Goal: Task Accomplishment & Management: Use online tool/utility

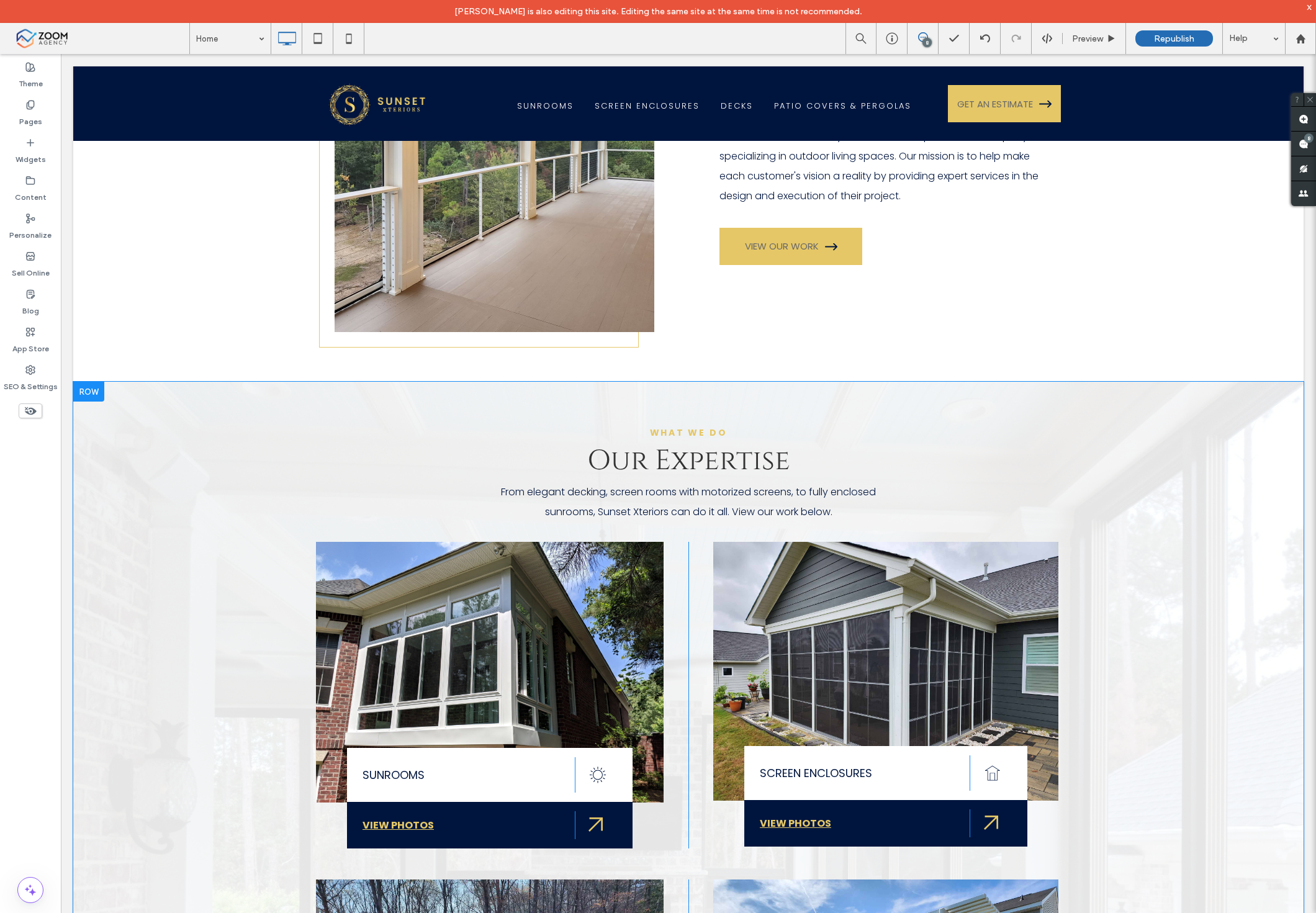
scroll to position [827, 0]
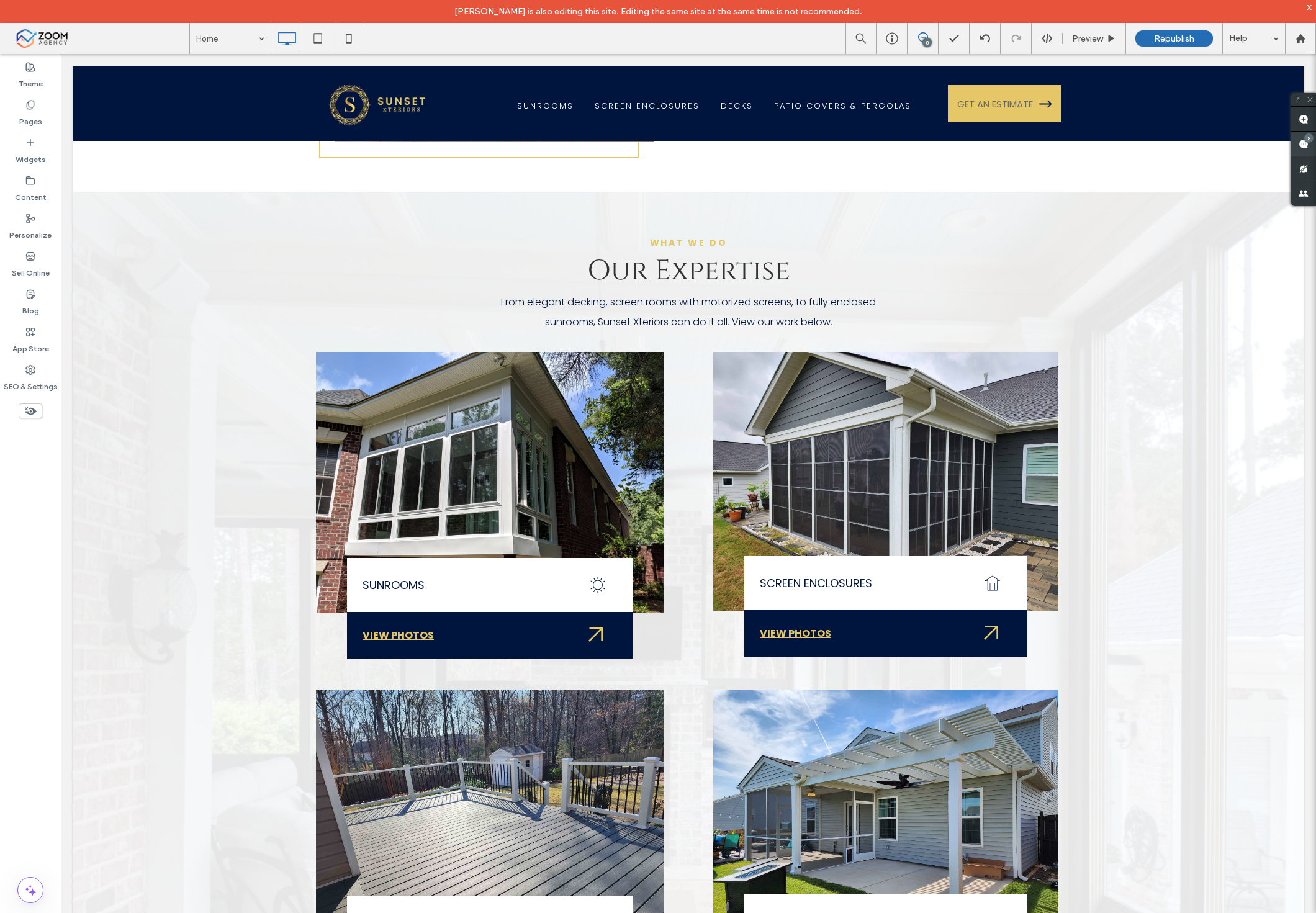
click at [1314, 135] on span at bounding box center [1304, 143] width 25 height 24
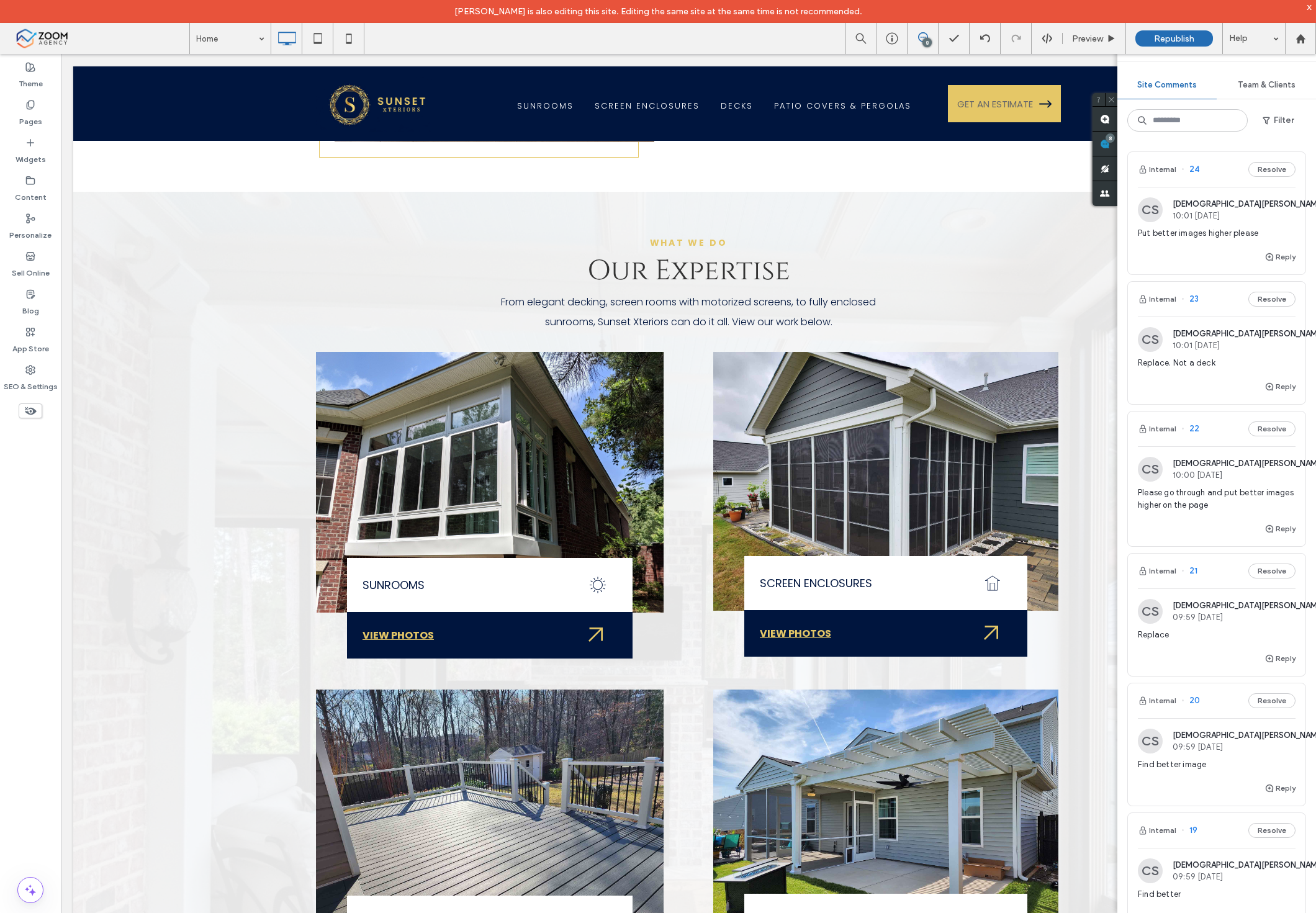
click at [1214, 234] on span "Put better images higher please" at bounding box center [1217, 233] width 158 height 12
click at [1219, 499] on span "Please go through and put better images higher on the page" at bounding box center [1217, 499] width 158 height 25
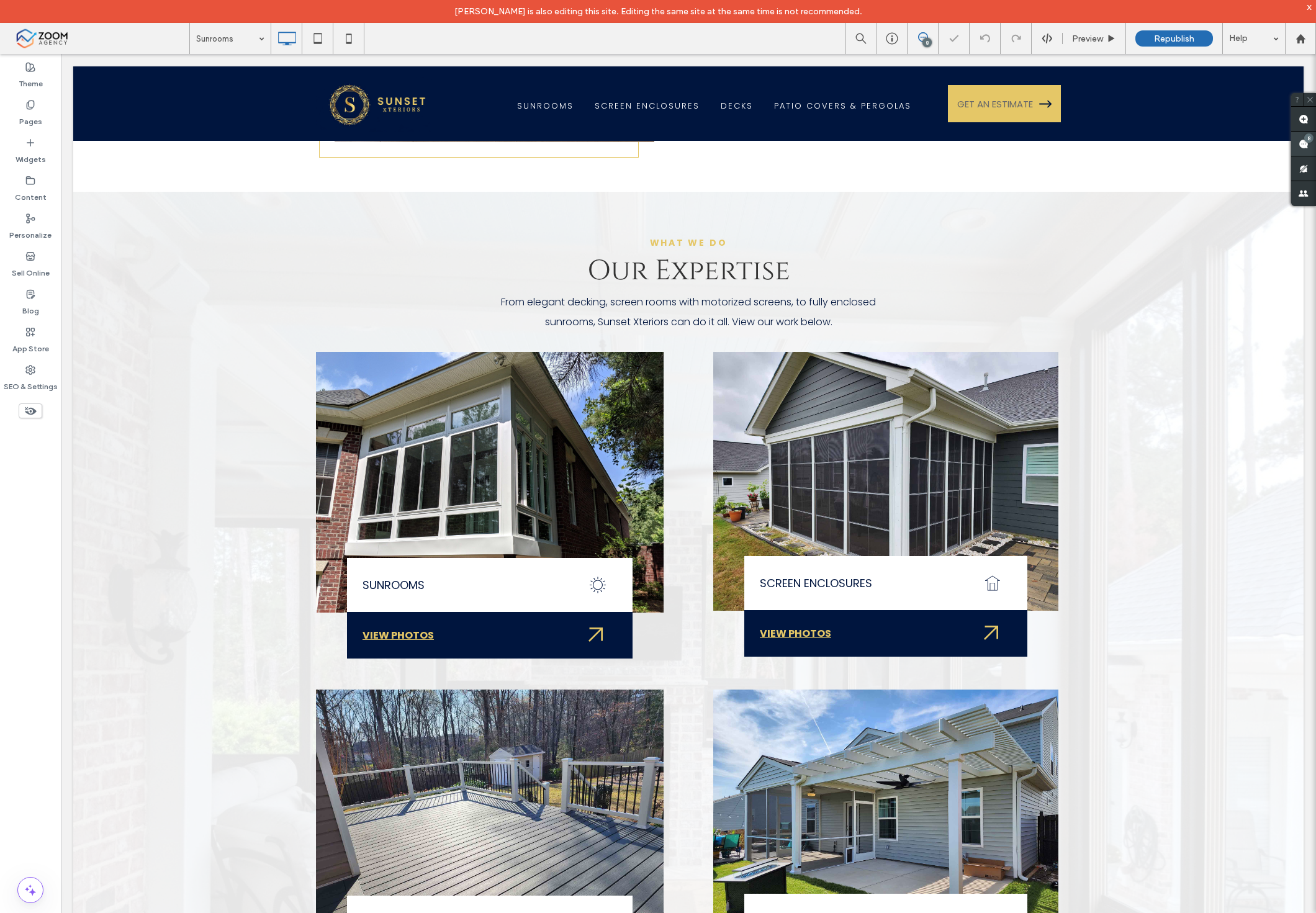
click at [1307, 141] on div "8" at bounding box center [1309, 138] width 9 height 9
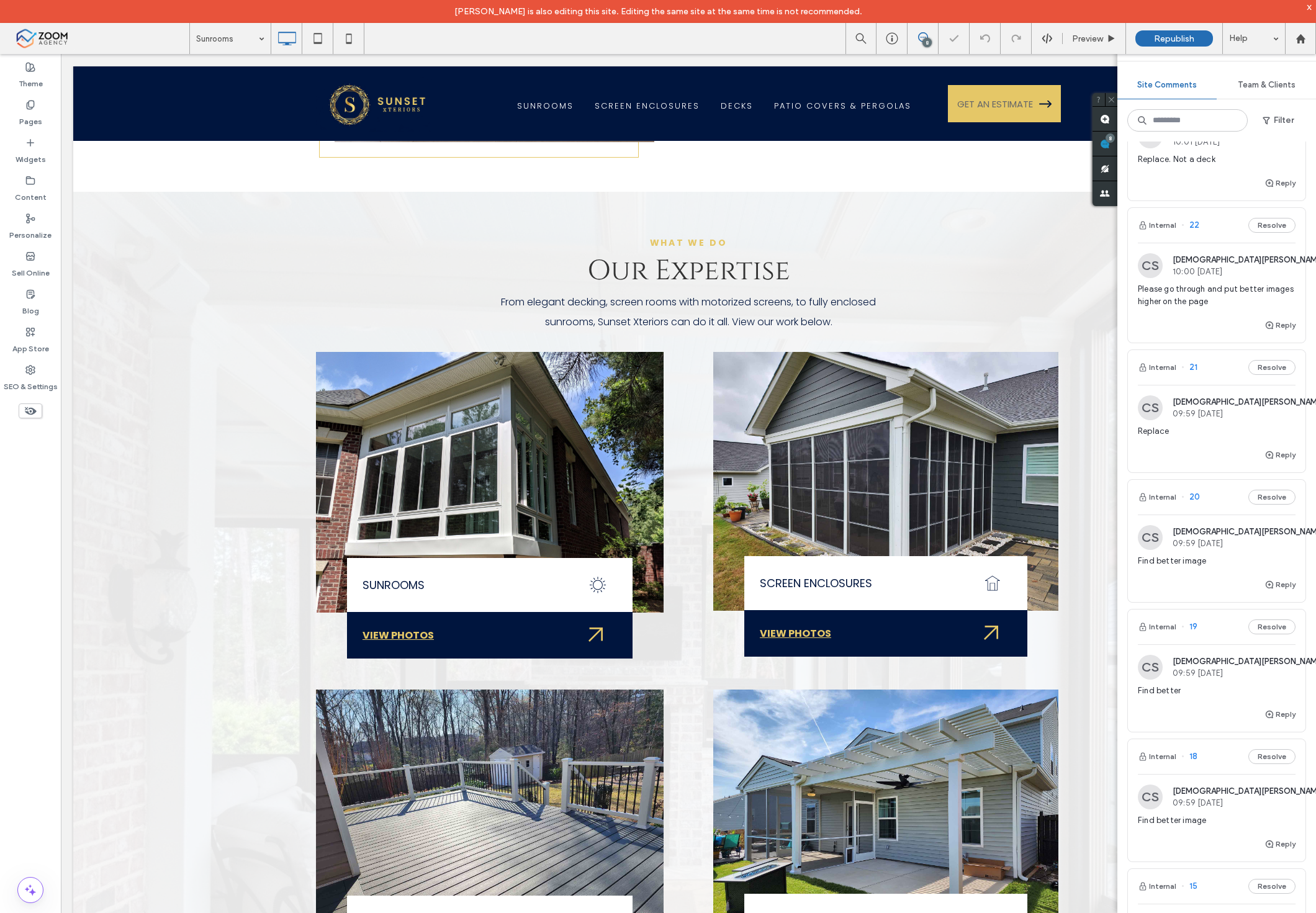
scroll to position [551, 0]
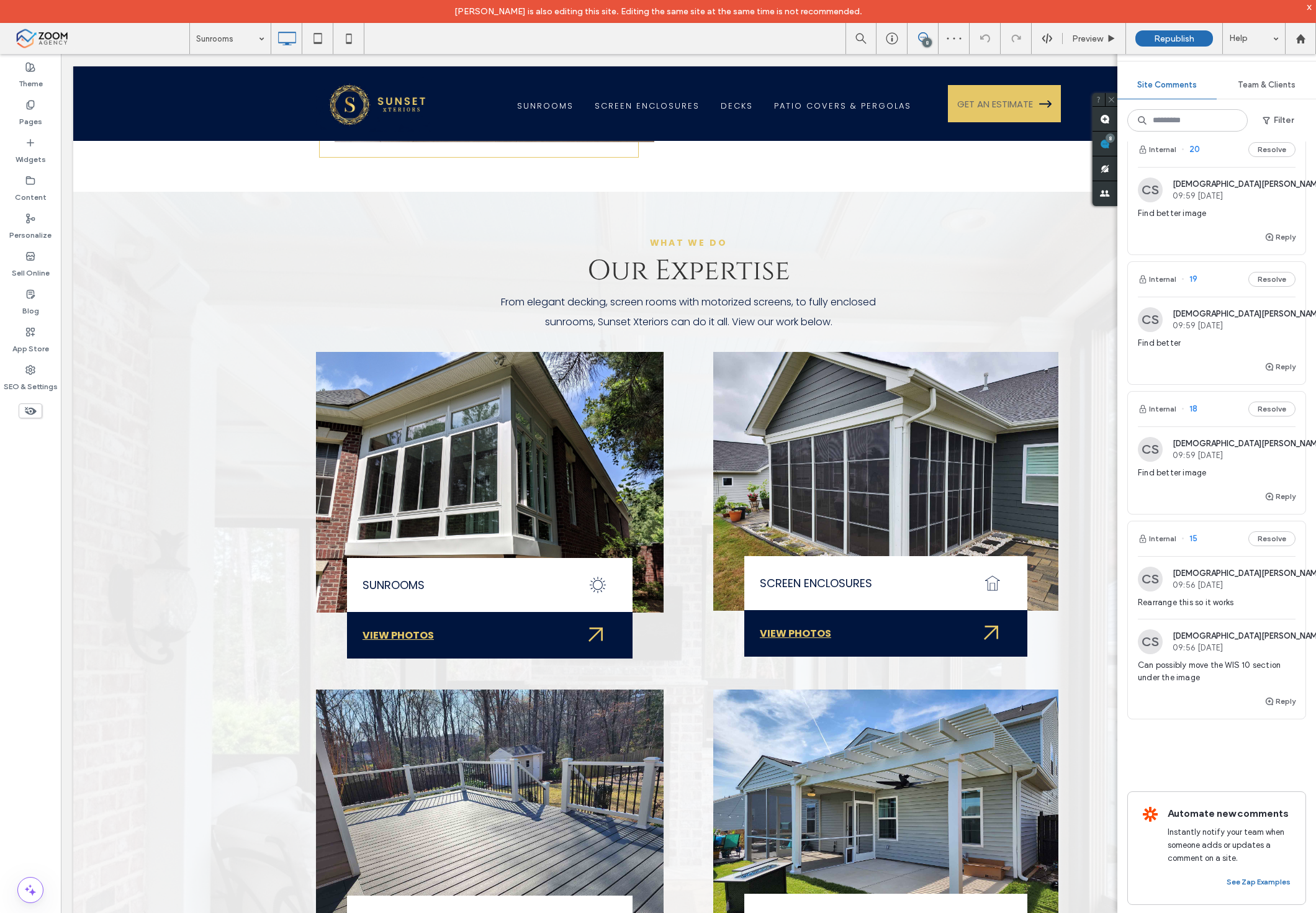
click at [1226, 610] on div "Rearrange this so it works" at bounding box center [1217, 608] width 158 height 22
click at [1176, 486] on div "Find better image" at bounding box center [1217, 477] width 158 height 22
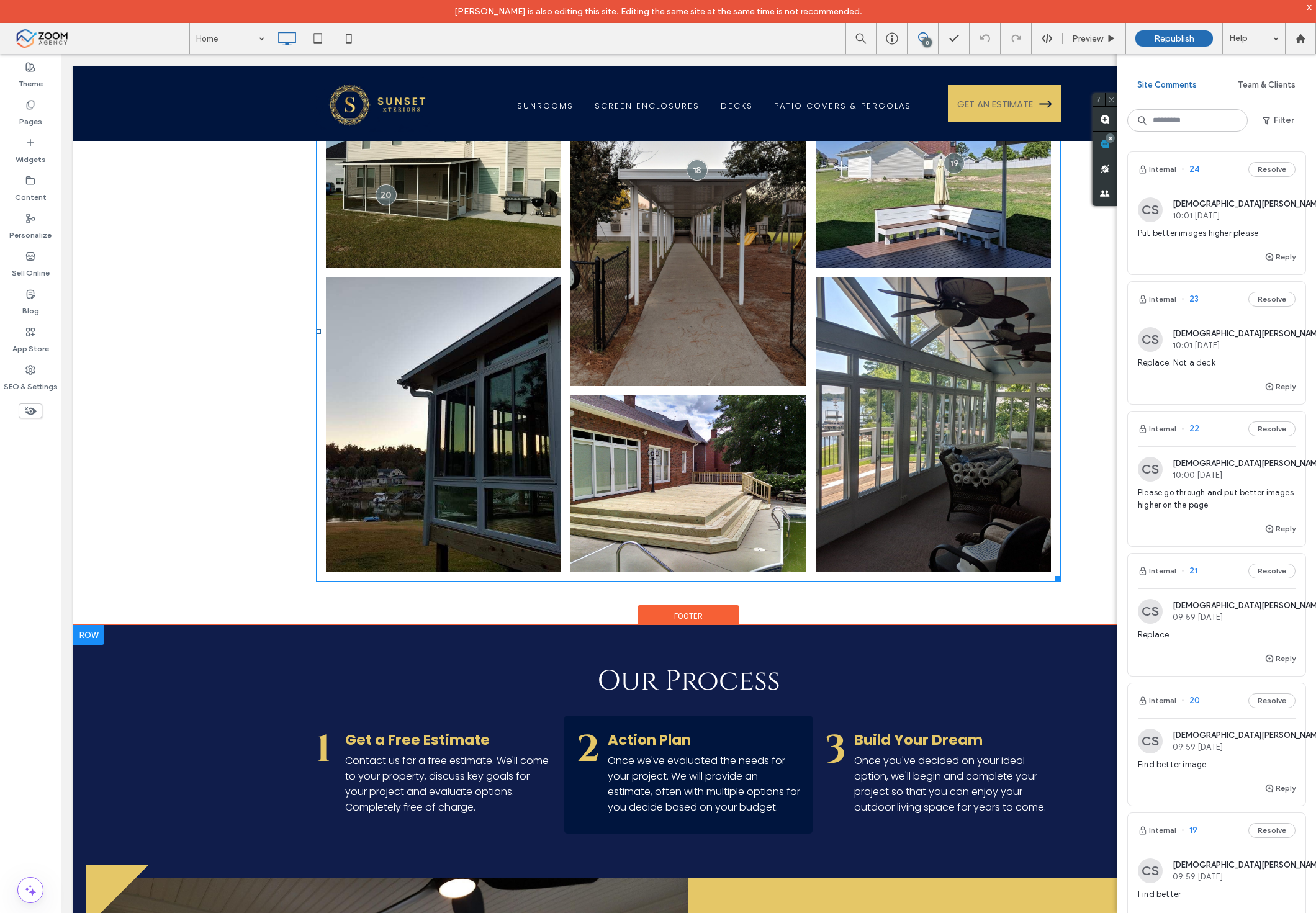
scroll to position [2825, 0]
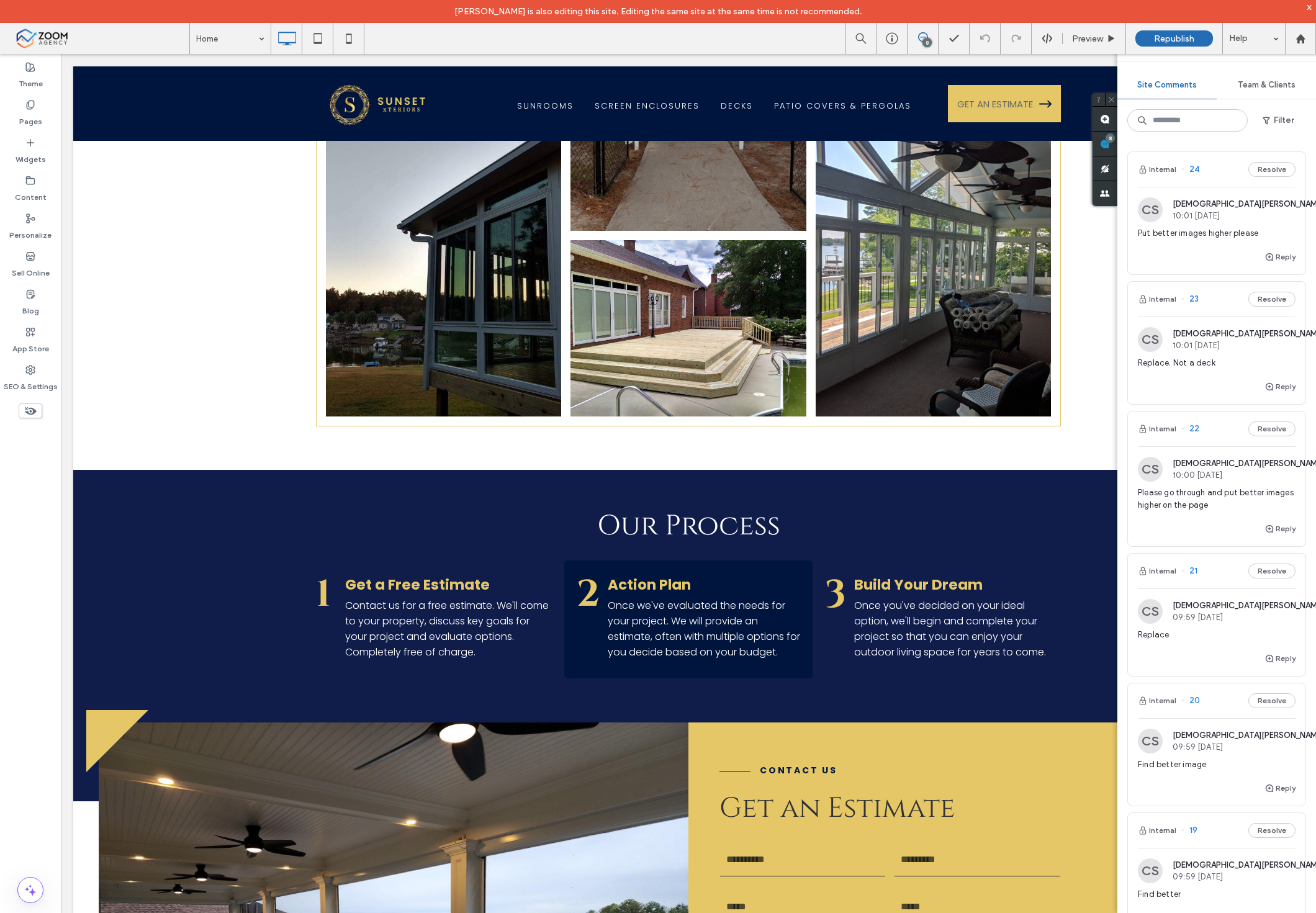
click at [1212, 528] on div "Reply" at bounding box center [1217, 534] width 178 height 25
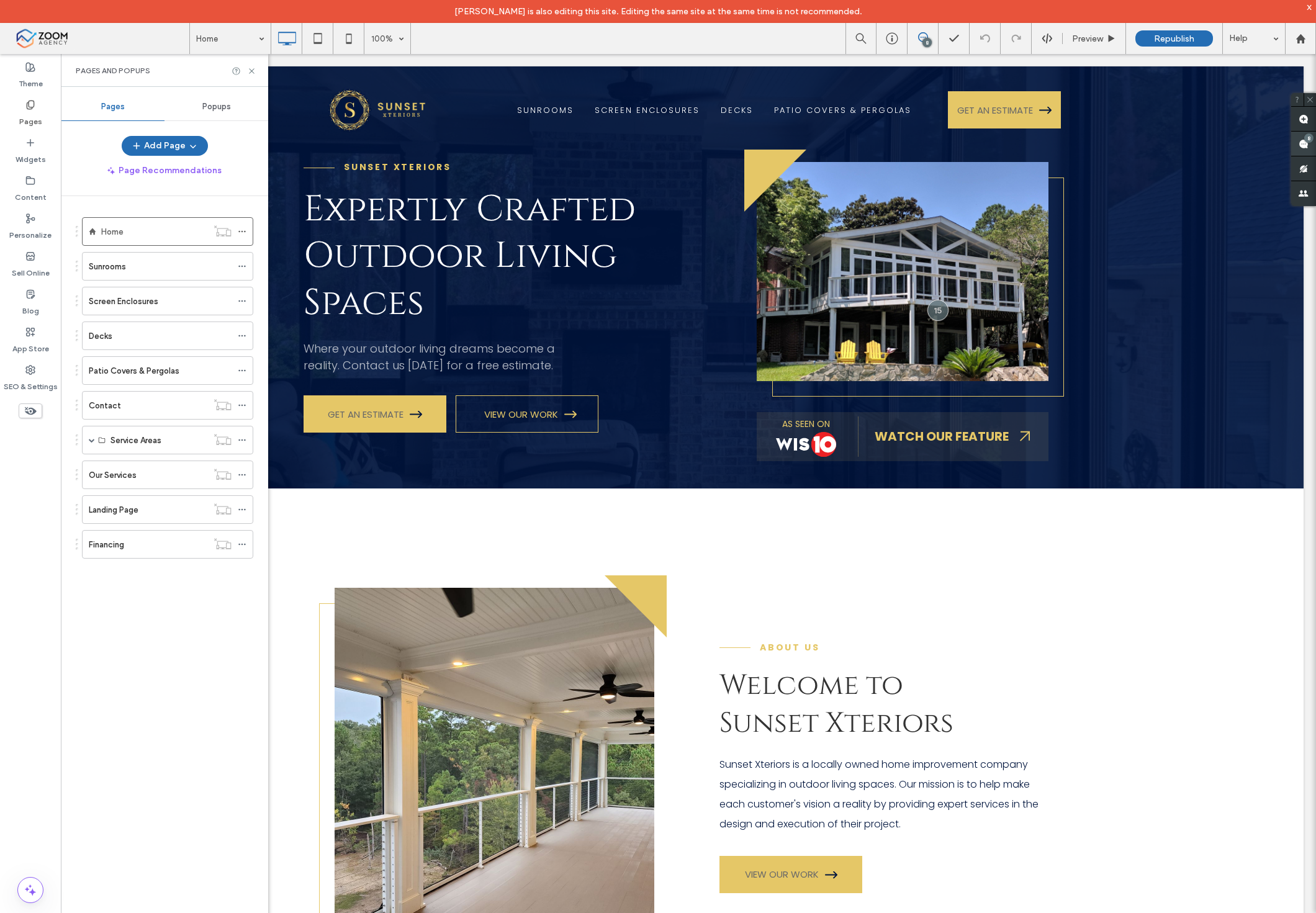
click at [1302, 144] on use at bounding box center [1304, 144] width 10 height 10
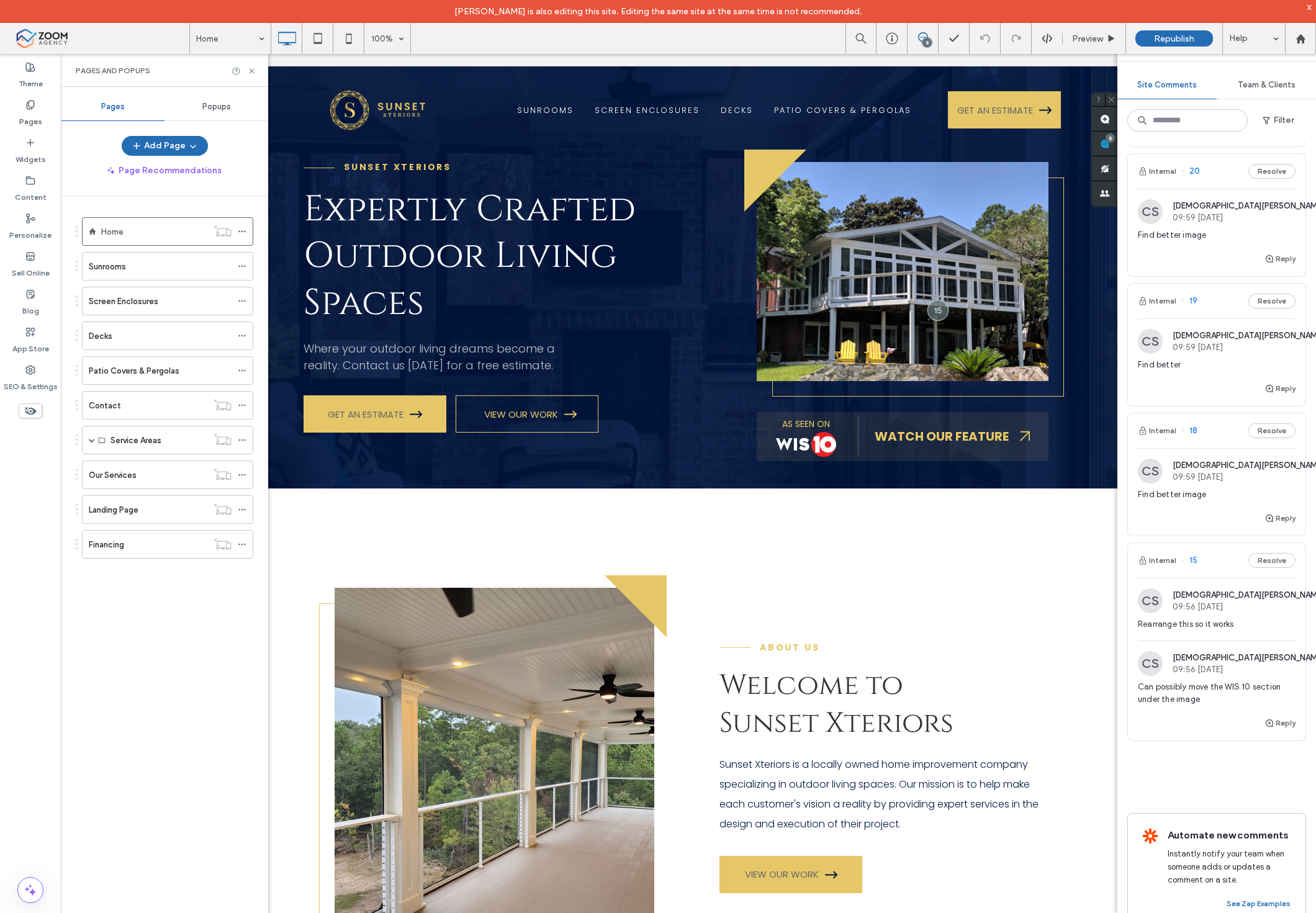
scroll to position [568, 0]
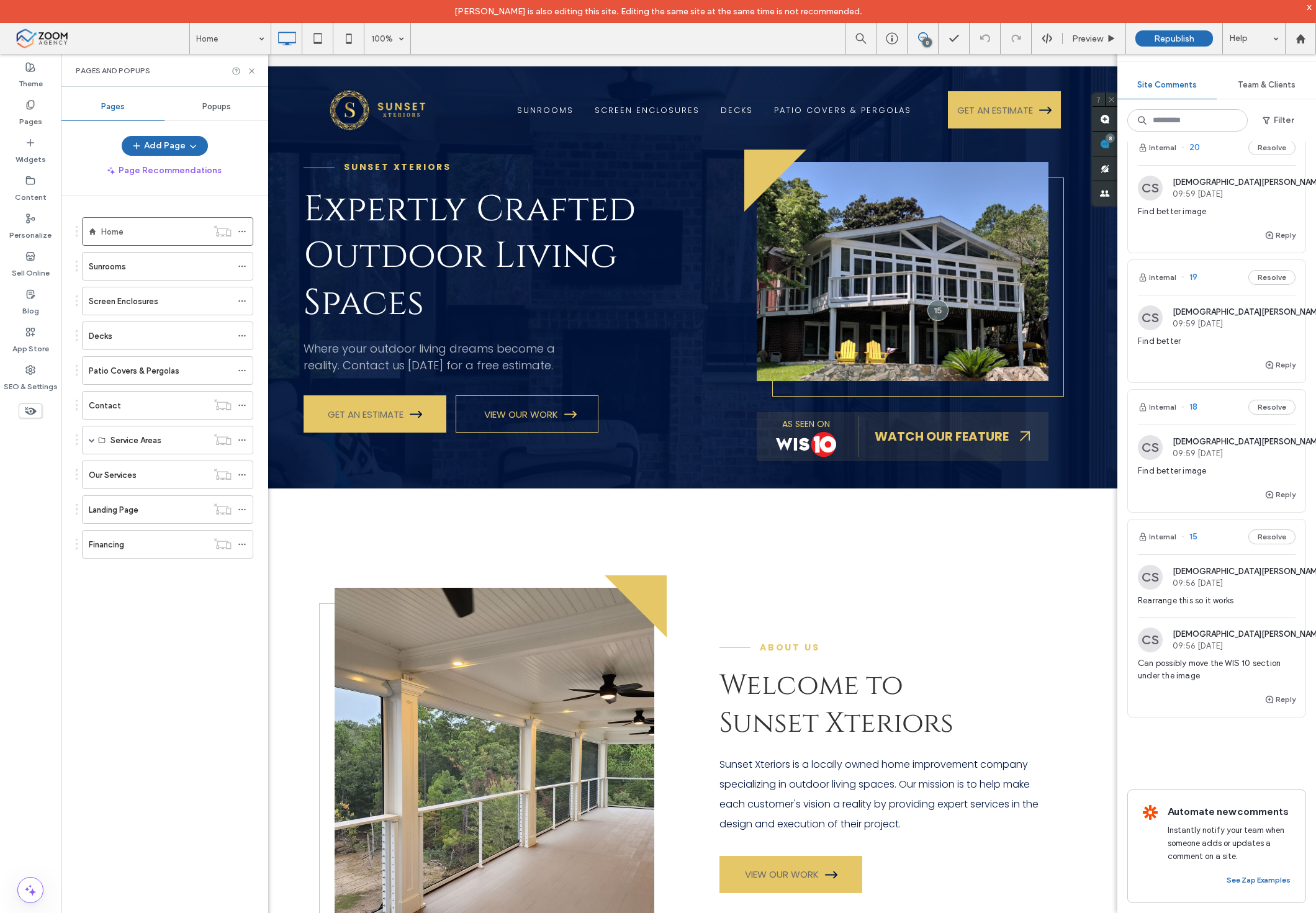
click at [1221, 472] on div "Find better image" at bounding box center [1217, 476] width 158 height 22
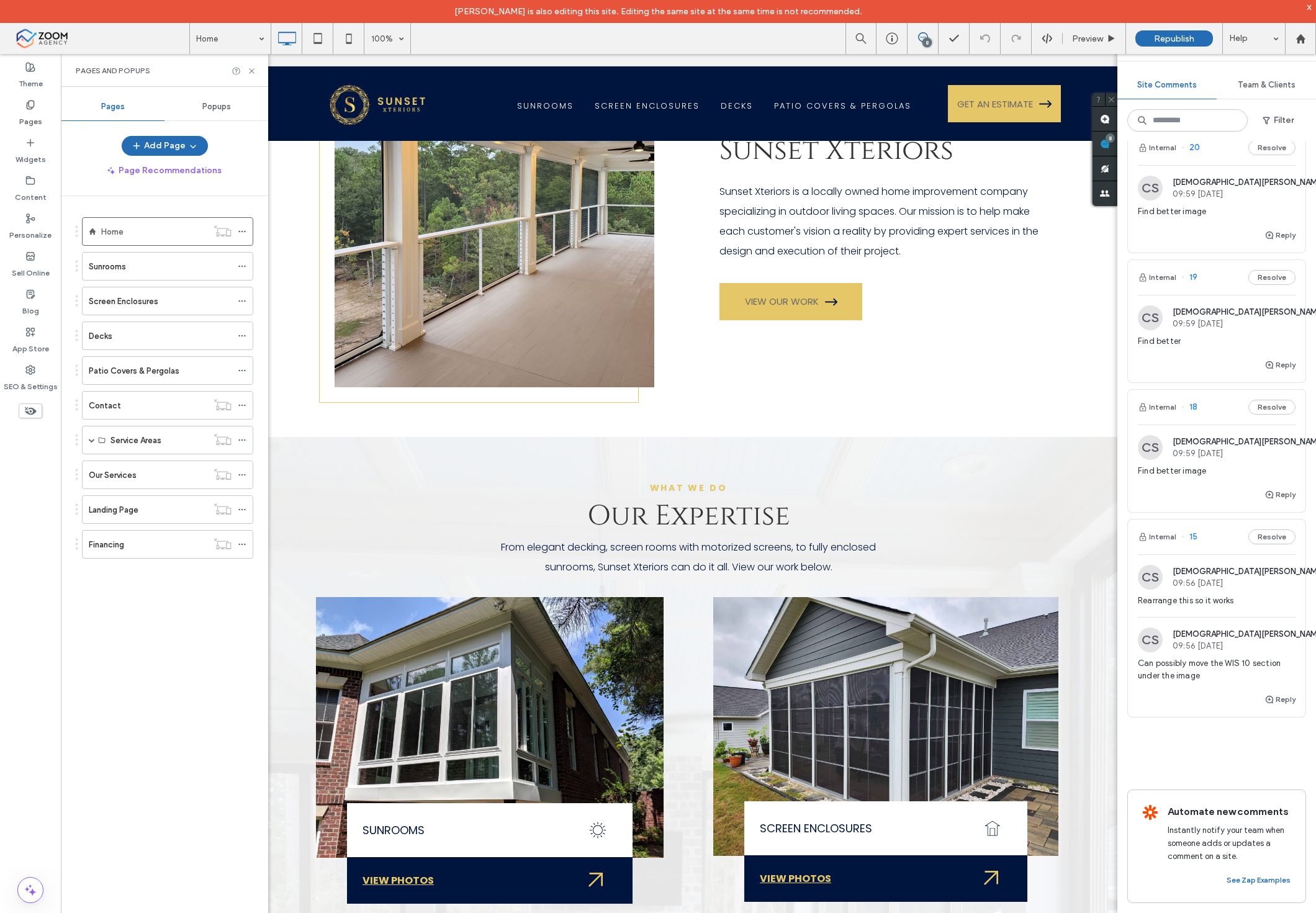
scroll to position [2401, 0]
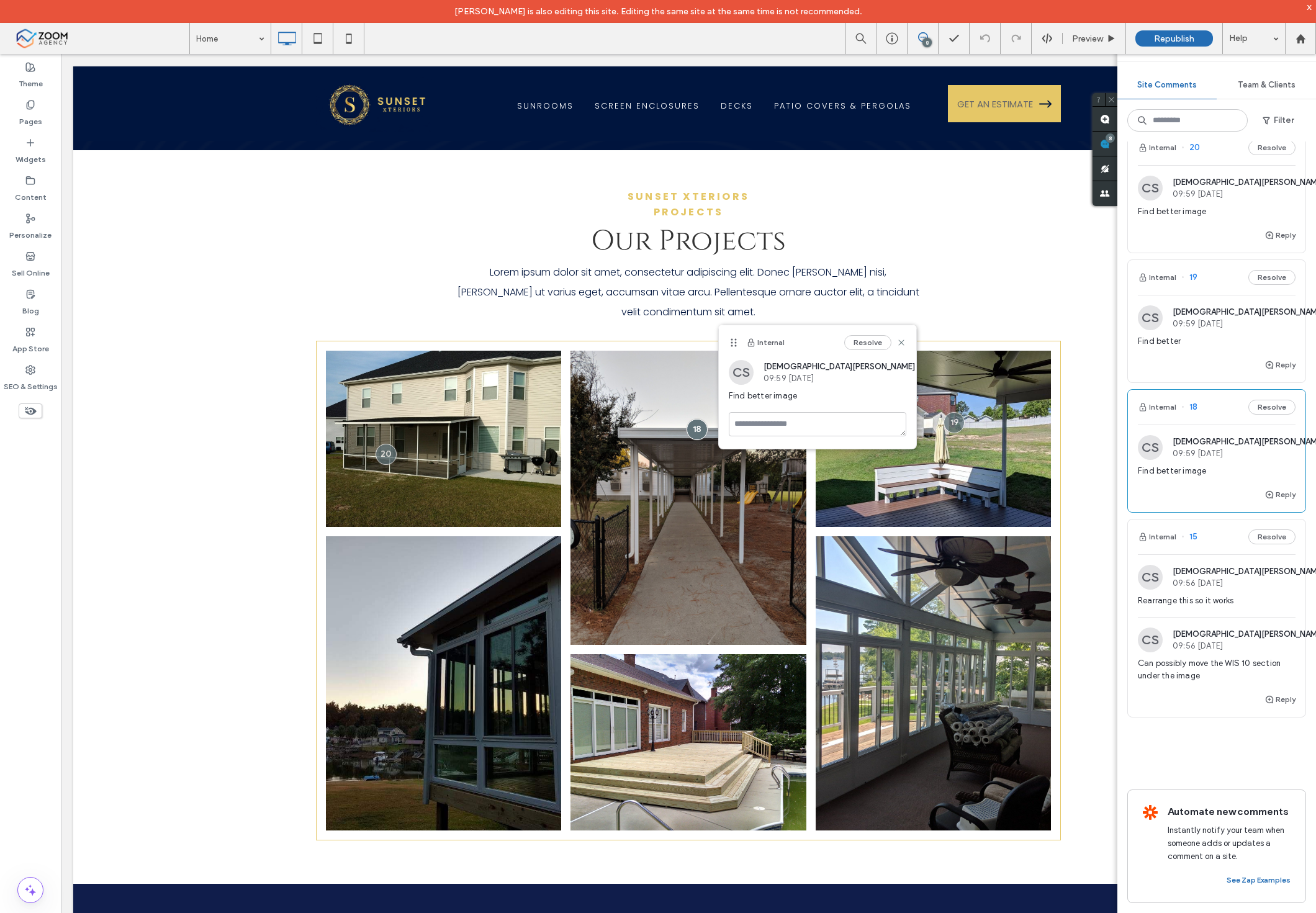
click at [1217, 597] on div "Rearrange this so it works" at bounding box center [1217, 605] width 158 height 22
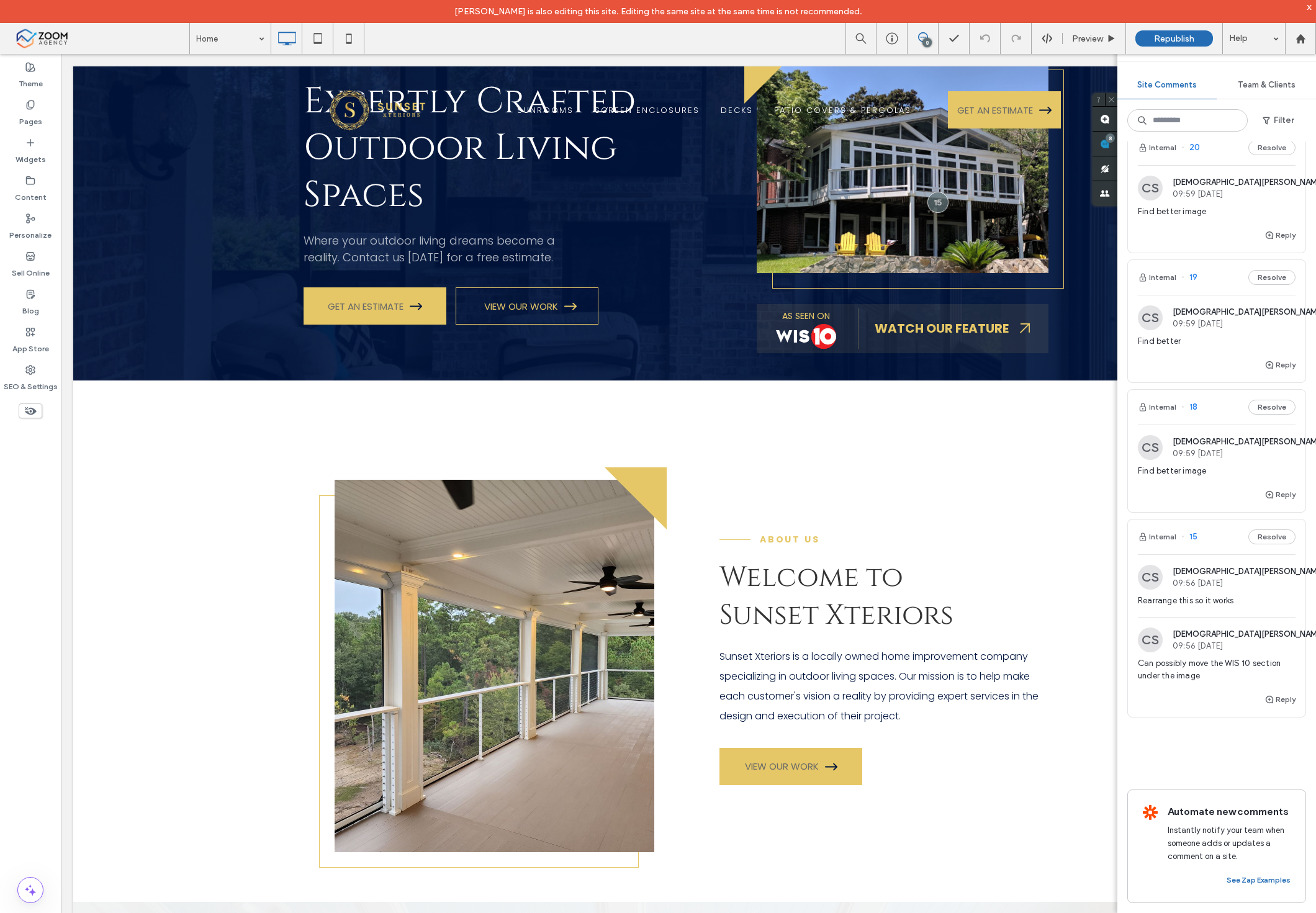
scroll to position [0, 0]
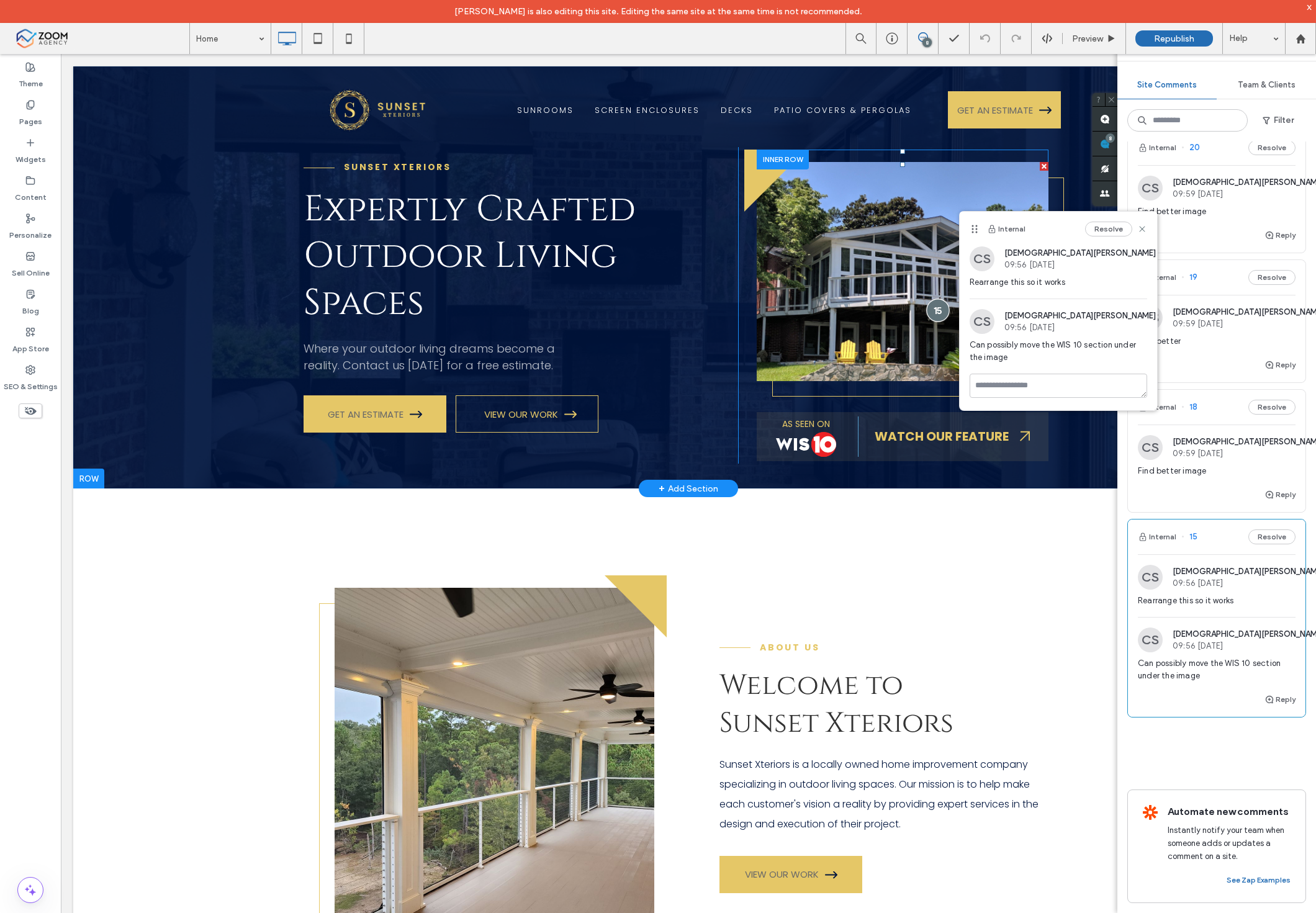
click at [926, 308] on div at bounding box center [938, 311] width 23 height 23
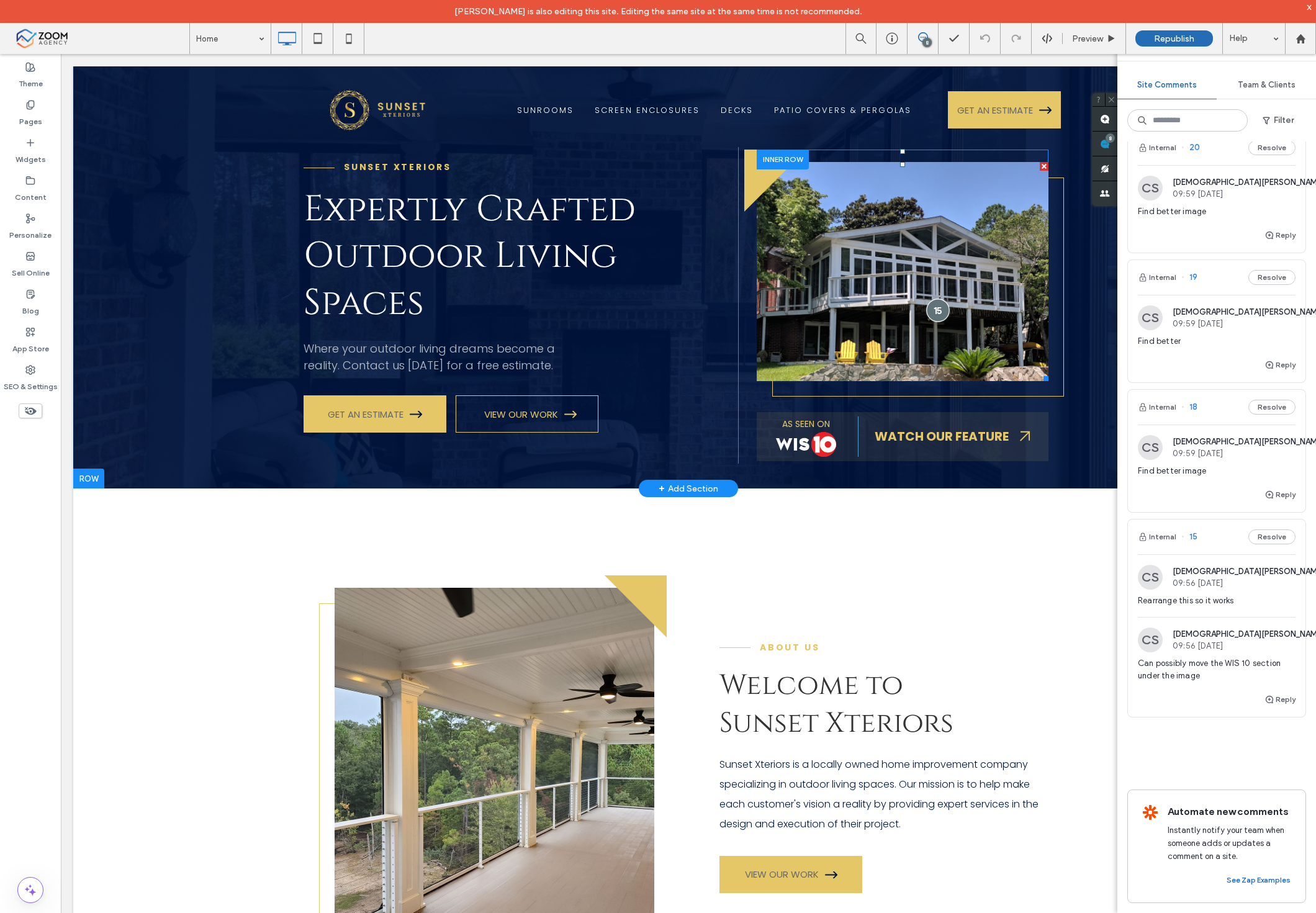
click at [926, 307] on div at bounding box center [938, 311] width 23 height 23
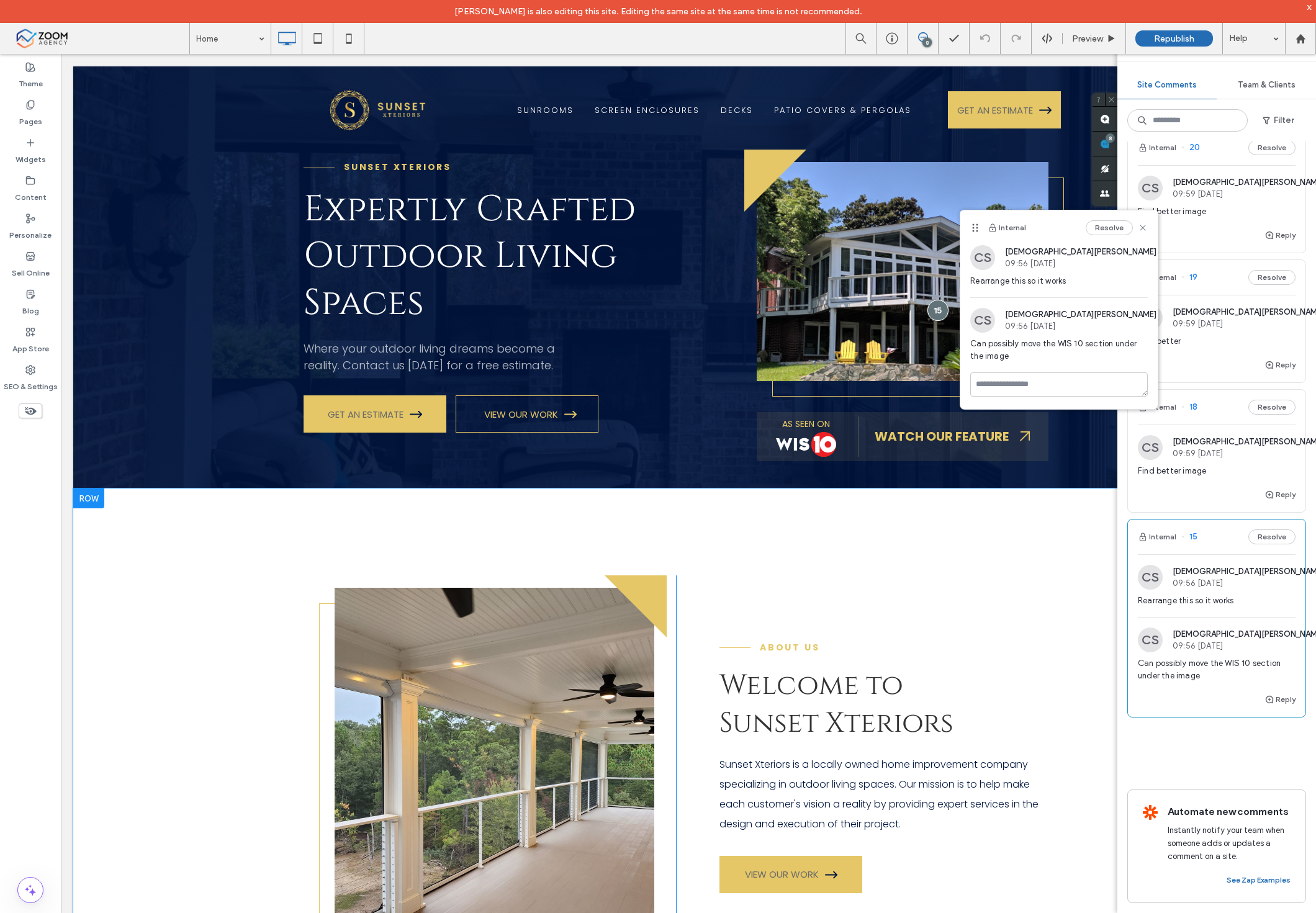
click at [839, 528] on div "Click To Paste Click To Paste ABOUT US Click To Paste Welcome to Sunset Xterior…" at bounding box center [688, 749] width 1230 height 521
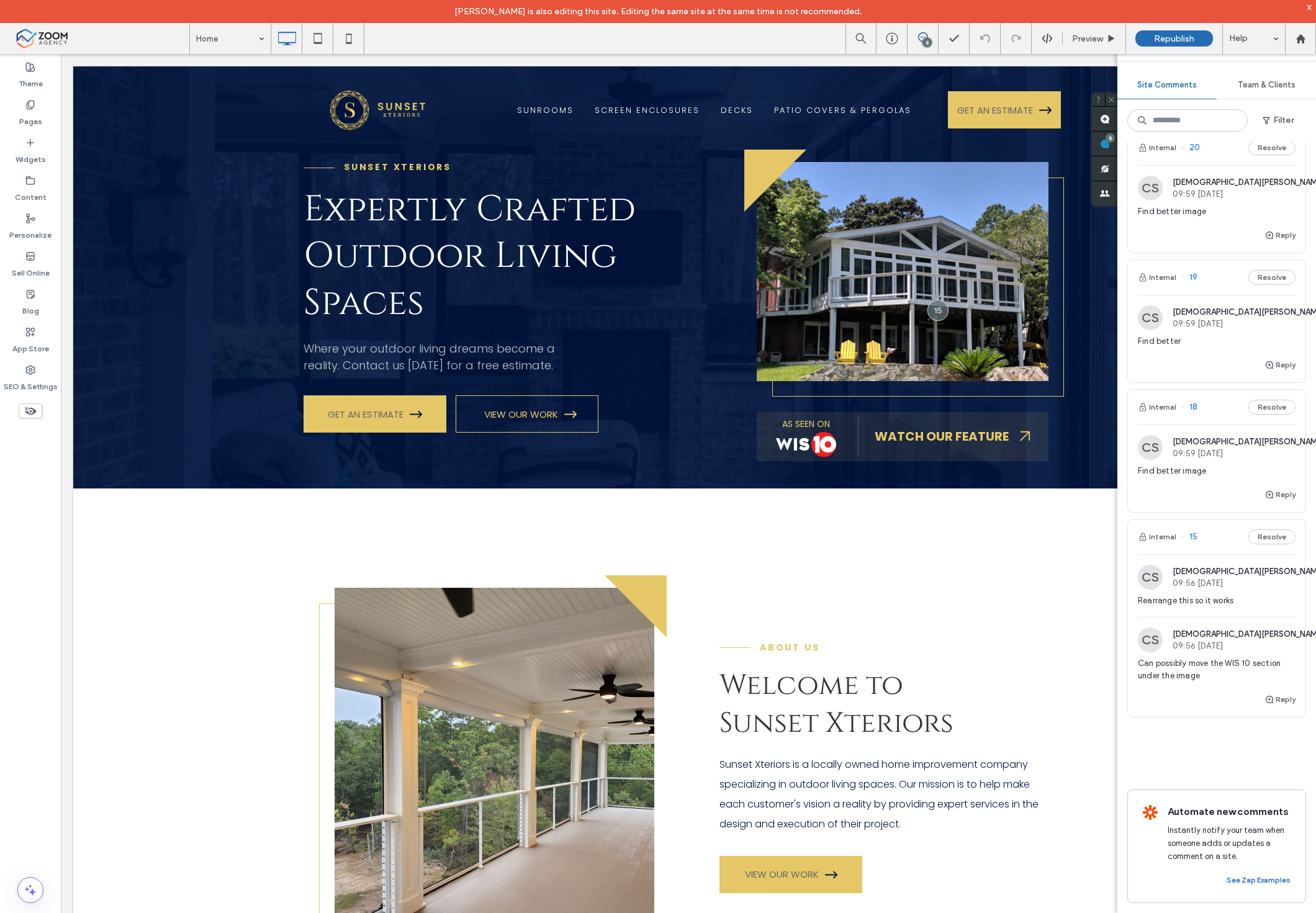
click at [1197, 228] on div "Reply" at bounding box center [1217, 240] width 178 height 25
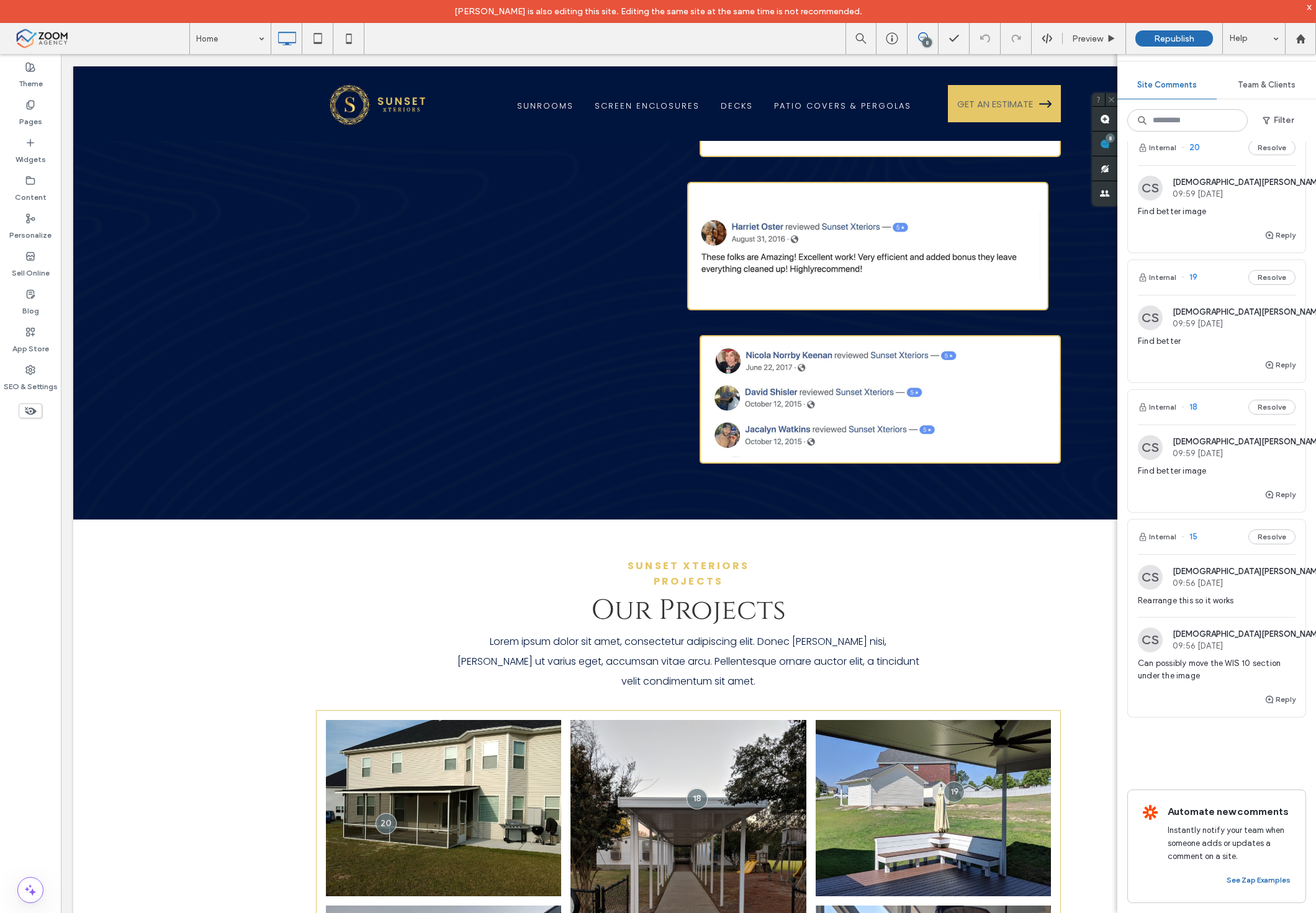
scroll to position [2401, 0]
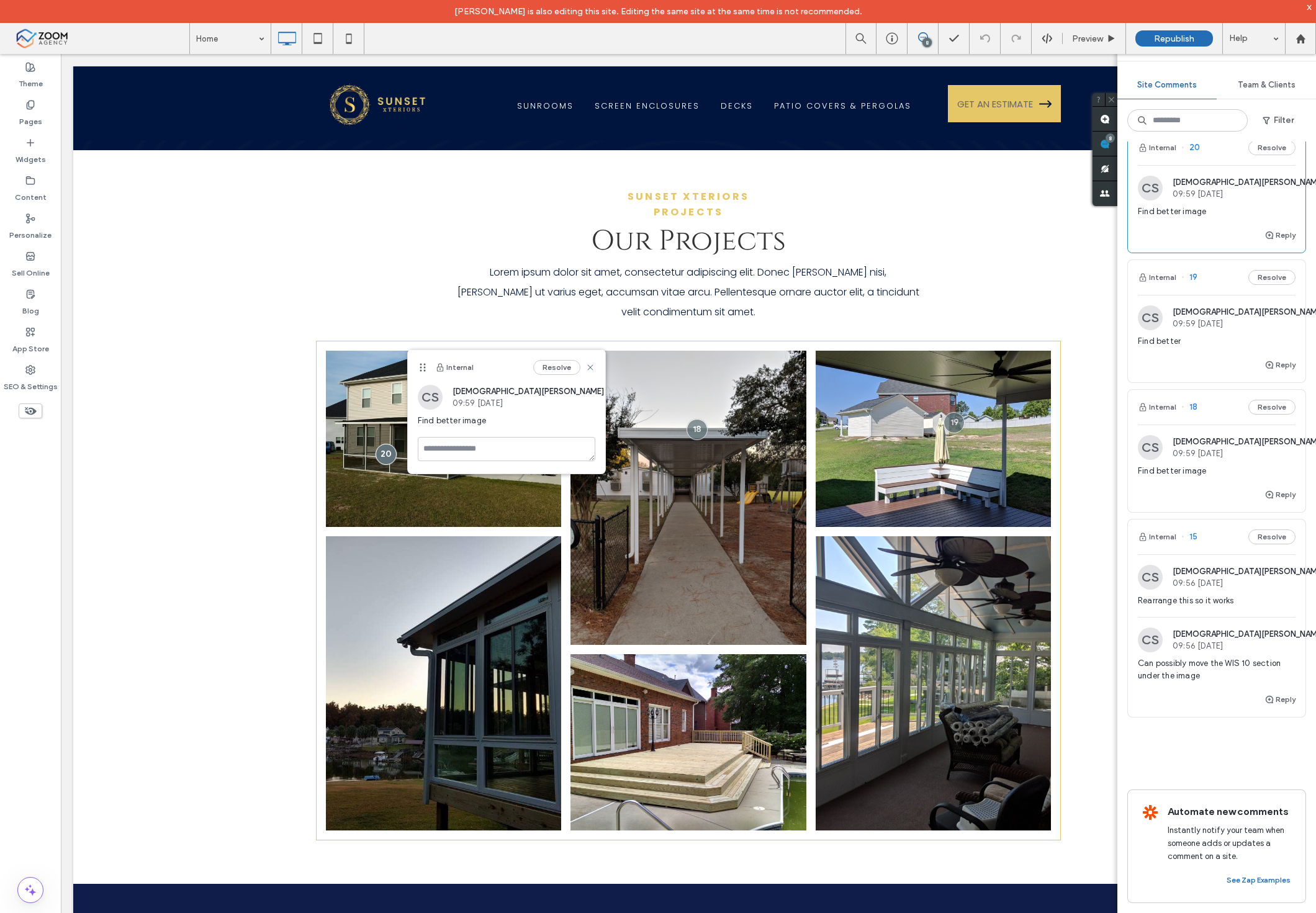
click at [1178, 339] on div "Find better" at bounding box center [1217, 346] width 158 height 22
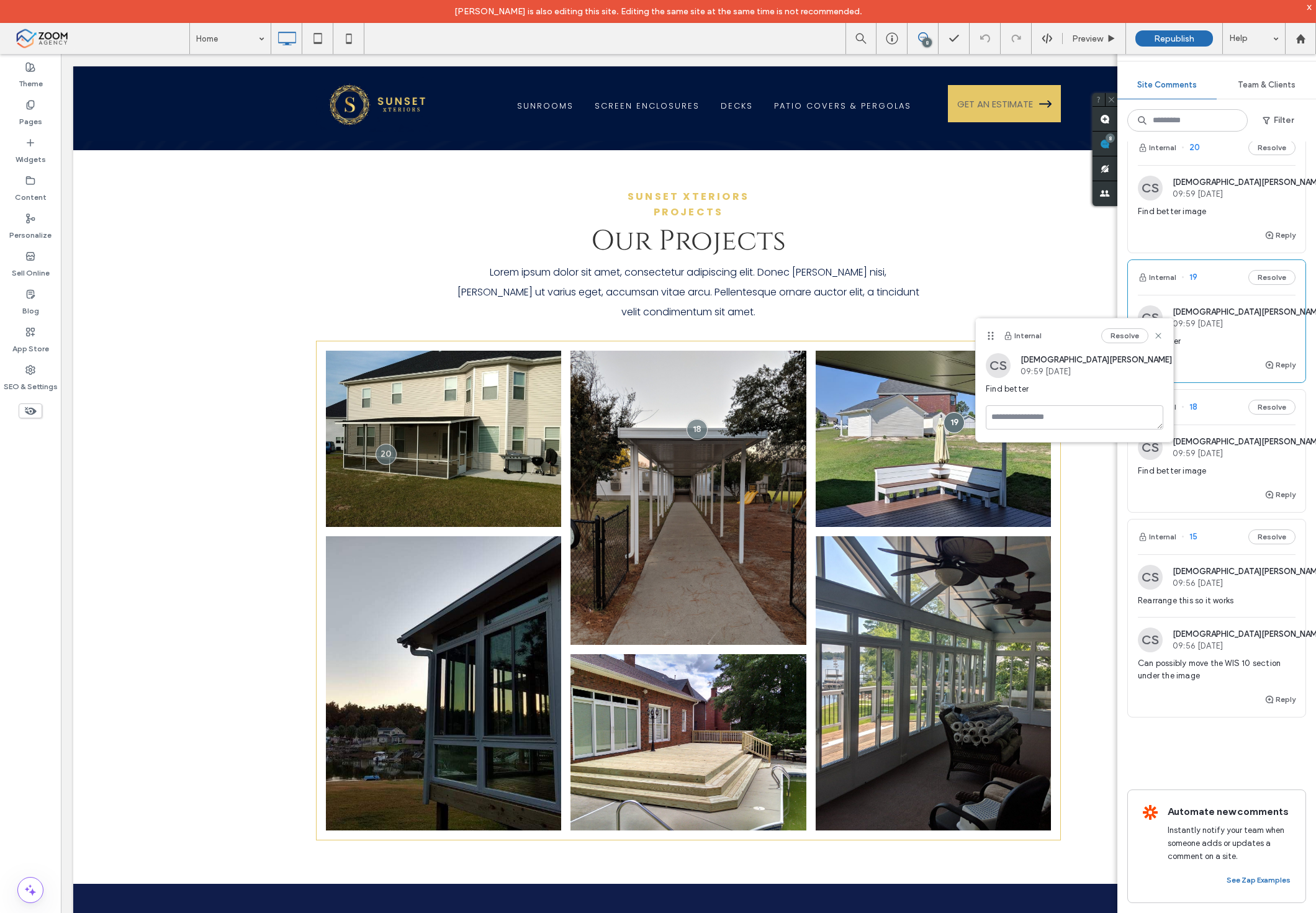
click at [1176, 467] on div "Find better image" at bounding box center [1217, 476] width 158 height 22
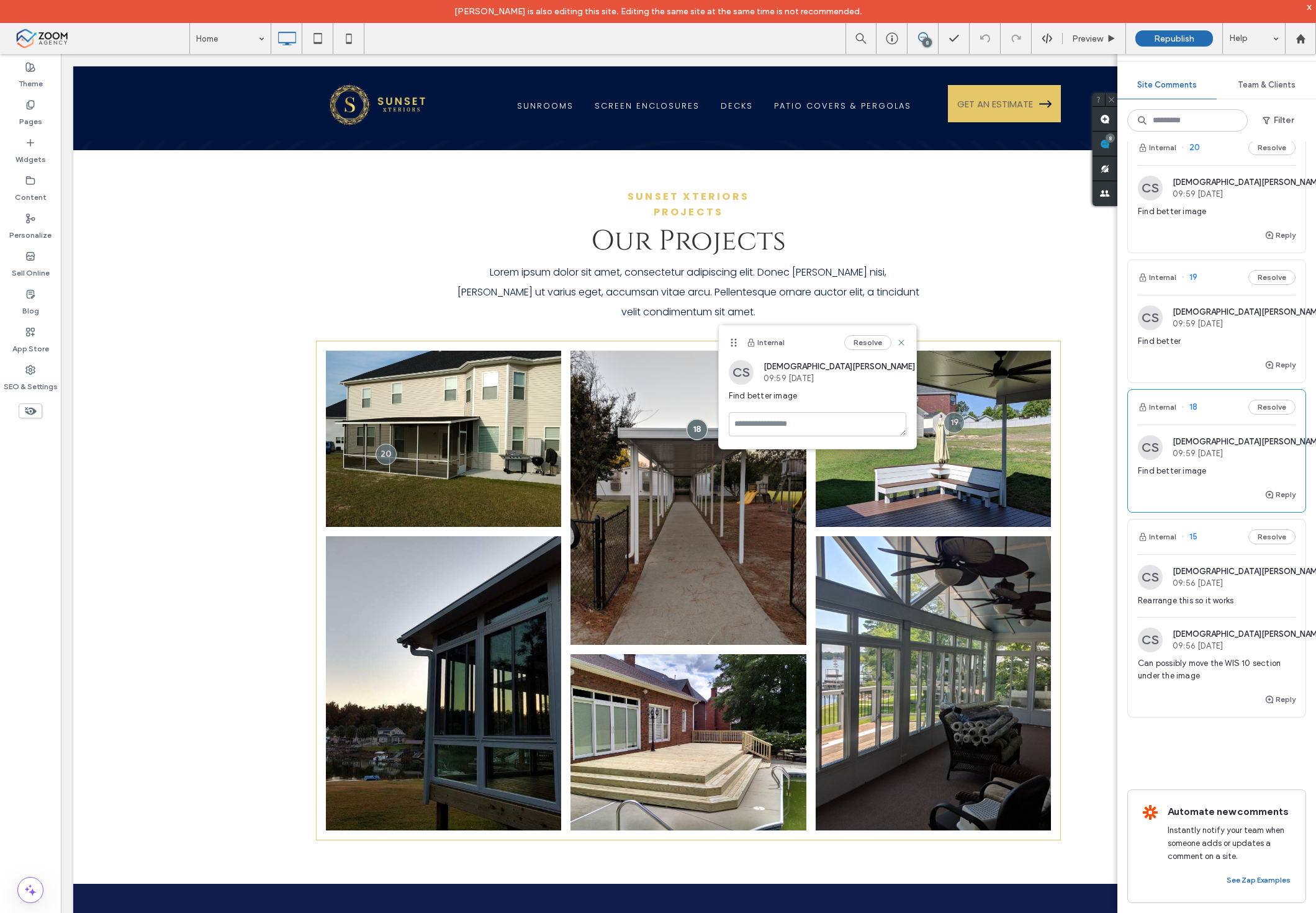
click at [1180, 595] on span "Rearrange this so it works" at bounding box center [1217, 600] width 158 height 12
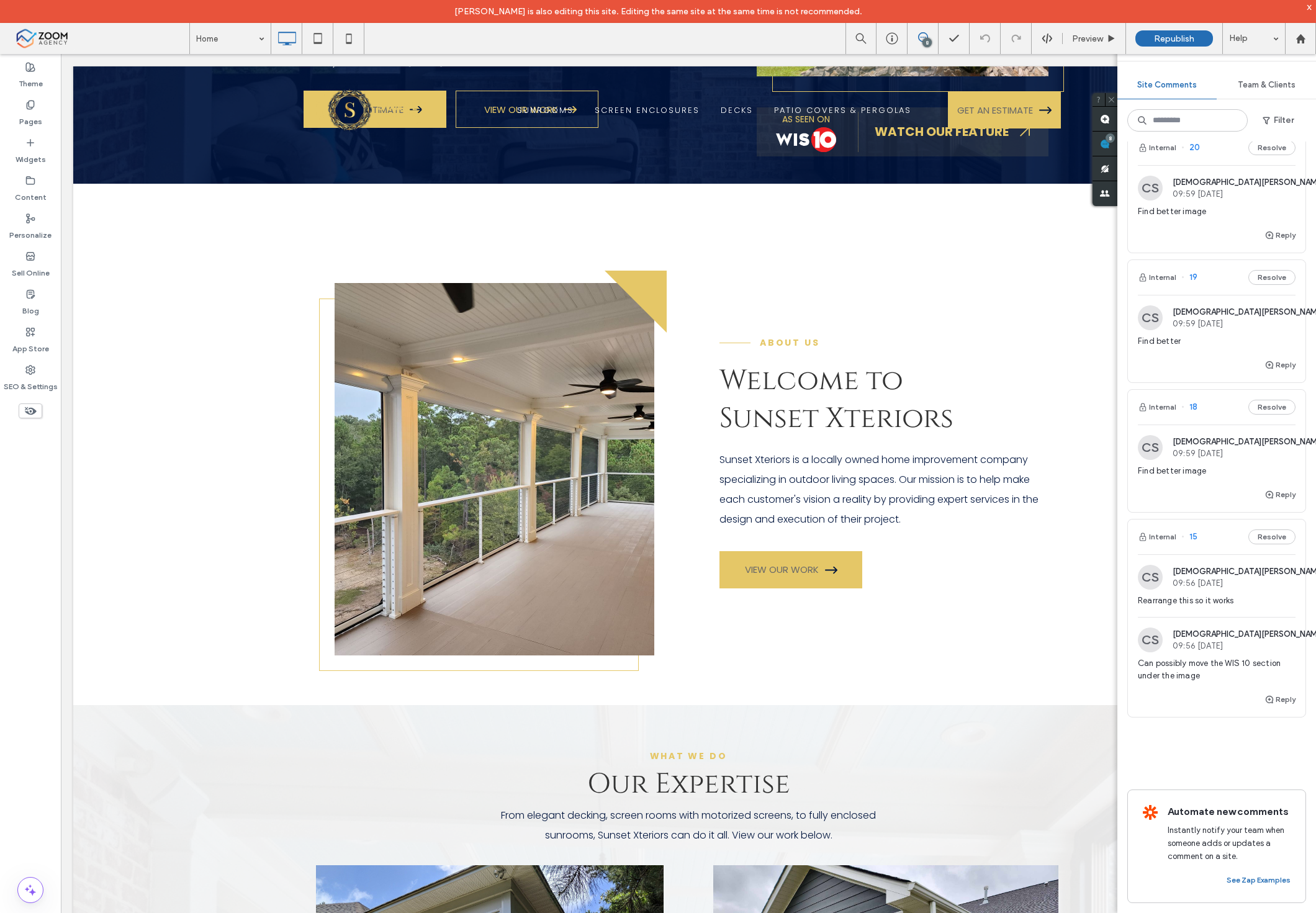
scroll to position [0, 0]
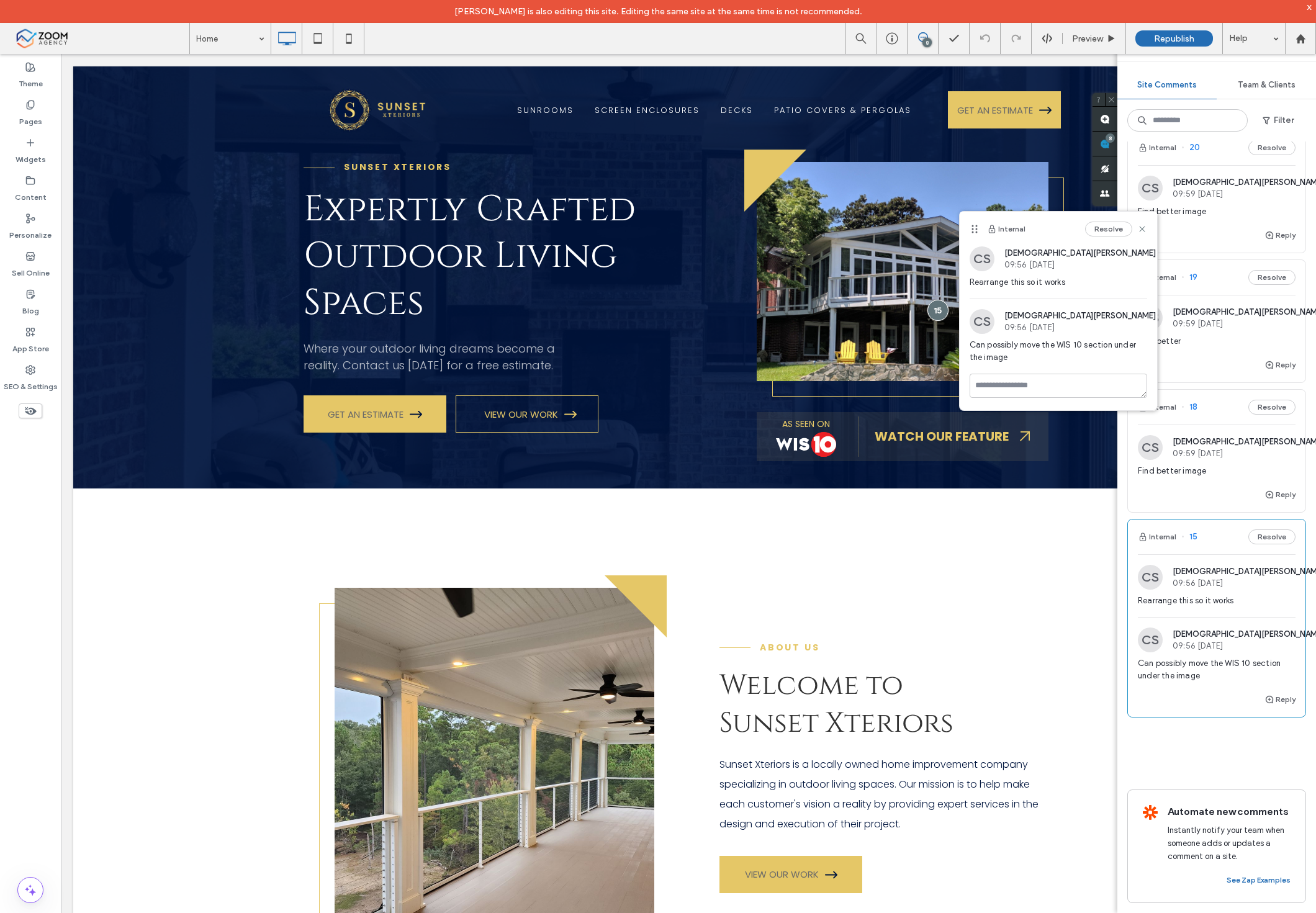
click at [1158, 665] on span "Can possibly move the WIS 10 section under the image" at bounding box center [1217, 670] width 158 height 25
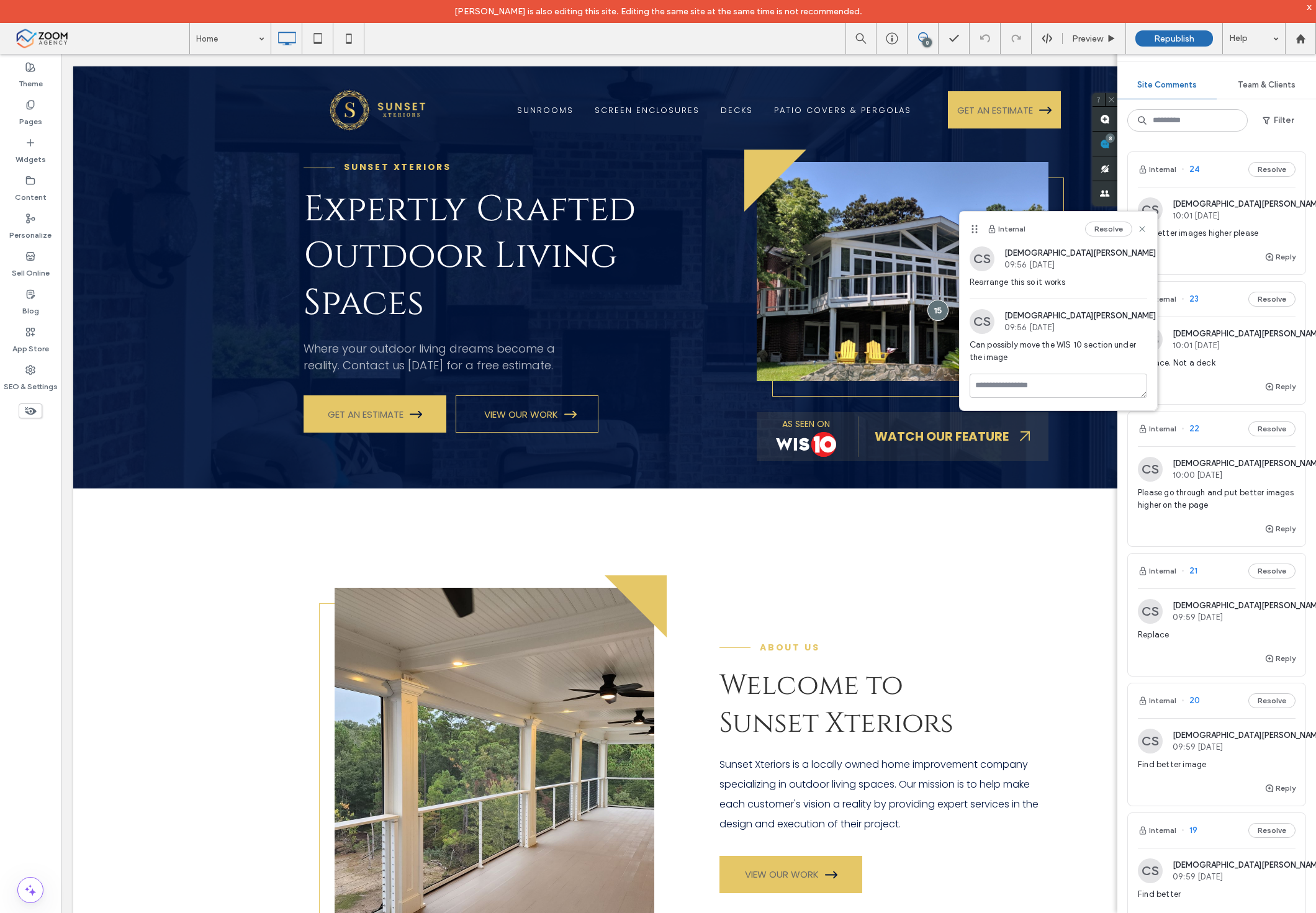
click at [1190, 514] on div "Please go through and put better images higher on the page" at bounding box center [1217, 504] width 158 height 35
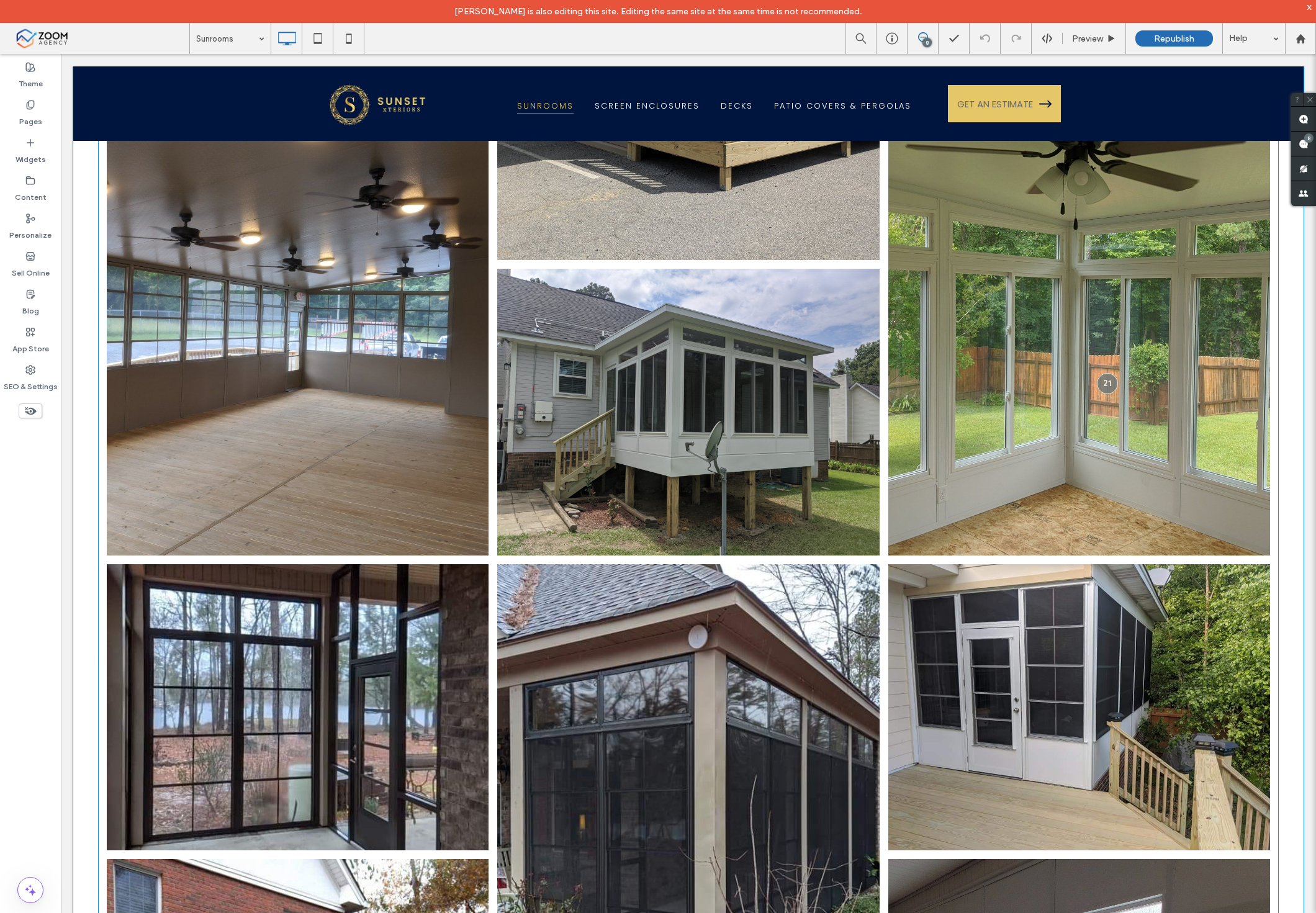
scroll to position [482, 0]
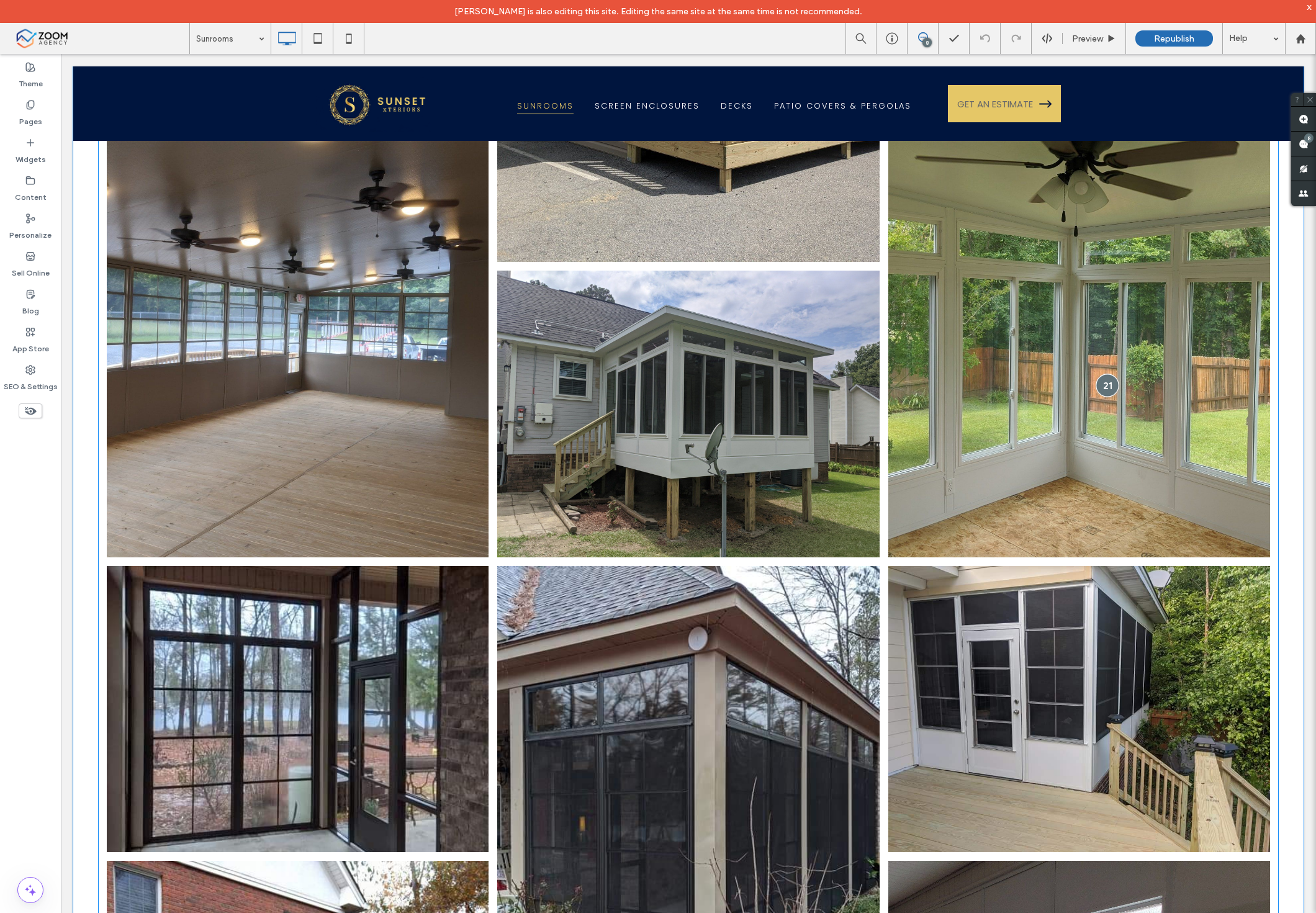
click at [1102, 381] on div at bounding box center [1107, 385] width 23 height 23
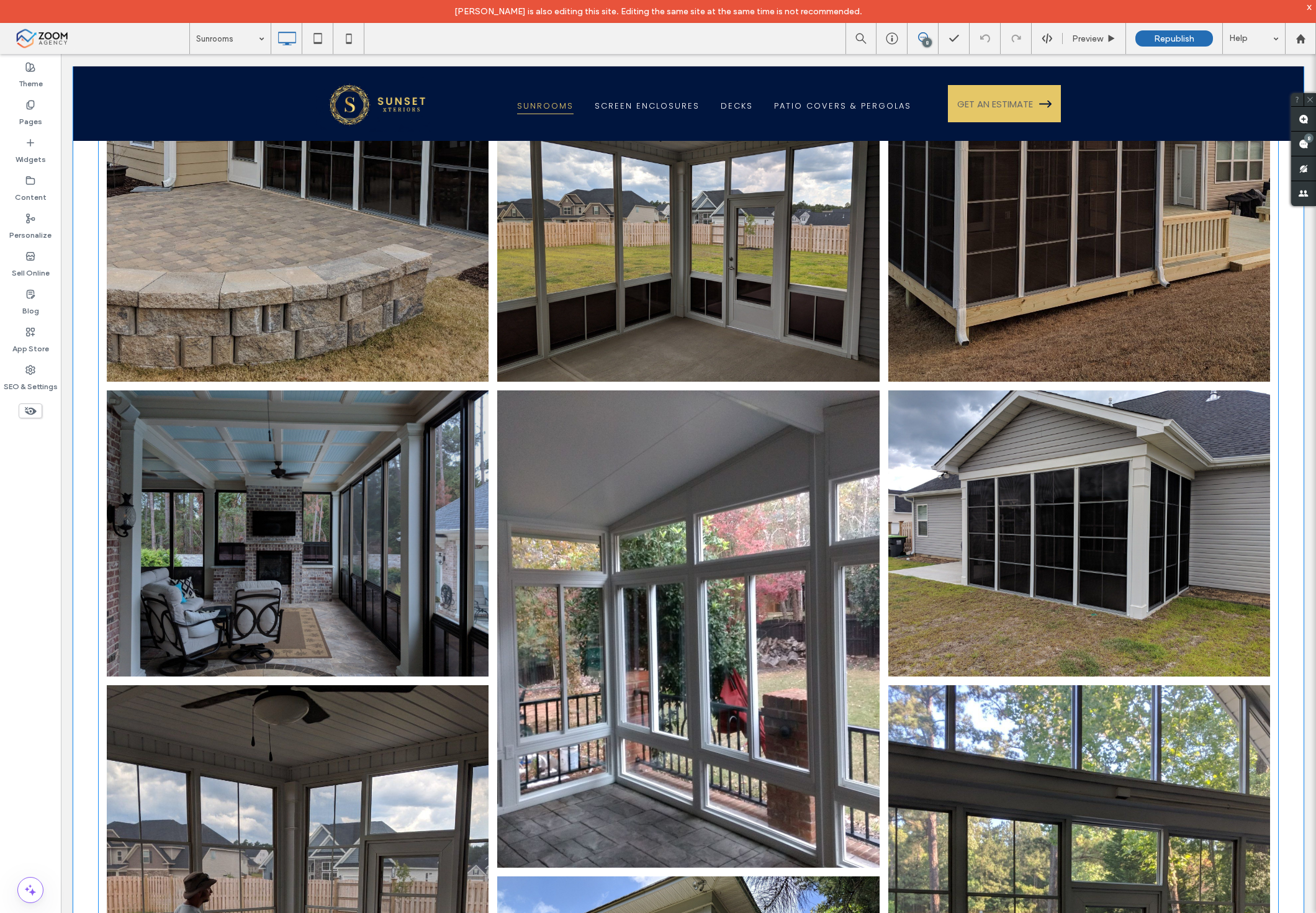
scroll to position [2207, 0]
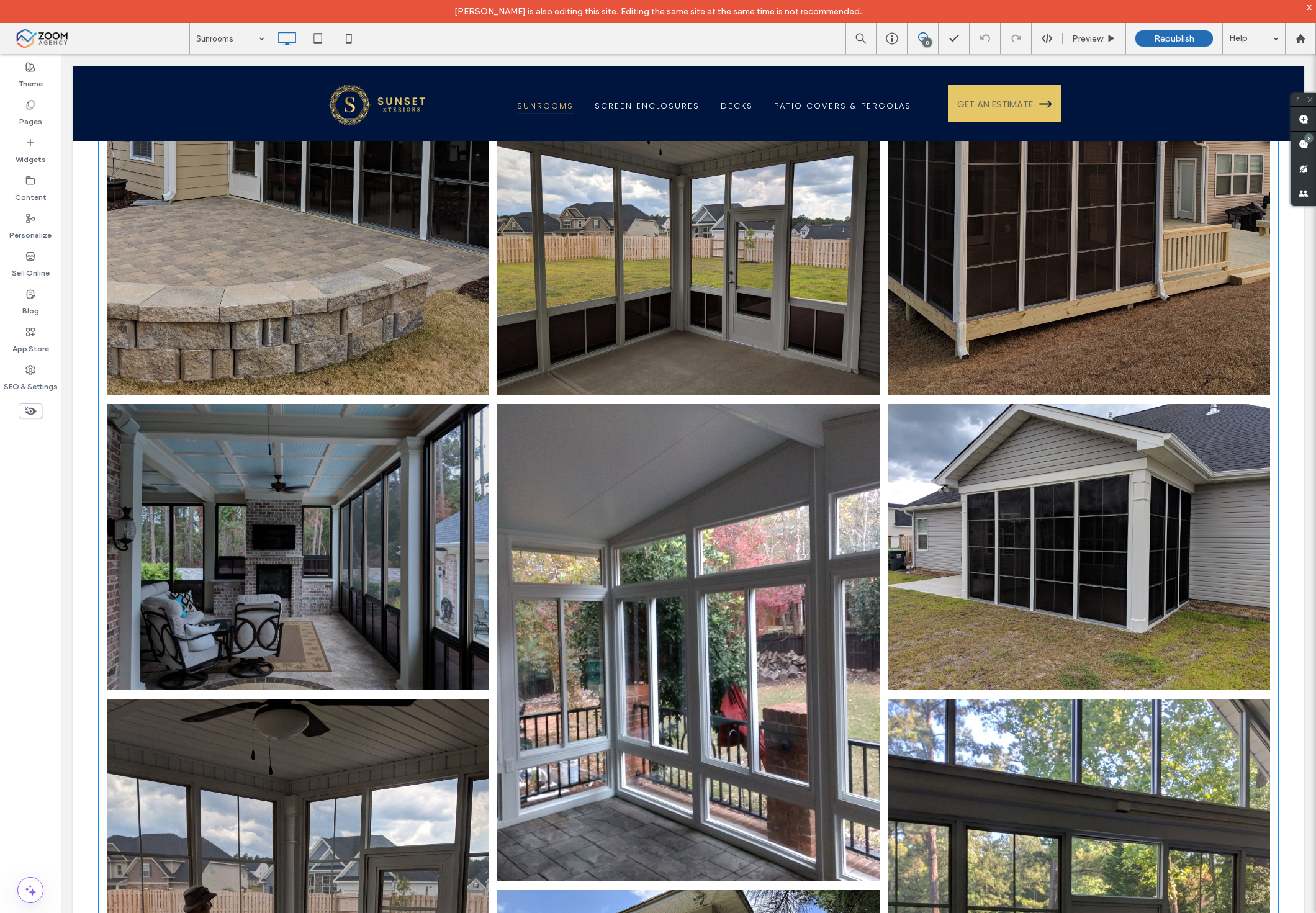
click at [225, 442] on link at bounding box center [298, 547] width 405 height 304
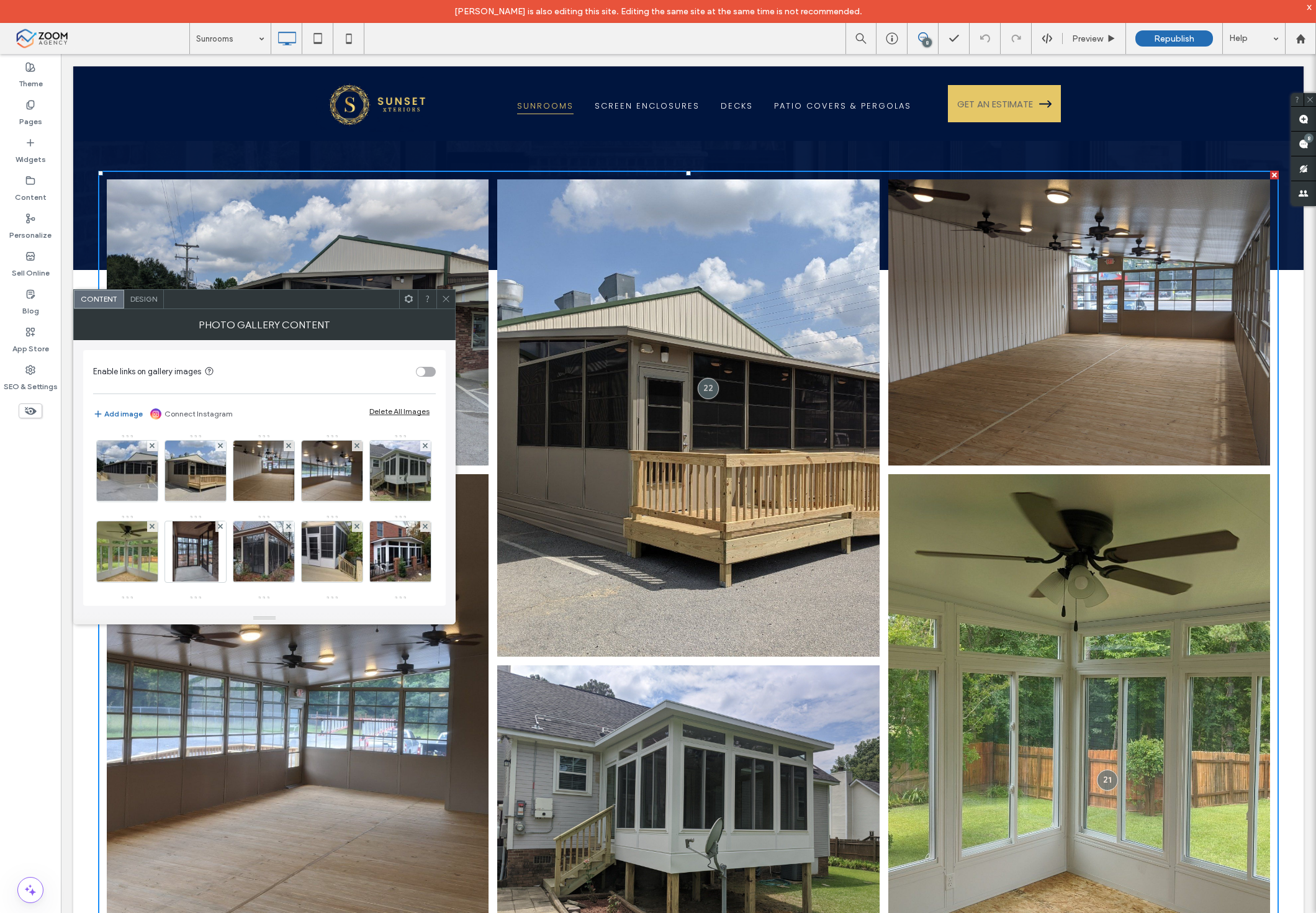
scroll to position [0, 0]
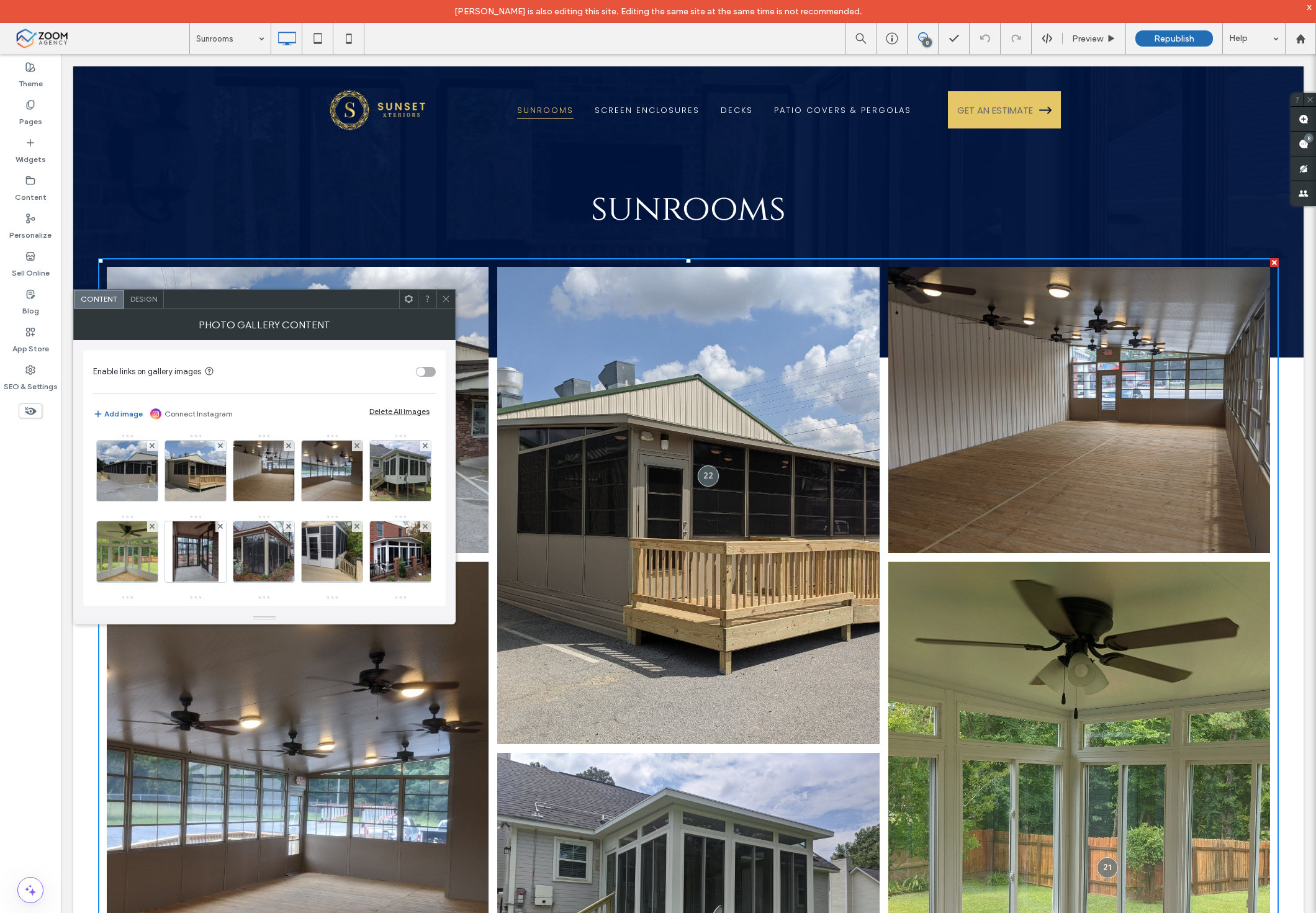
click at [442, 296] on icon at bounding box center [446, 299] width 9 height 9
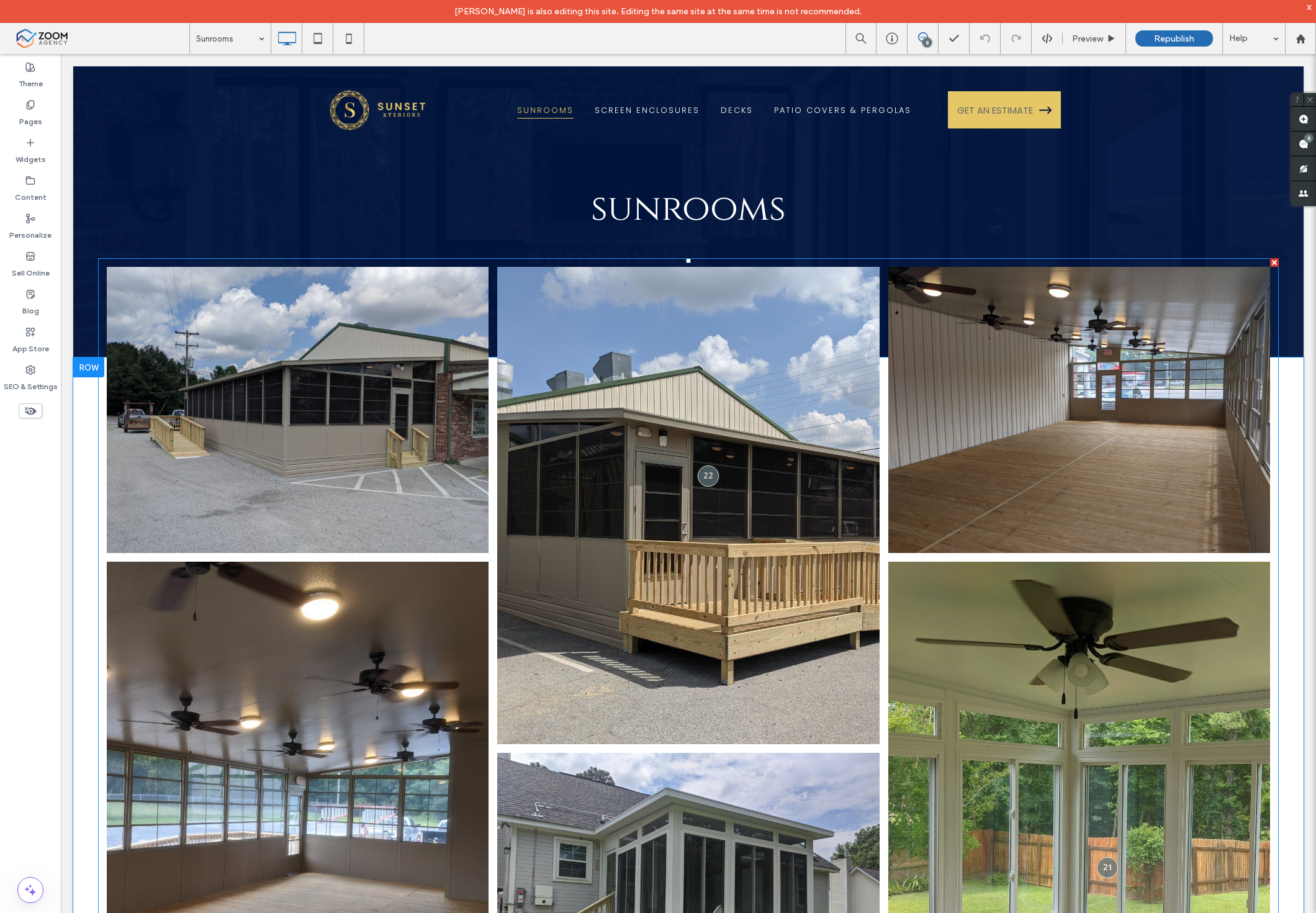
click at [865, 367] on link at bounding box center [688, 506] width 405 height 506
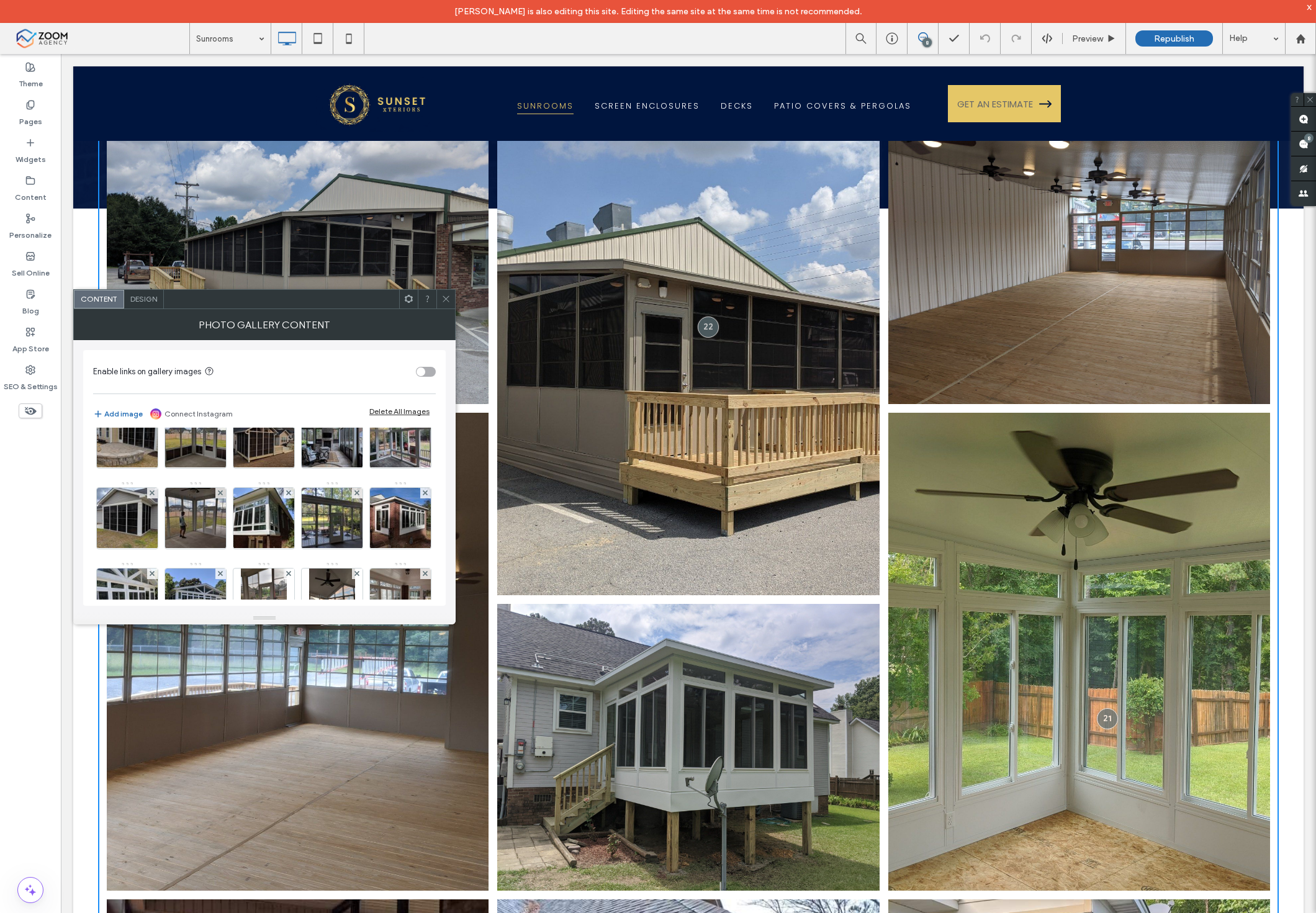
scroll to position [69, 0]
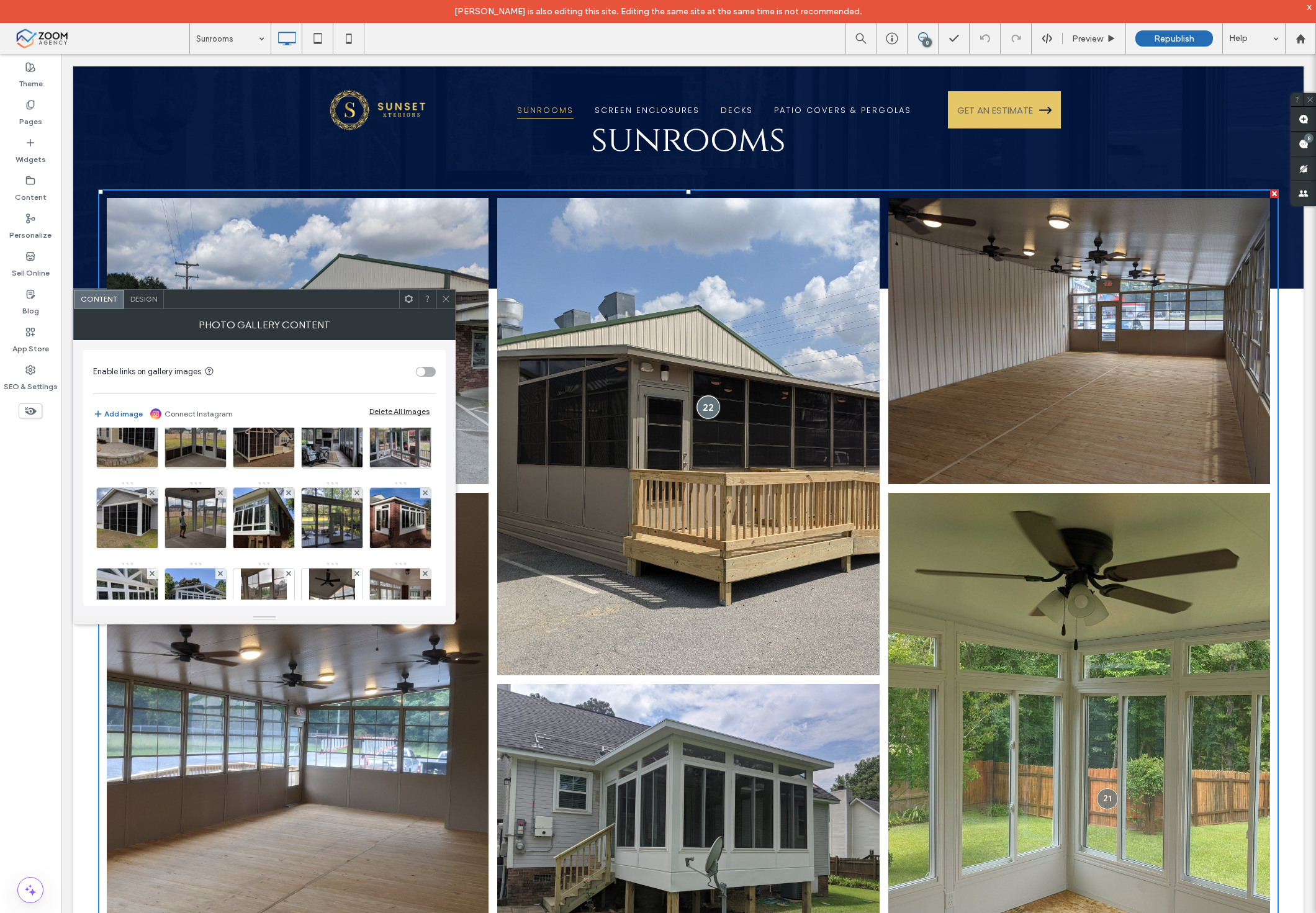
click at [697, 403] on div at bounding box center [708, 407] width 23 height 23
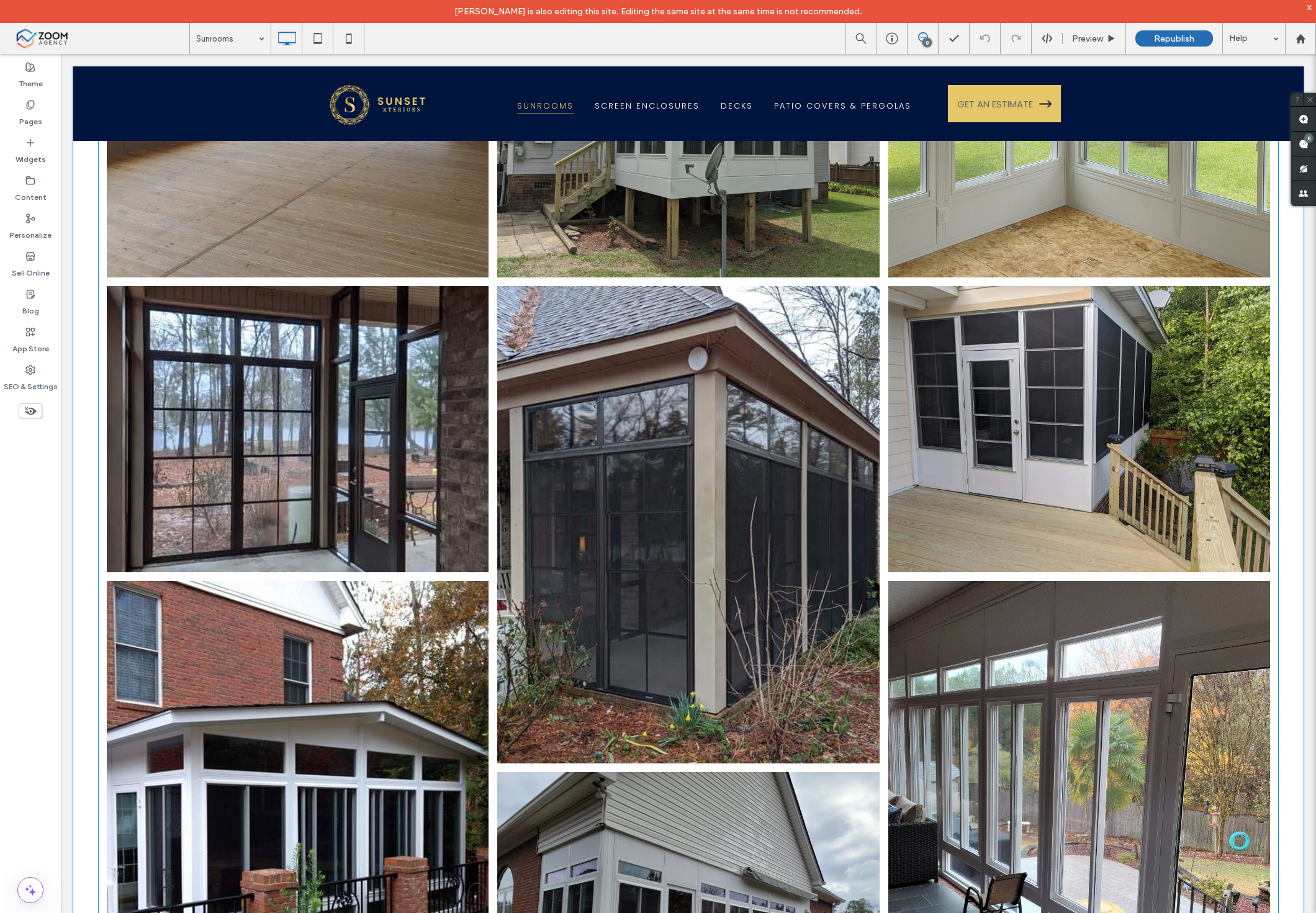
scroll to position [621, 0]
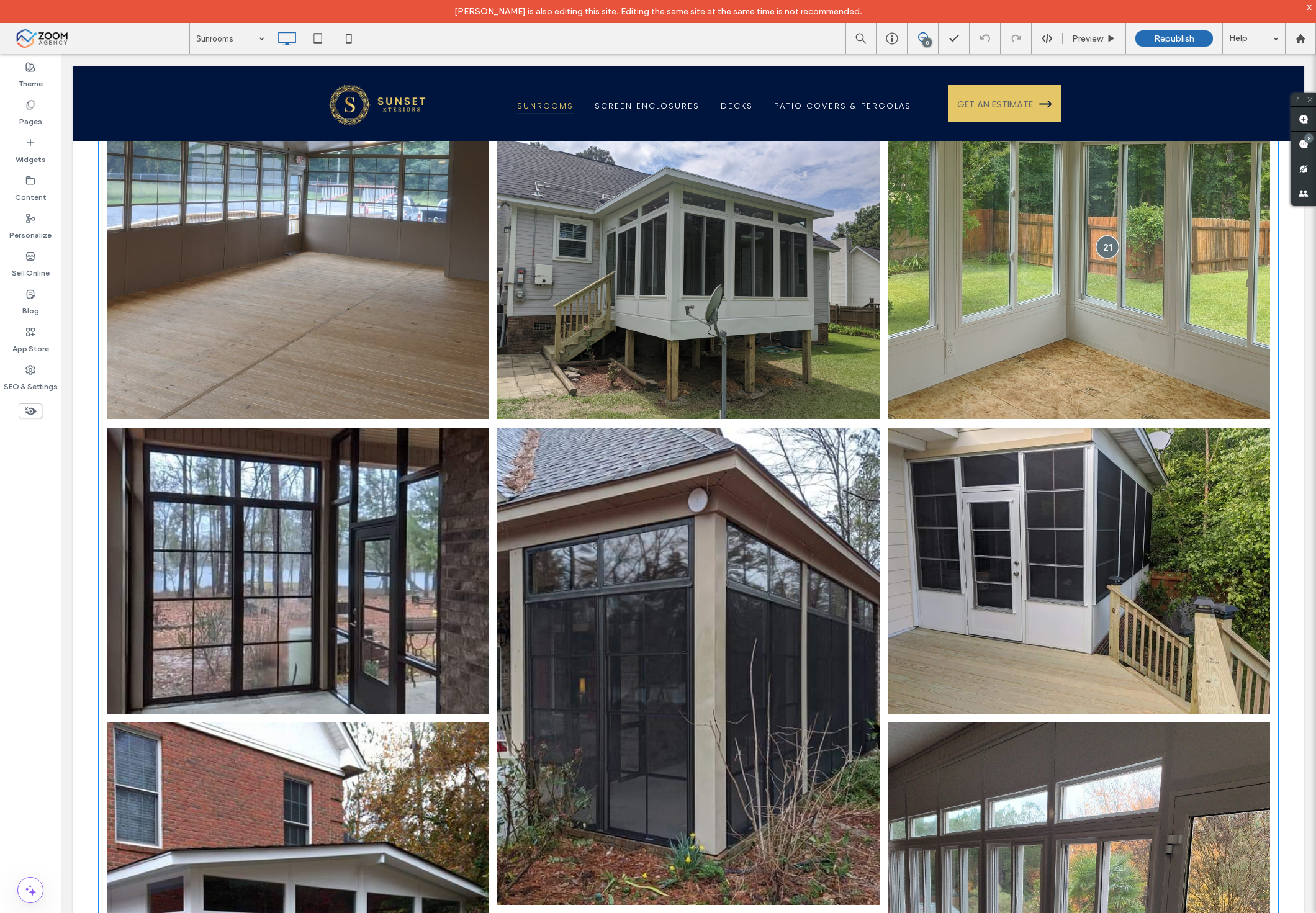
click at [1096, 235] on div at bounding box center [1107, 247] width 23 height 23
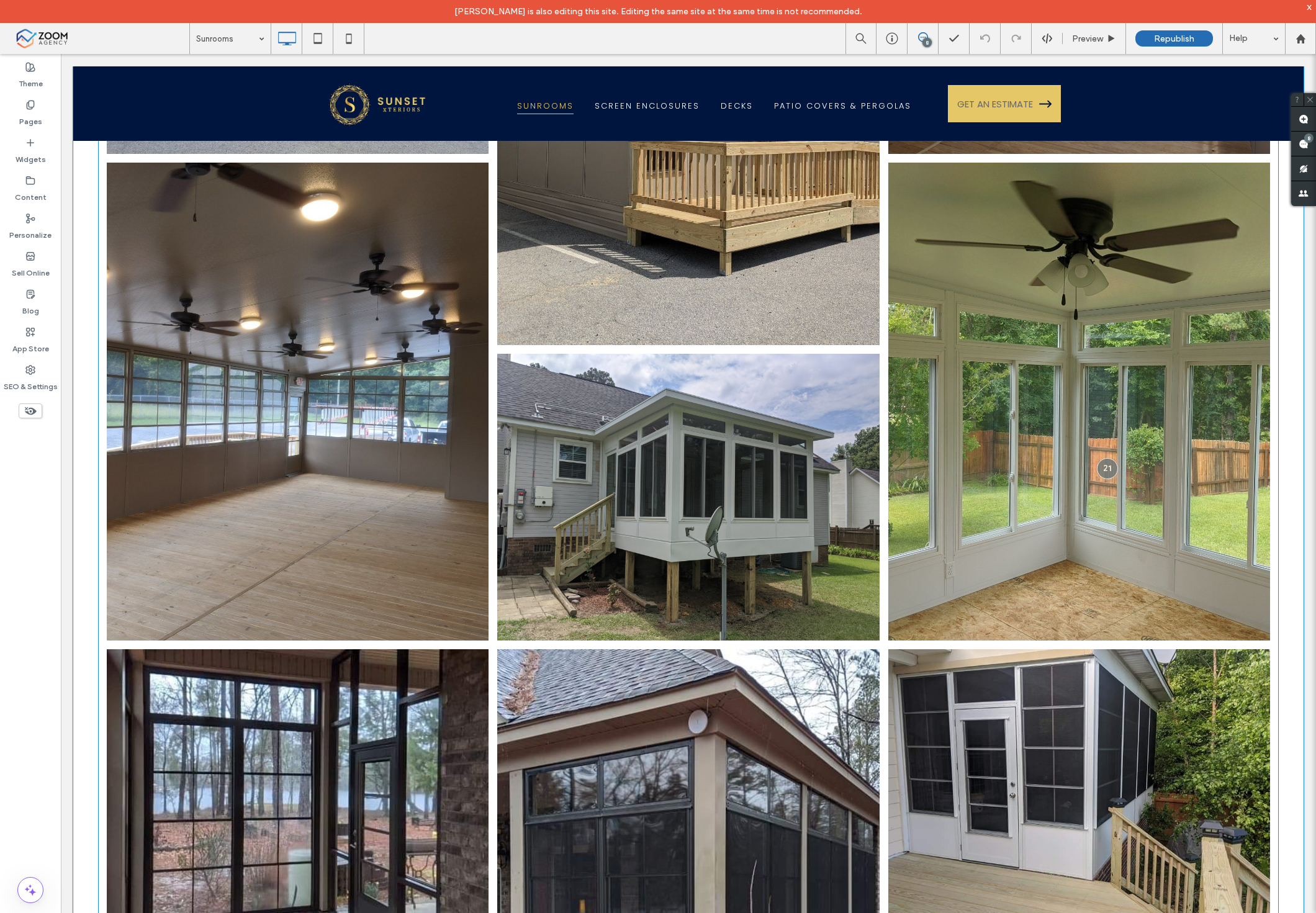
scroll to position [276, 0]
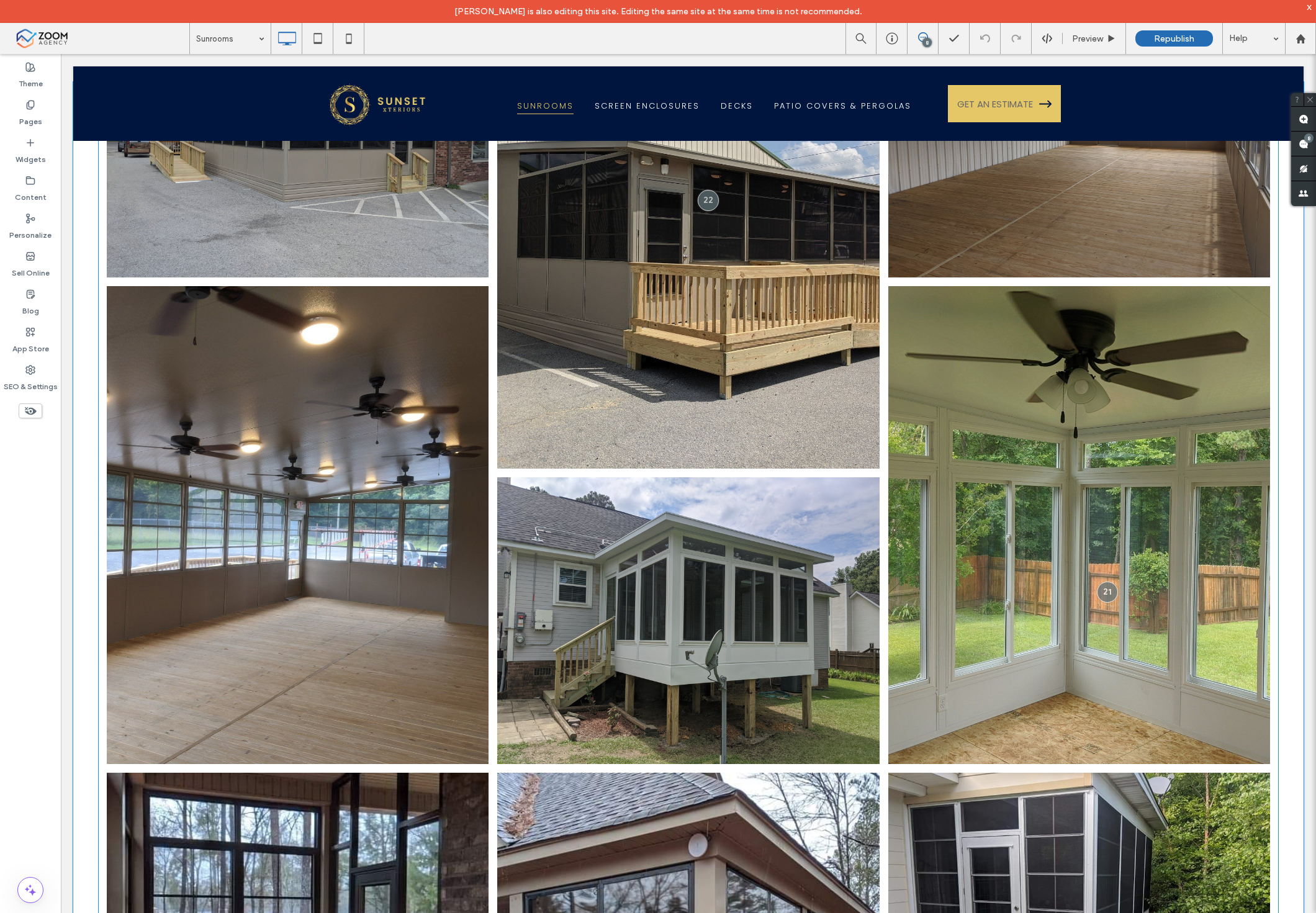
click at [1043, 436] on link at bounding box center [1078, 525] width 405 height 506
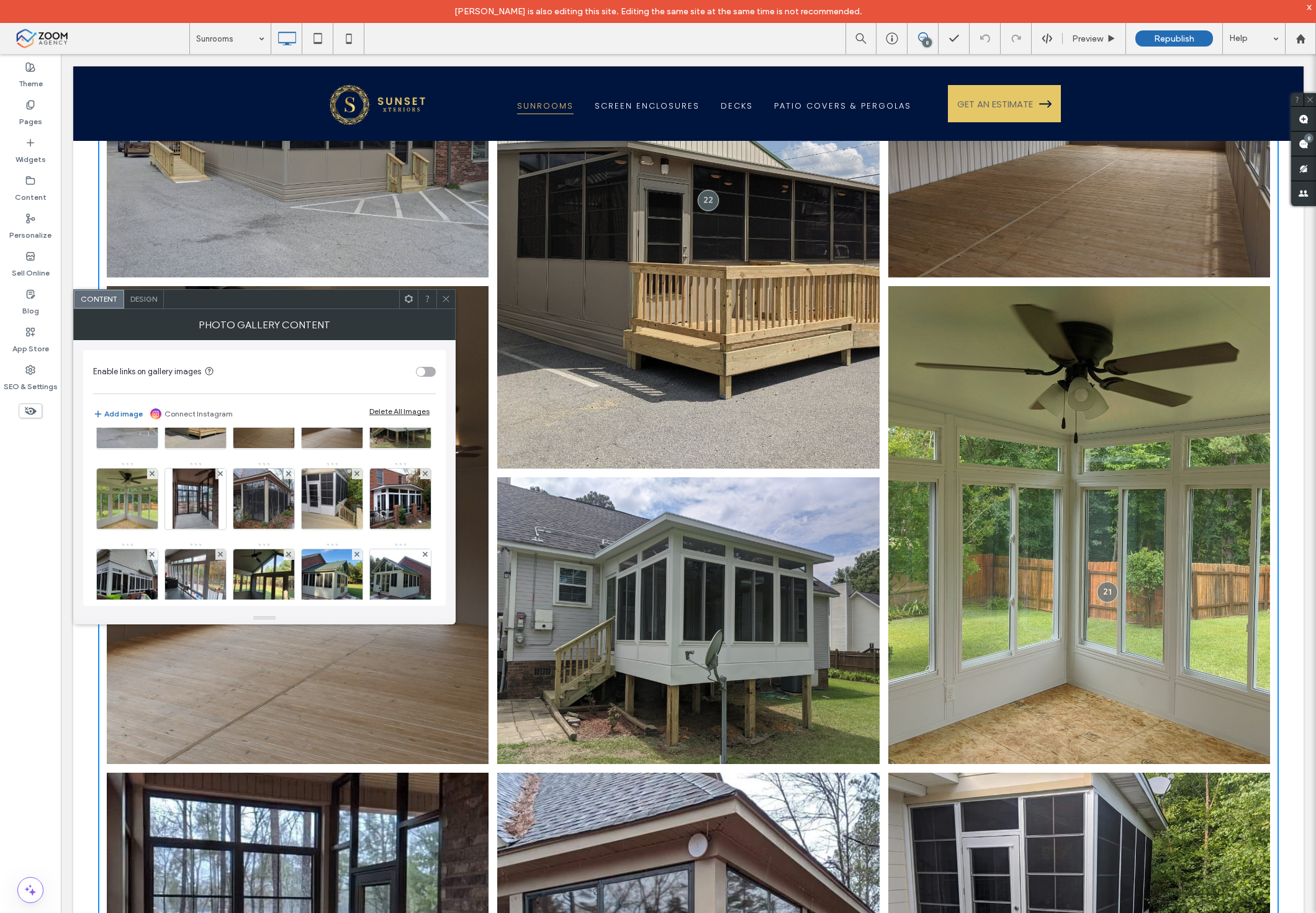
scroll to position [207, 0]
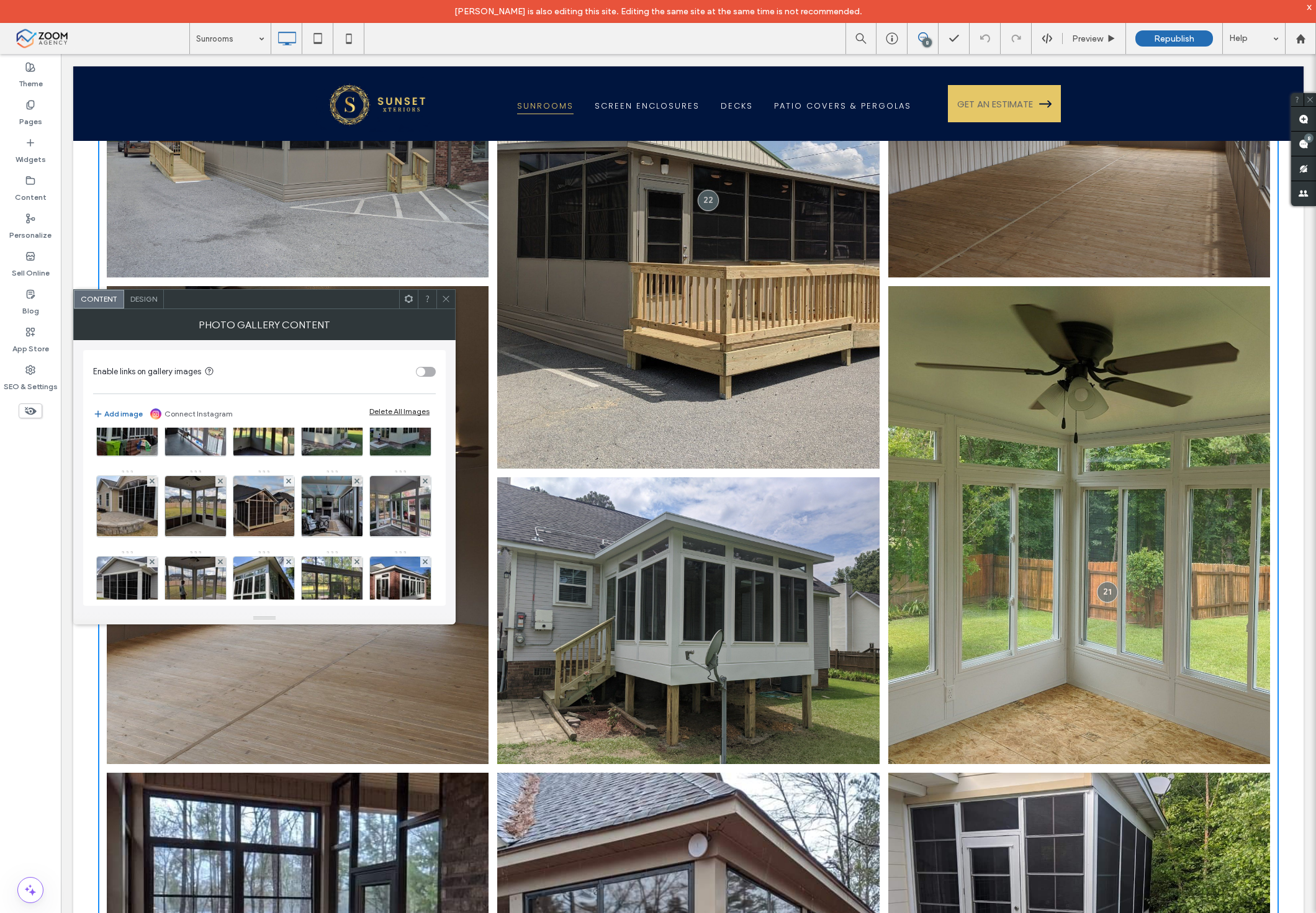
click at [145, 300] on span "Design" at bounding box center [144, 299] width 27 height 9
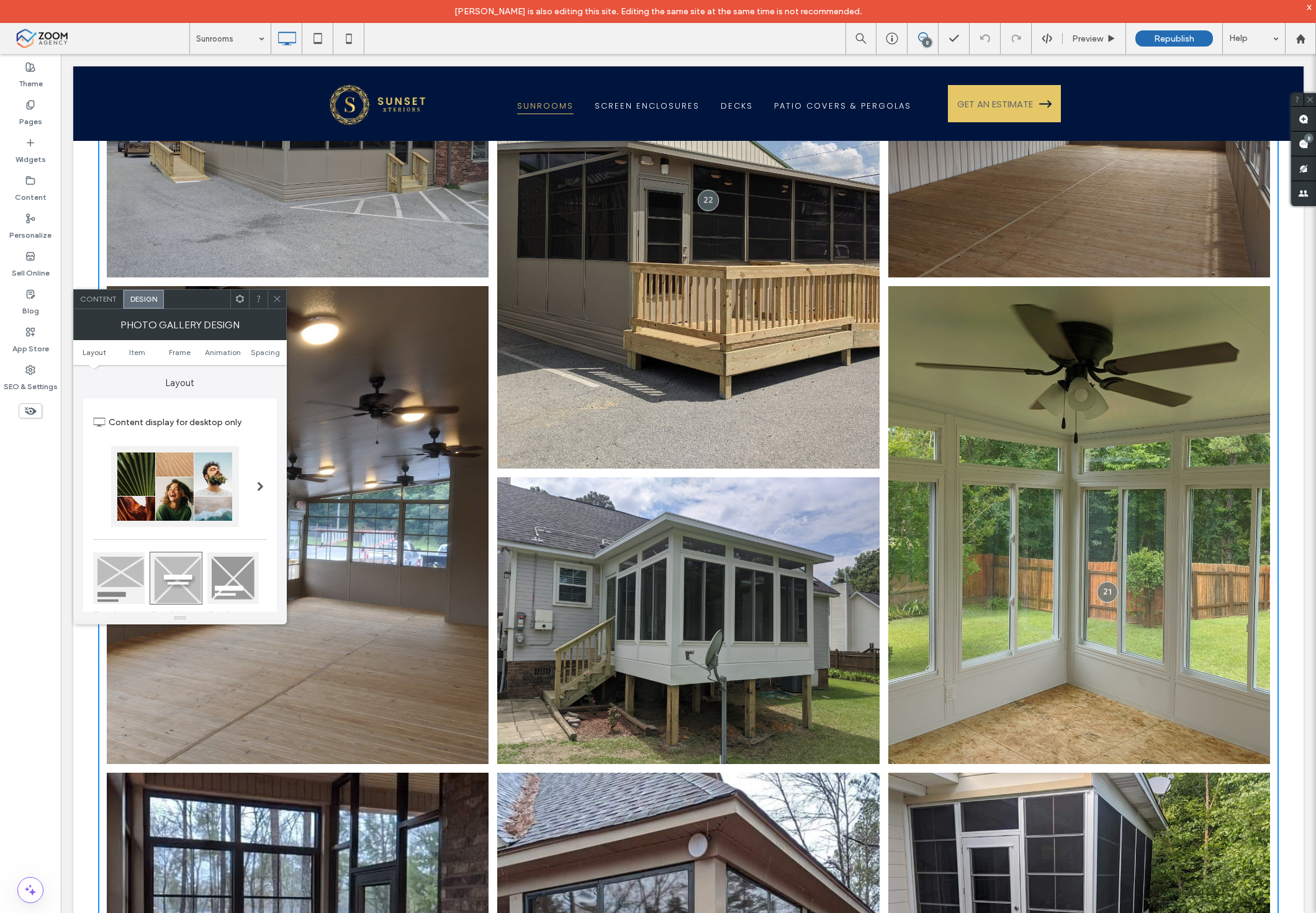
click at [95, 296] on span "Content" at bounding box center [98, 299] width 37 height 9
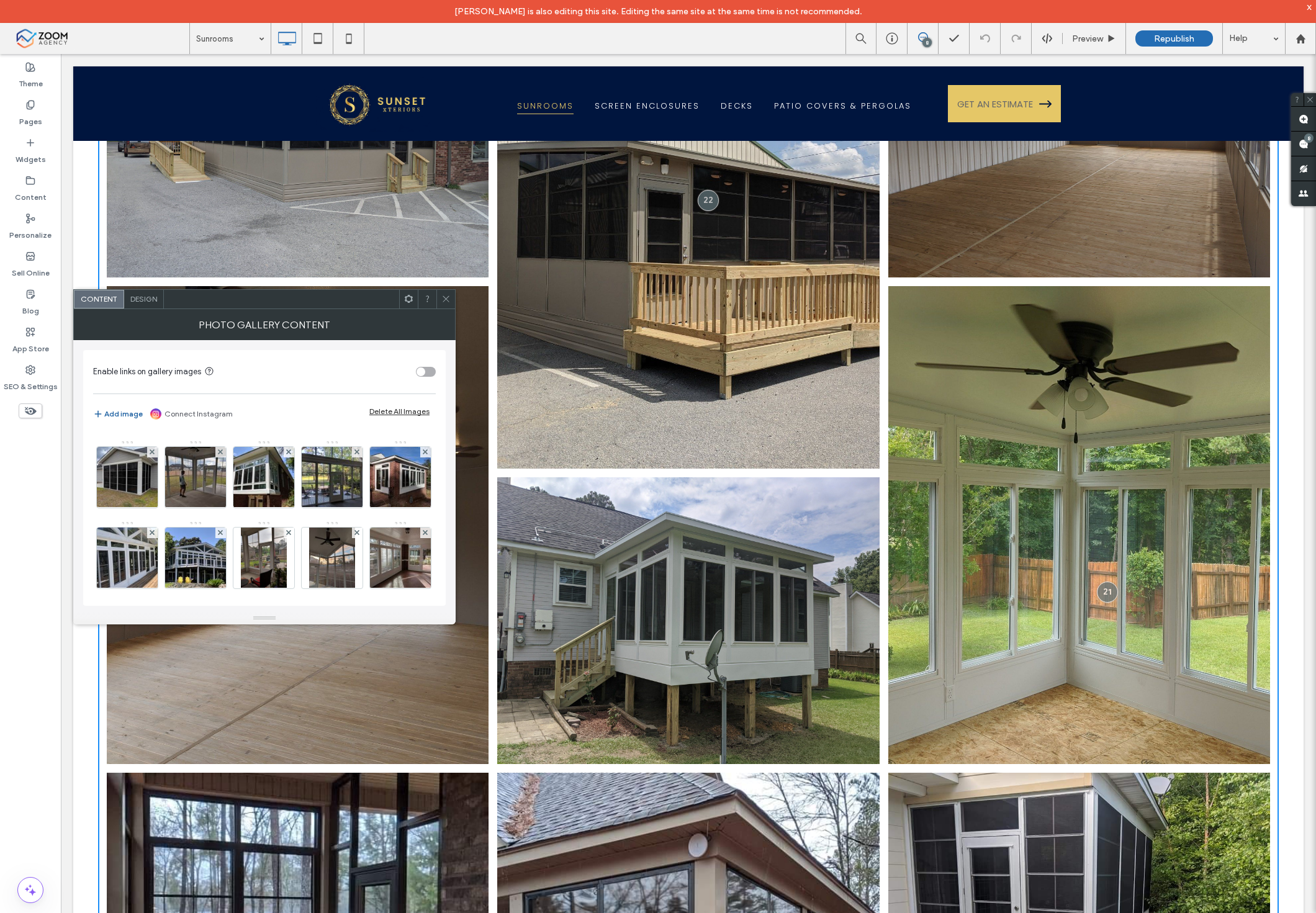
scroll to position [276, 0]
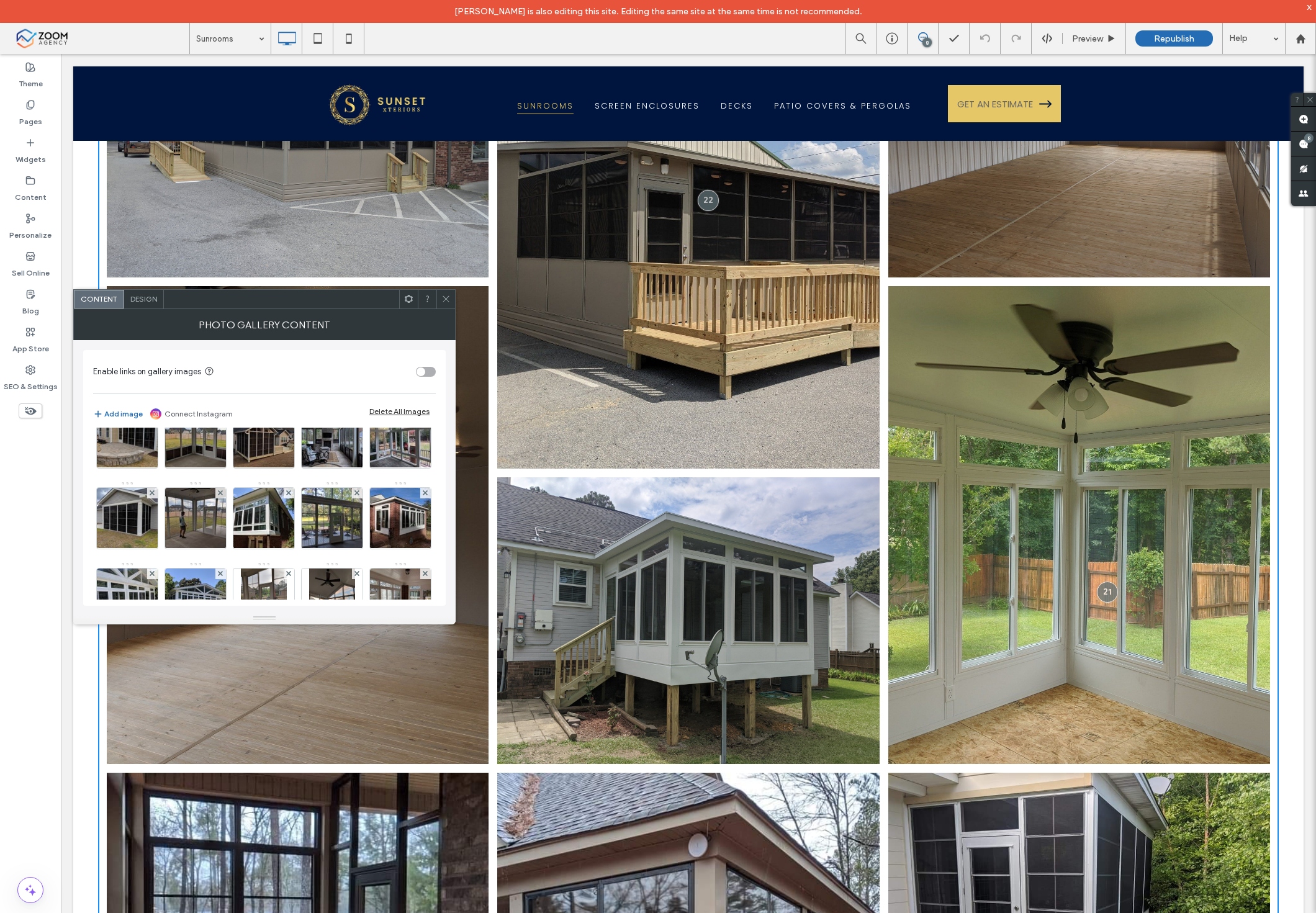
click at [224, 387] on img at bounding box center [264, 357] width 81 height 61
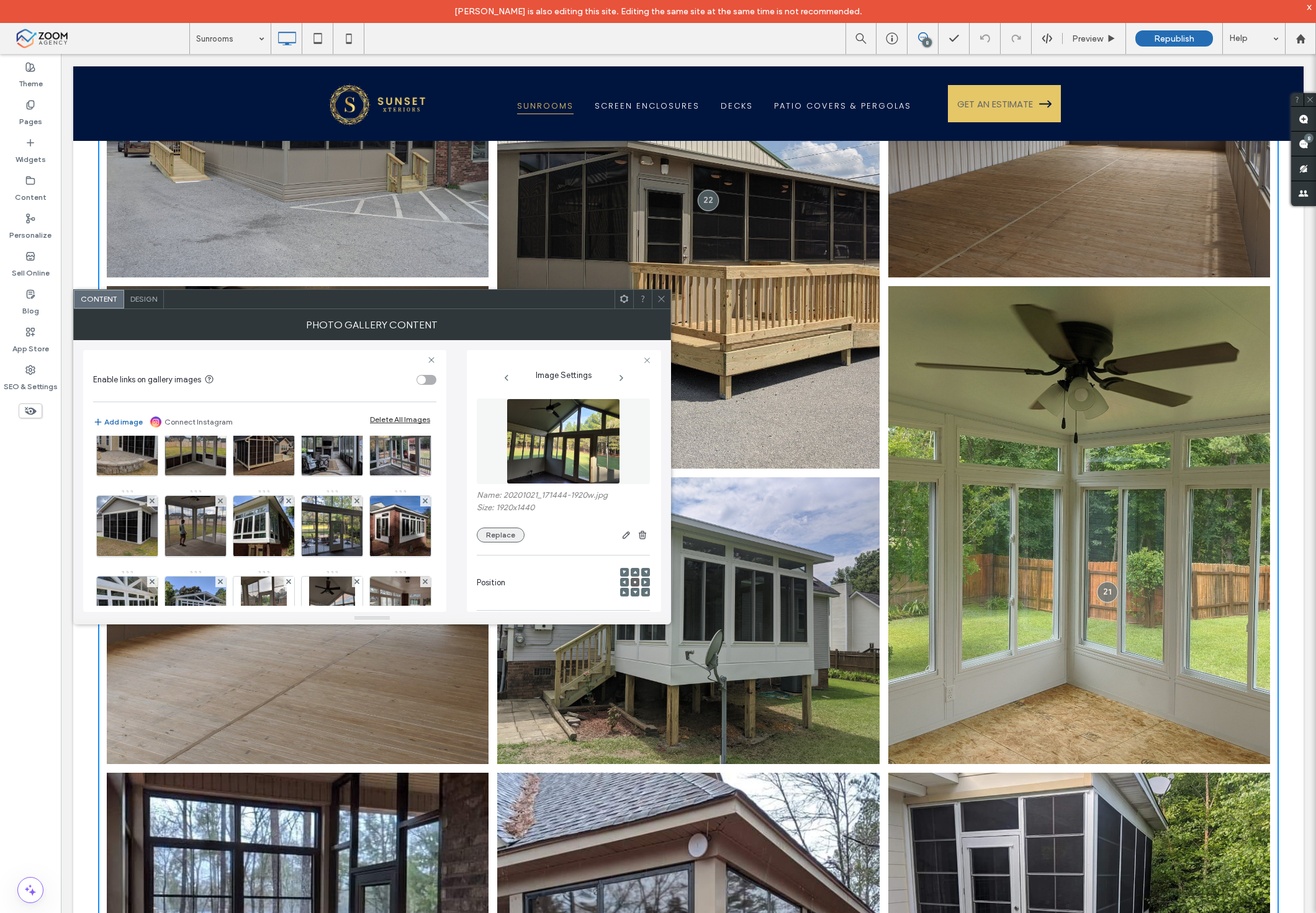
click at [492, 530] on button "Replace" at bounding box center [500, 535] width 47 height 15
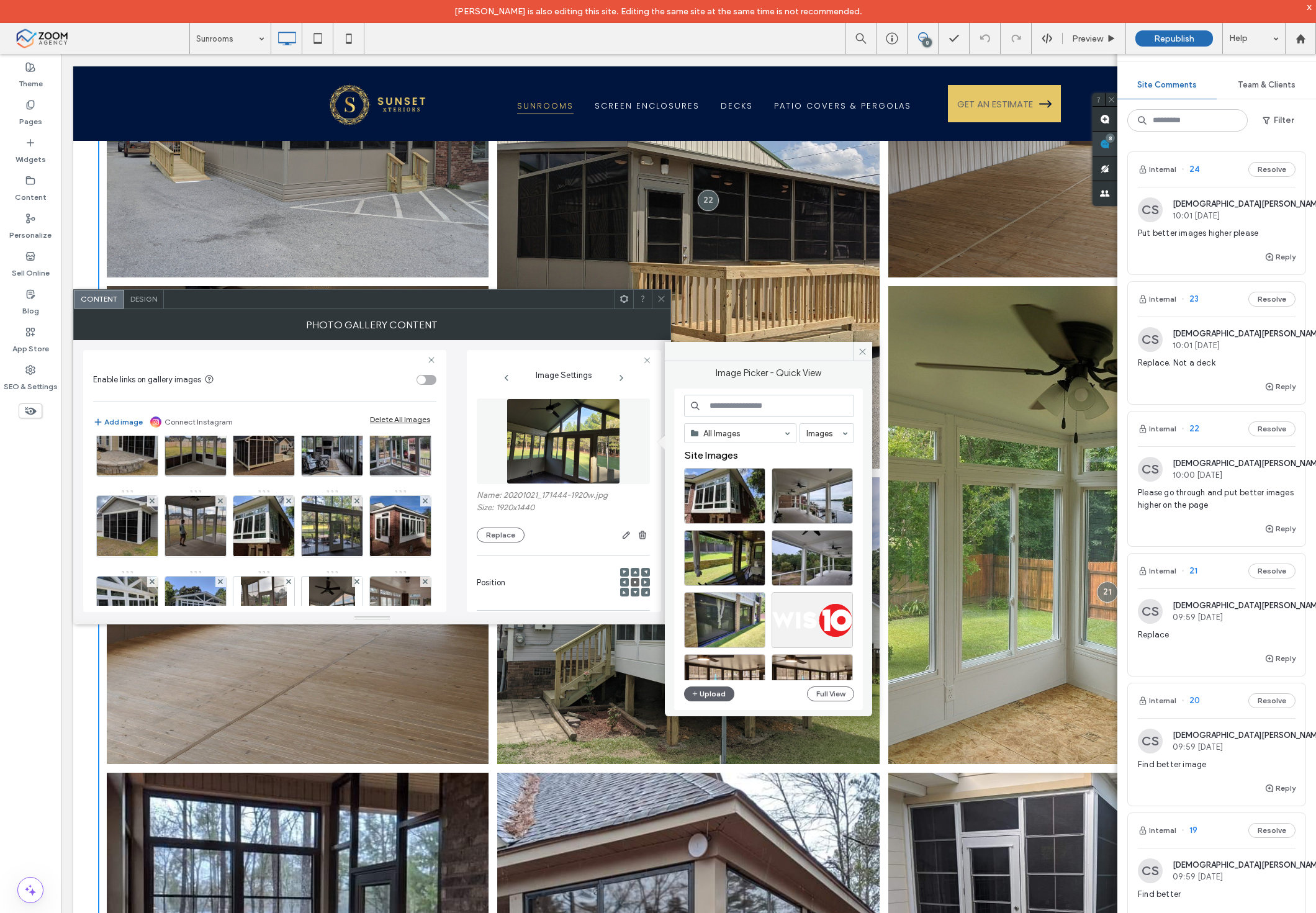
click at [1312, 143] on div "Site Comments Team & Clients Filter Internal 24 Resolve CS Christian Sawyer 10:…" at bounding box center [1216, 471] width 199 height 882
click at [1184, 636] on span "Replace" at bounding box center [1217, 634] width 158 height 12
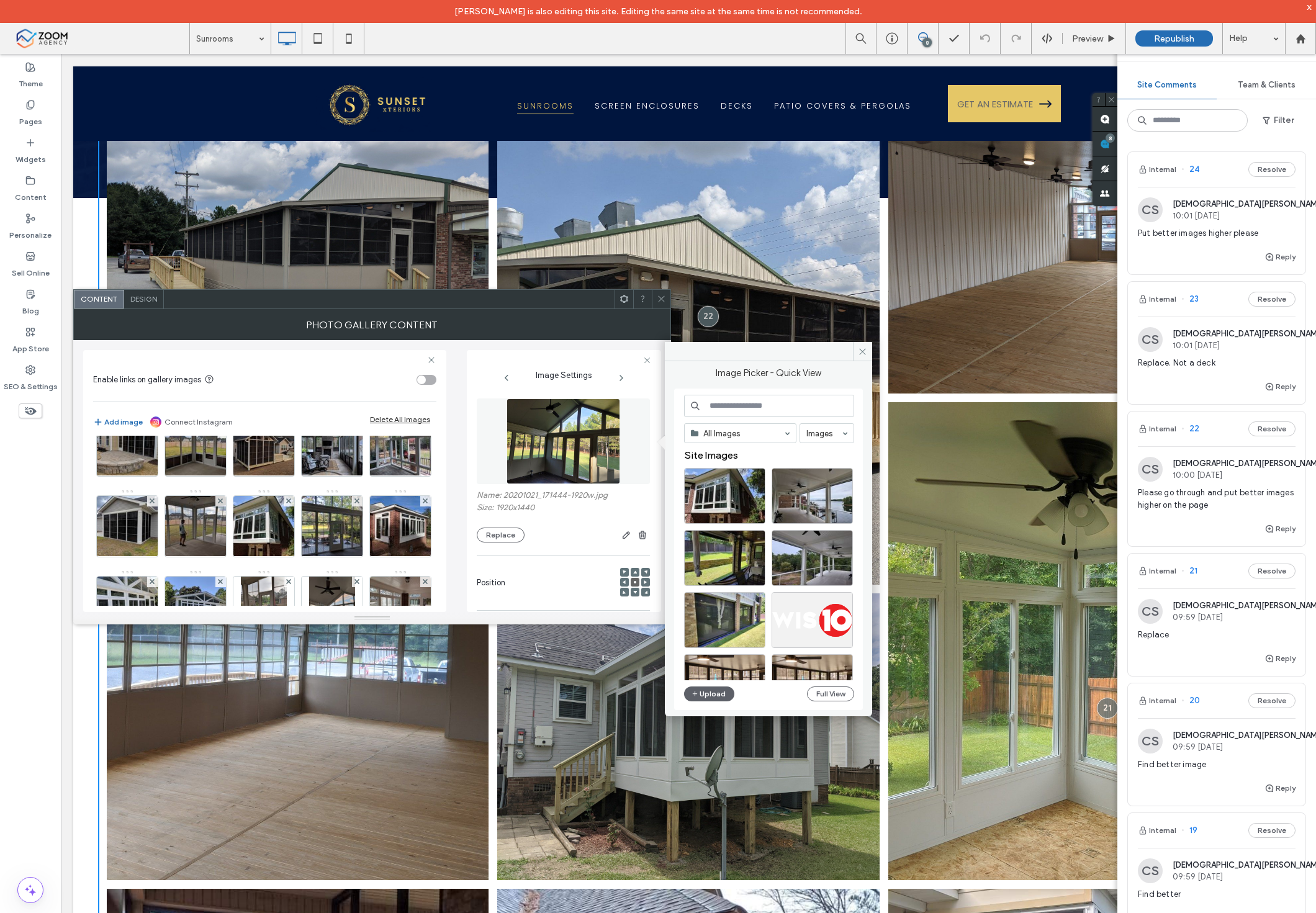
scroll to position [150, 0]
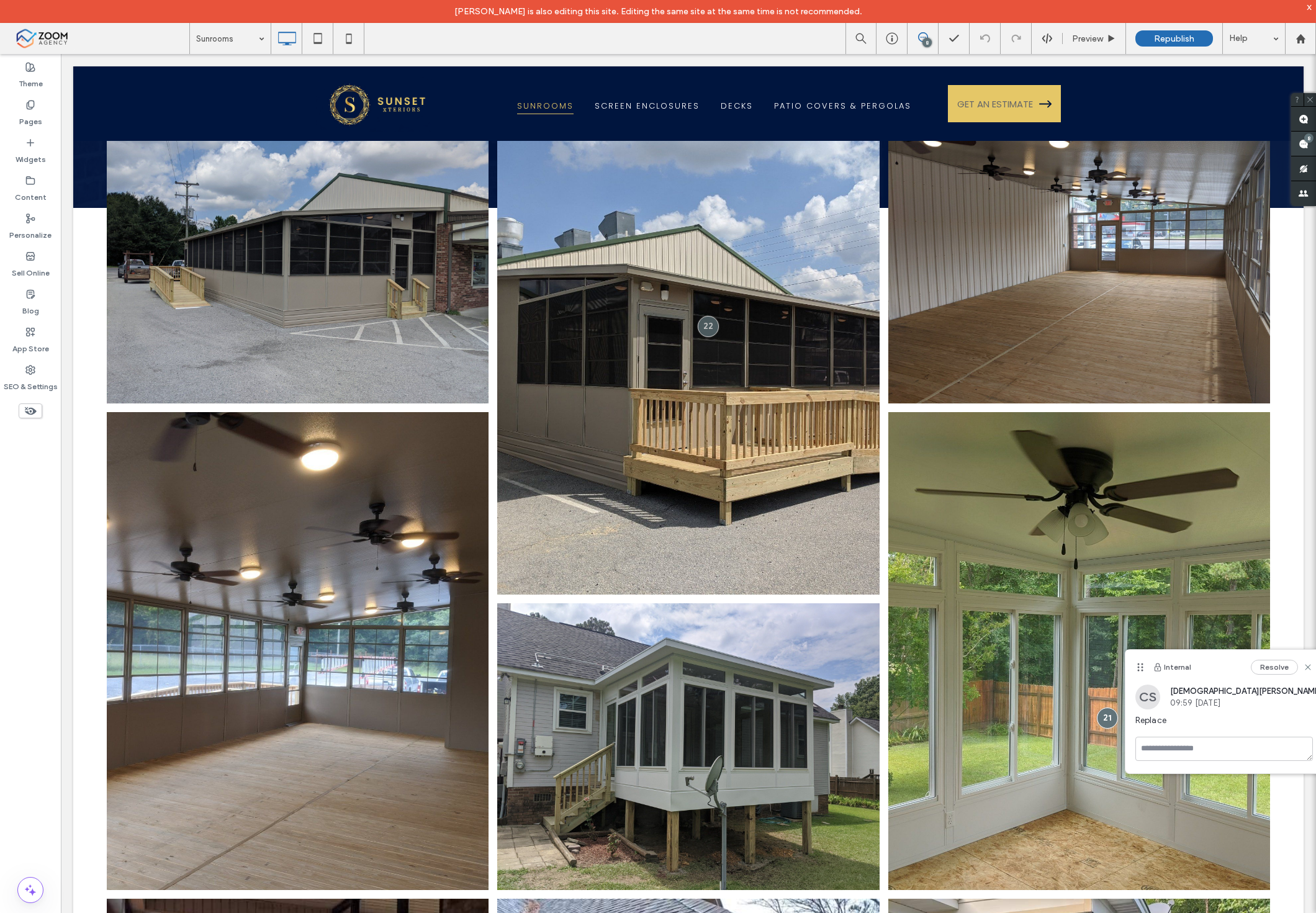
click at [1309, 146] on span at bounding box center [1304, 143] width 25 height 24
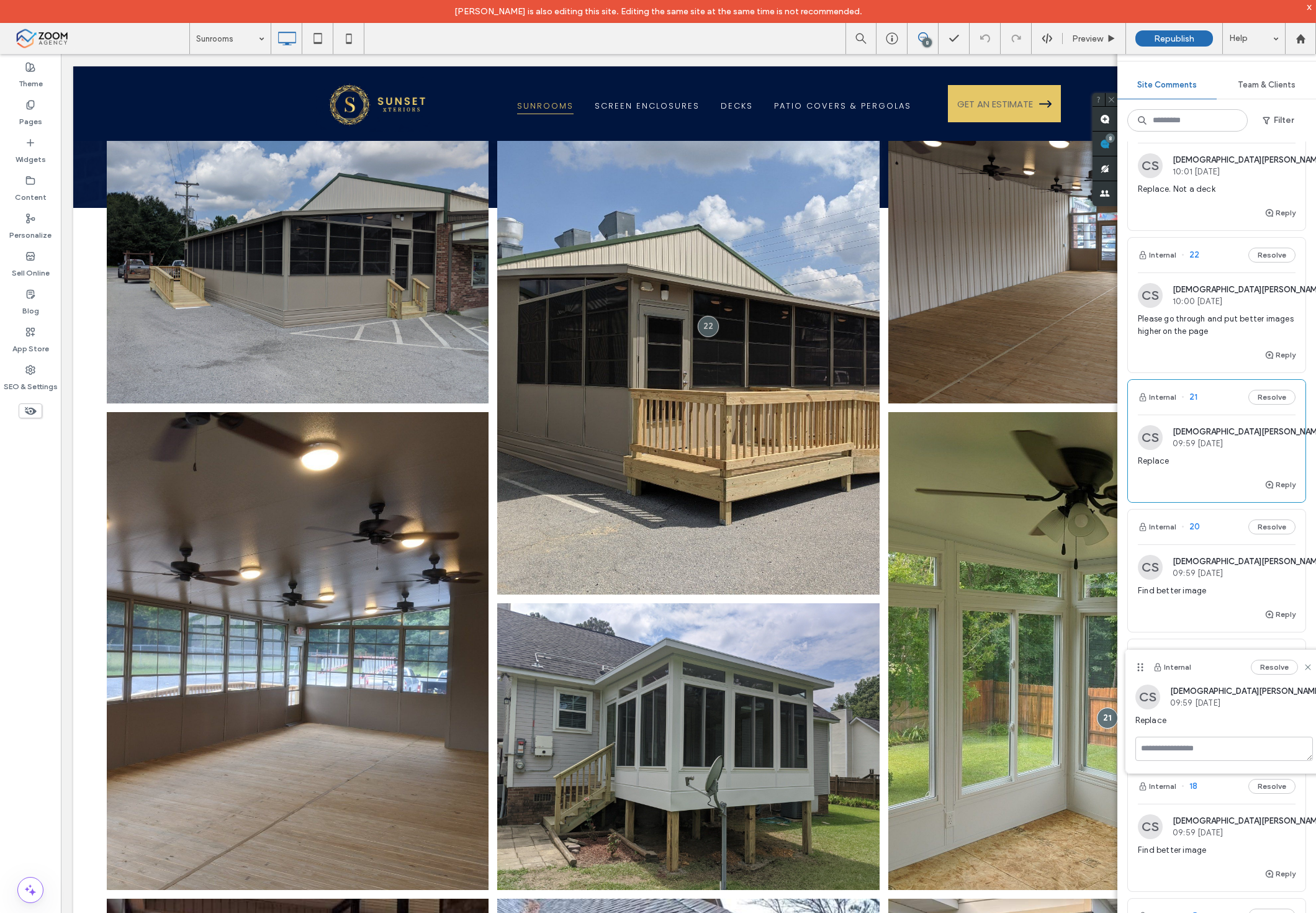
scroll to position [207, 0]
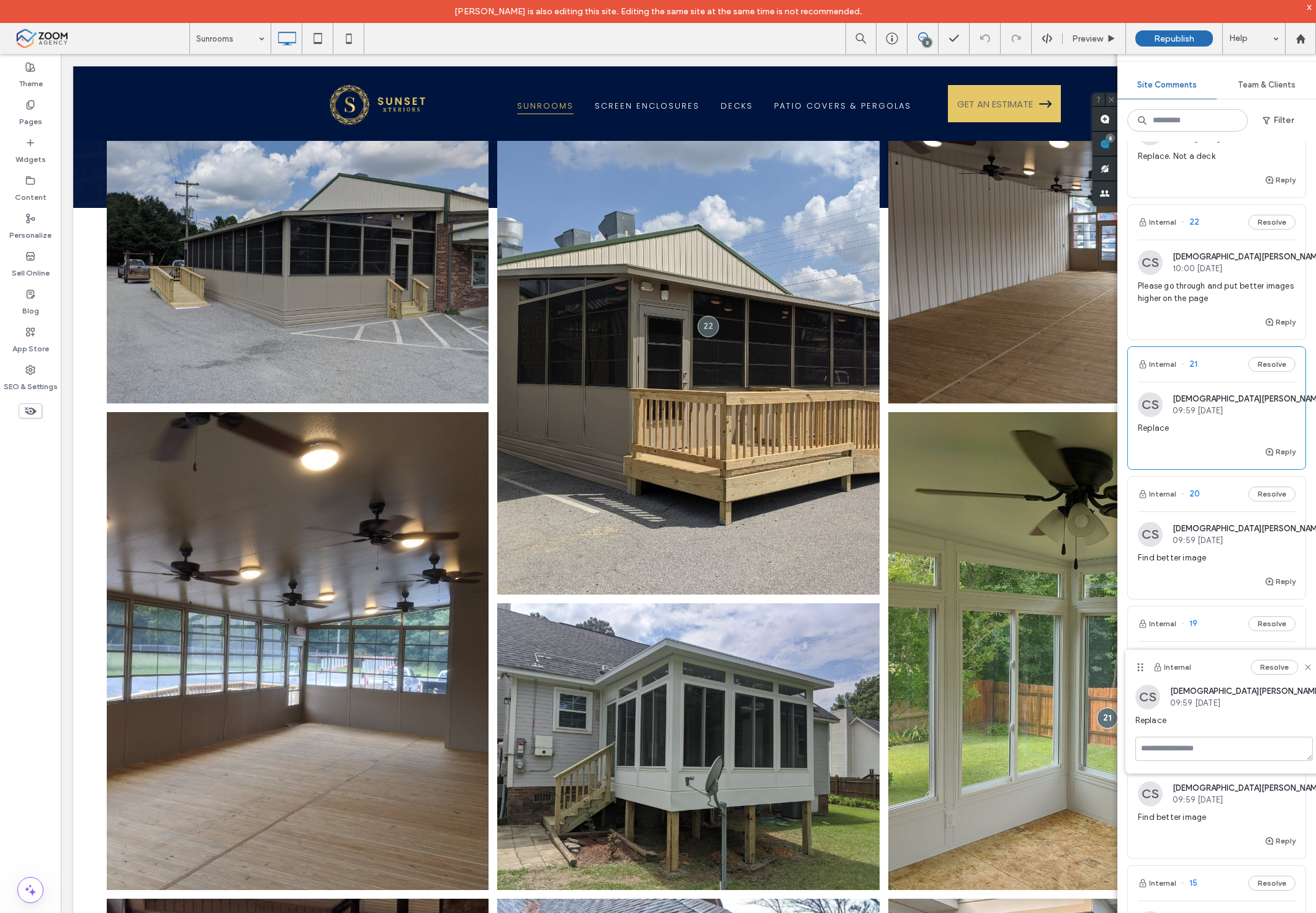
click at [1190, 832] on div "Find better image" at bounding box center [1217, 822] width 158 height 22
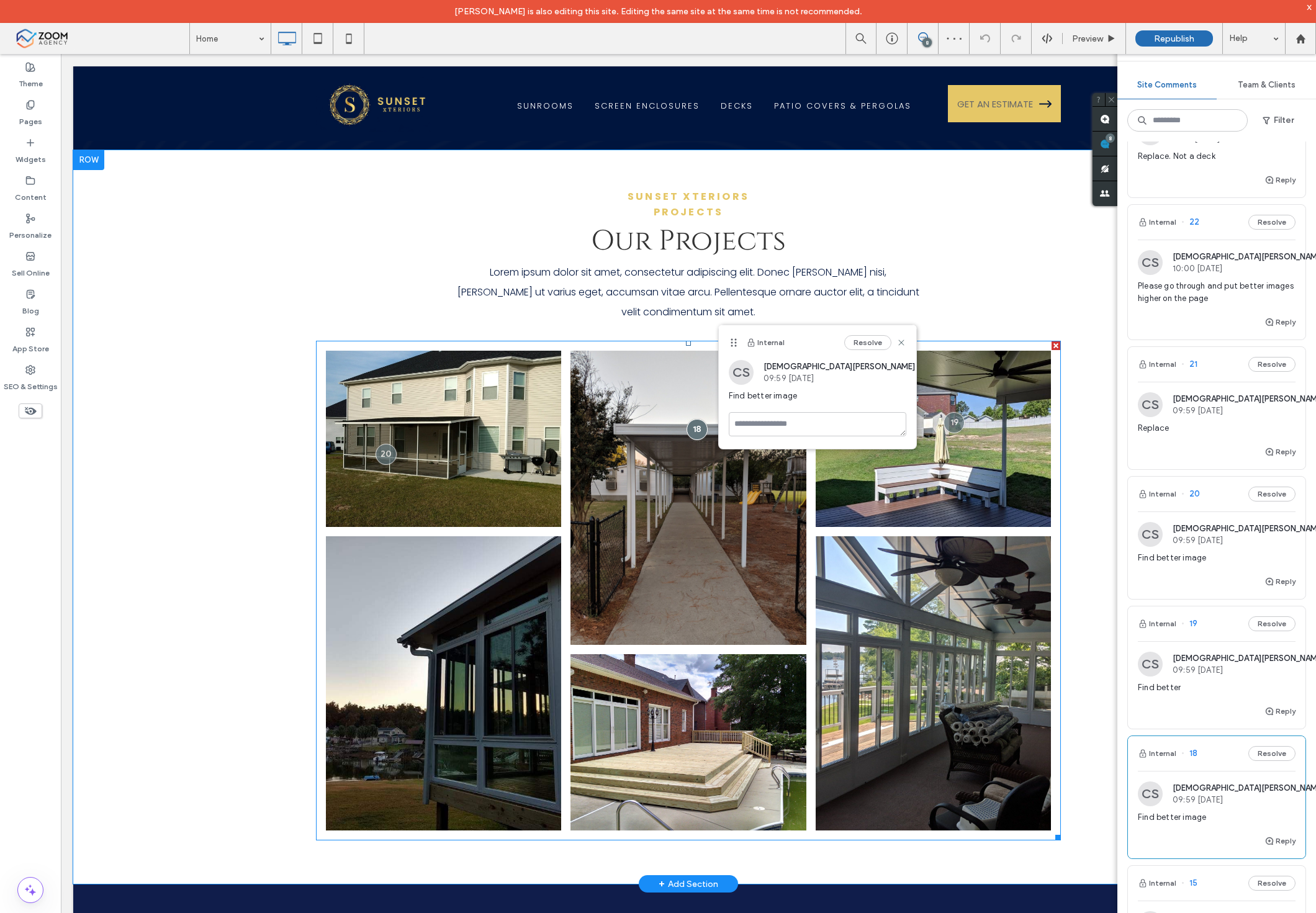
click at [574, 471] on link at bounding box center [688, 498] width 249 height 313
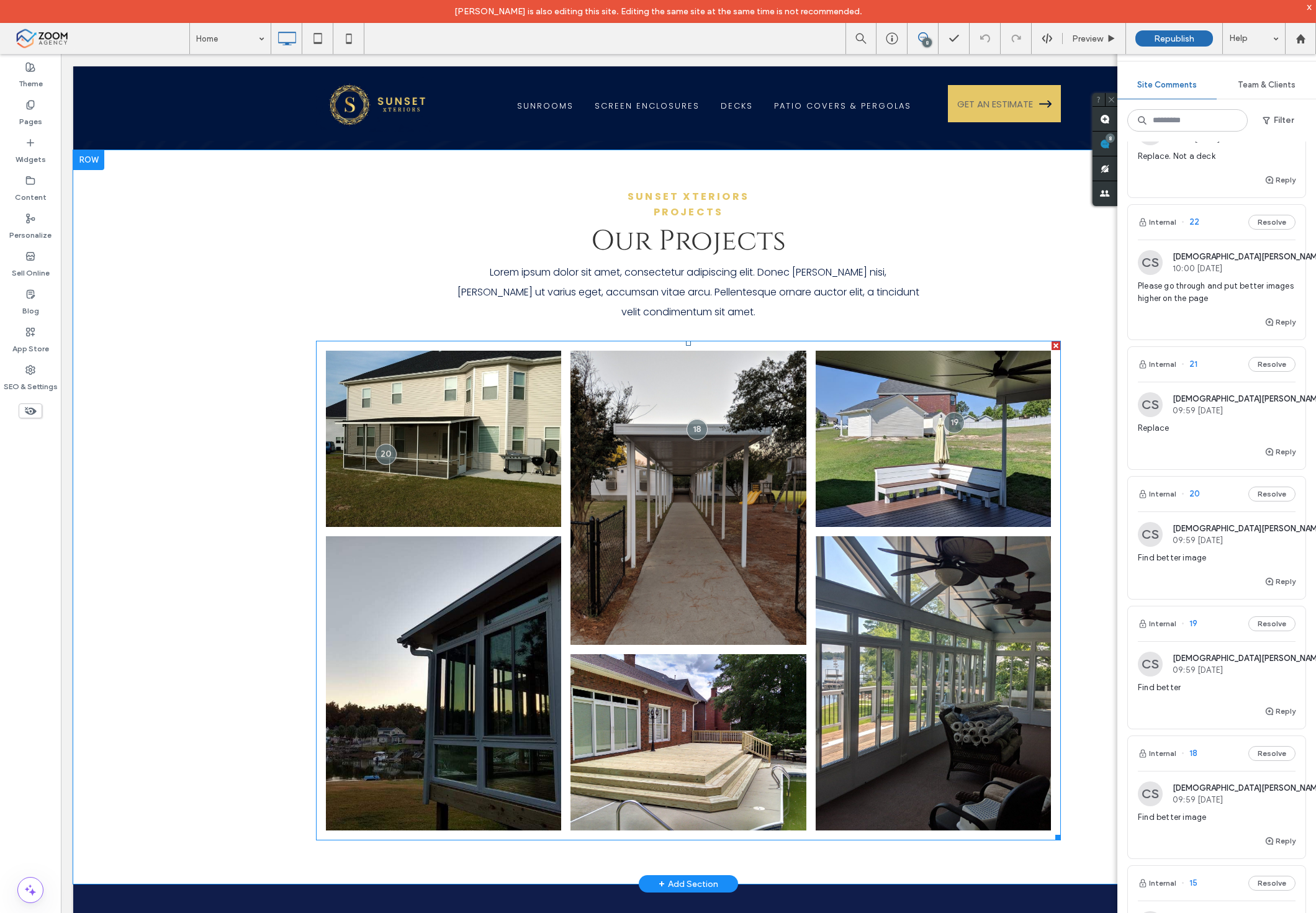
click at [584, 461] on link at bounding box center [688, 498] width 249 height 313
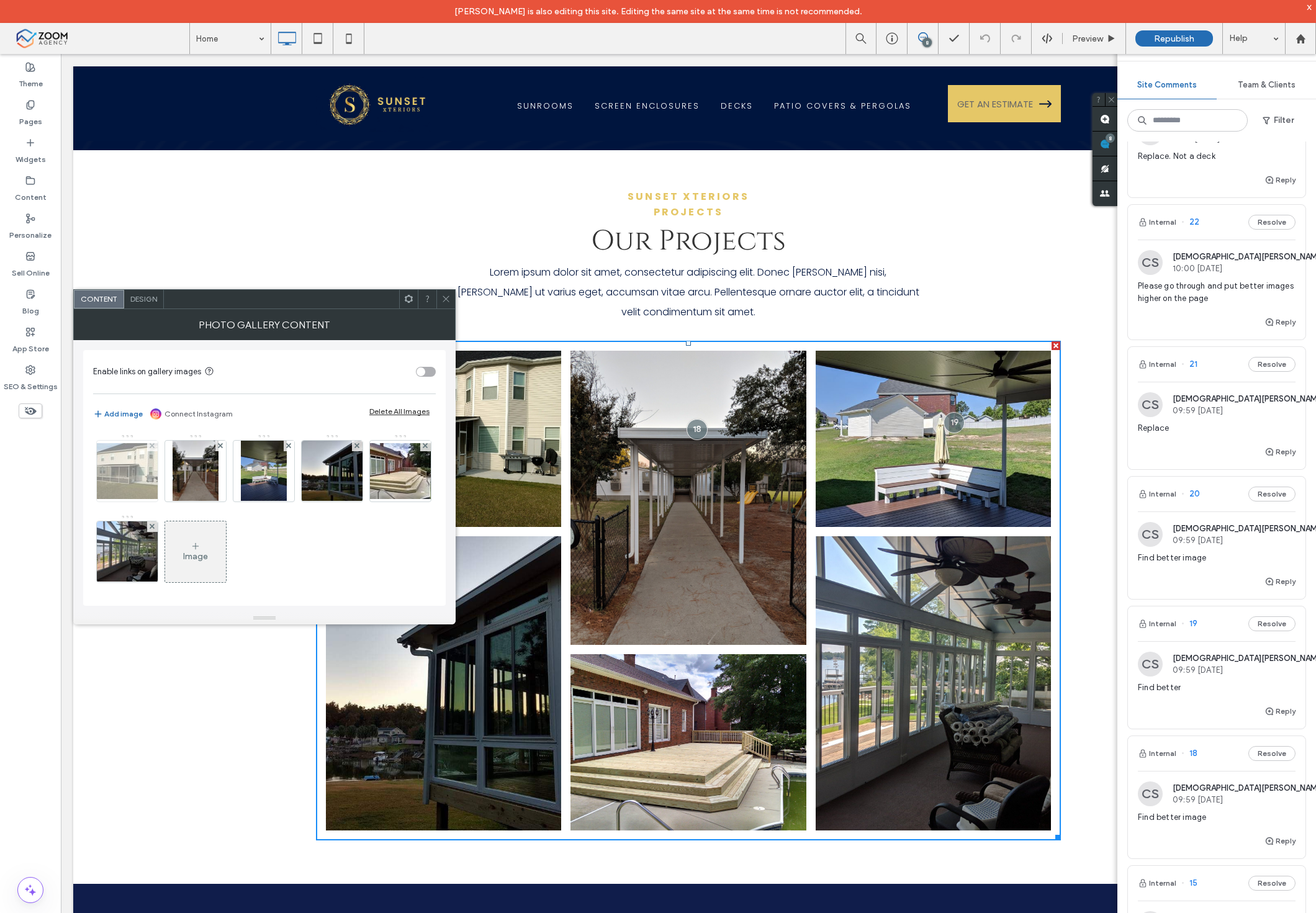
click at [147, 479] on img at bounding box center [126, 471] width 99 height 56
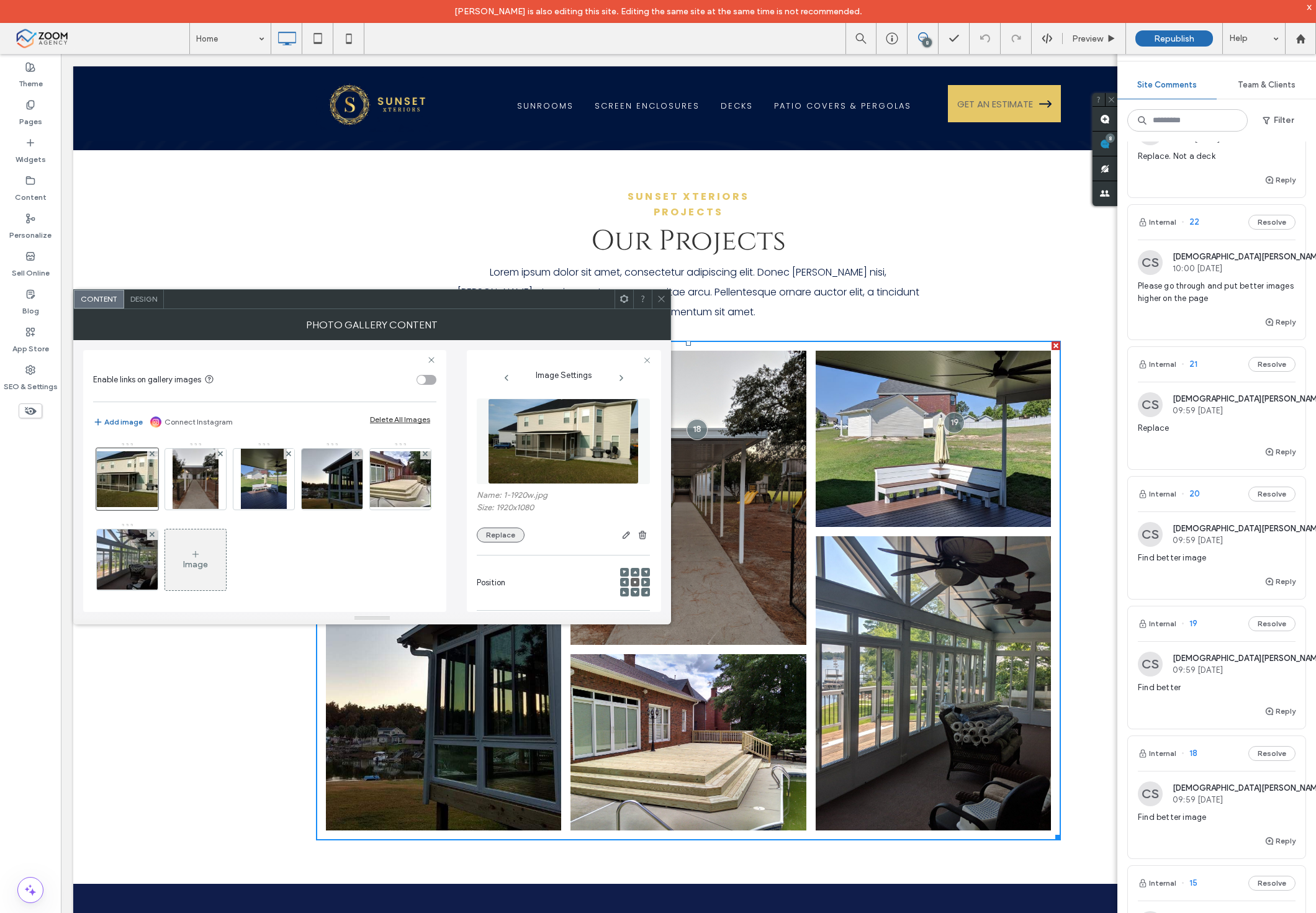
click at [517, 531] on button "Replace" at bounding box center [500, 535] width 47 height 15
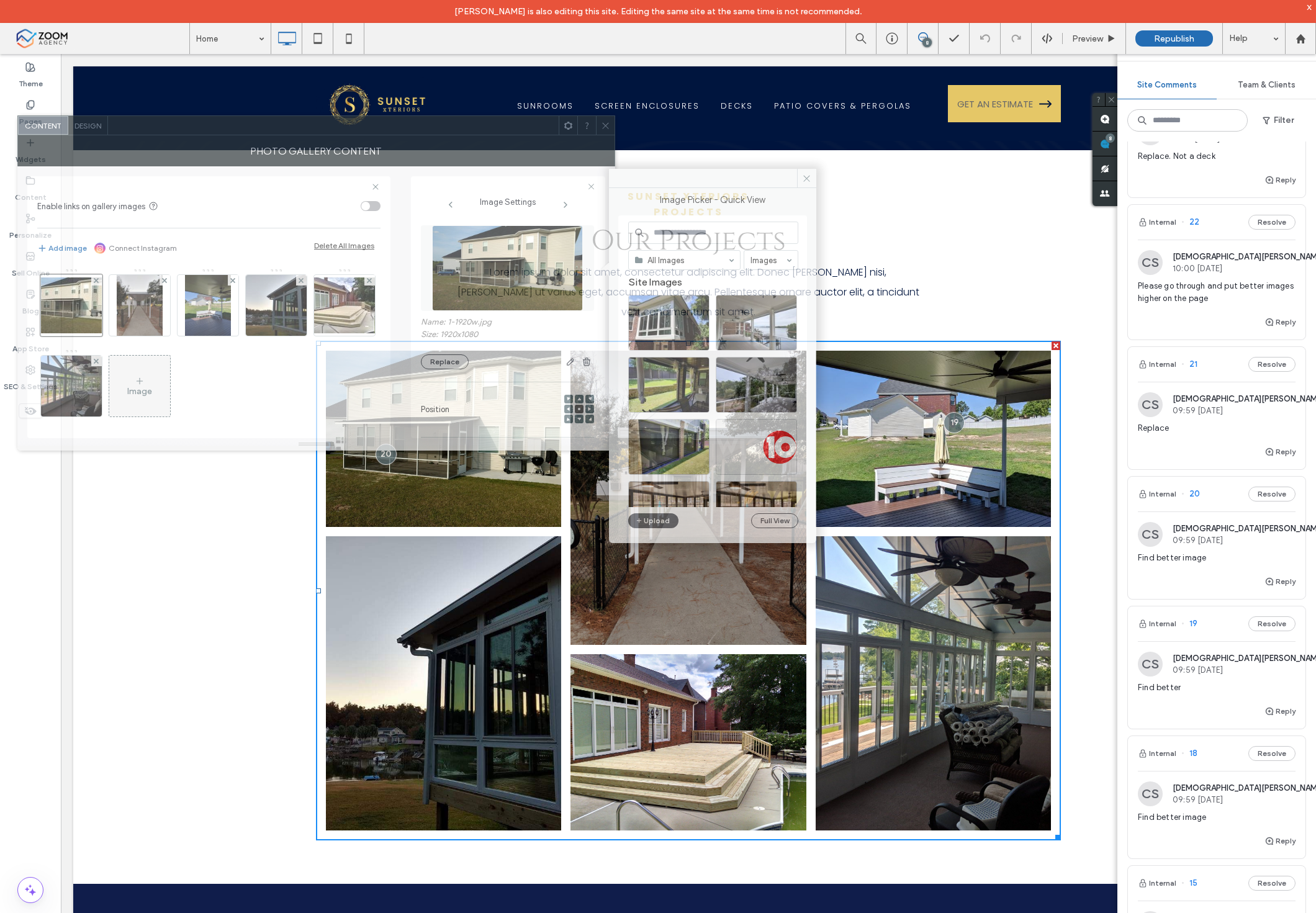
drag, startPoint x: 491, startPoint y: 293, endPoint x: 436, endPoint y: 120, distance: 181.5
click at [436, 120] on div at bounding box center [333, 126] width 451 height 18
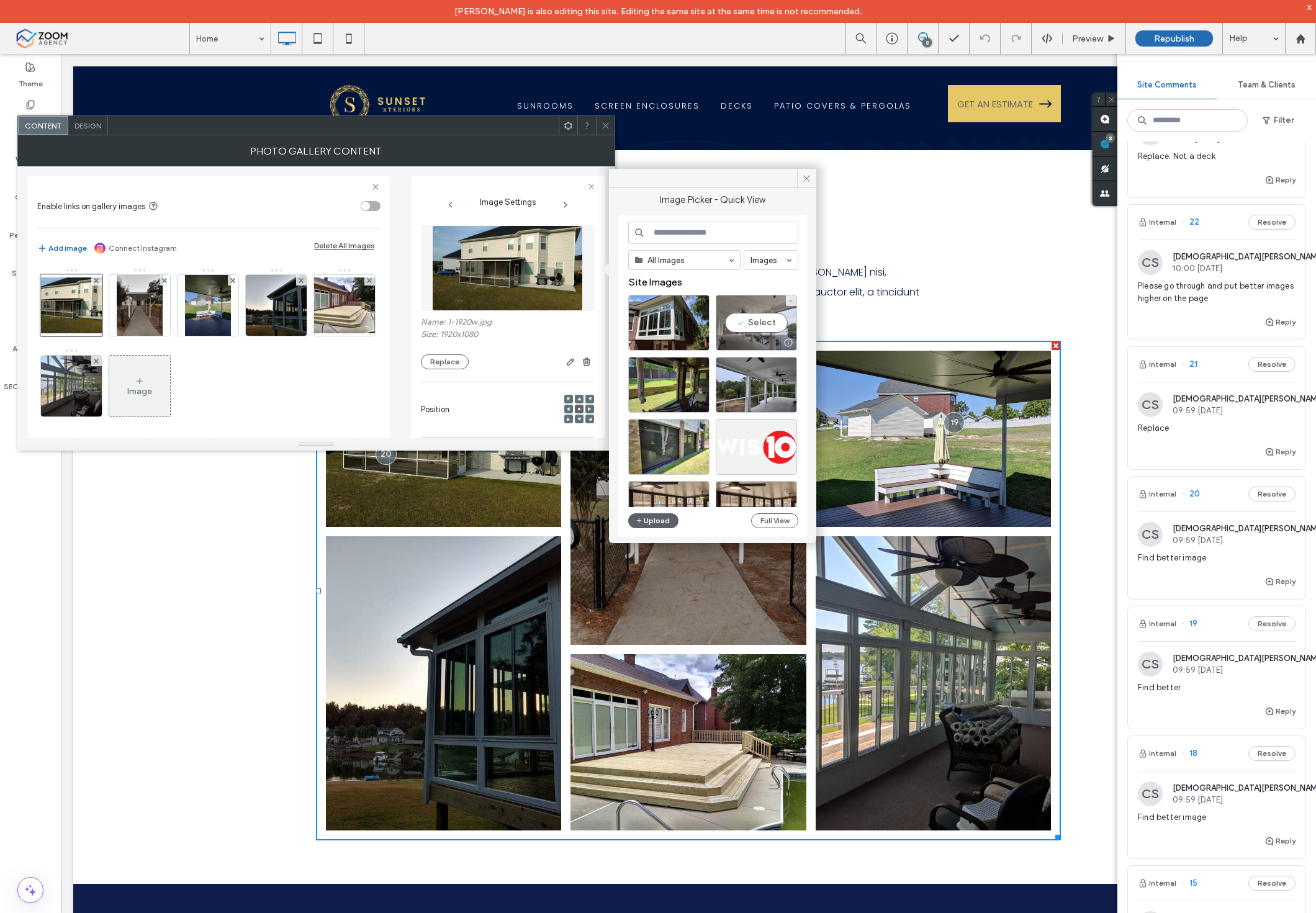
click at [761, 318] on div "Select" at bounding box center [757, 323] width 81 height 56
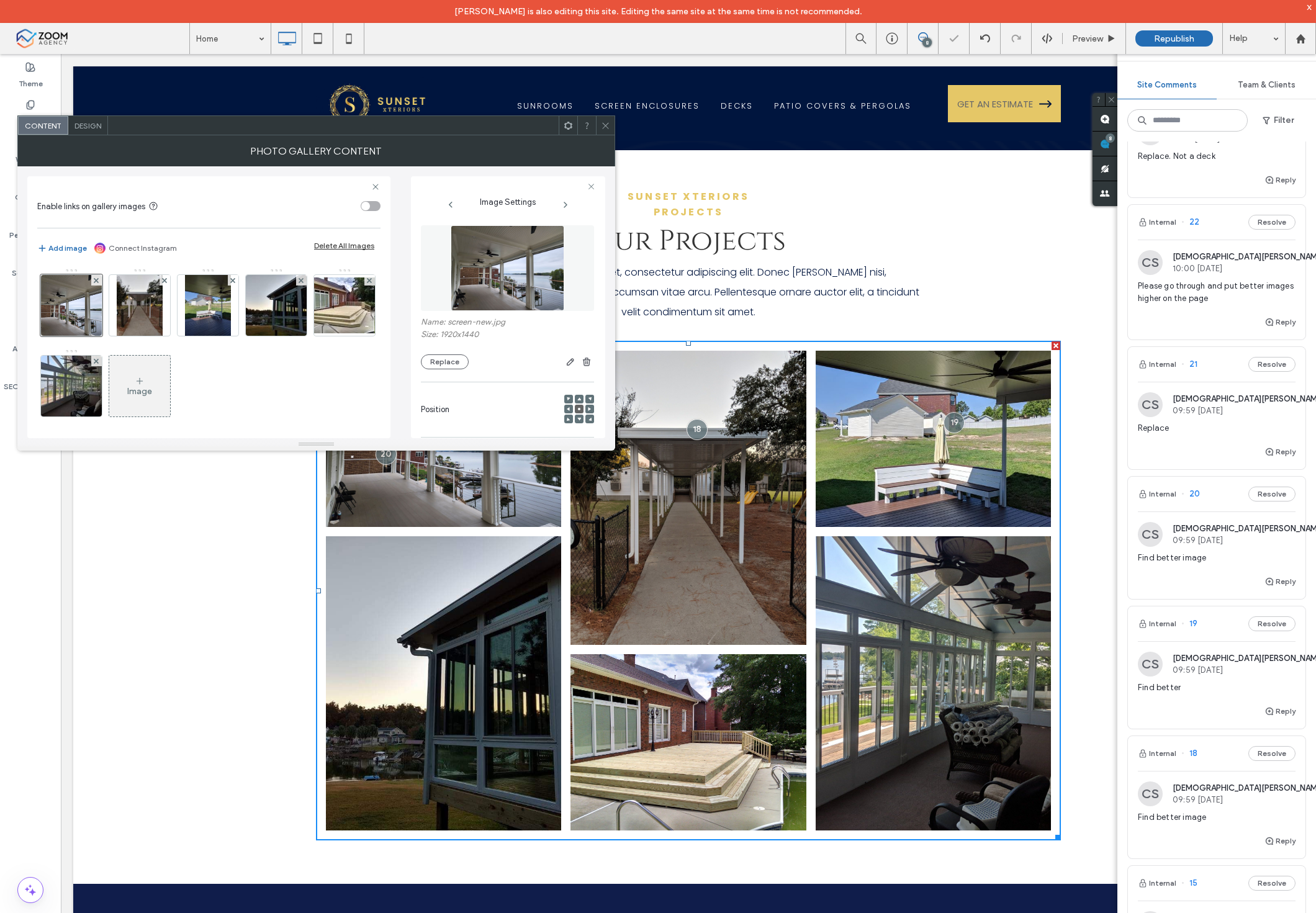
click at [614, 125] on div at bounding box center [605, 126] width 18 height 18
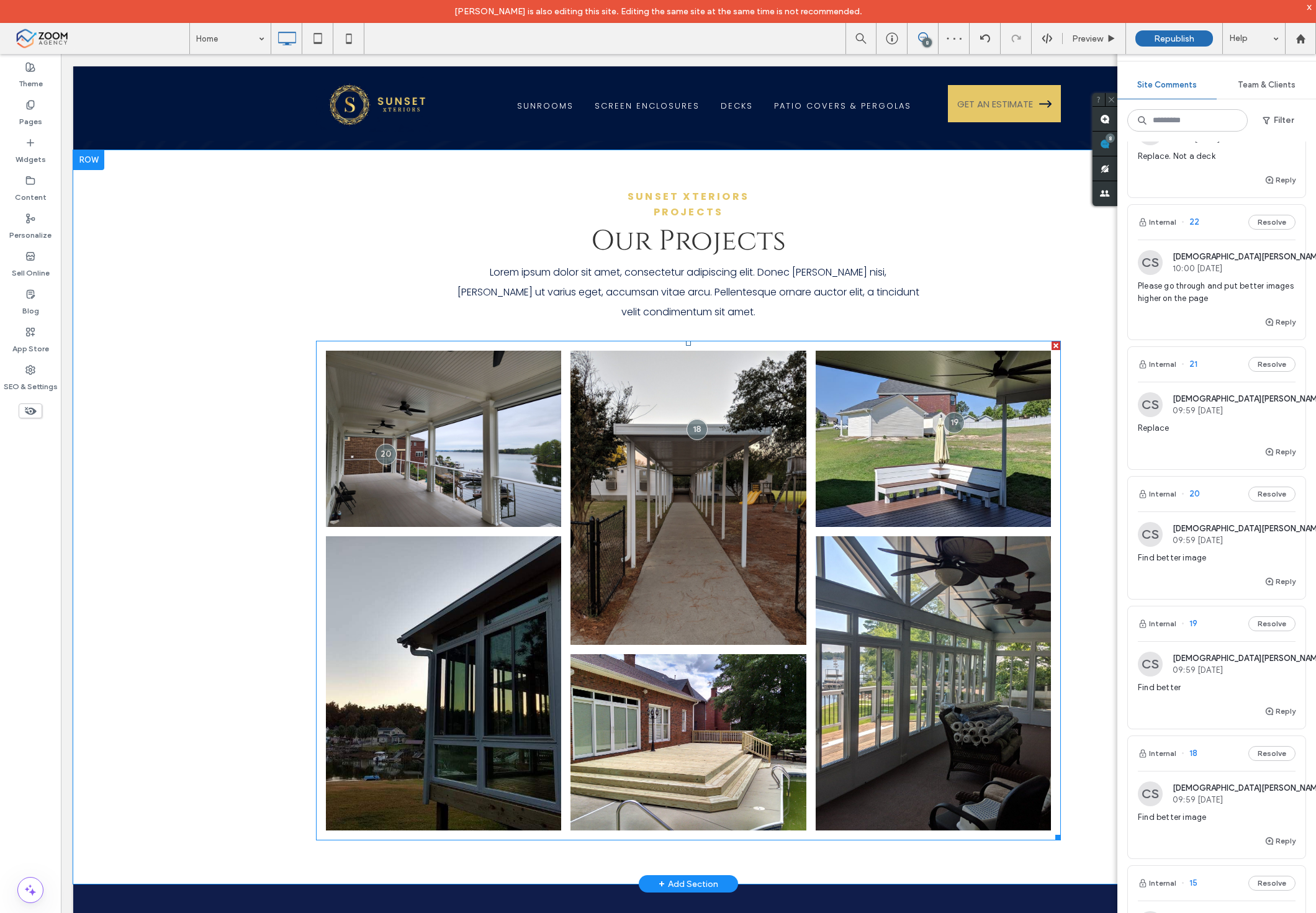
click at [764, 472] on link at bounding box center [688, 498] width 249 height 313
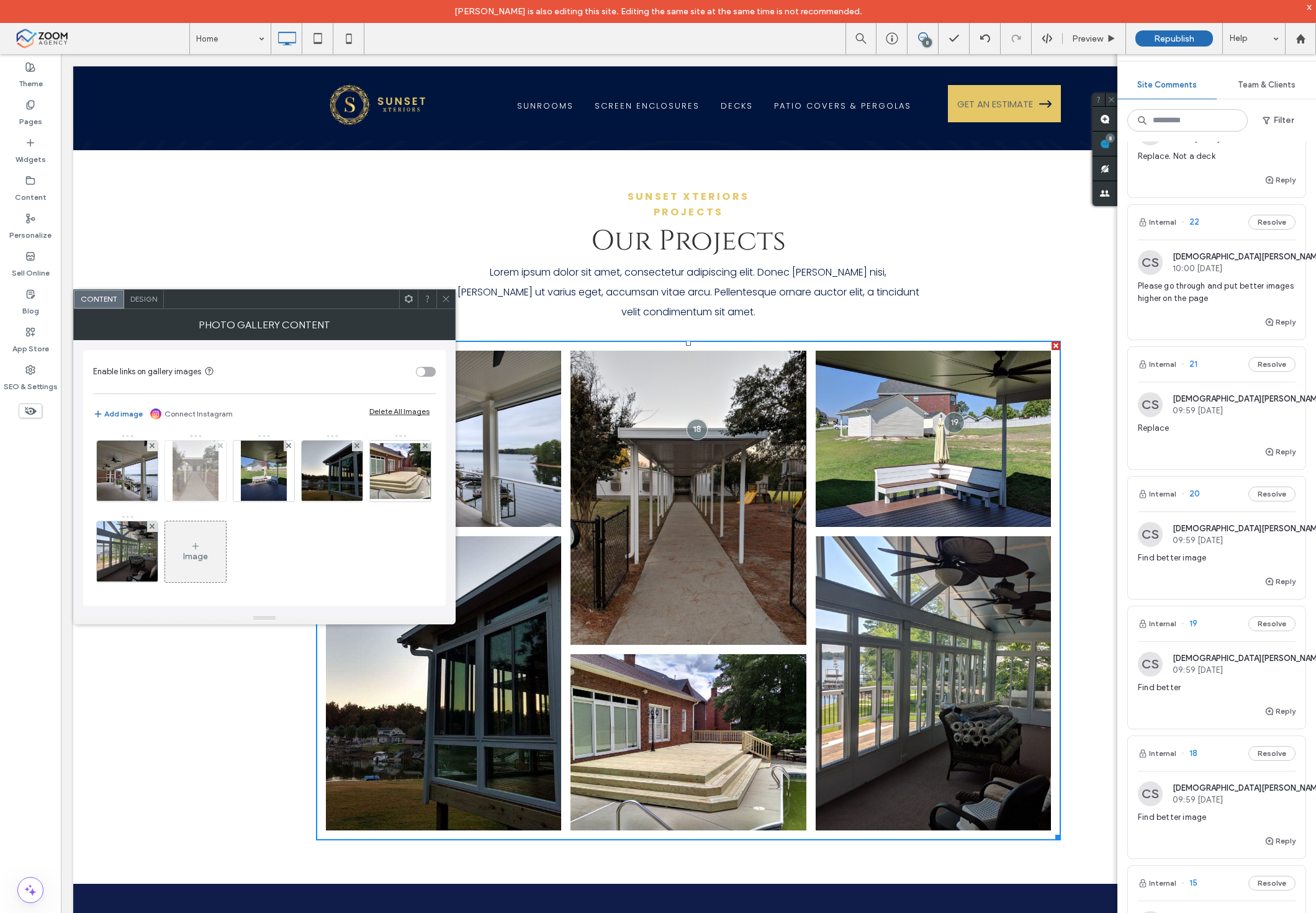
click at [214, 479] on img at bounding box center [195, 471] width 46 height 61
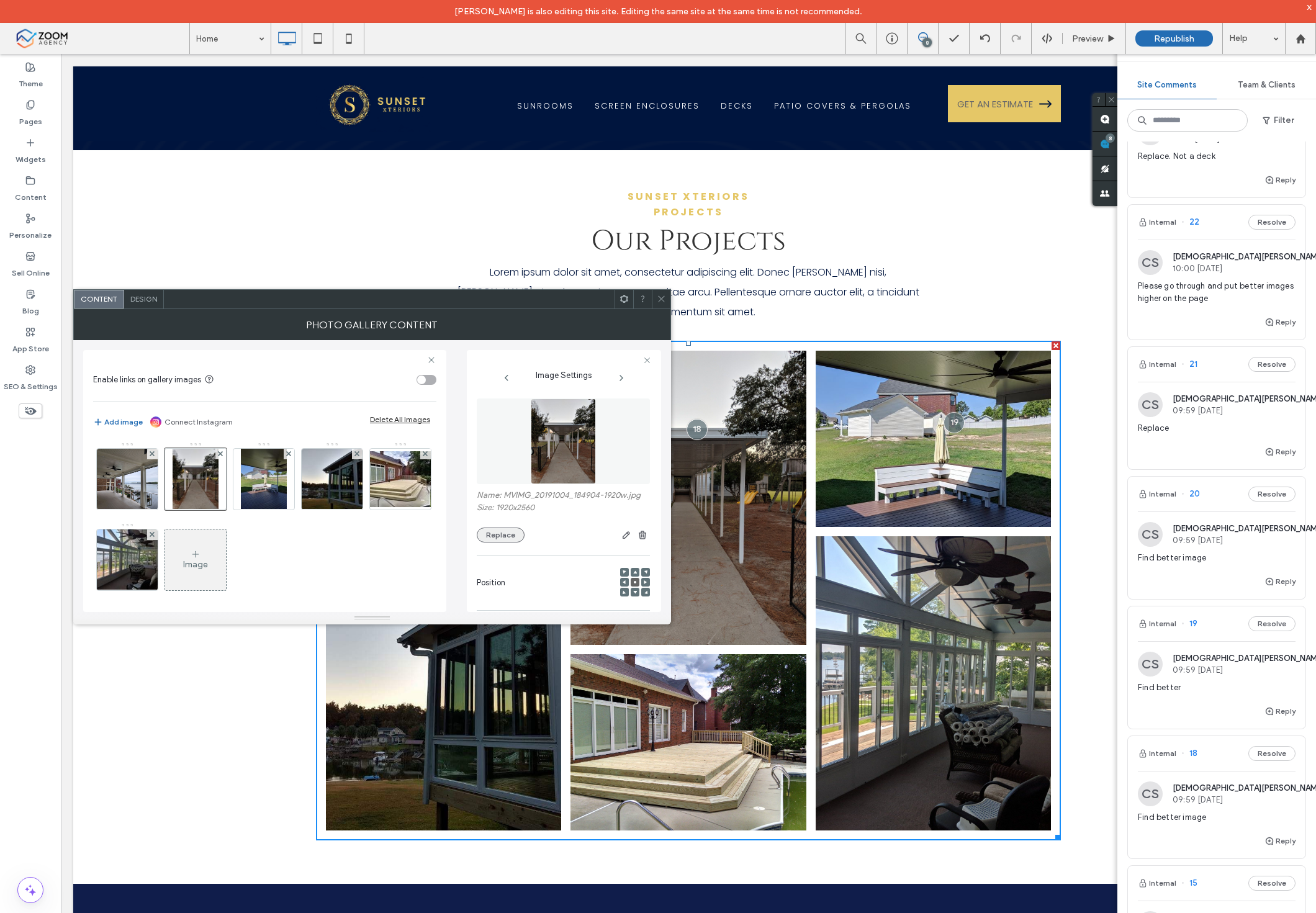
click at [497, 529] on button "Replace" at bounding box center [500, 535] width 47 height 15
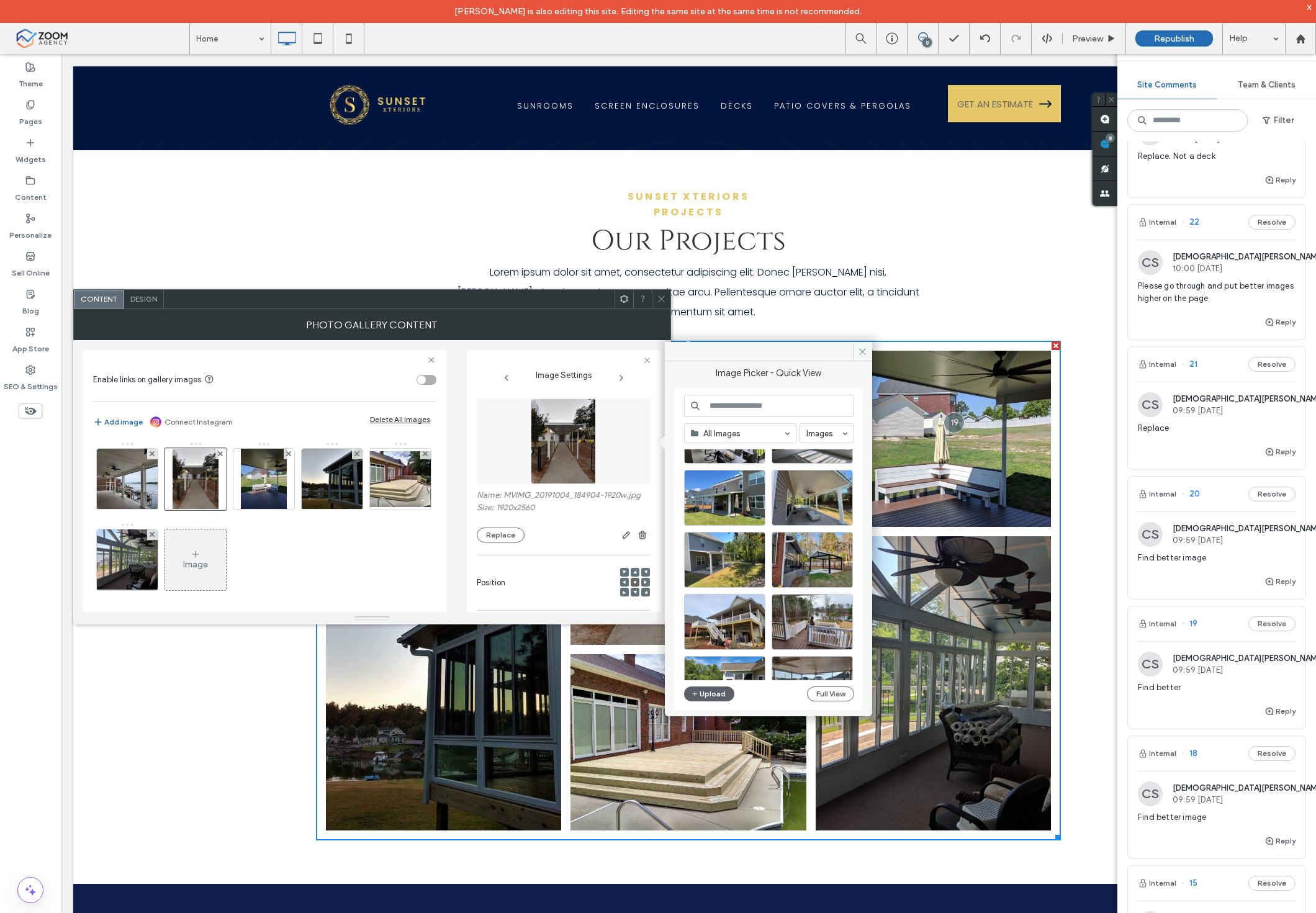
scroll to position [545, 0]
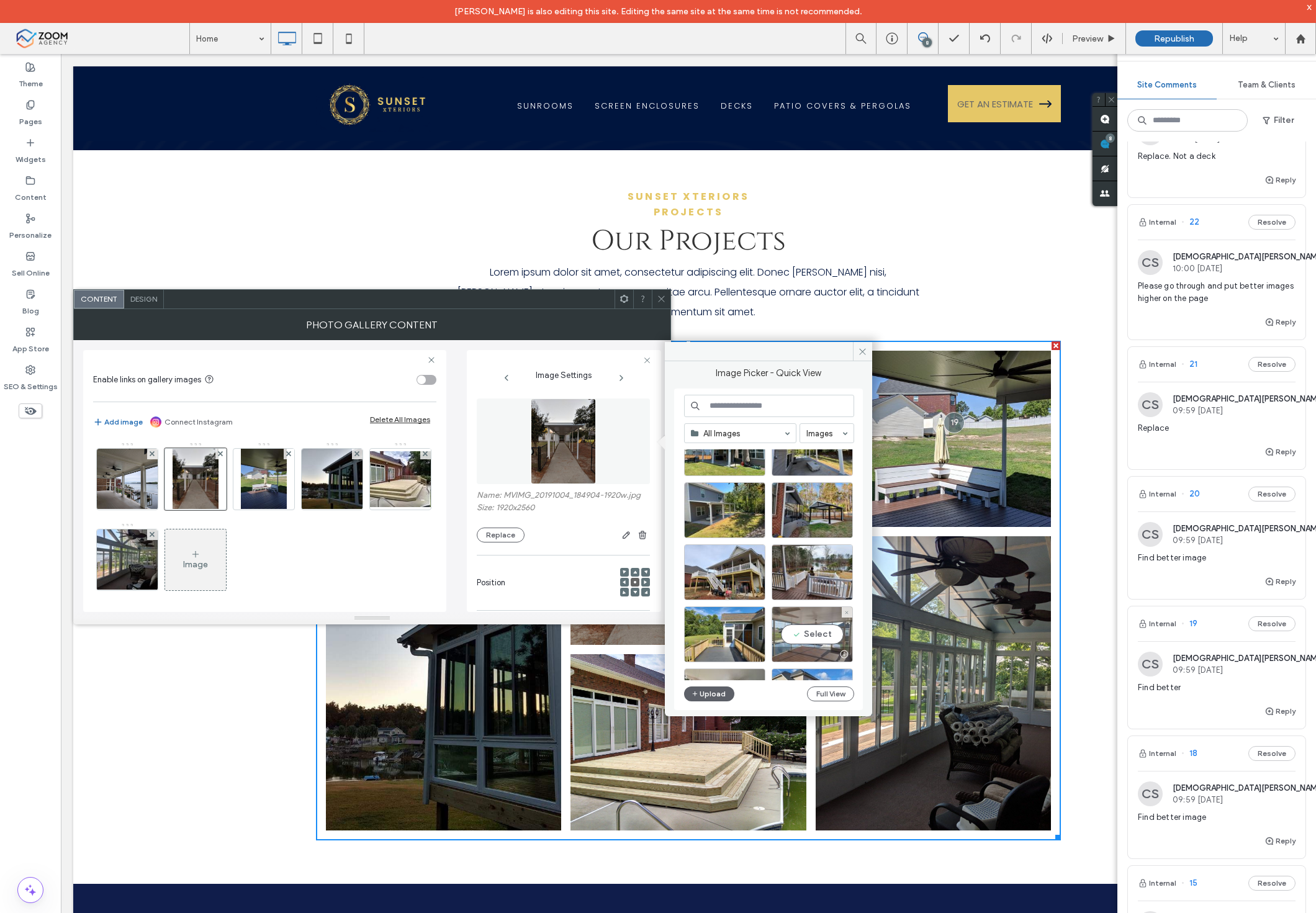
click at [802, 619] on div "Select" at bounding box center [812, 634] width 81 height 56
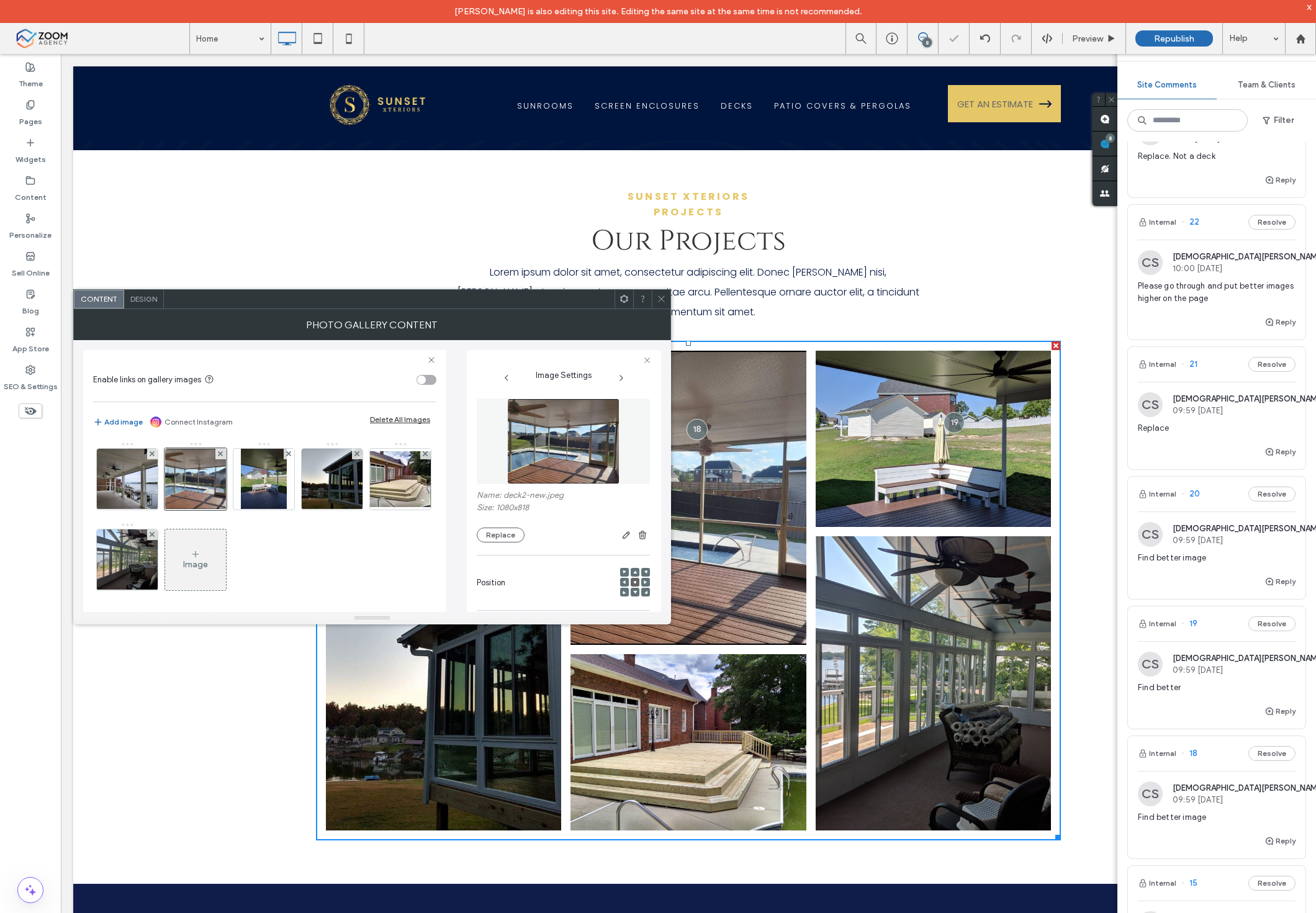
click at [661, 299] on use at bounding box center [660, 299] width 6 height 6
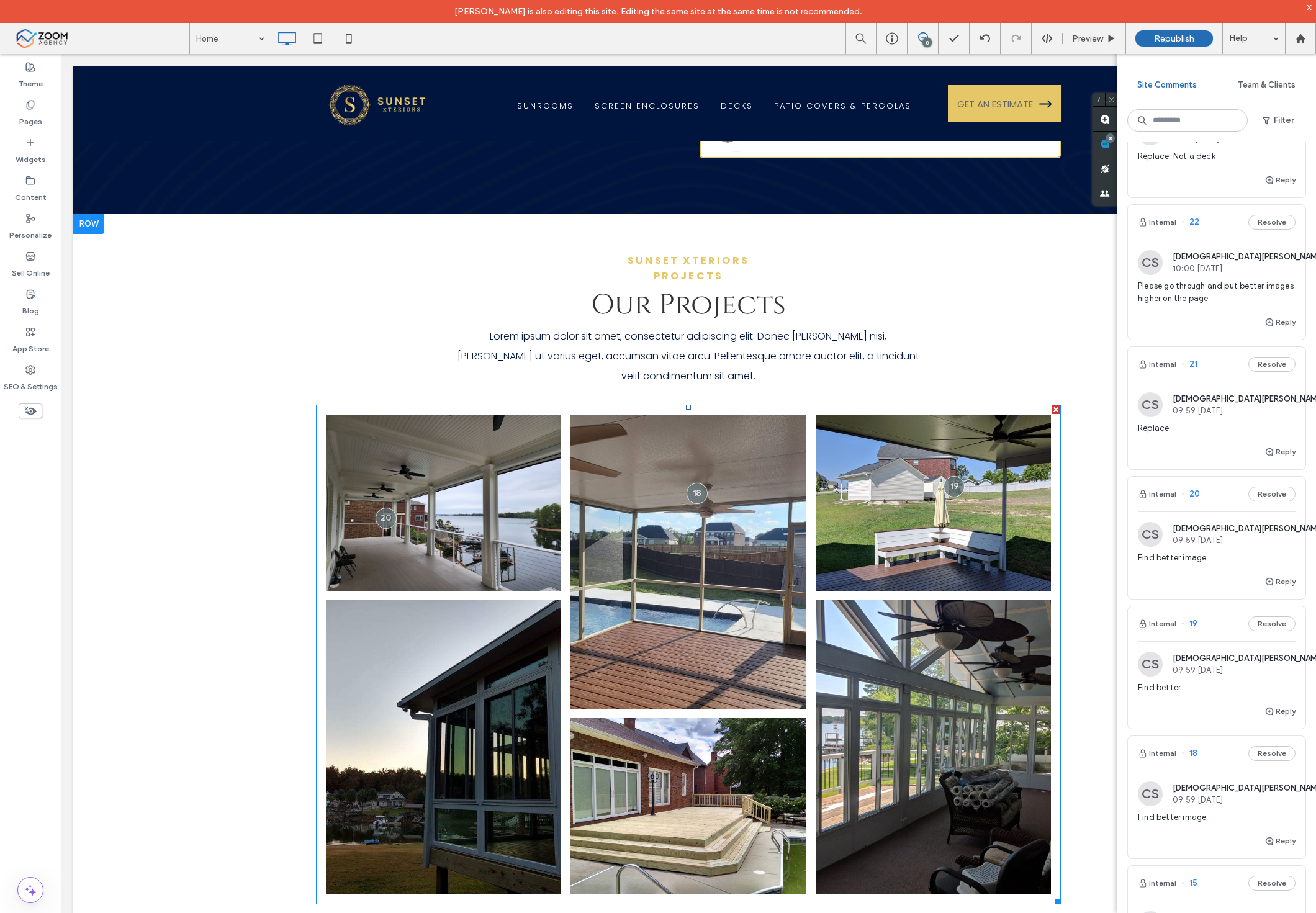
scroll to position [2471, 0]
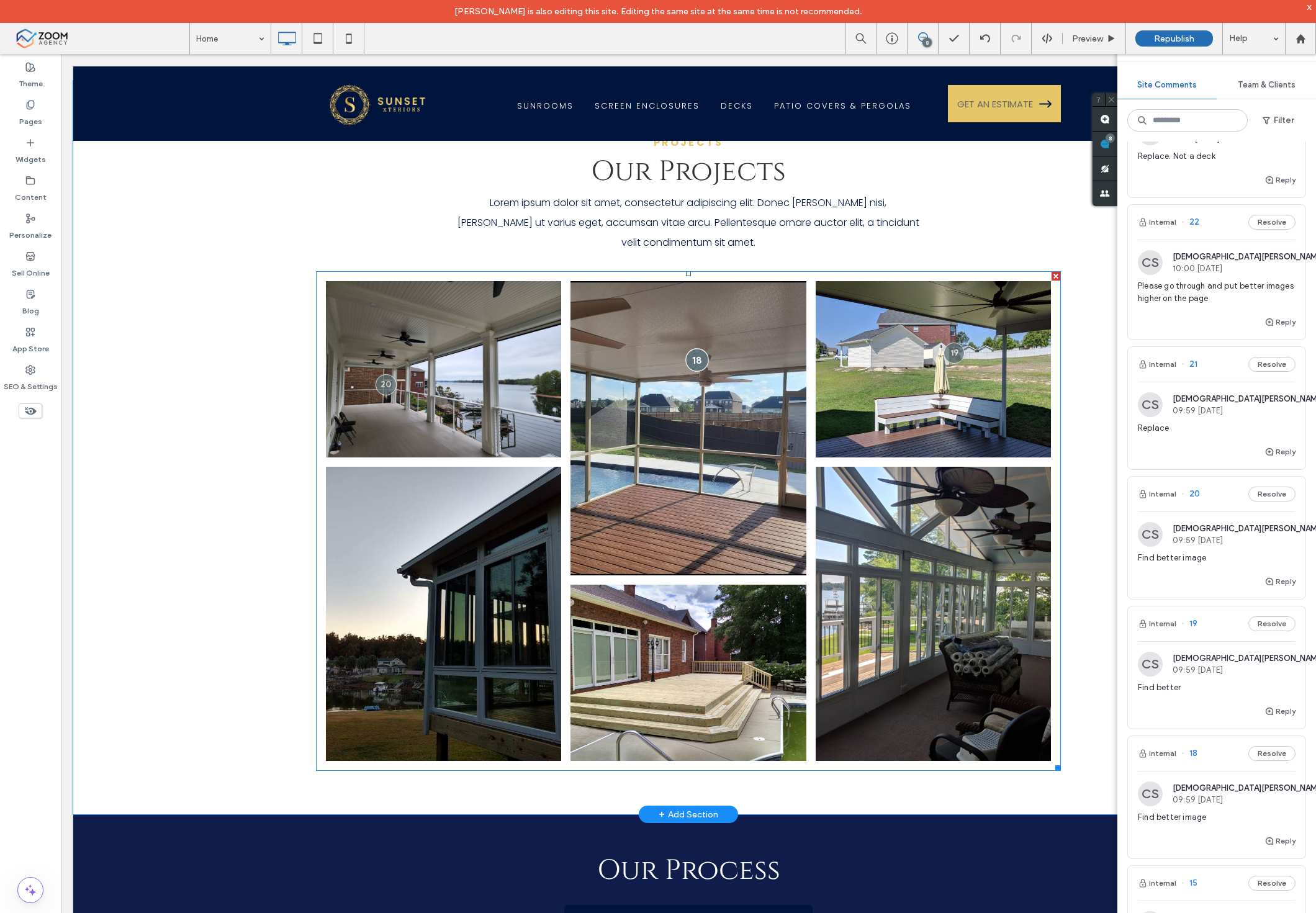
click at [693, 348] on div at bounding box center [697, 360] width 23 height 23
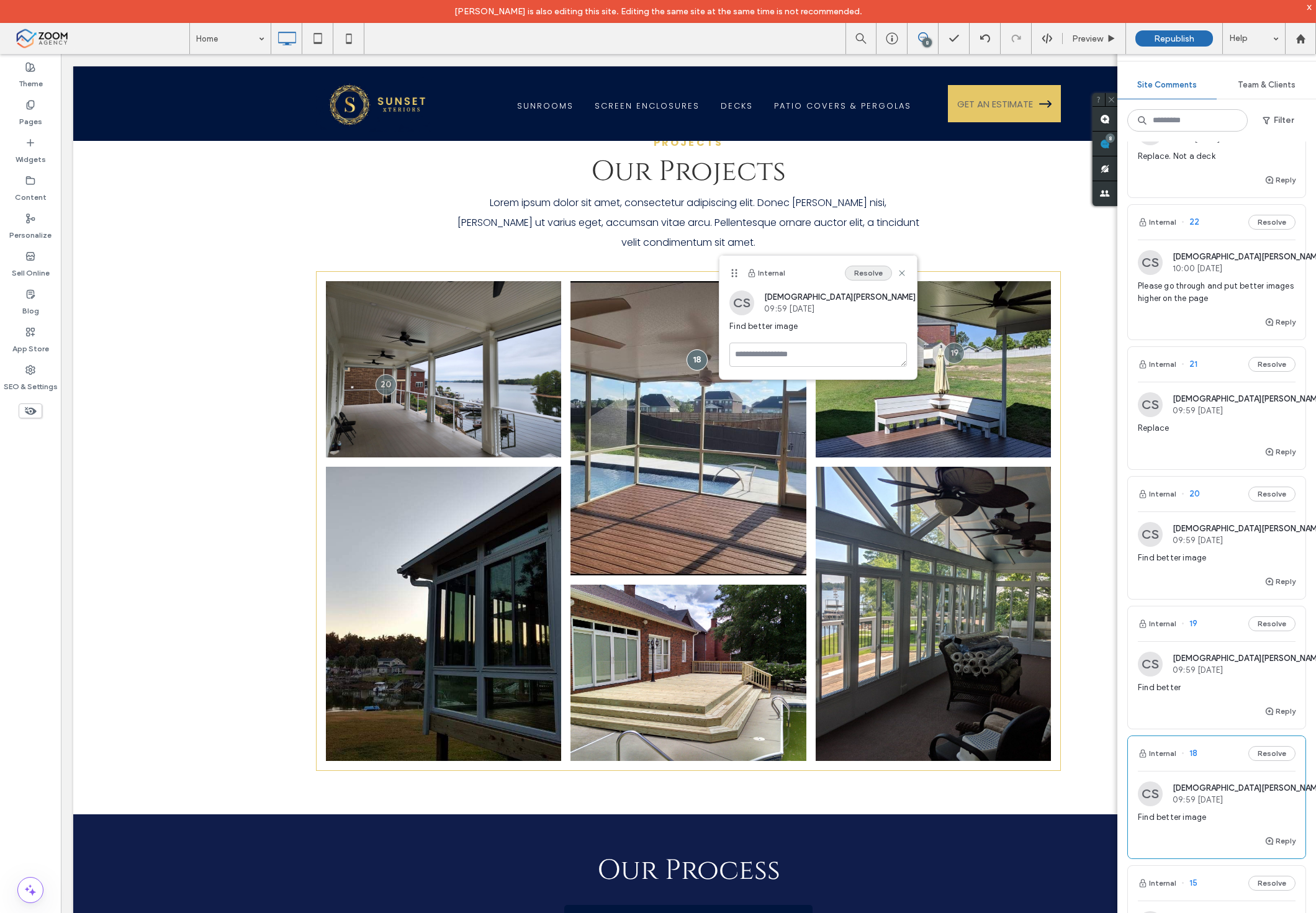
click at [851, 279] on button "Resolve" at bounding box center [868, 274] width 47 height 15
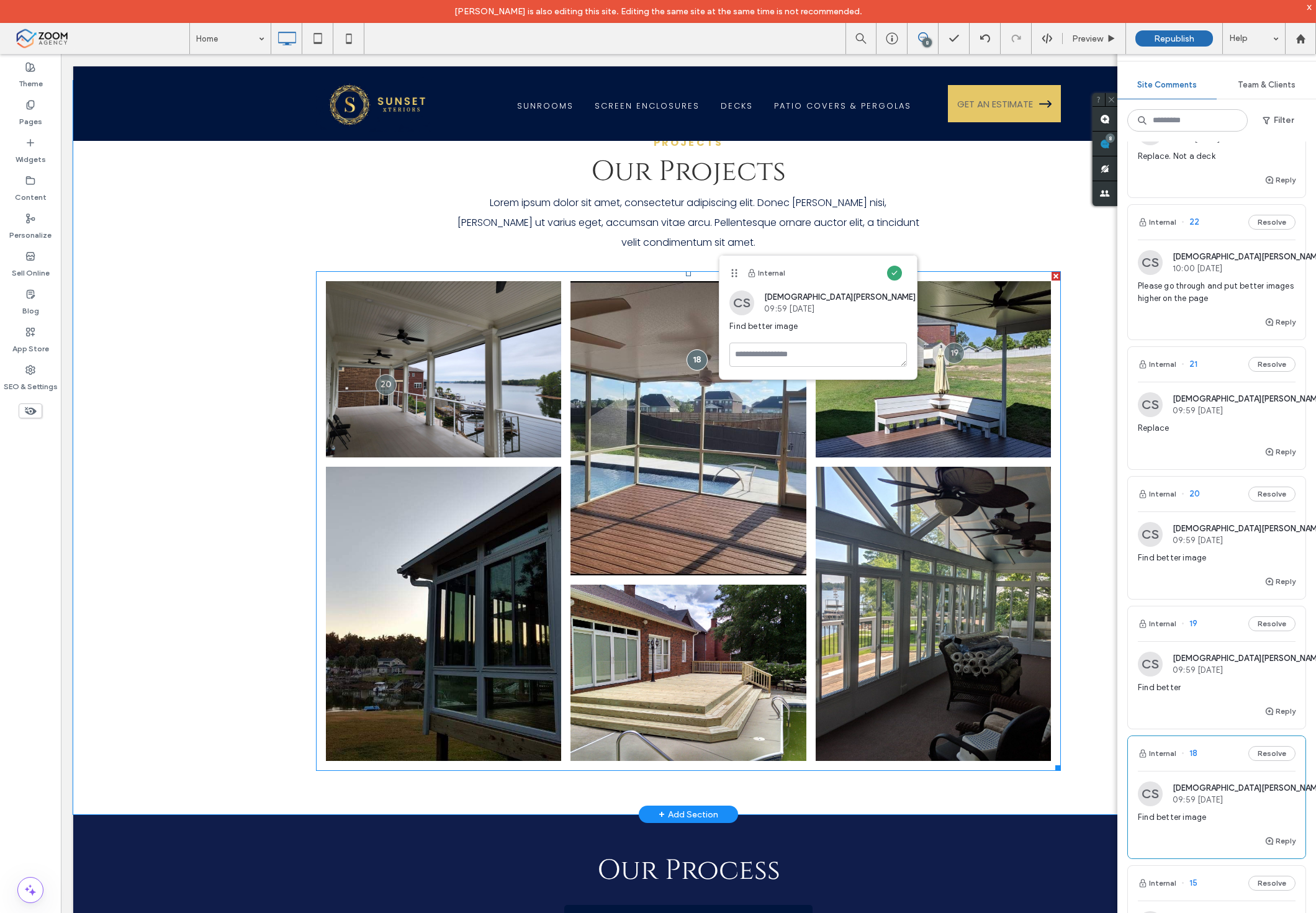
click at [393, 336] on link at bounding box center [444, 369] width 249 height 187
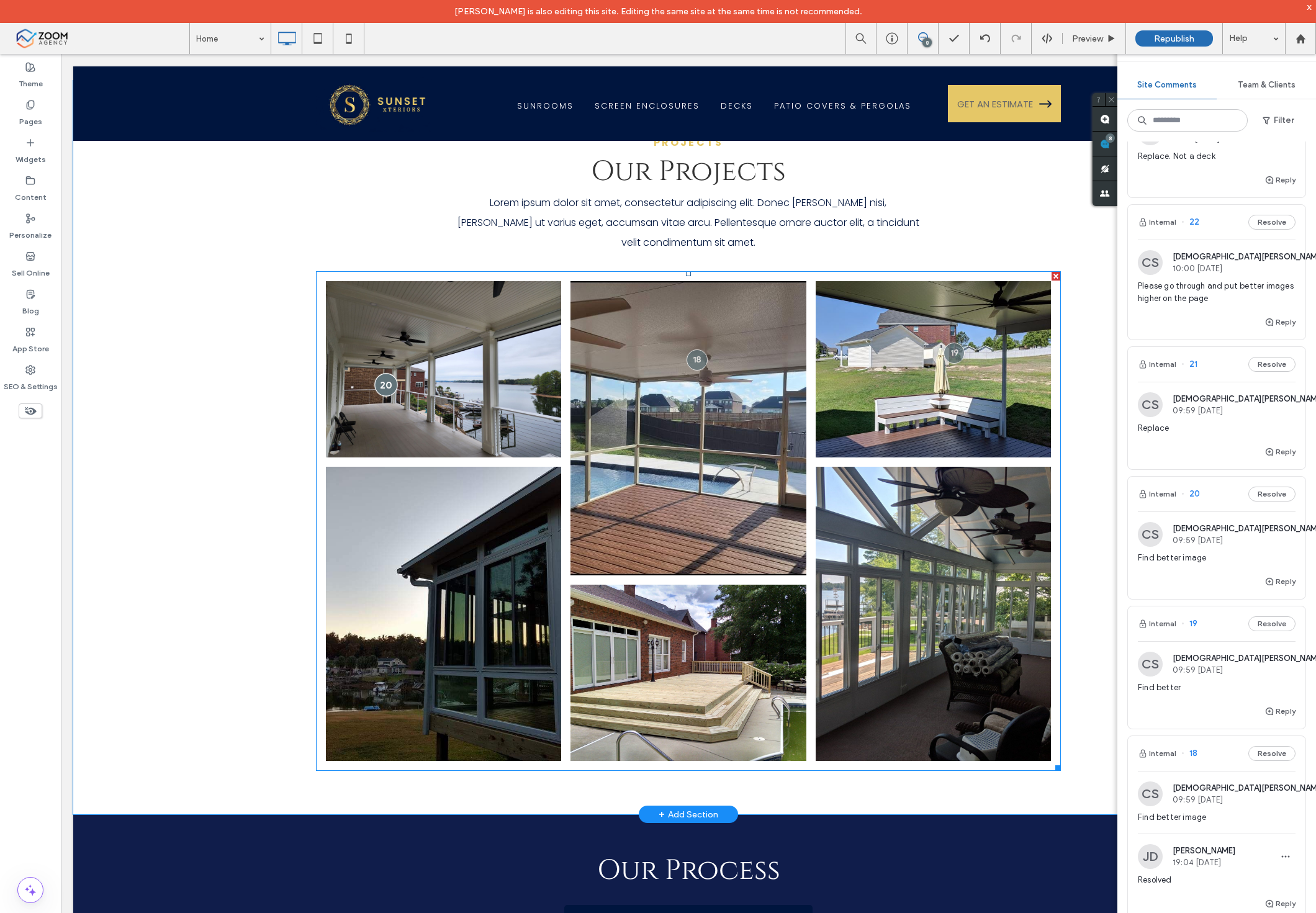
click at [374, 373] on div at bounding box center [386, 385] width 23 height 23
click at [376, 373] on div at bounding box center [386, 385] width 23 height 23
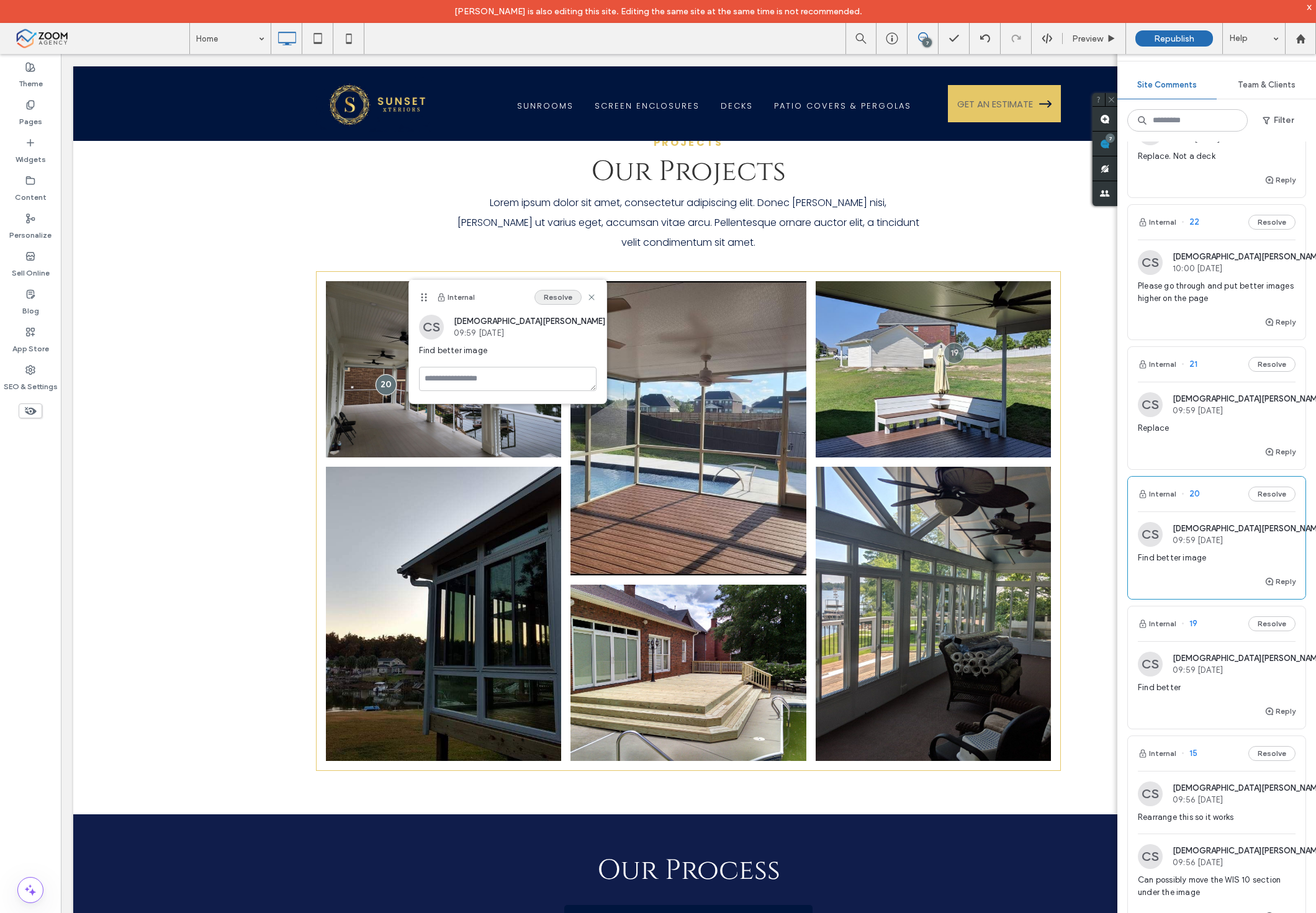
drag, startPoint x: 559, startPoint y: 303, endPoint x: 619, endPoint y: 282, distance: 63.6
click at [559, 303] on button "Resolve" at bounding box center [558, 298] width 47 height 15
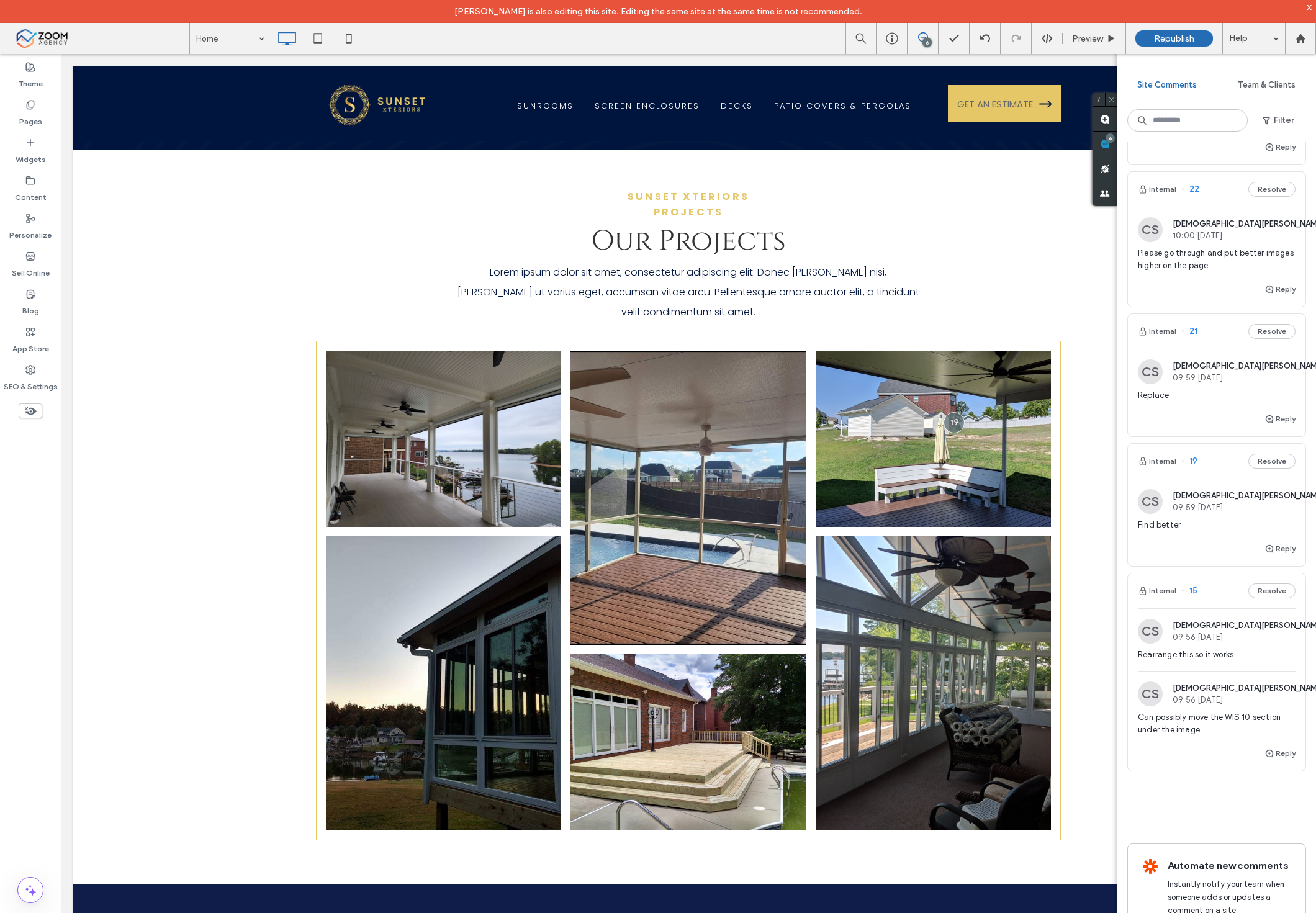
scroll to position [239, 0]
click at [1197, 535] on div "Find better" at bounding box center [1217, 531] width 158 height 22
click at [1199, 652] on span "Rearrange this so it works" at bounding box center [1217, 655] width 158 height 12
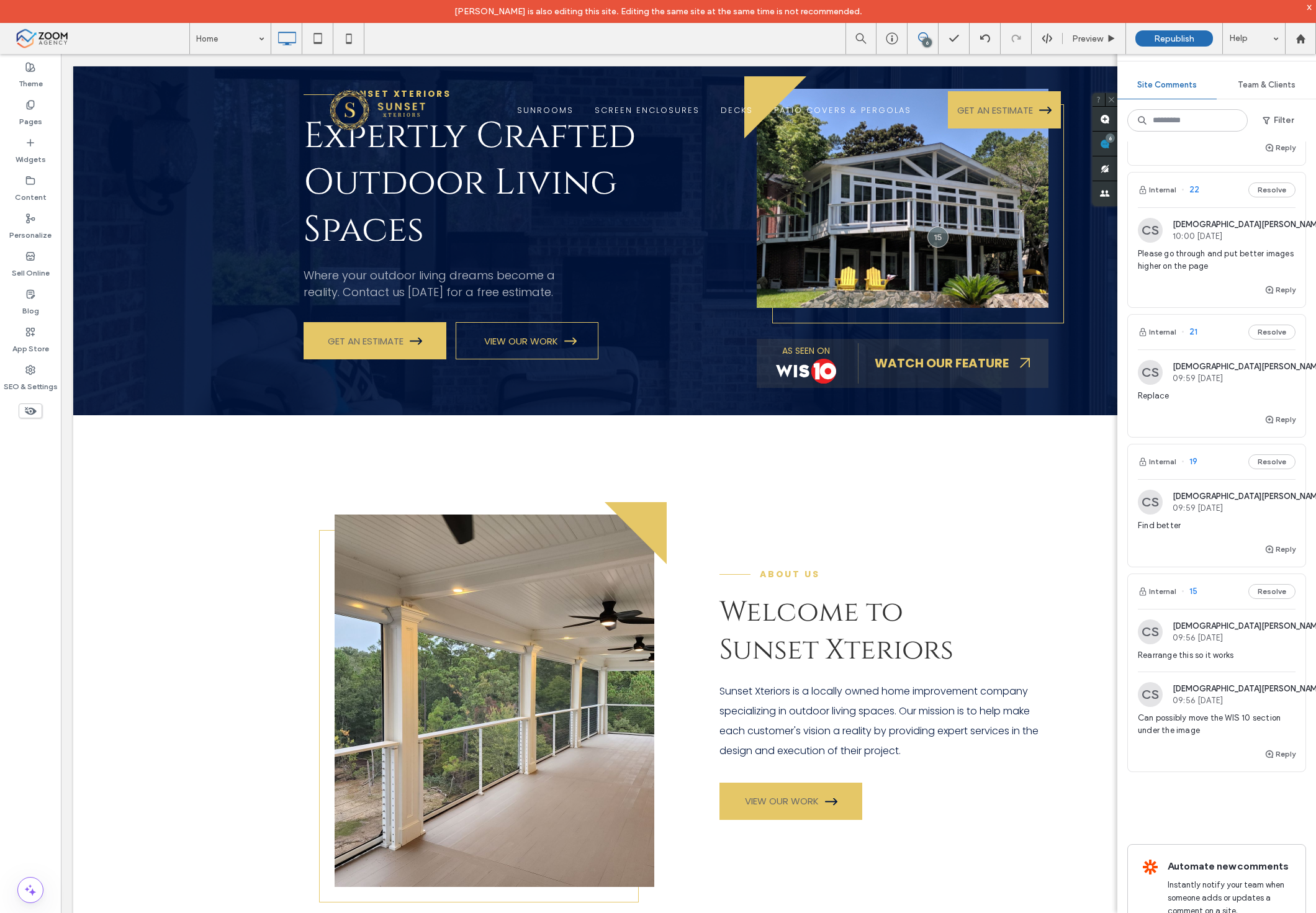
scroll to position [0, 0]
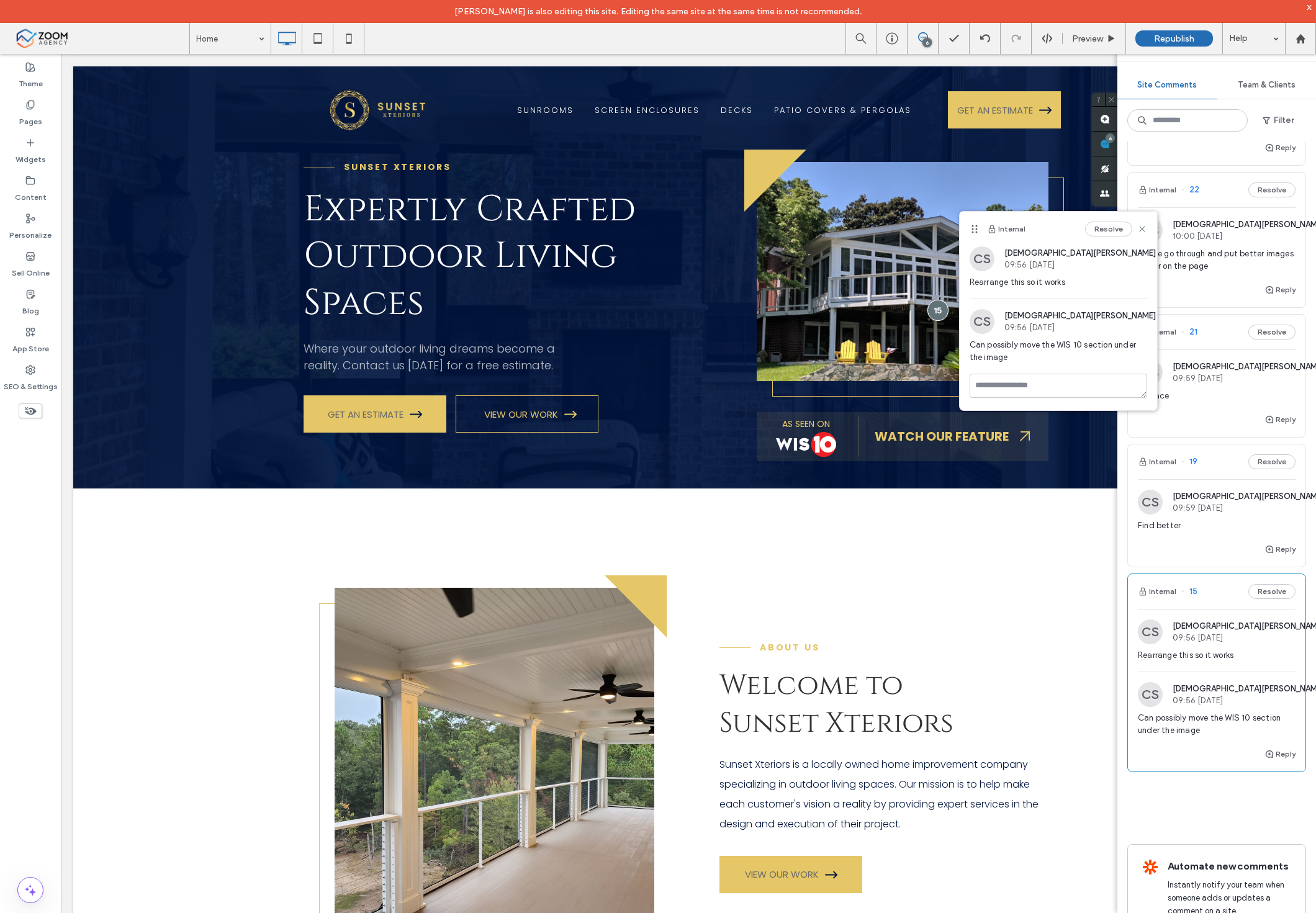
click at [1218, 422] on div "Reply" at bounding box center [1217, 425] width 178 height 25
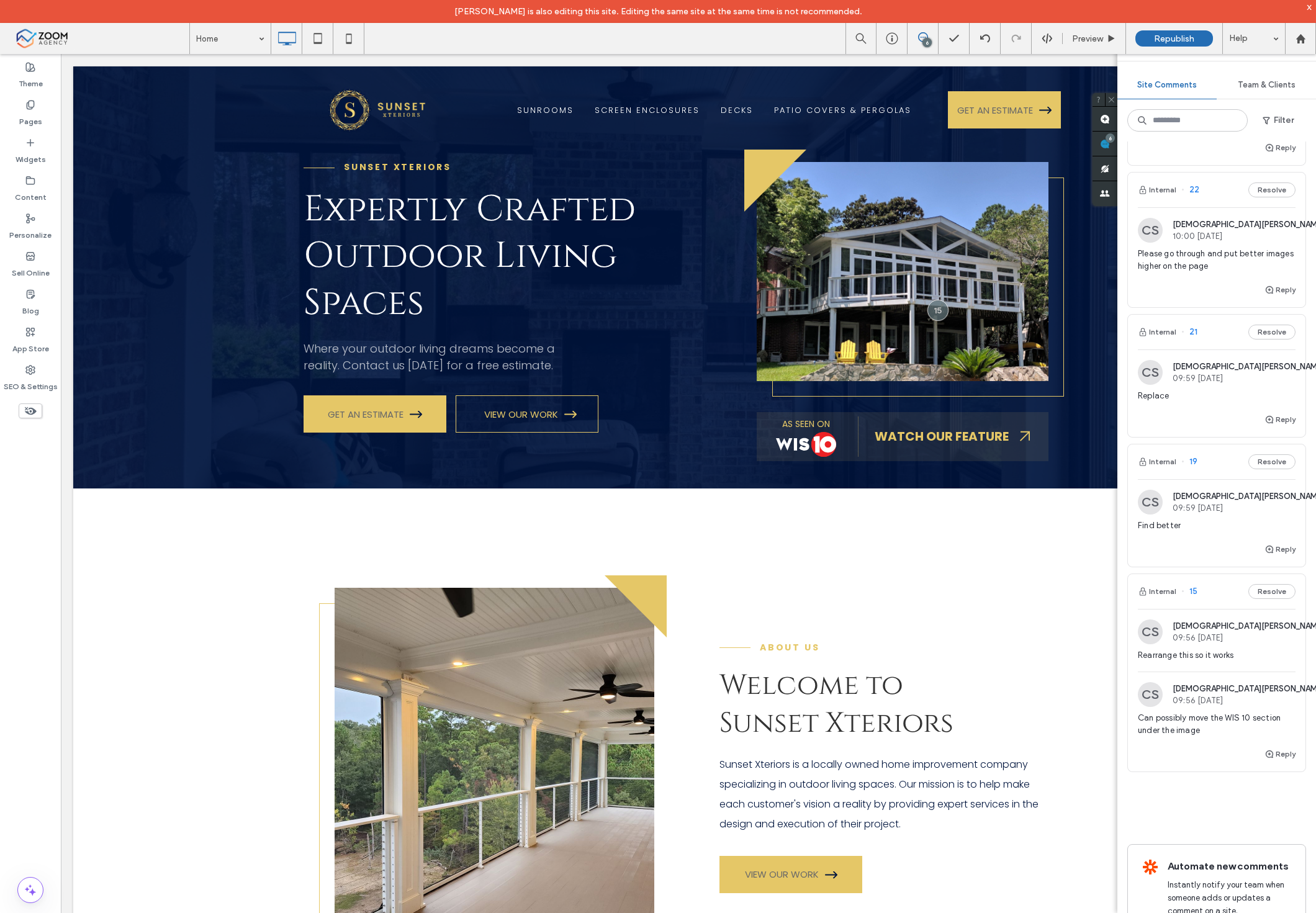
click at [1201, 274] on div at bounding box center [658, 456] width 1316 height 913
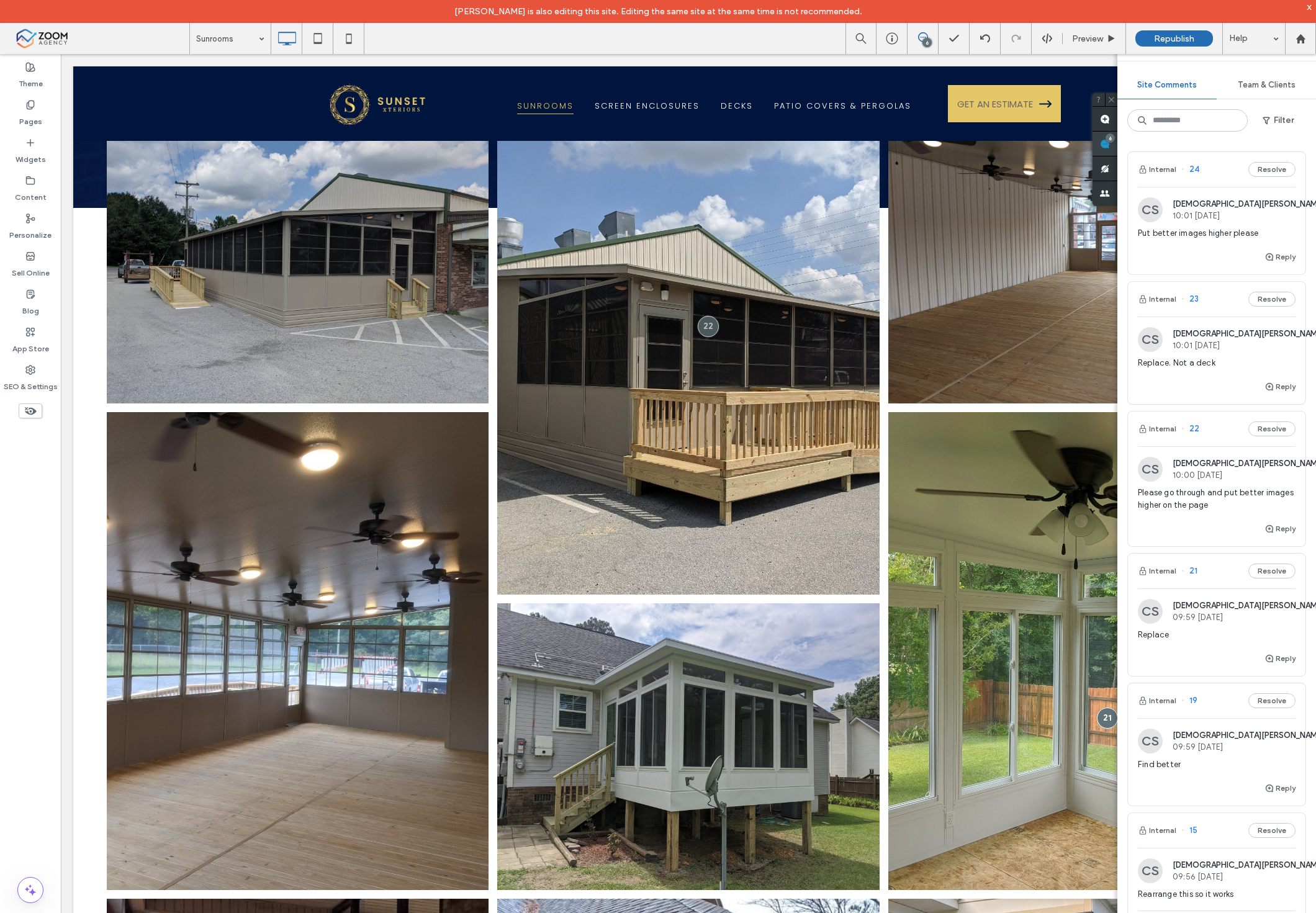
click at [1115, 136] on div "6" at bounding box center [1110, 138] width 9 height 9
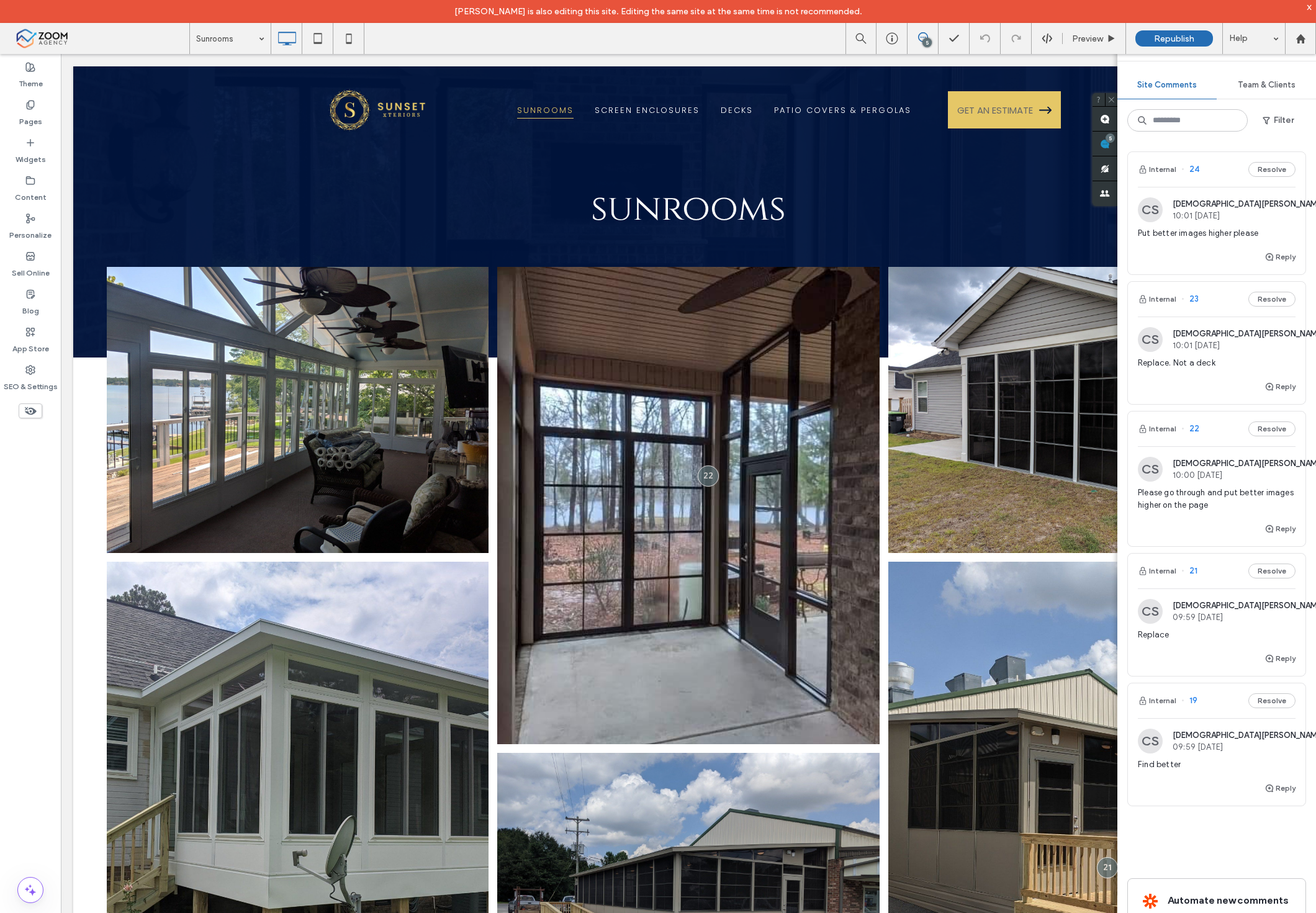
click at [1200, 371] on div "Replace. Not a deck" at bounding box center [1217, 368] width 158 height 22
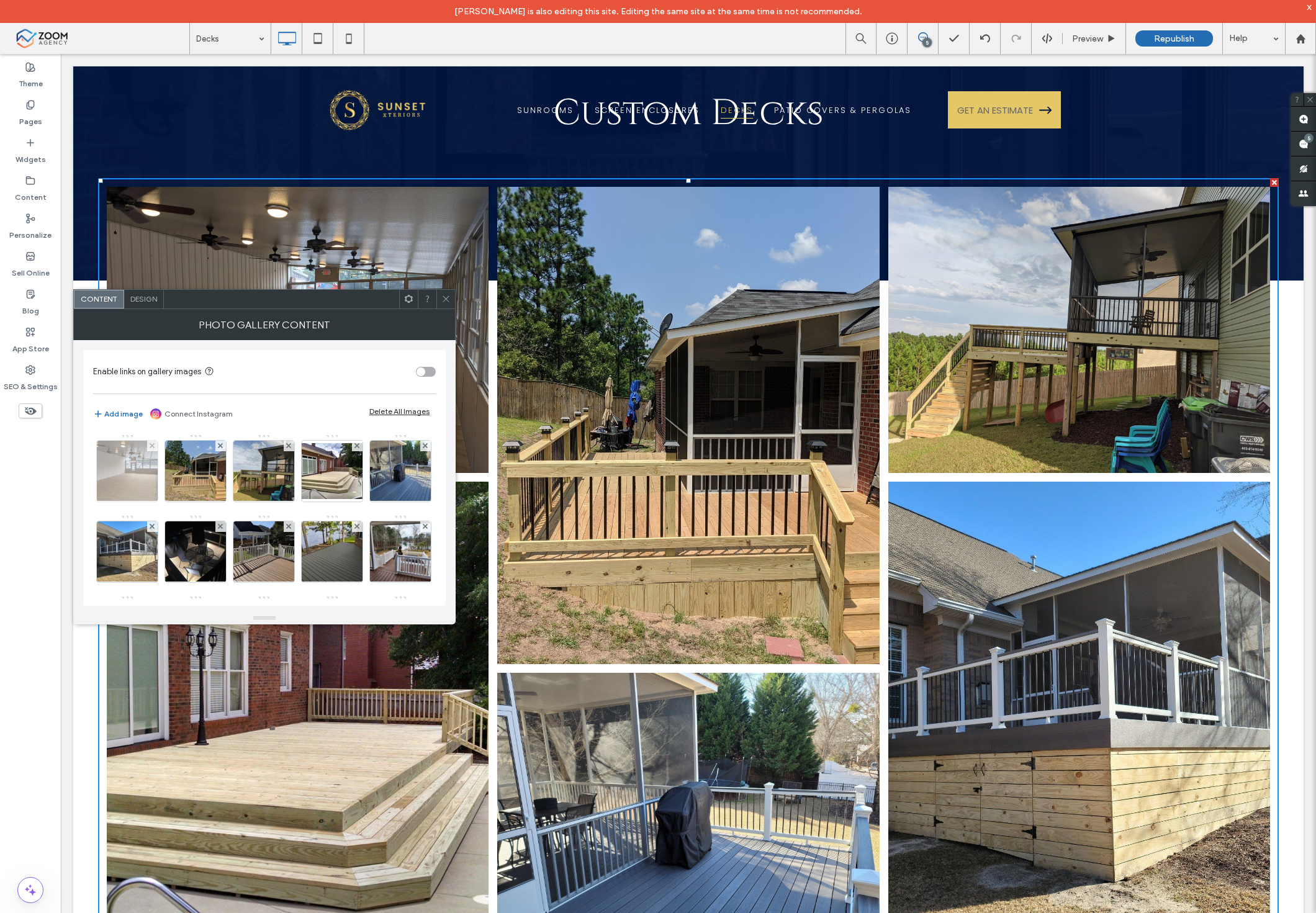
click at [109, 482] on img at bounding box center [128, 471] width 81 height 61
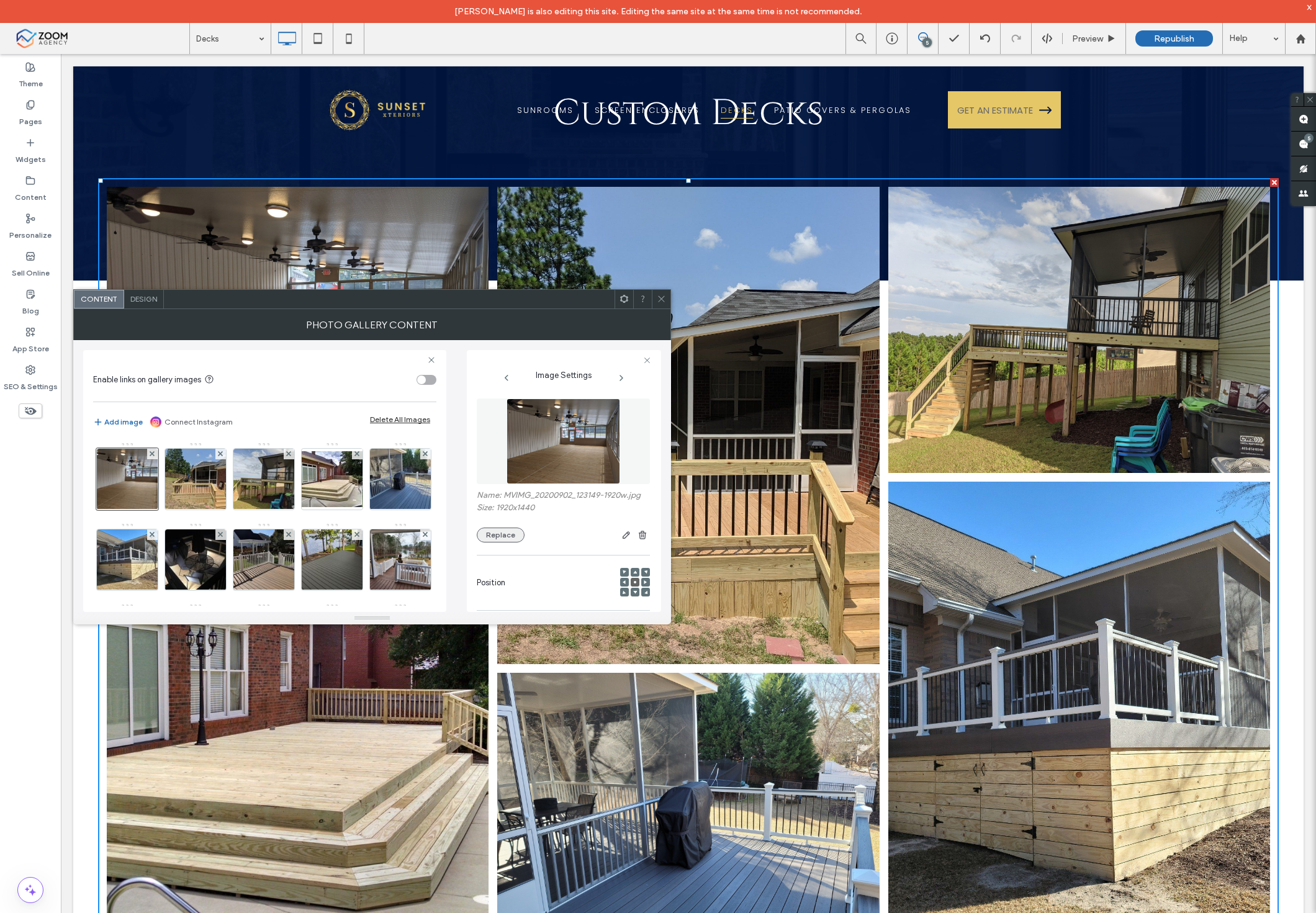
click at [510, 531] on button "Replace" at bounding box center [500, 535] width 47 height 15
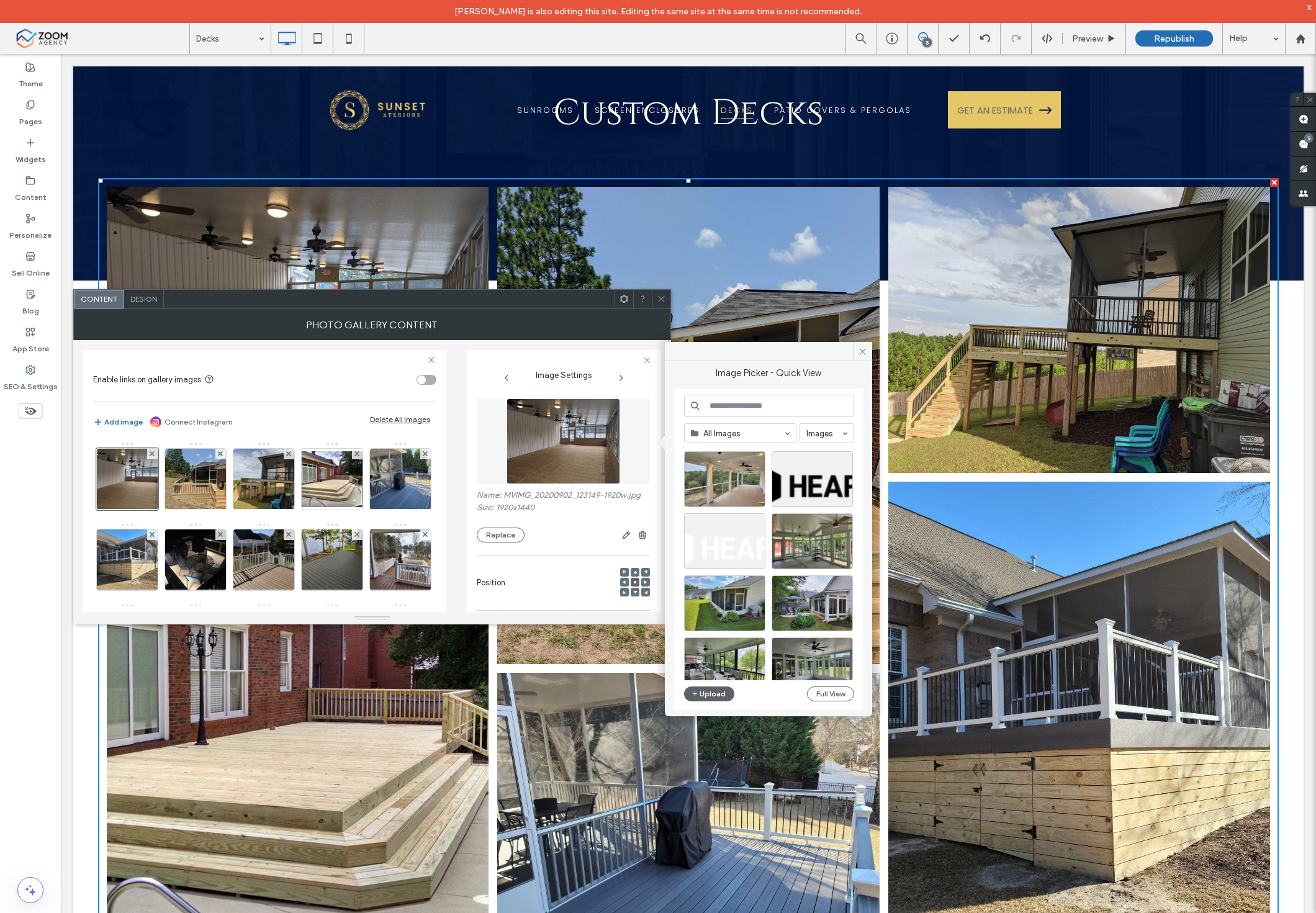
scroll to position [532, 0]
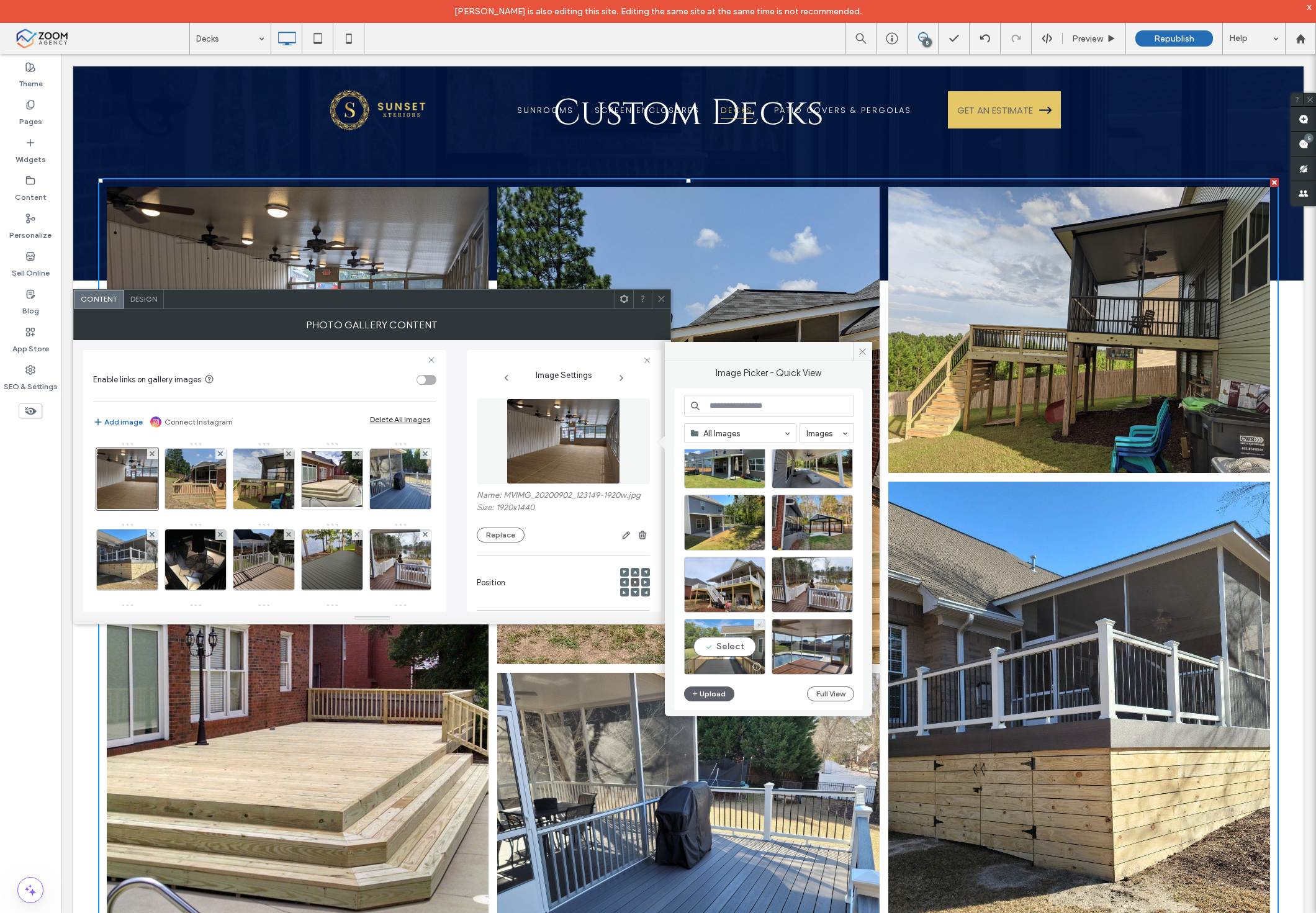
click at [736, 642] on div "Select" at bounding box center [725, 646] width 81 height 56
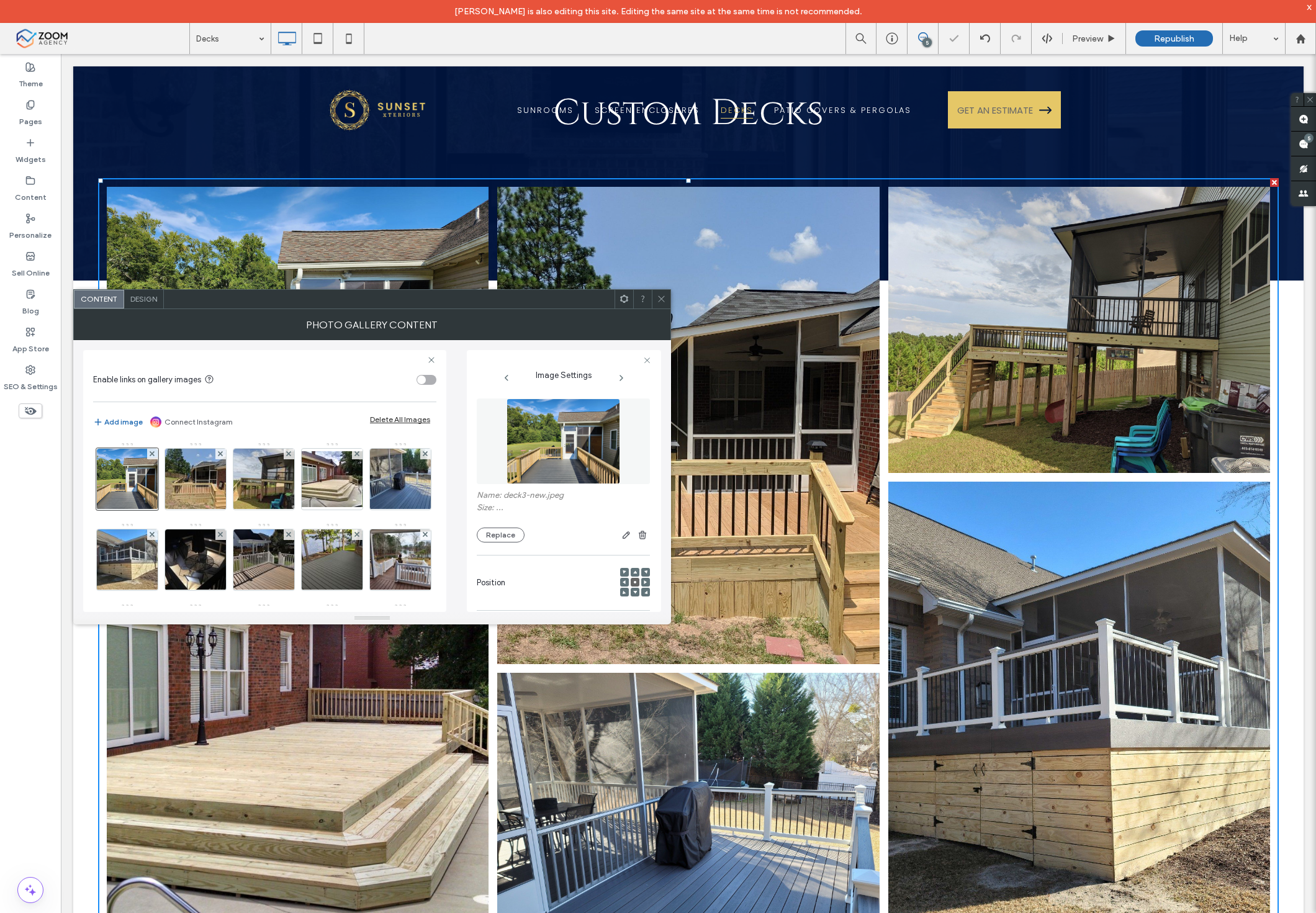
click at [658, 290] on span at bounding box center [661, 299] width 9 height 18
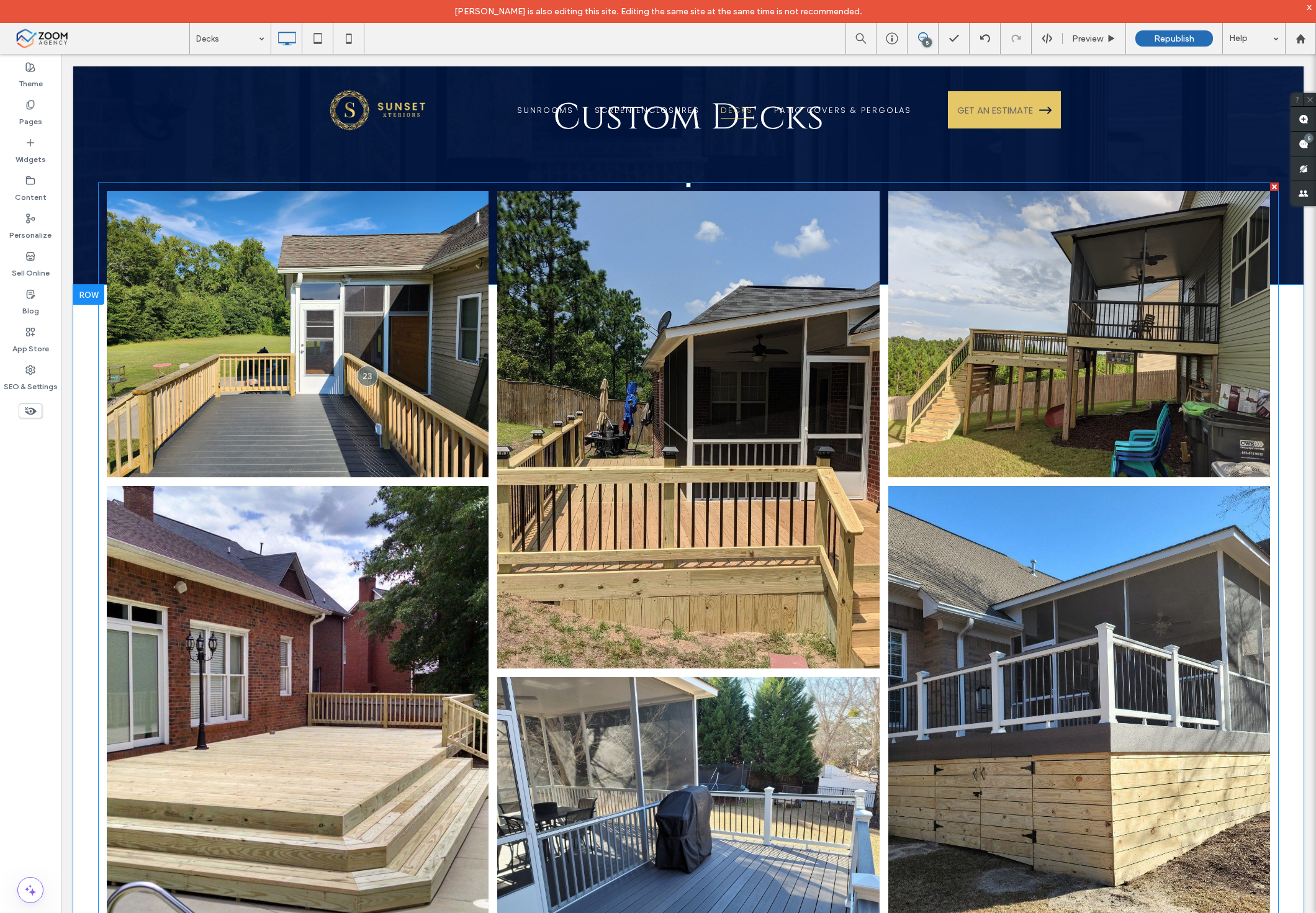
scroll to position [0, 0]
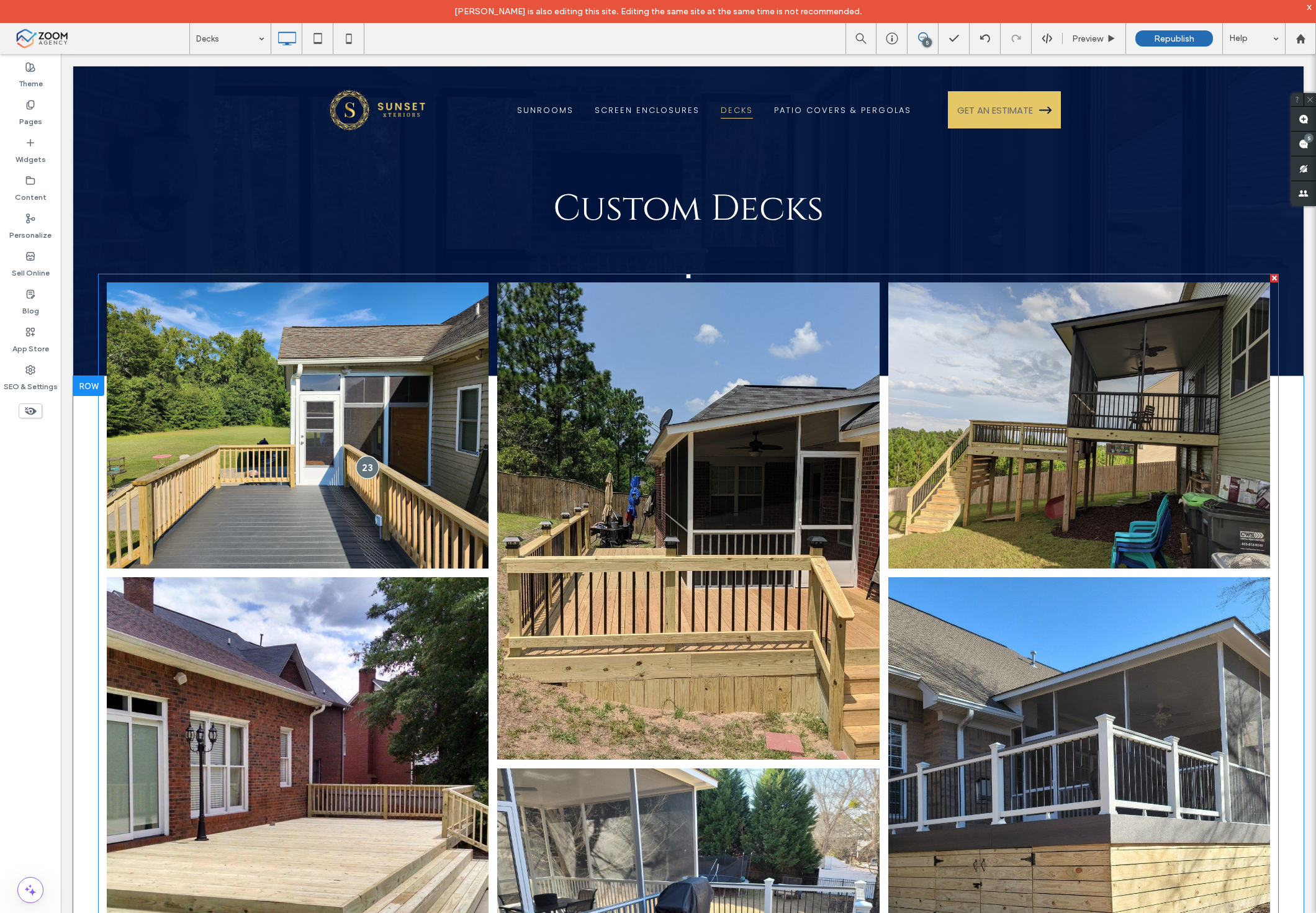
click at [359, 463] on div at bounding box center [367, 468] width 23 height 23
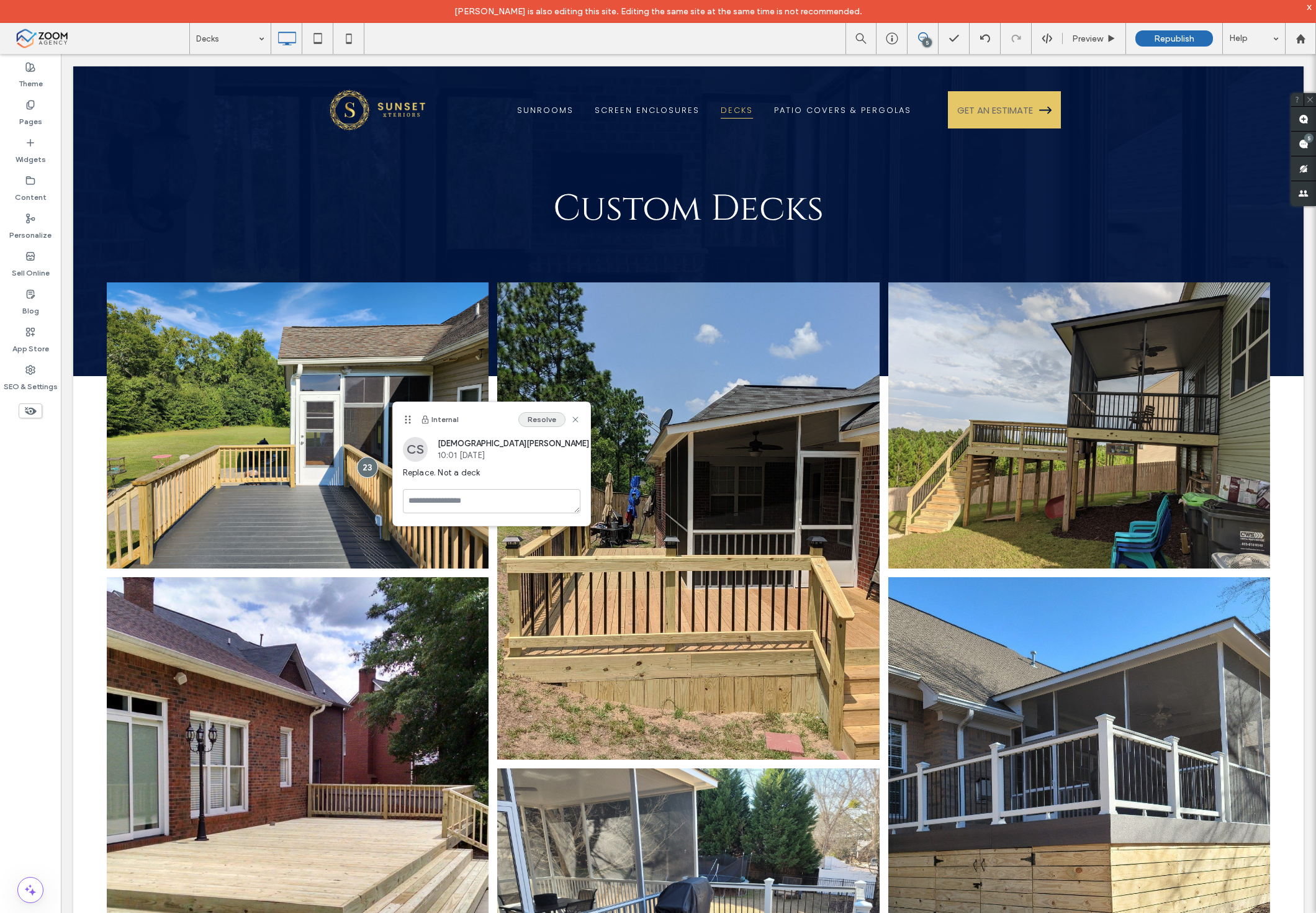
click at [540, 417] on button "Resolve" at bounding box center [541, 420] width 47 height 15
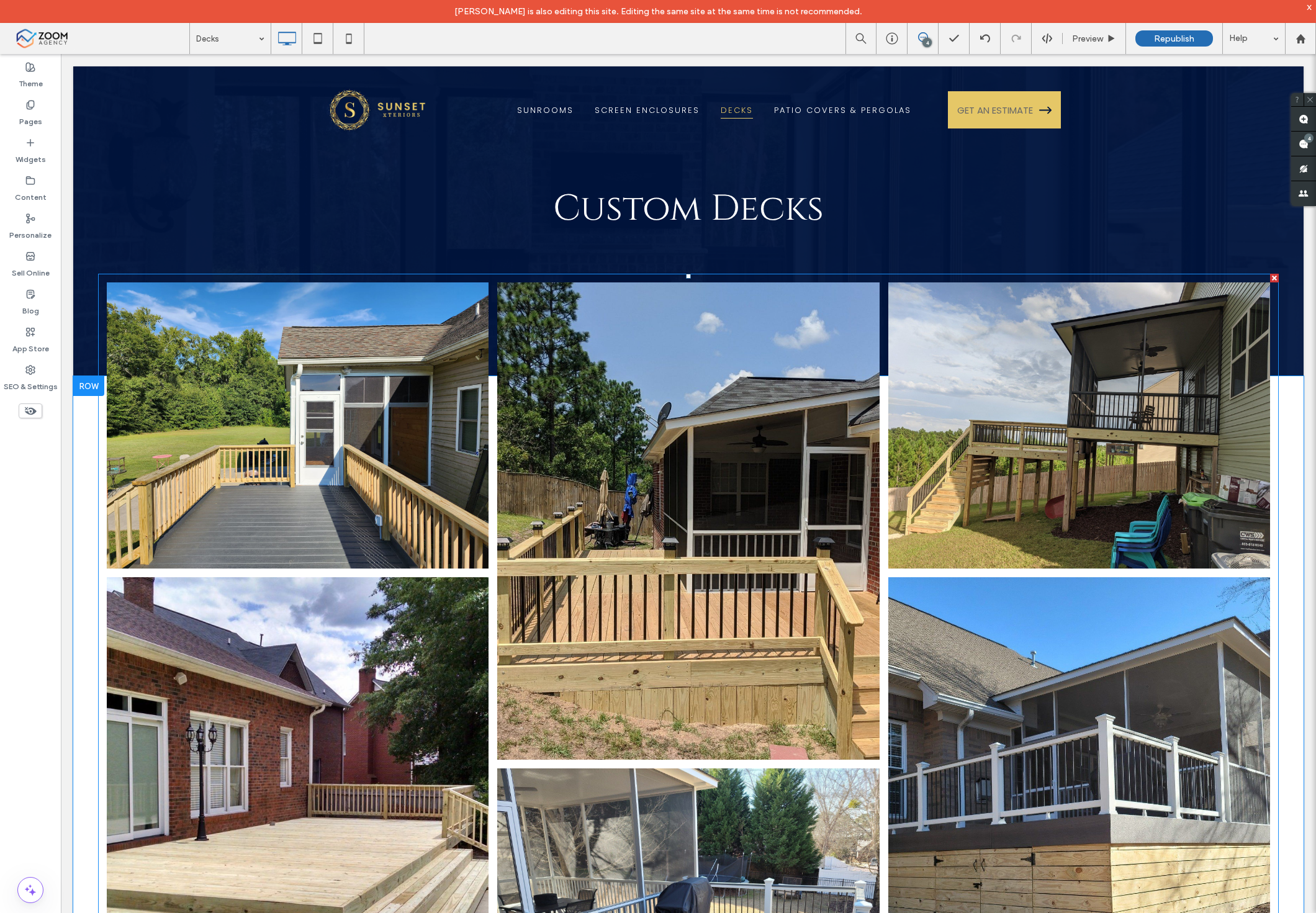
click at [811, 391] on link at bounding box center [688, 521] width 405 height 506
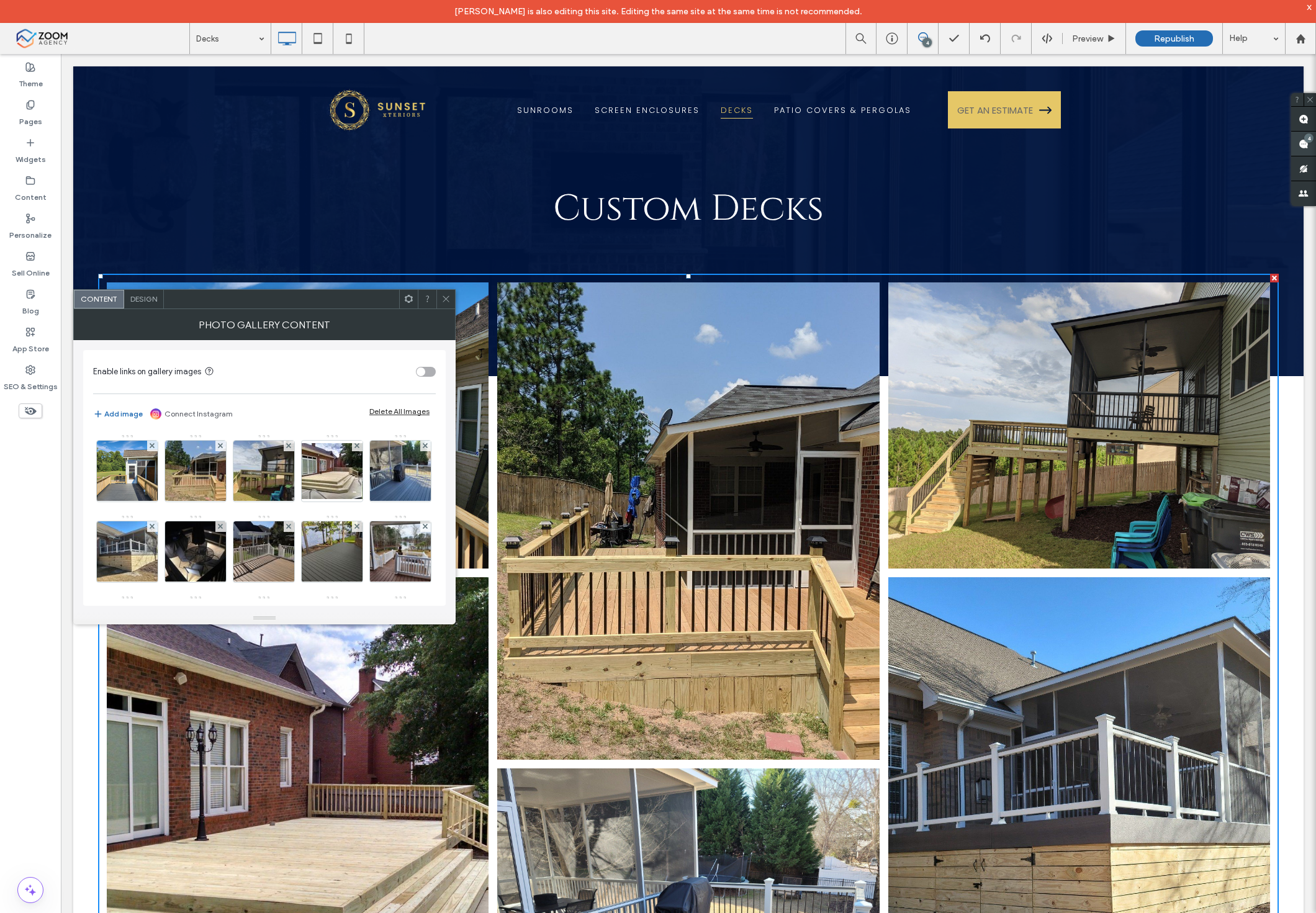
click at [1299, 141] on use at bounding box center [1304, 144] width 10 height 10
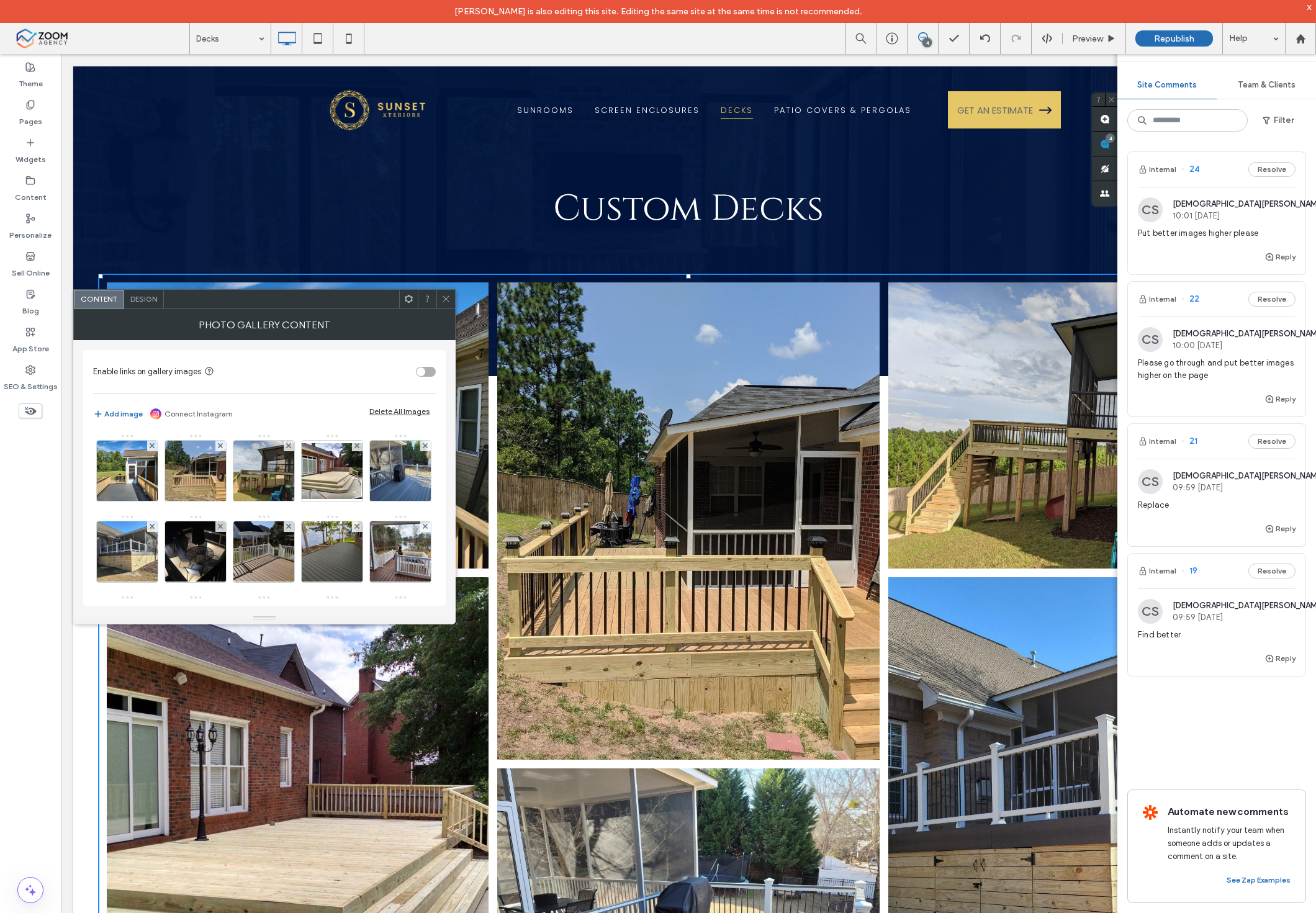
click at [1196, 368] on span "Please go through and put better images higher on the page" at bounding box center [1217, 369] width 158 height 25
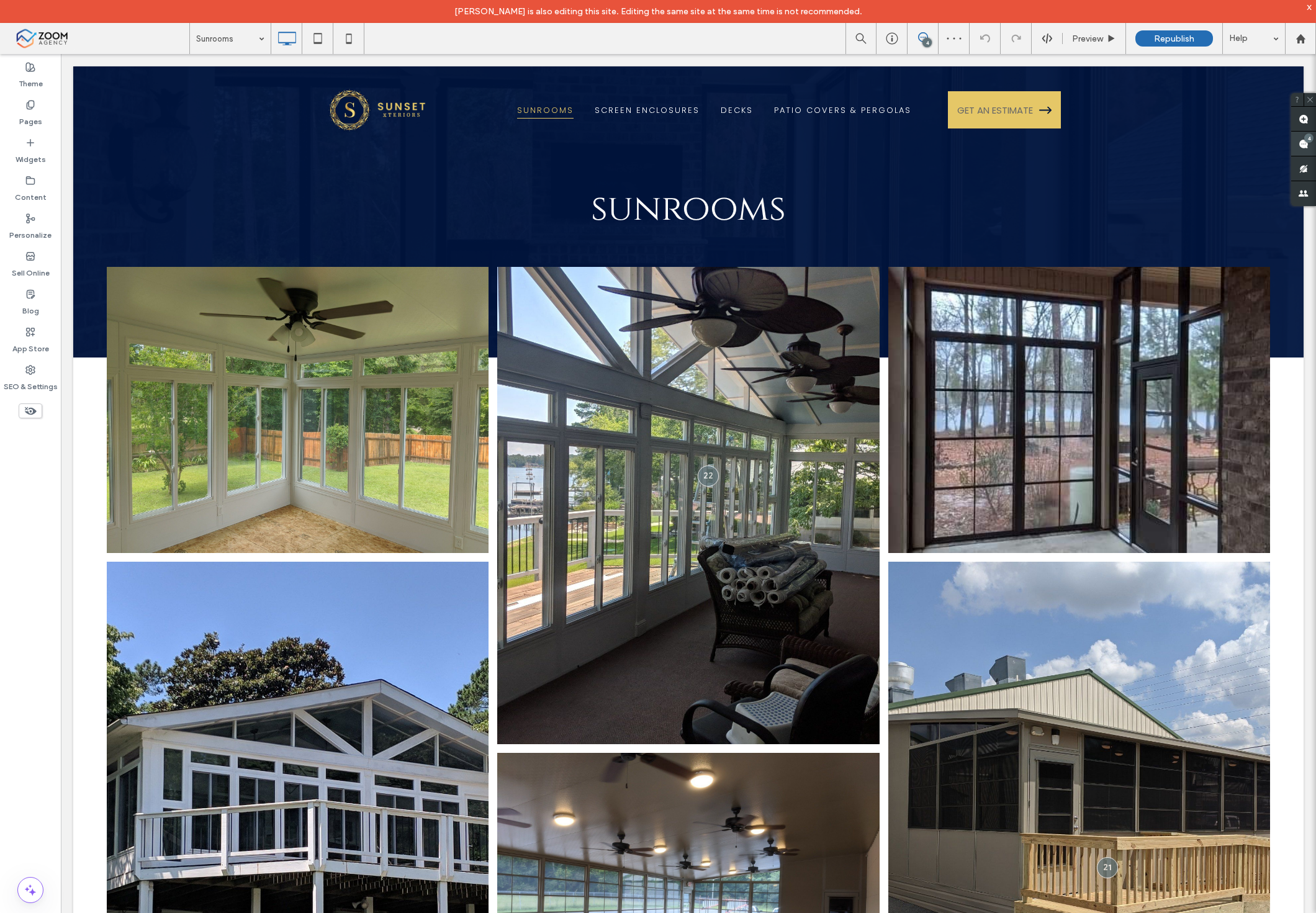
click at [1293, 141] on span at bounding box center [1304, 143] width 25 height 24
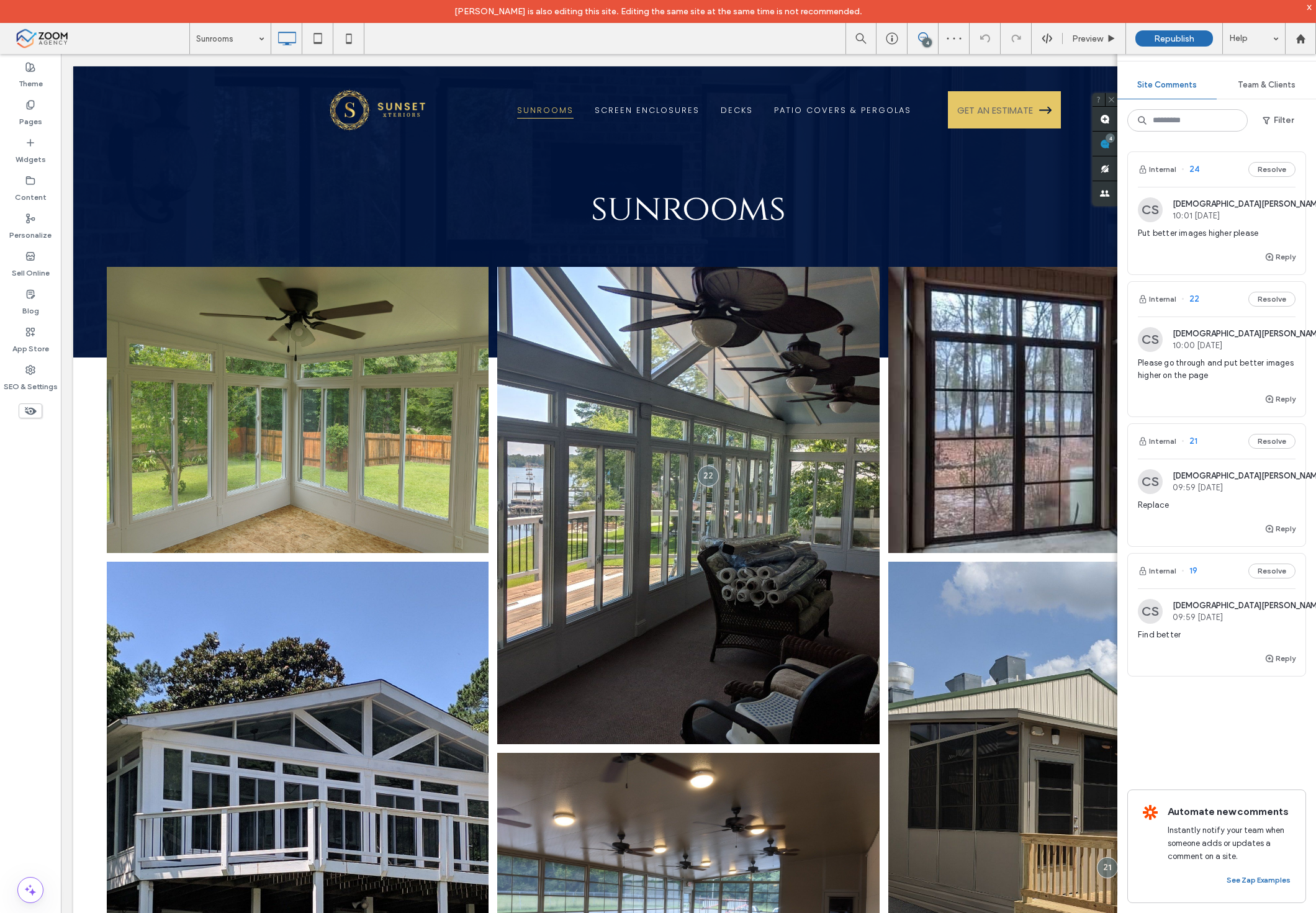
click at [1231, 538] on div "Reply" at bounding box center [1217, 534] width 178 height 25
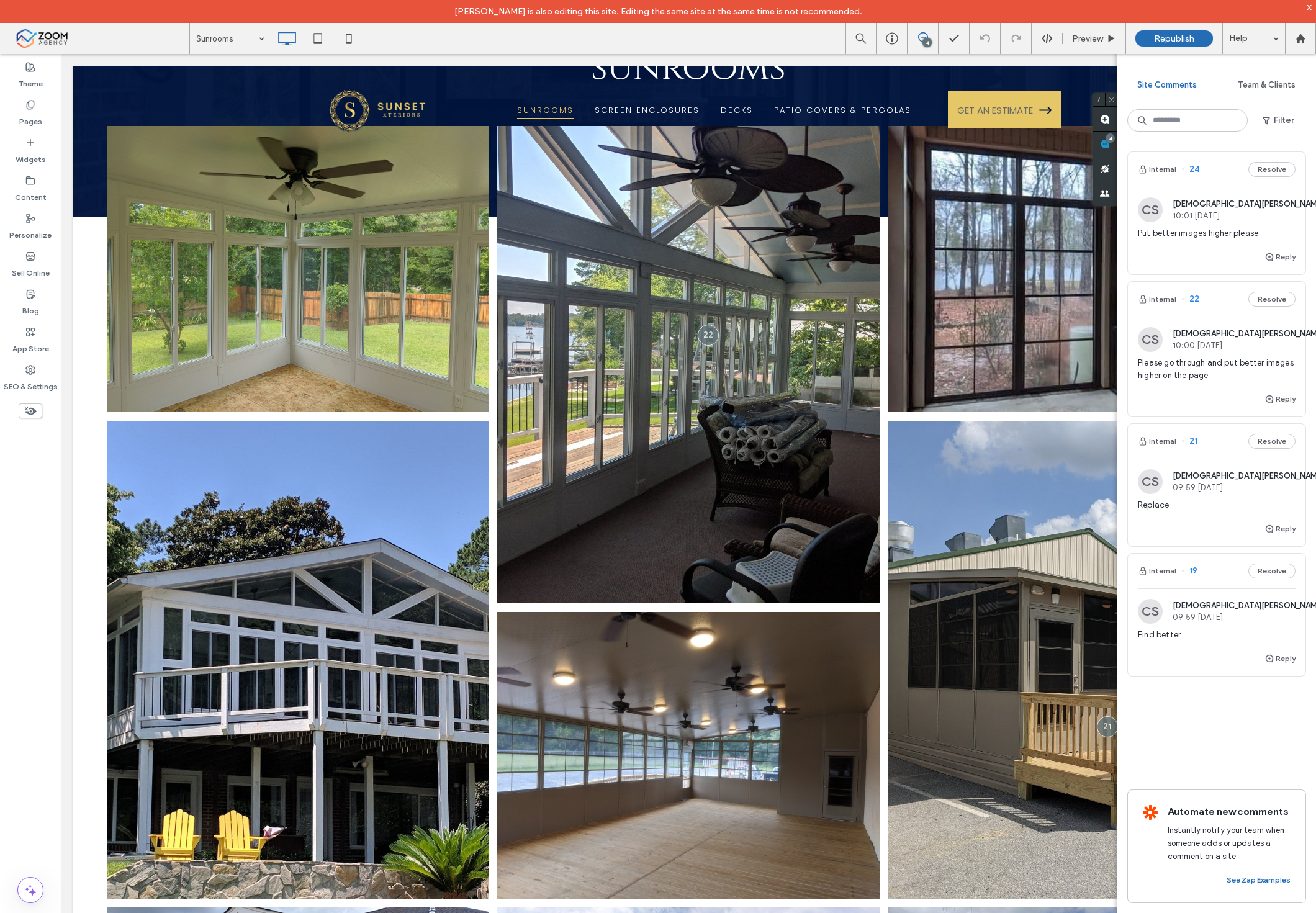
scroll to position [150, 0]
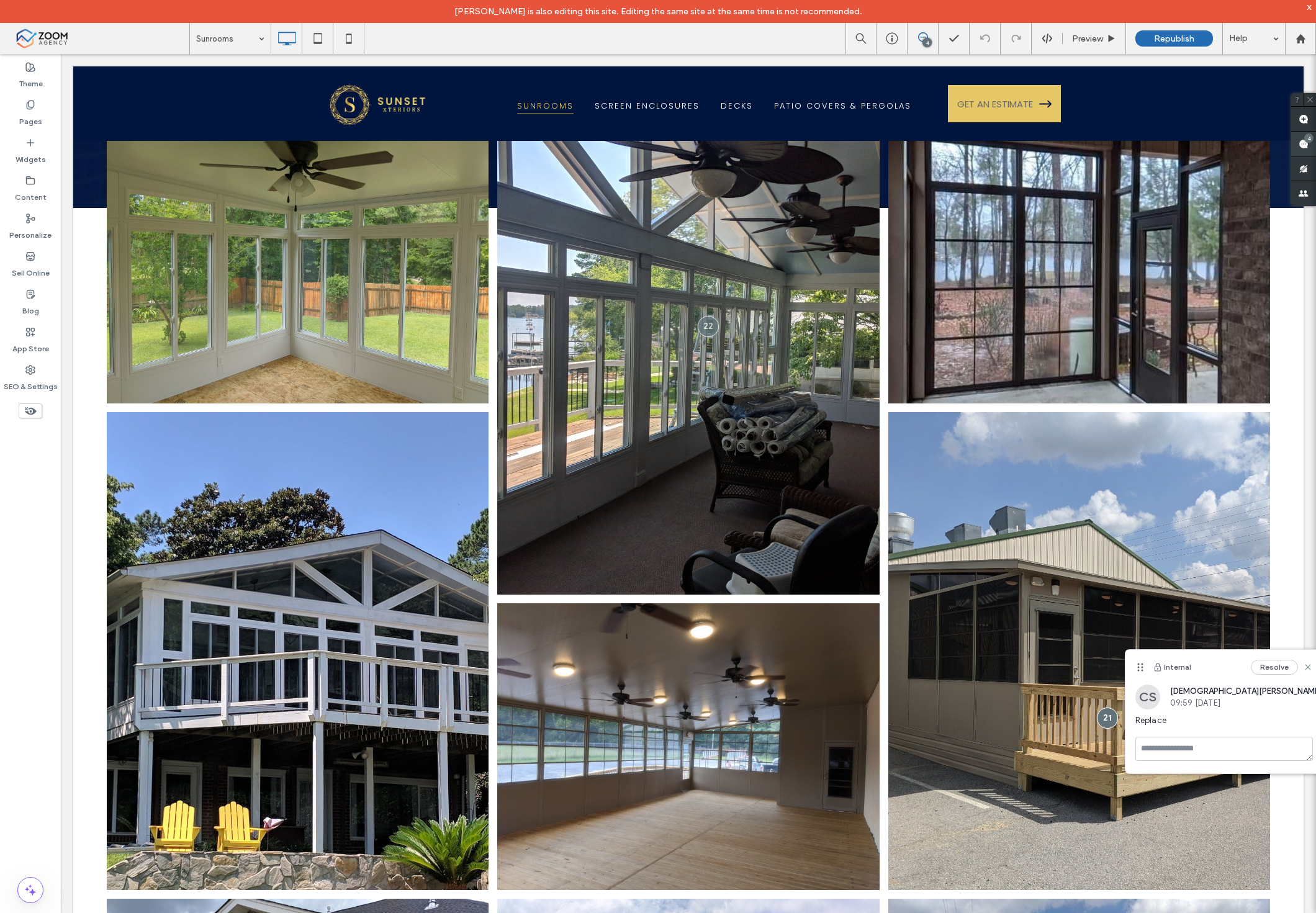
click at [1304, 145] on use at bounding box center [1304, 144] width 10 height 10
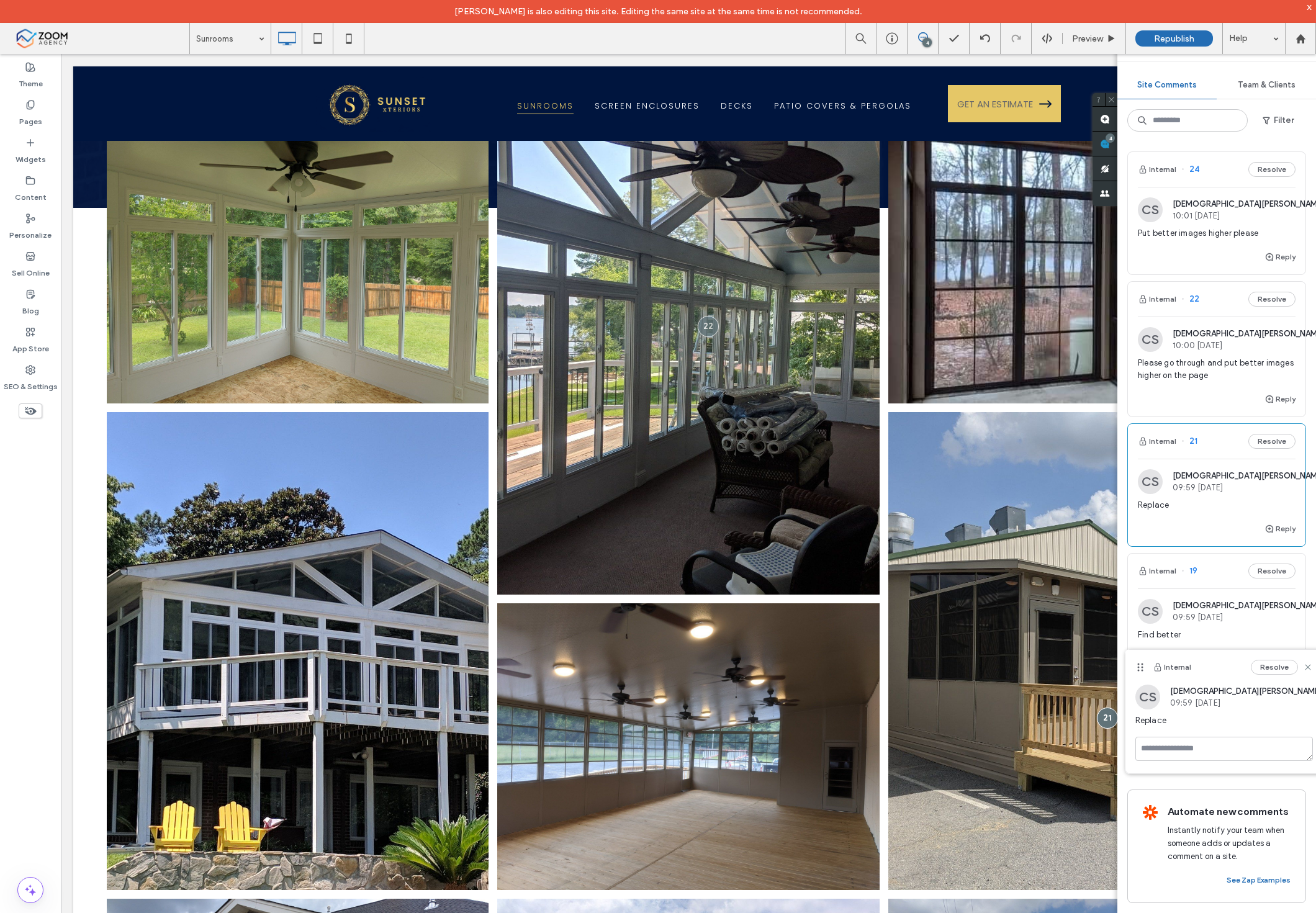
click at [1215, 369] on span "Please go through and put better images higher on the page" at bounding box center [1217, 369] width 158 height 25
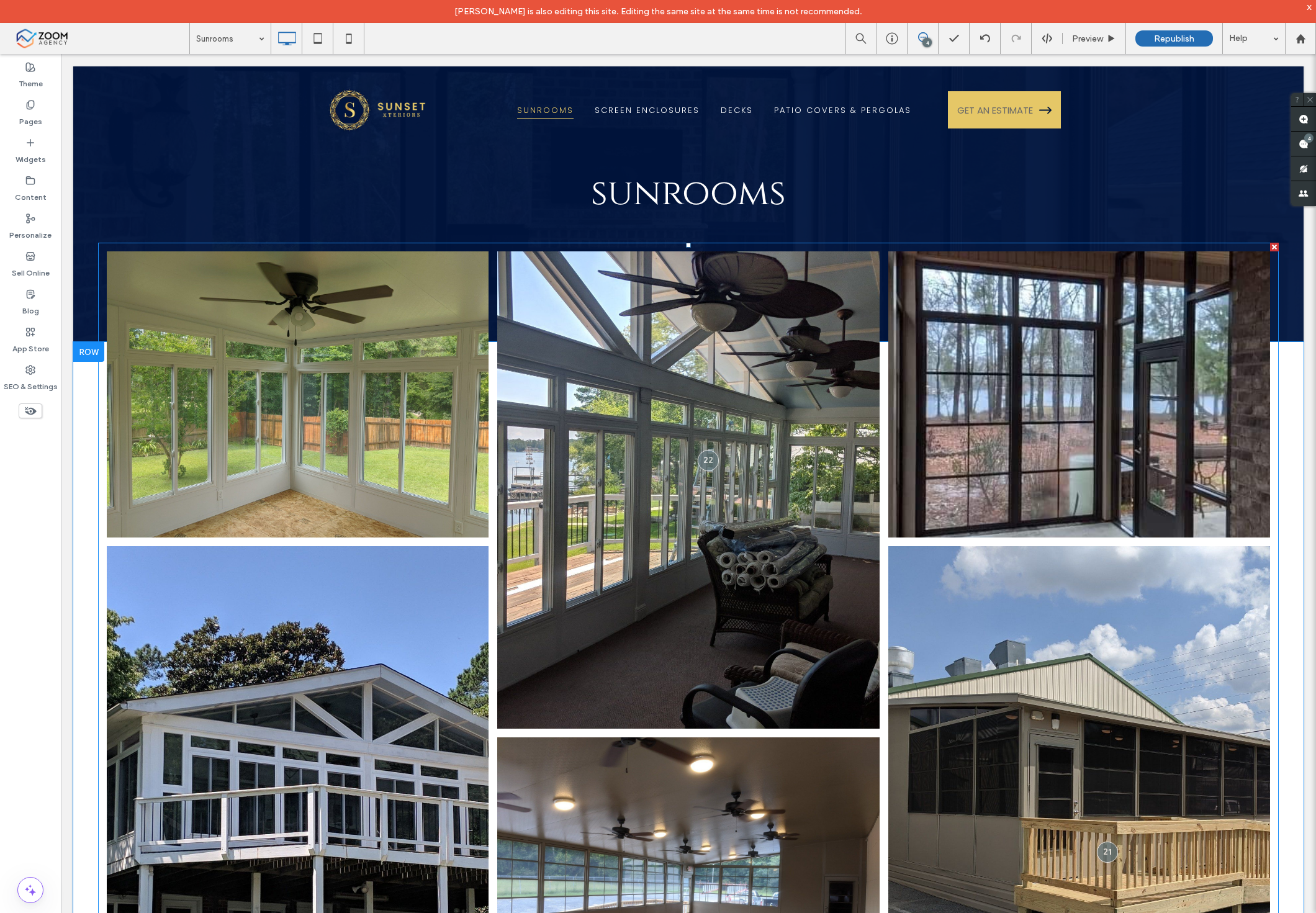
scroll to position [11, 0]
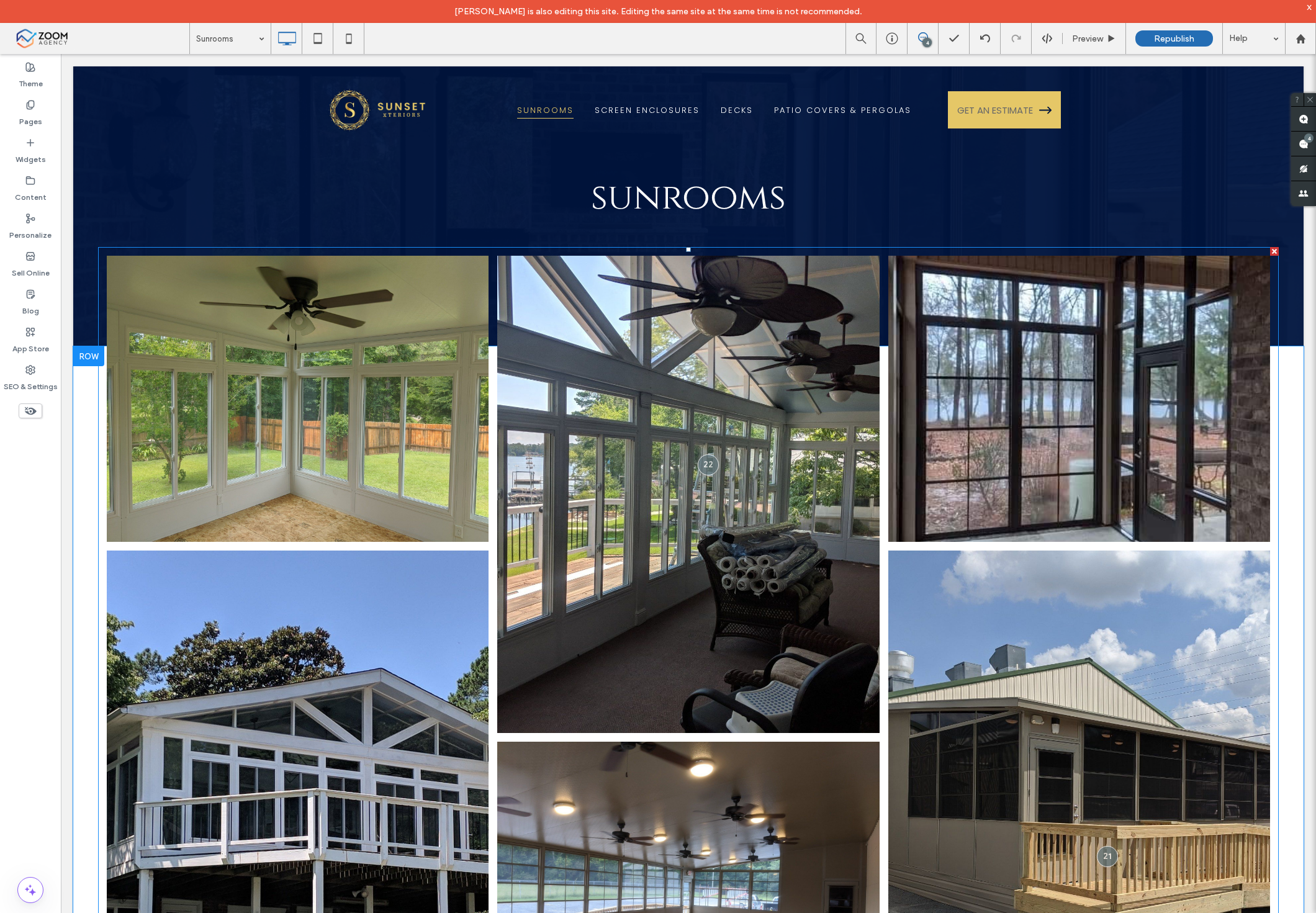
click at [1083, 383] on link at bounding box center [1078, 398] width 405 height 304
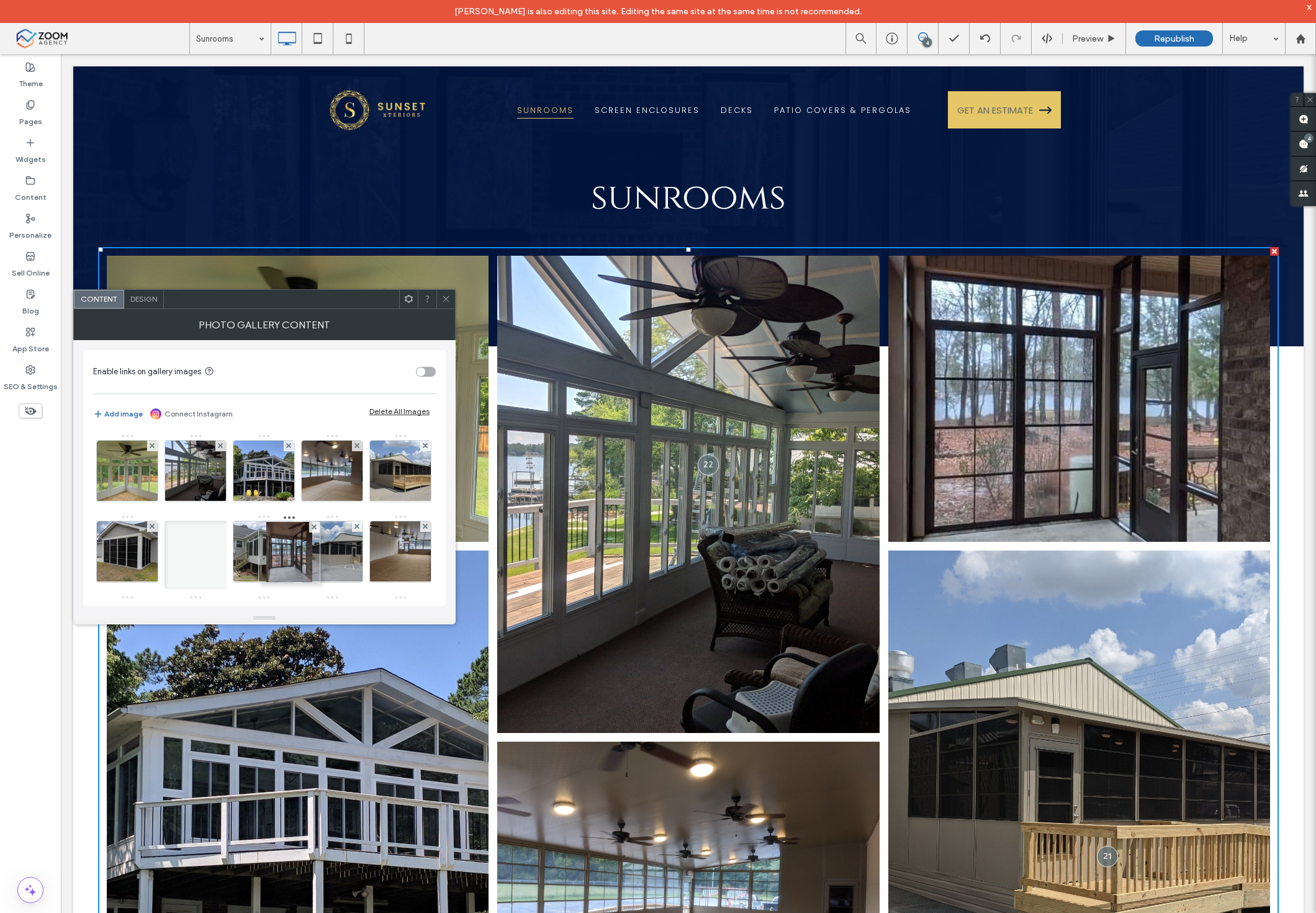
drag, startPoint x: 267, startPoint y: 469, endPoint x: 290, endPoint y: 584, distance: 117.3
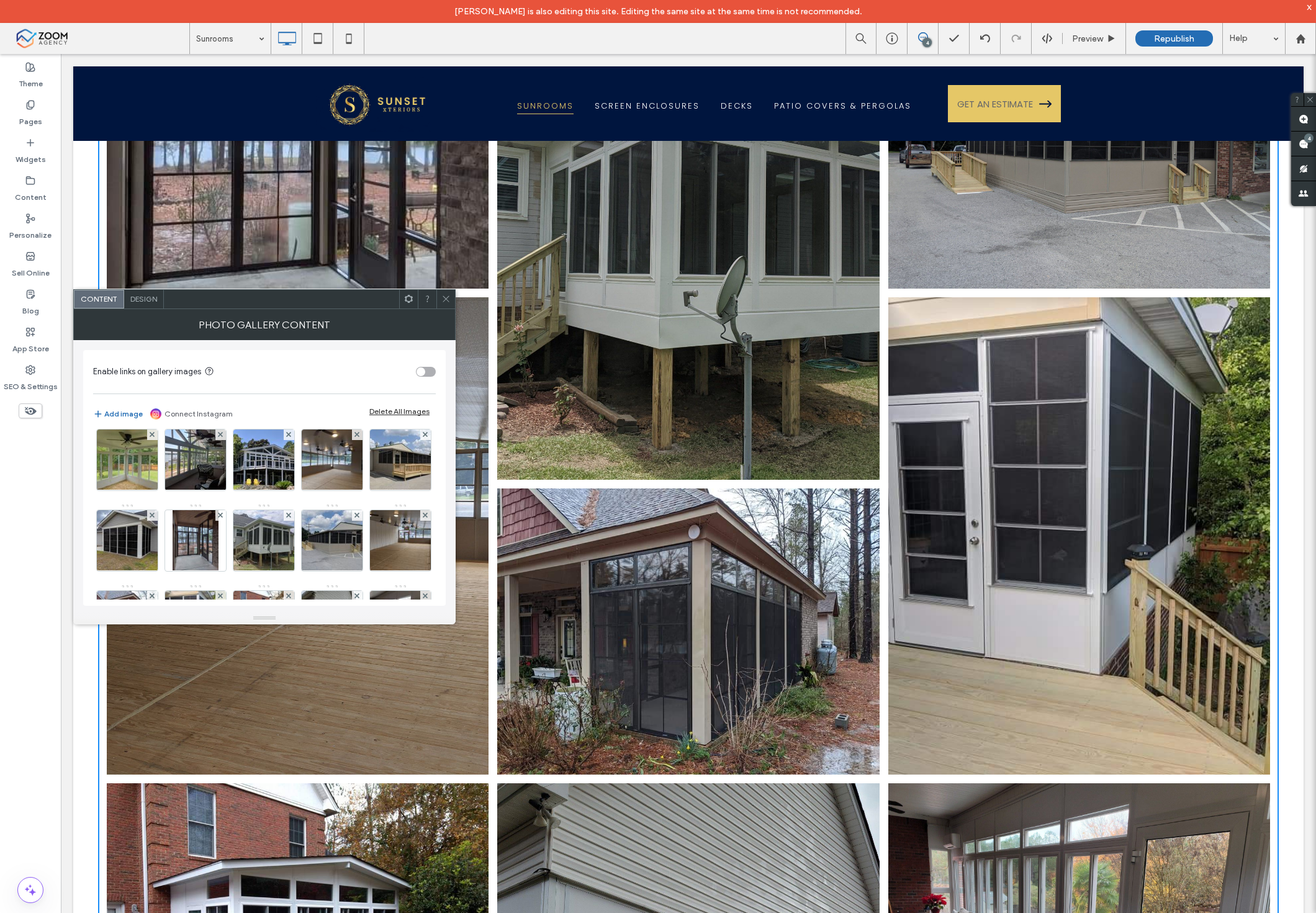
scroll to position [0, 0]
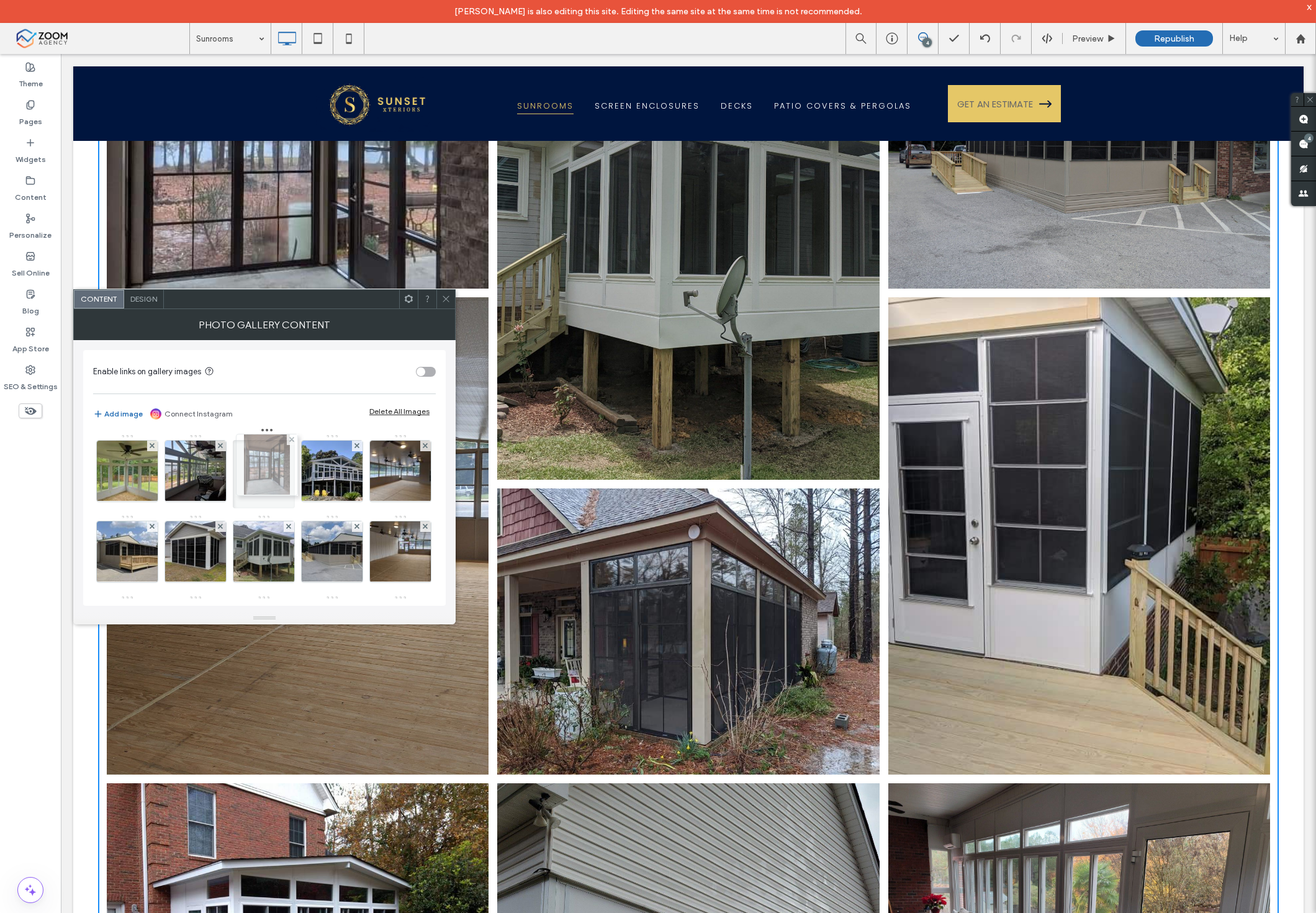
drag, startPoint x: 263, startPoint y: 551, endPoint x: 262, endPoint y: 466, distance: 85.0
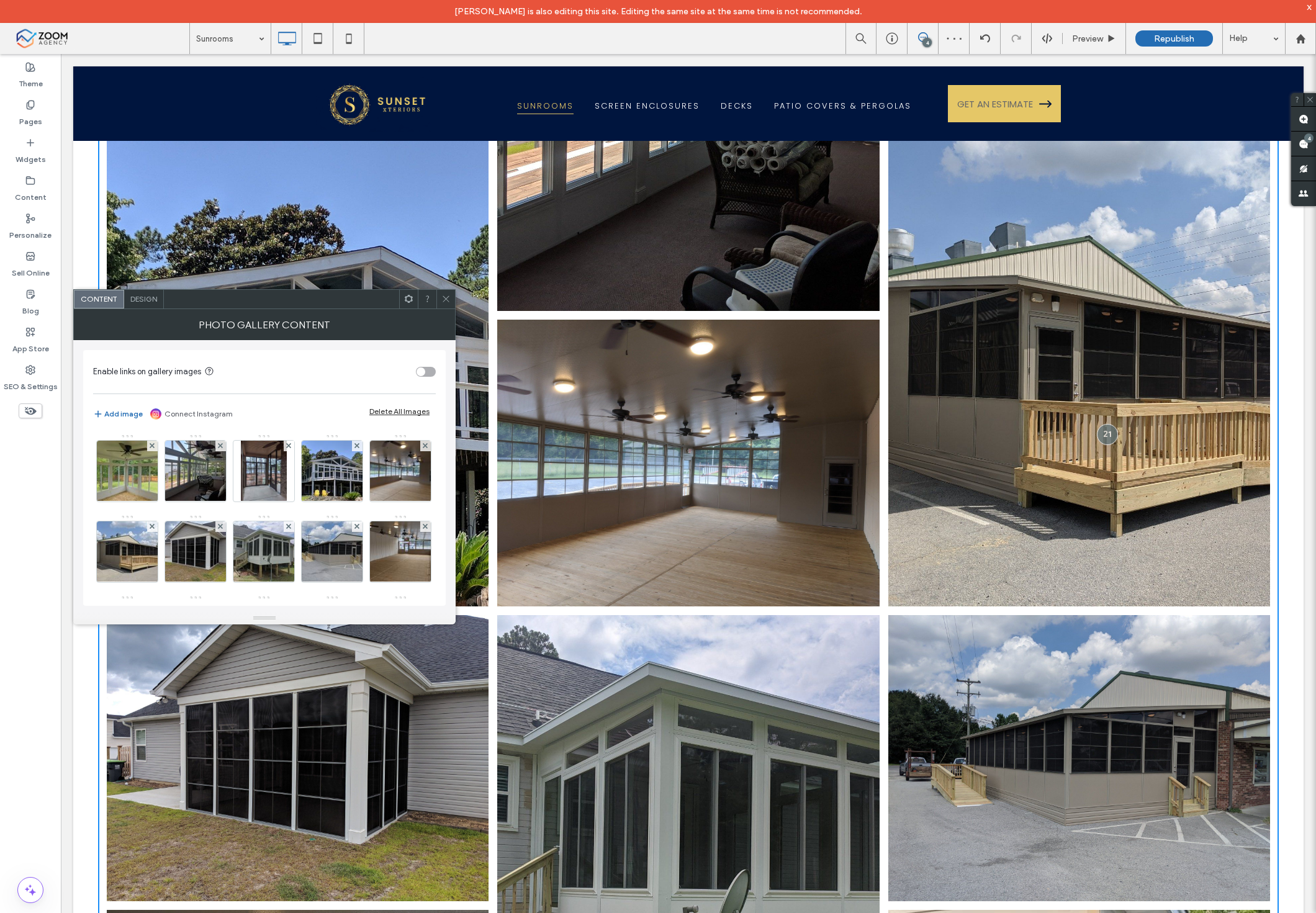
scroll to position [150, 0]
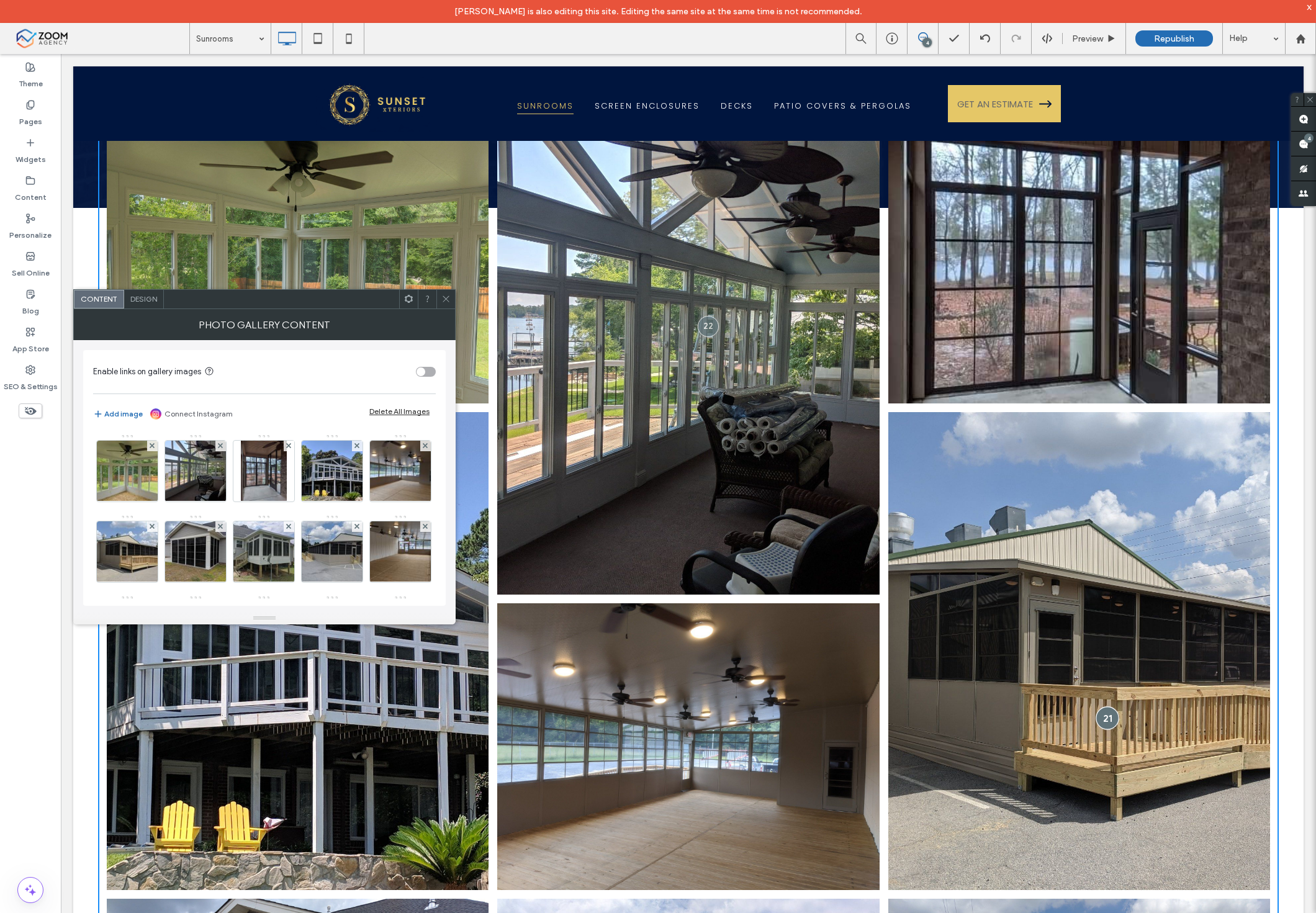
click at [1102, 708] on div at bounding box center [1107, 718] width 23 height 23
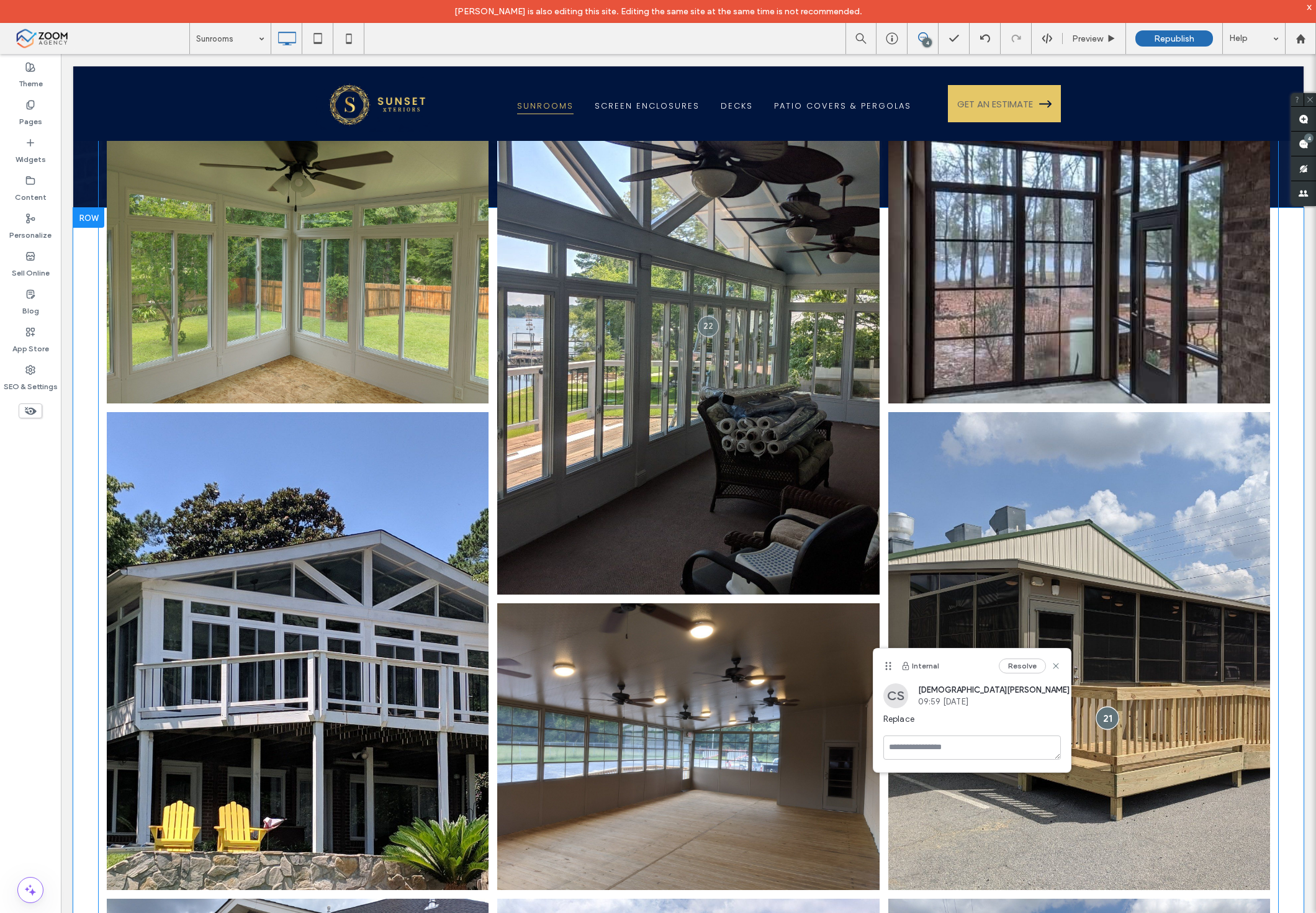
click at [1102, 708] on div at bounding box center [1107, 718] width 23 height 23
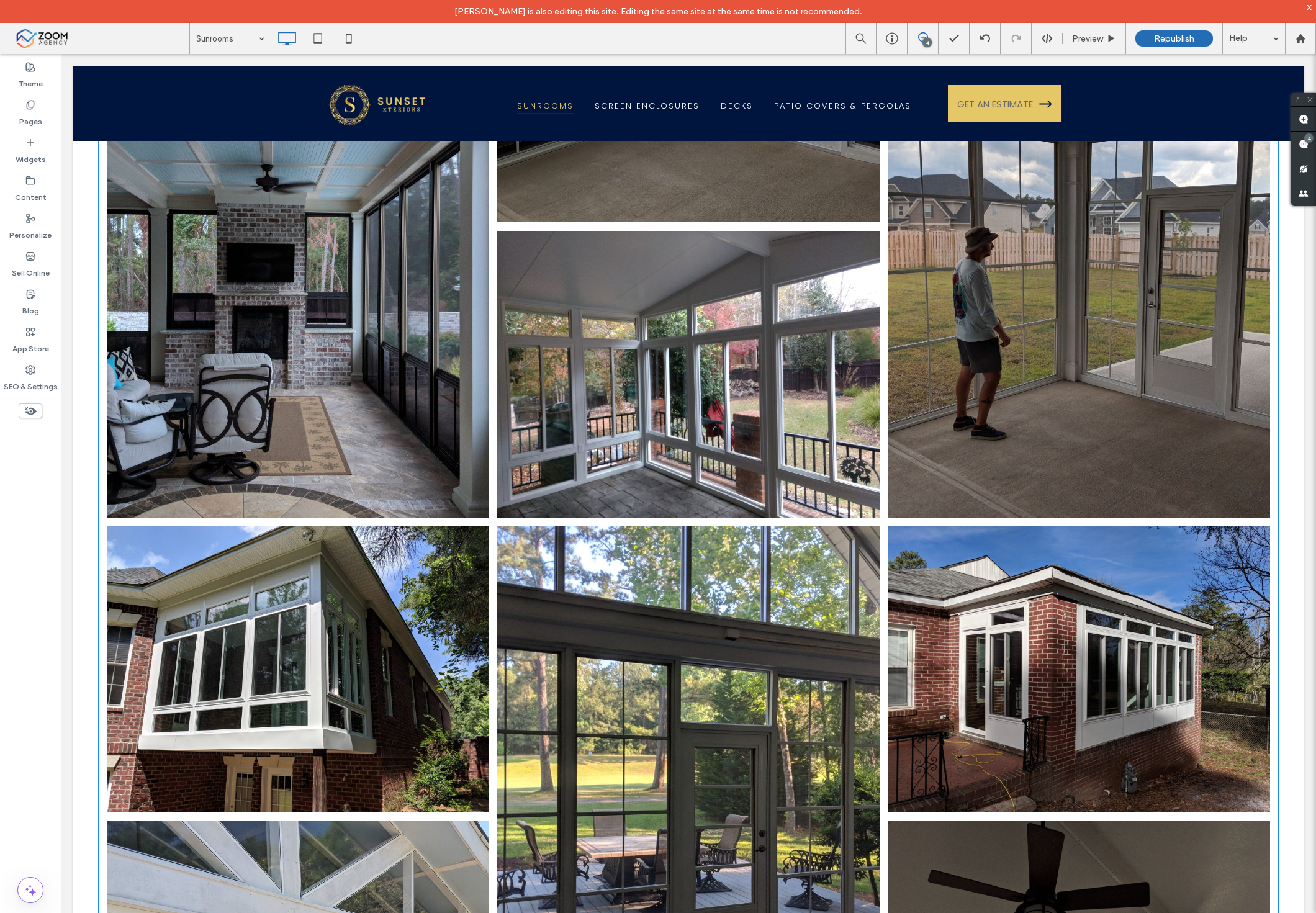
scroll to position [3035, 0]
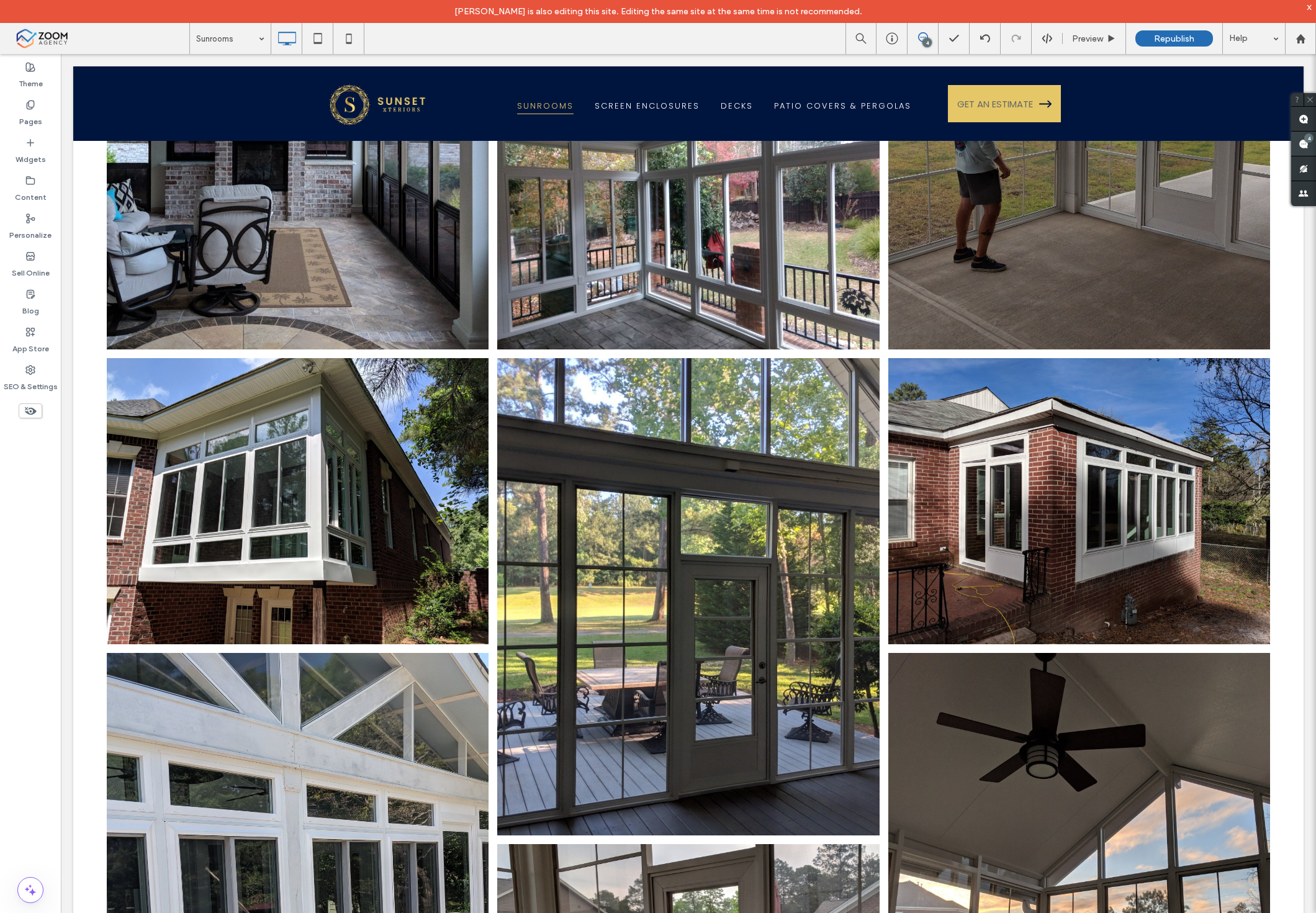
click at [1299, 134] on div "4" at bounding box center [1304, 144] width 25 height 25
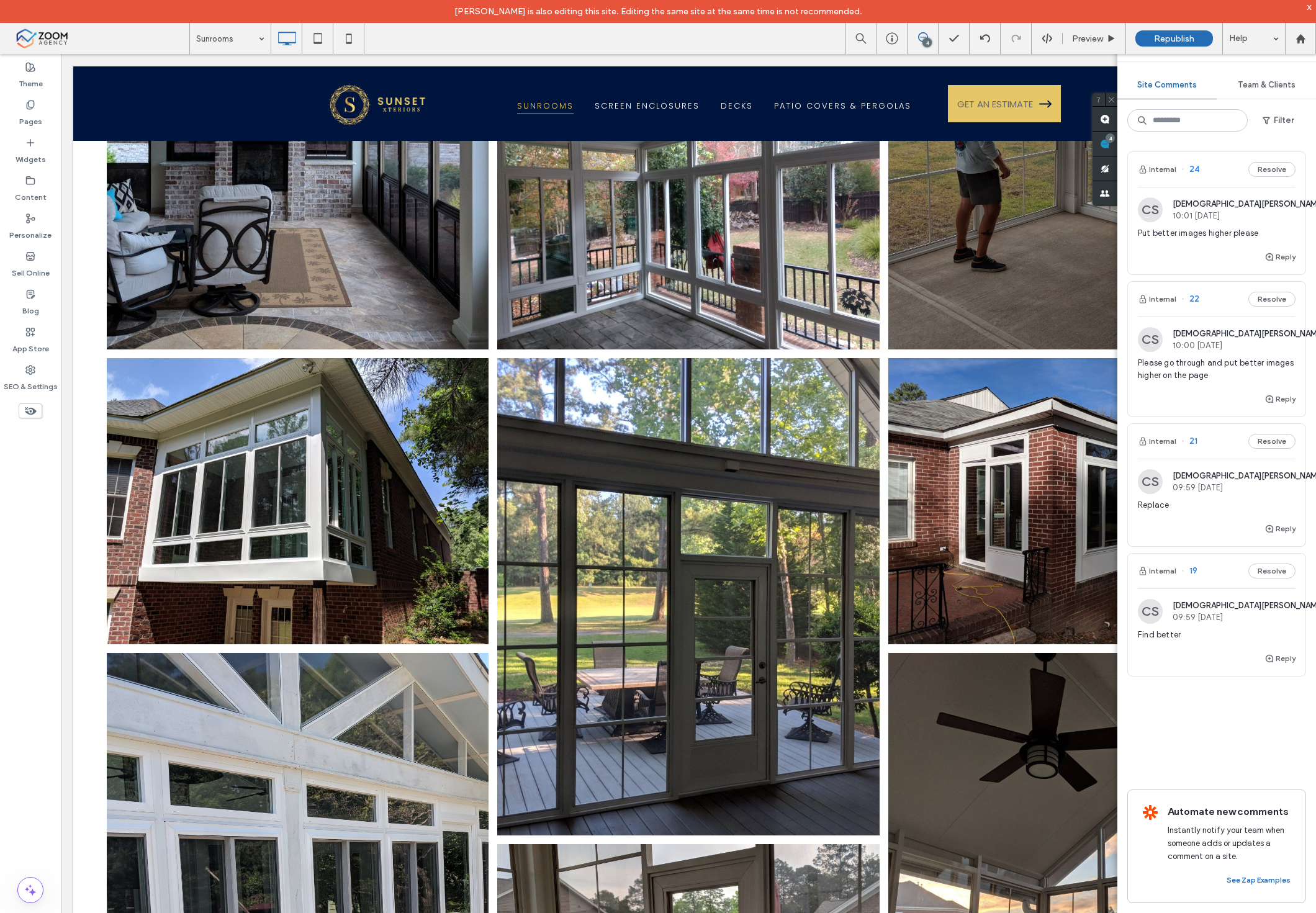
click at [1209, 230] on span "Put better images higher please" at bounding box center [1217, 233] width 158 height 12
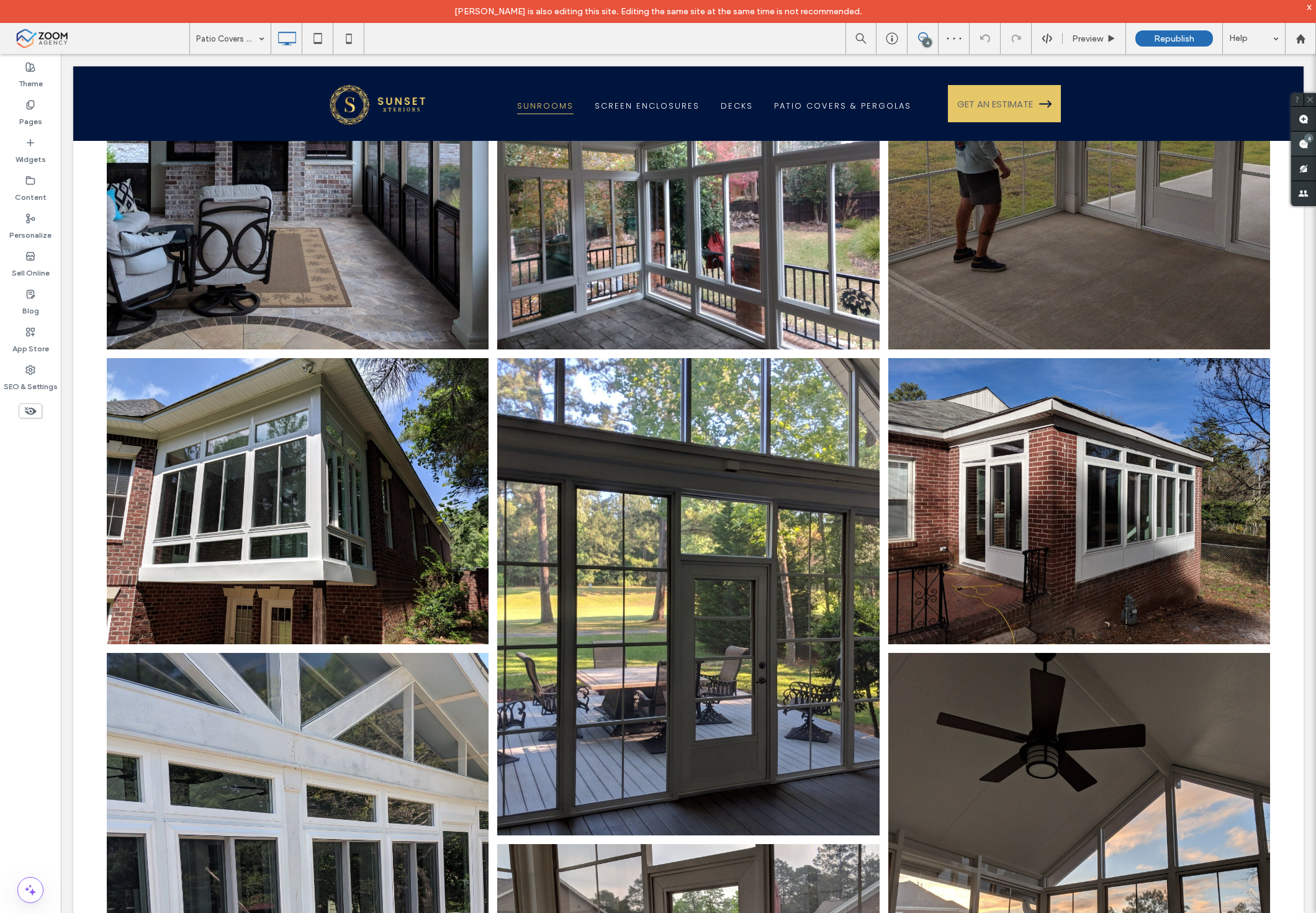
click at [1305, 135] on div "4" at bounding box center [1309, 138] width 9 height 9
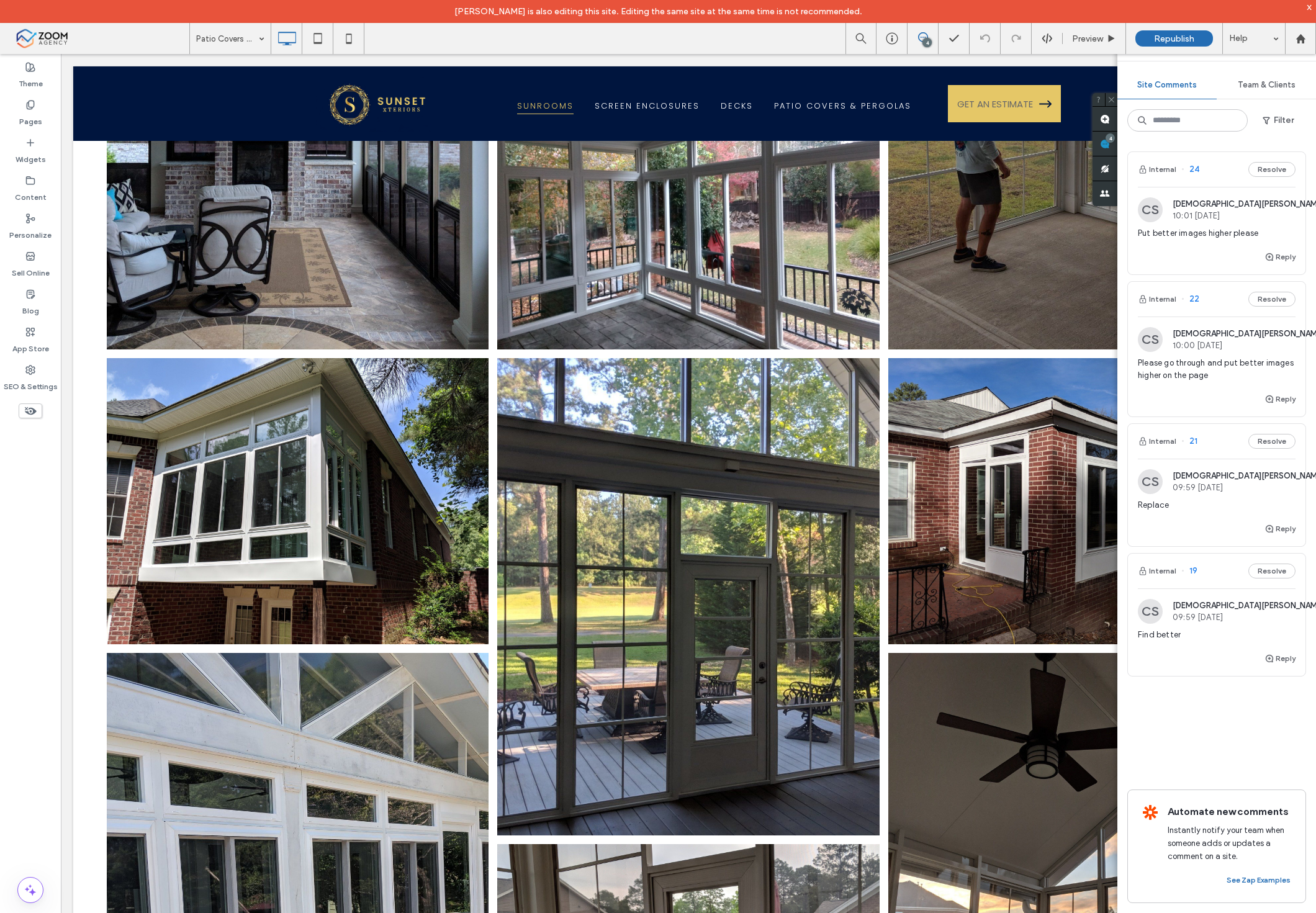
click at [1166, 494] on div "CS Christian Sawyer 09:59 Sep 16 2025" at bounding box center [1231, 481] width 186 height 25
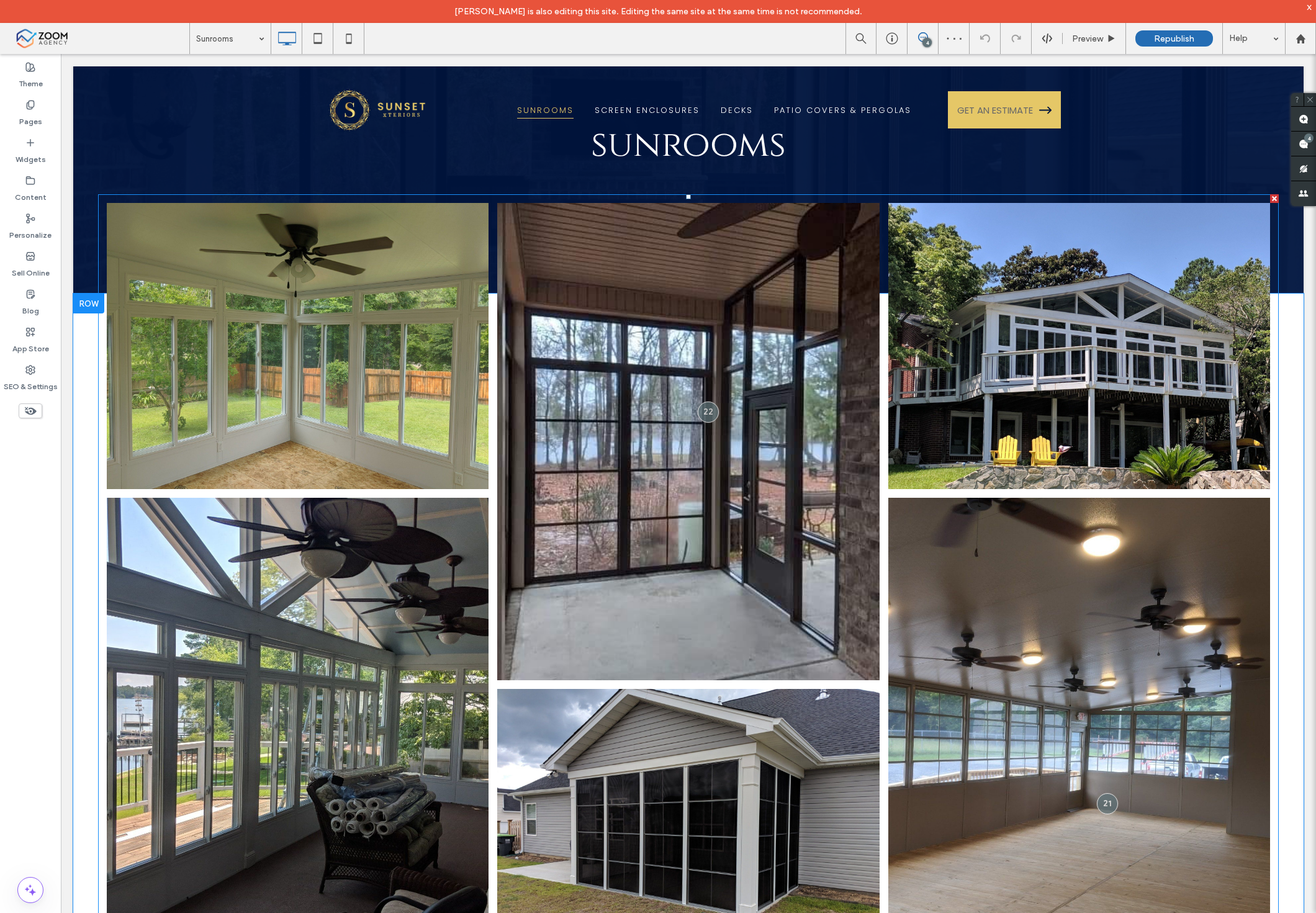
scroll to position [69, 0]
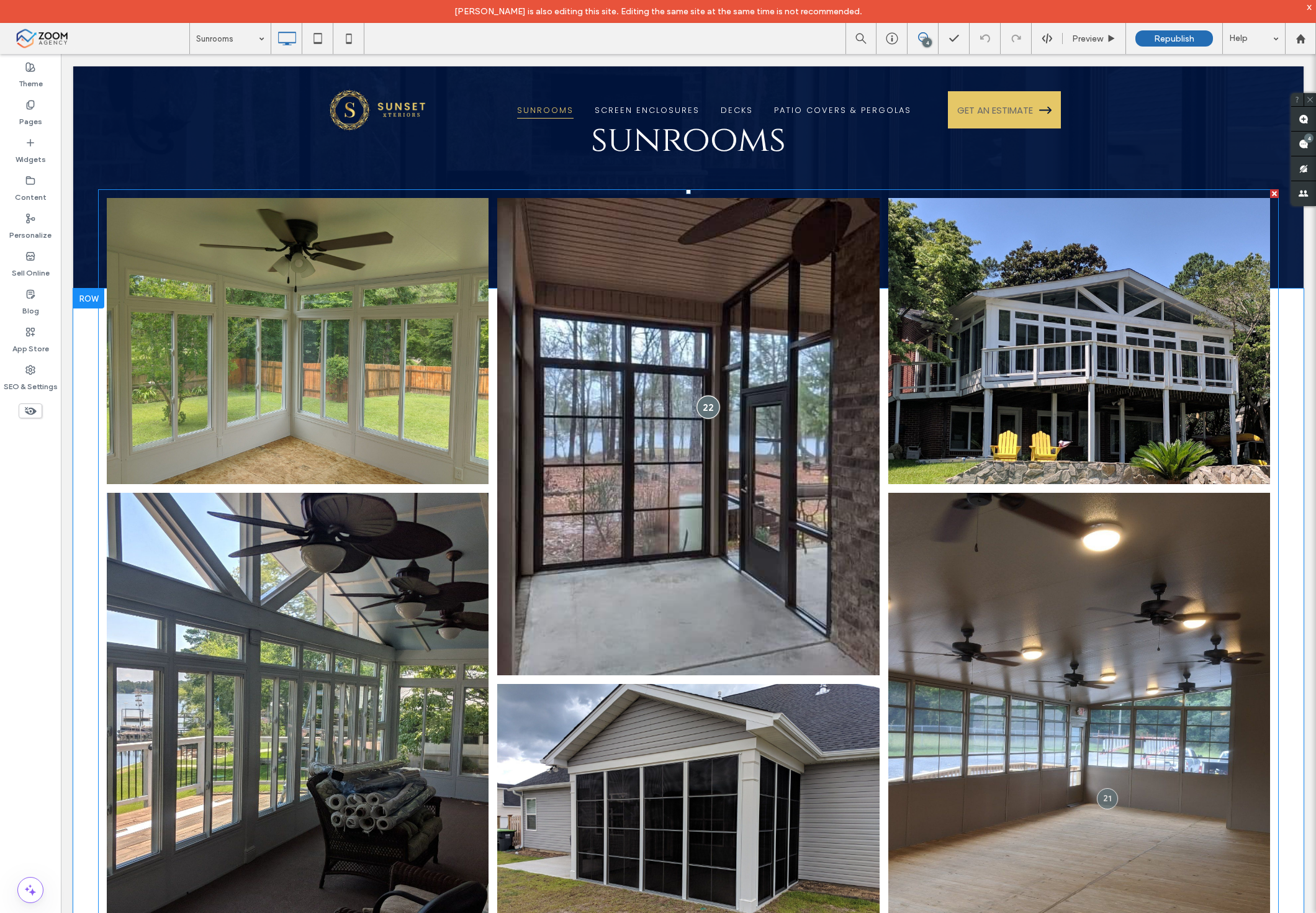
click at [703, 406] on div at bounding box center [708, 407] width 23 height 23
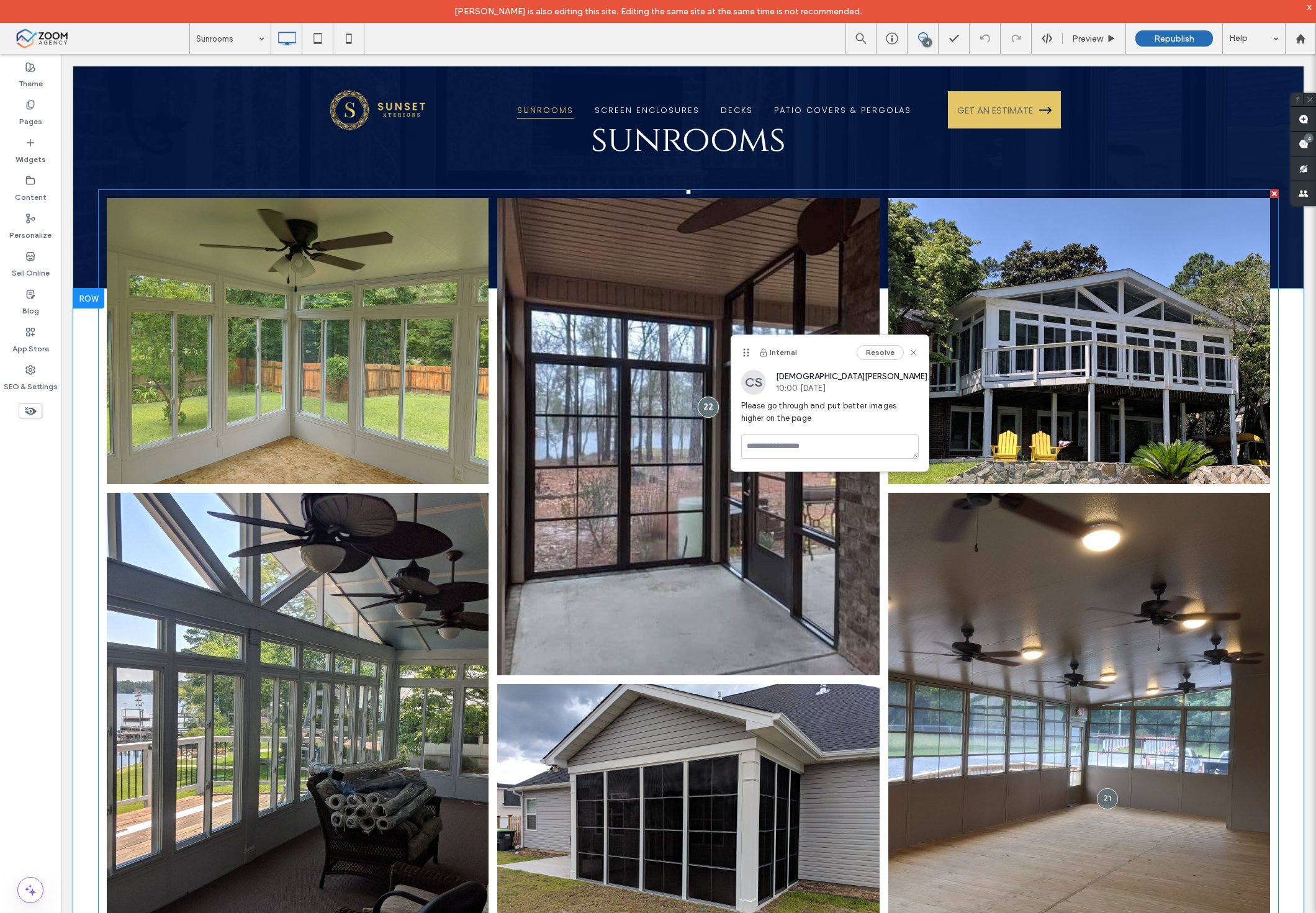
click at [661, 425] on link at bounding box center [688, 437] width 405 height 506
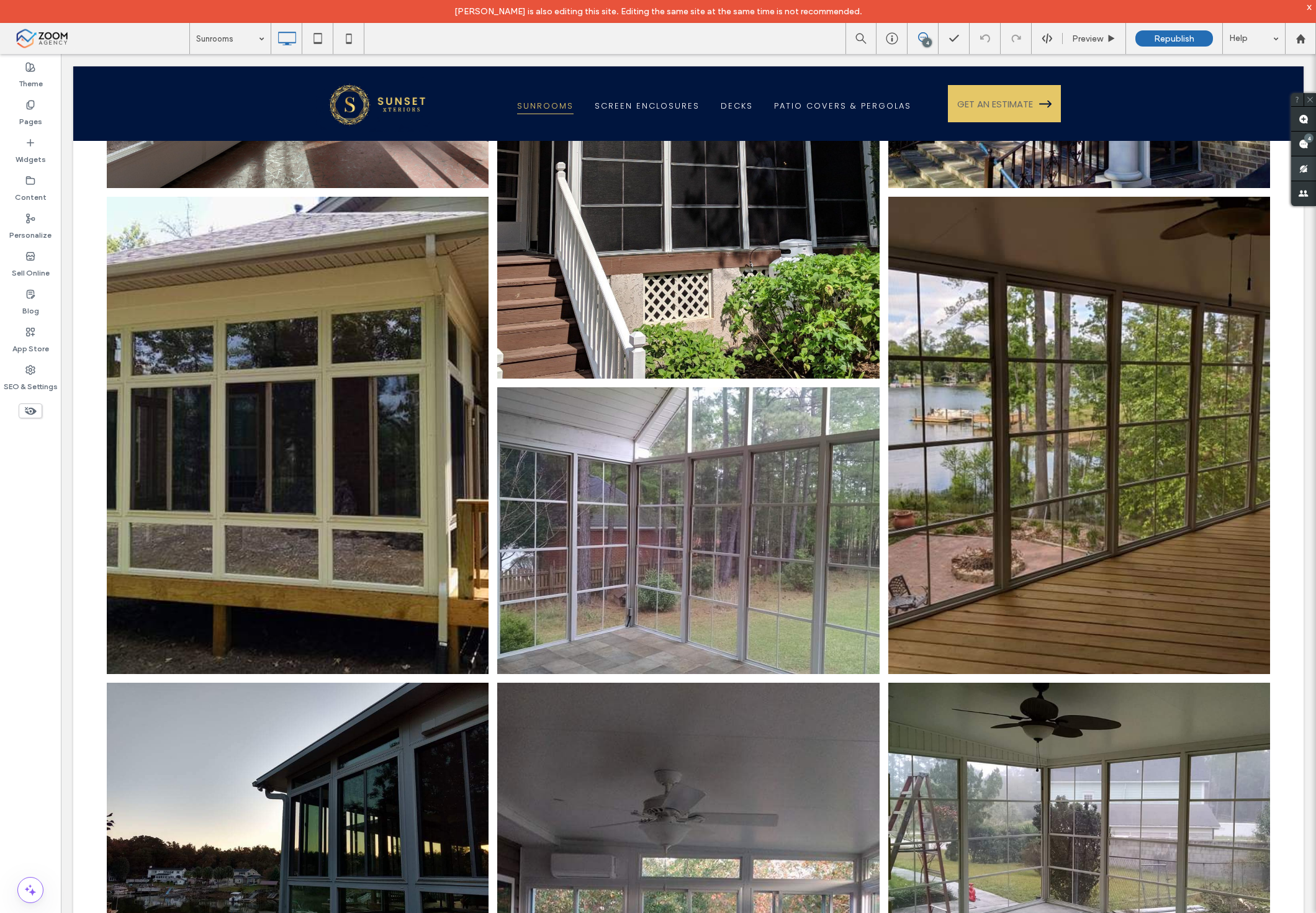
scroll to position [4414, 0]
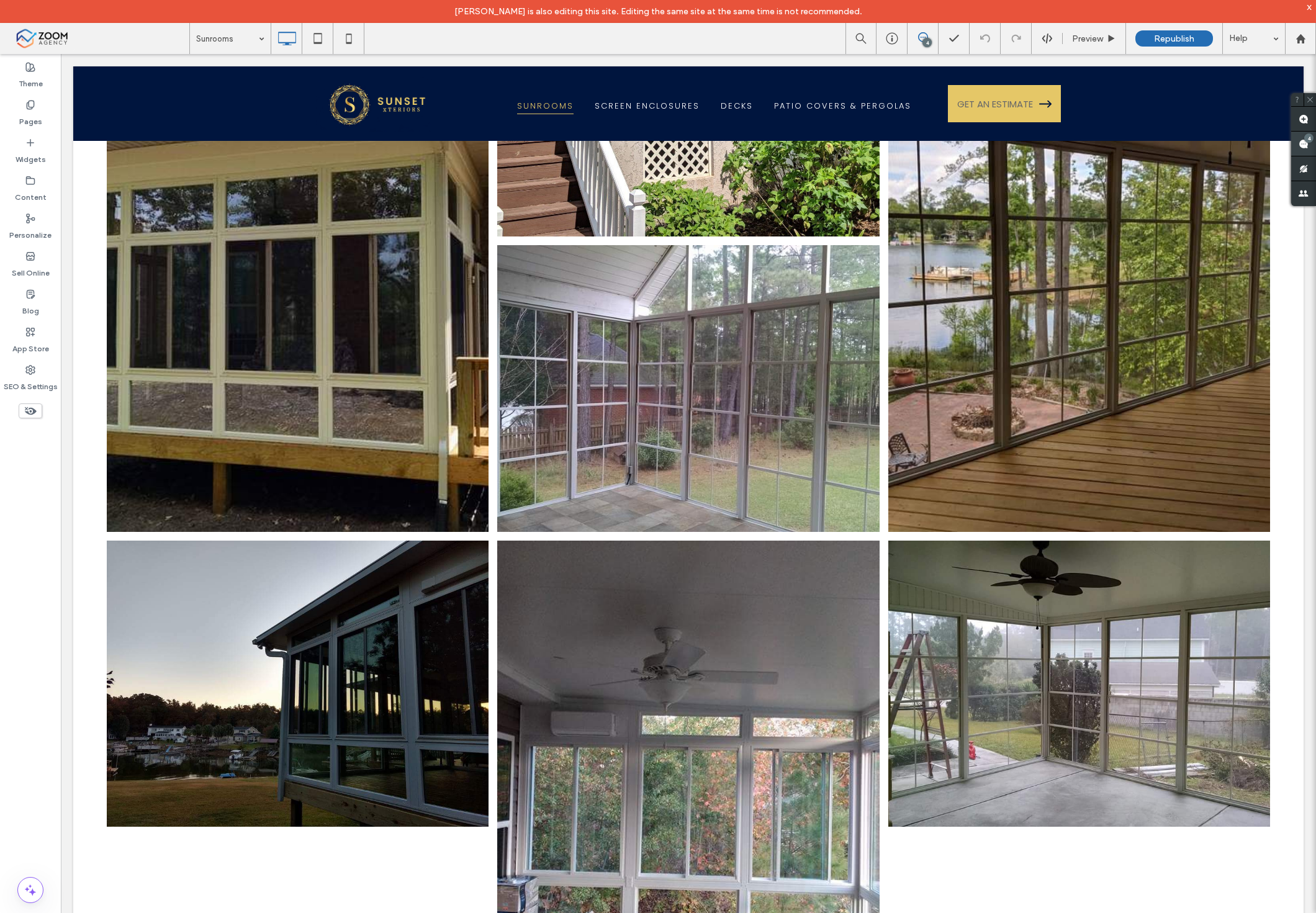
click at [1308, 149] on span at bounding box center [1304, 143] width 25 height 24
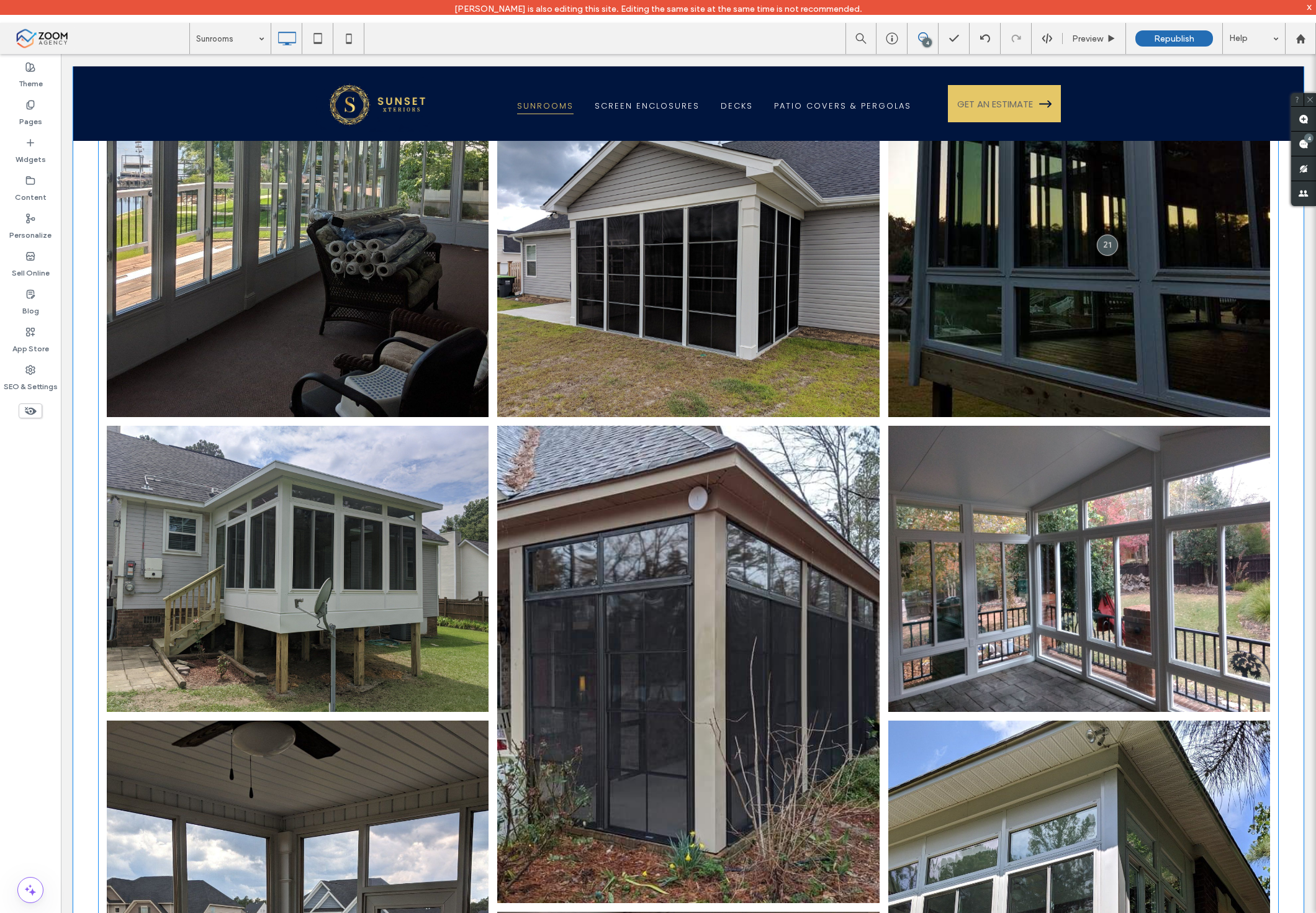
scroll to position [482, 0]
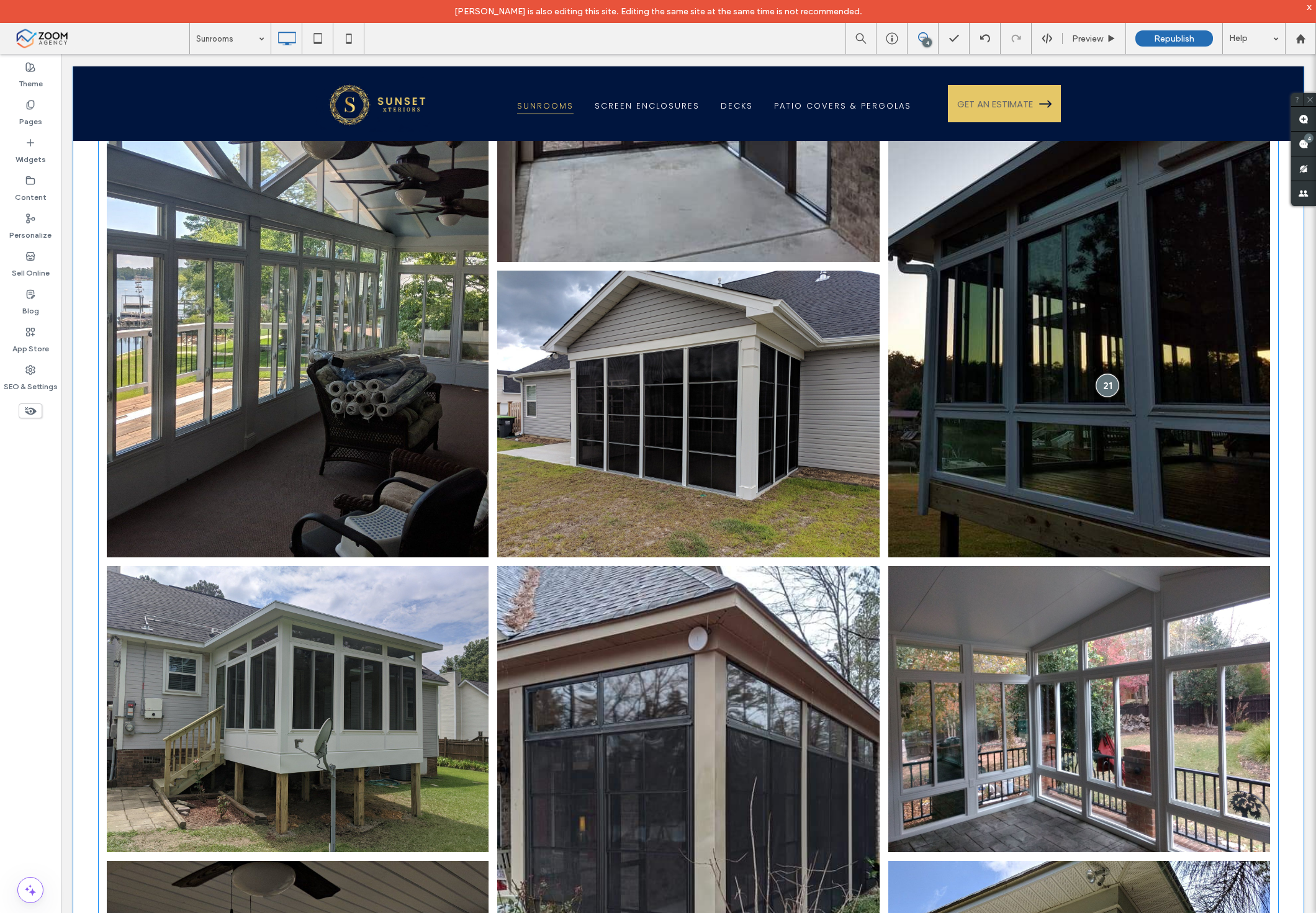
click at [1099, 373] on div at bounding box center [1107, 385] width 23 height 23
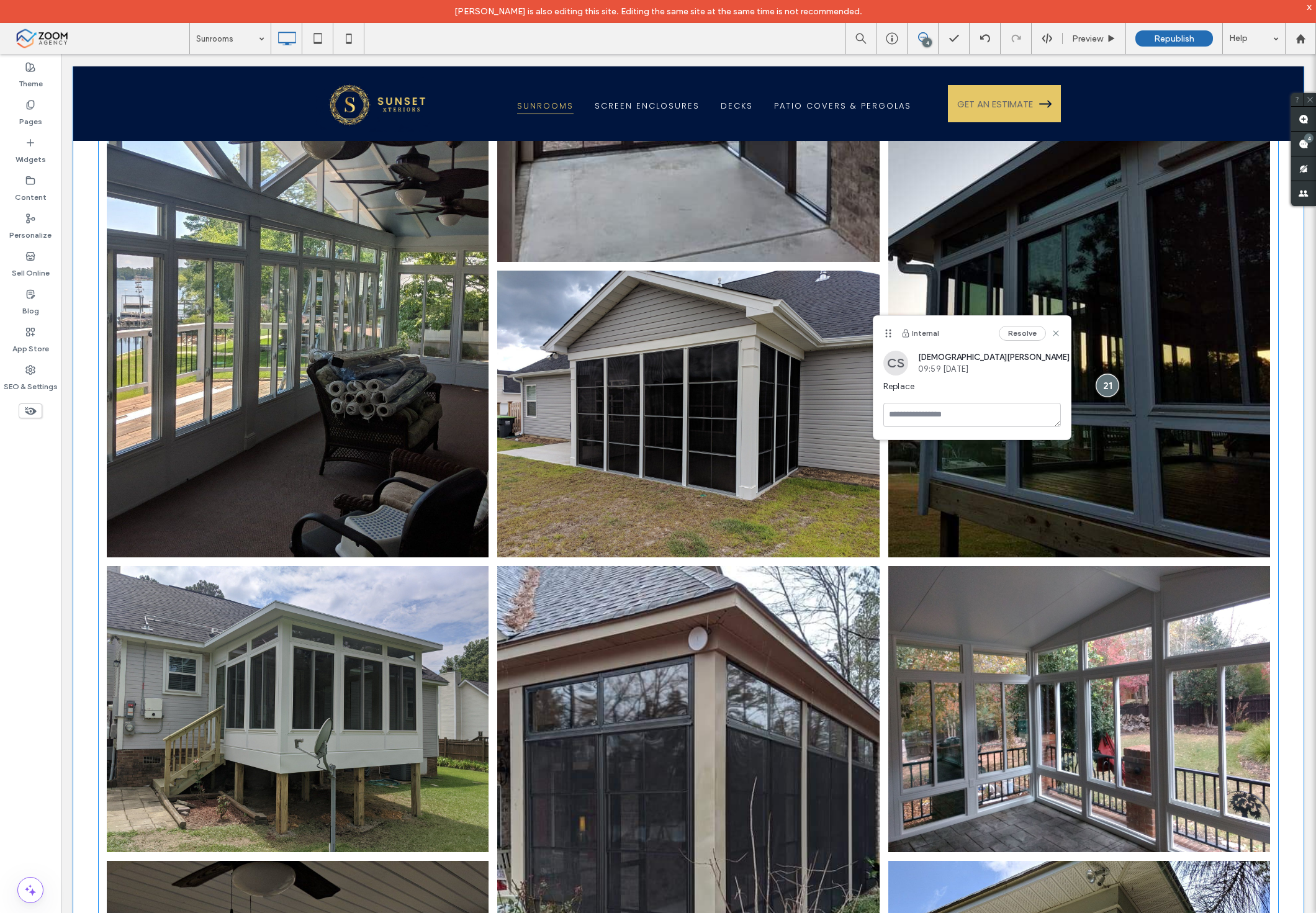
click at [1099, 373] on div at bounding box center [1107, 385] width 23 height 23
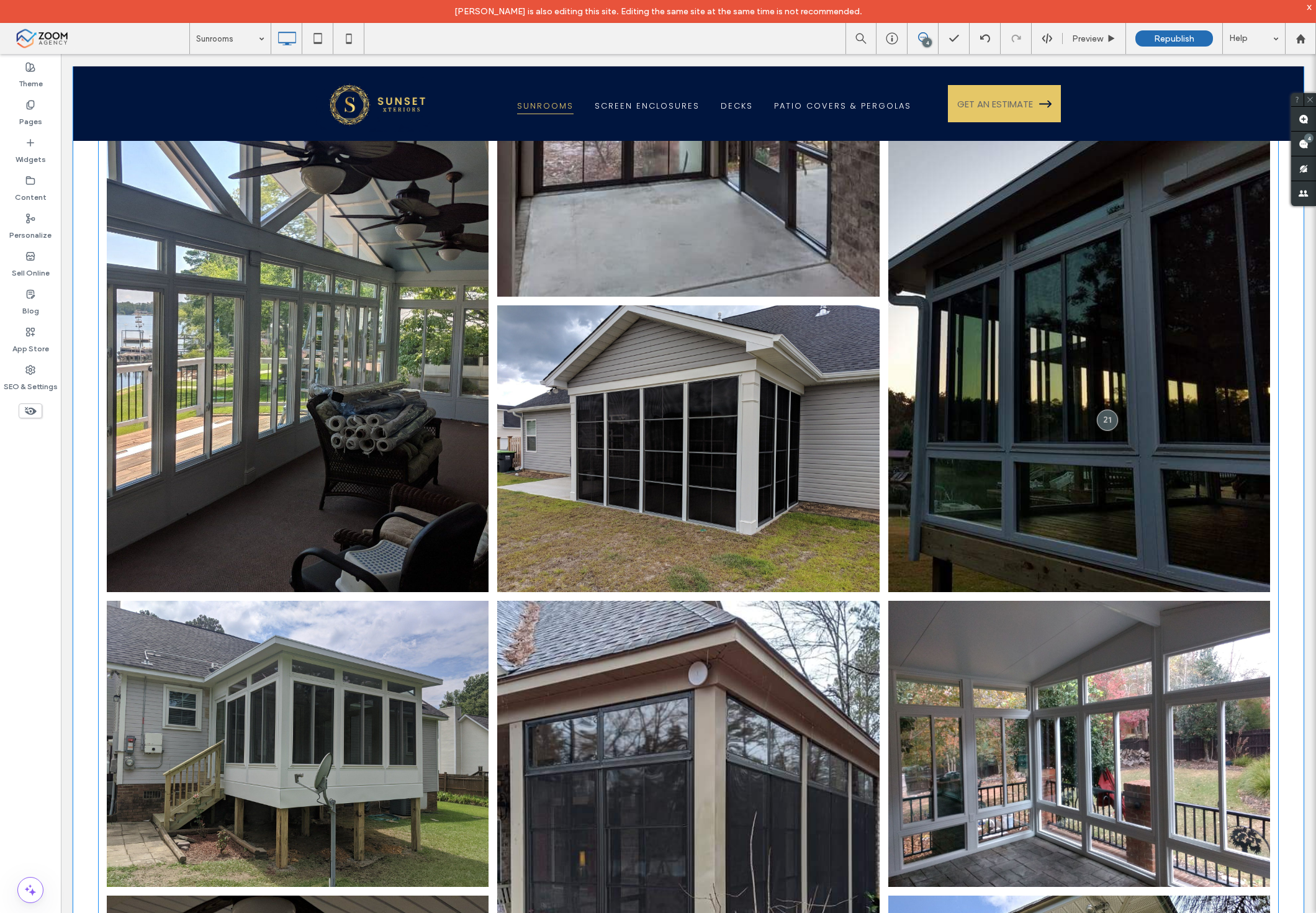
scroll to position [69, 0]
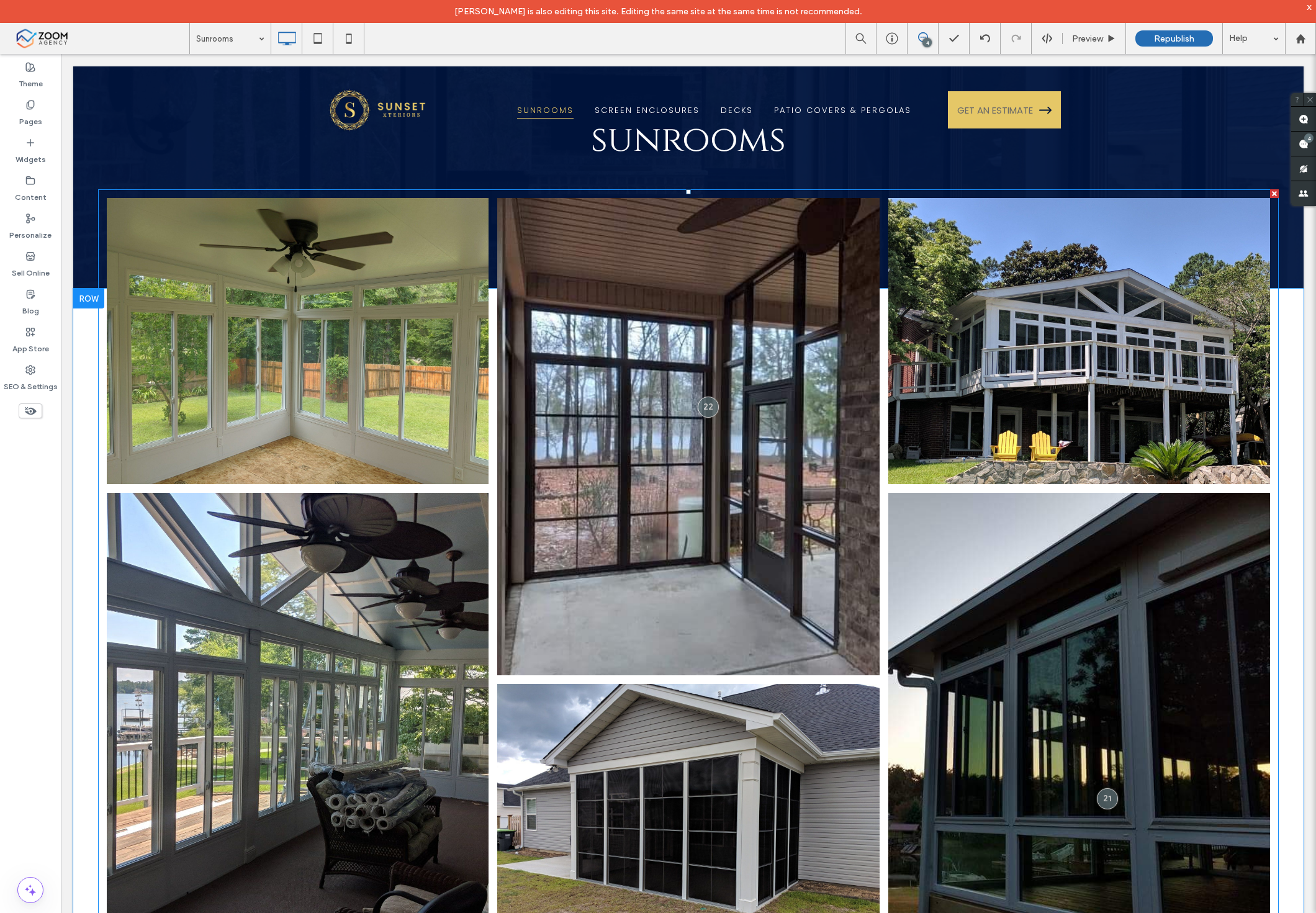
click at [842, 430] on link at bounding box center [688, 437] width 405 height 506
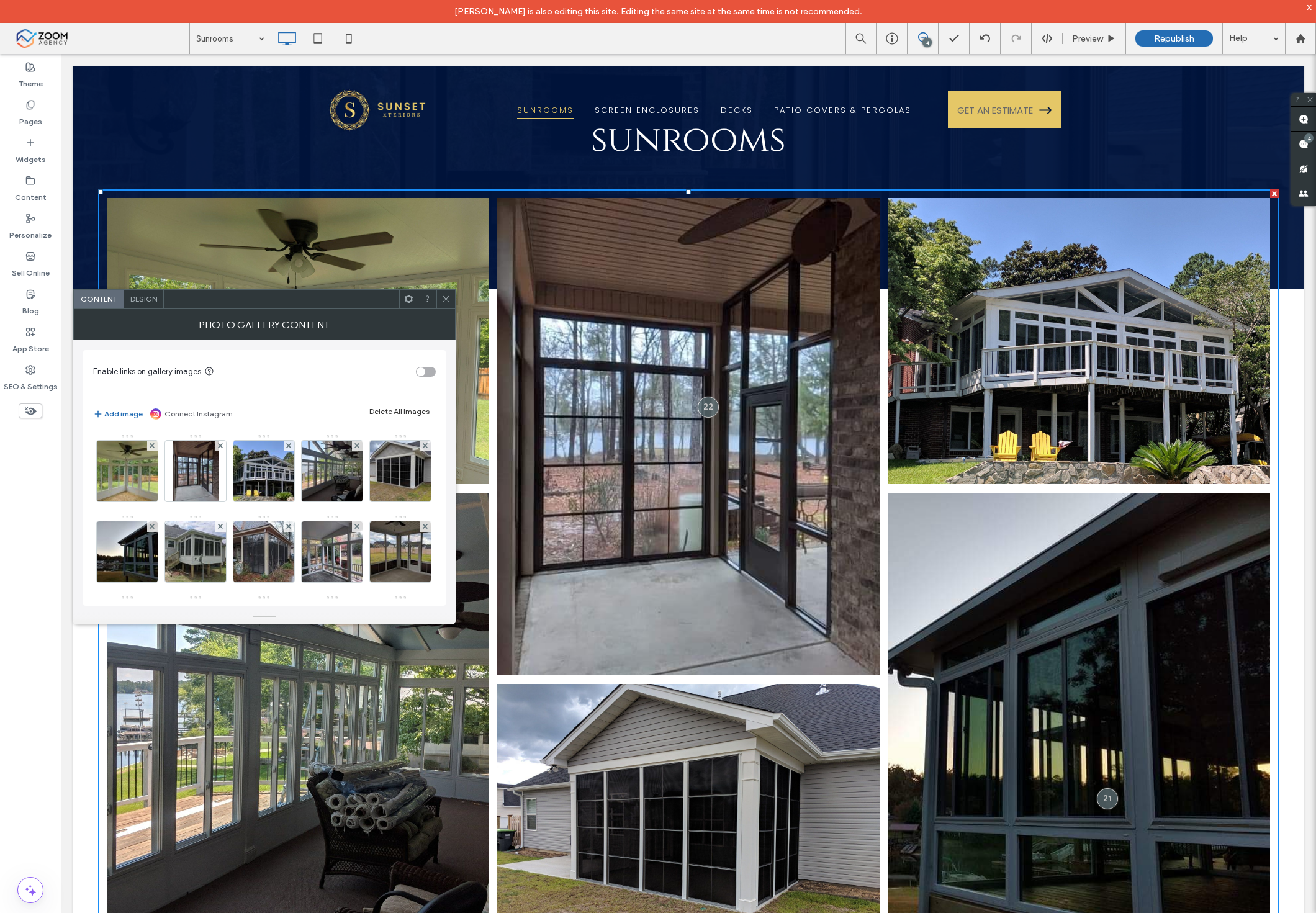
click at [447, 300] on use at bounding box center [445, 299] width 6 height 6
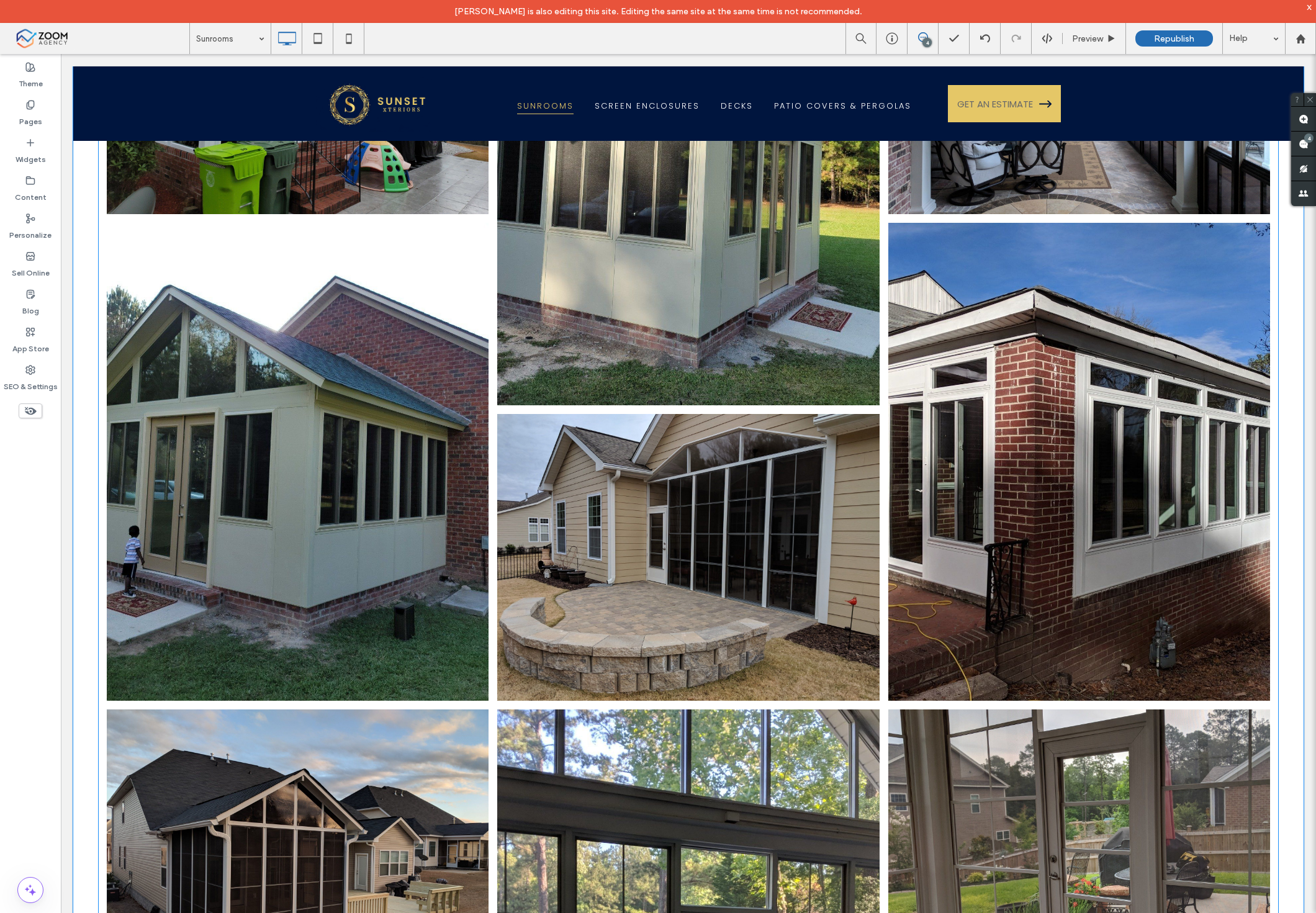
scroll to position [2407, 0]
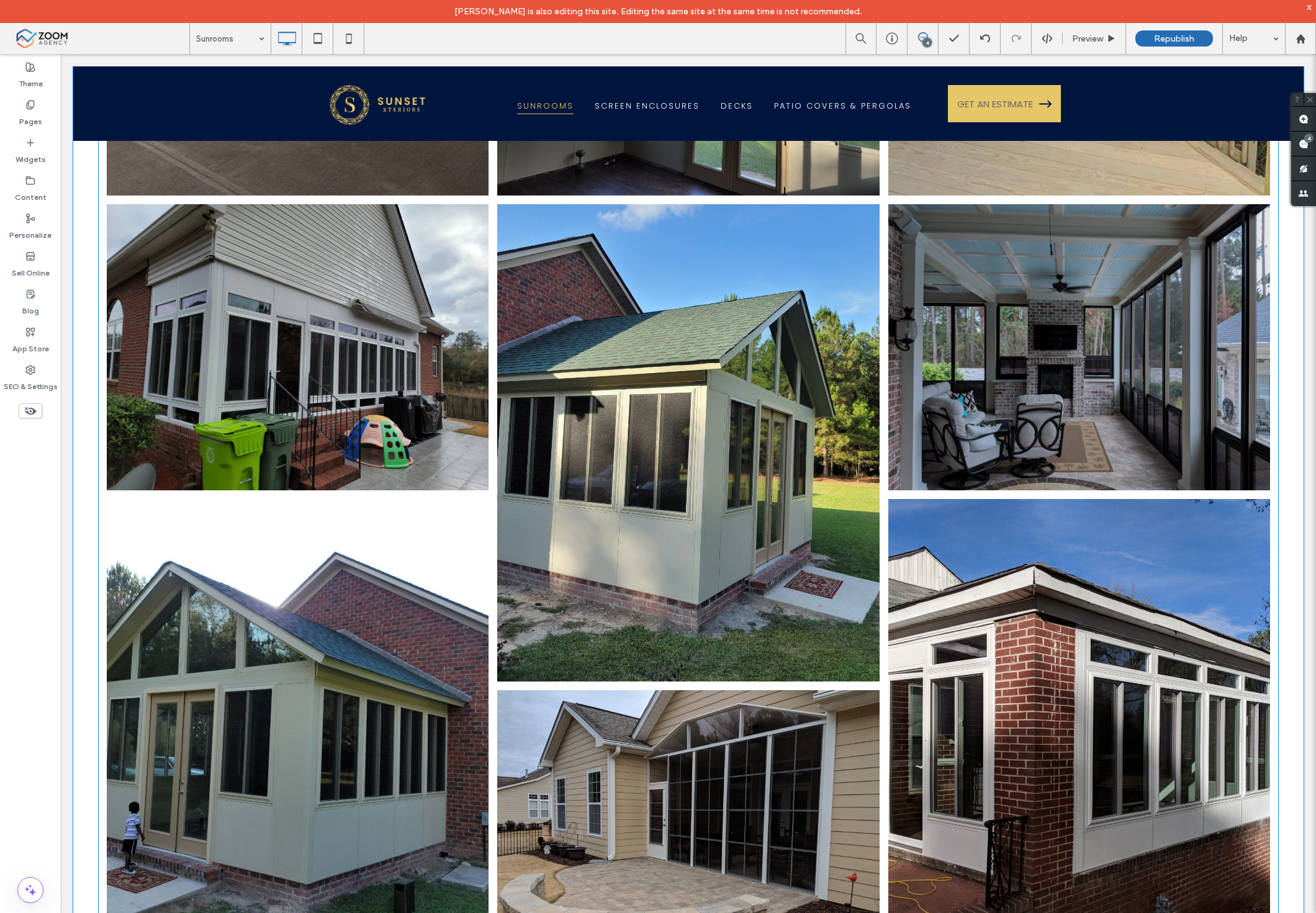
click at [924, 381] on link at bounding box center [1078, 347] width 405 height 304
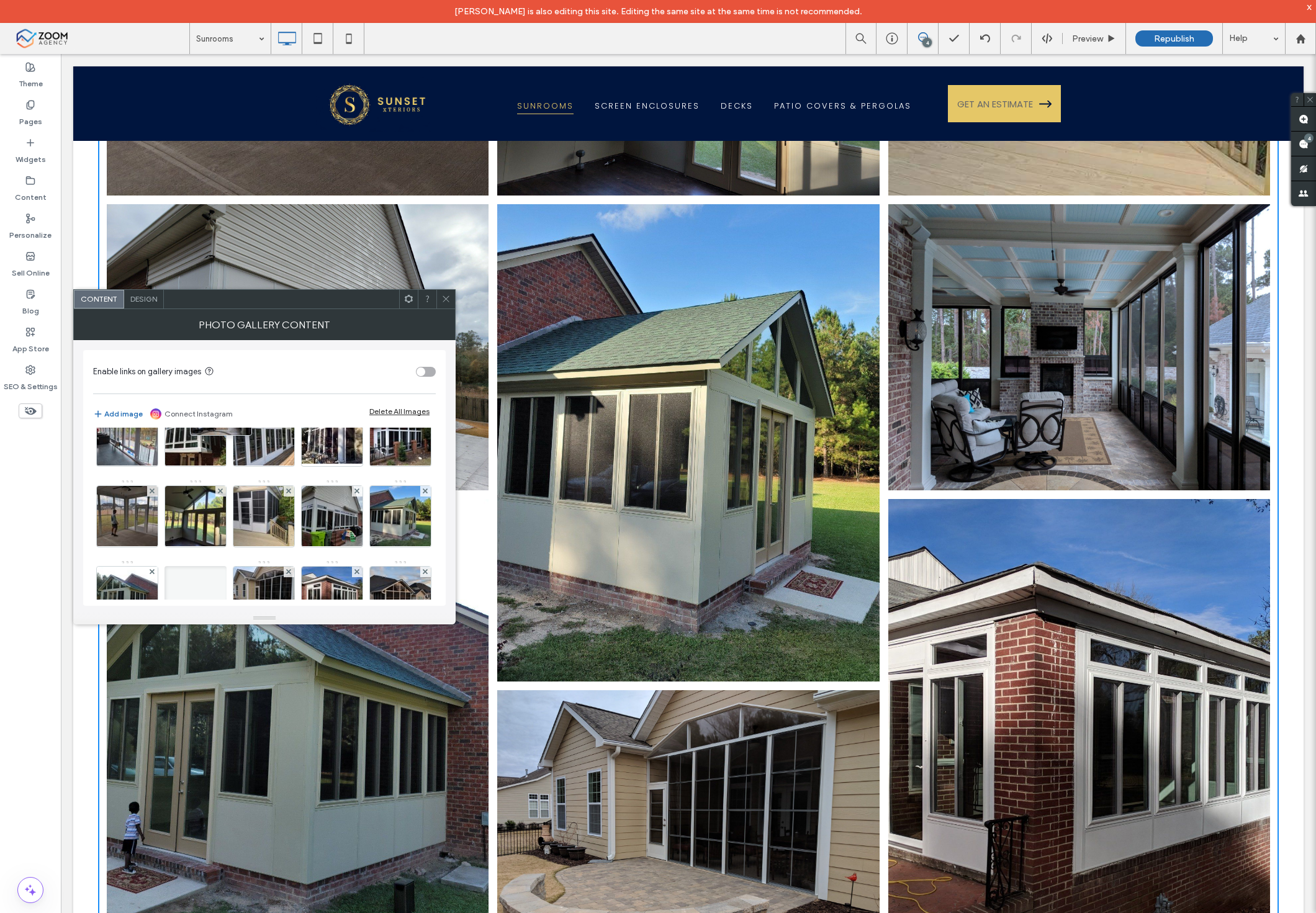
scroll to position [0, 0]
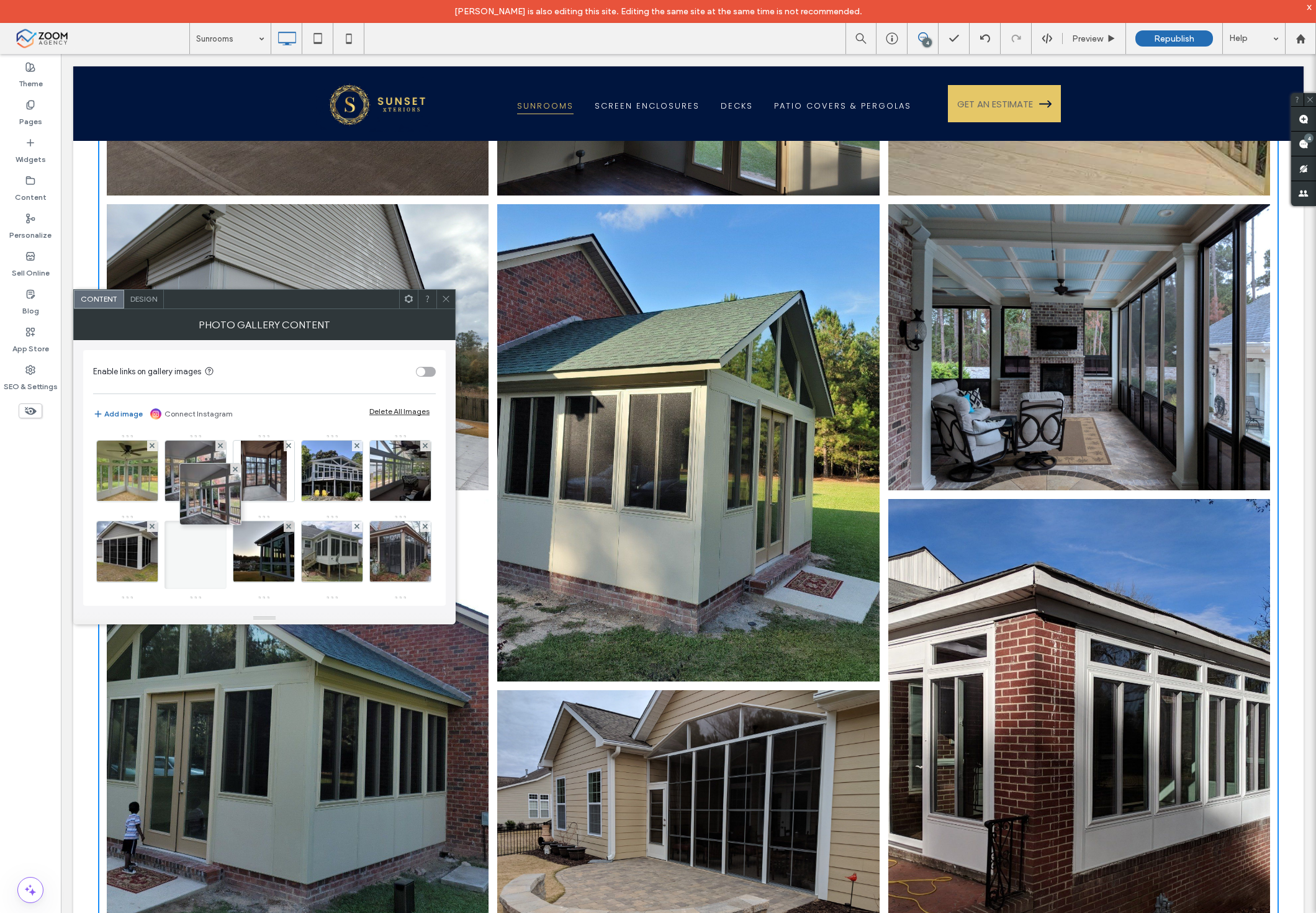
drag, startPoint x: 114, startPoint y: 534, endPoint x: 203, endPoint y: 427, distance: 139.2
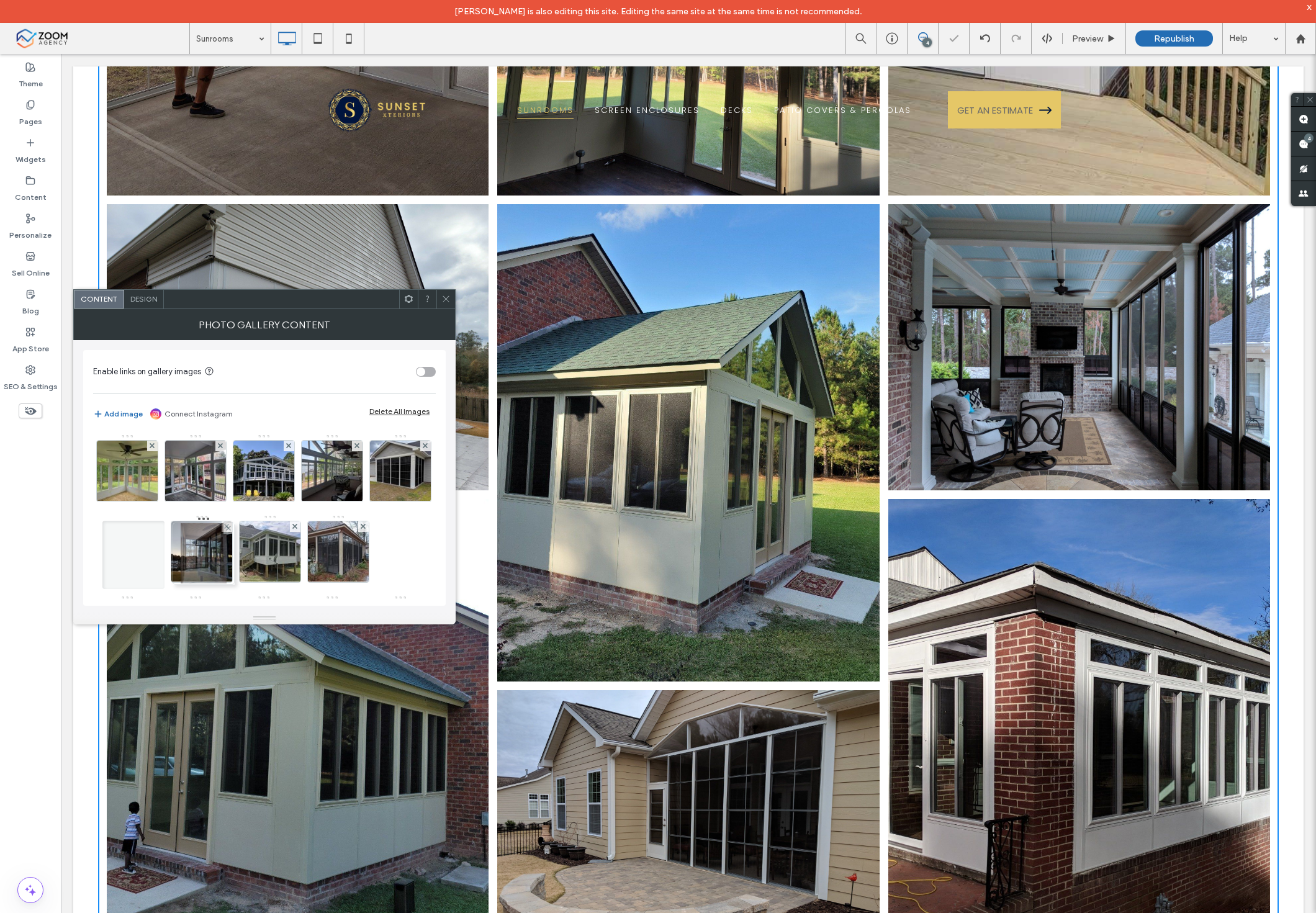
drag, startPoint x: 255, startPoint y: 462, endPoint x: 191, endPoint y: 562, distance: 118.7
drag, startPoint x: 121, startPoint y: 516, endPoint x: 326, endPoint y: 540, distance: 206.4
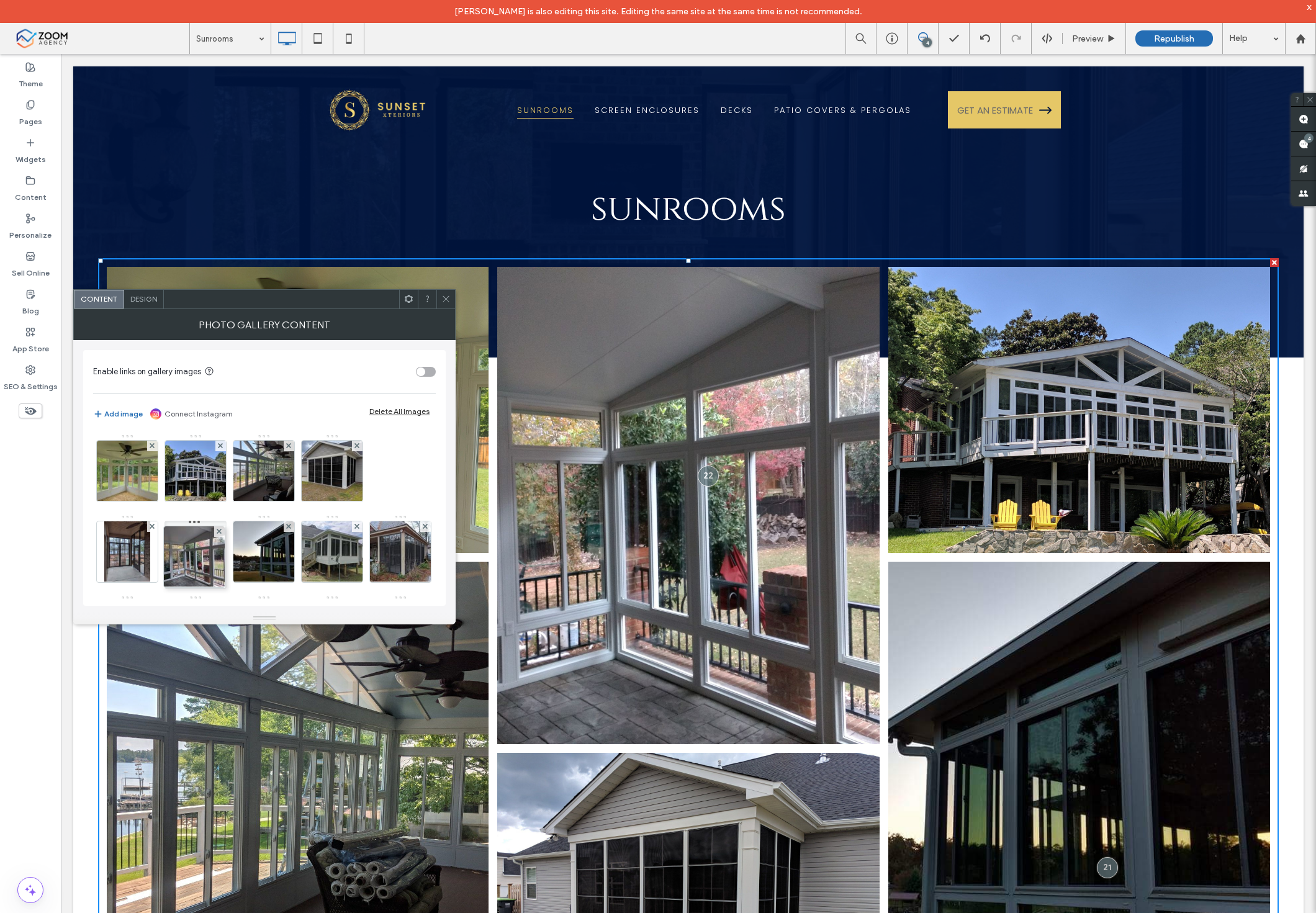
drag, startPoint x: 201, startPoint y: 488, endPoint x: 197, endPoint y: 568, distance: 80.1
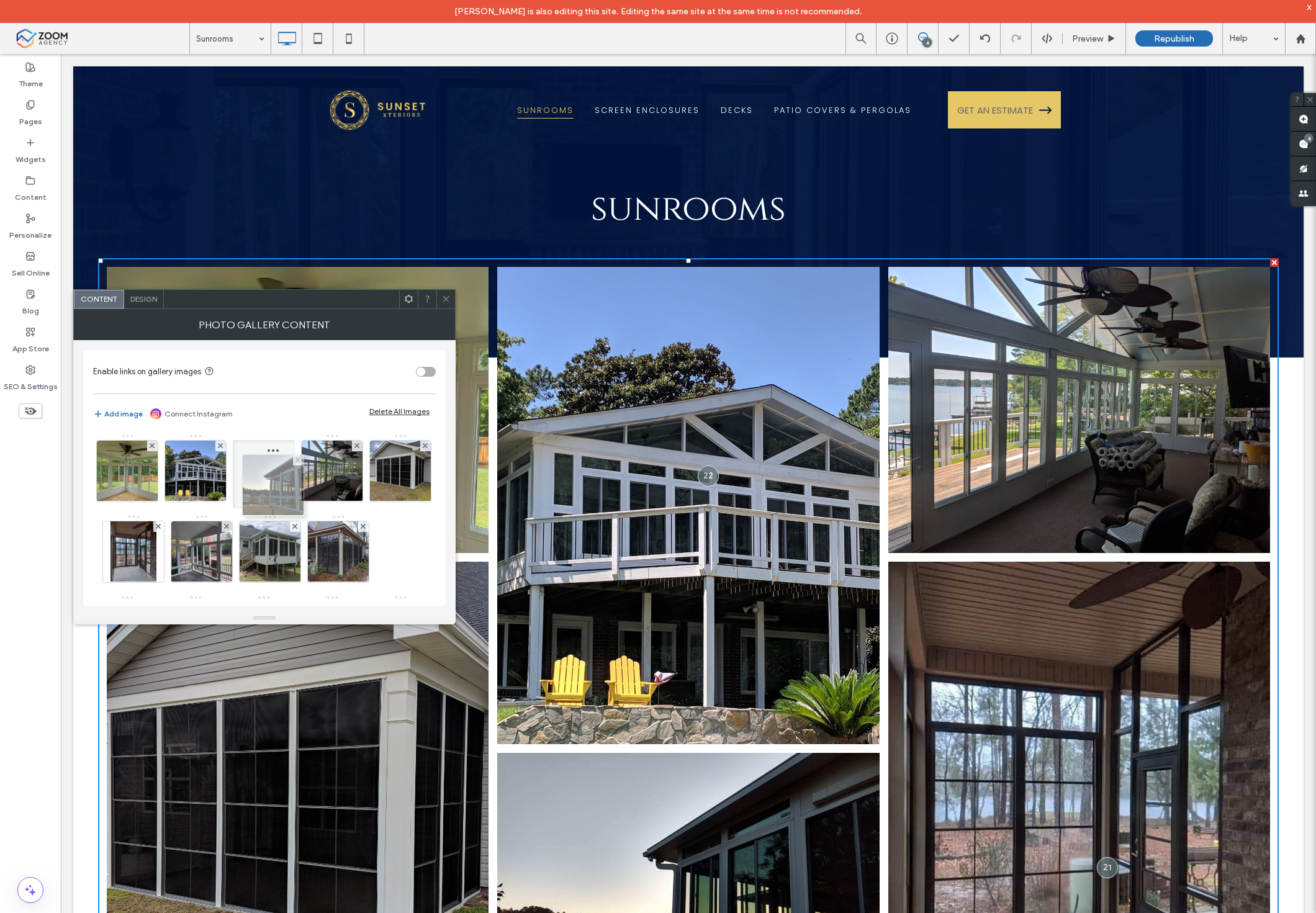
drag, startPoint x: 264, startPoint y: 553, endPoint x: 264, endPoint y: 471, distance: 82.0
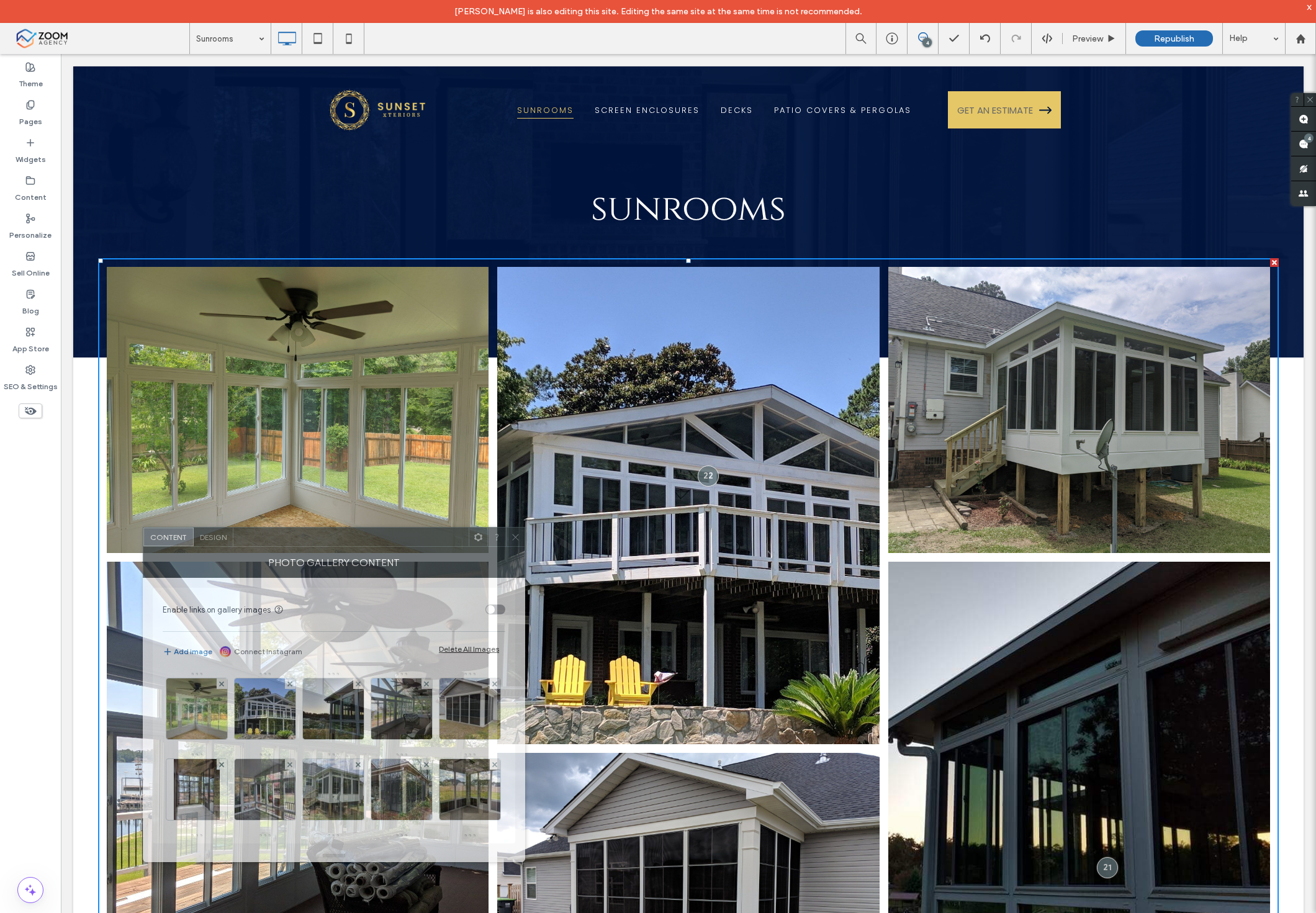
drag, startPoint x: 456, startPoint y: 480, endPoint x: 338, endPoint y: 540, distance: 132.4
click at [338, 540] on div at bounding box center [351, 537] width 235 height 18
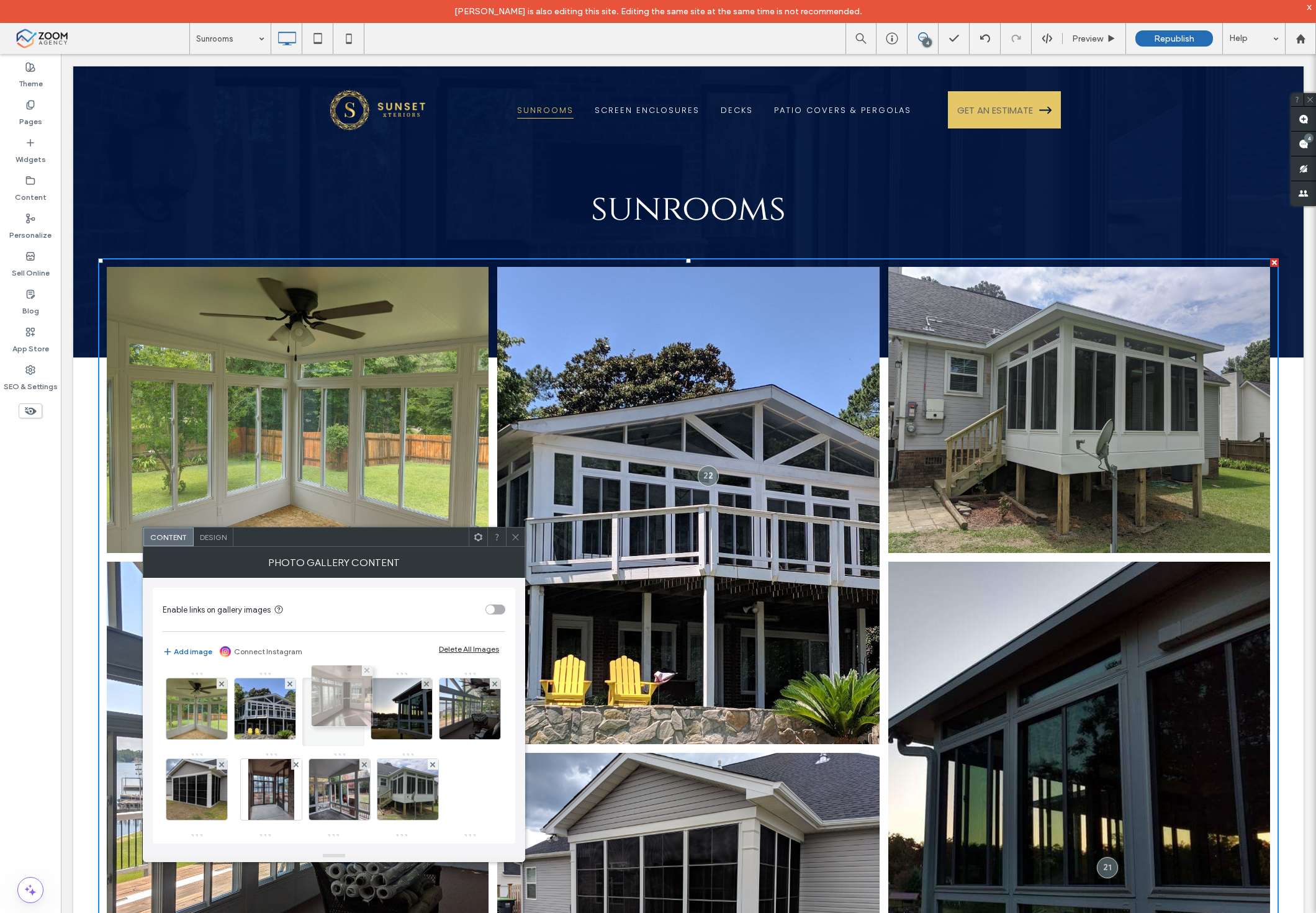
drag, startPoint x: 195, startPoint y: 737, endPoint x: 332, endPoint y: 704, distance: 140.9
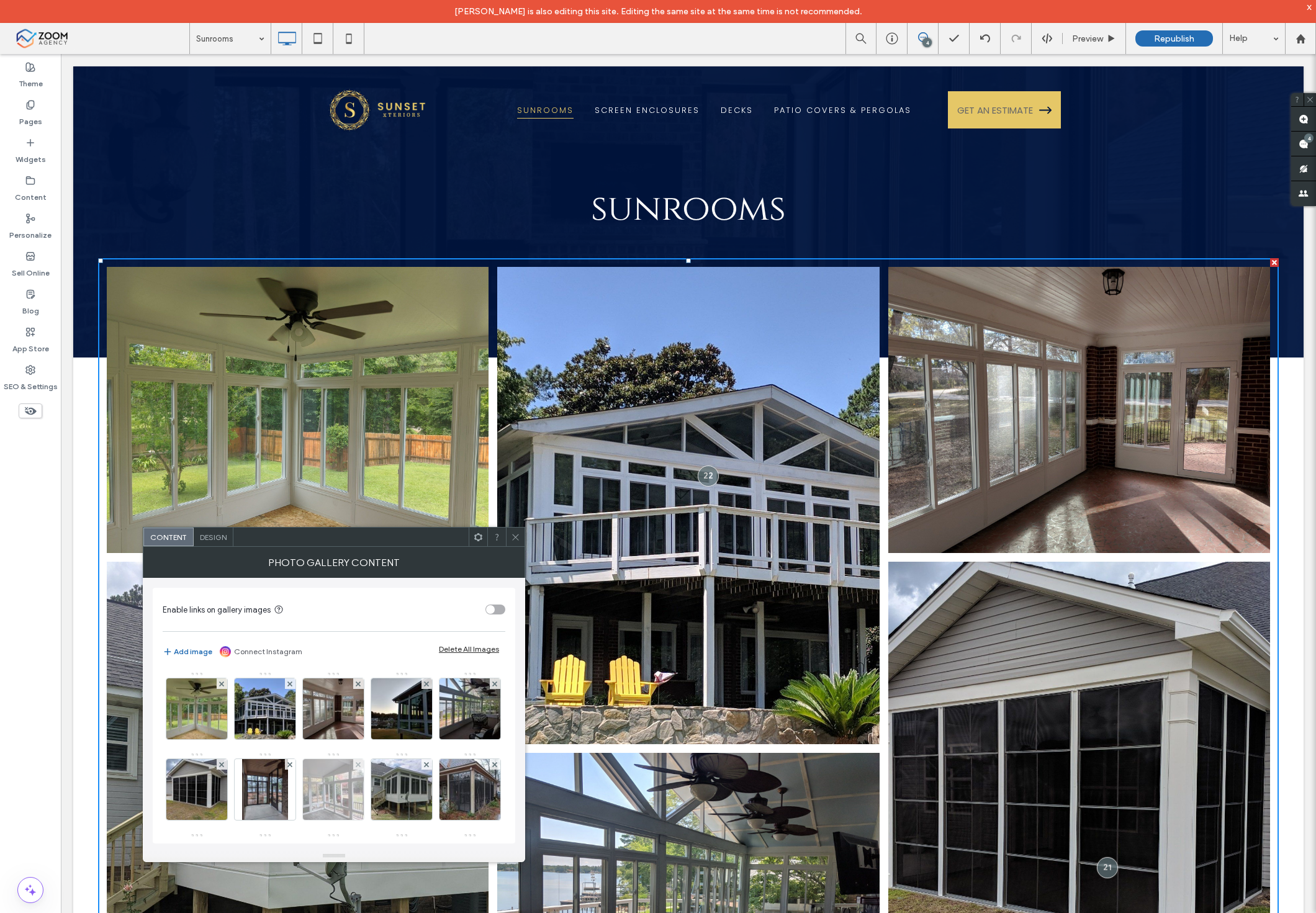
click at [374, 793] on img at bounding box center [333, 789] width 81 height 61
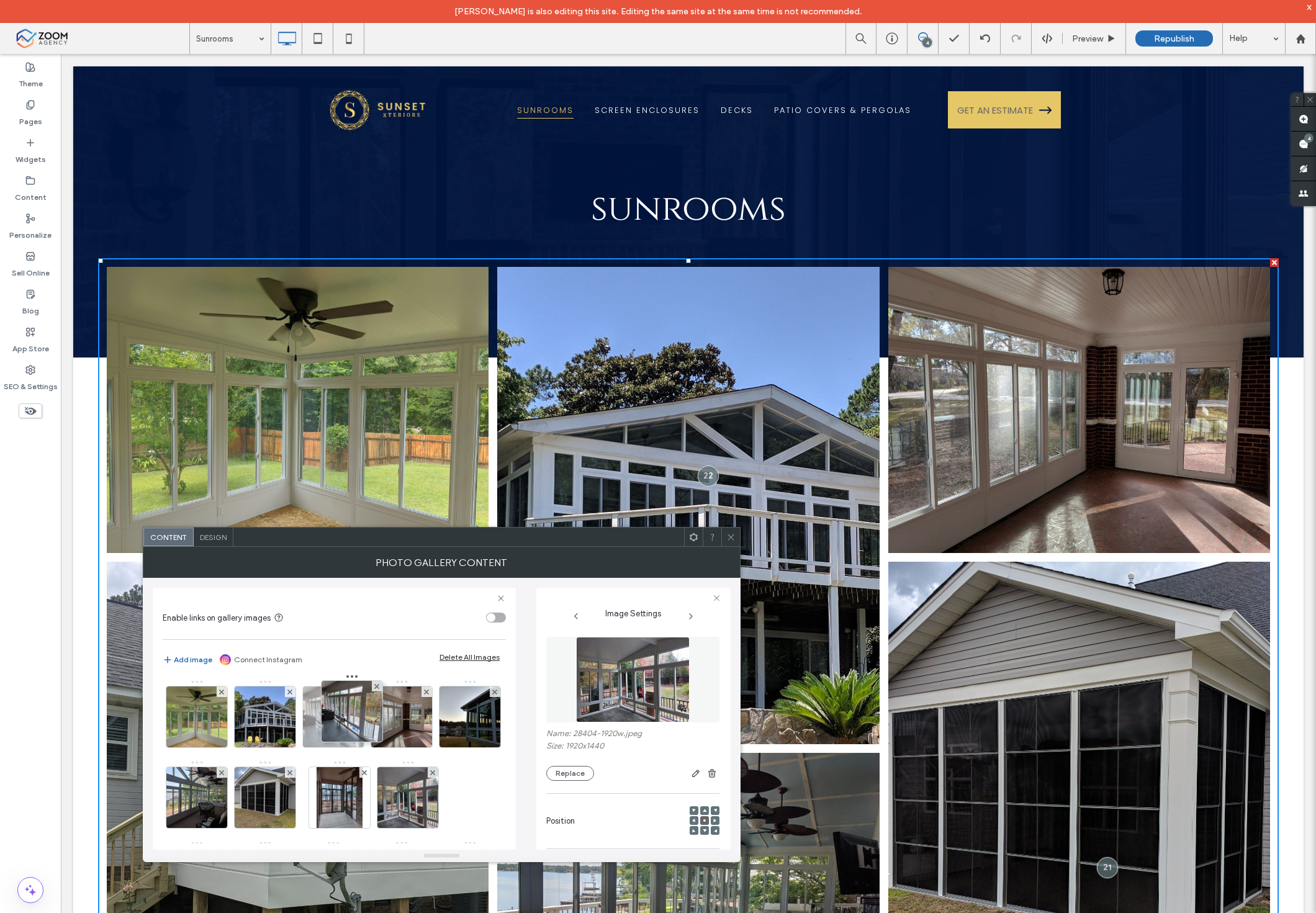
drag, startPoint x: 396, startPoint y: 758, endPoint x: 313, endPoint y: 741, distance: 84.7
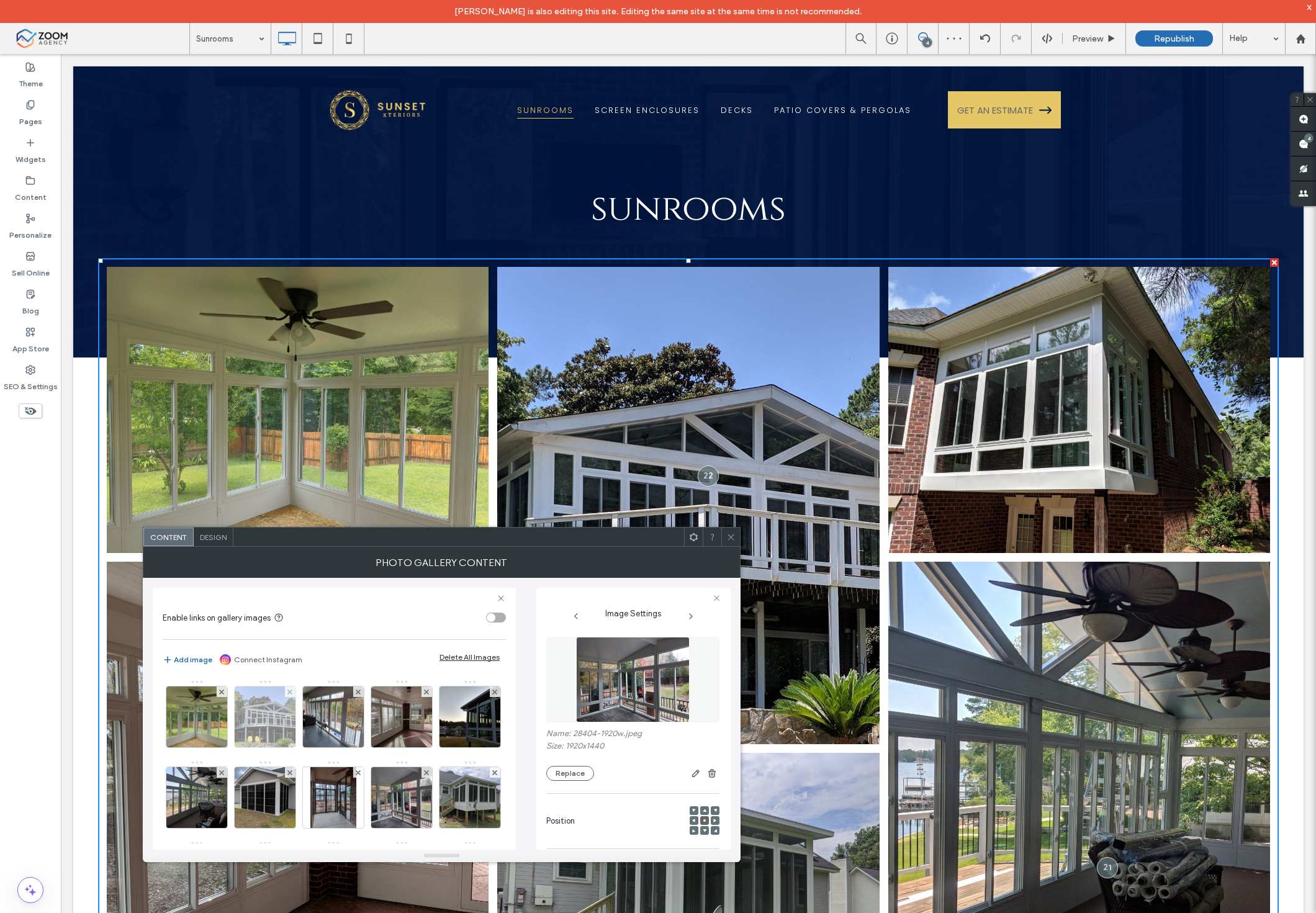
click at [270, 729] on img at bounding box center [265, 717] width 81 height 61
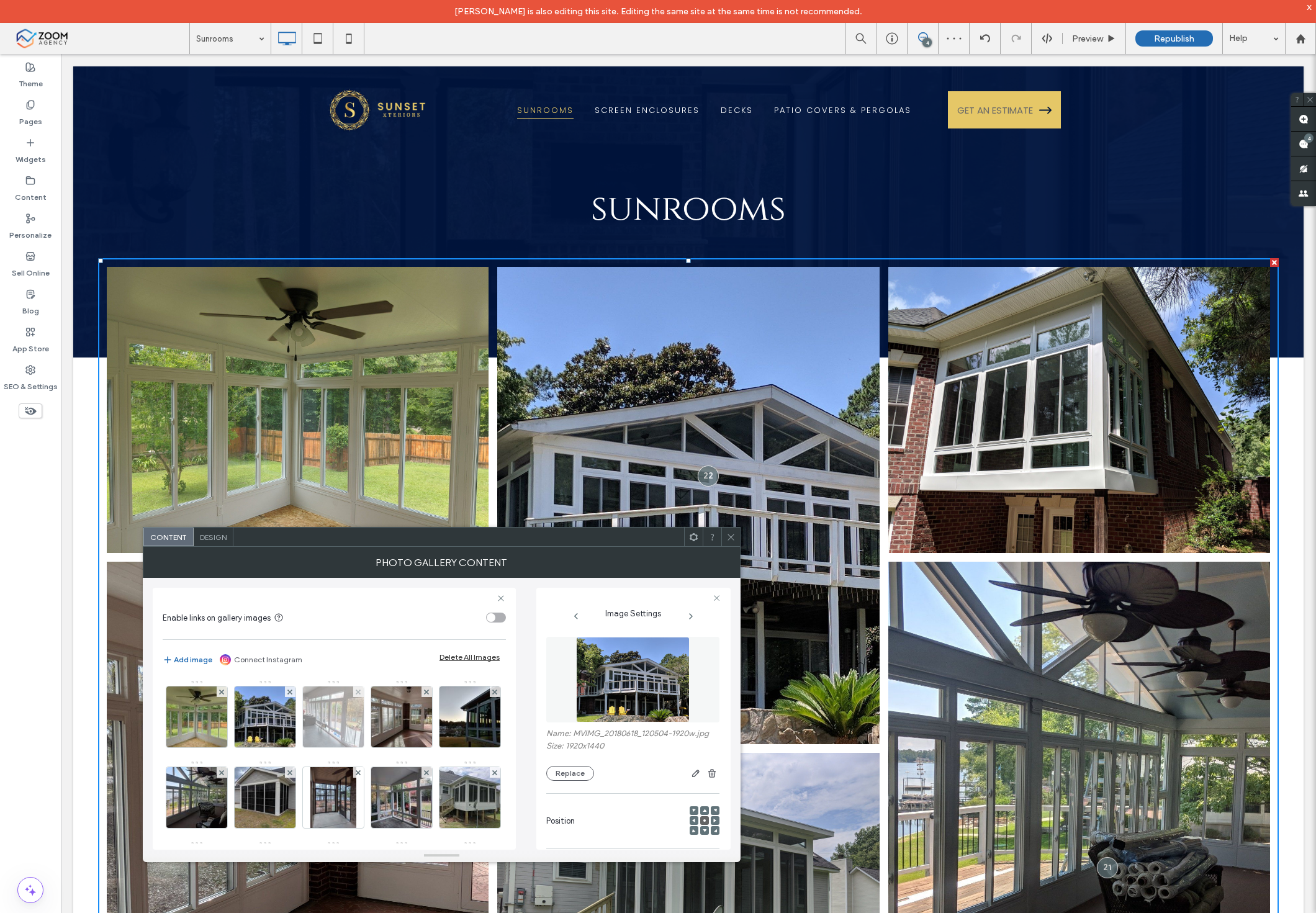
click at [329, 729] on img at bounding box center [333, 717] width 81 height 61
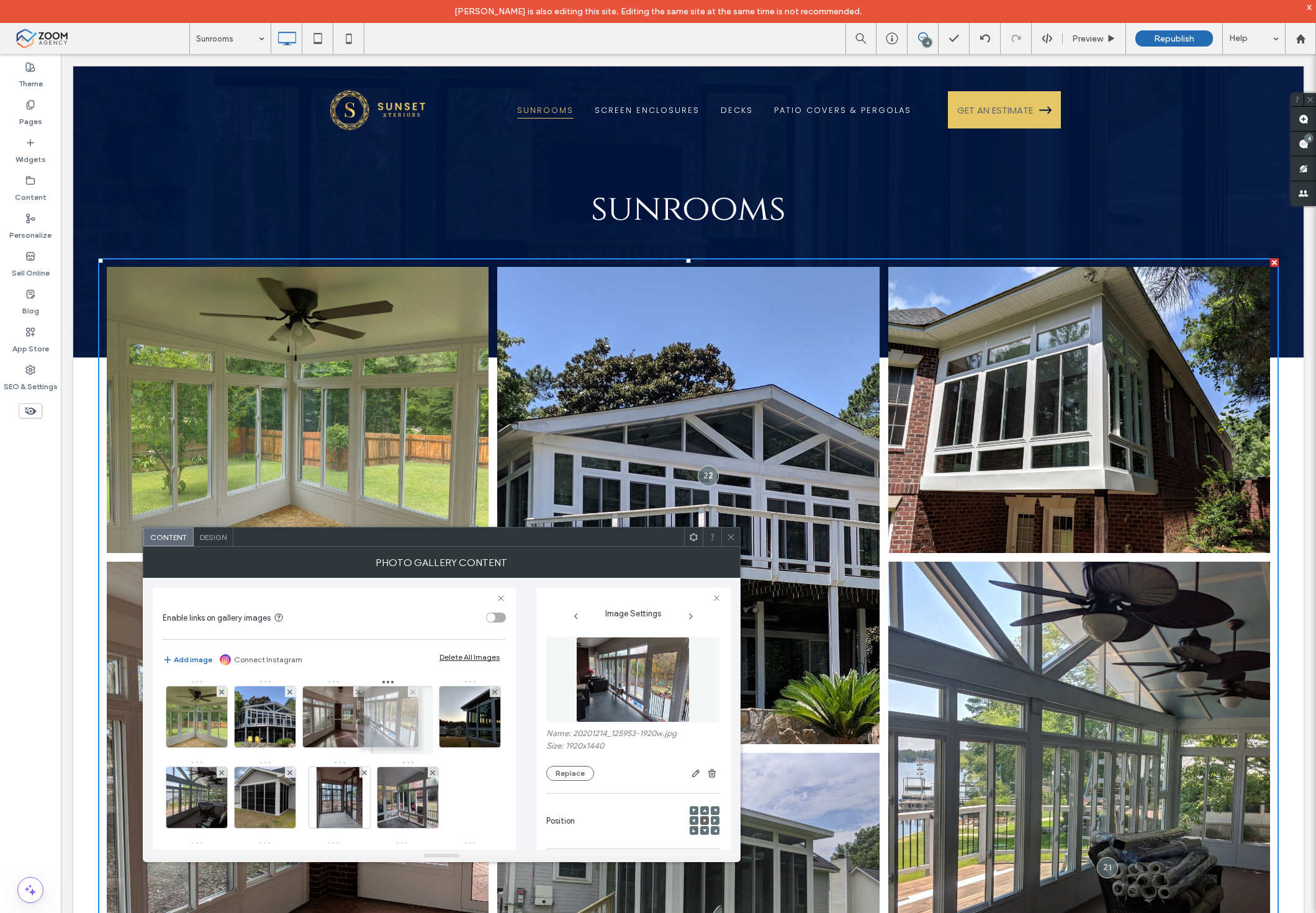
drag, startPoint x: 350, startPoint y: 731, endPoint x: 404, endPoint y: 731, distance: 54.0
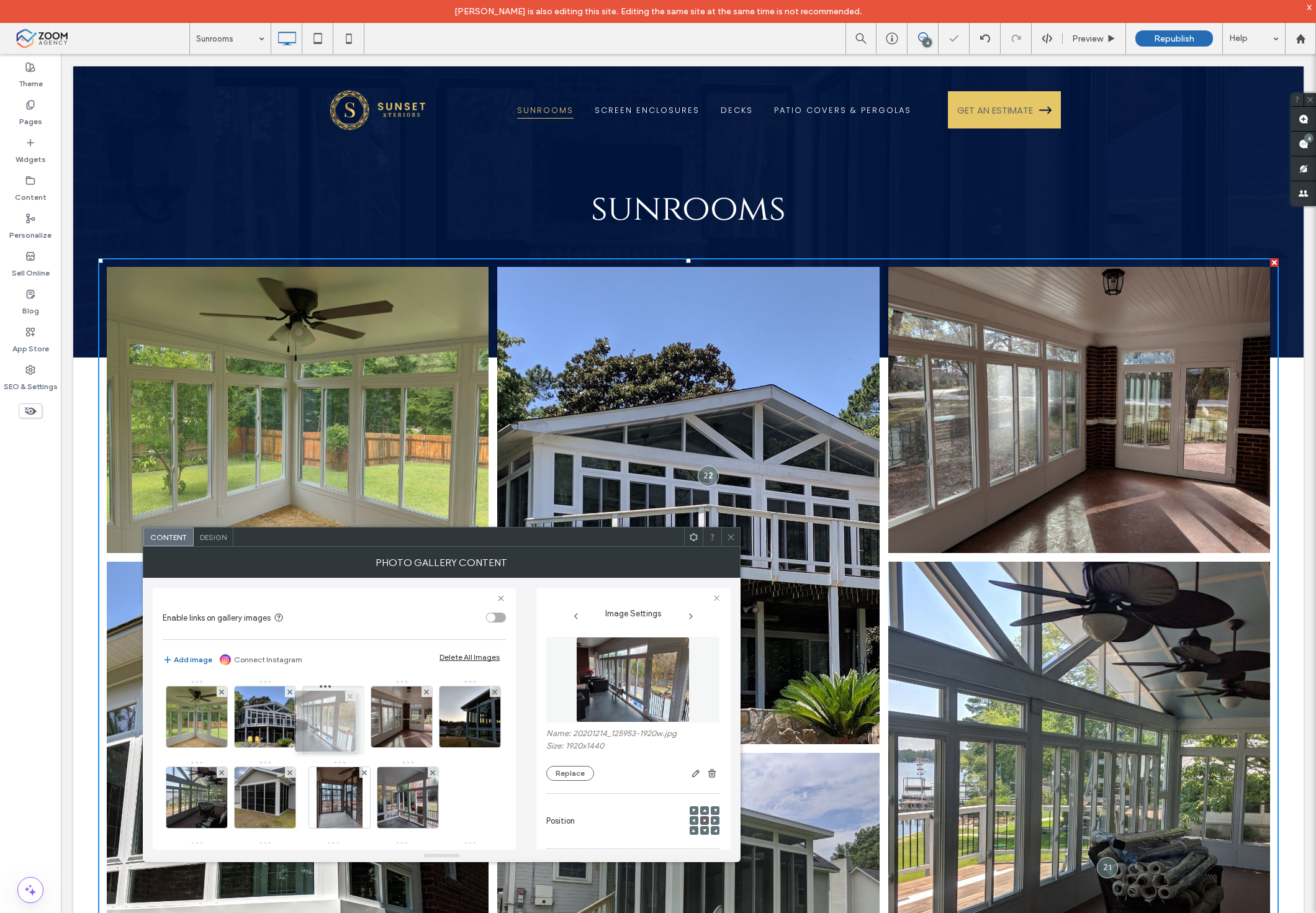
drag, startPoint x: 413, startPoint y: 724, endPoint x: 333, endPoint y: 729, distance: 80.2
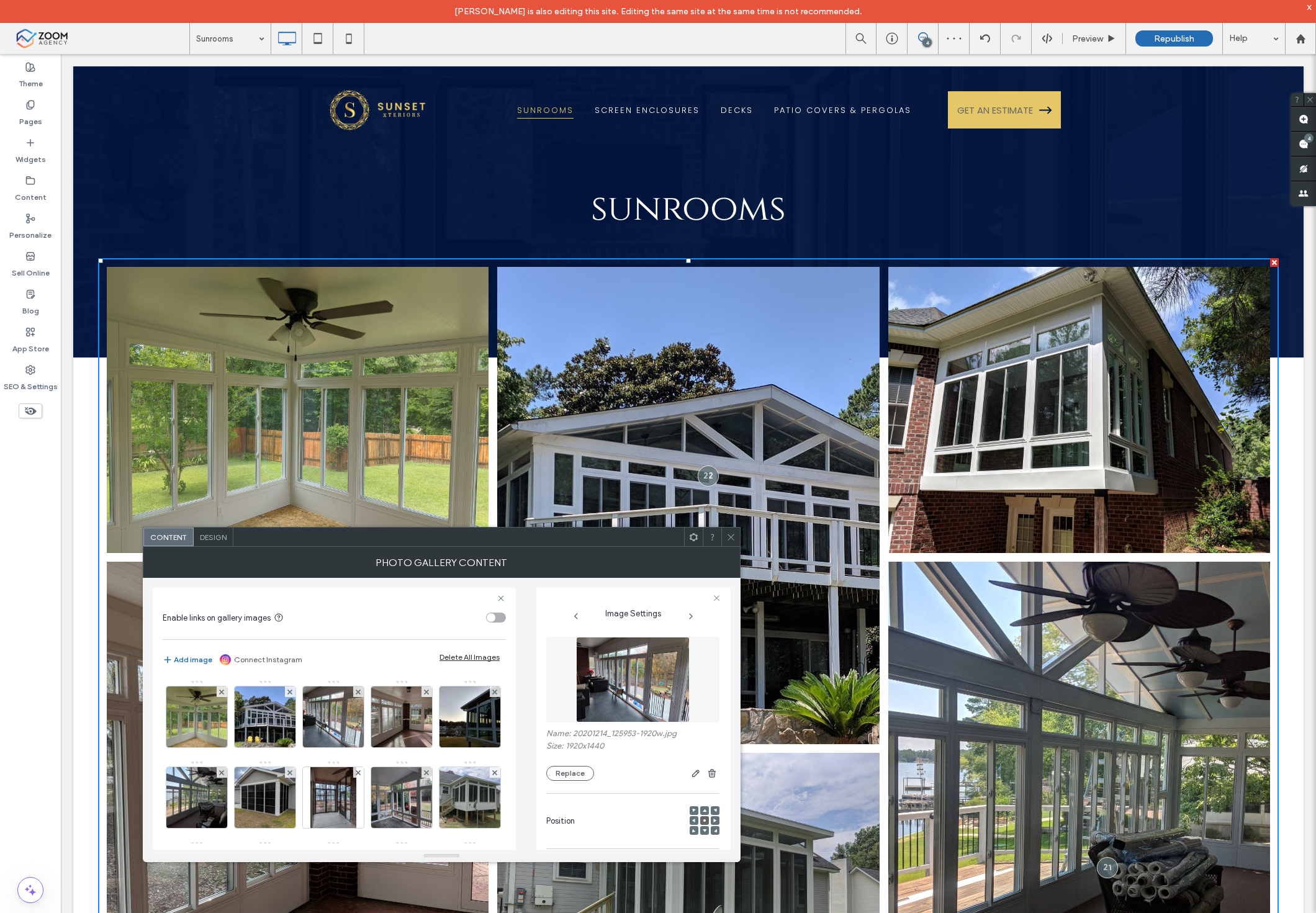
click at [719, 535] on div at bounding box center [712, 537] width 18 height 18
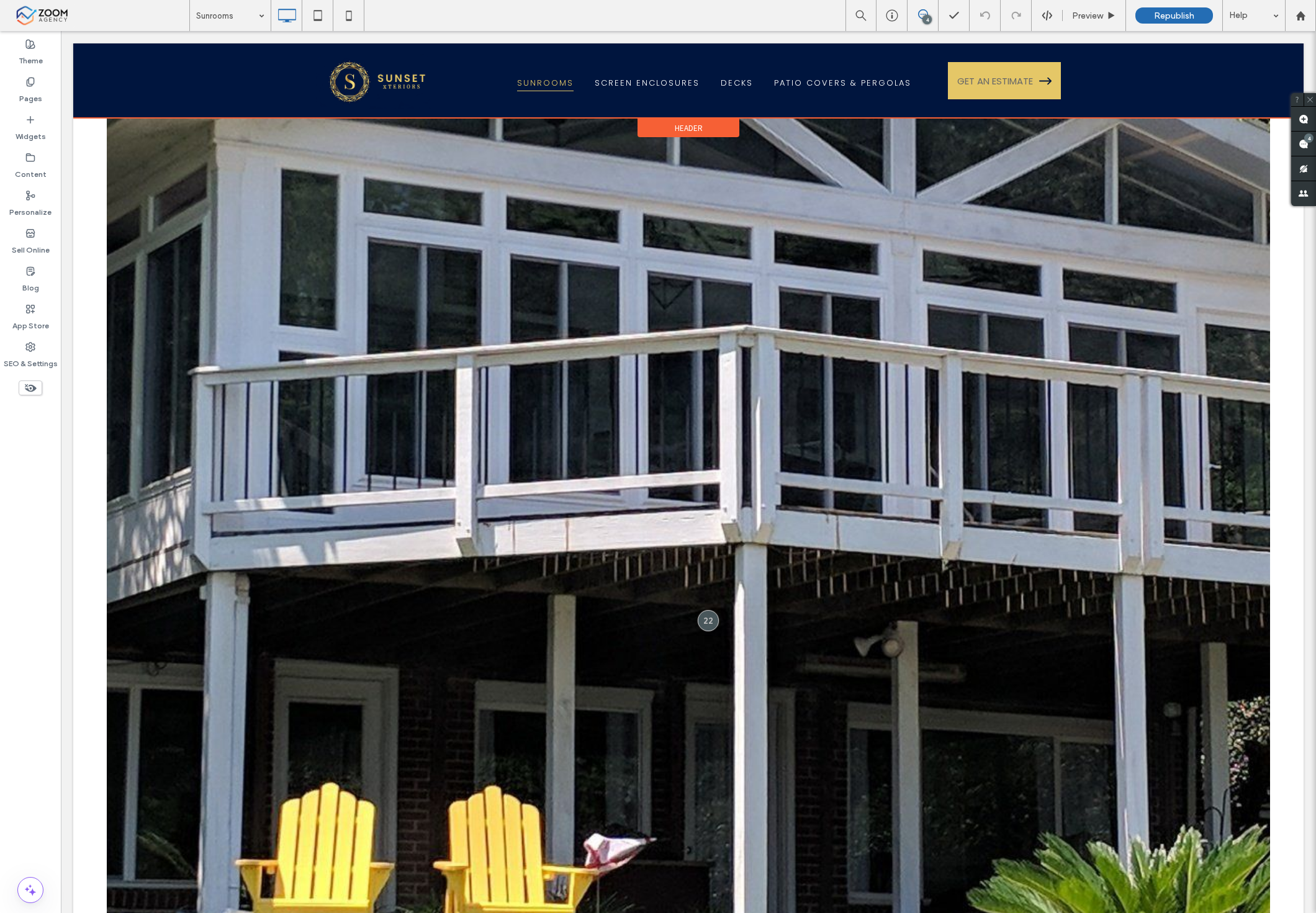
scroll to position [1448, 0]
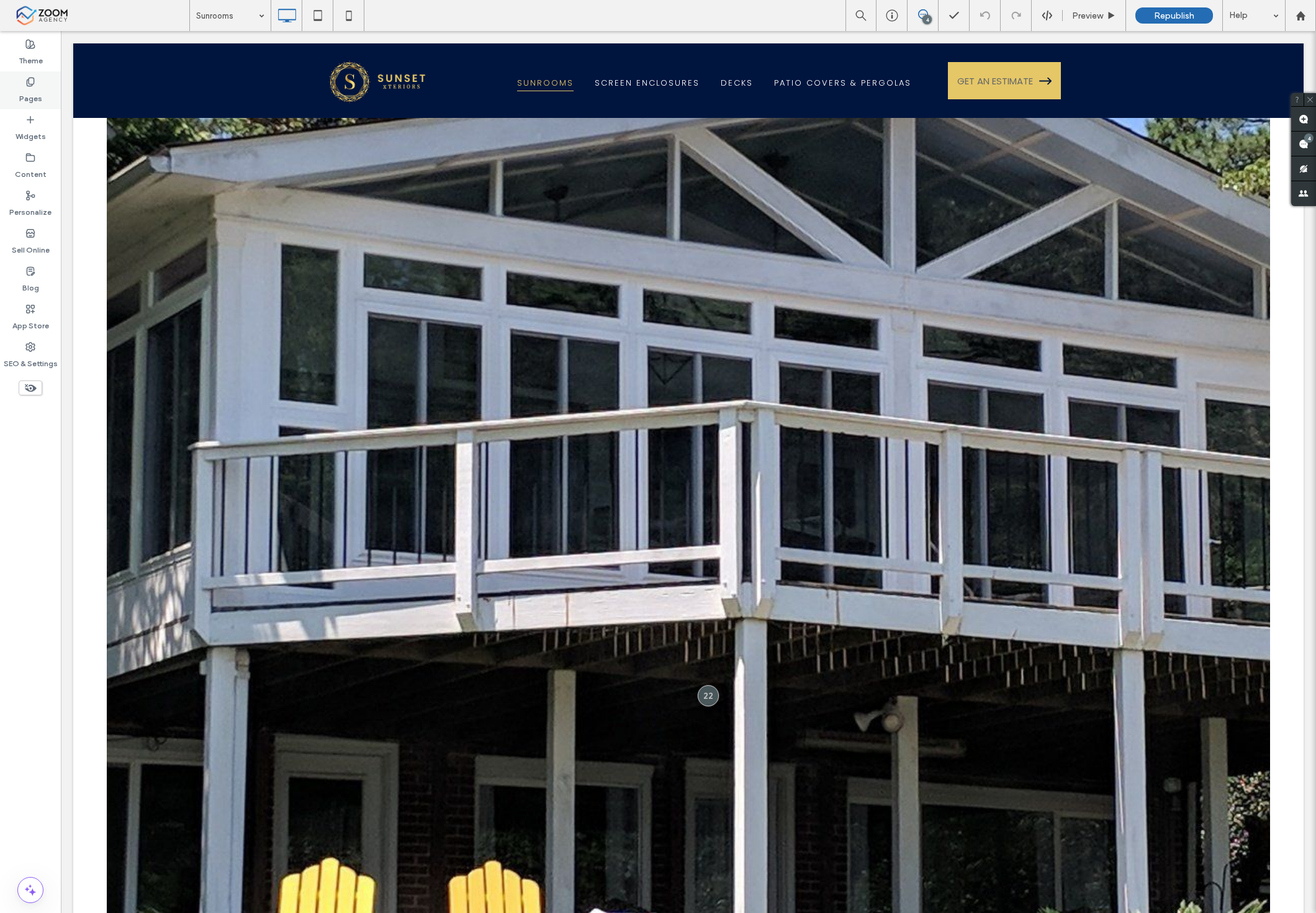
click at [47, 91] on div "Pages" at bounding box center [30, 91] width 61 height 38
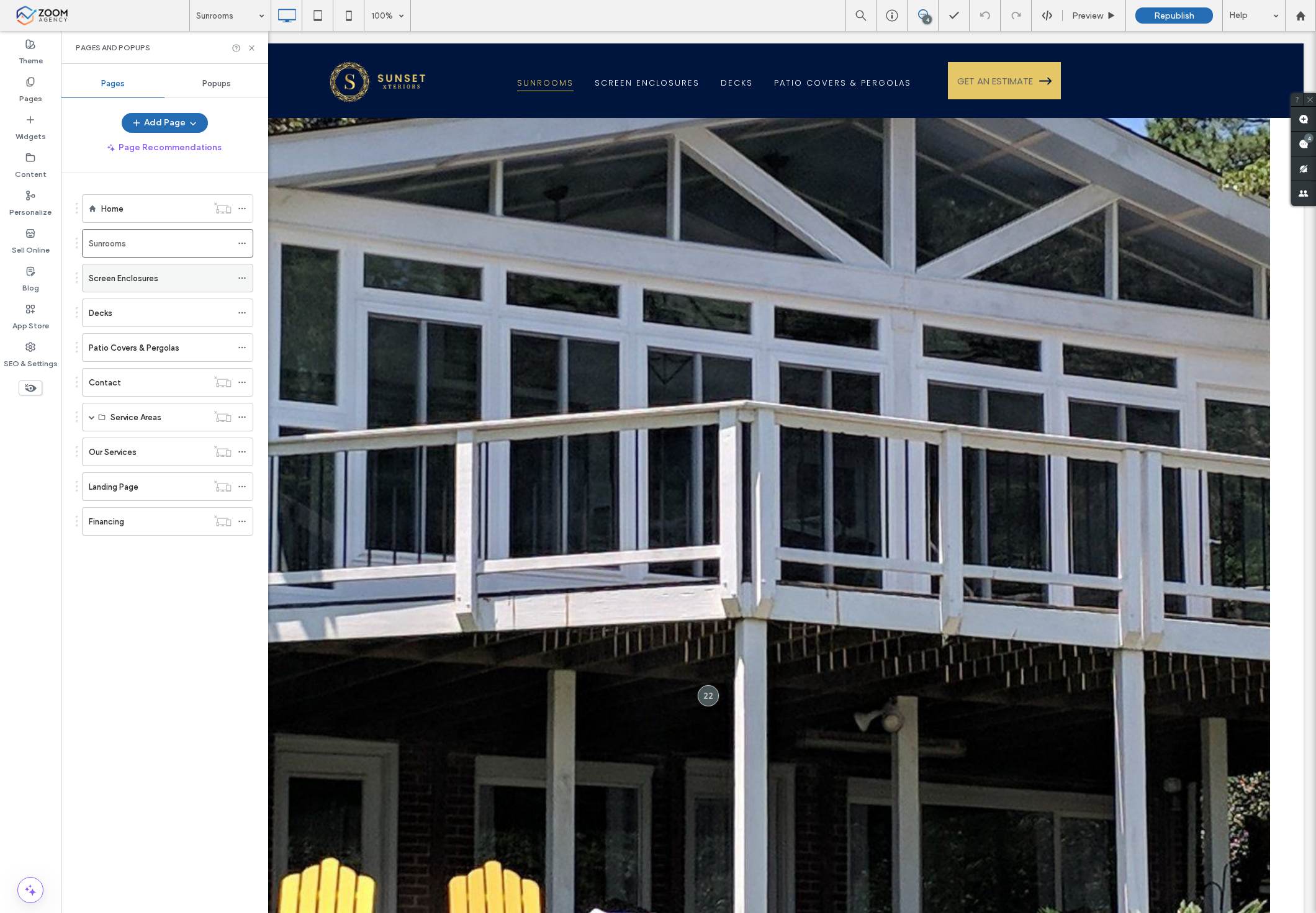
click at [148, 281] on label "Screen Enclosures" at bounding box center [124, 279] width 70 height 22
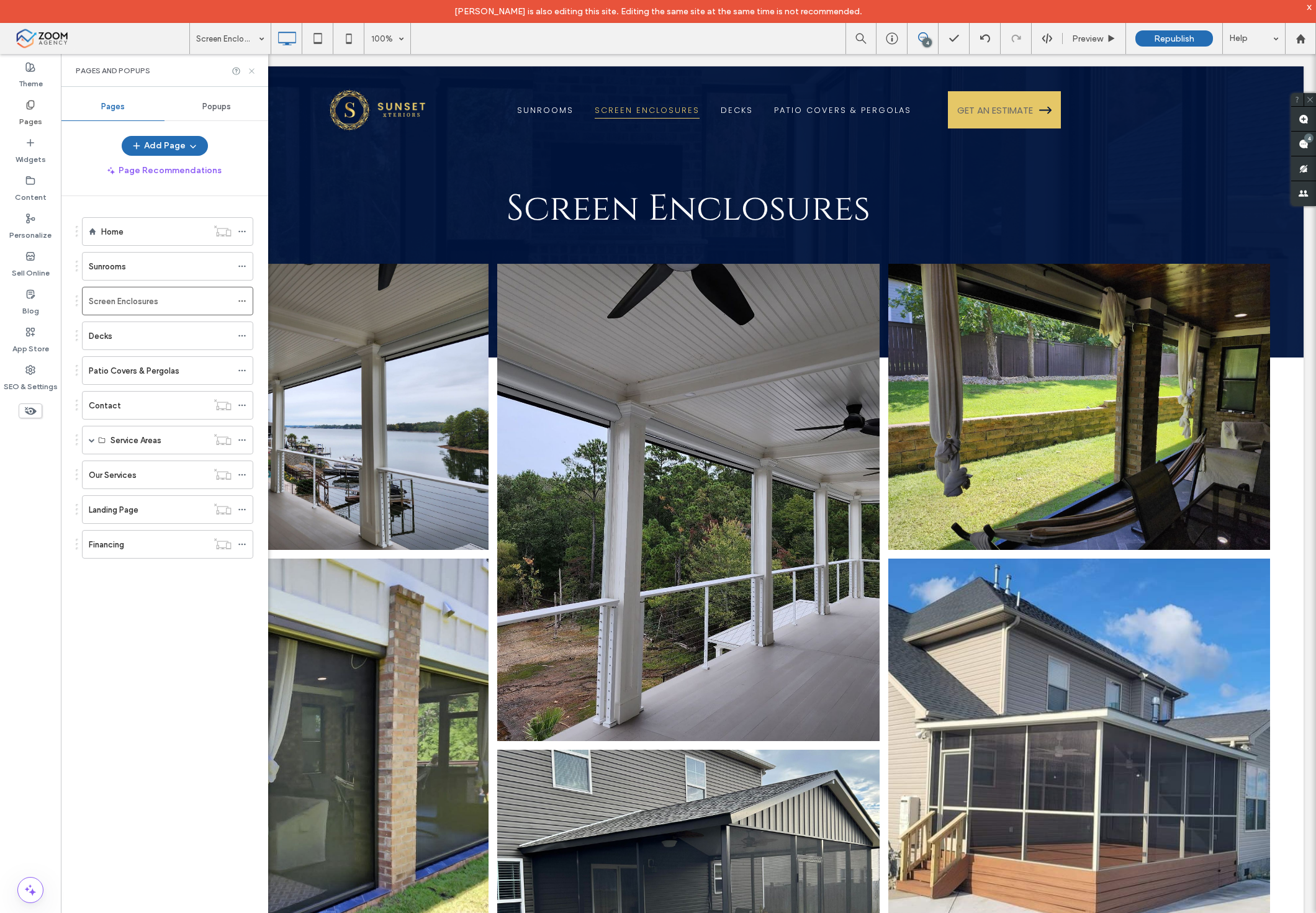
click at [249, 70] on icon at bounding box center [251, 71] width 9 height 9
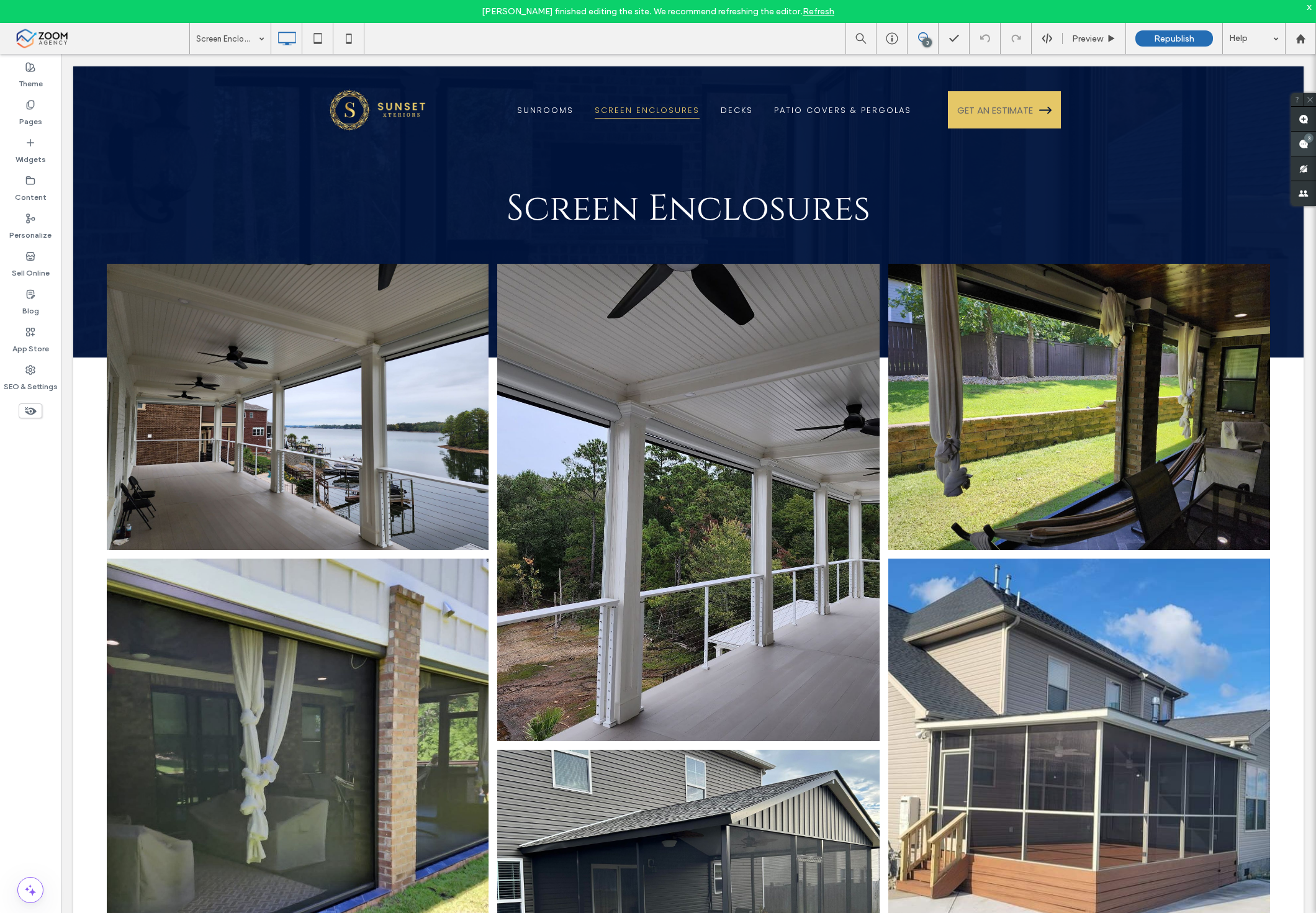
click at [1302, 146] on use at bounding box center [1304, 144] width 10 height 10
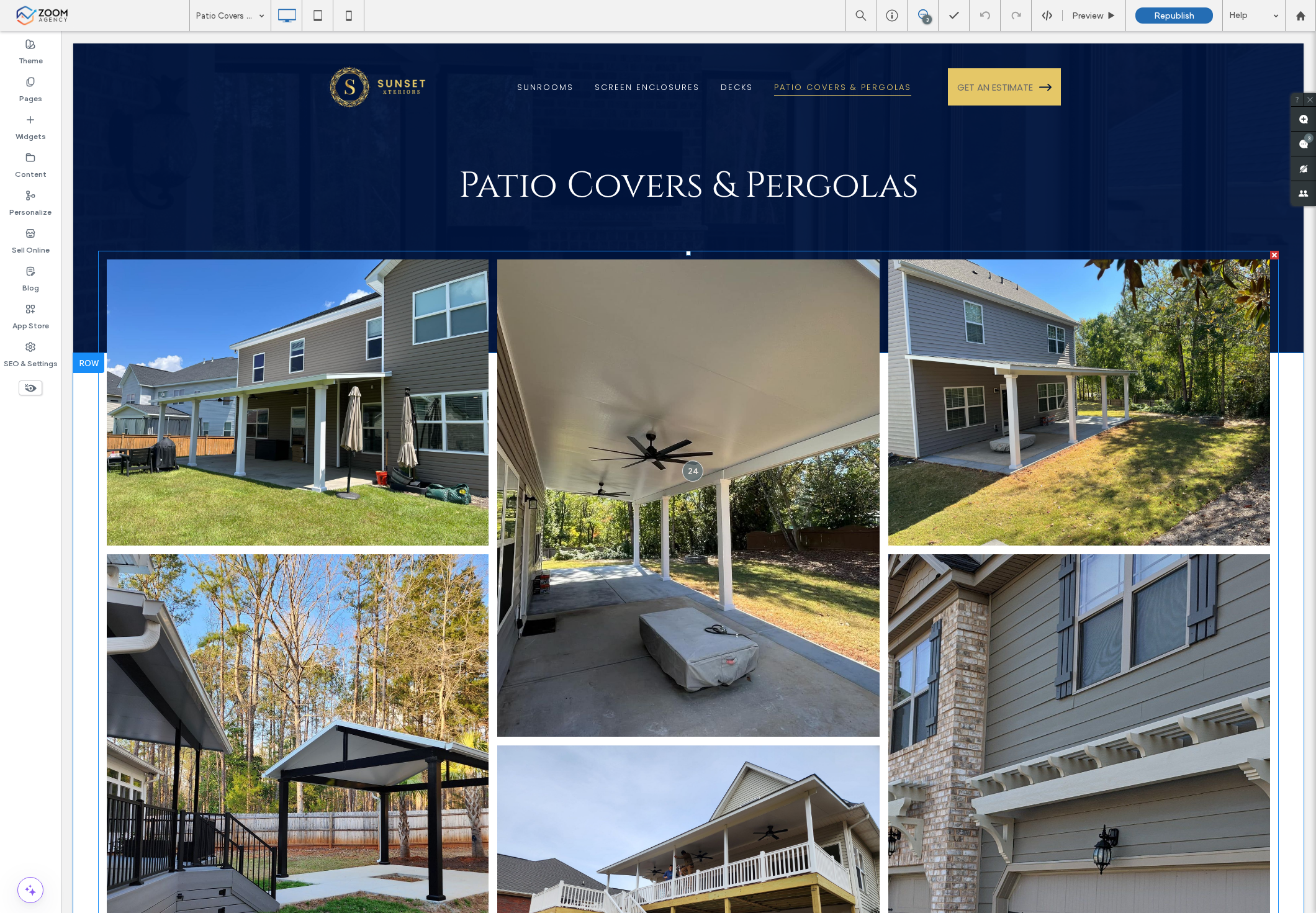
scroll to position [69, 0]
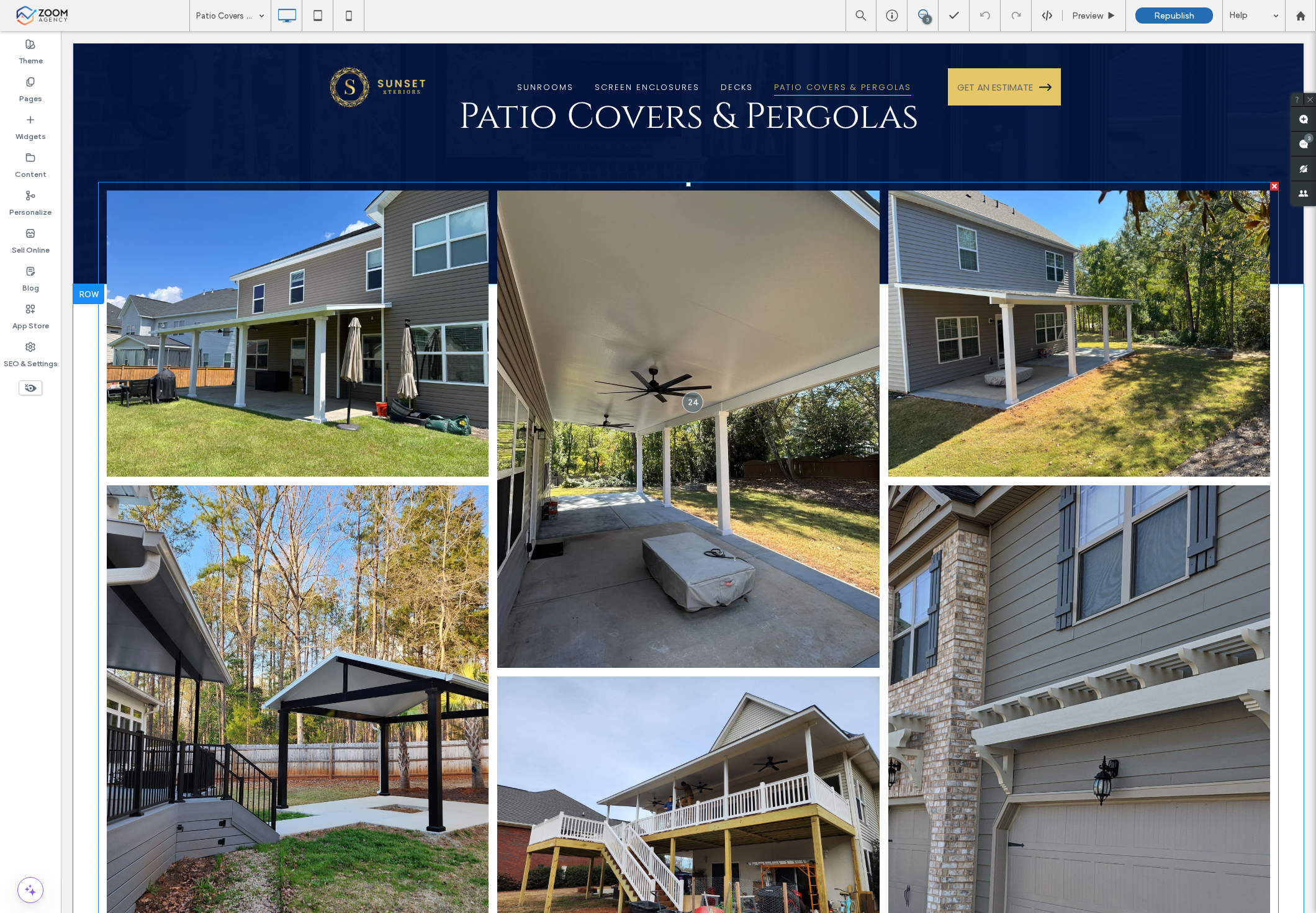
click at [967, 371] on link at bounding box center [1078, 333] width 405 height 304
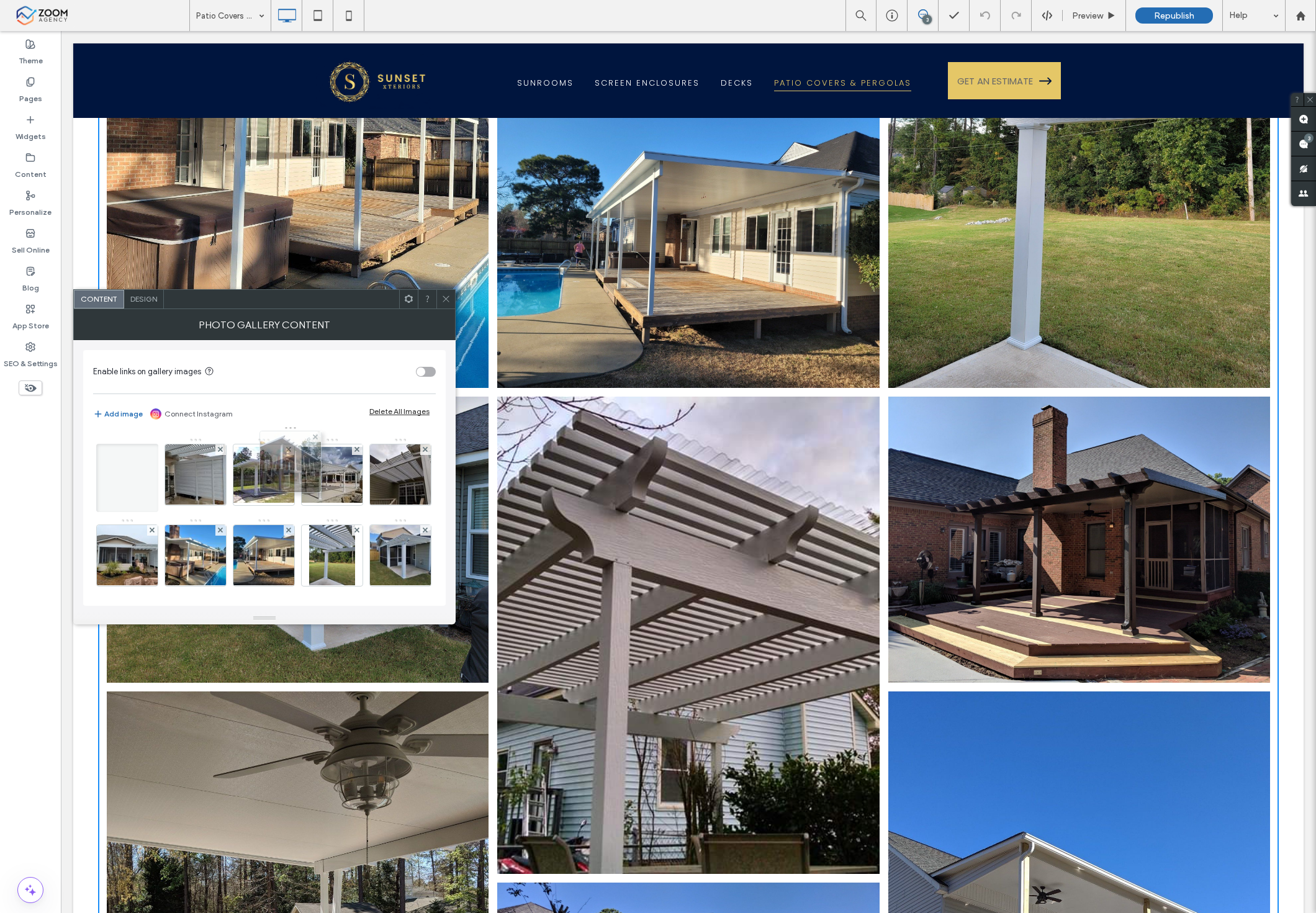
scroll to position [0, 0]
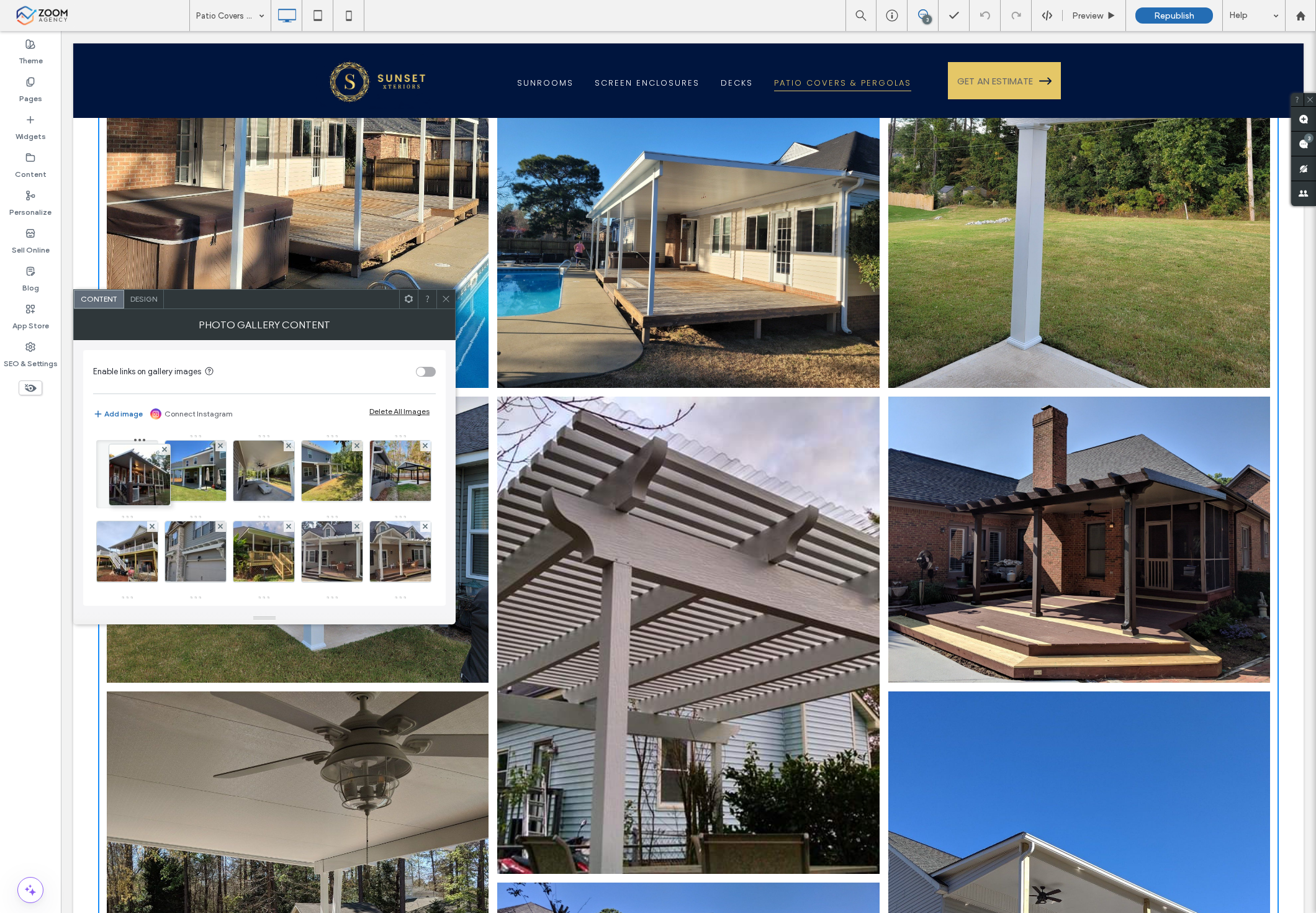
drag, startPoint x: 342, startPoint y: 479, endPoint x: 102, endPoint y: 474, distance: 240.1
click at [102, 474] on div at bounding box center [127, 474] width 62 height 68
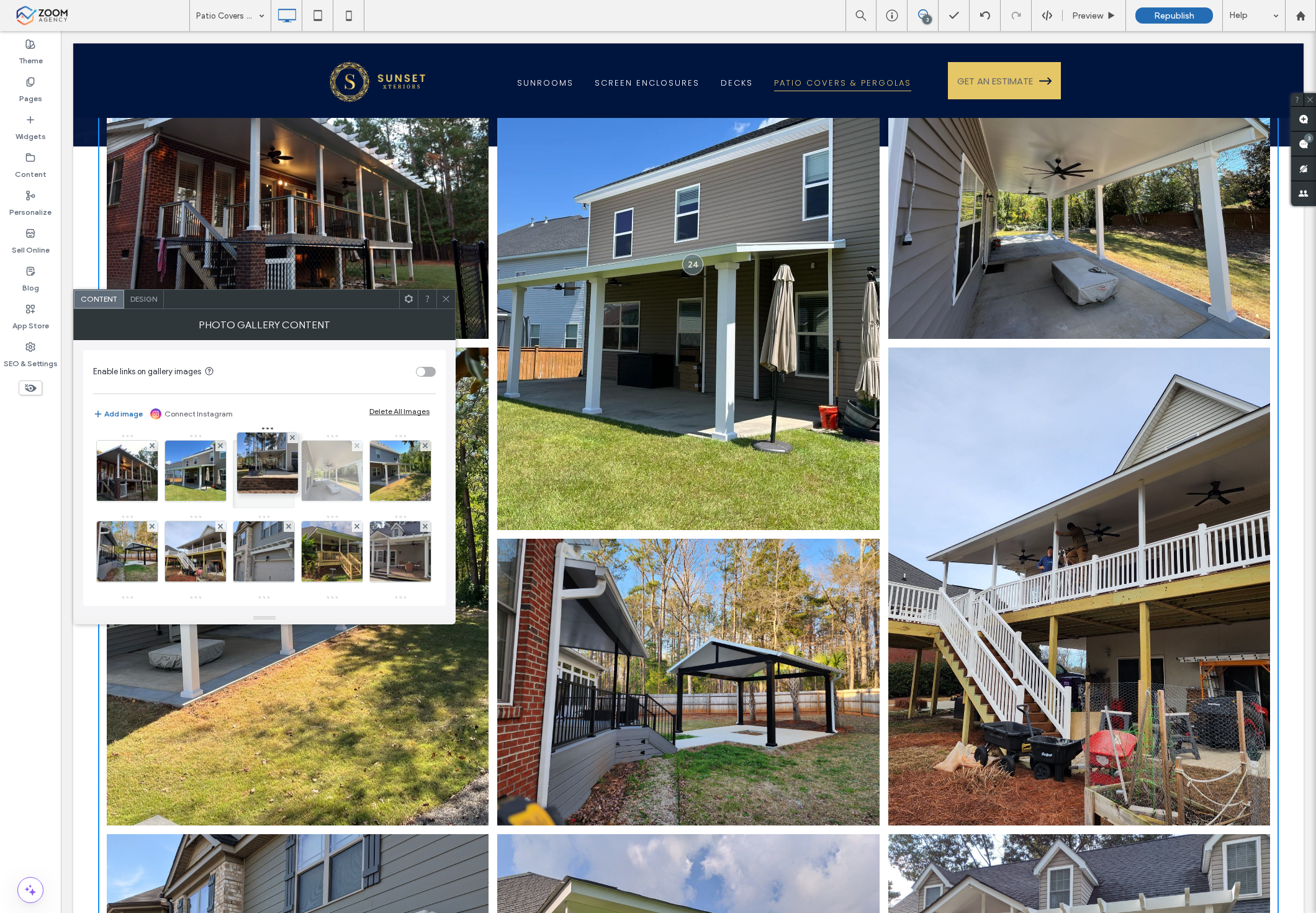
drag, startPoint x: 124, startPoint y: 516, endPoint x: 334, endPoint y: 483, distance: 212.6
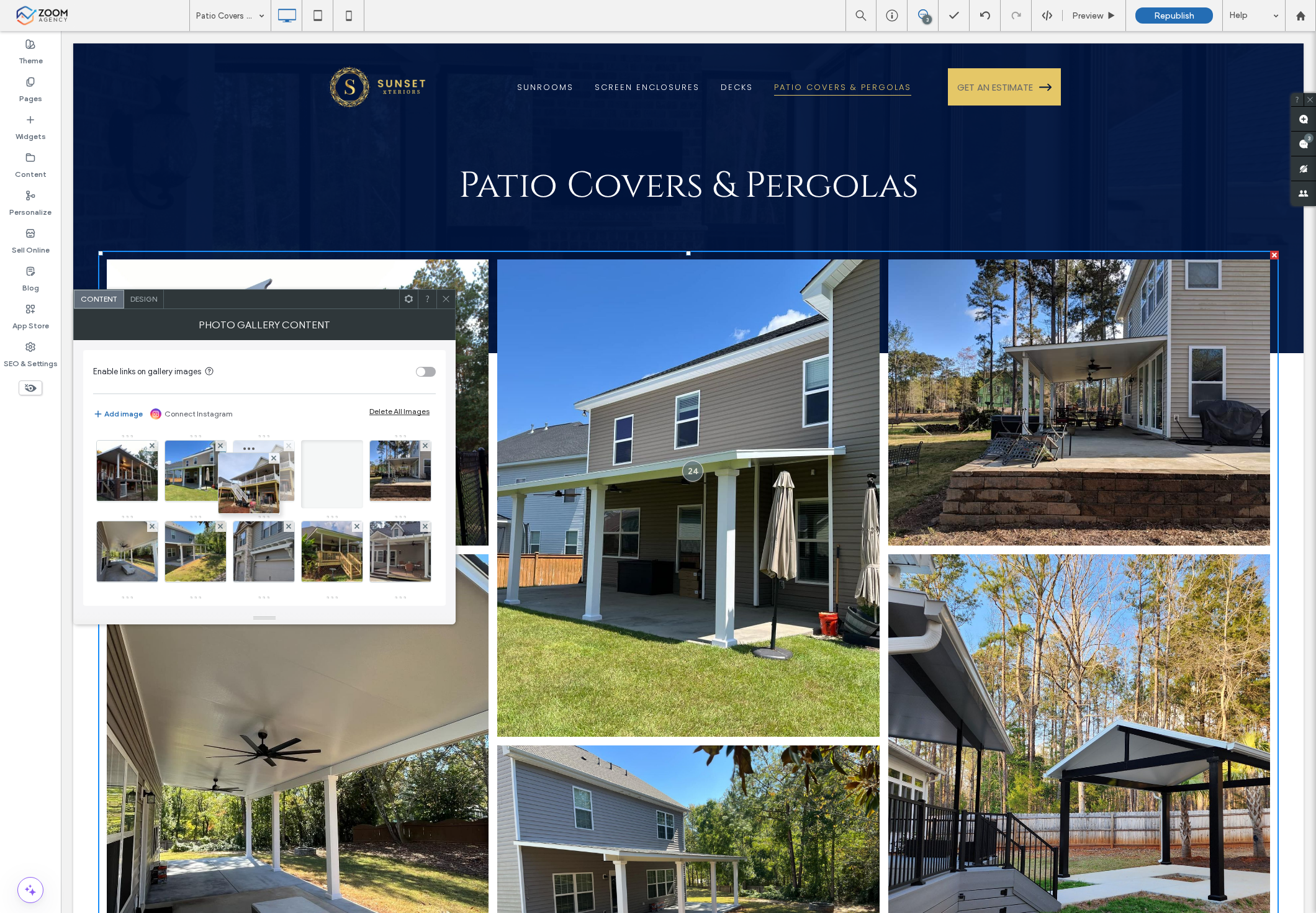
drag, startPoint x: 190, startPoint y: 557, endPoint x: 289, endPoint y: 450, distance: 145.8
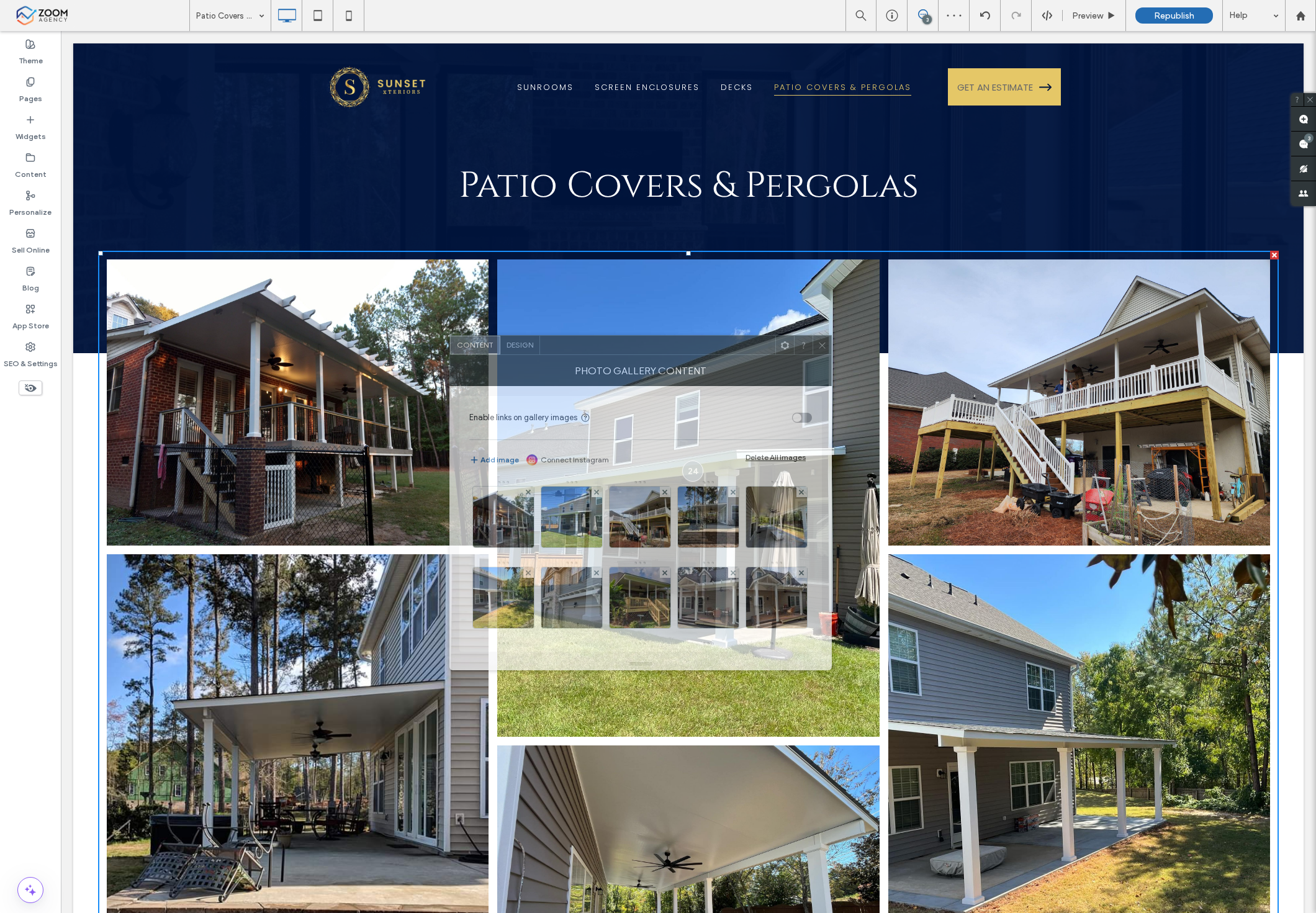
drag, startPoint x: 339, startPoint y: 313, endPoint x: 696, endPoint y: 363, distance: 360.5
click at [696, 354] on div at bounding box center [658, 345] width 235 height 18
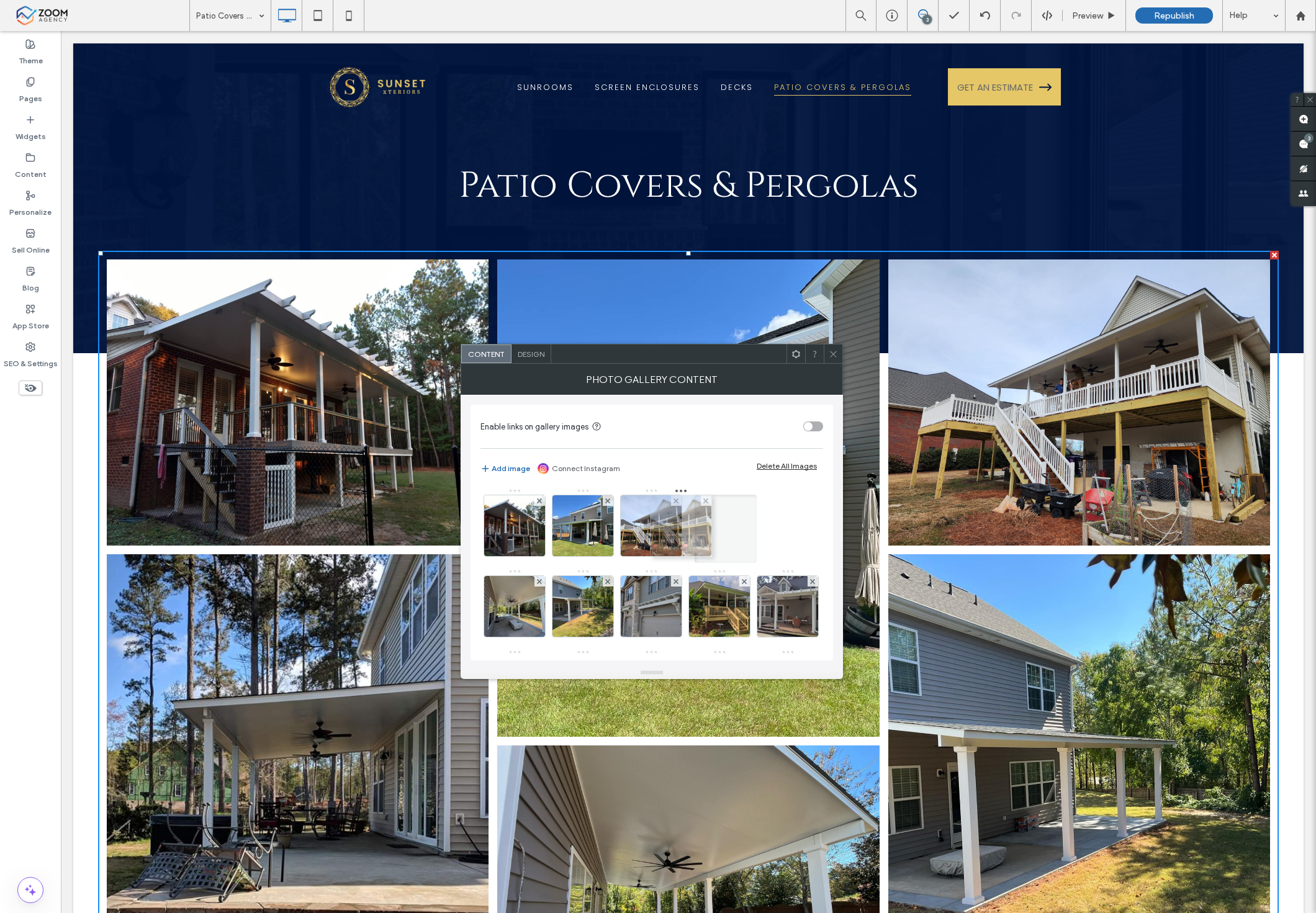
drag, startPoint x: 719, startPoint y: 521, endPoint x: 638, endPoint y: 521, distance: 81.0
drag, startPoint x: 515, startPoint y: 590, endPoint x: 717, endPoint y: 427, distance: 259.6
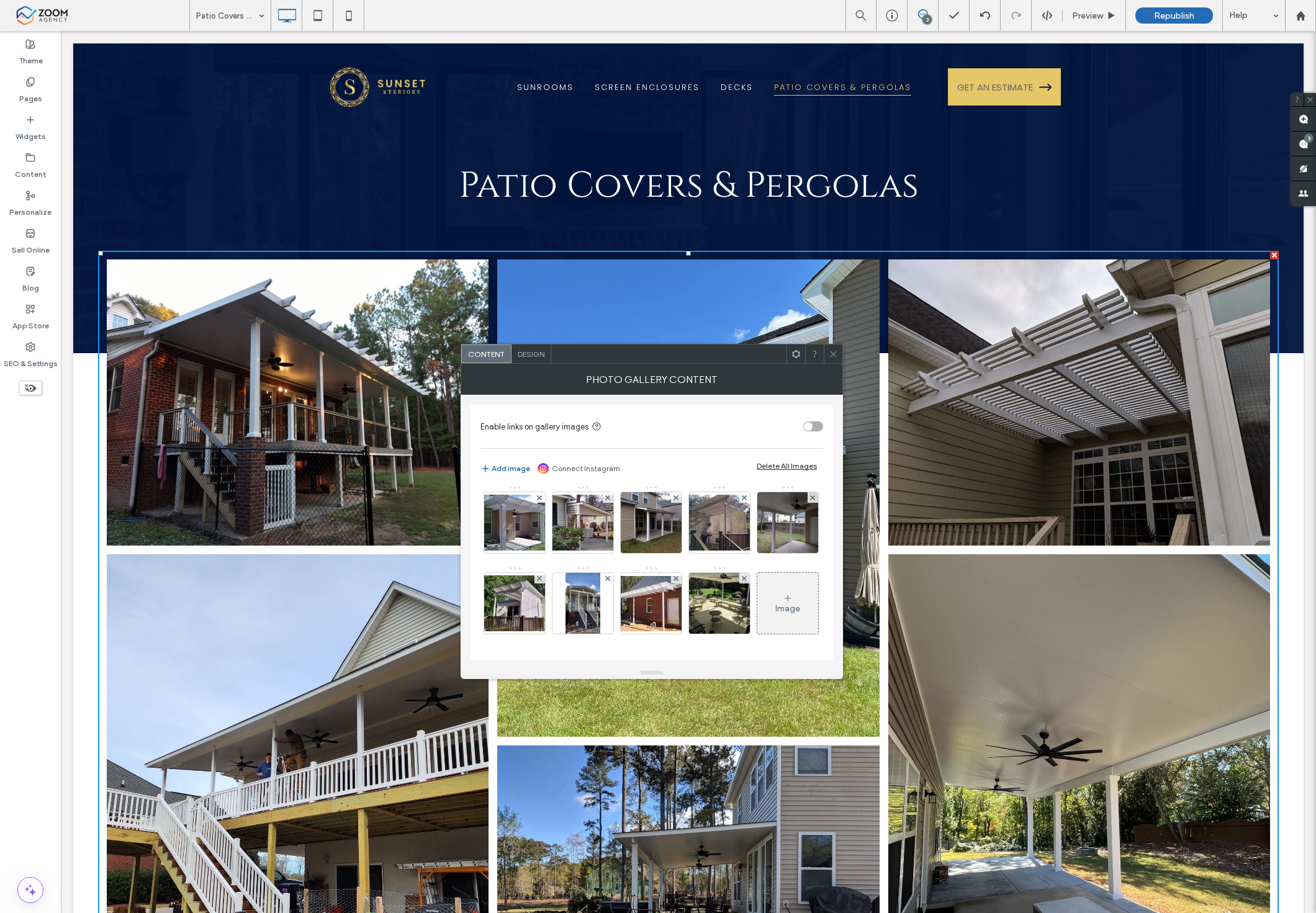
scroll to position [896, 0]
click at [829, 358] on icon at bounding box center [833, 353] width 9 height 9
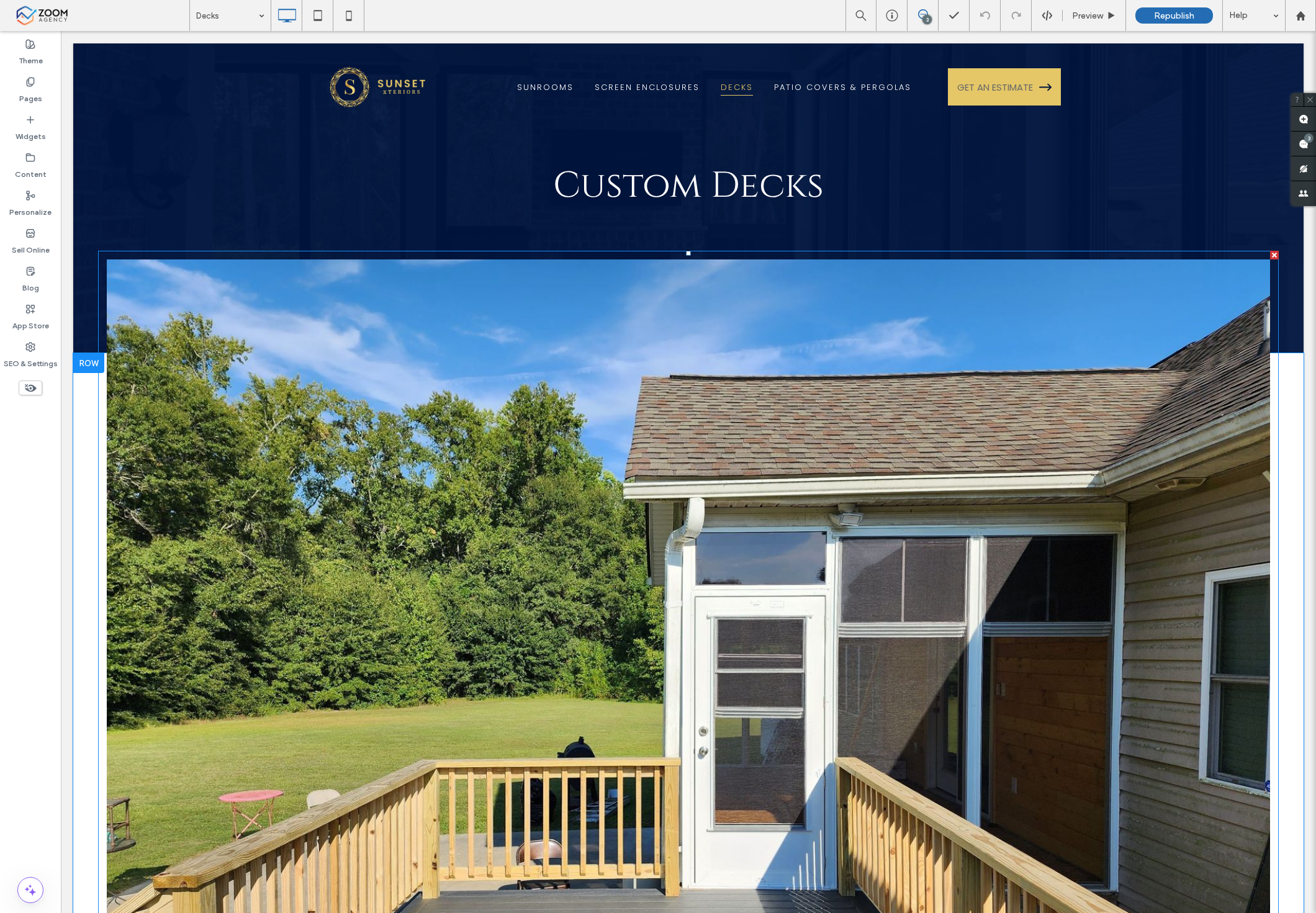
drag, startPoint x: 499, startPoint y: 401, endPoint x: 460, endPoint y: 381, distance: 43.8
click at [499, 401] on link at bounding box center [688, 696] width 1233 height 925
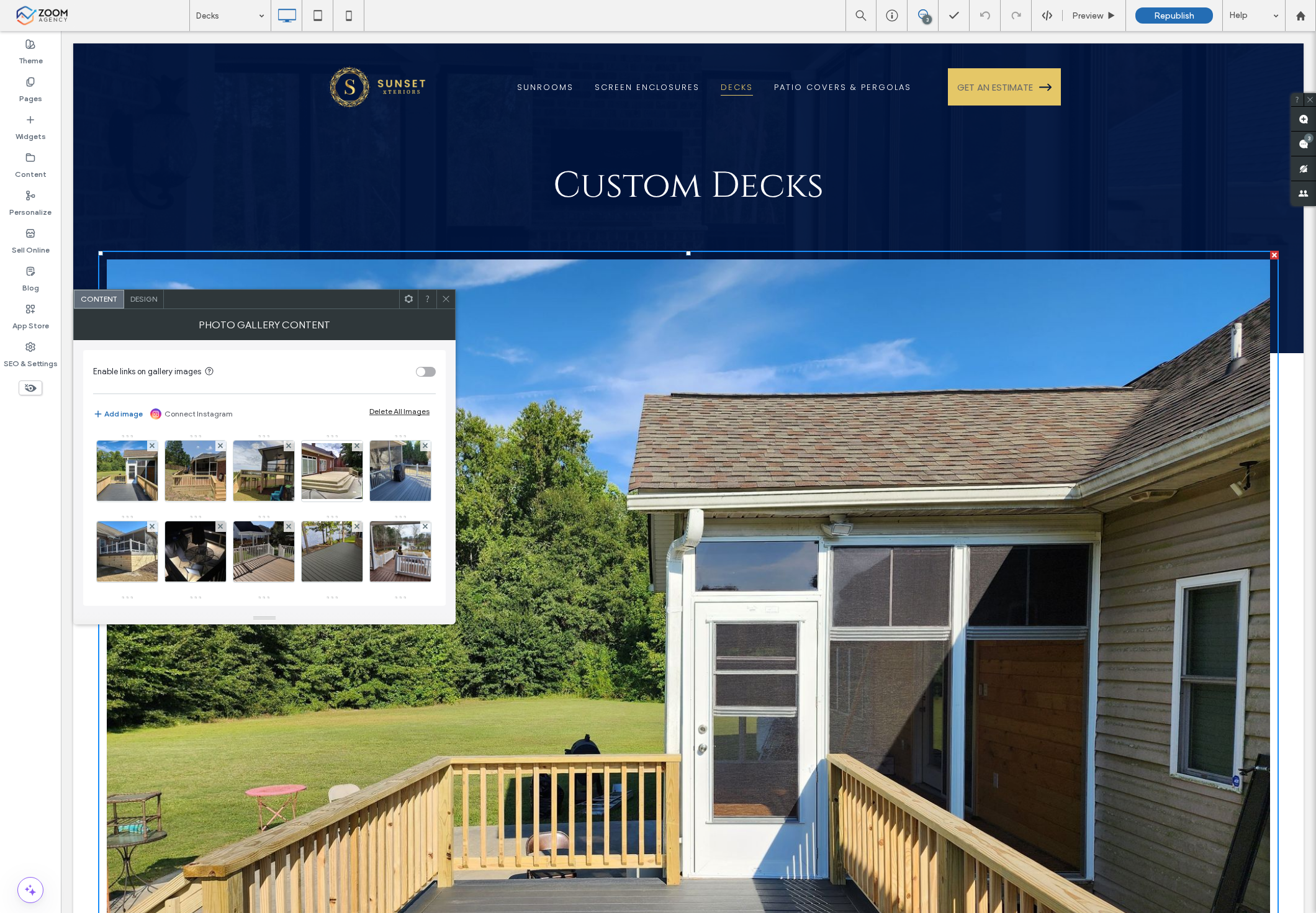
click at [155, 293] on div "Design" at bounding box center [144, 299] width 40 height 18
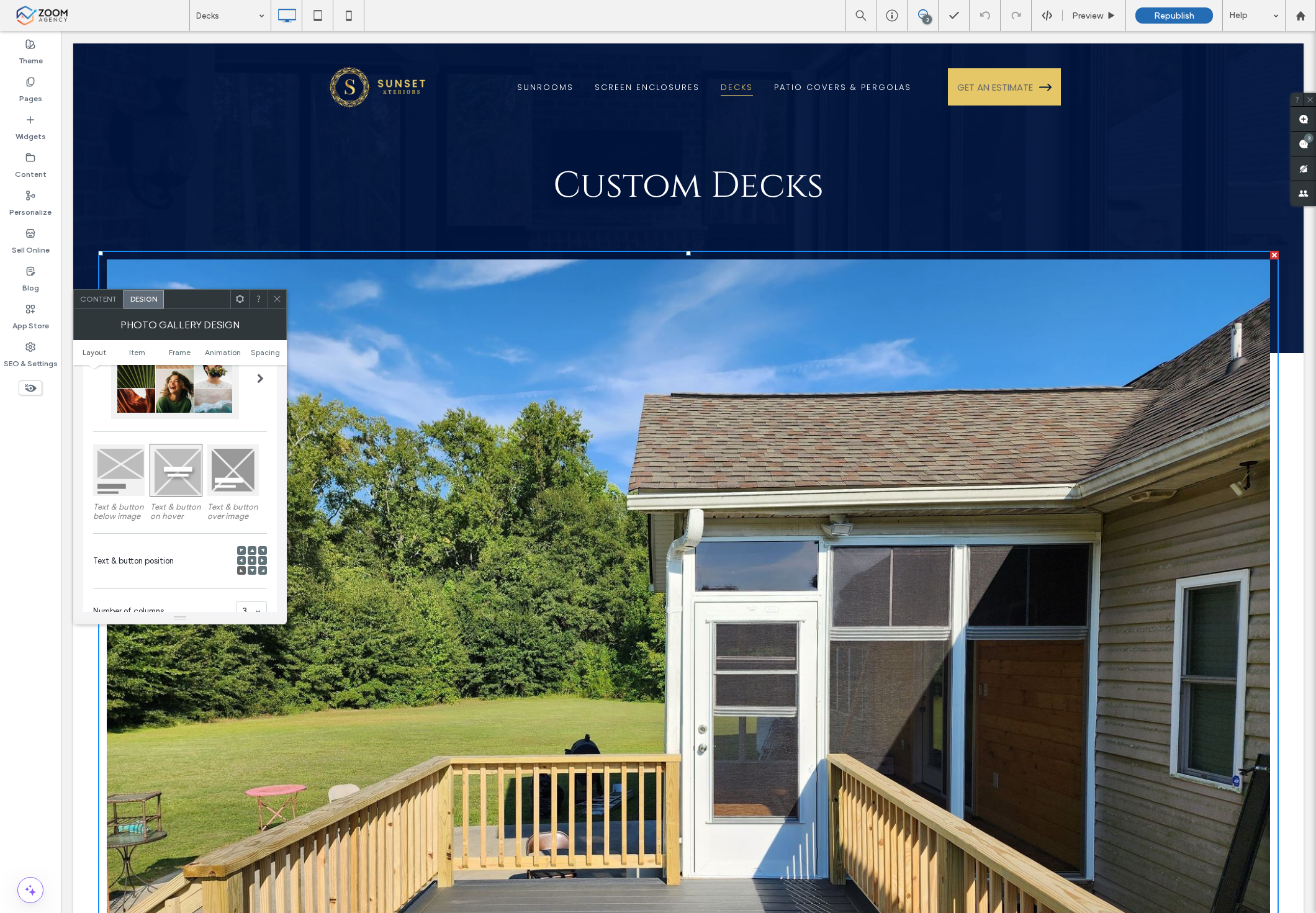
scroll to position [276, 0]
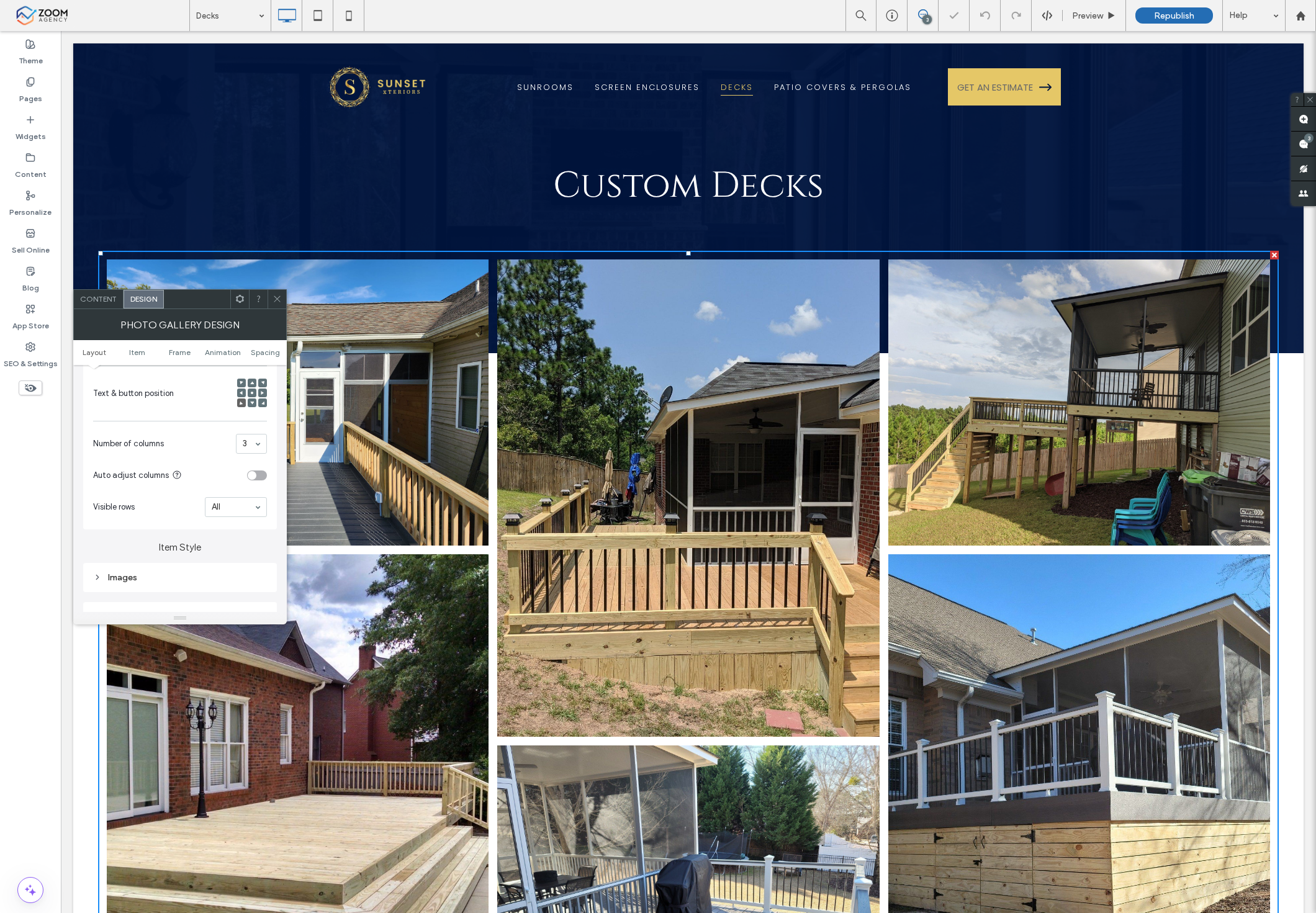
click at [275, 299] on icon at bounding box center [277, 299] width 9 height 9
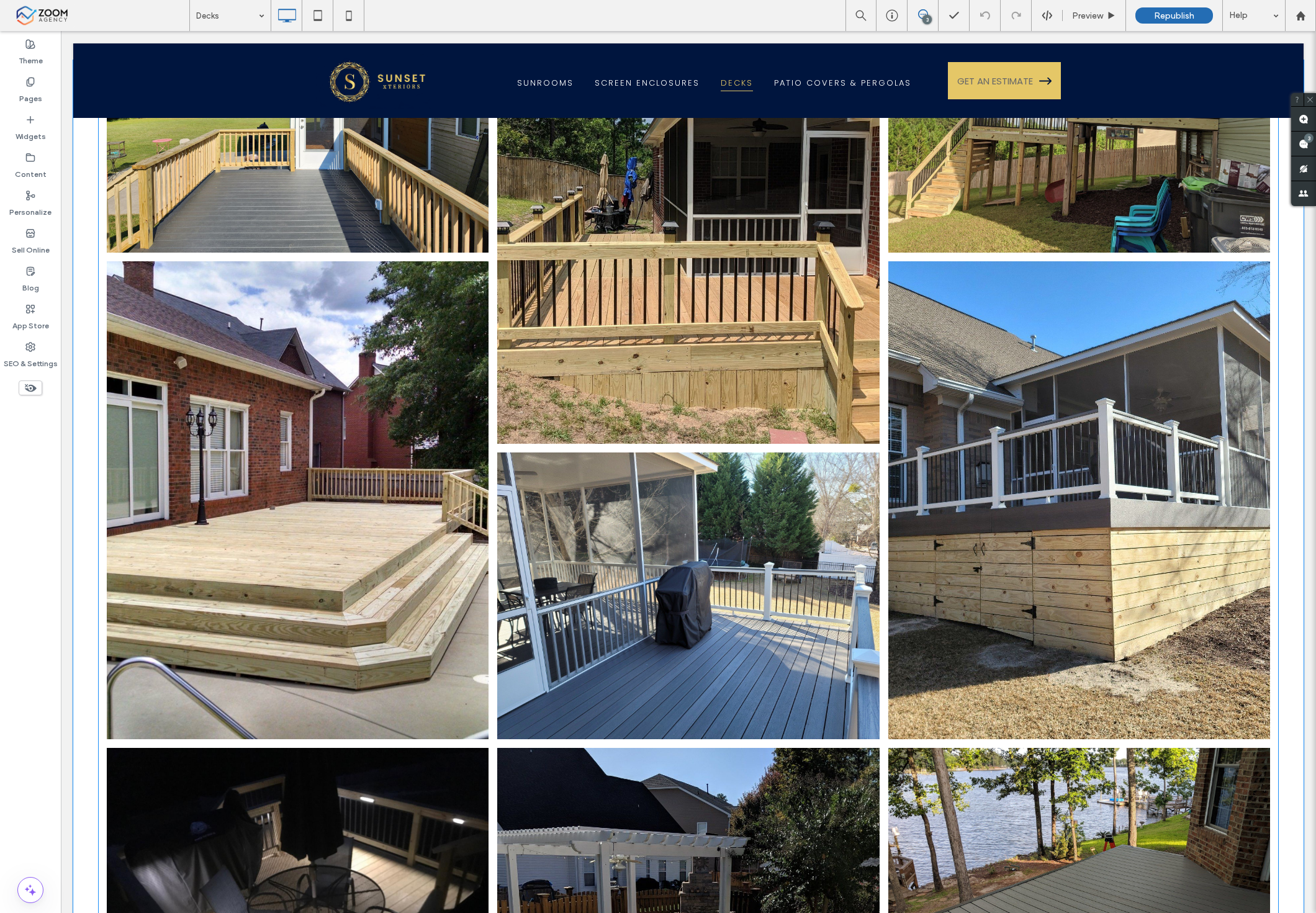
scroll to position [207, 0]
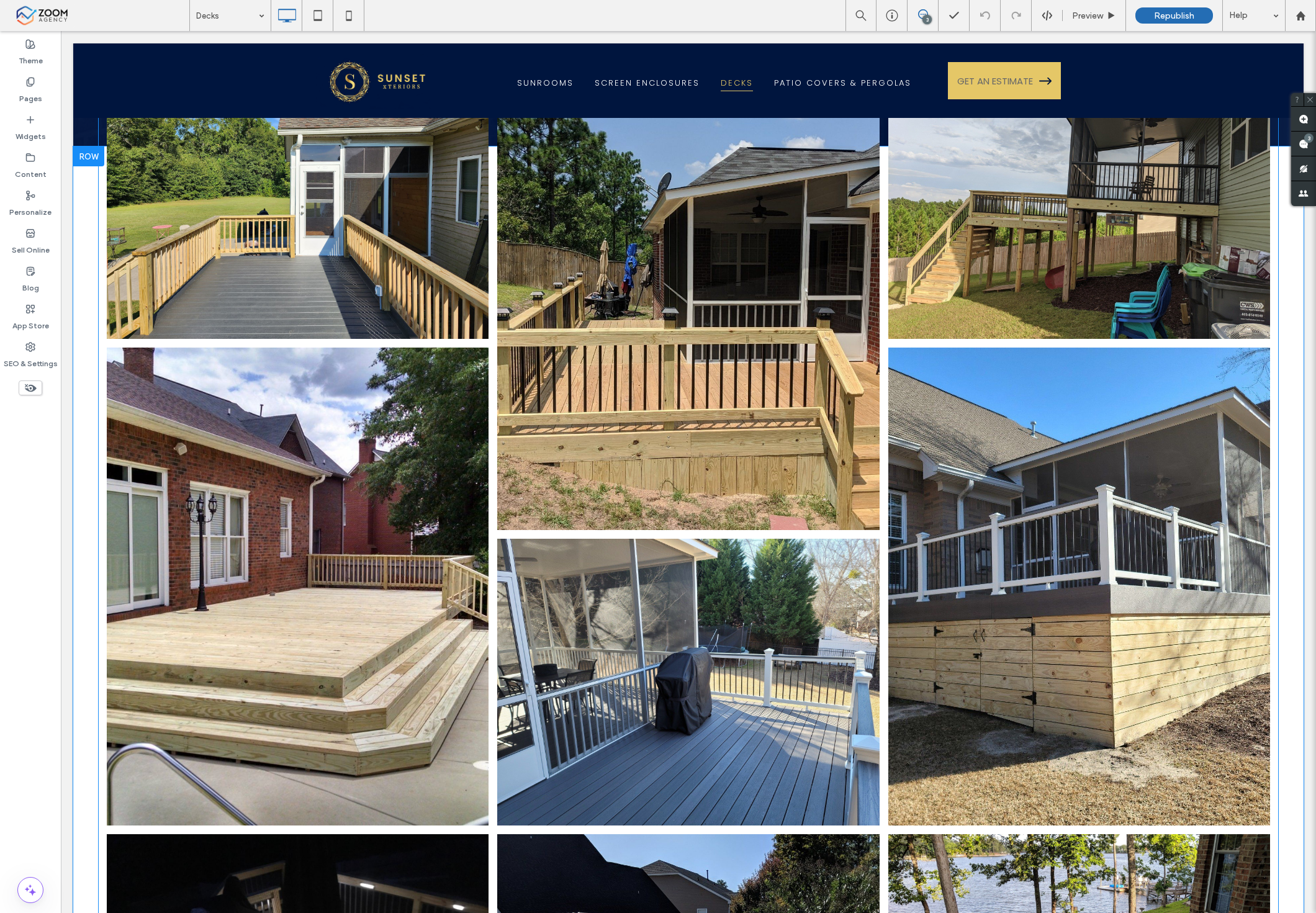
click at [748, 368] on link at bounding box center [688, 291] width 405 height 506
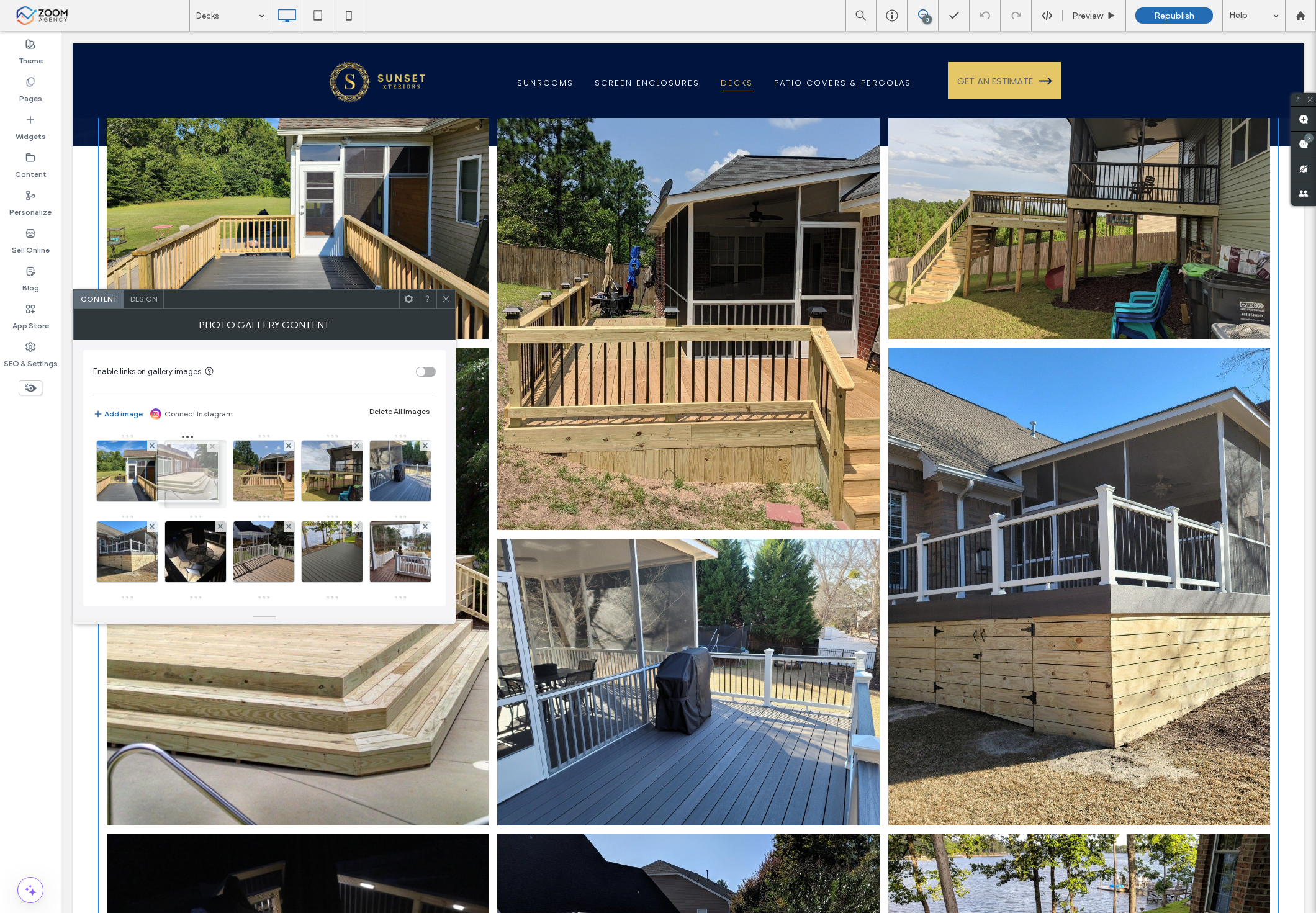
drag, startPoint x: 343, startPoint y: 486, endPoint x: 197, endPoint y: 488, distance: 146.0
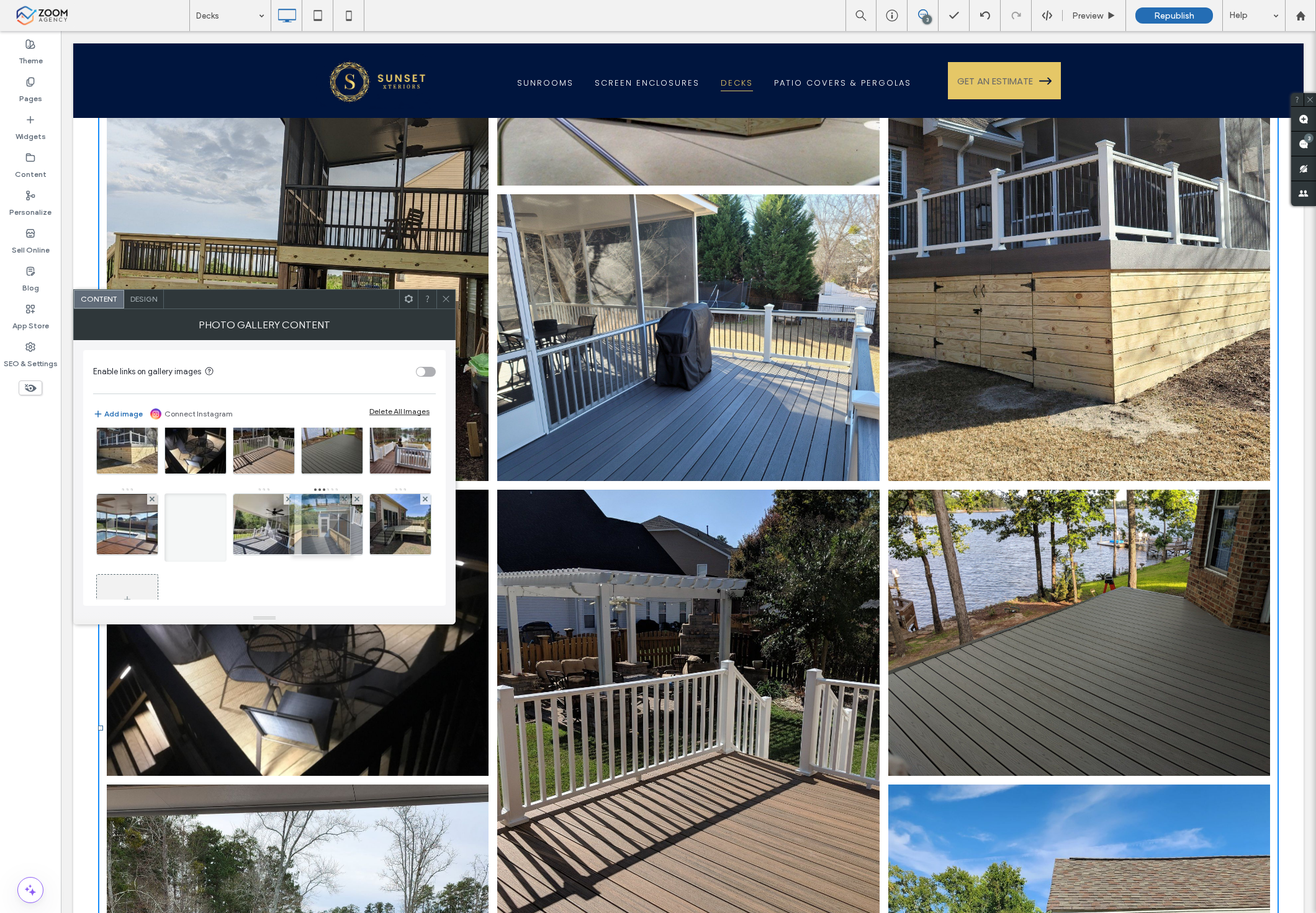
scroll to position [0, 0]
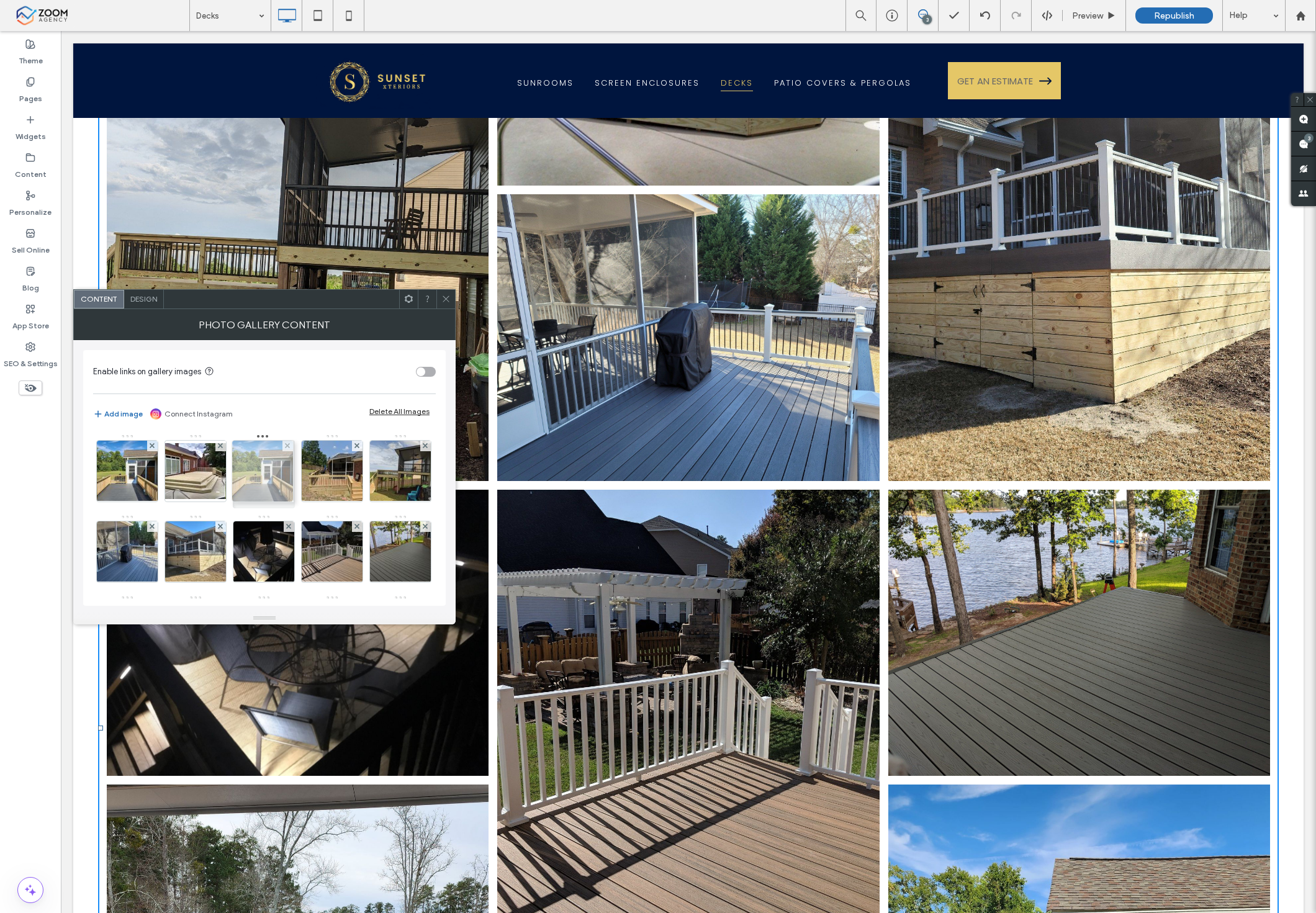
drag, startPoint x: 339, startPoint y: 479, endPoint x: 266, endPoint y: 483, distance: 73.1
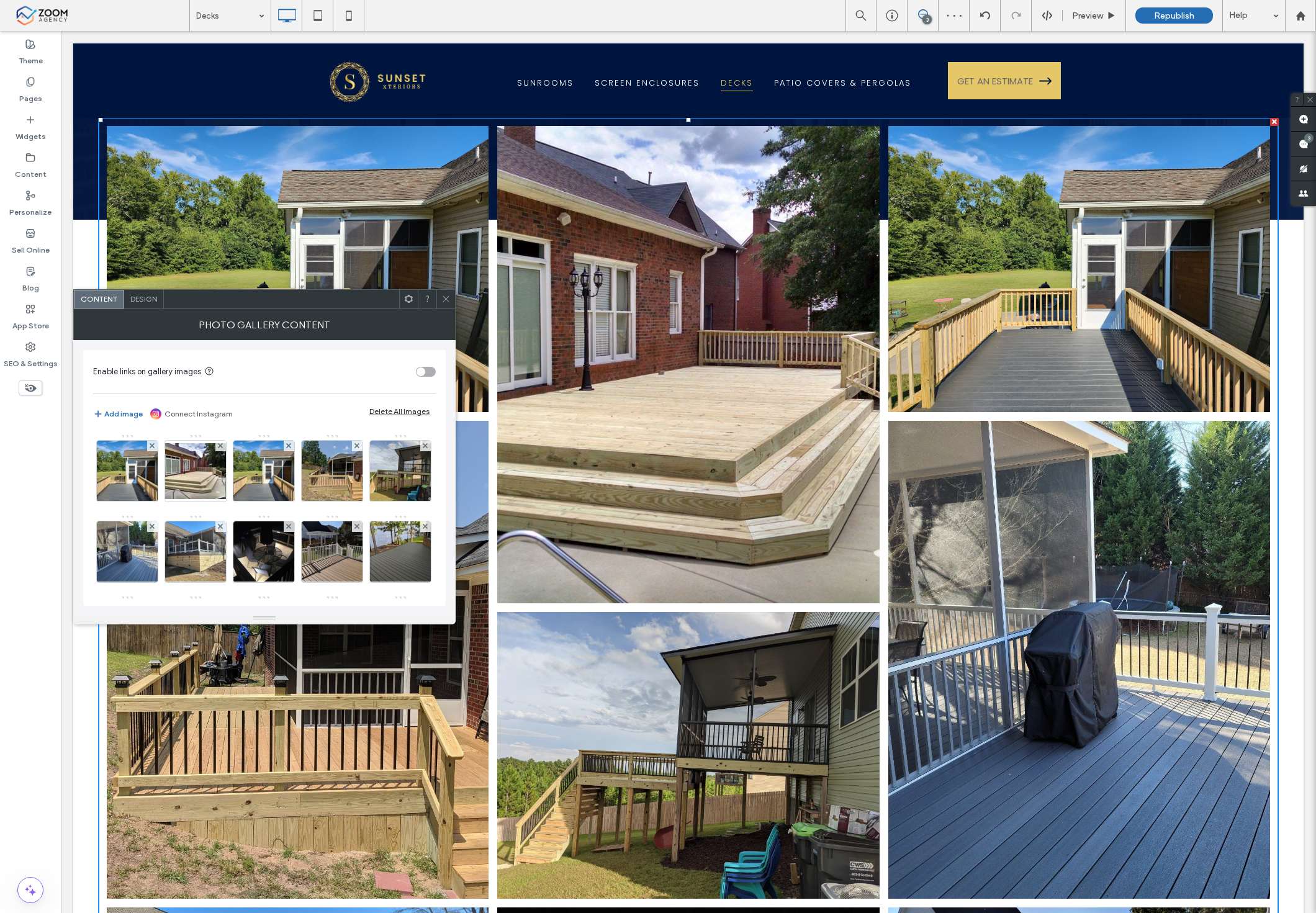
scroll to position [207, 0]
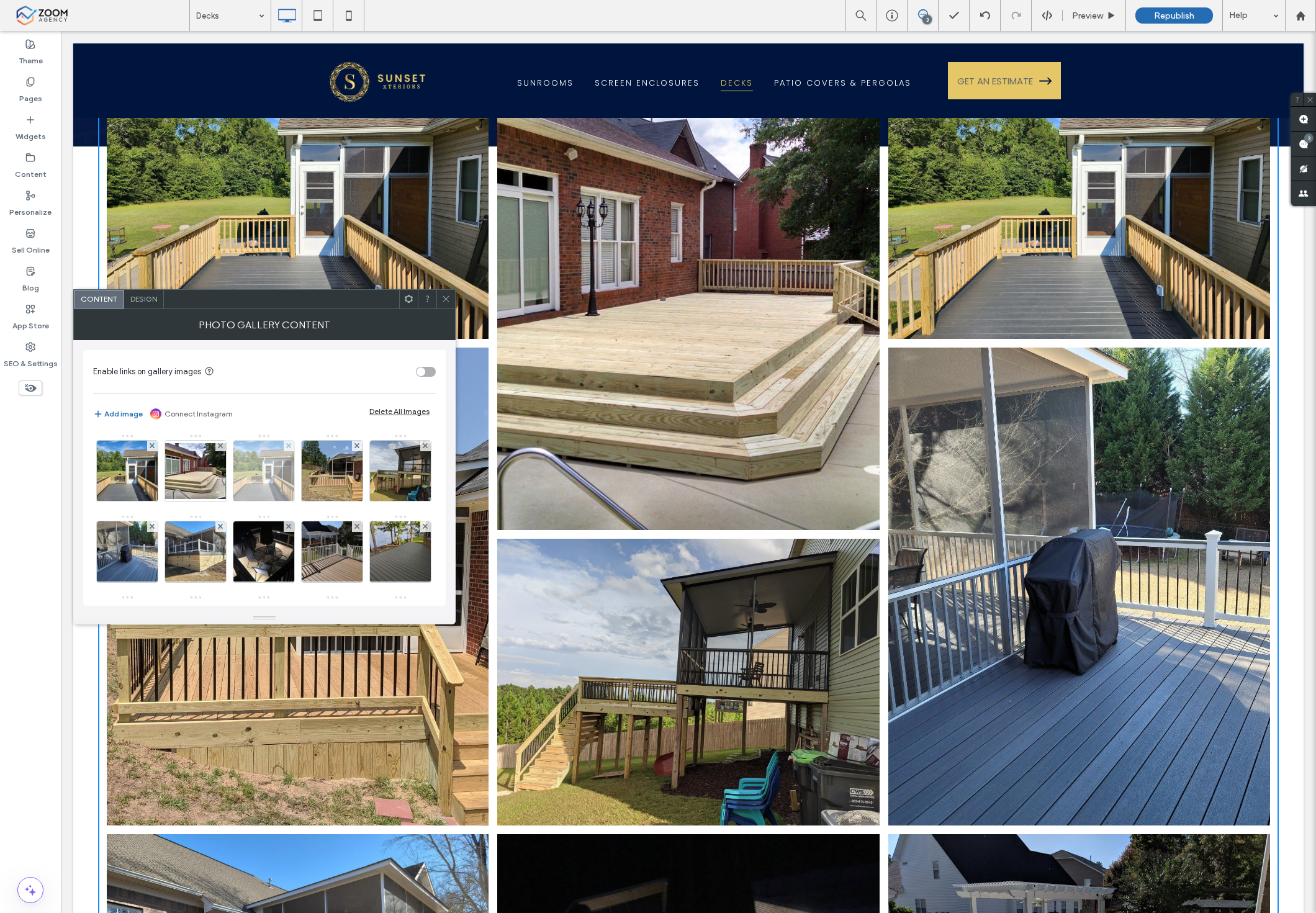
click at [293, 445] on div at bounding box center [288, 446] width 11 height 11
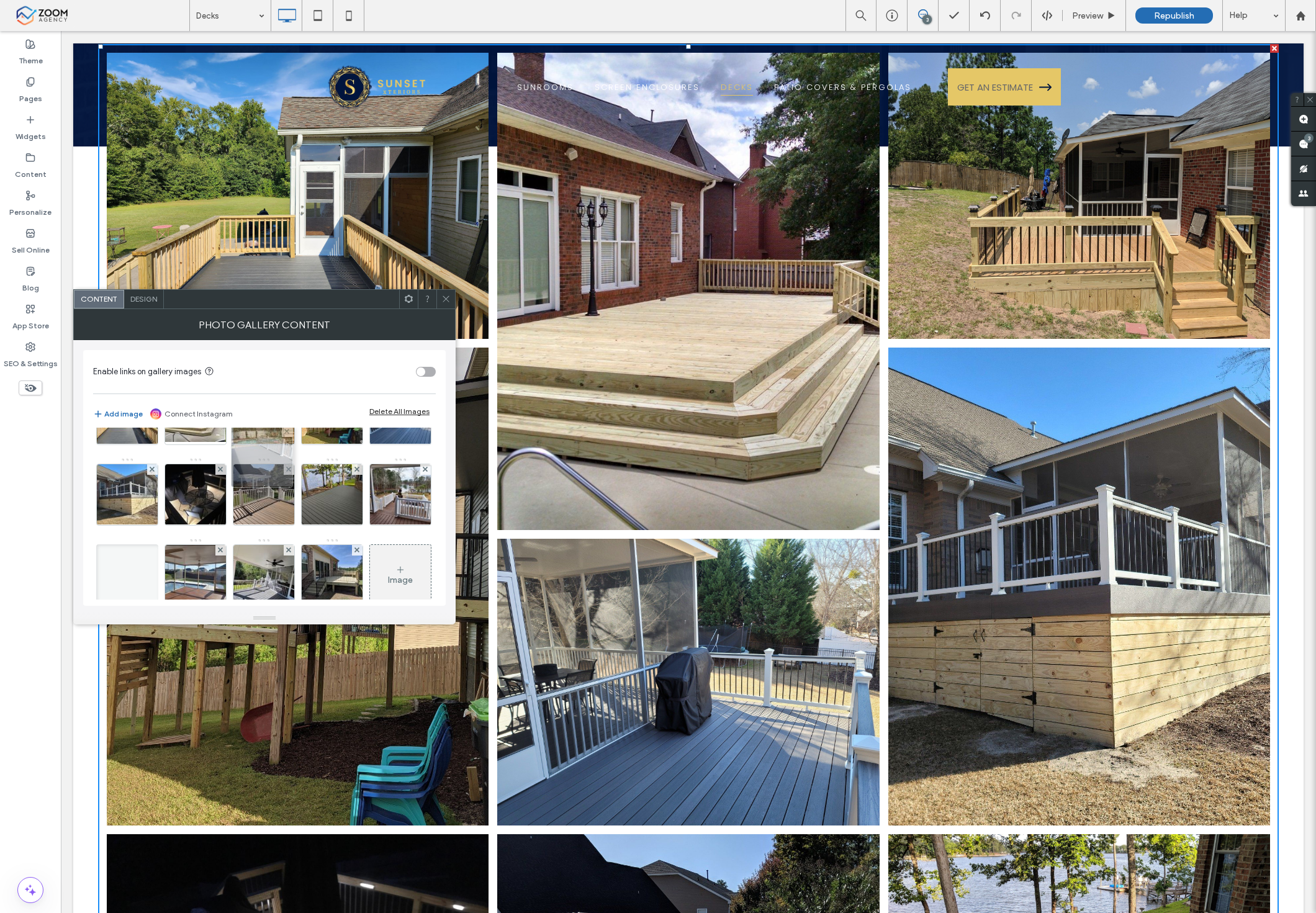
scroll to position [0, 0]
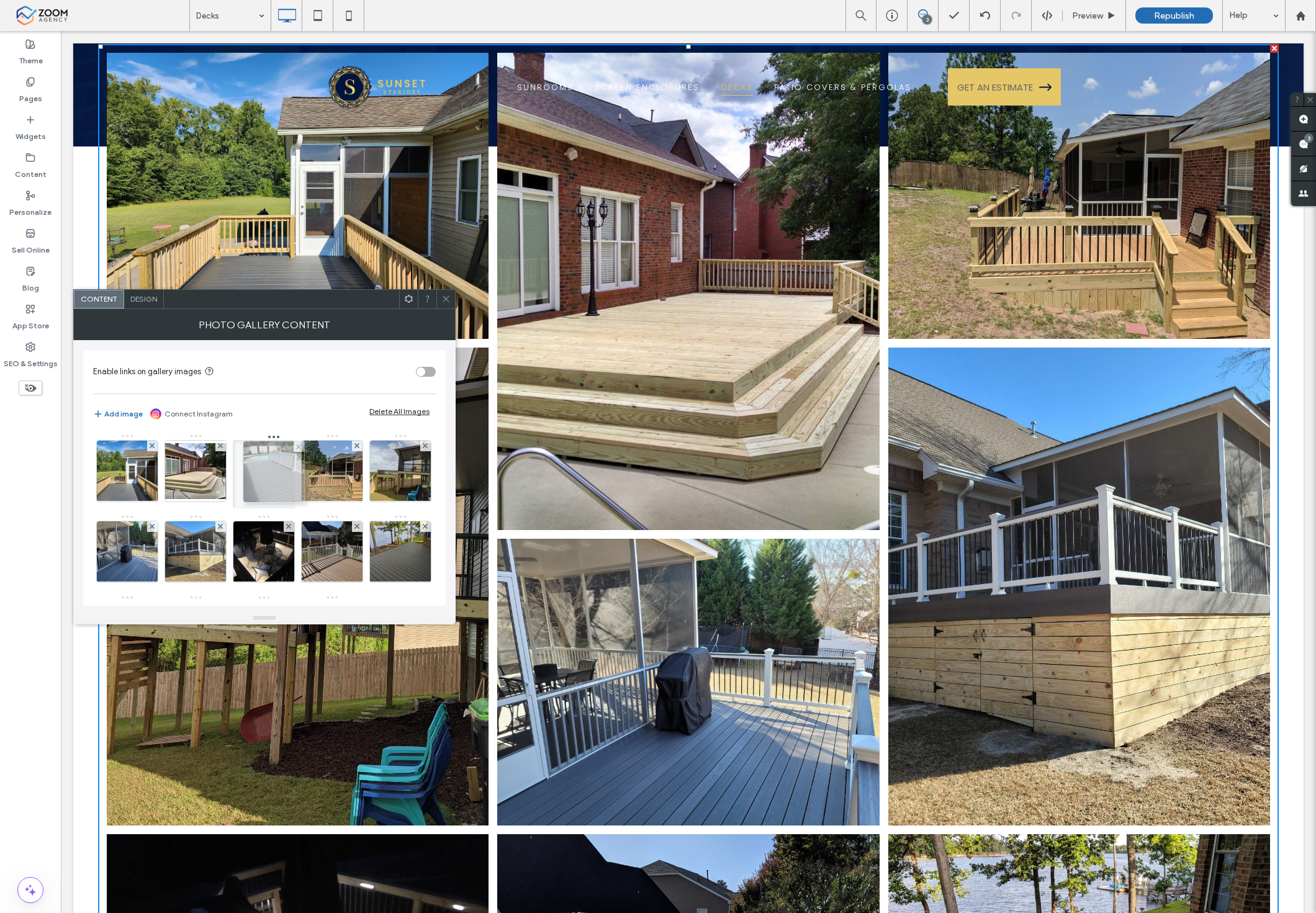
drag, startPoint x: 126, startPoint y: 582, endPoint x: 268, endPoint y: 478, distance: 176.0
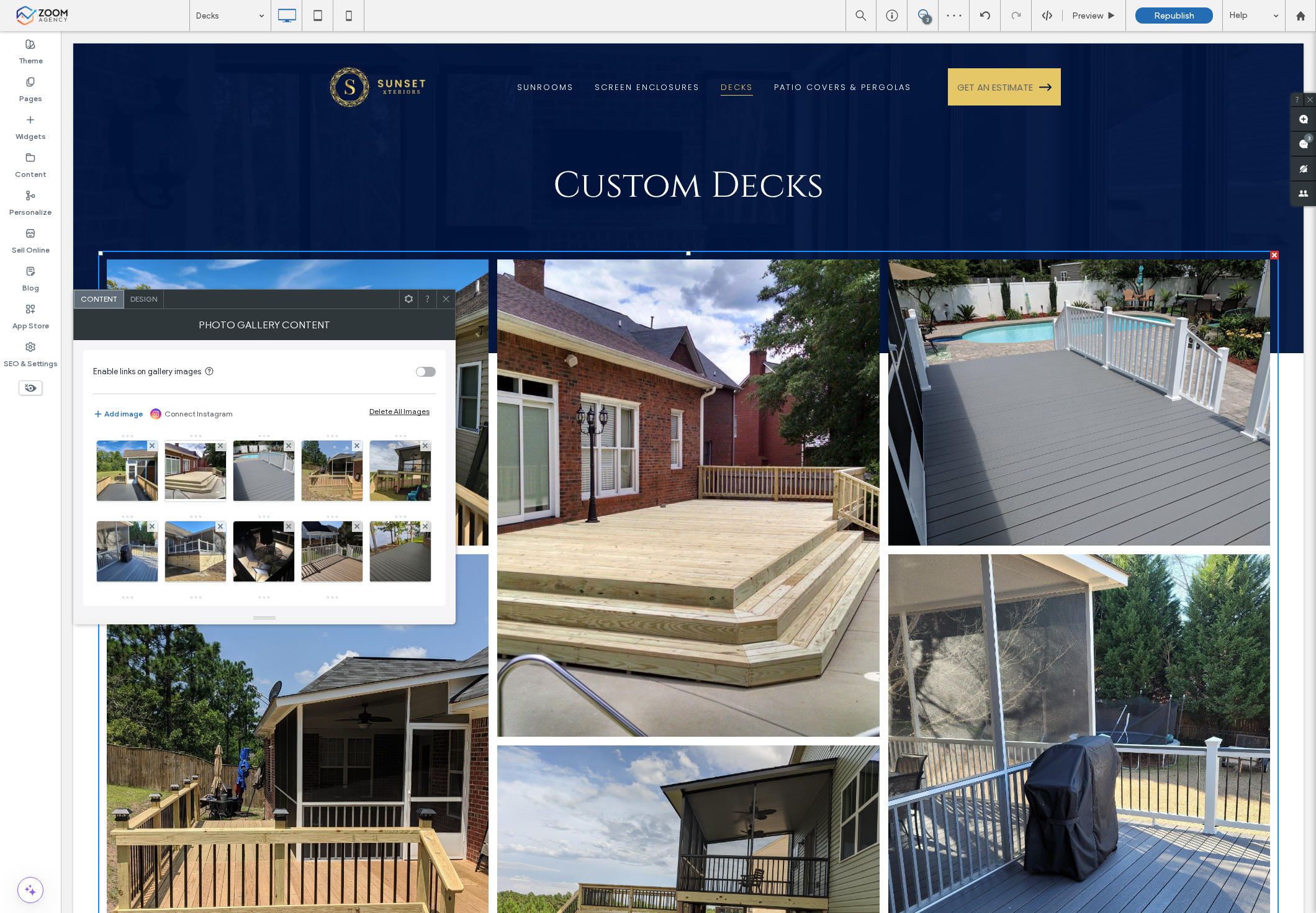
click at [448, 300] on icon at bounding box center [446, 299] width 9 height 9
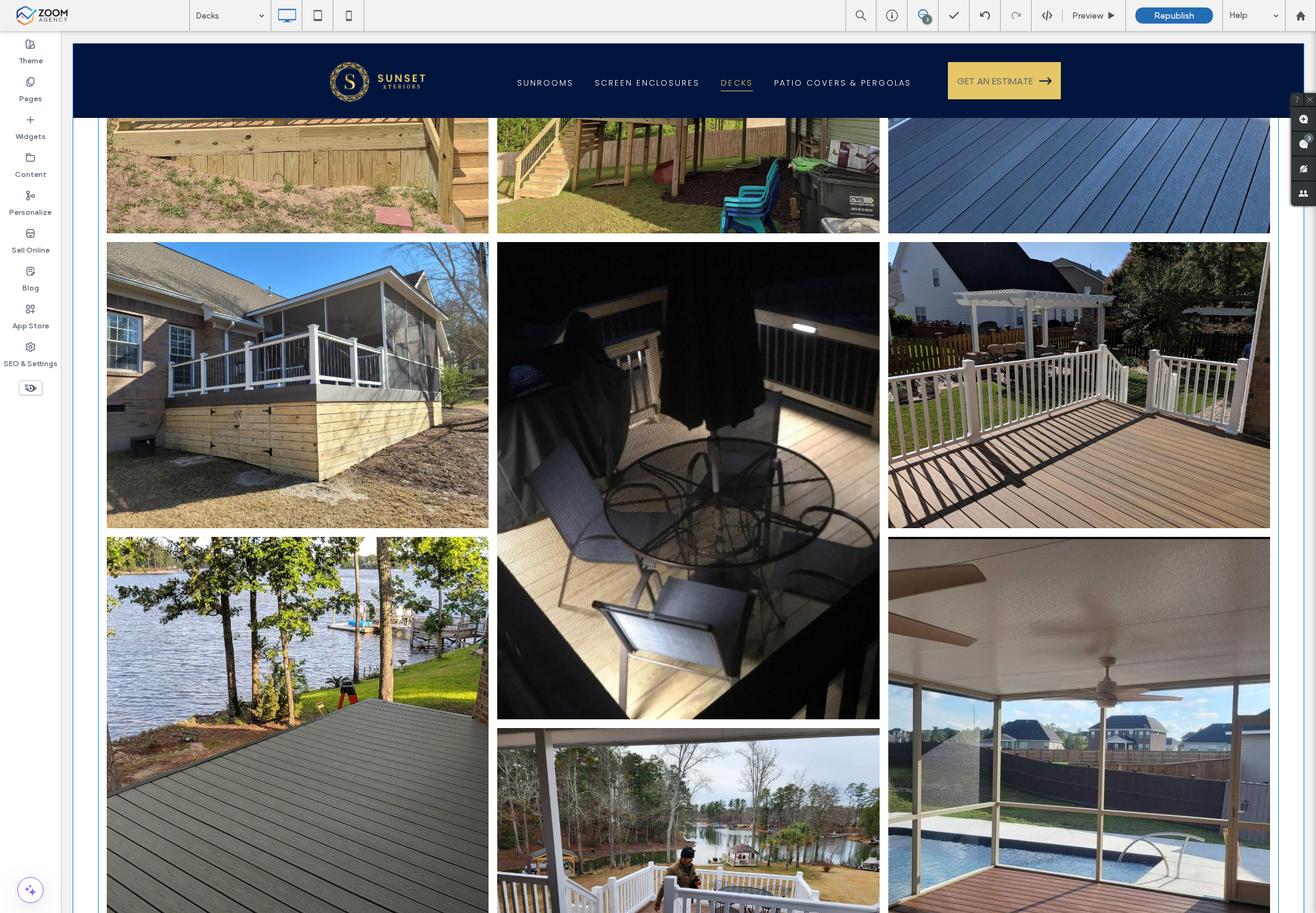
scroll to position [1034, 0]
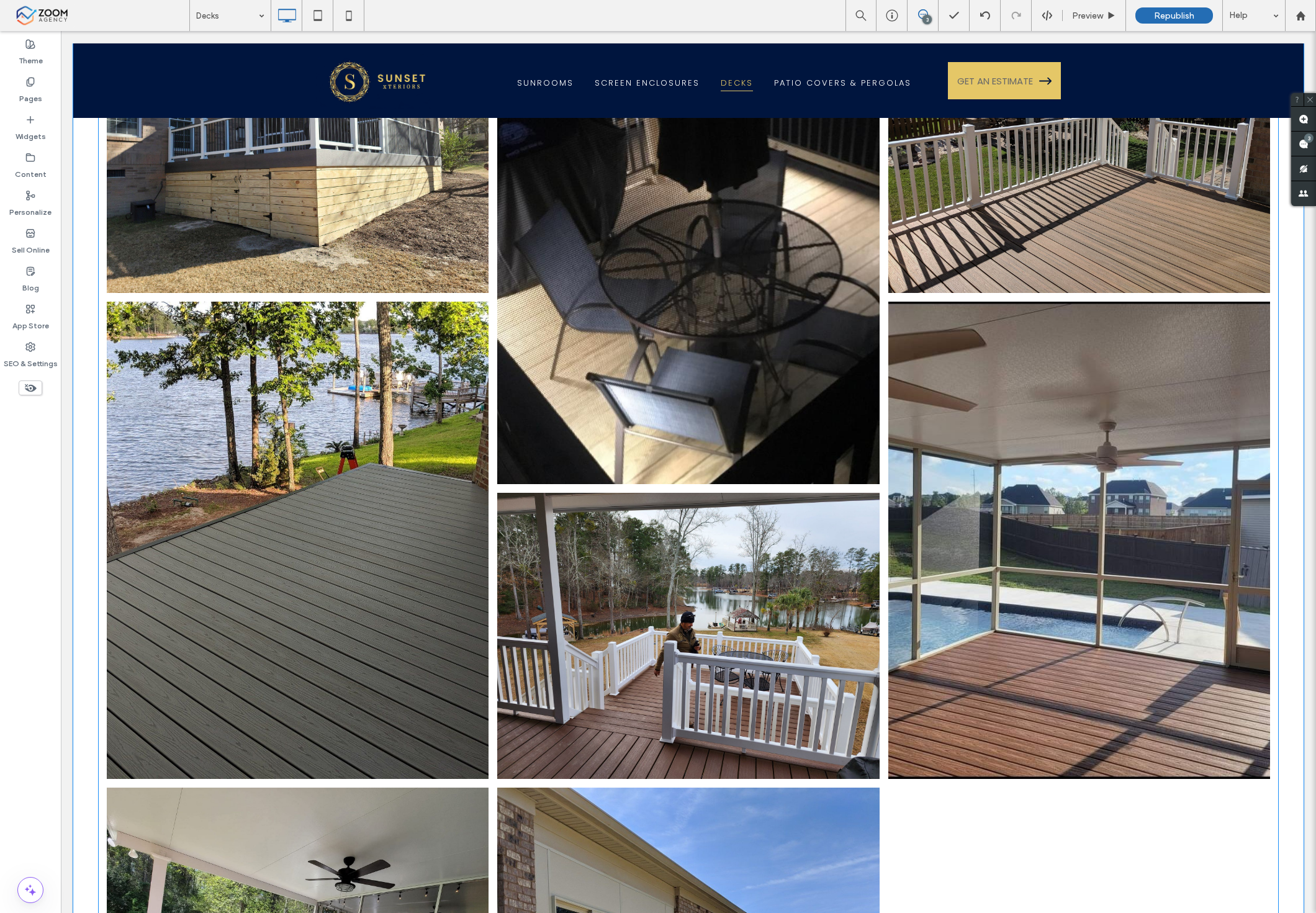
click at [731, 376] on link at bounding box center [688, 245] width 405 height 506
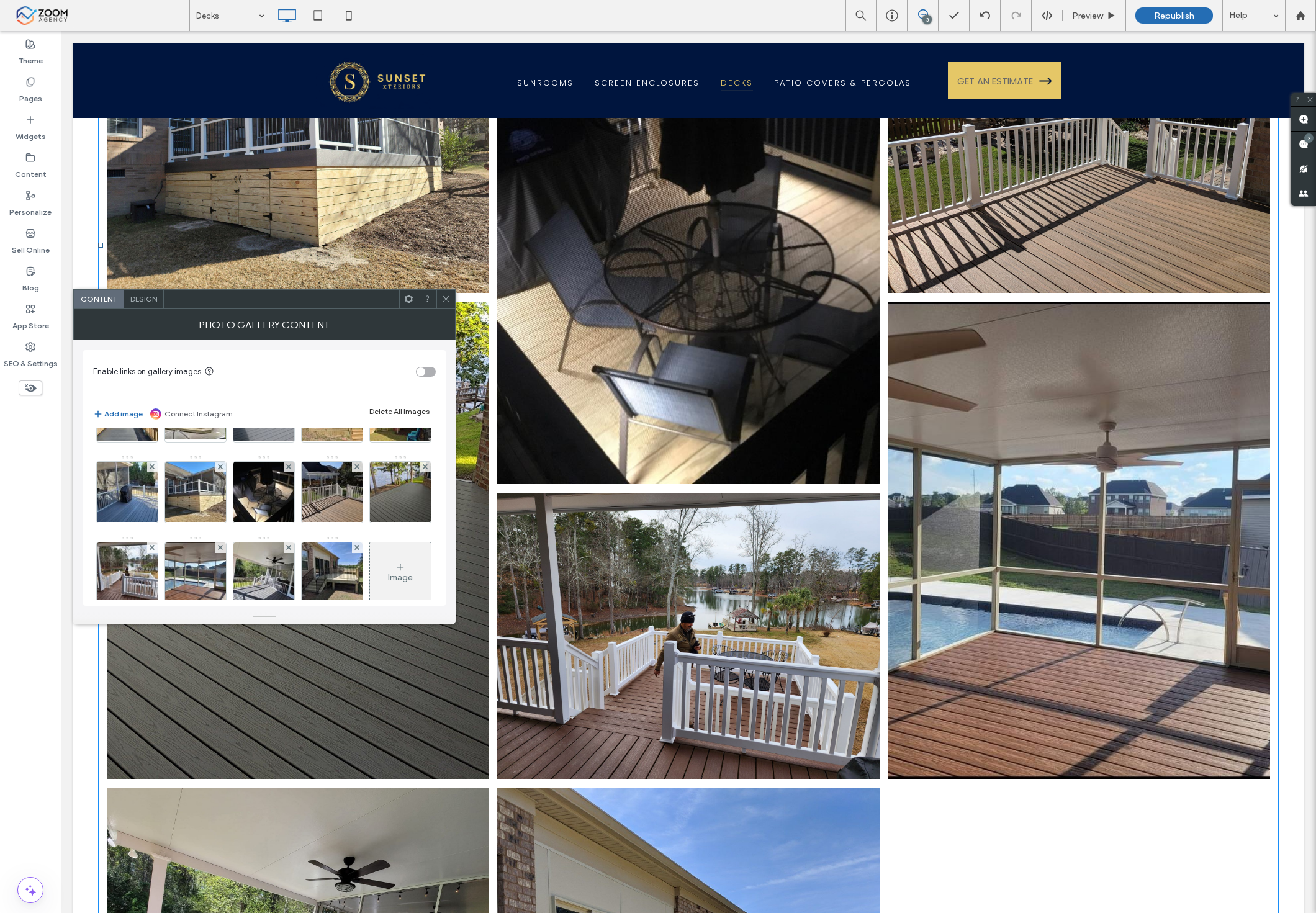
scroll to position [165, 0]
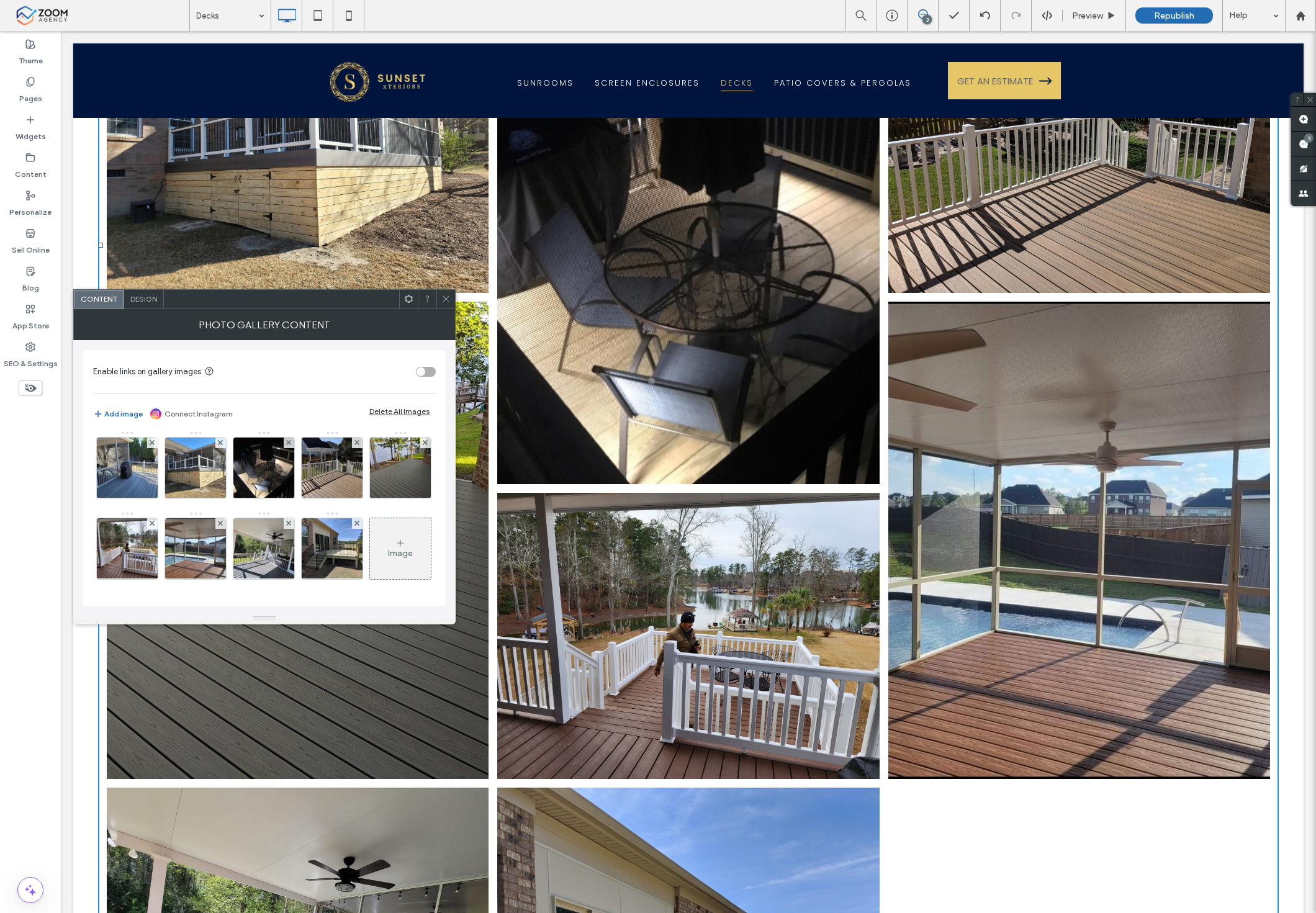
click at [447, 295] on icon at bounding box center [446, 299] width 9 height 9
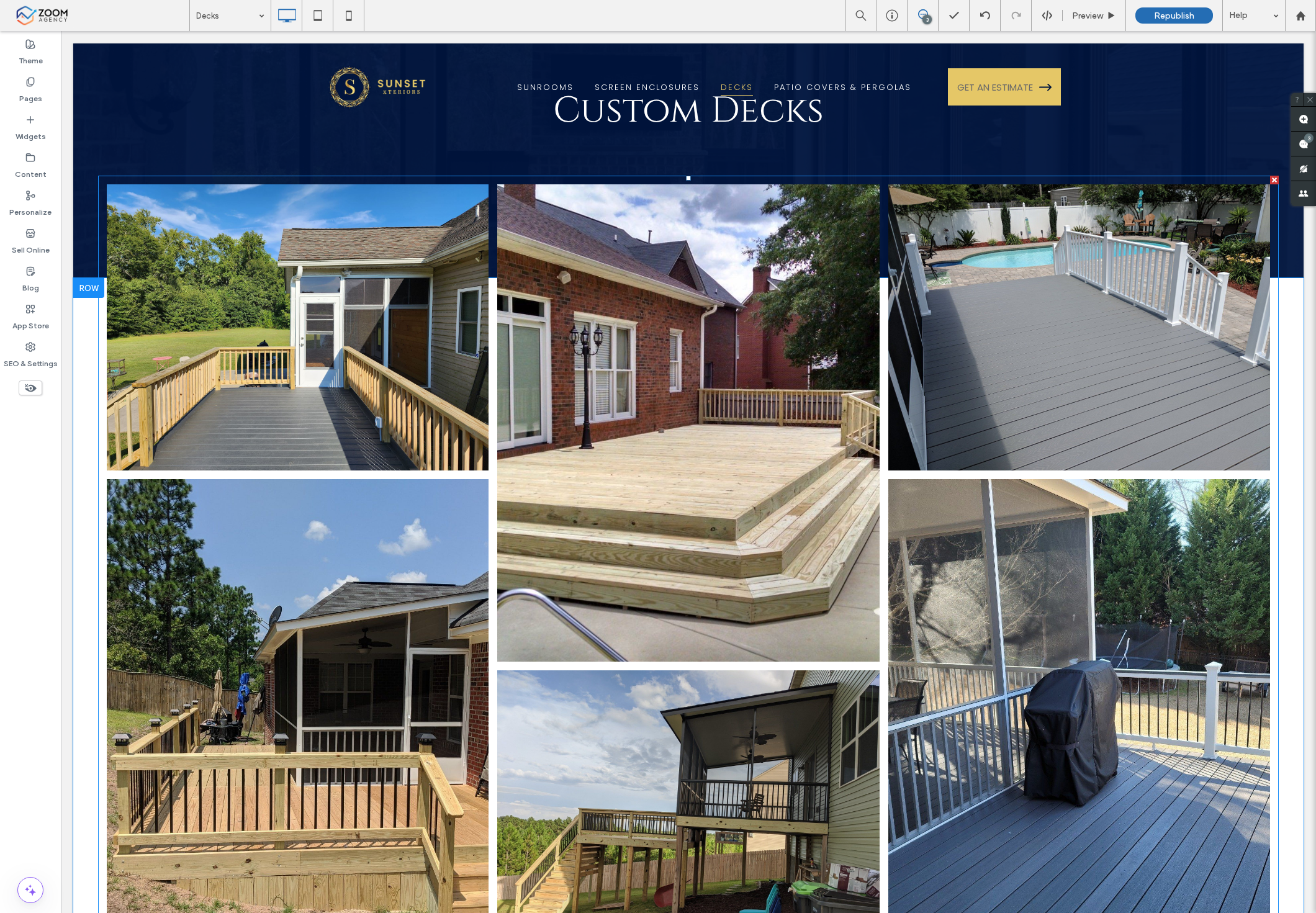
scroll to position [0, 0]
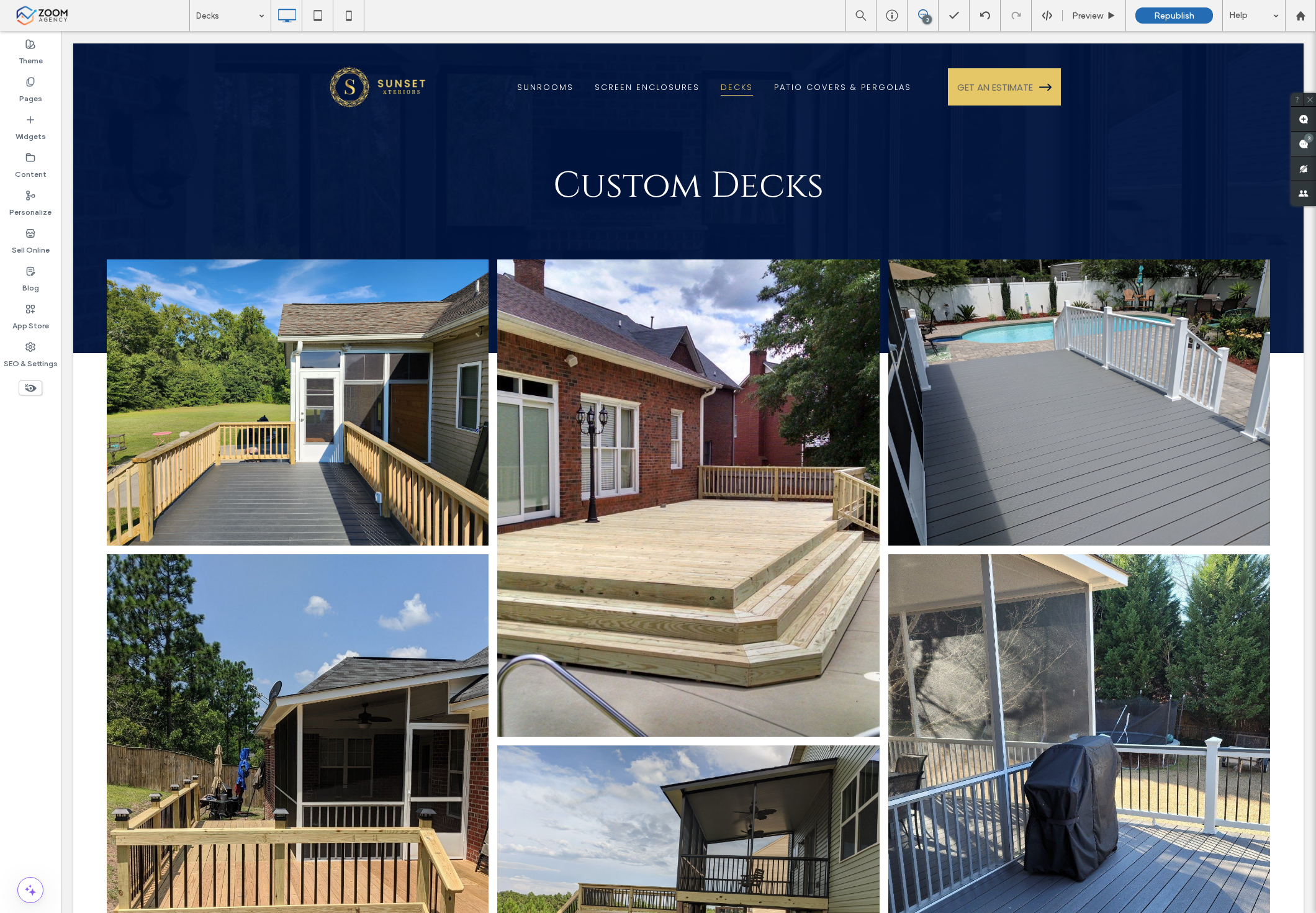
click at [1304, 145] on use at bounding box center [1304, 144] width 10 height 10
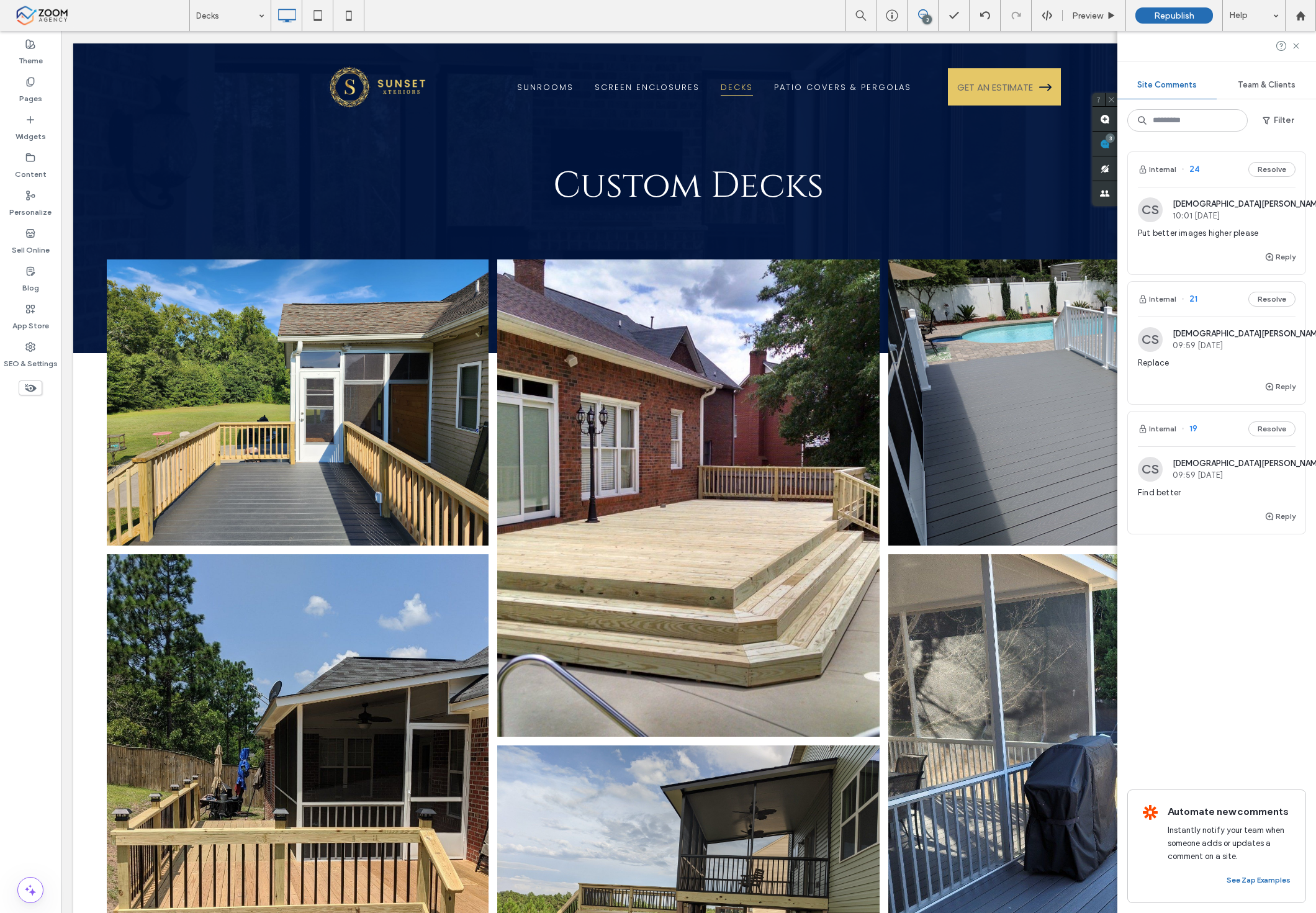
click at [1224, 231] on span "Put better images higher please" at bounding box center [1217, 233] width 158 height 12
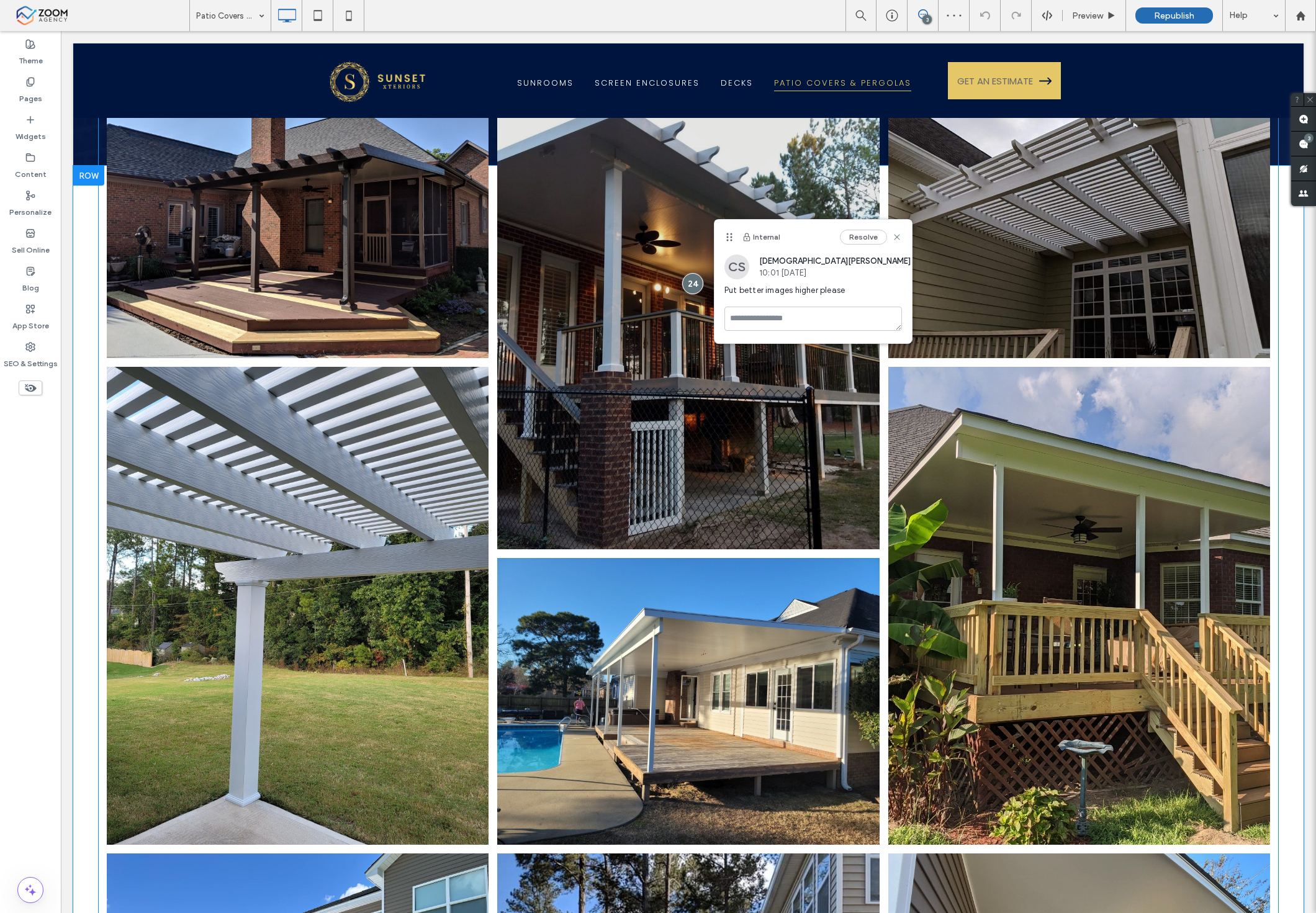
click at [703, 280] on link at bounding box center [688, 310] width 405 height 506
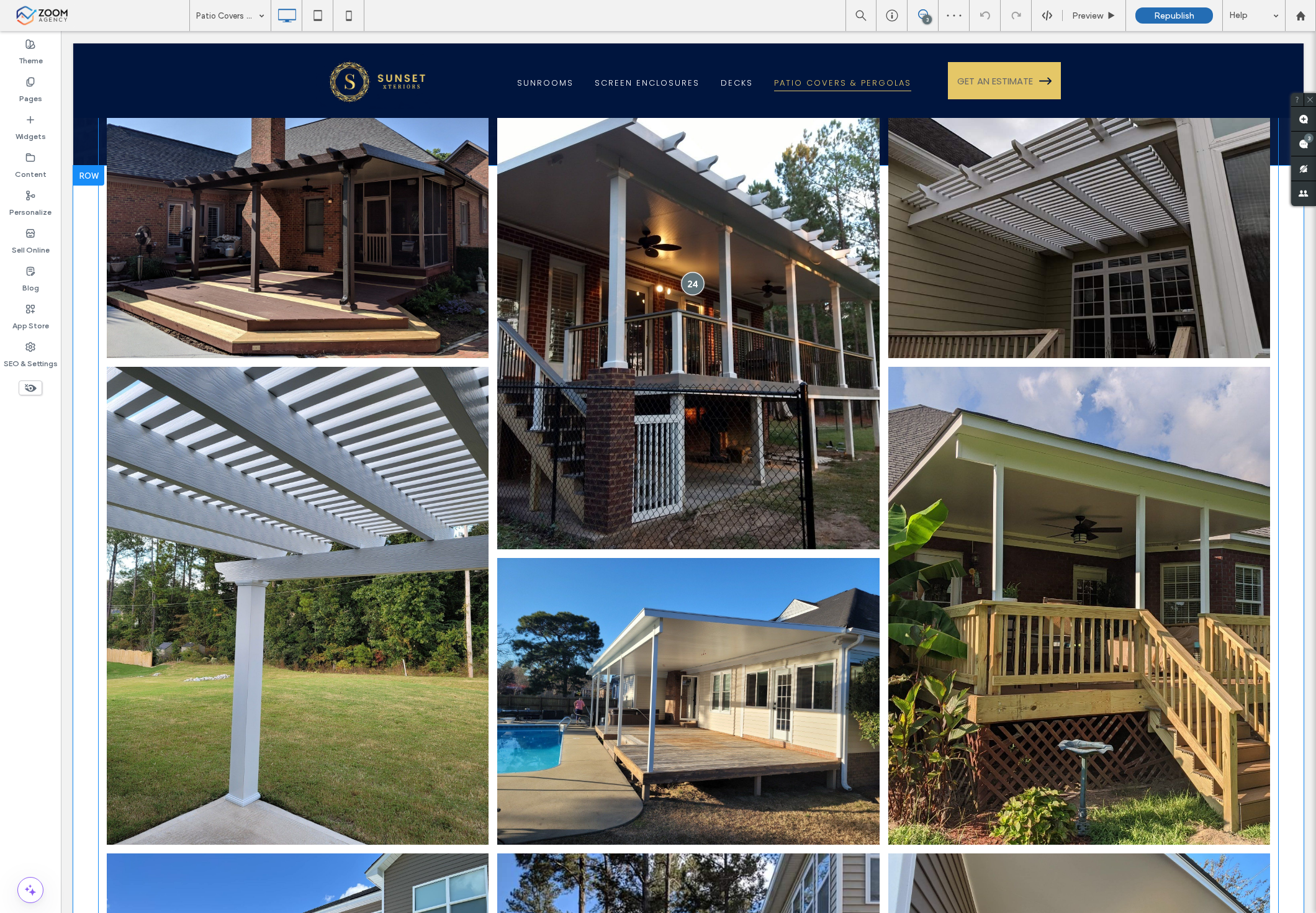
click at [688, 282] on div at bounding box center [693, 284] width 23 height 23
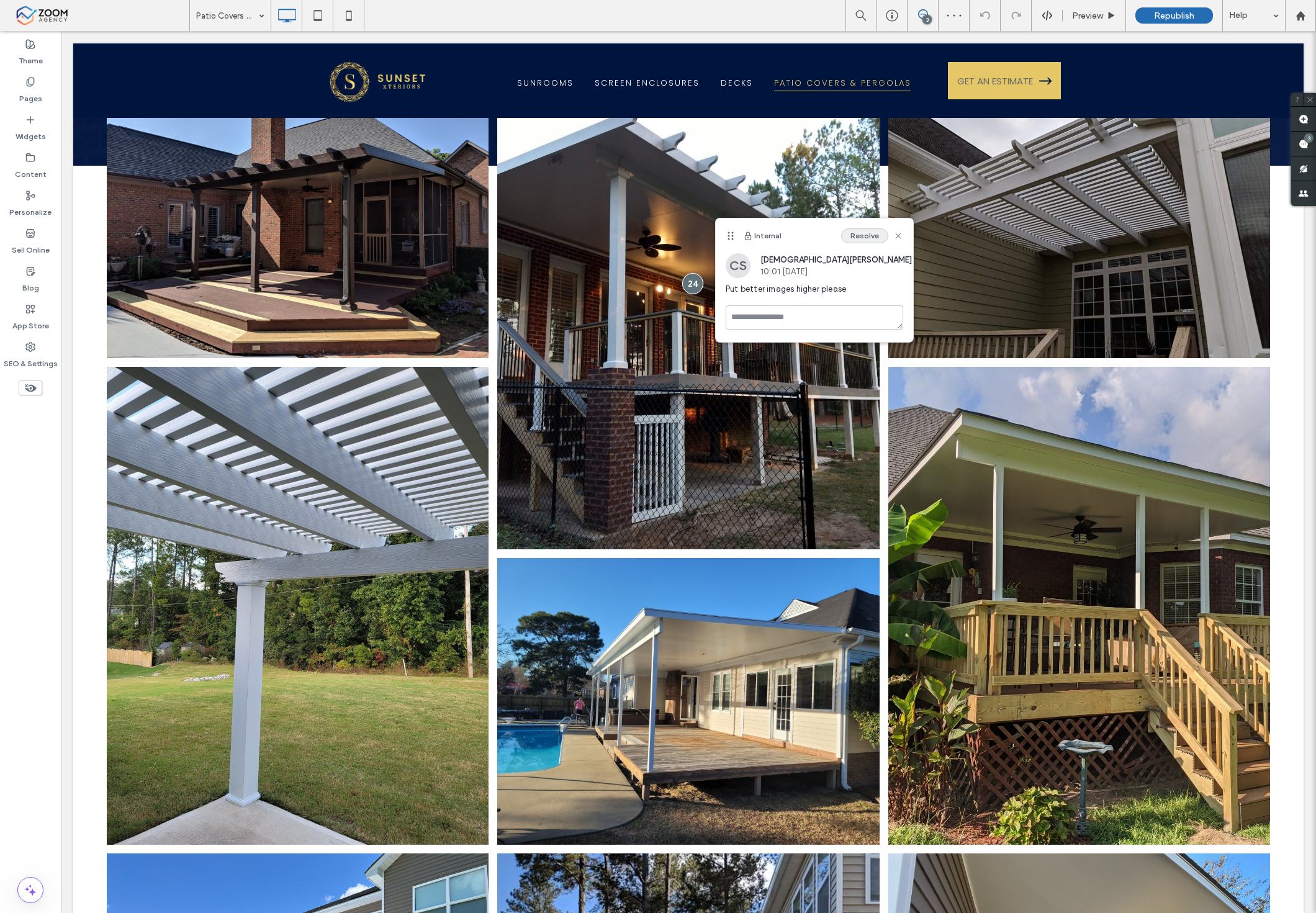
click at [876, 232] on button "Resolve" at bounding box center [865, 236] width 47 height 15
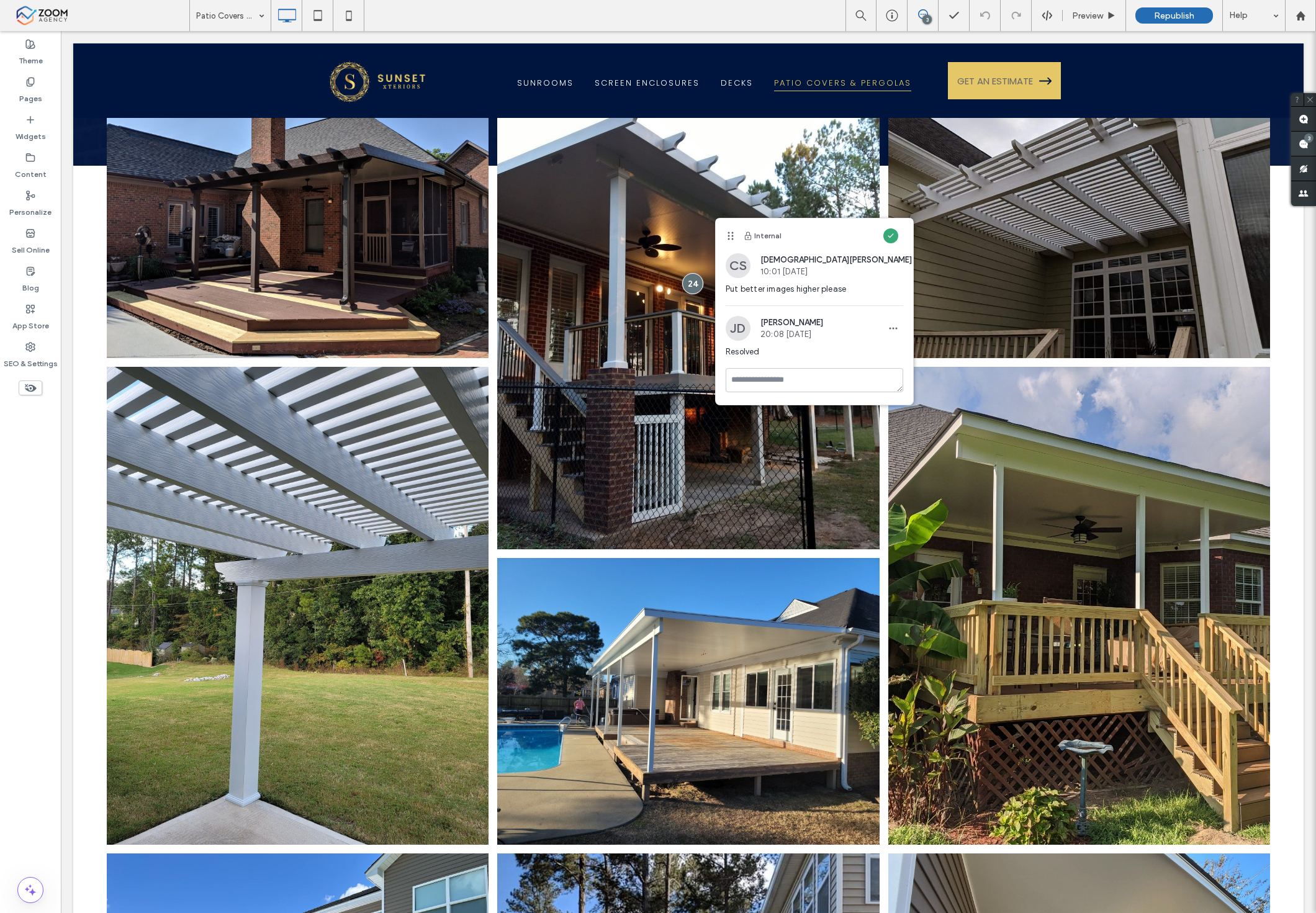
click at [1302, 136] on div "3" at bounding box center [1304, 144] width 25 height 25
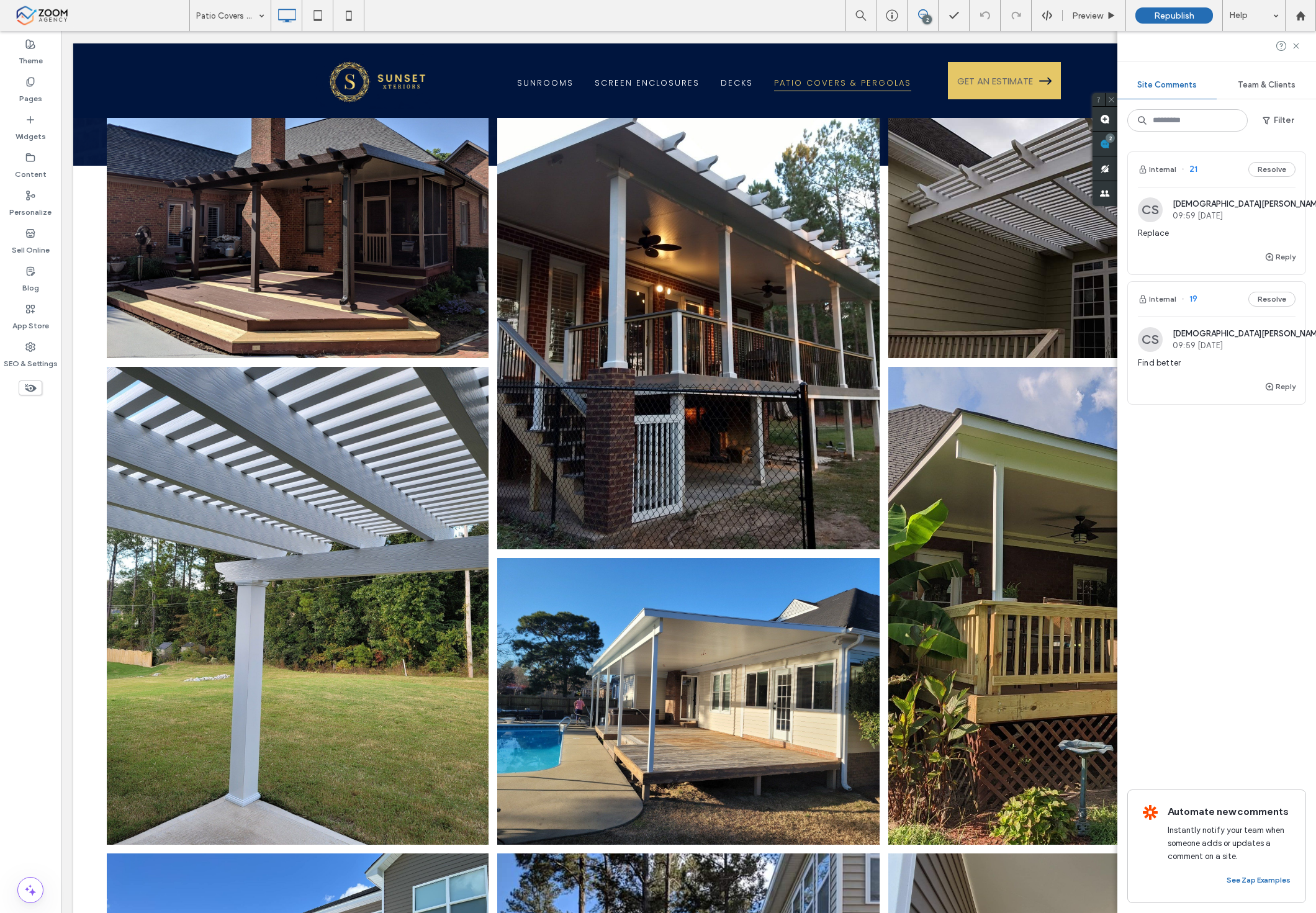
click at [1230, 244] on div "Replace" at bounding box center [1217, 238] width 158 height 22
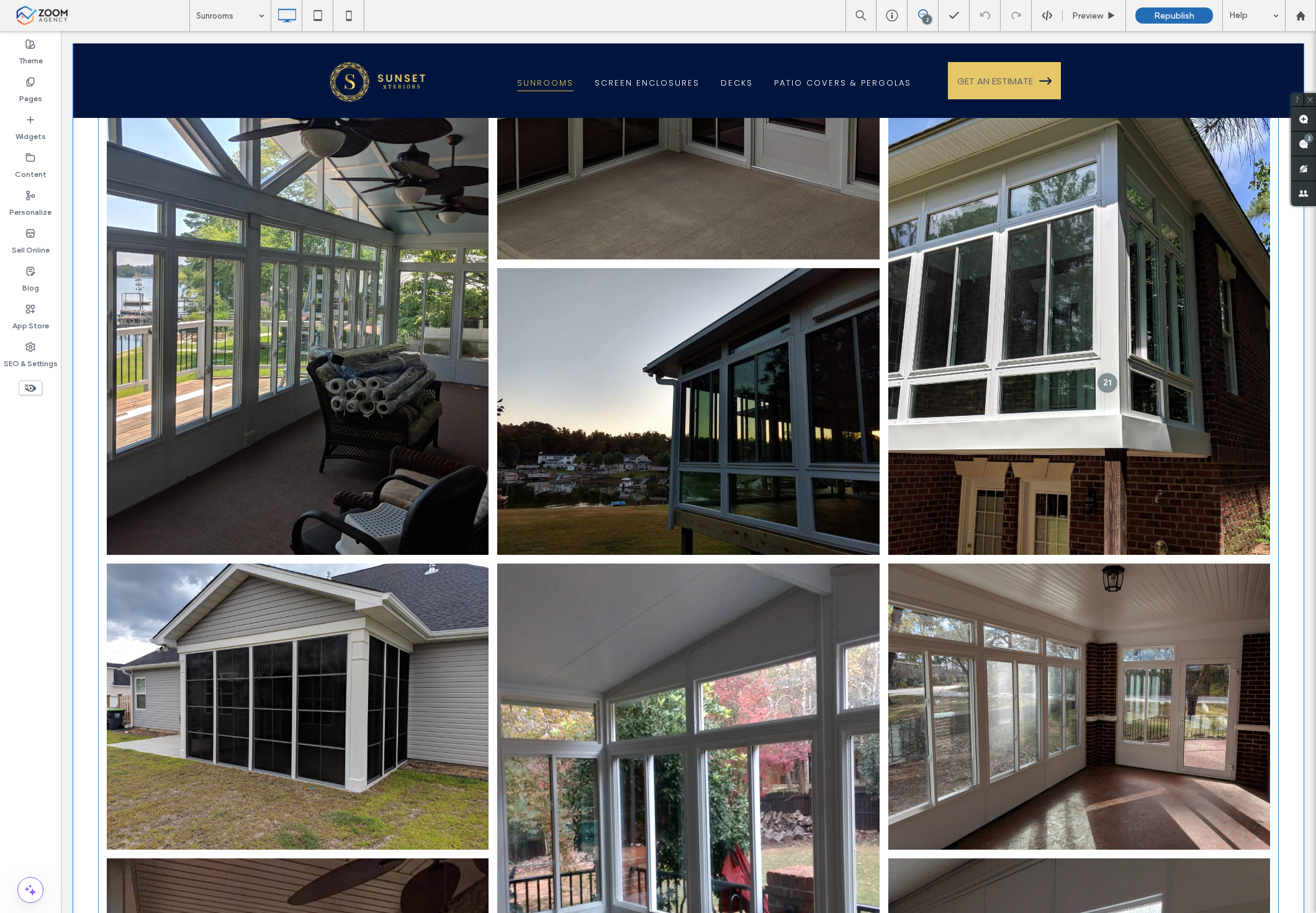
scroll to position [276, 0]
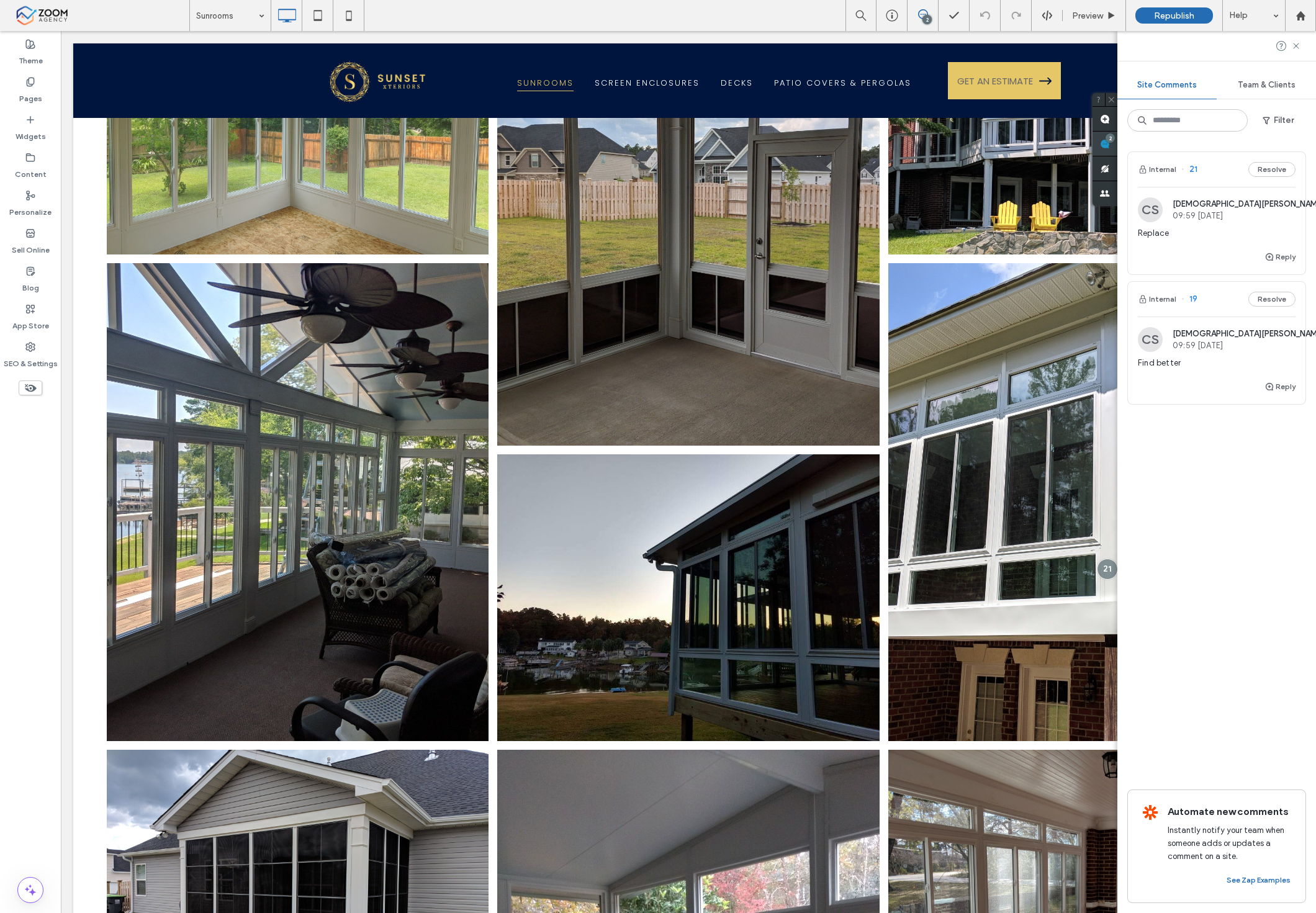
click at [1110, 141] on use at bounding box center [1105, 144] width 10 height 10
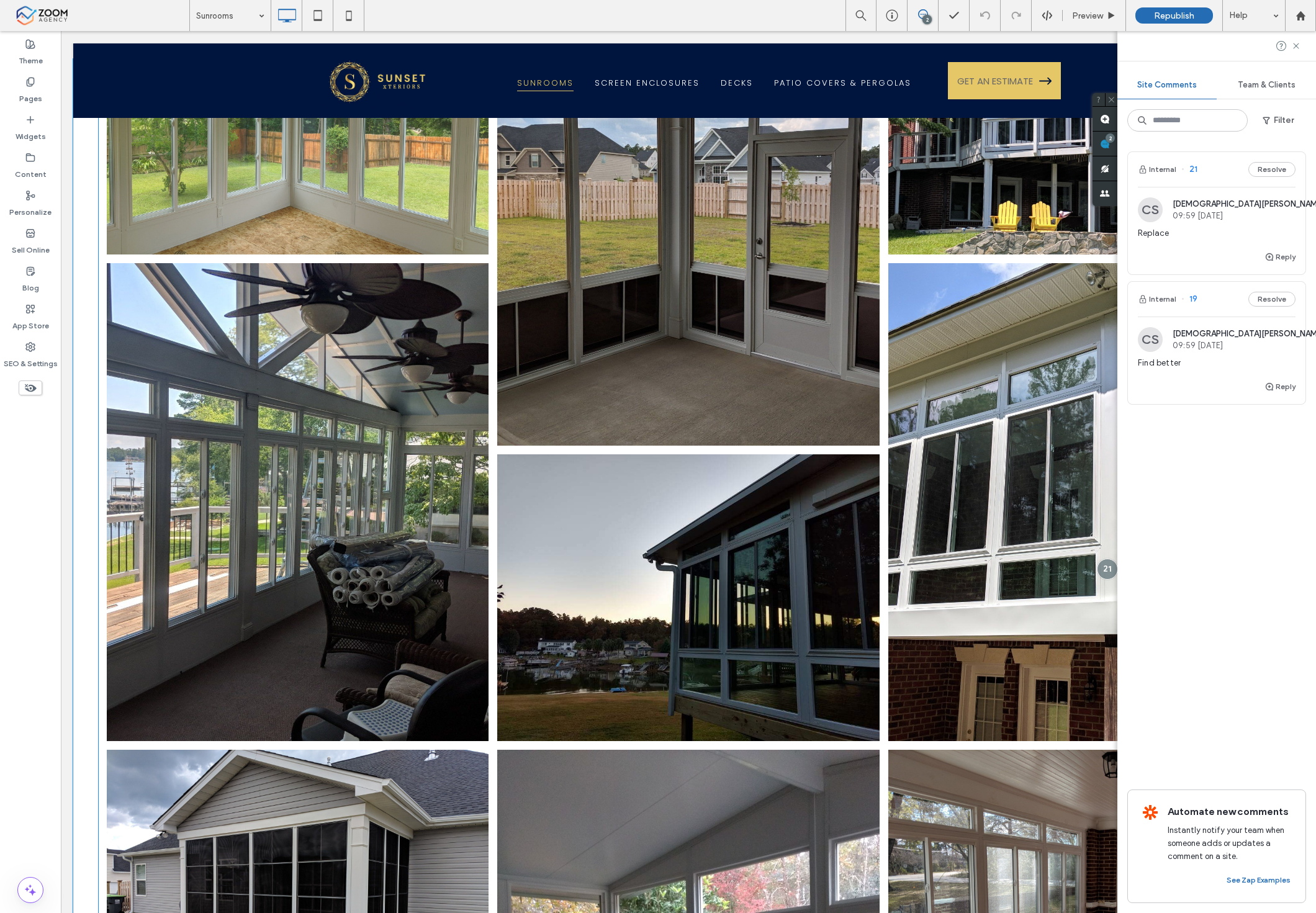
click at [413, 566] on link at bounding box center [298, 501] width 405 height 506
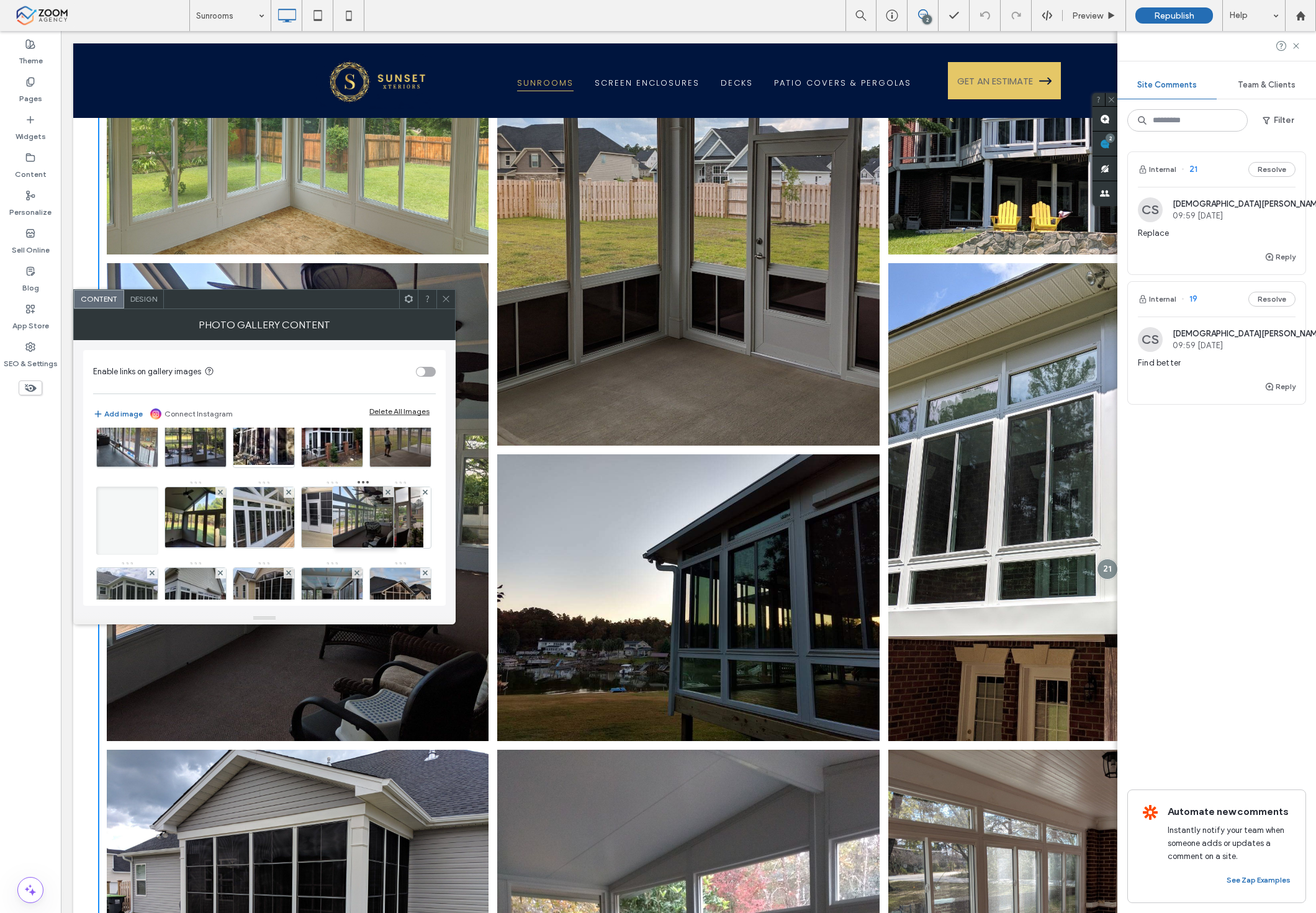
scroll to position [207, 0]
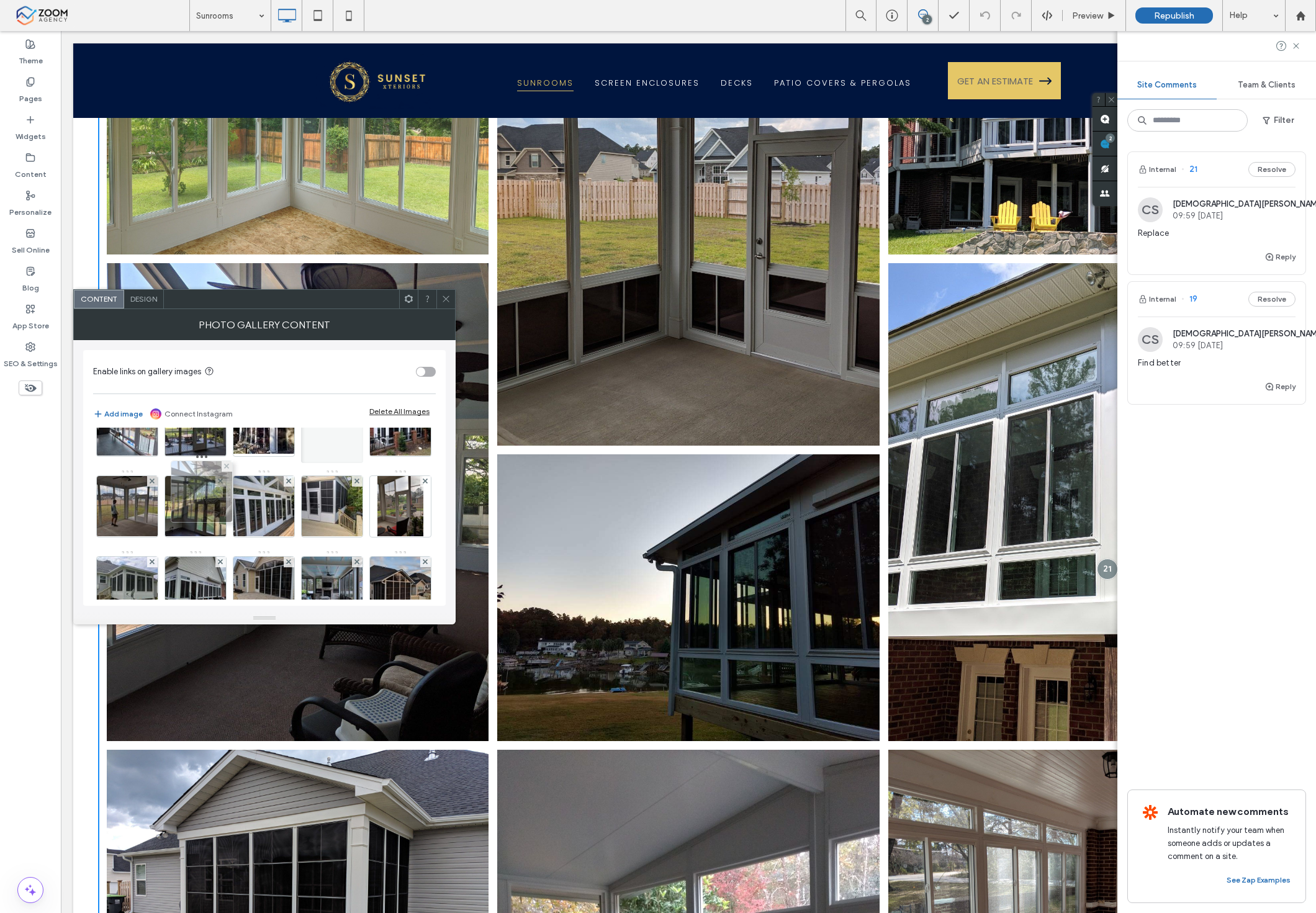
drag, startPoint x: 333, startPoint y: 473, endPoint x: 195, endPoint y: 521, distance: 146.1
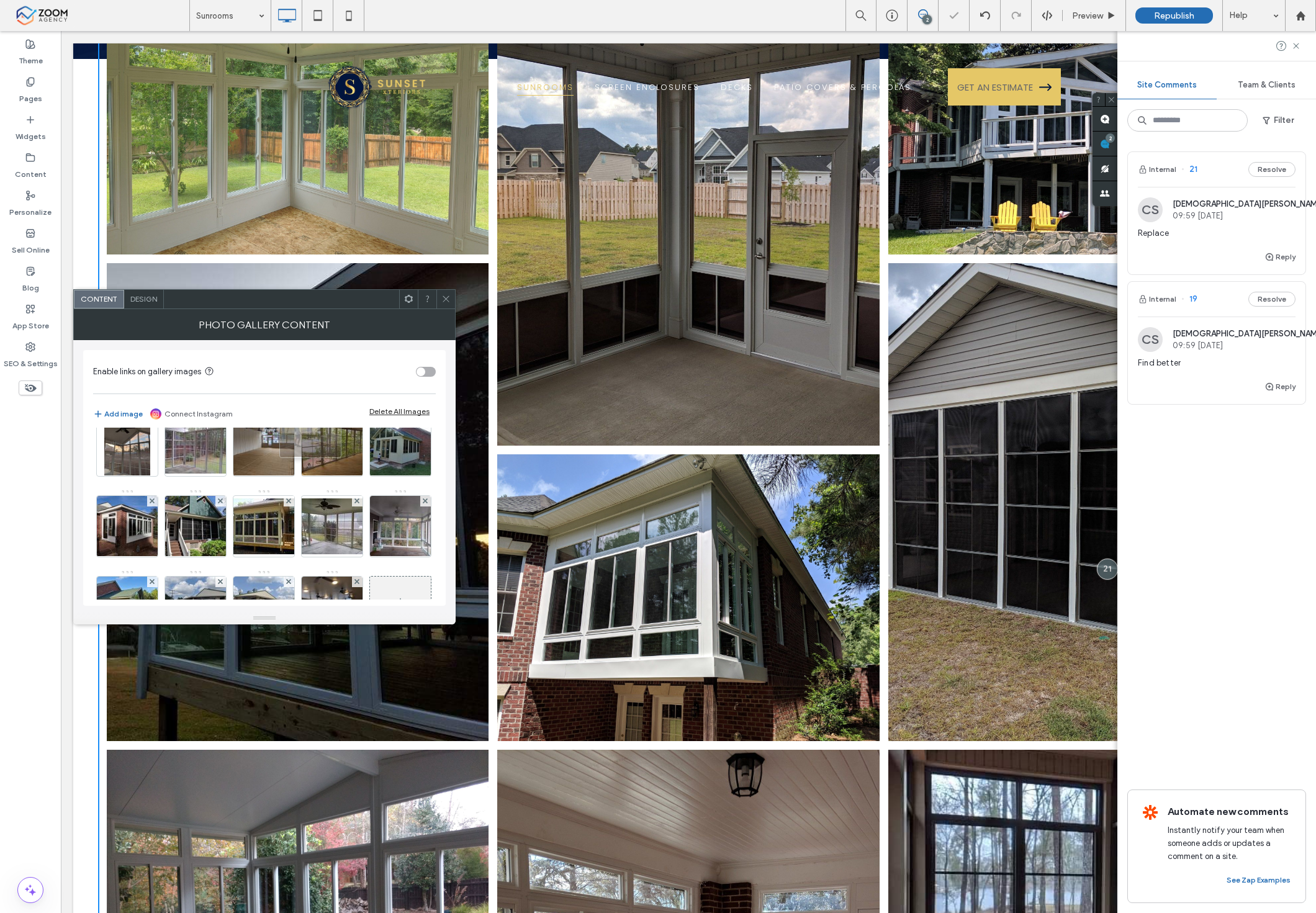
scroll to position [471, 0]
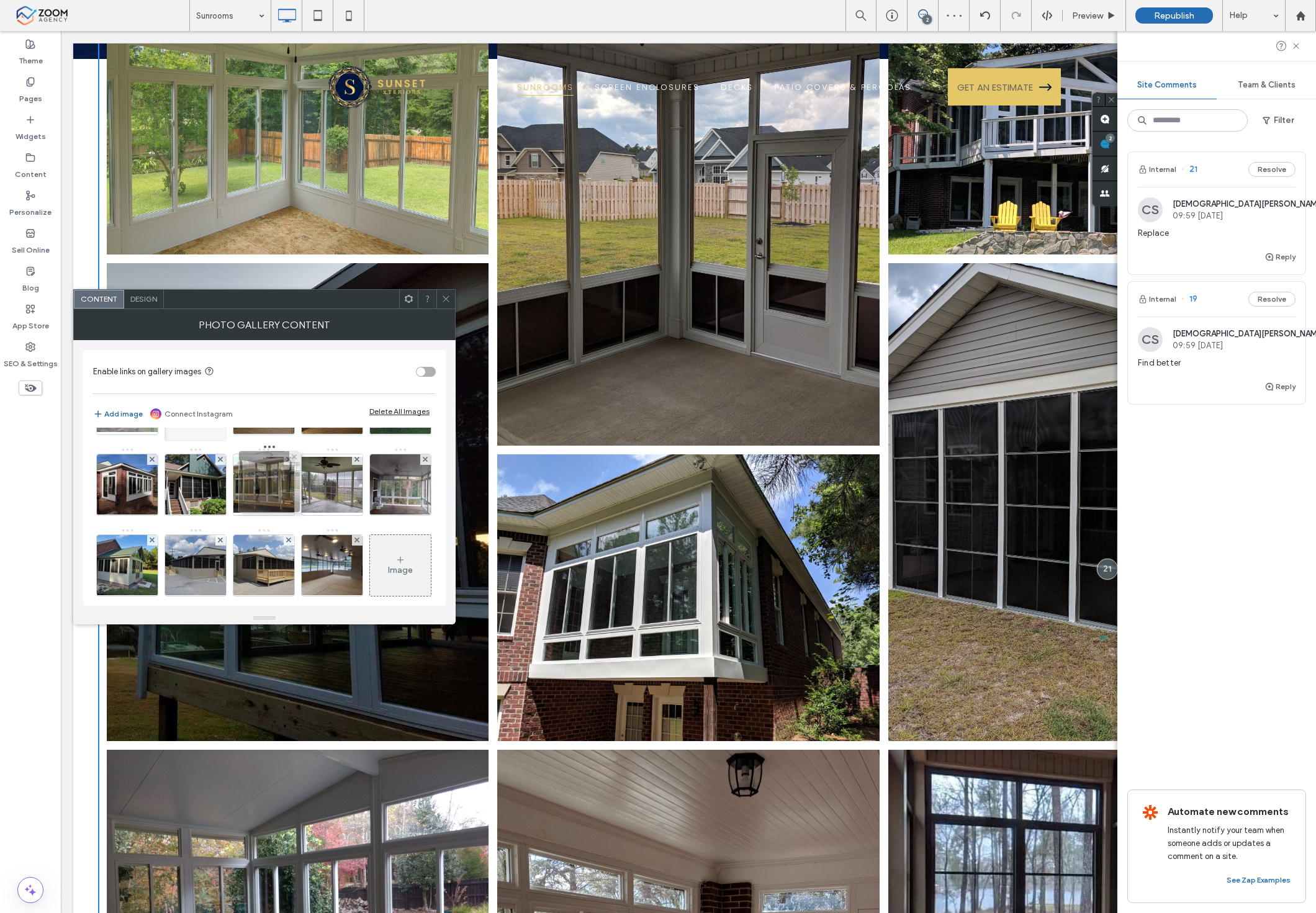
drag, startPoint x: 324, startPoint y: 509, endPoint x: 251, endPoint y: 506, distance: 73.1
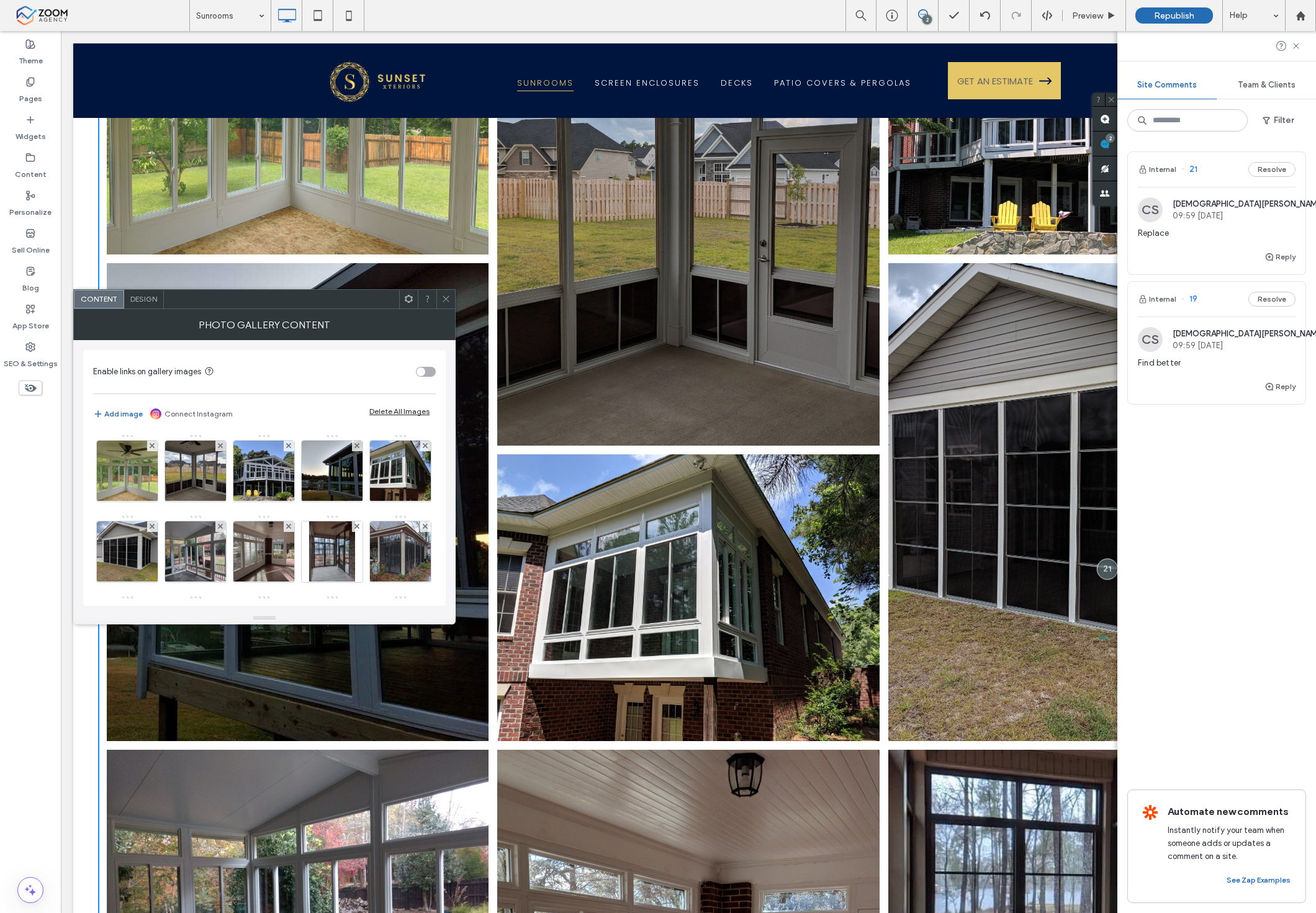
scroll to position [0, 0]
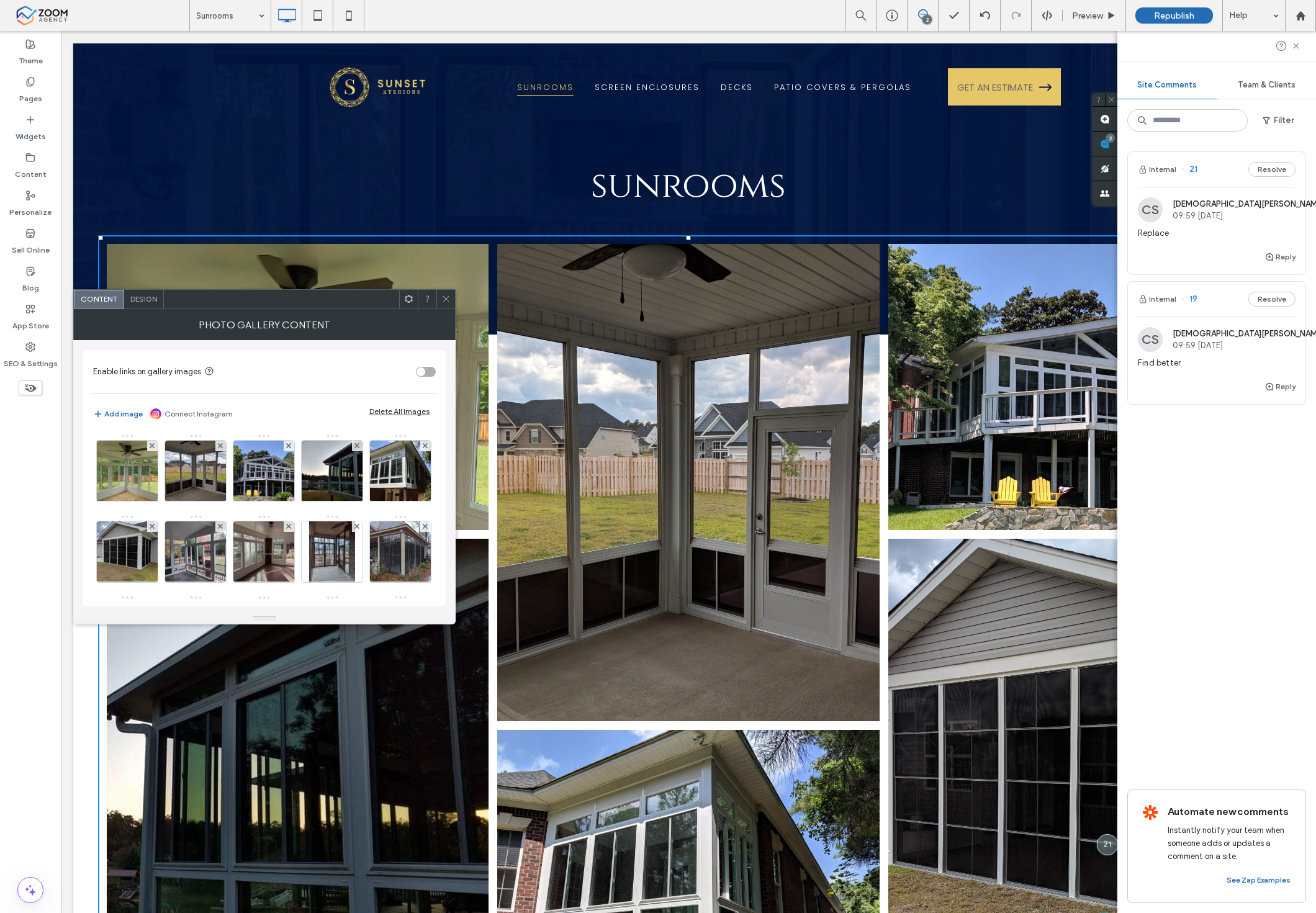
click at [442, 294] on icon at bounding box center [446, 299] width 9 height 9
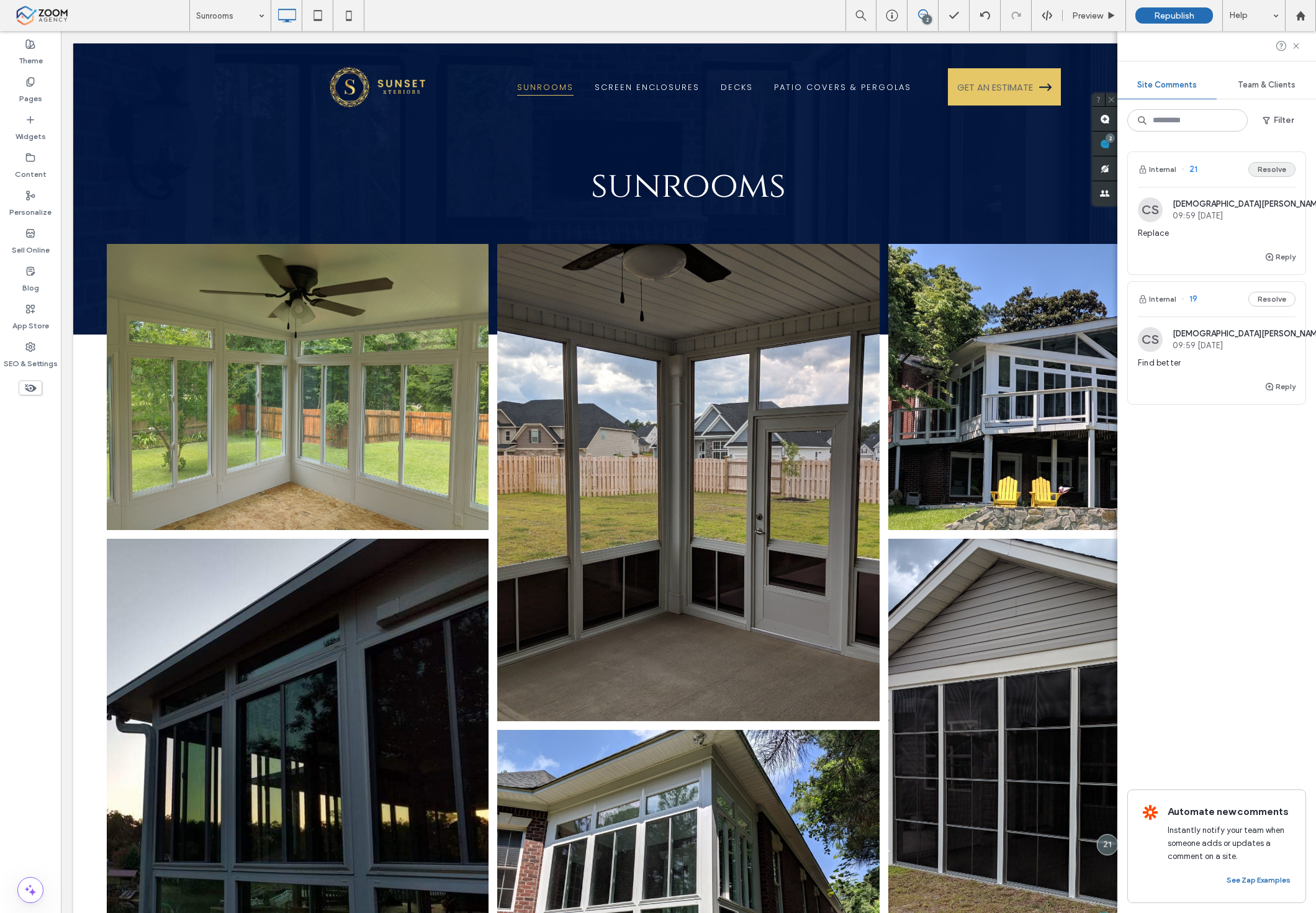
click at [1273, 170] on button "Resolve" at bounding box center [1271, 170] width 47 height 15
click at [1223, 238] on span "Find better" at bounding box center [1217, 233] width 158 height 12
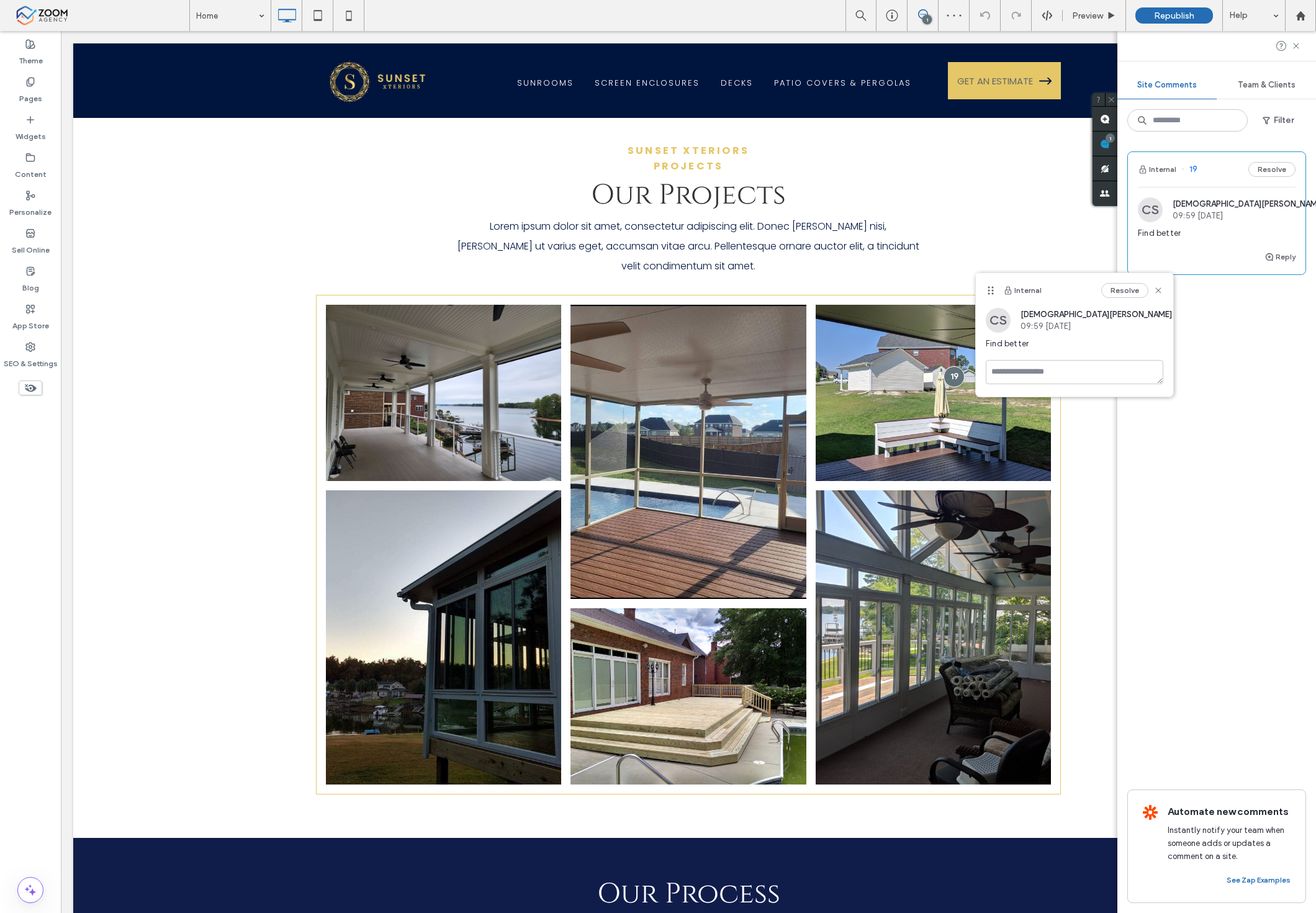
click at [1052, 348] on span "Find better" at bounding box center [1075, 343] width 178 height 12
click at [943, 365] on div at bounding box center [954, 377] width 23 height 23
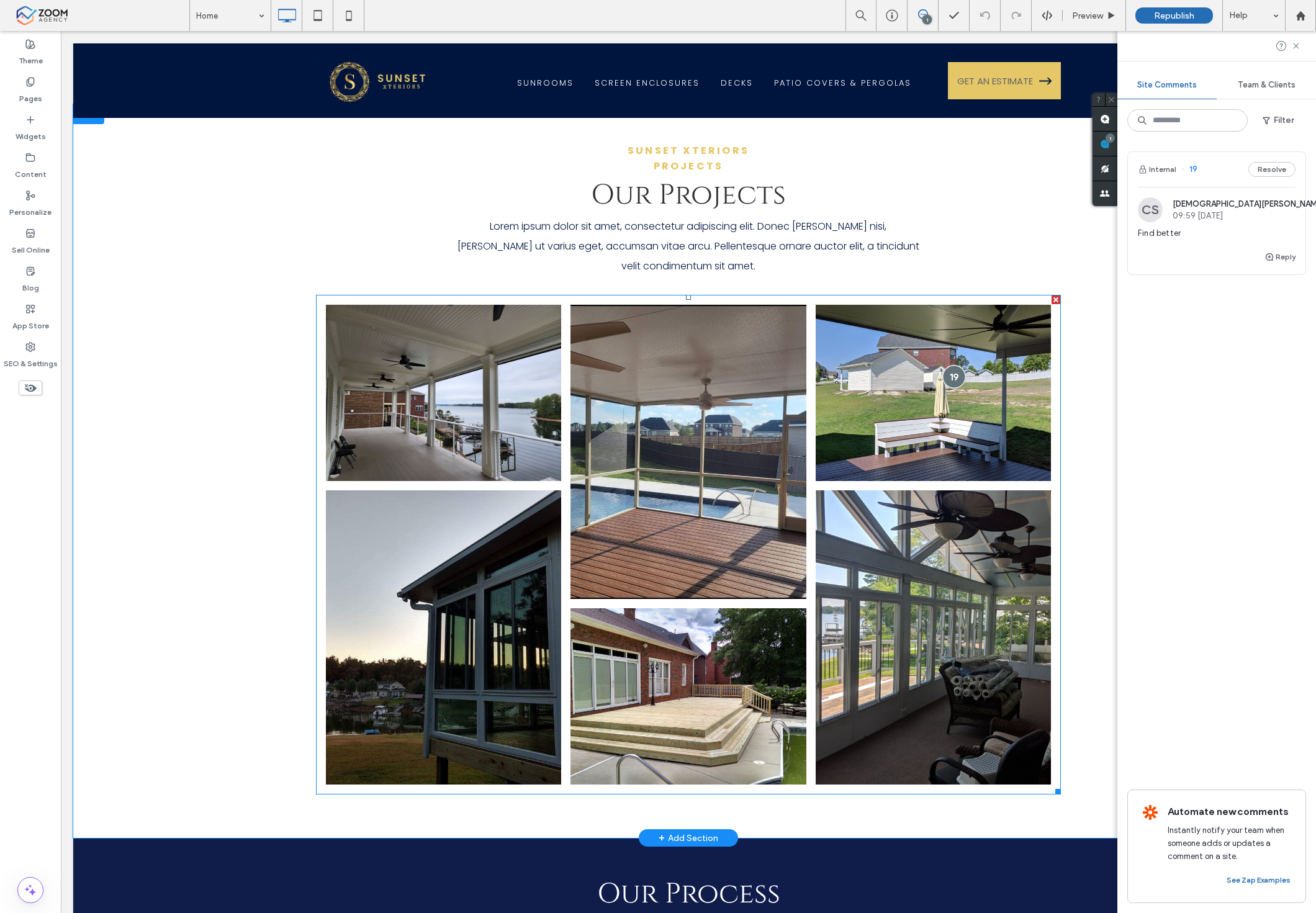
click at [944, 365] on div at bounding box center [954, 377] width 23 height 23
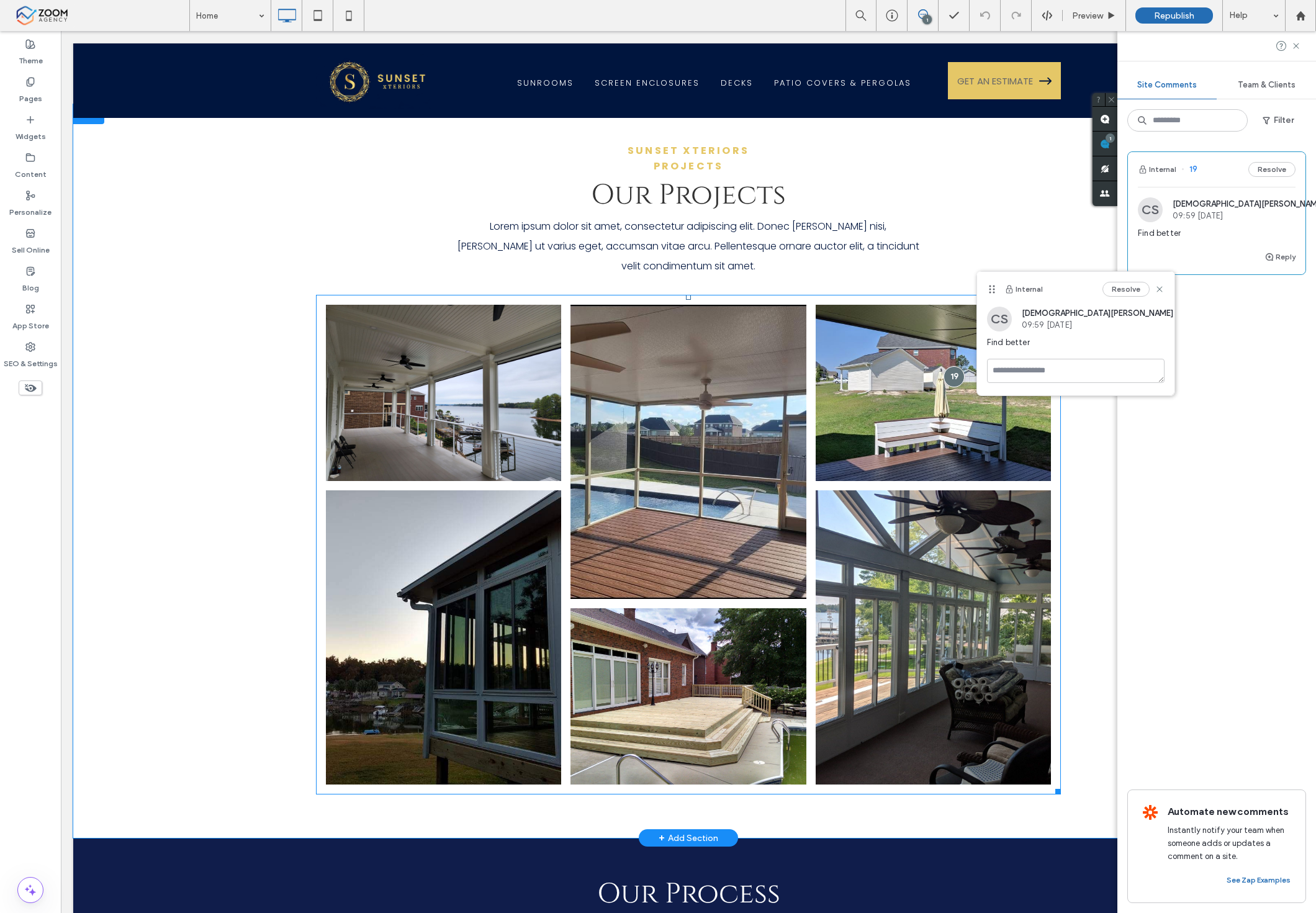
click at [824, 481] on link at bounding box center [933, 638] width 249 height 313
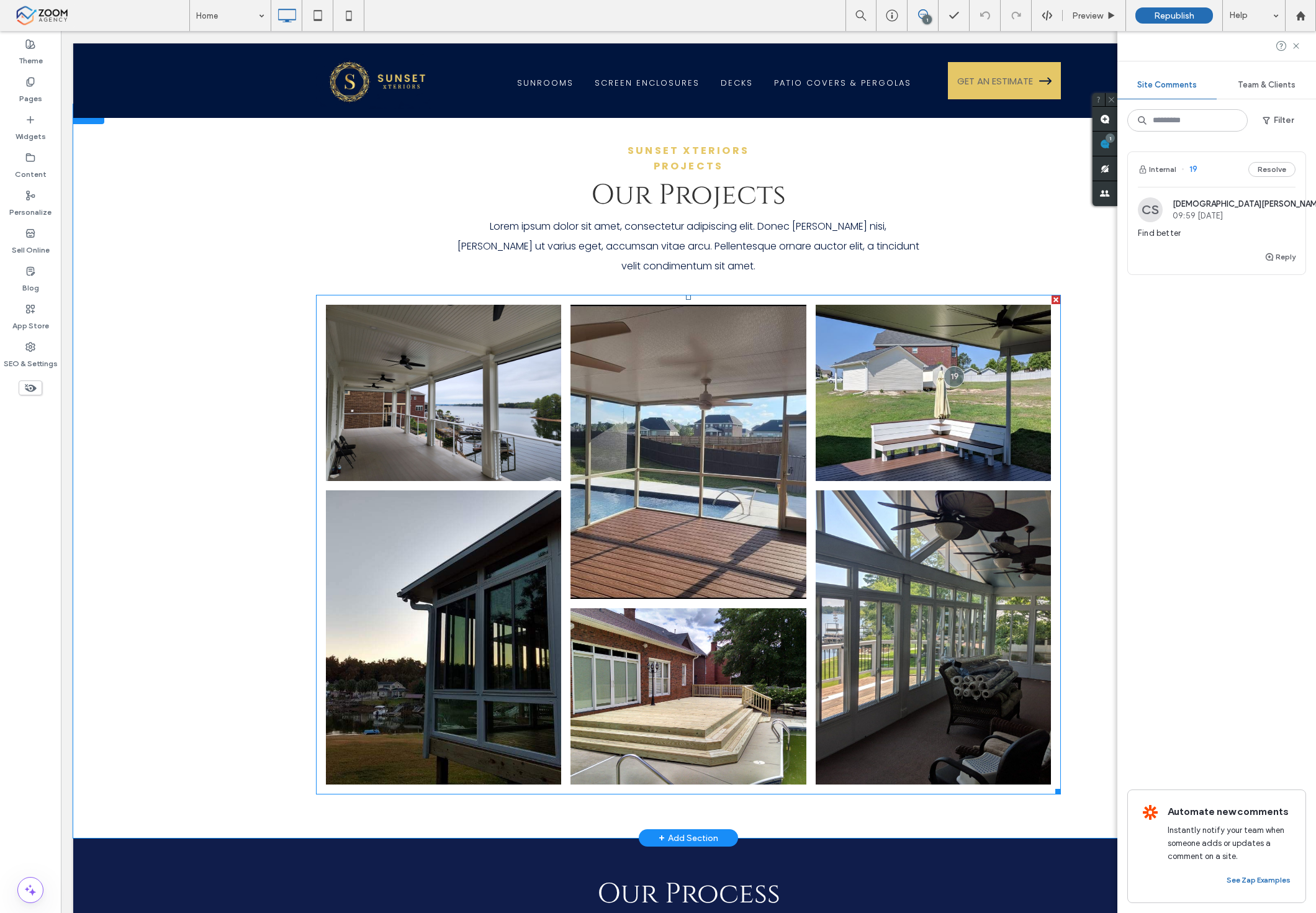
click at [890, 411] on link at bounding box center [933, 392] width 249 height 187
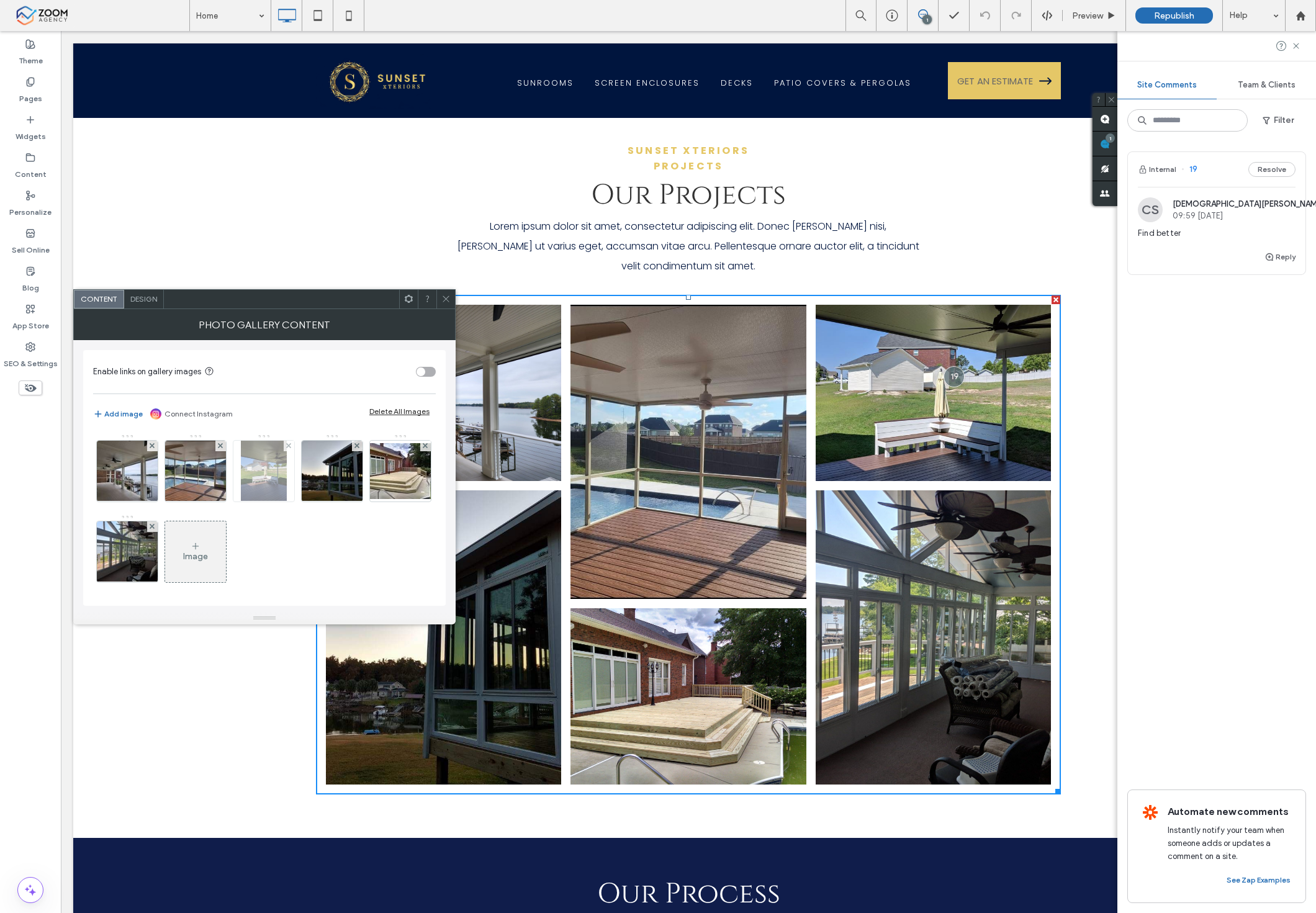
click at [275, 479] on img at bounding box center [264, 471] width 46 height 61
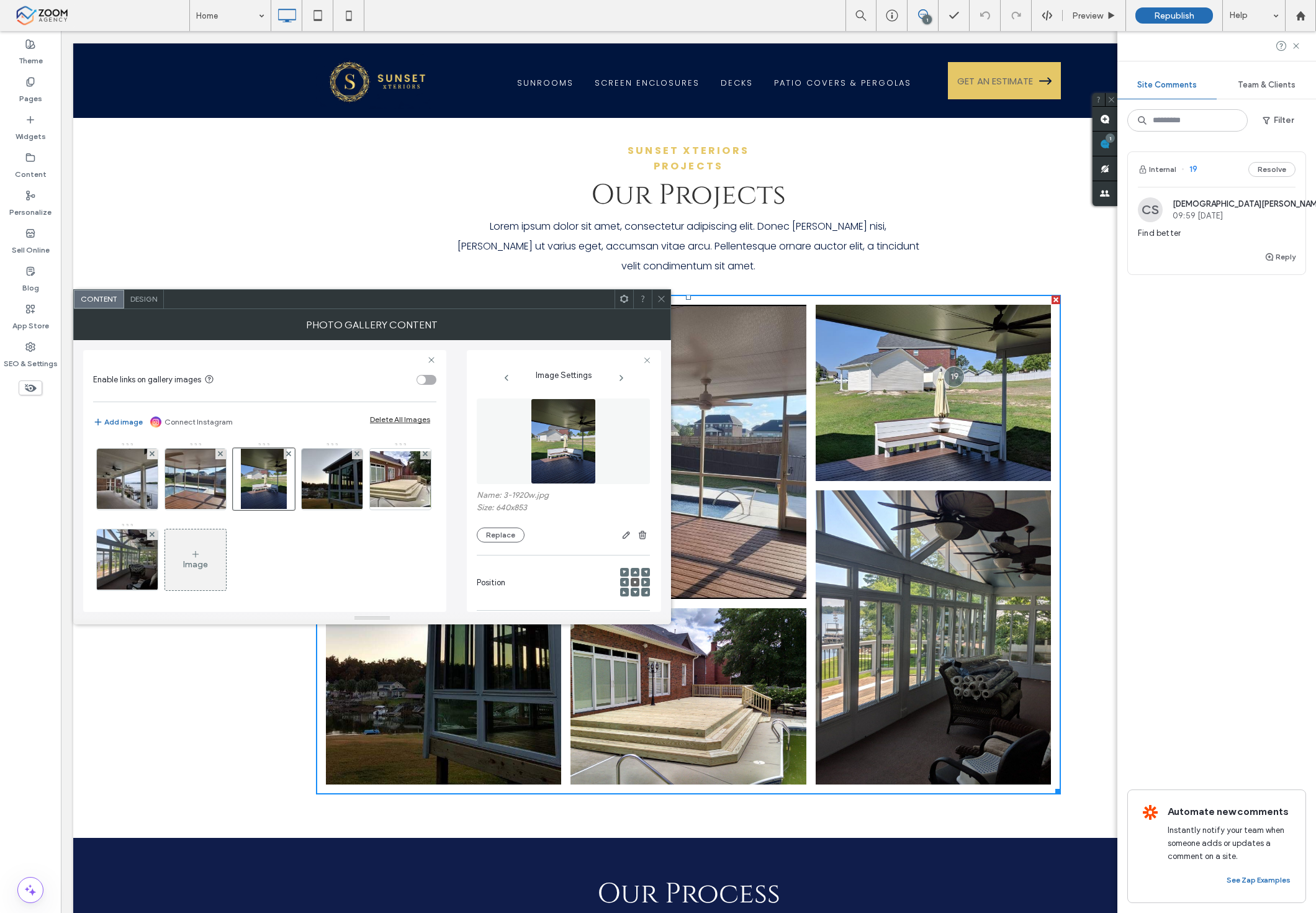
click at [494, 523] on div "Name: 3-1920w.jpg Size: 640x853 Replace" at bounding box center [563, 516] width 173 height 52
click at [494, 535] on button "Replace" at bounding box center [500, 535] width 47 height 15
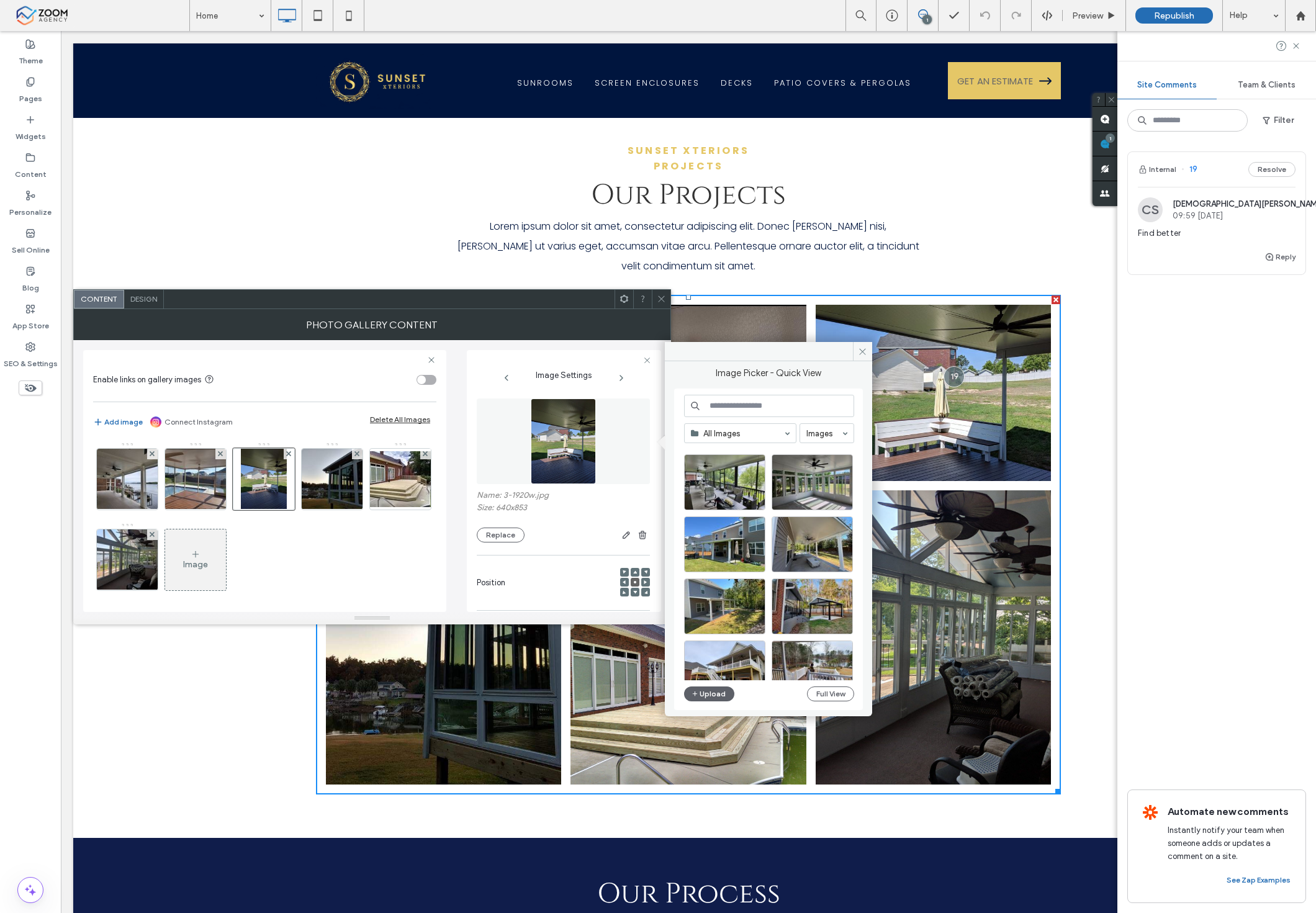
scroll to position [413, 0]
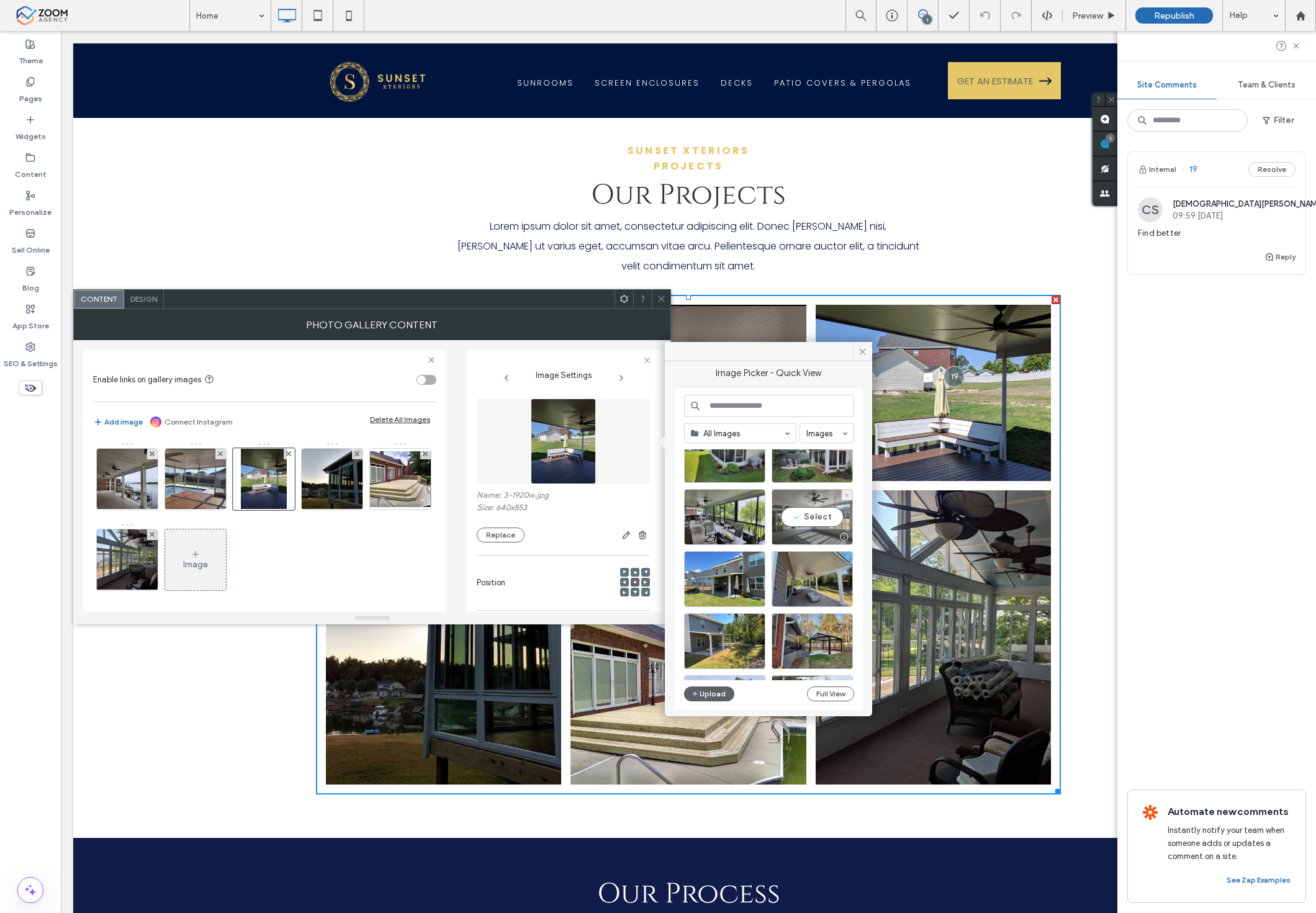
click at [829, 512] on div "Select" at bounding box center [812, 516] width 81 height 56
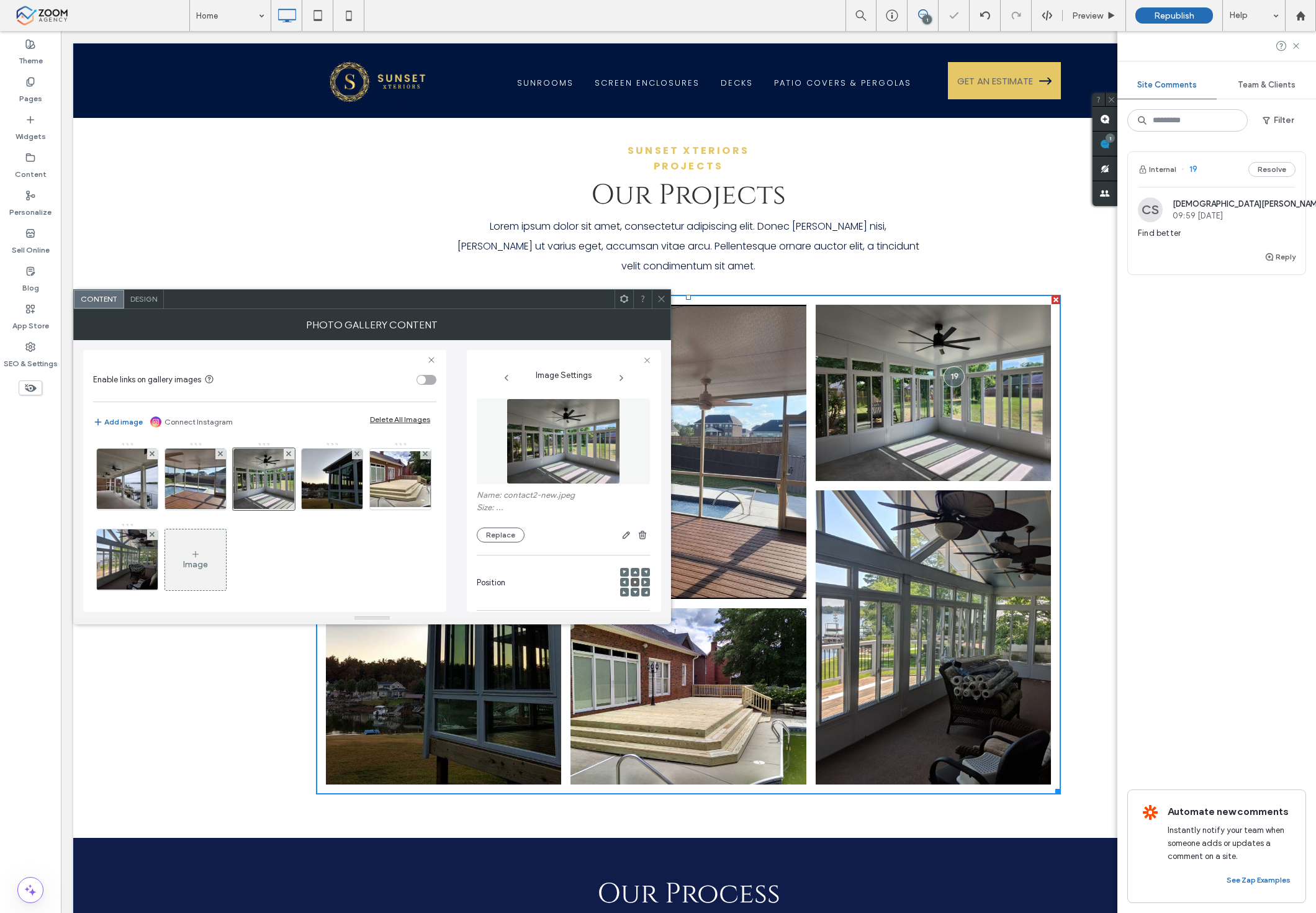
click at [659, 299] on icon at bounding box center [661, 299] width 9 height 9
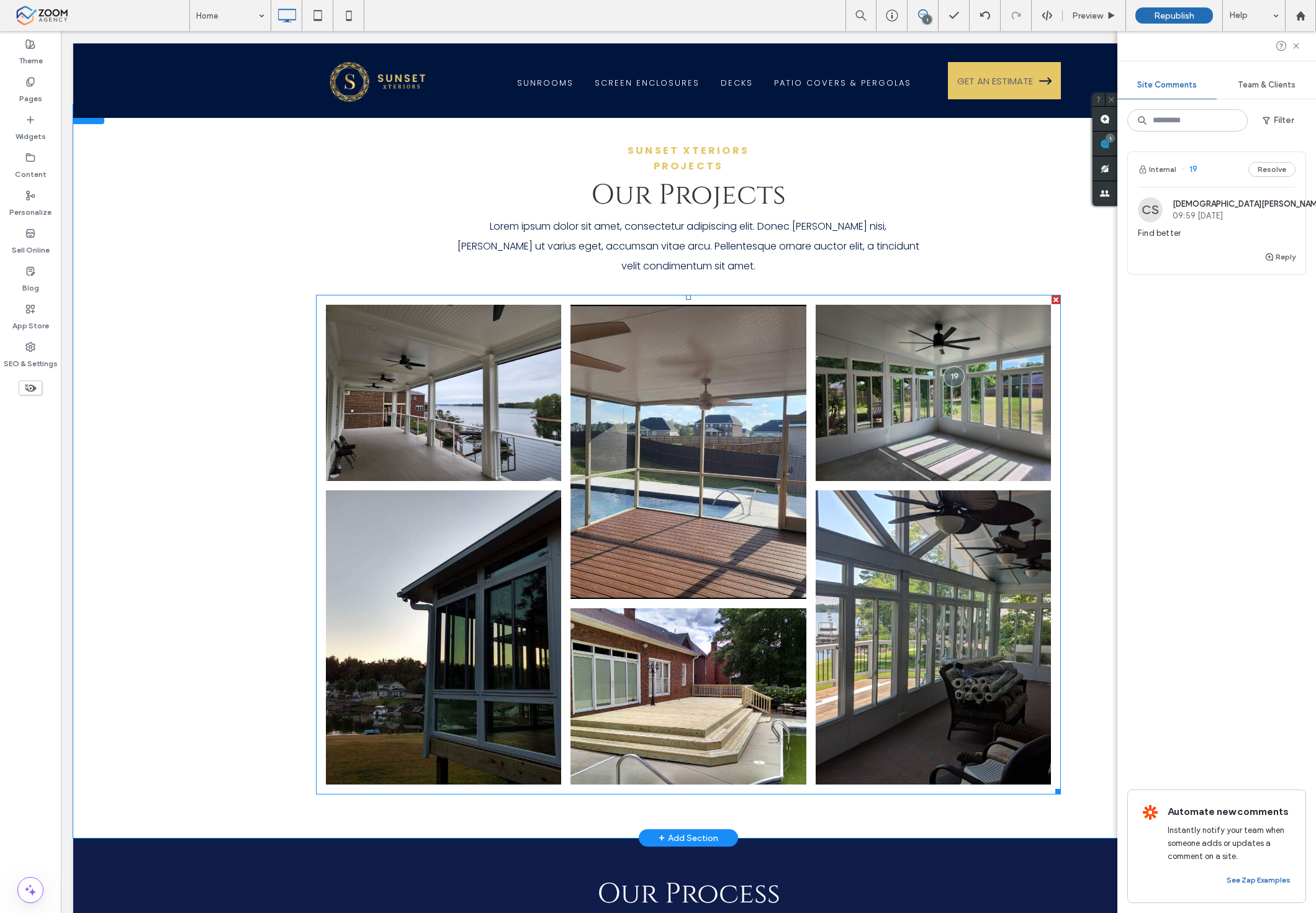
click at [944, 510] on link at bounding box center [933, 638] width 249 height 313
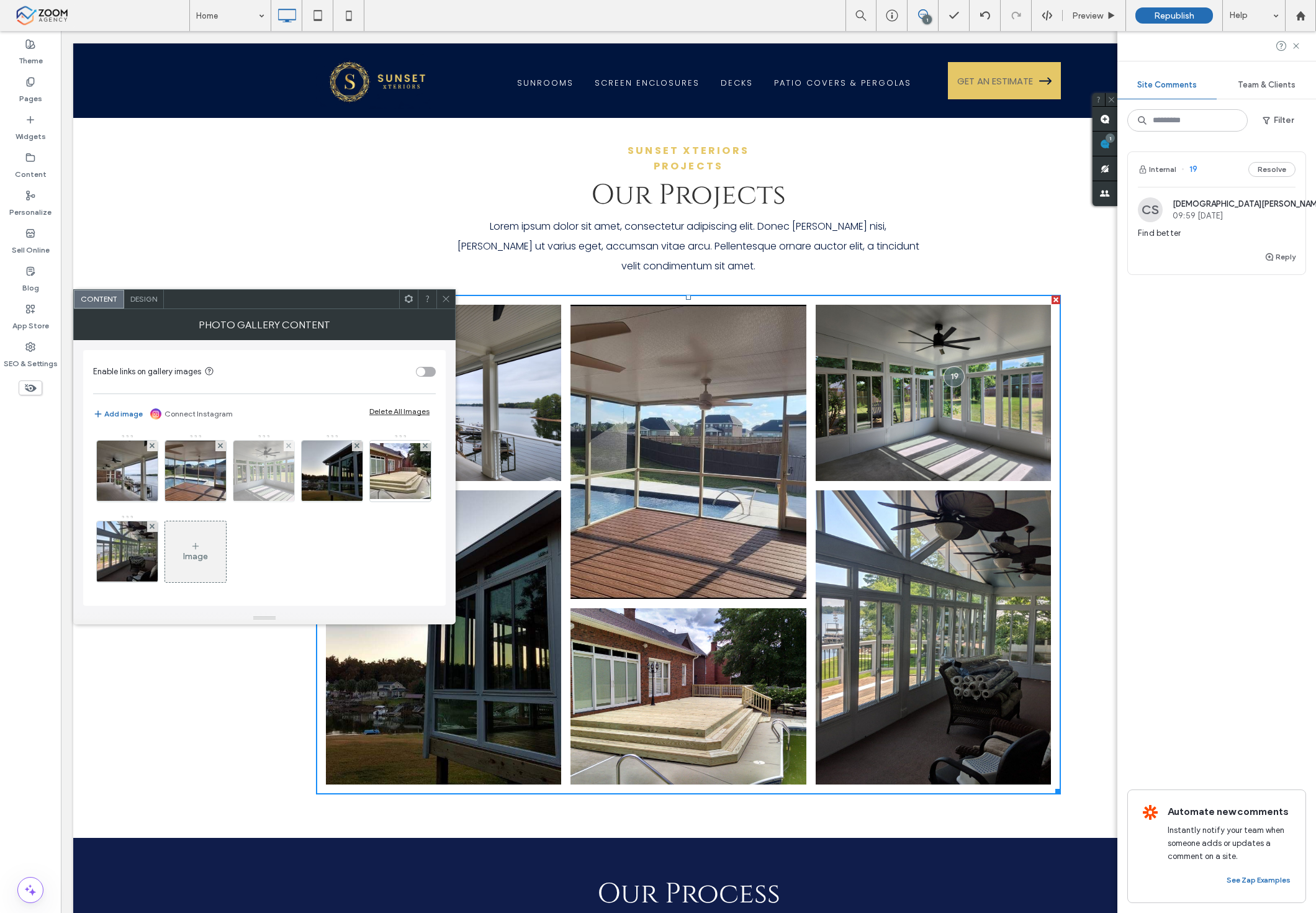
scroll to position [3, 0]
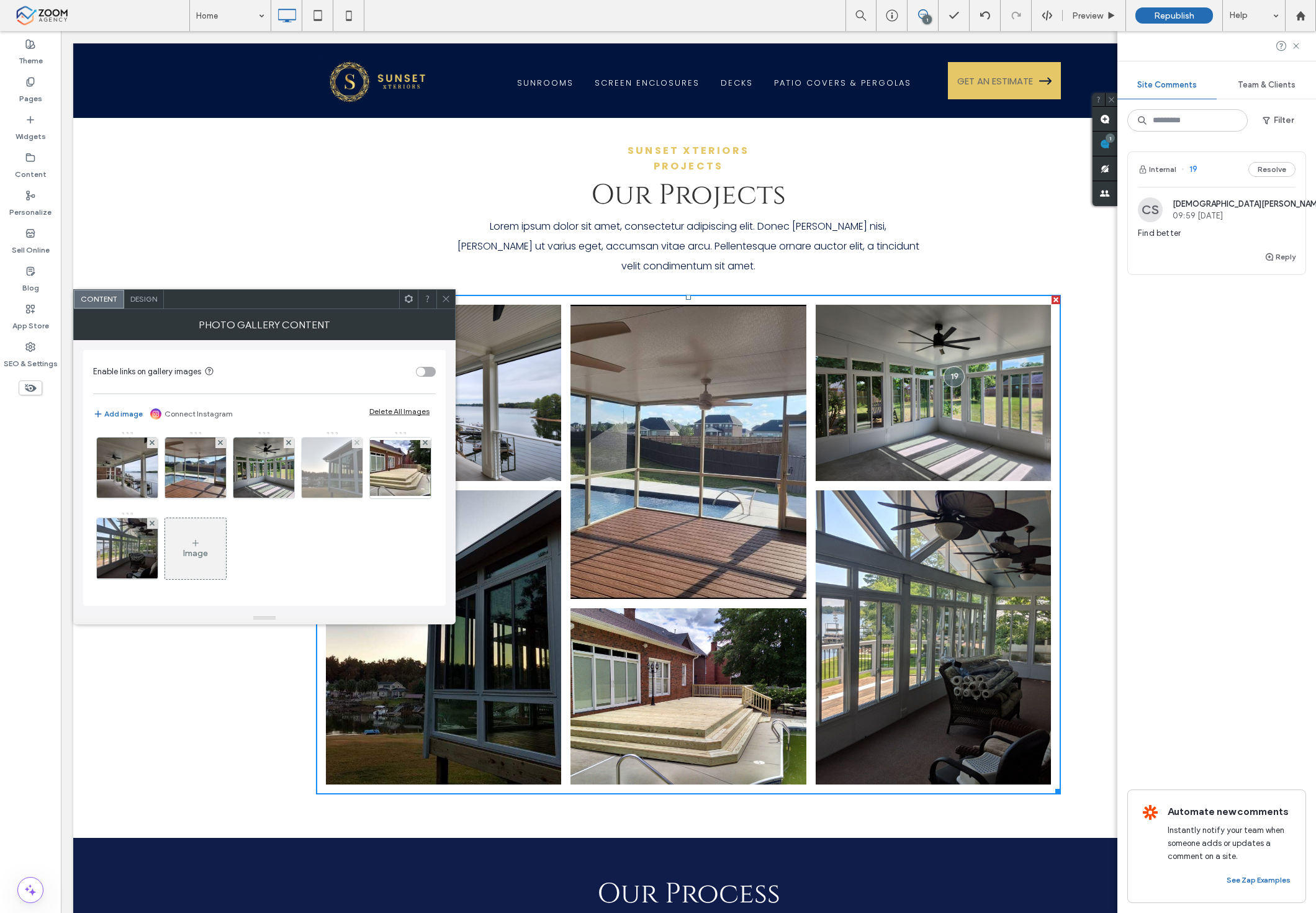
click at [319, 482] on img at bounding box center [333, 467] width 81 height 61
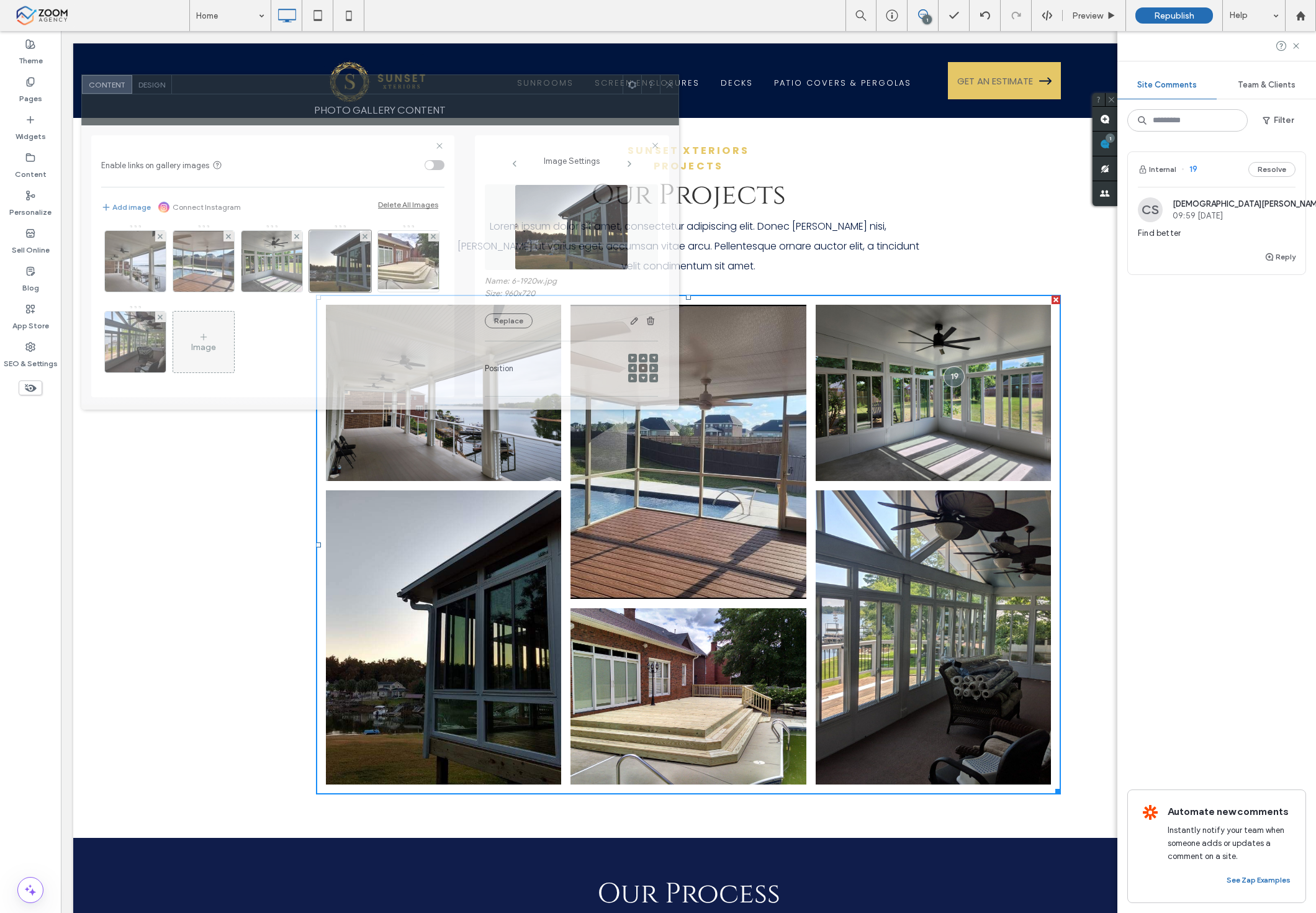
drag, startPoint x: 499, startPoint y: 309, endPoint x: 507, endPoint y: 95, distance: 214.1
click at [507, 95] on div "Photo Gallery Content" at bounding box center [380, 109] width 598 height 31
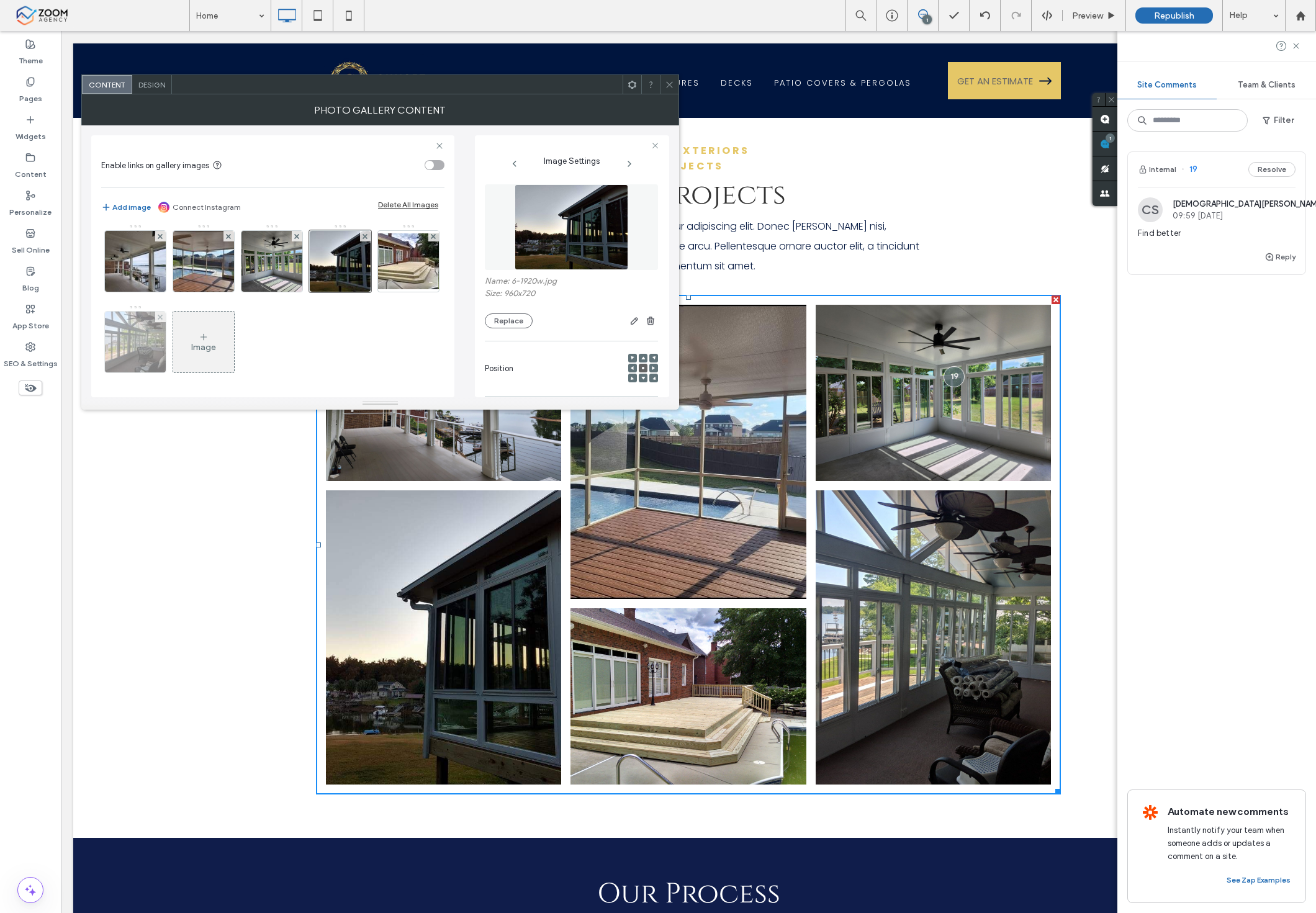
click at [176, 361] on img at bounding box center [136, 342] width 81 height 61
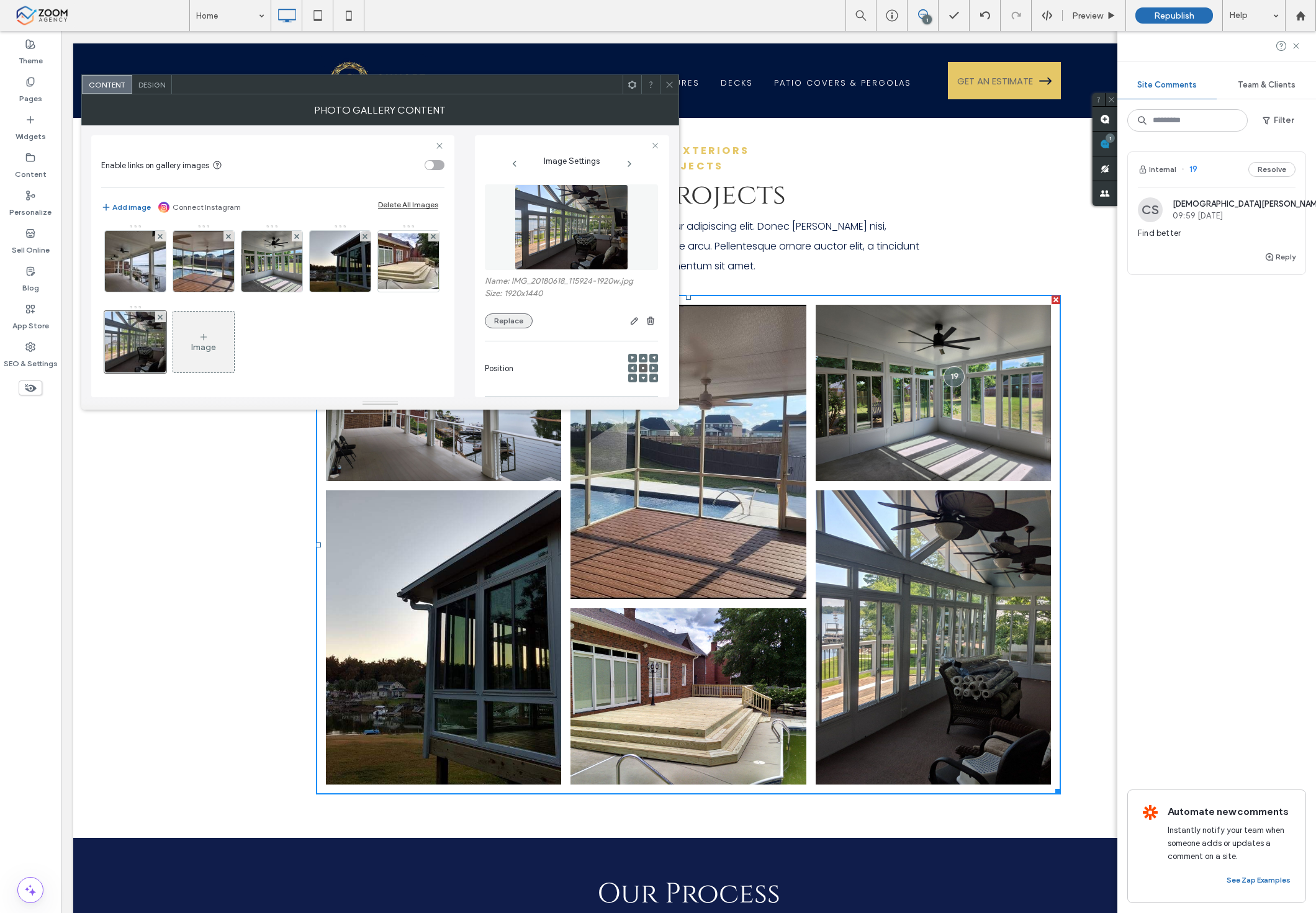
click at [516, 315] on button "Replace" at bounding box center [508, 321] width 47 height 15
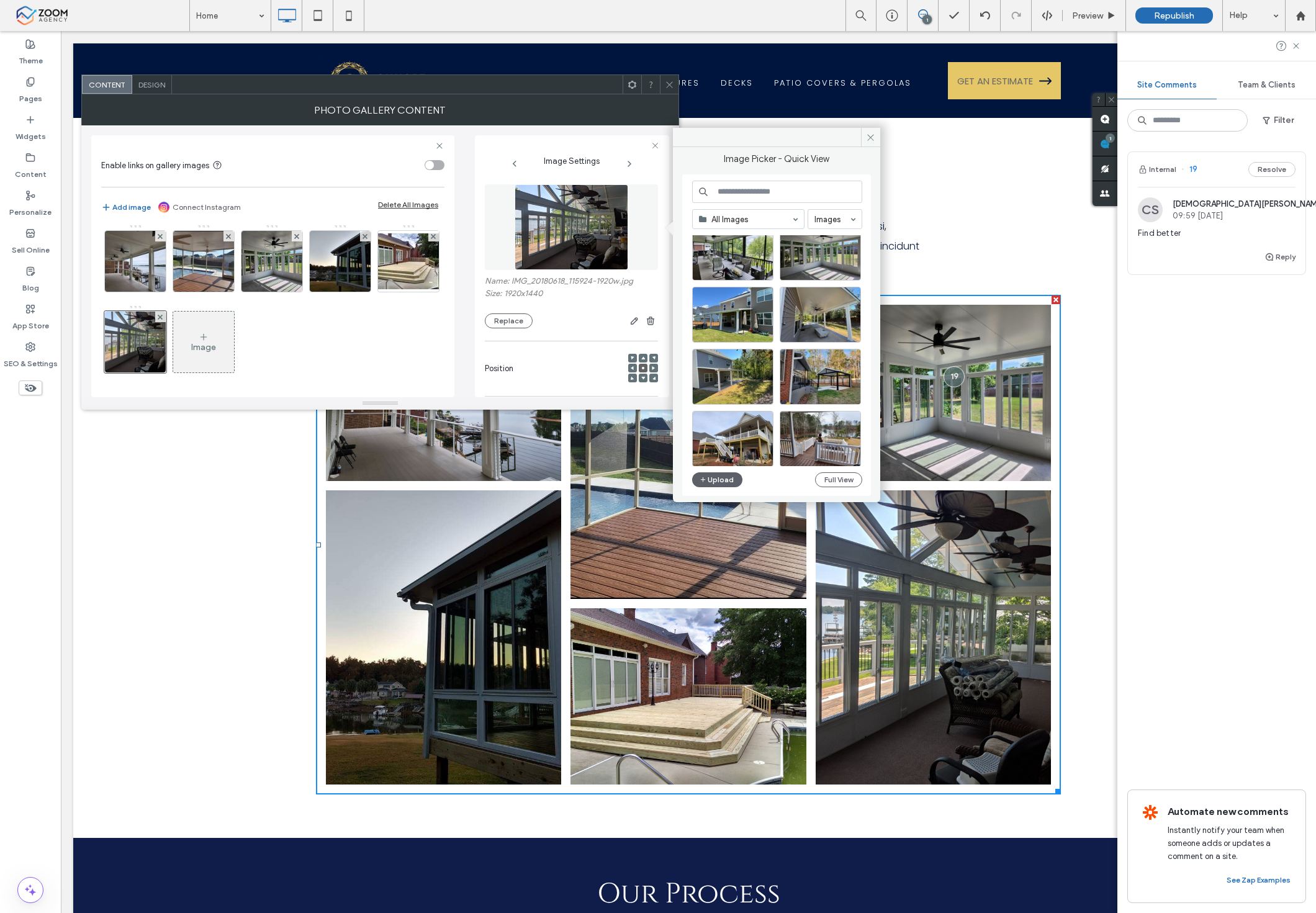
scroll to position [533, 0]
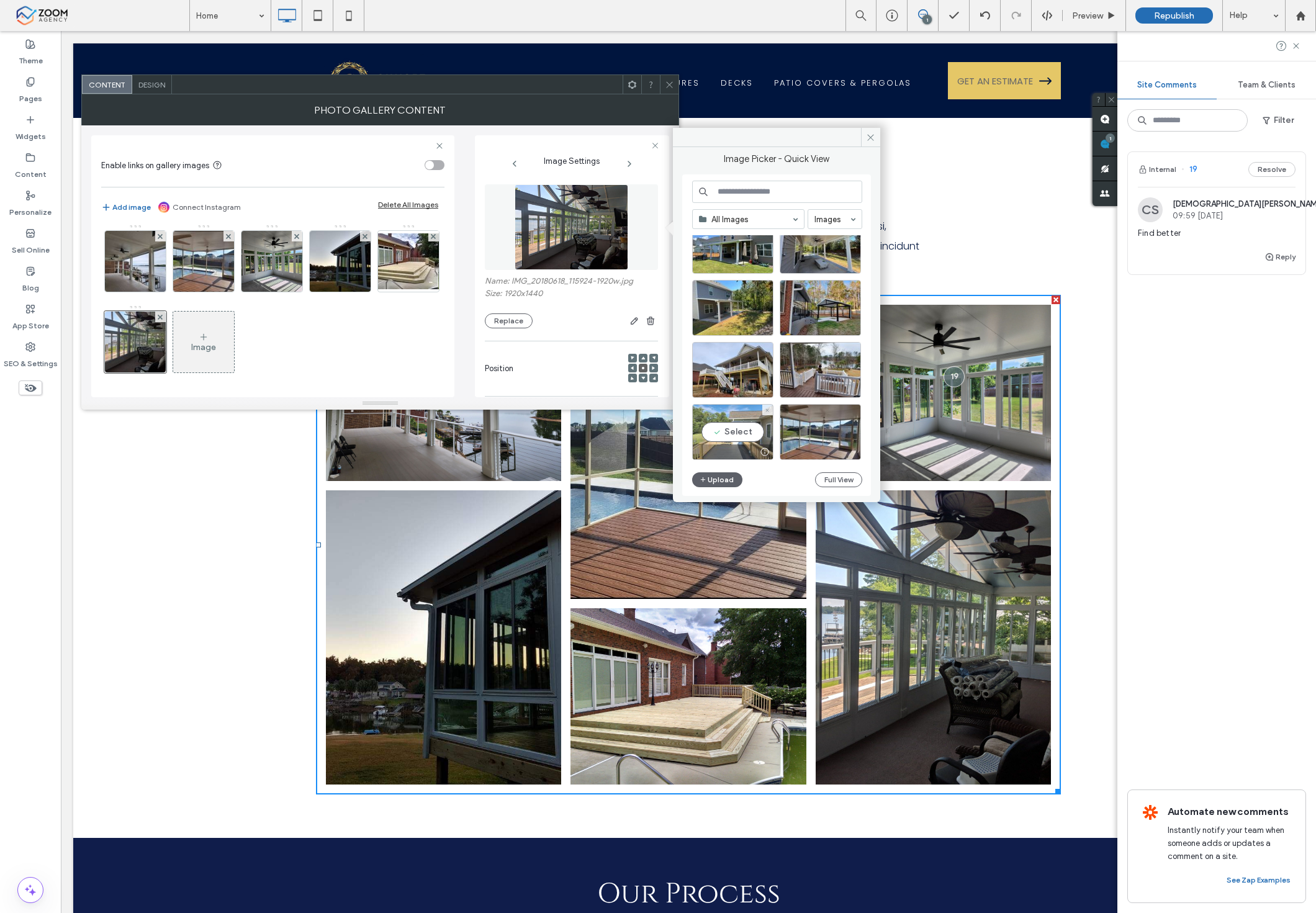
click at [739, 435] on div "Select" at bounding box center [733, 432] width 81 height 56
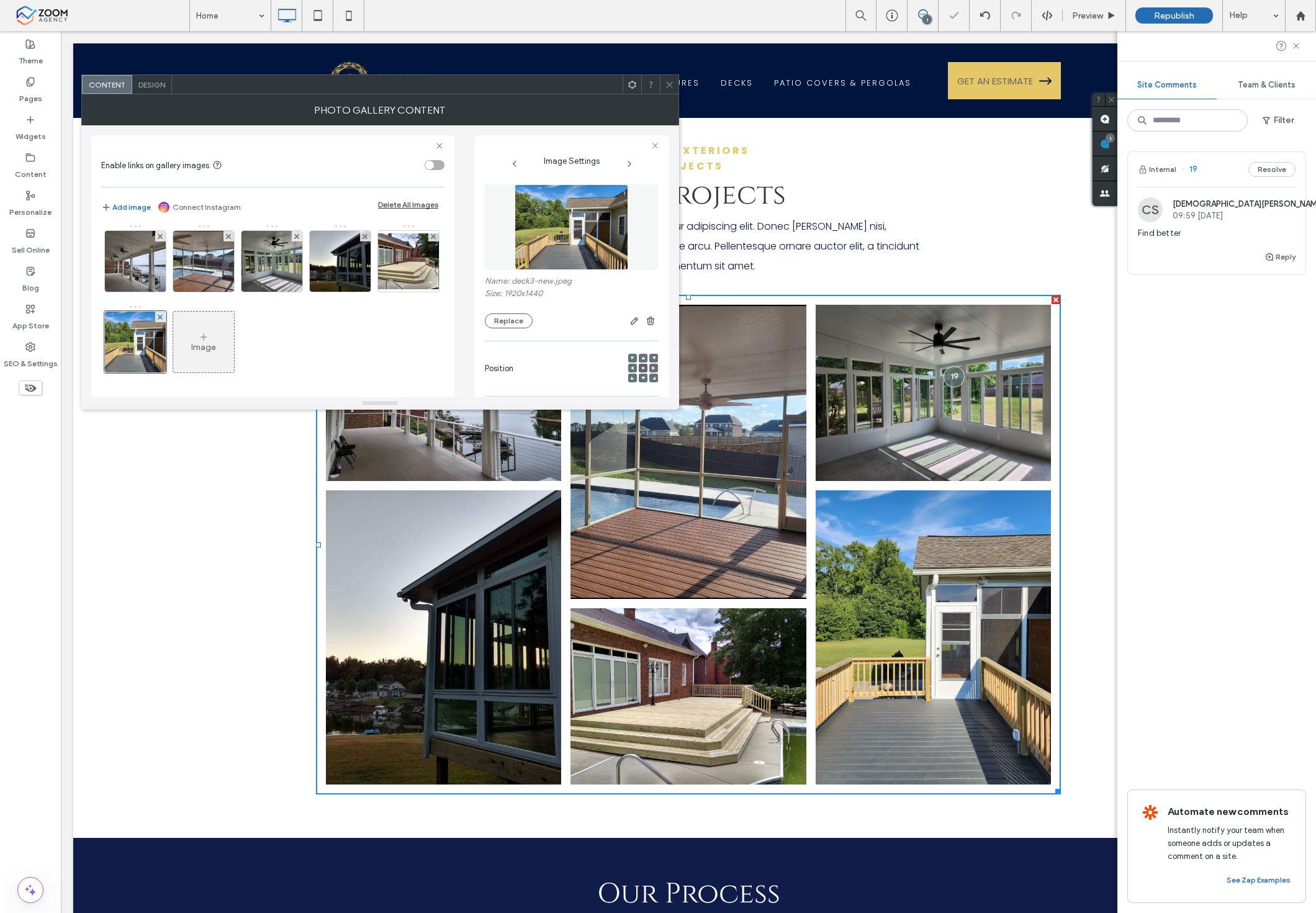
click at [668, 87] on icon at bounding box center [669, 84] width 9 height 9
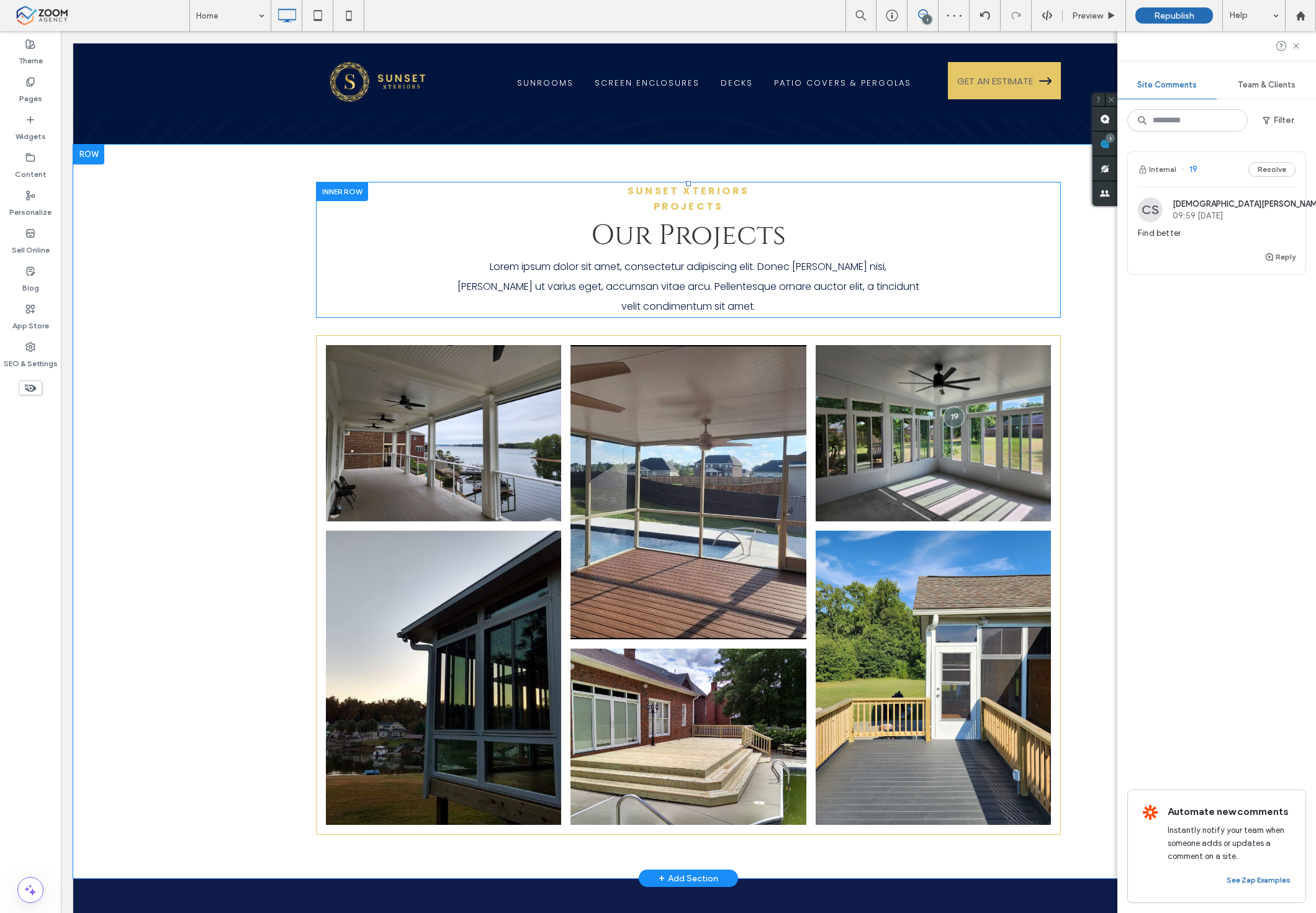
scroll to position [2425, 0]
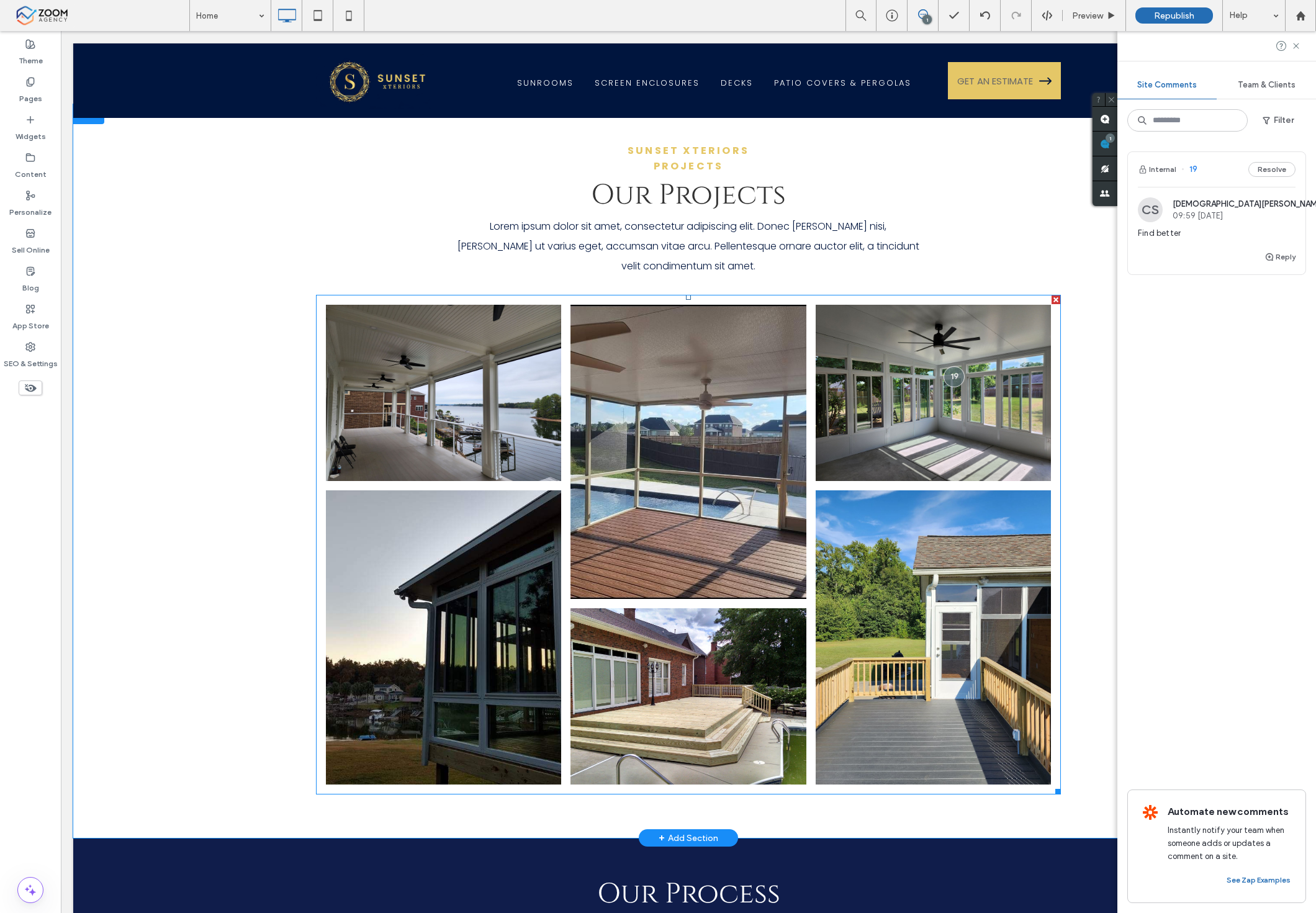
click at [530, 532] on link at bounding box center [444, 638] width 249 height 313
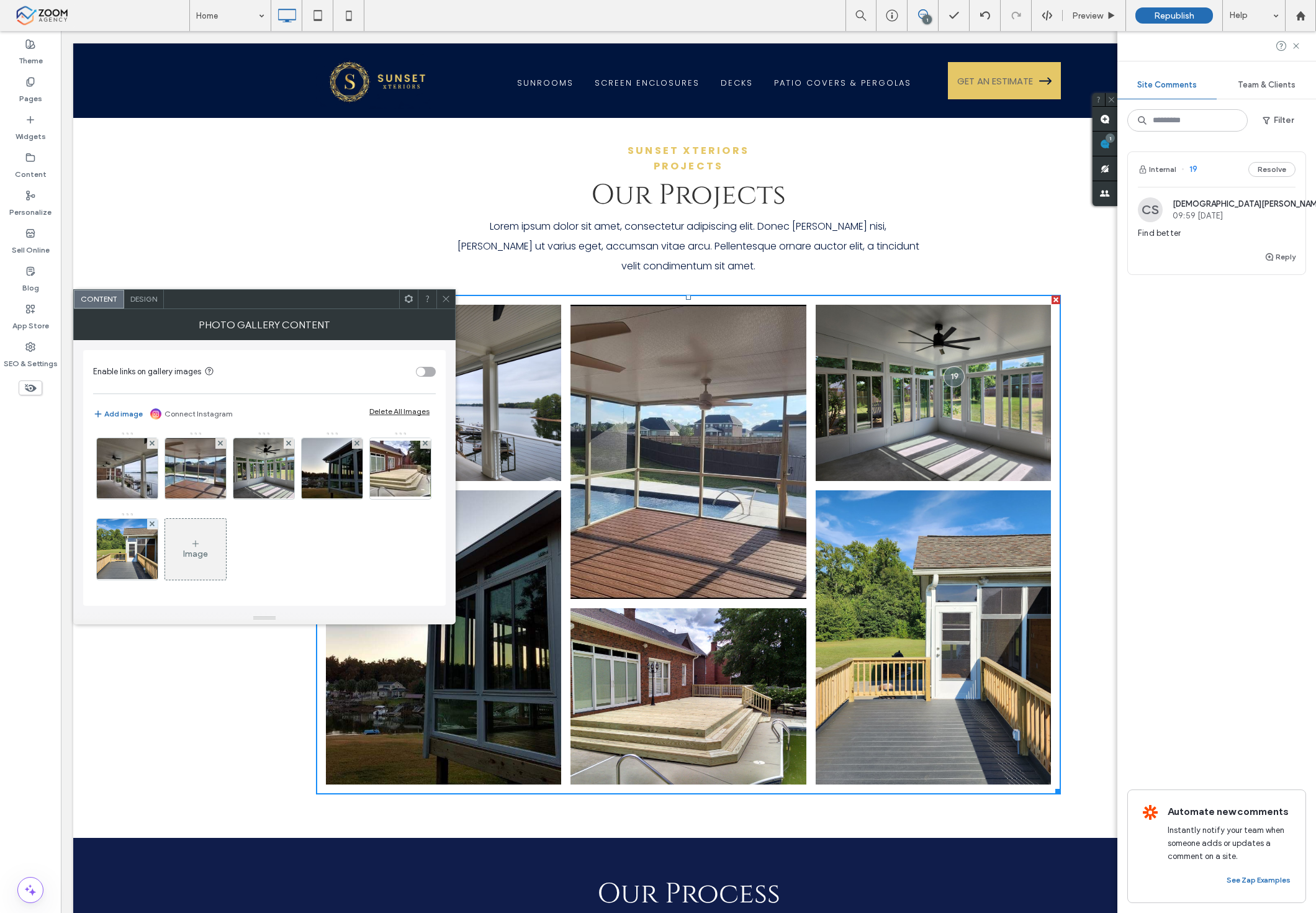
scroll to position [3, 0]
click at [329, 486] on img at bounding box center [333, 467] width 81 height 61
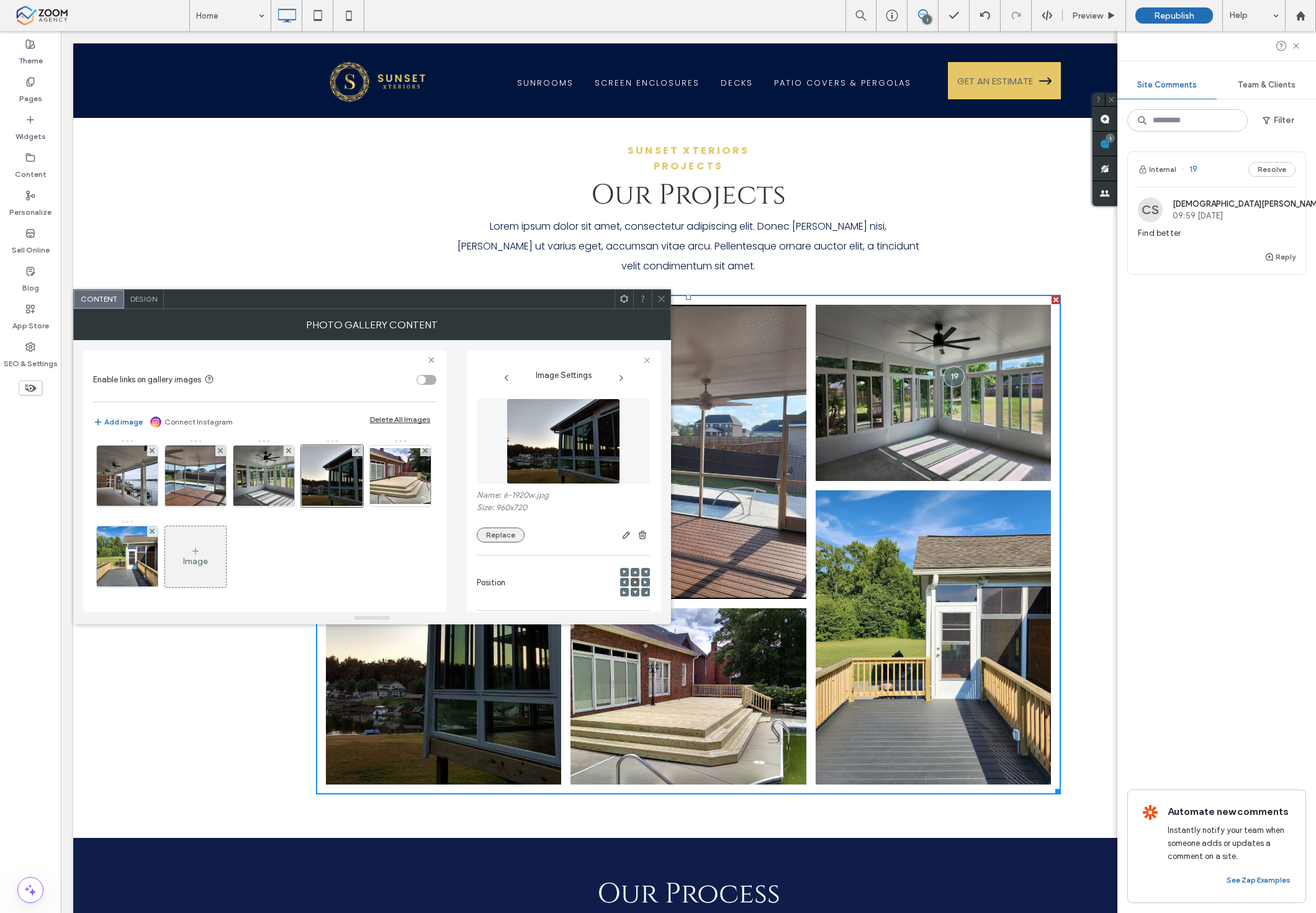
click at [511, 531] on button "Replace" at bounding box center [500, 535] width 47 height 15
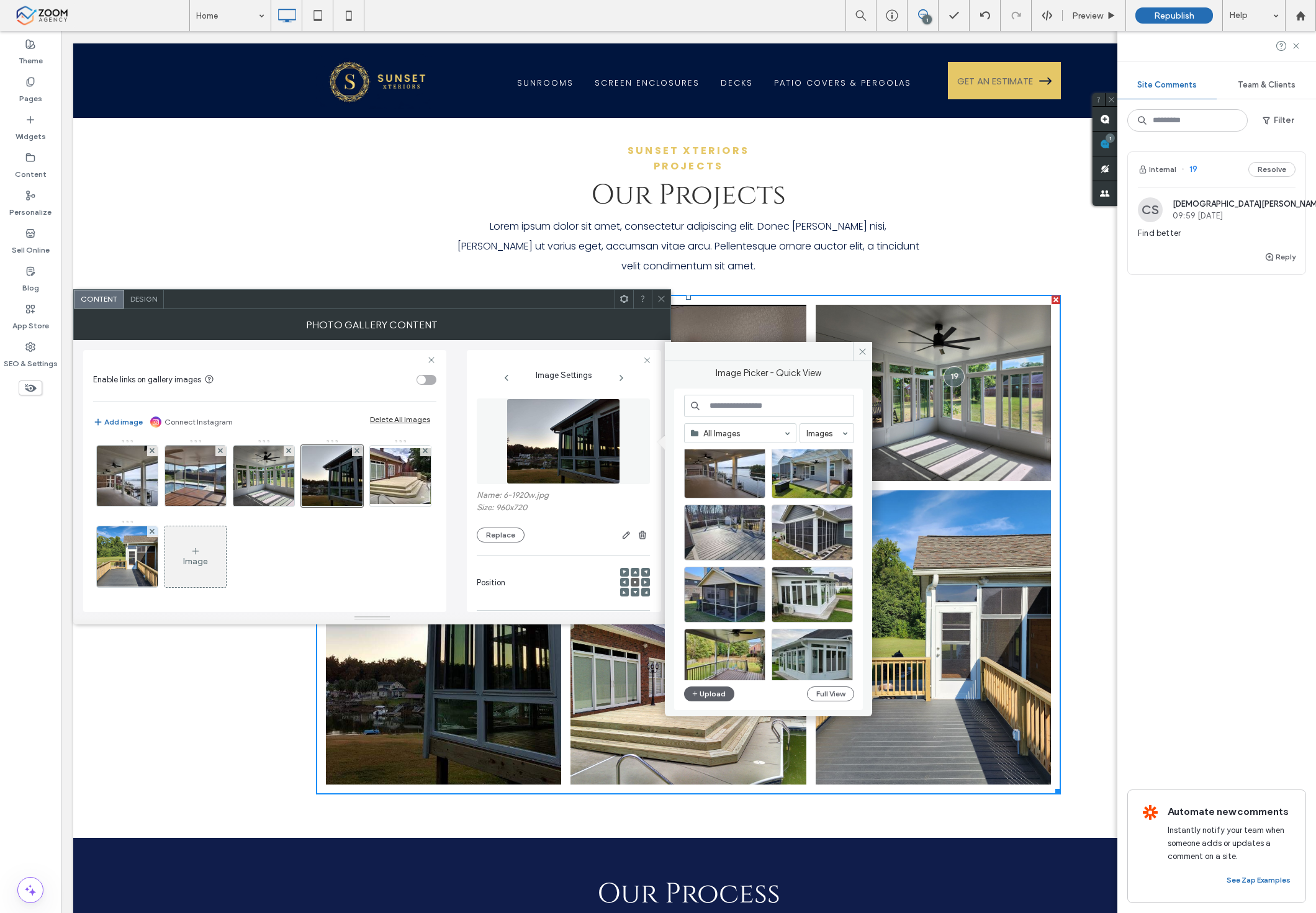
scroll to position [1097, 0]
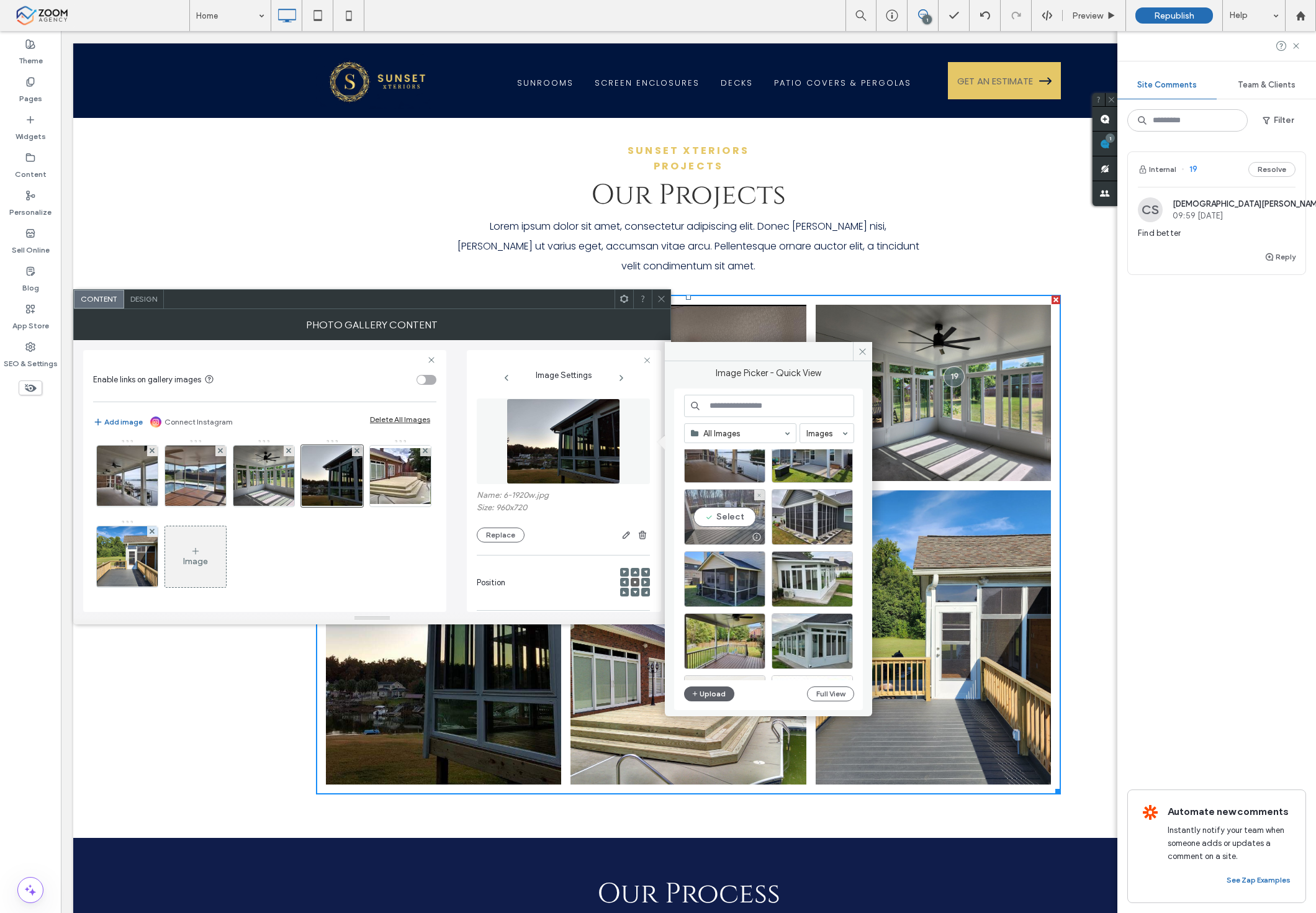
click at [733, 511] on div "Select" at bounding box center [725, 516] width 81 height 56
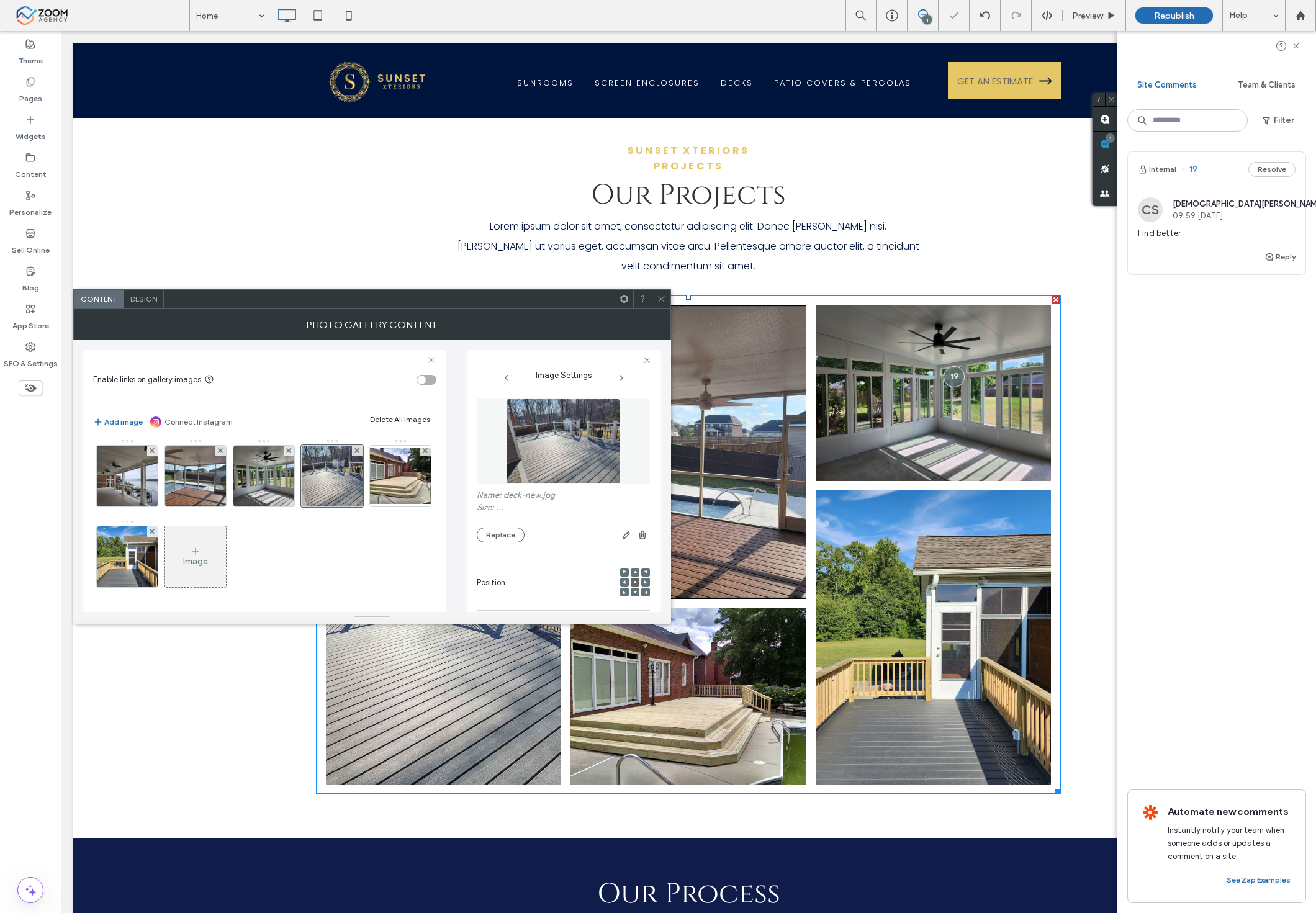
click at [657, 303] on icon at bounding box center [661, 299] width 9 height 9
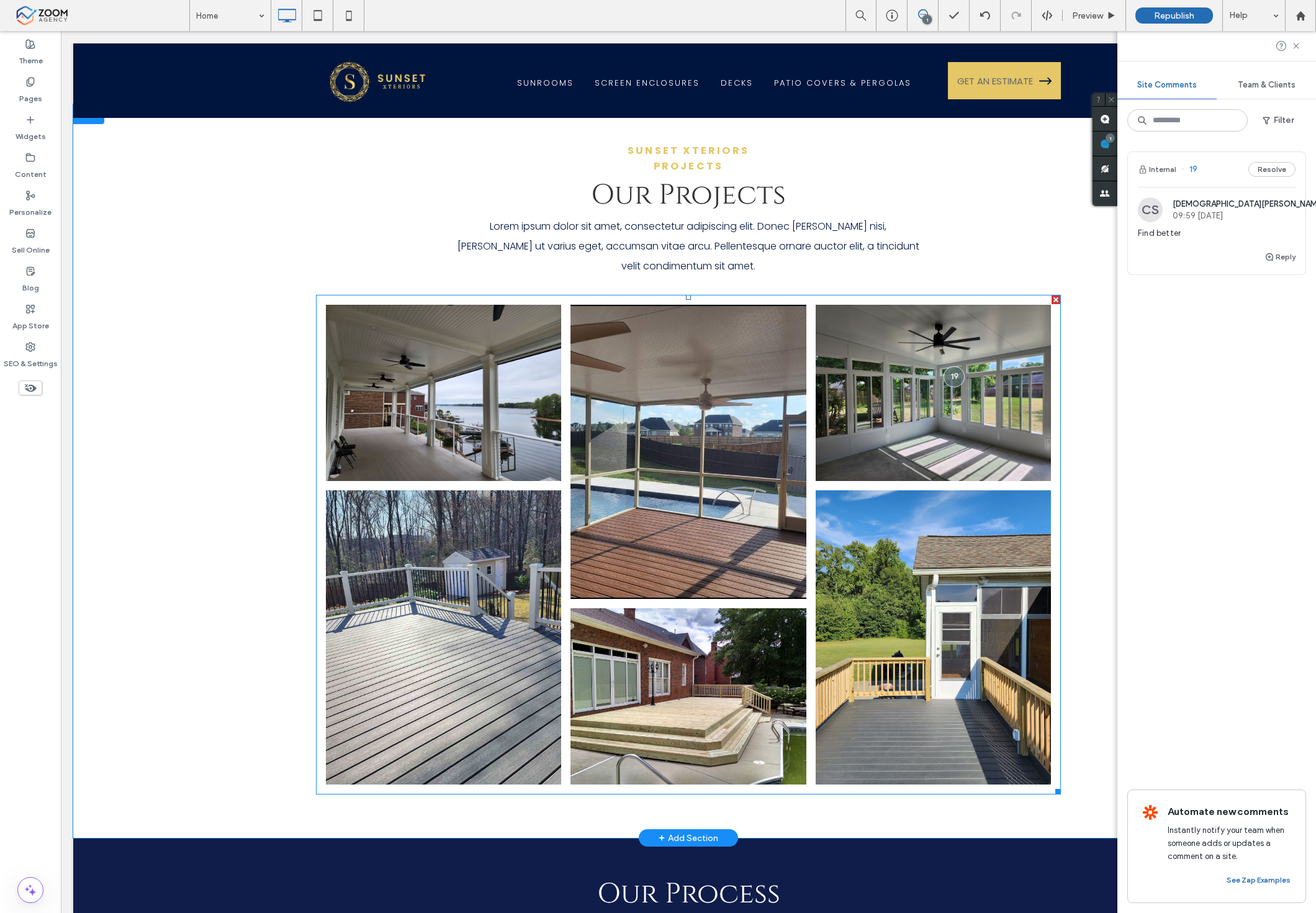
click at [435, 642] on link at bounding box center [444, 638] width 249 height 313
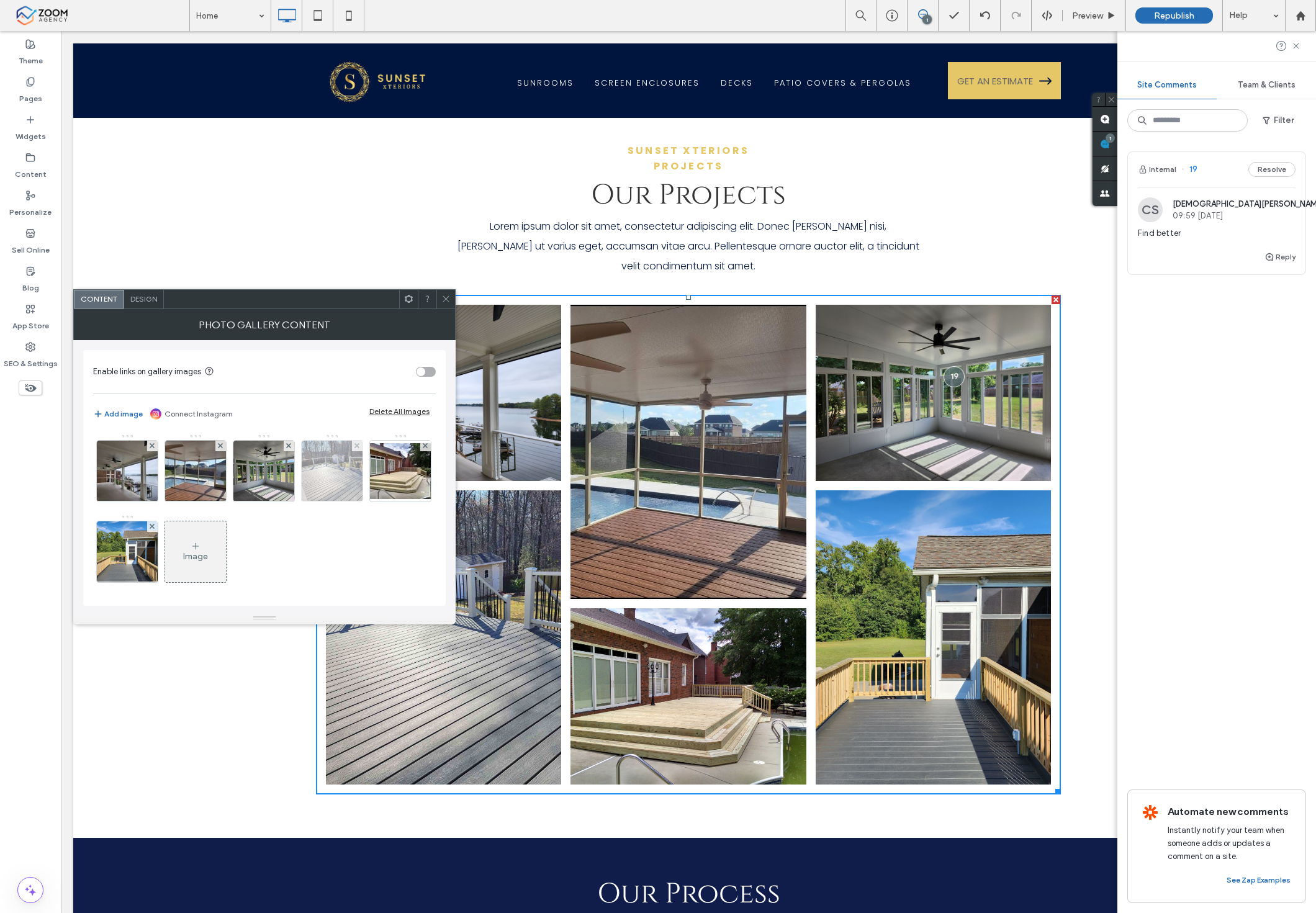
click at [338, 471] on img at bounding box center [333, 471] width 81 height 61
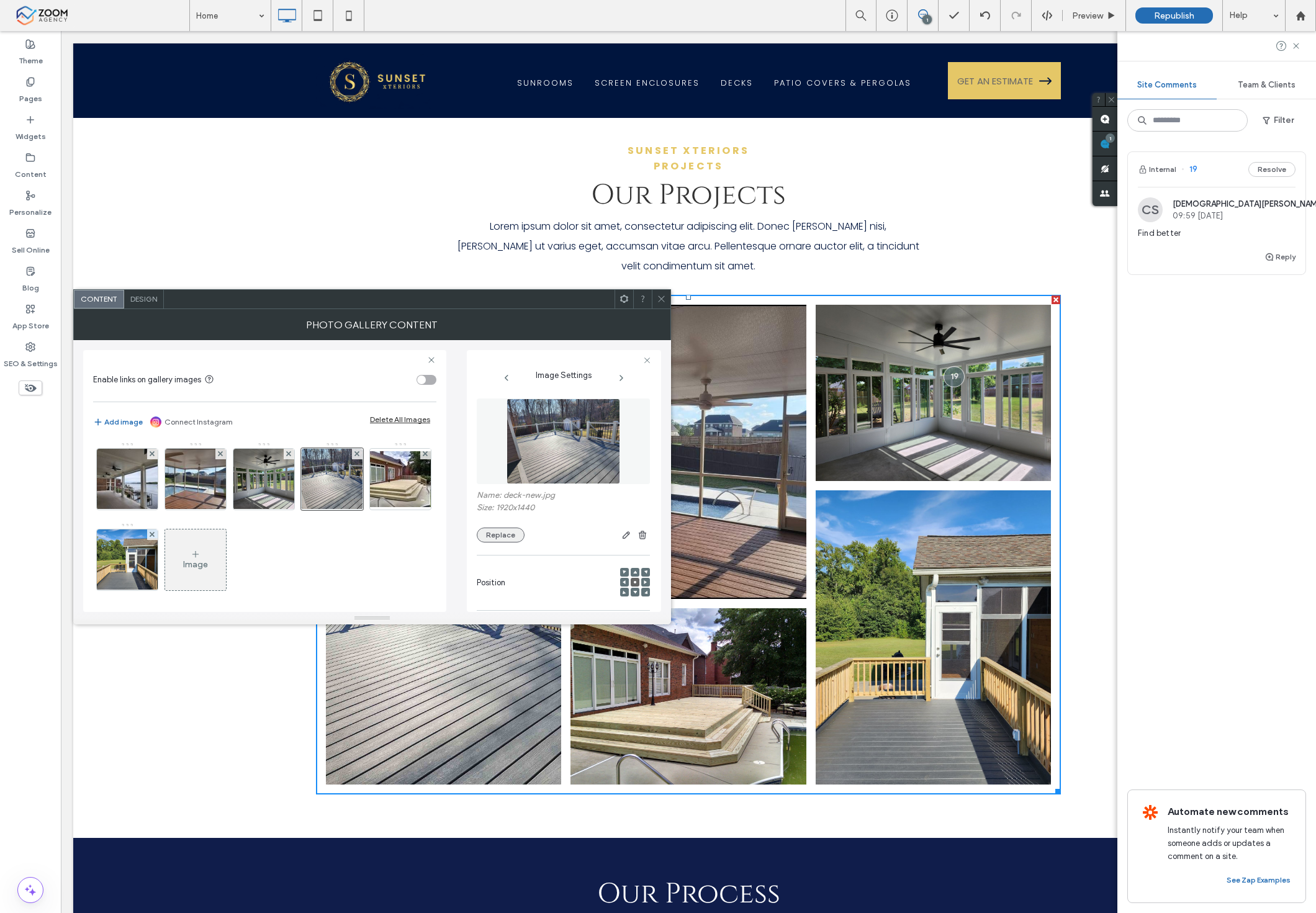
click at [494, 531] on button "Replace" at bounding box center [500, 535] width 47 height 15
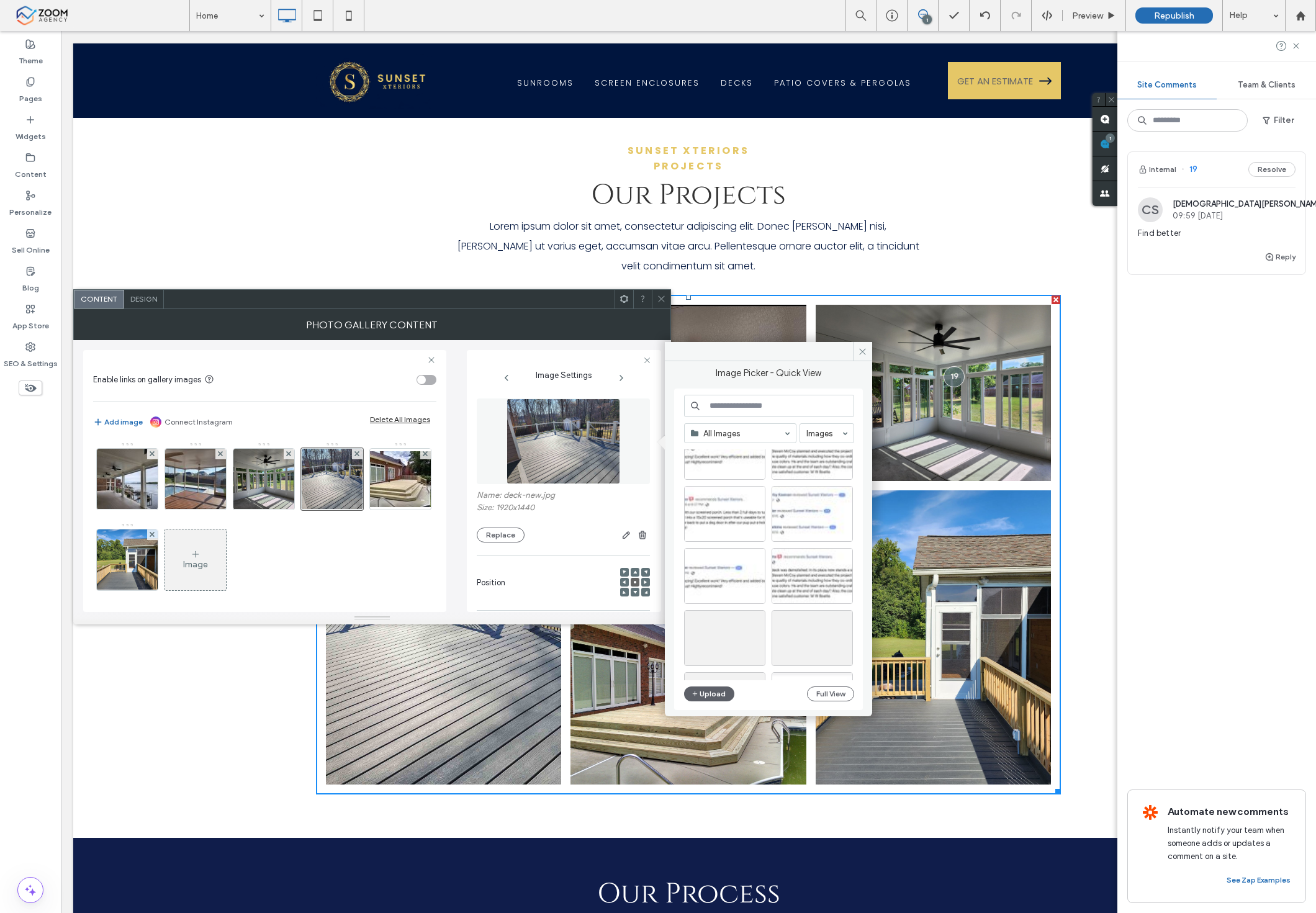
scroll to position [1415, 0]
click at [822, 511] on div "Select" at bounding box center [812, 508] width 81 height 56
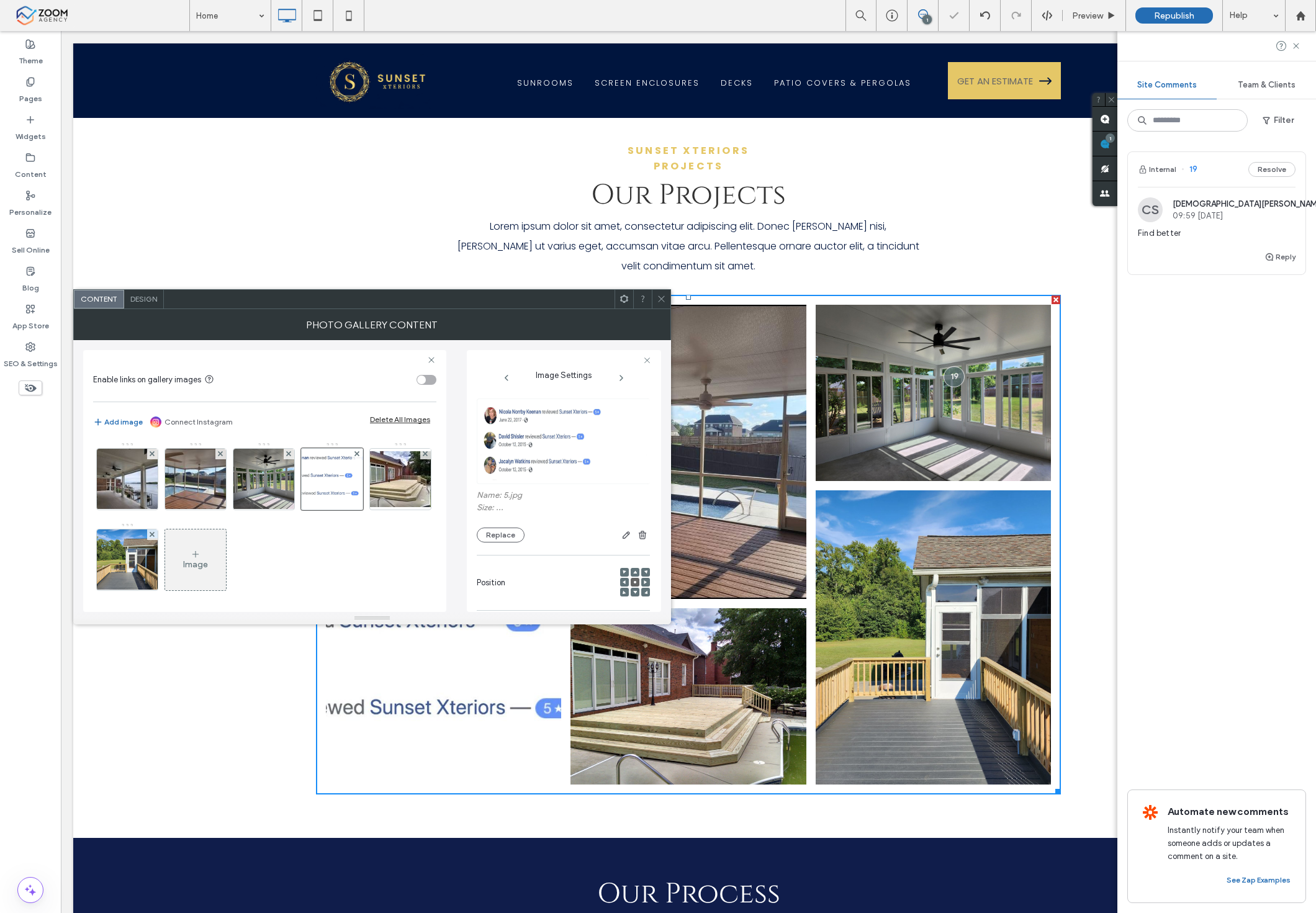
click at [658, 293] on span at bounding box center [661, 299] width 9 height 18
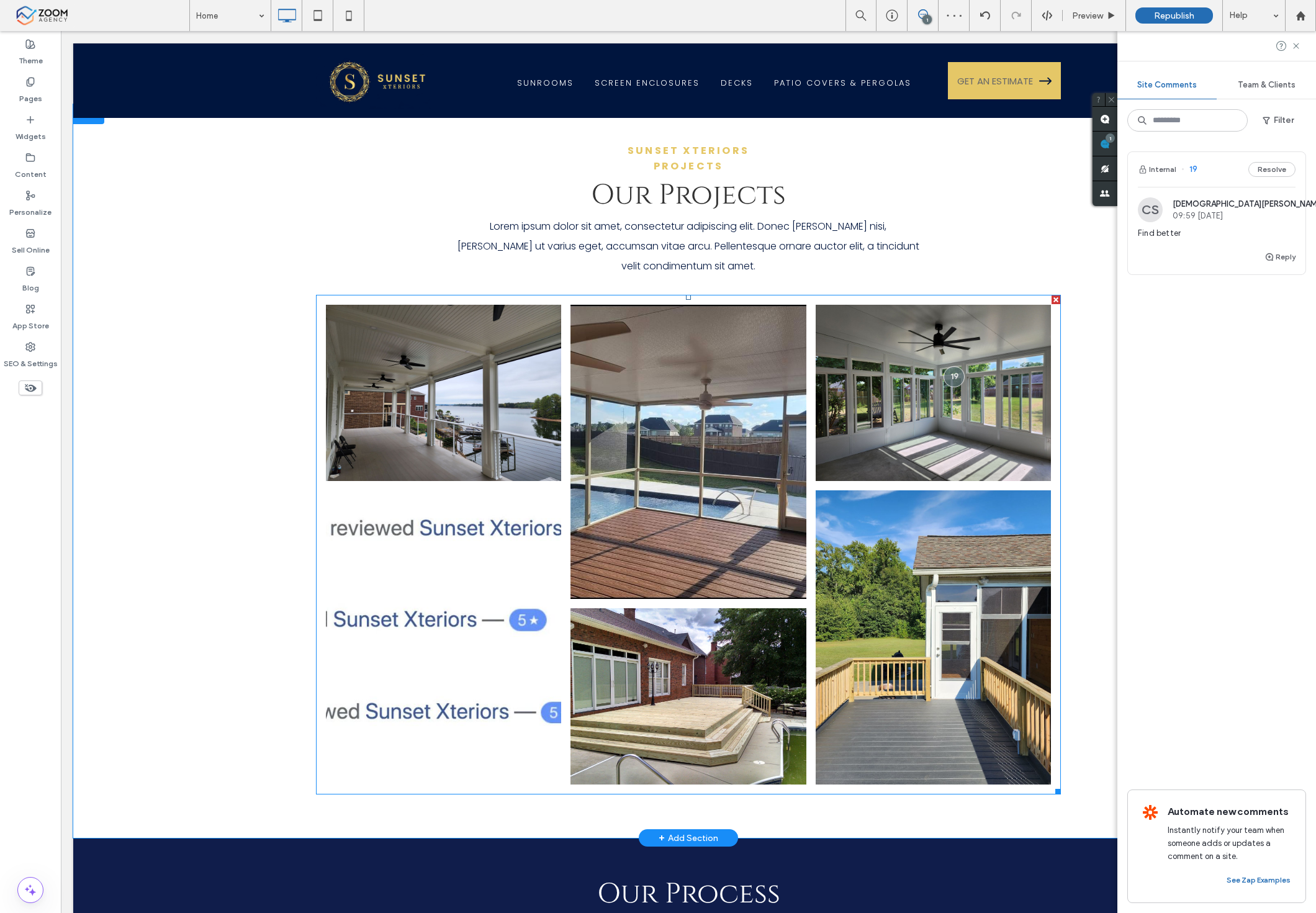
click at [374, 668] on link at bounding box center [444, 638] width 249 height 313
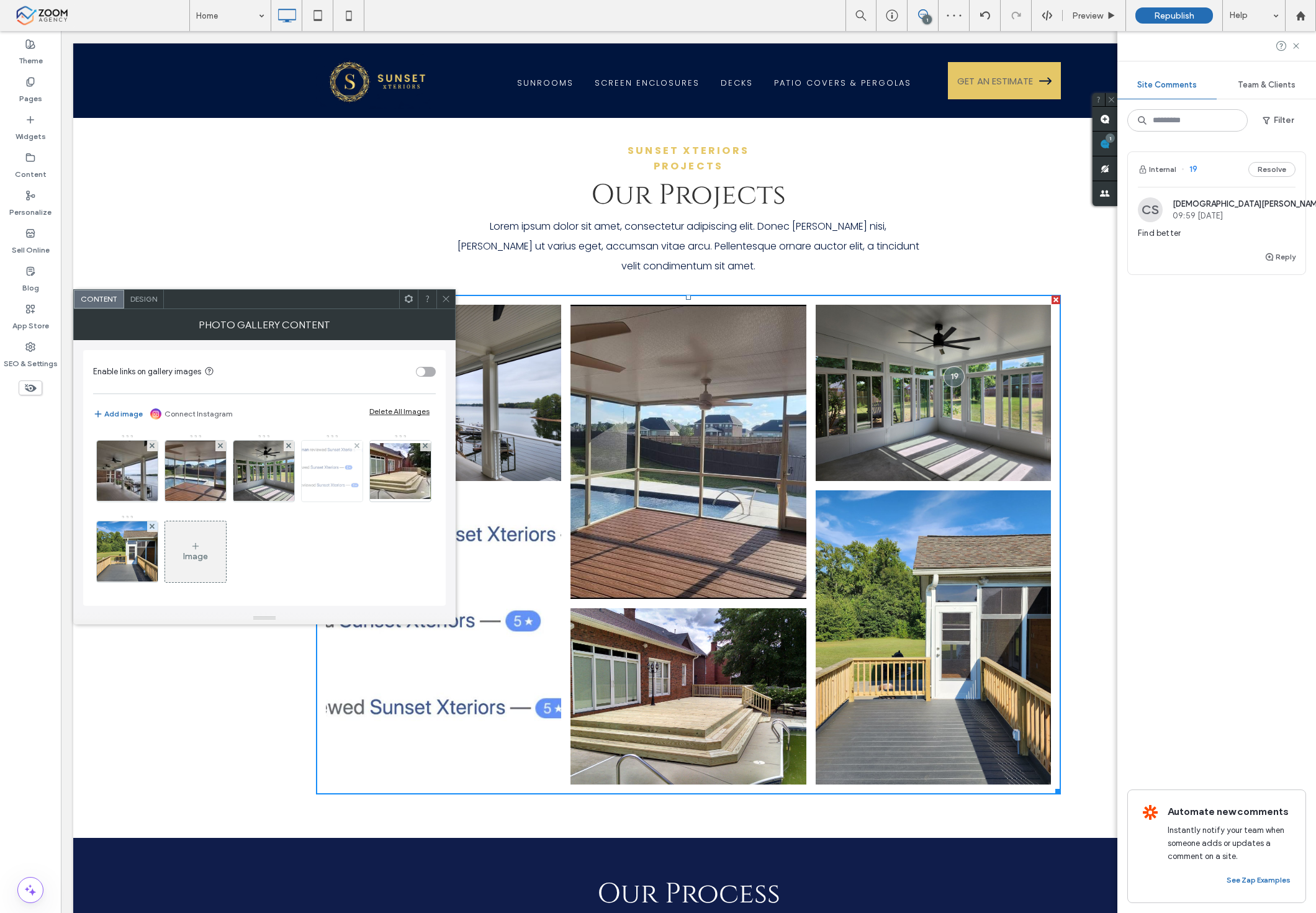
click at [320, 483] on img at bounding box center [332, 471] width 173 height 61
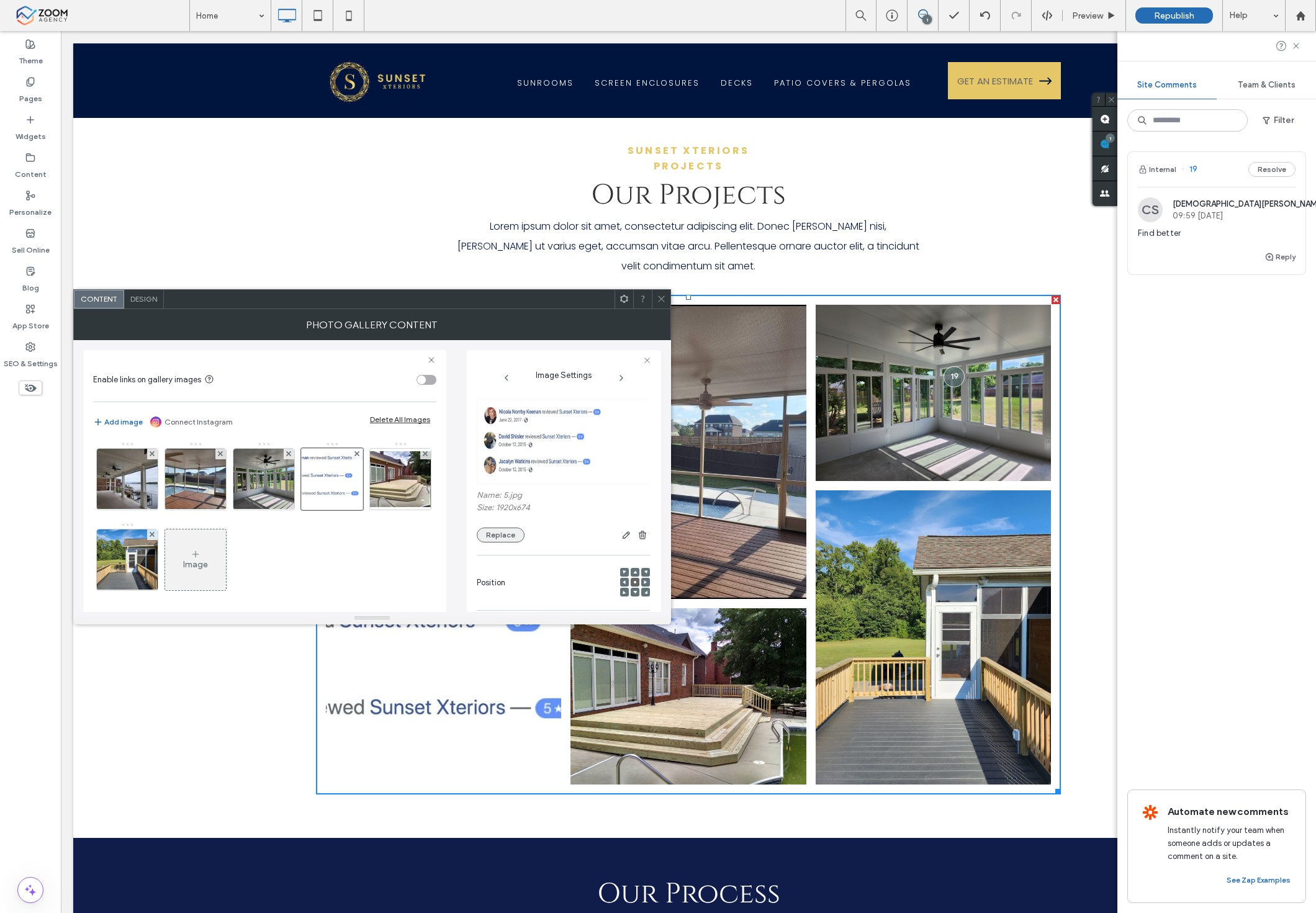
click at [505, 540] on button "Replace" at bounding box center [500, 535] width 47 height 15
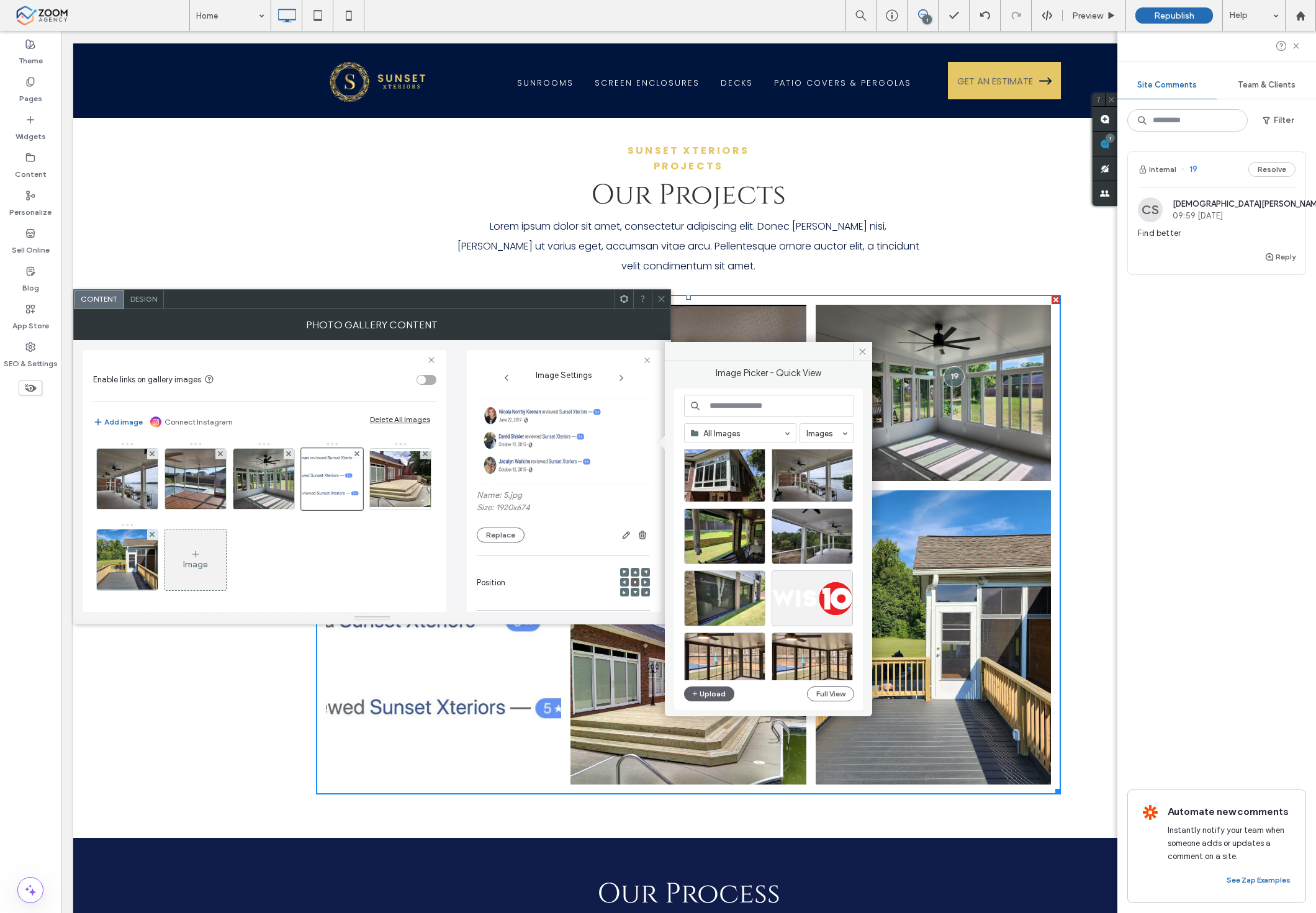
scroll to position [0, 0]
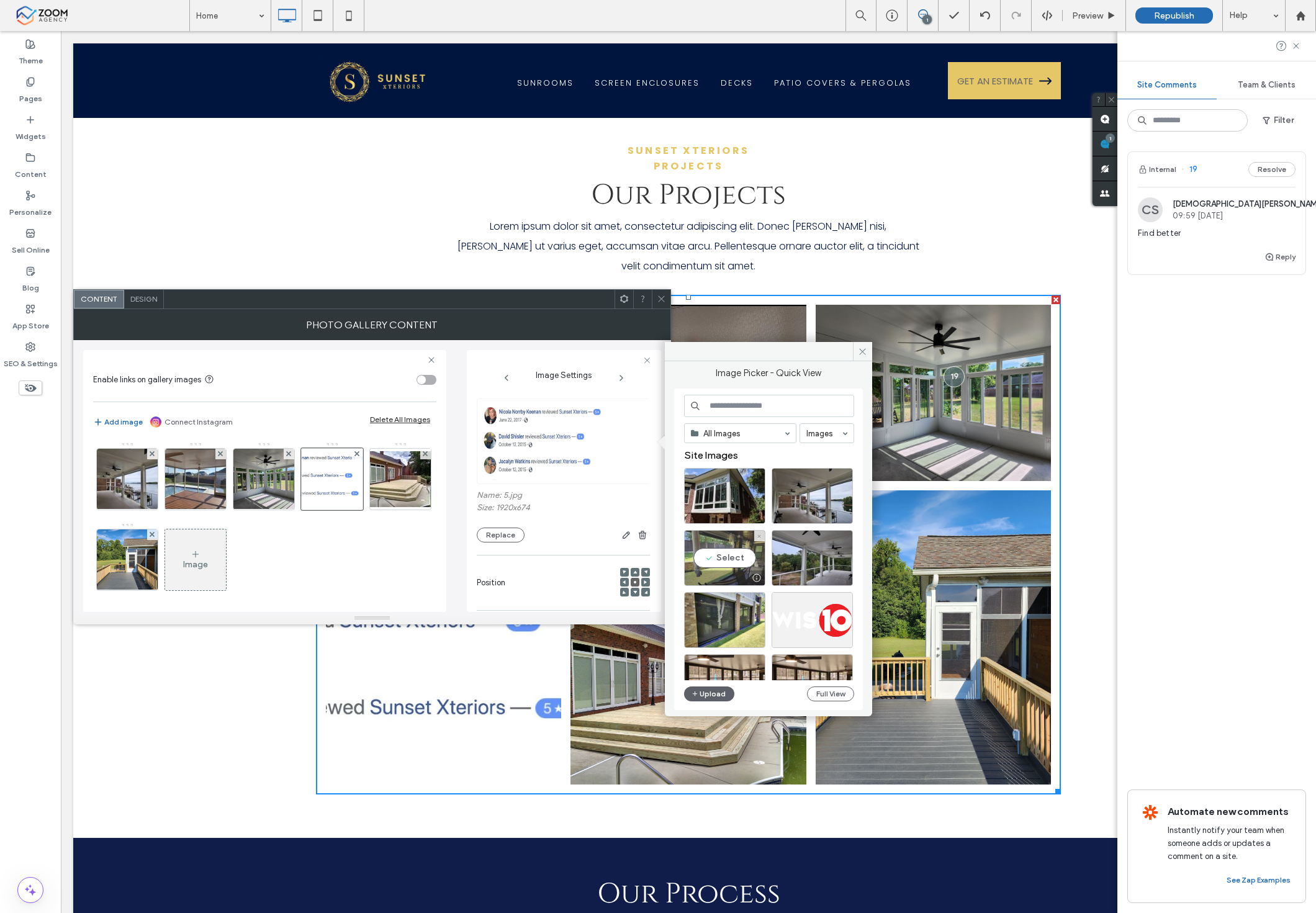
click at [714, 564] on div "Select" at bounding box center [725, 558] width 81 height 56
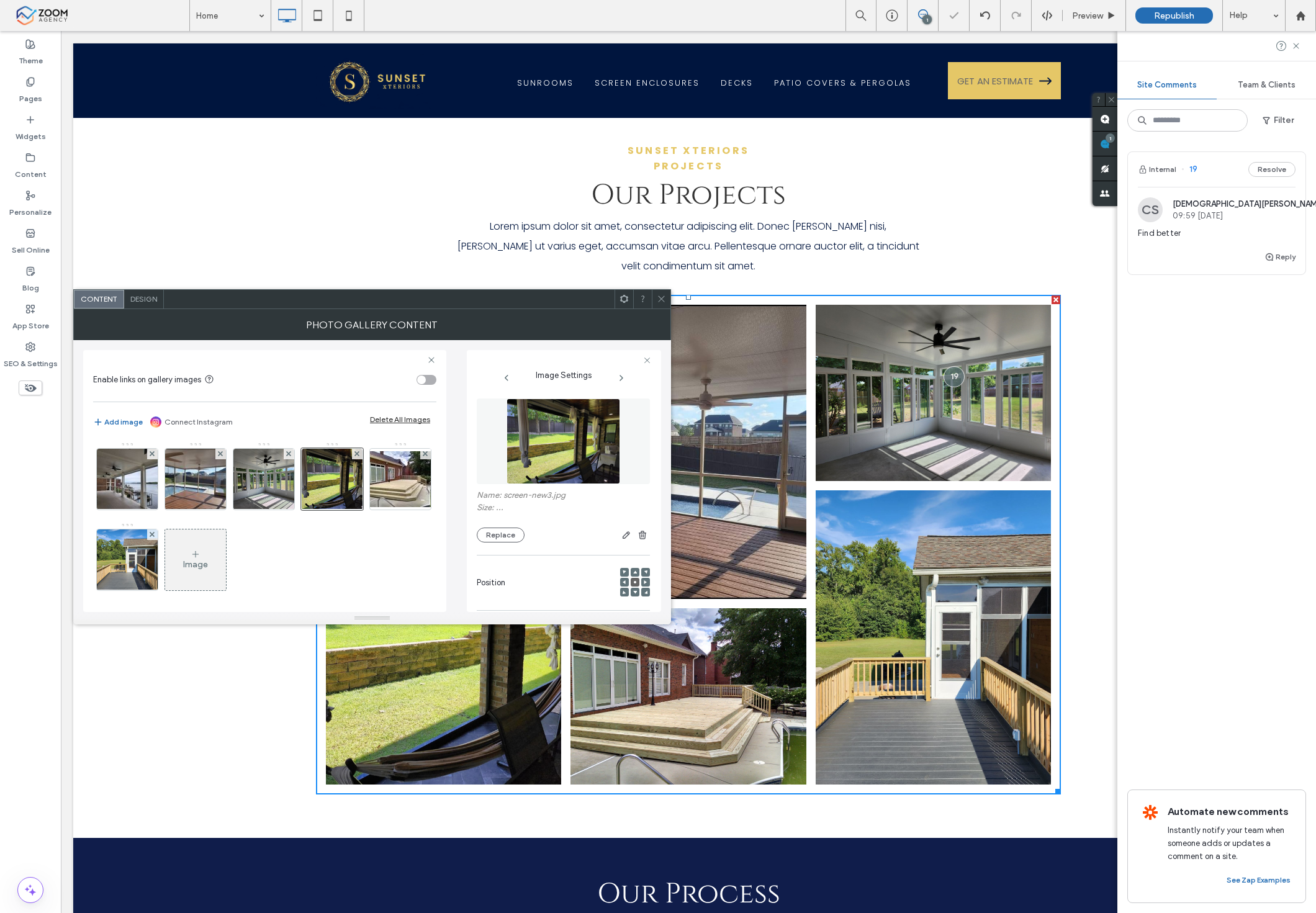
click at [661, 299] on use at bounding box center [660, 299] width 6 height 6
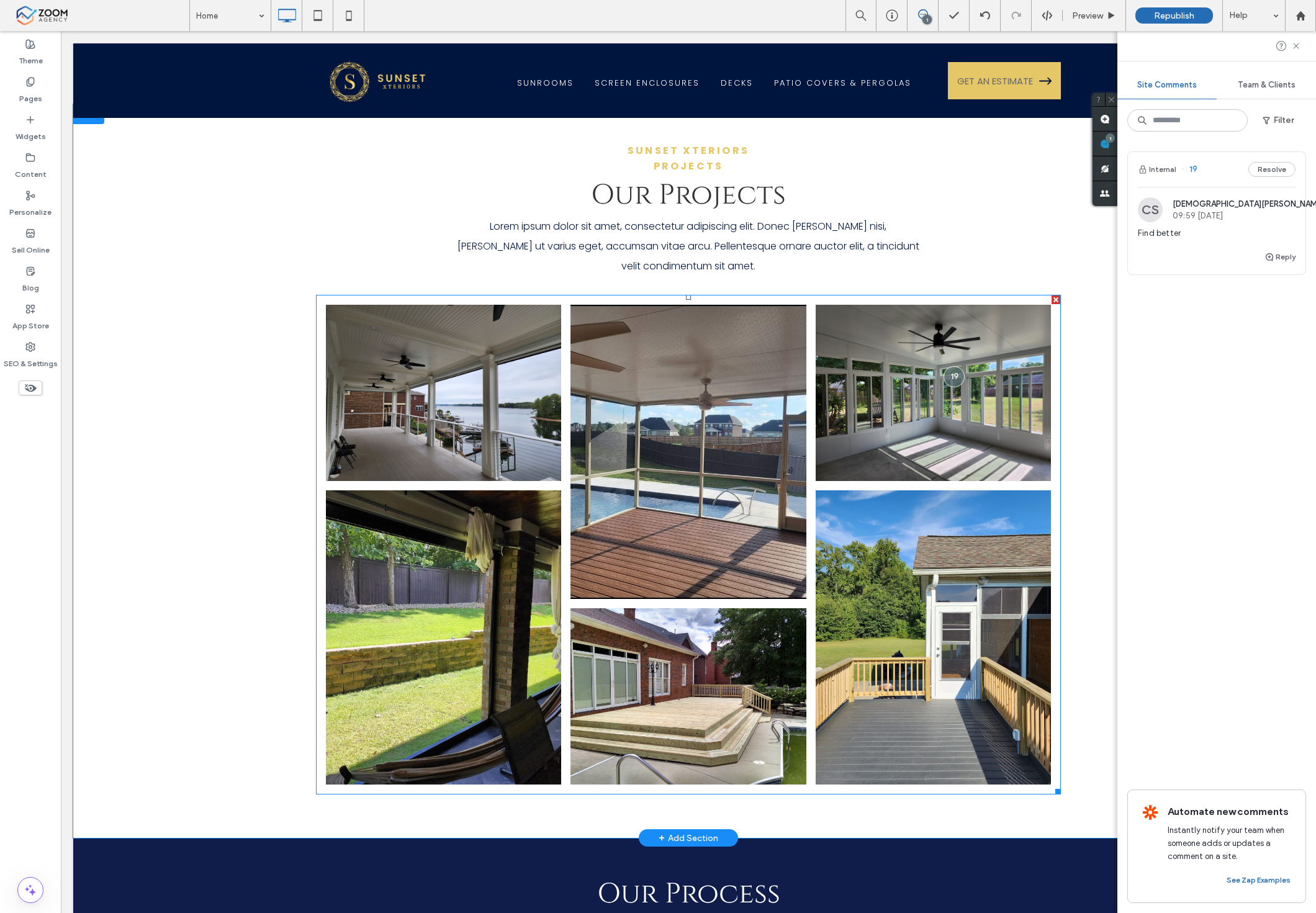
click at [506, 637] on link at bounding box center [444, 638] width 249 height 313
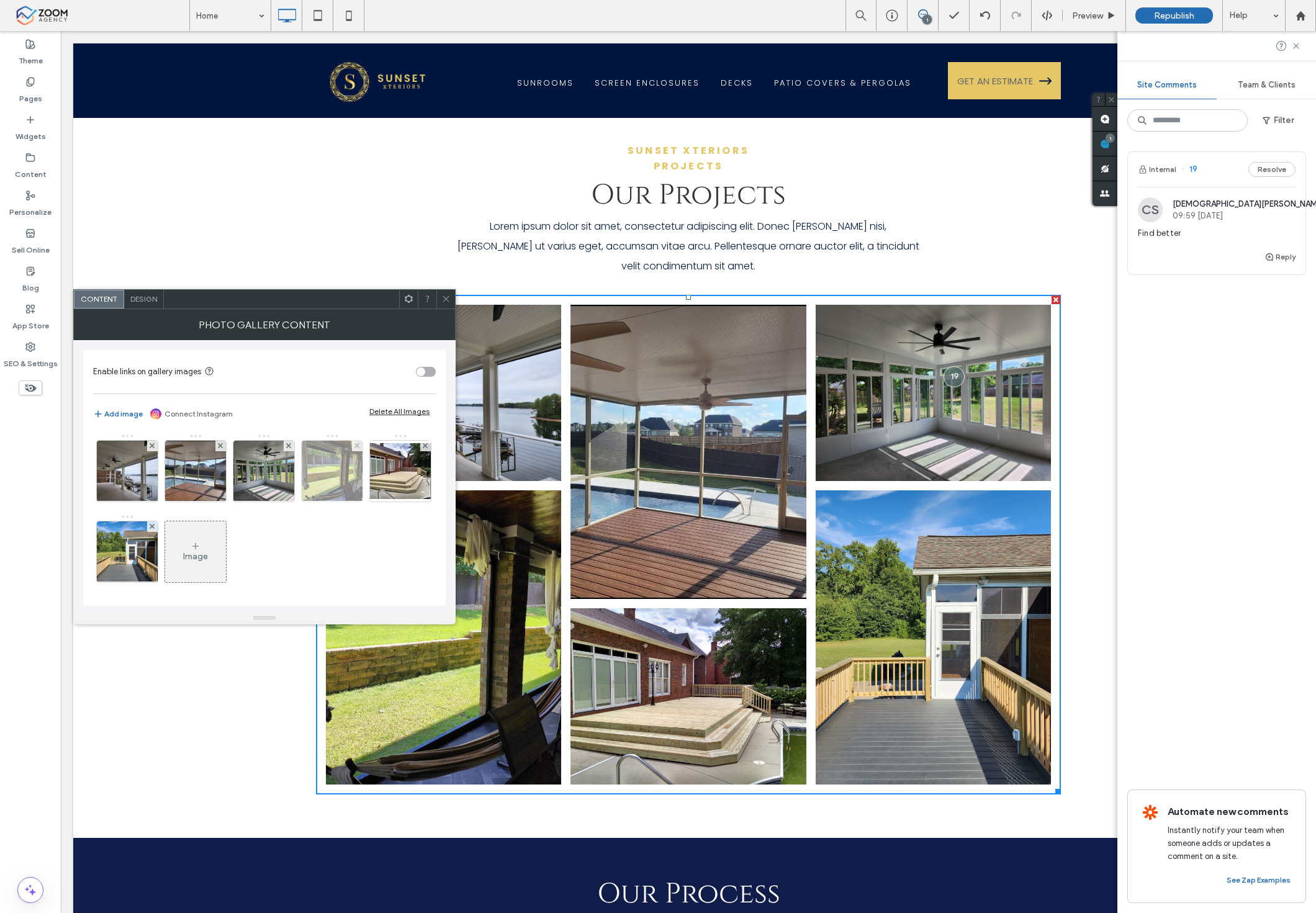
click at [343, 484] on img at bounding box center [333, 471] width 81 height 61
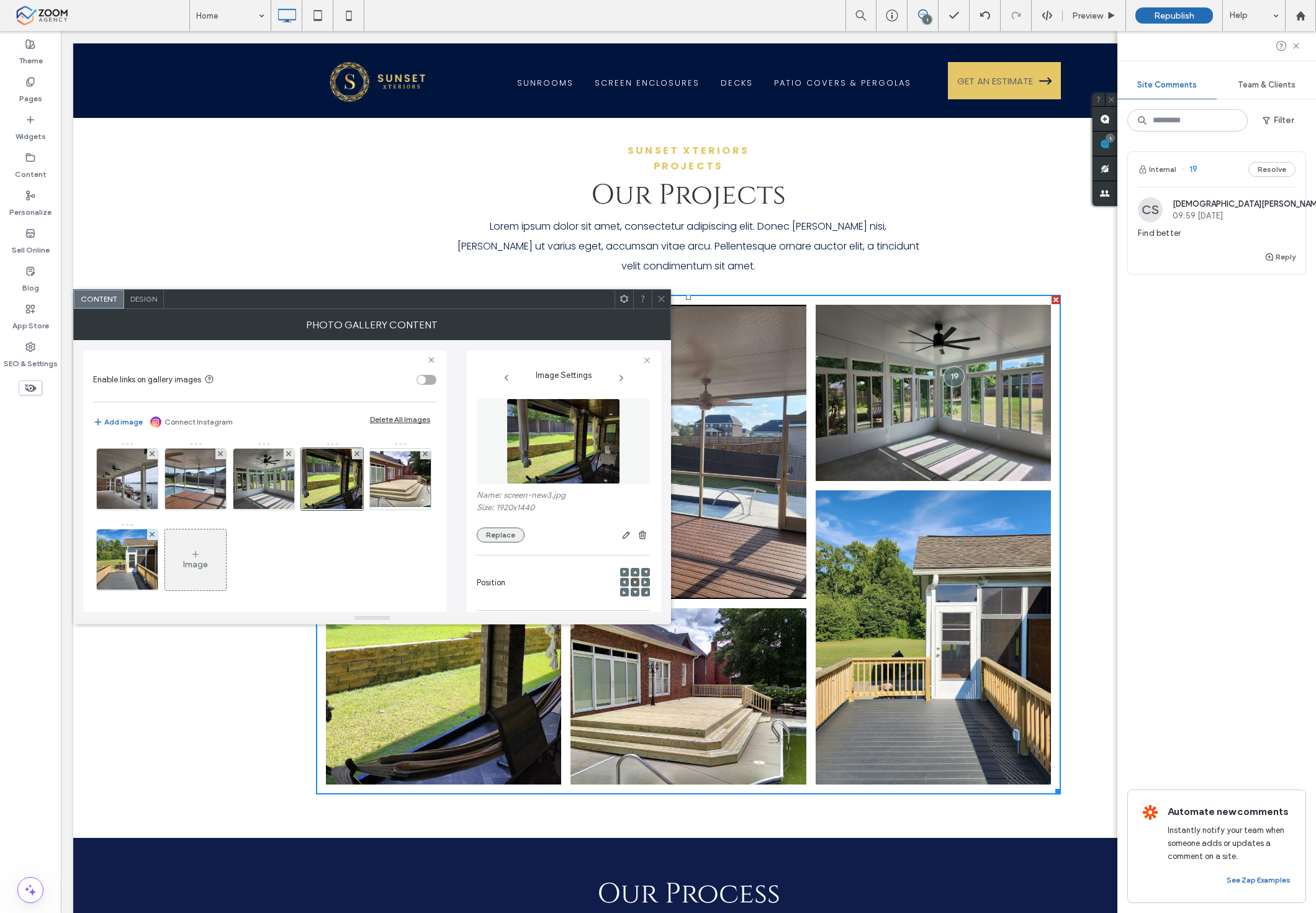
click at [501, 540] on button "Replace" at bounding box center [500, 535] width 47 height 15
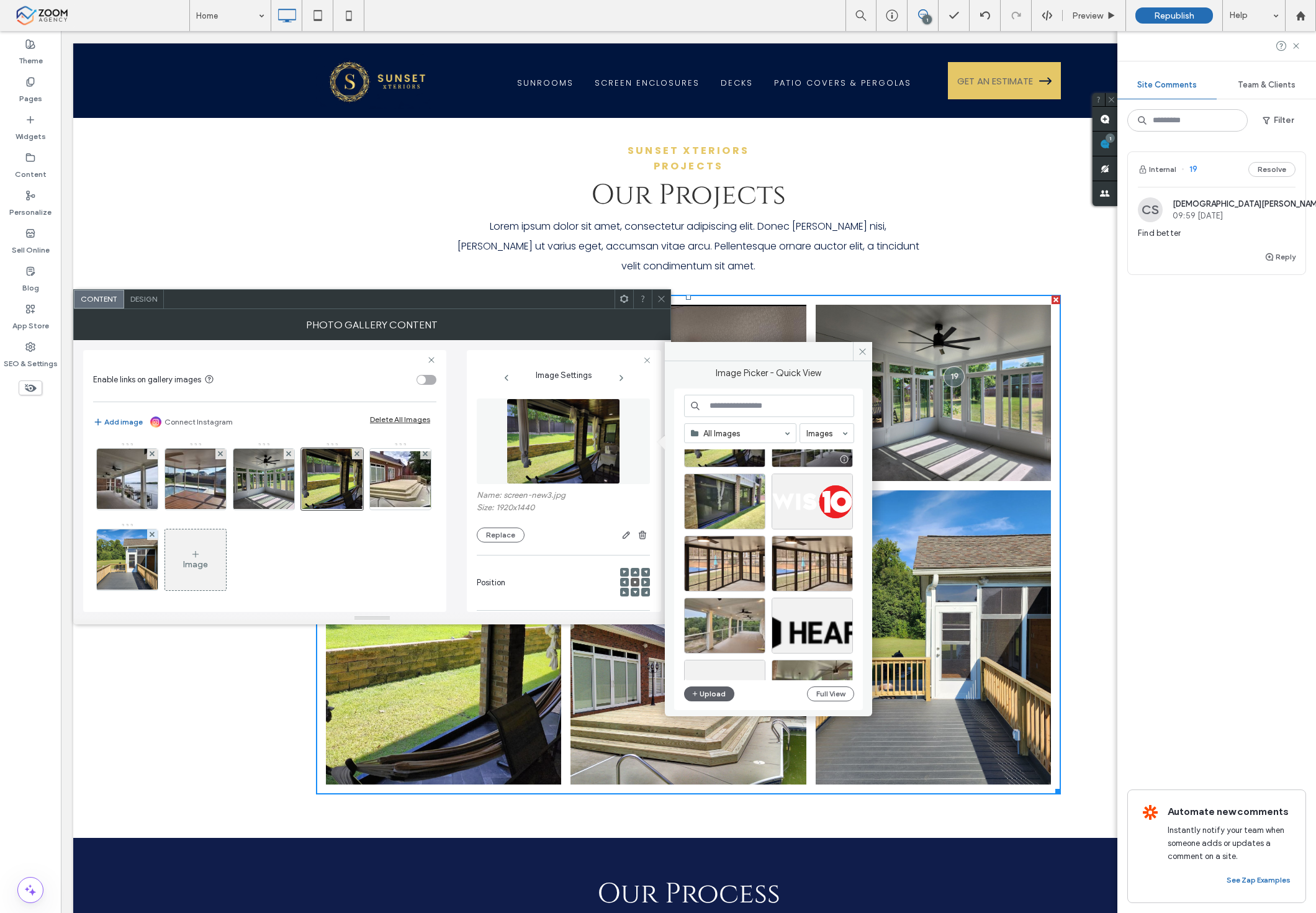
scroll to position [187, 0]
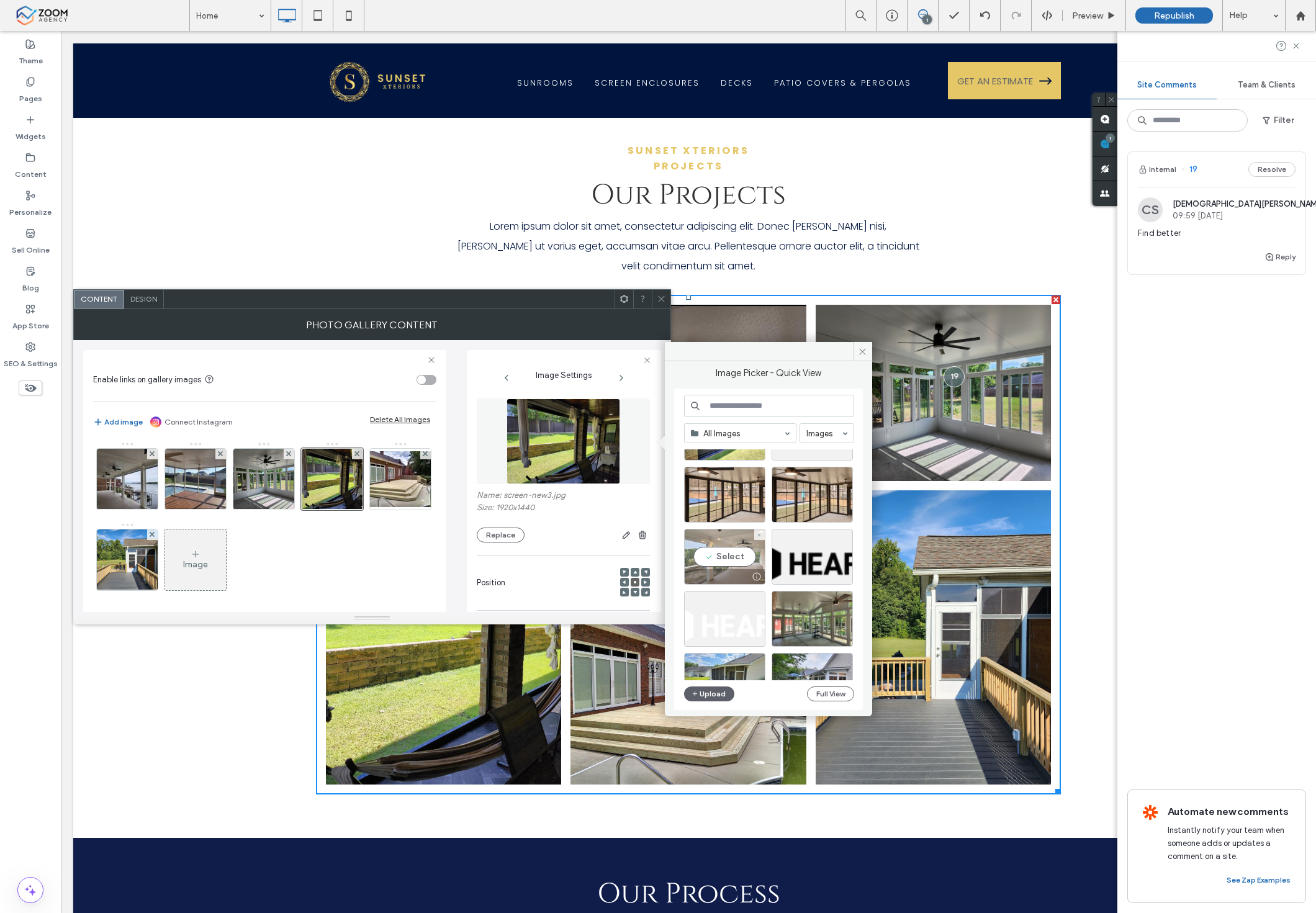
click at [741, 555] on div "Select" at bounding box center [725, 556] width 81 height 56
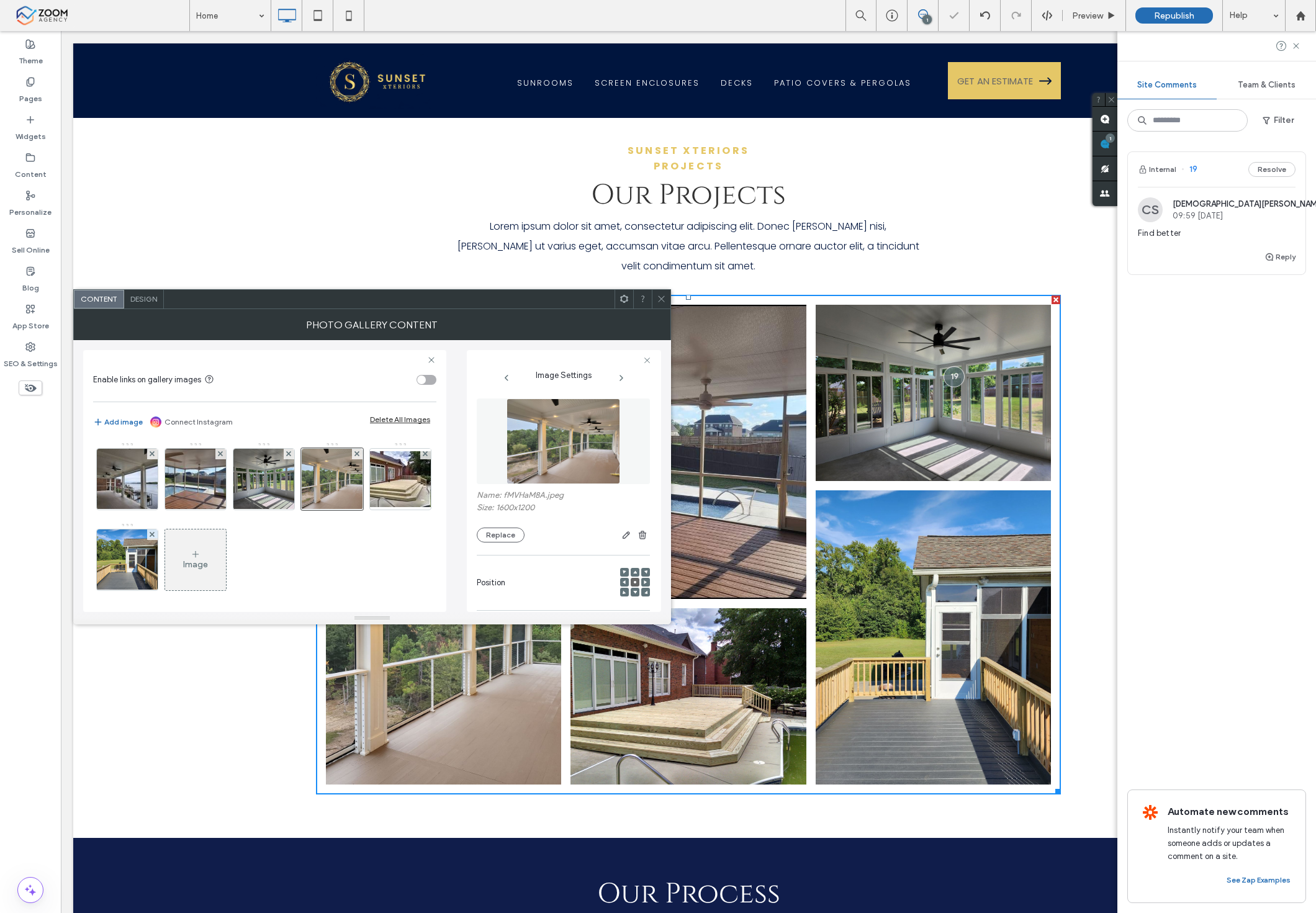
click at [665, 307] on span at bounding box center [661, 299] width 9 height 18
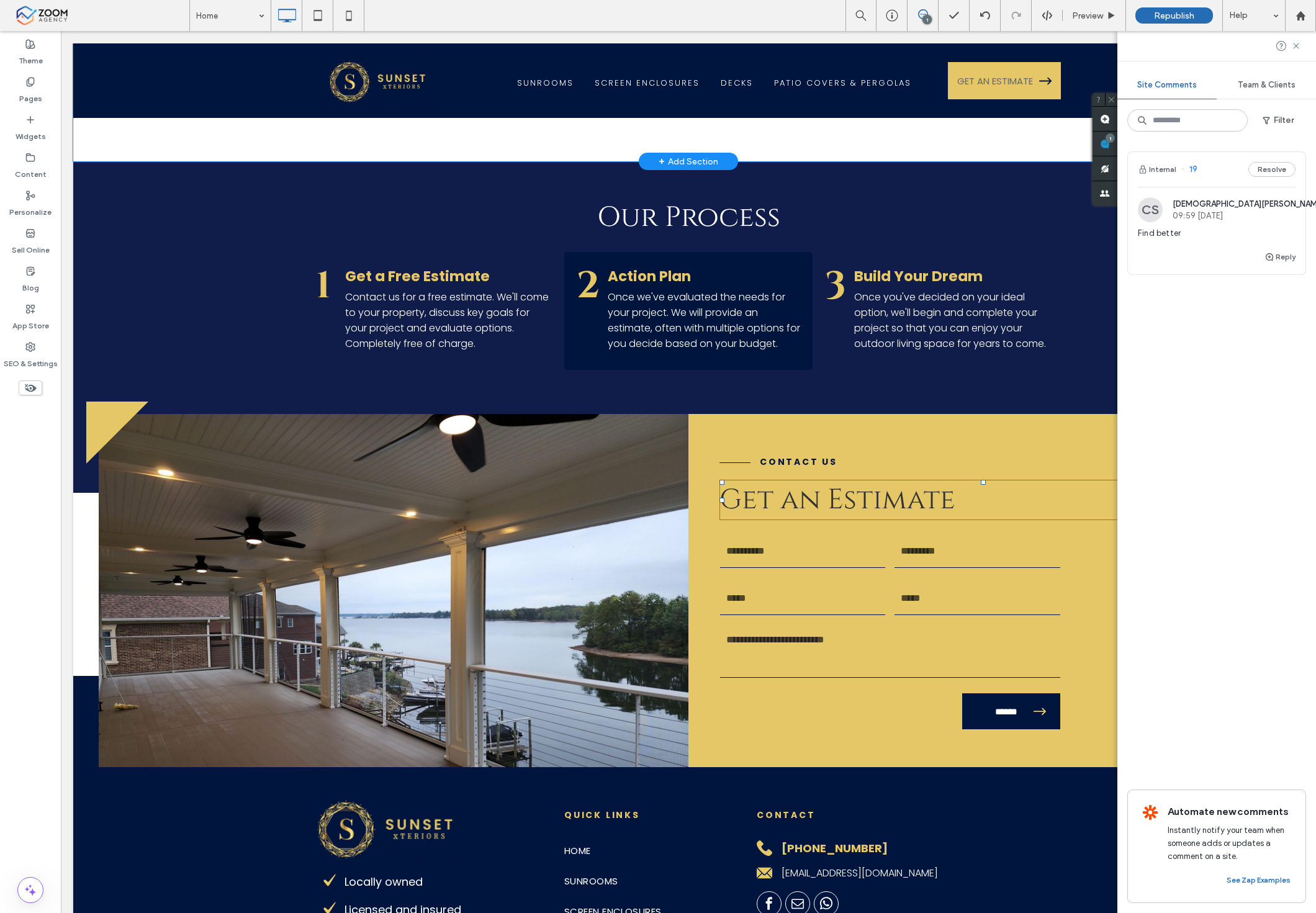
scroll to position [3104, 0]
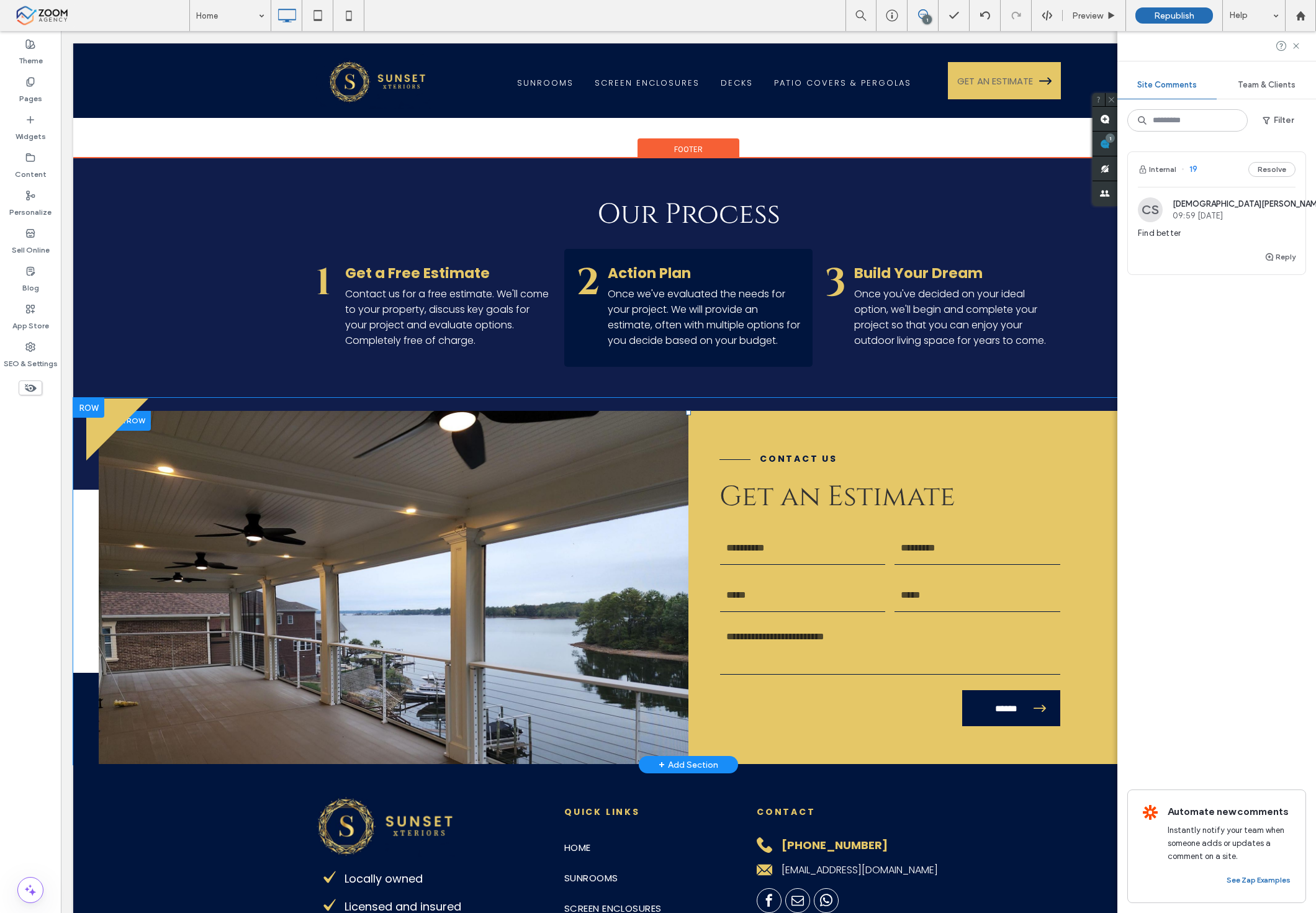
click at [534, 630] on div "Click To Paste" at bounding box center [393, 587] width 589 height 353
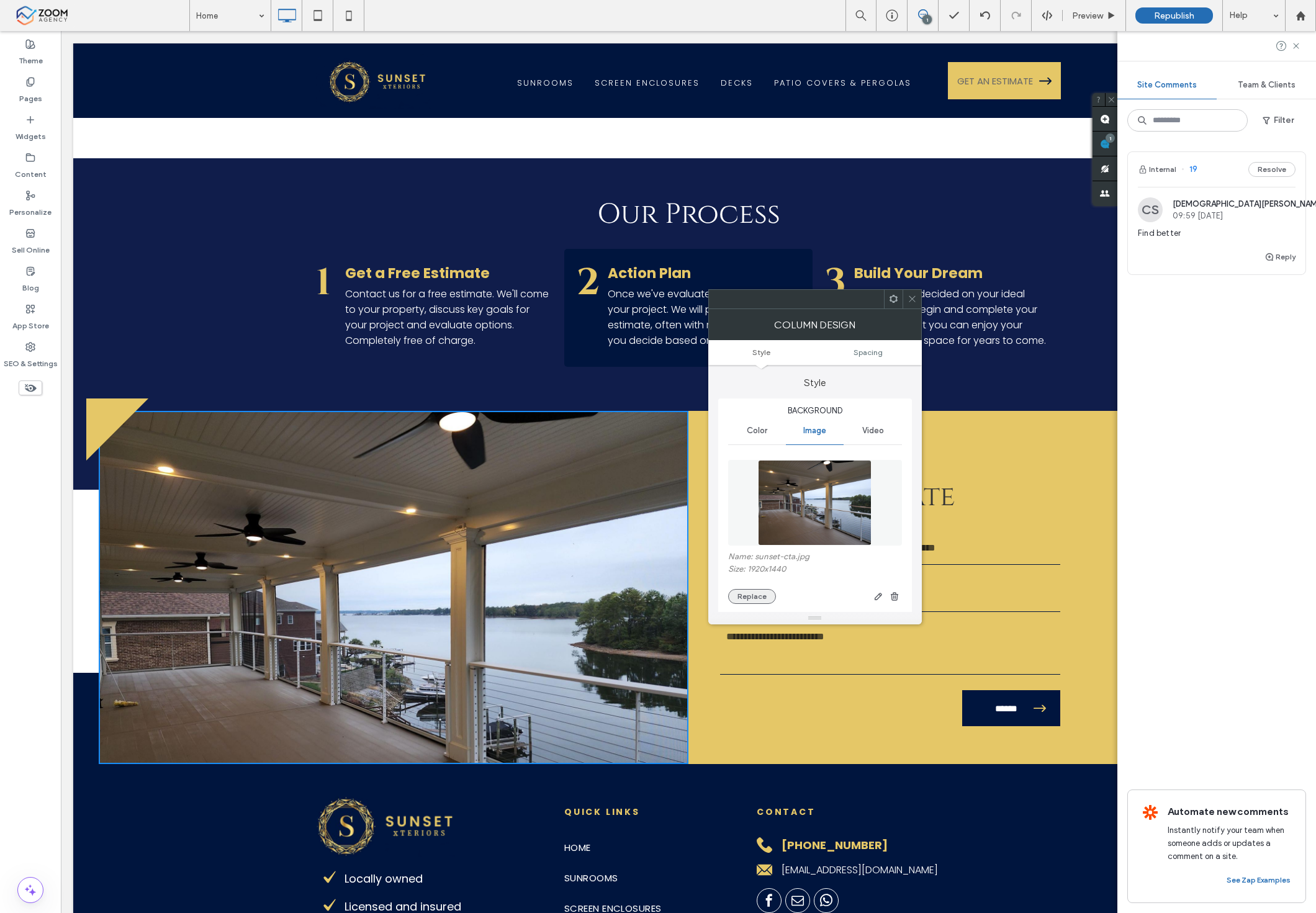
click at [751, 597] on button "Replace" at bounding box center [752, 597] width 47 height 15
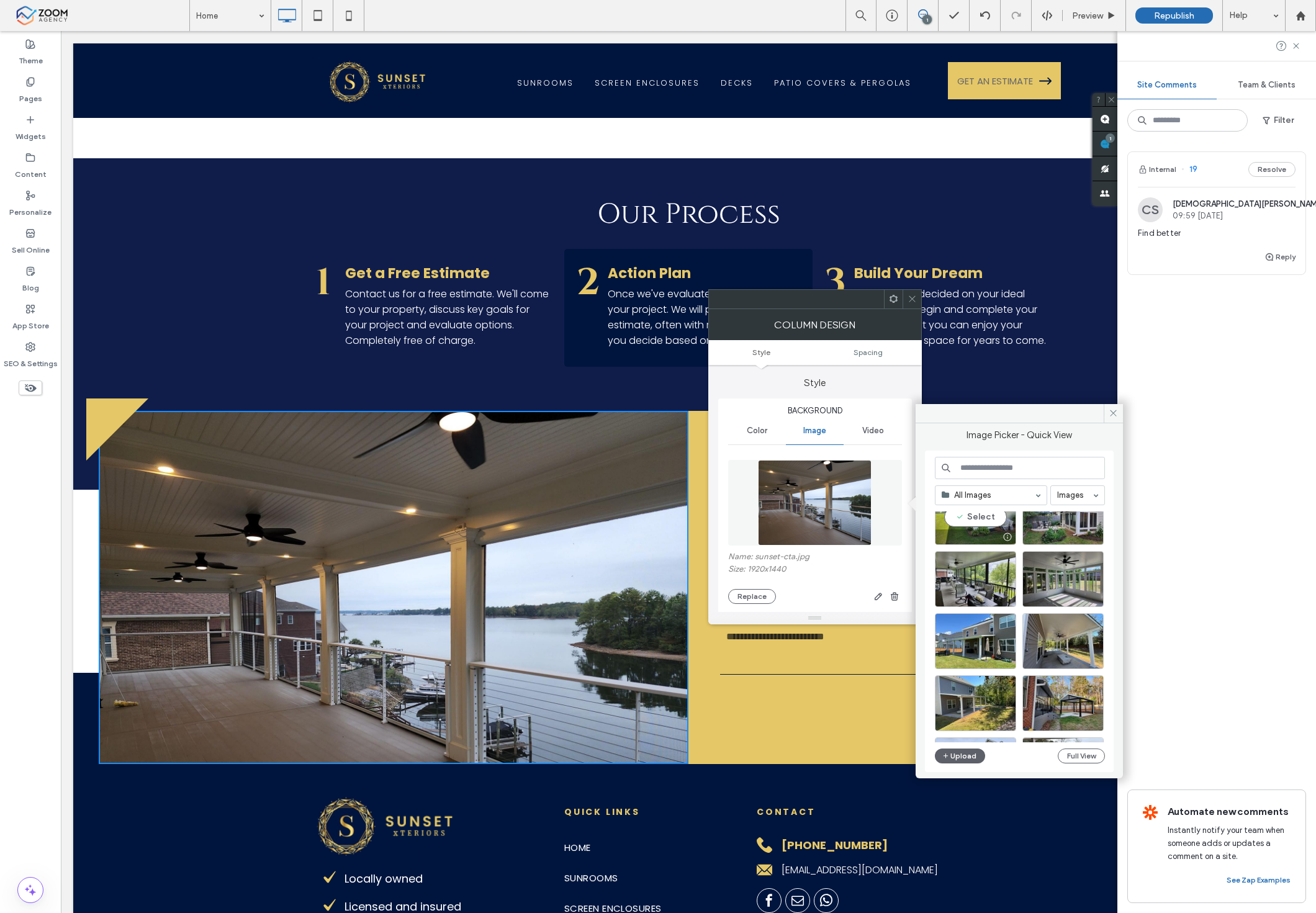
scroll to position [344, 0]
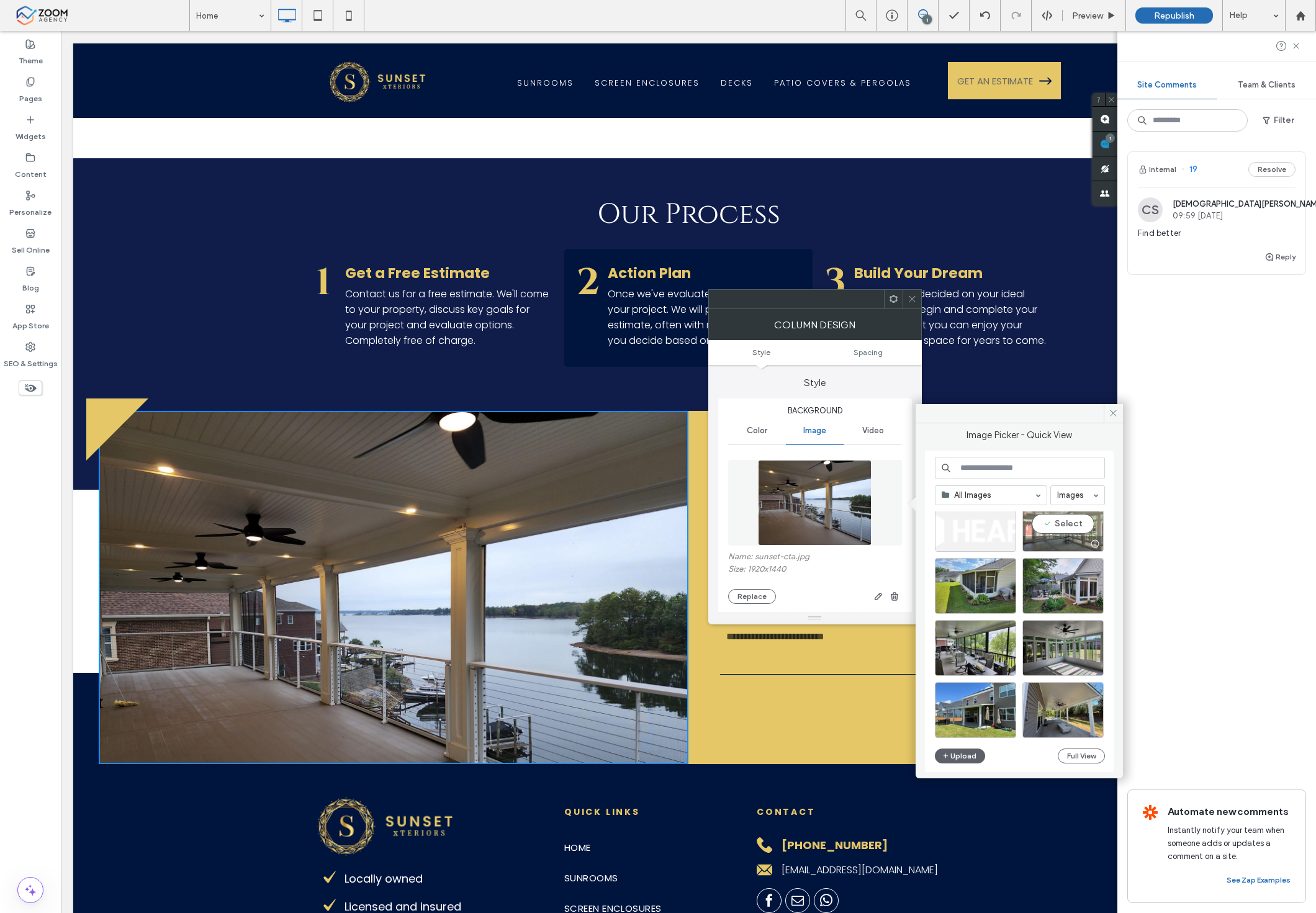
click at [1067, 535] on div "Select" at bounding box center [1063, 524] width 81 height 56
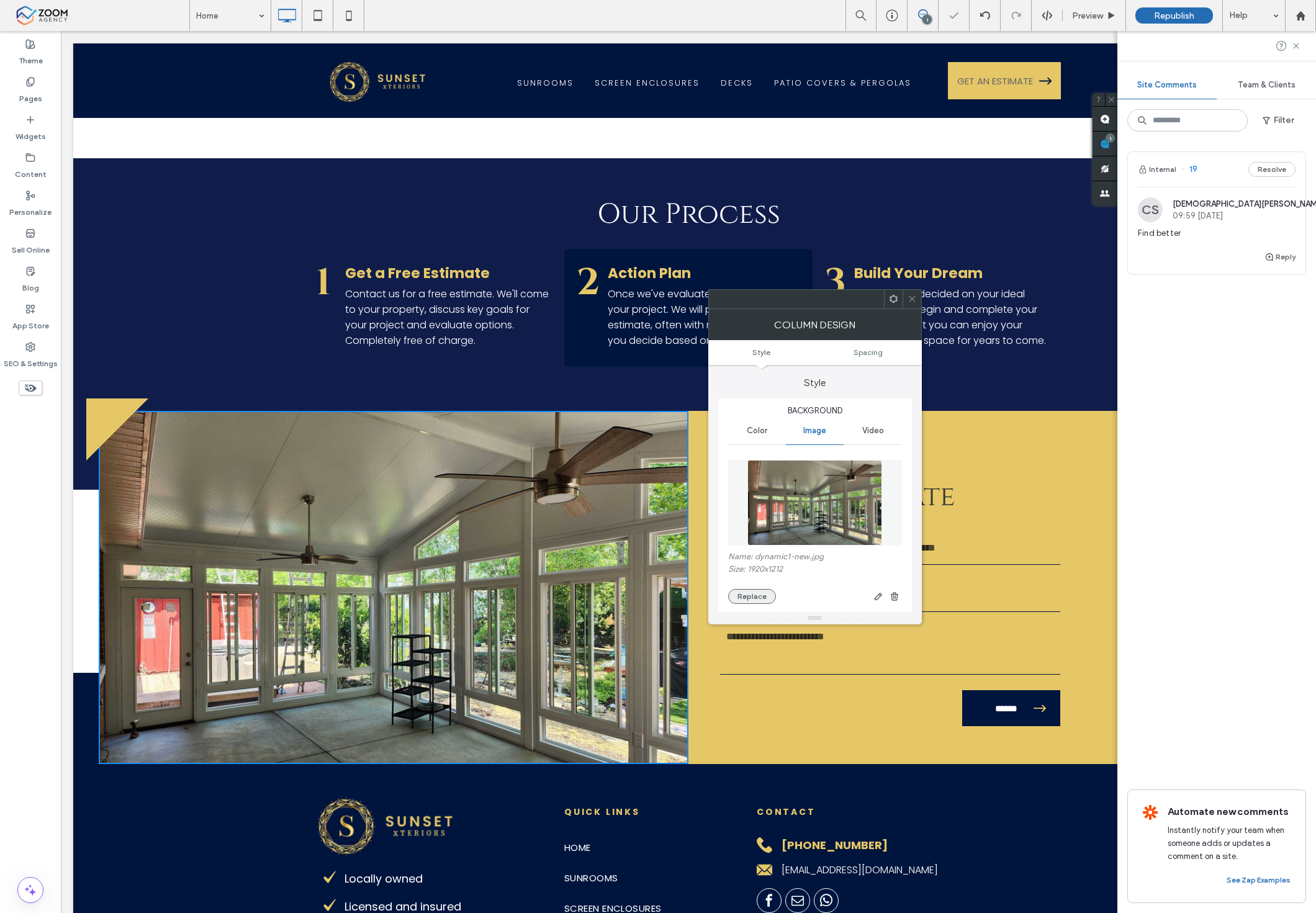
click at [742, 599] on button "Replace" at bounding box center [752, 597] width 47 height 15
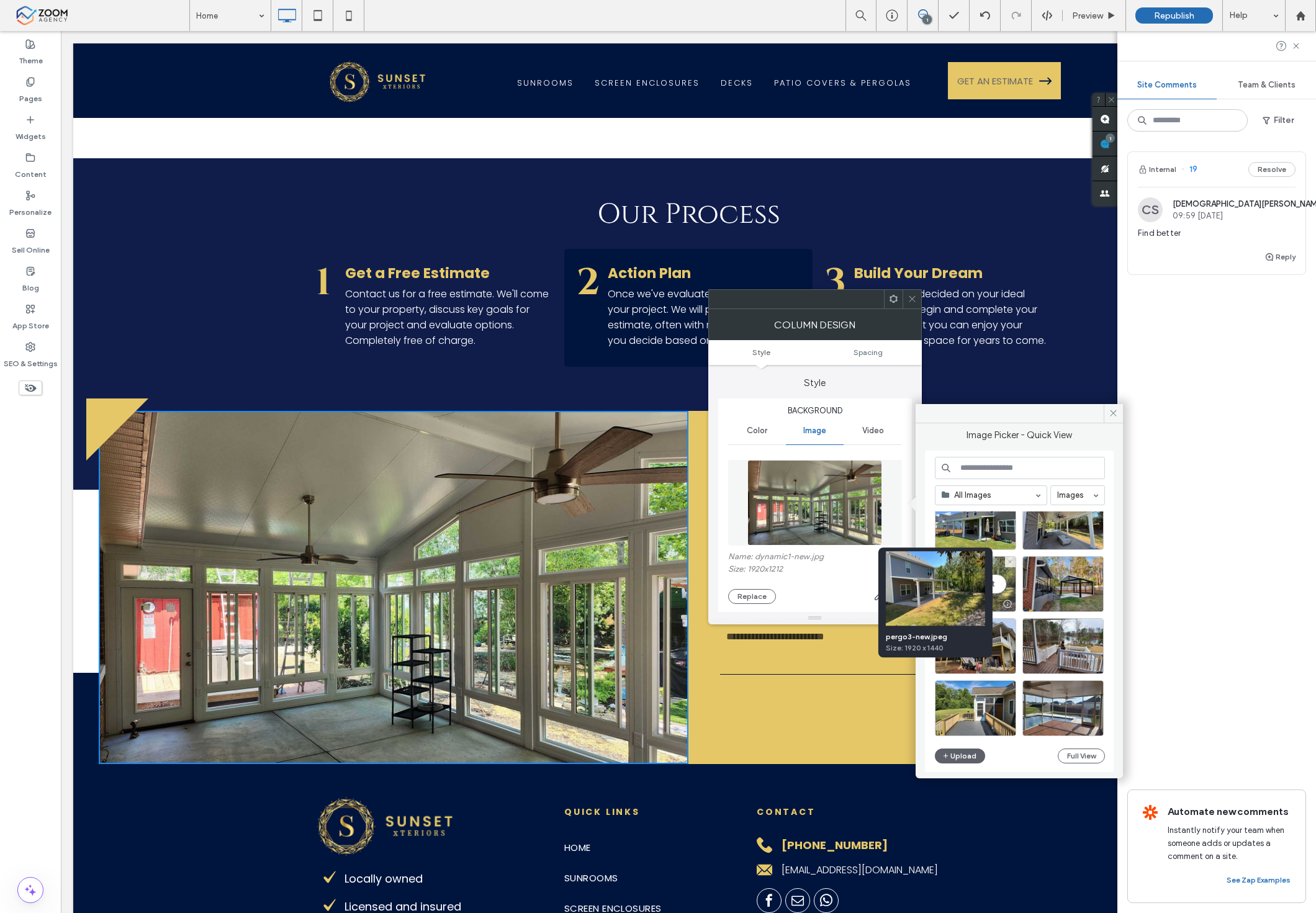
scroll to position [602, 0]
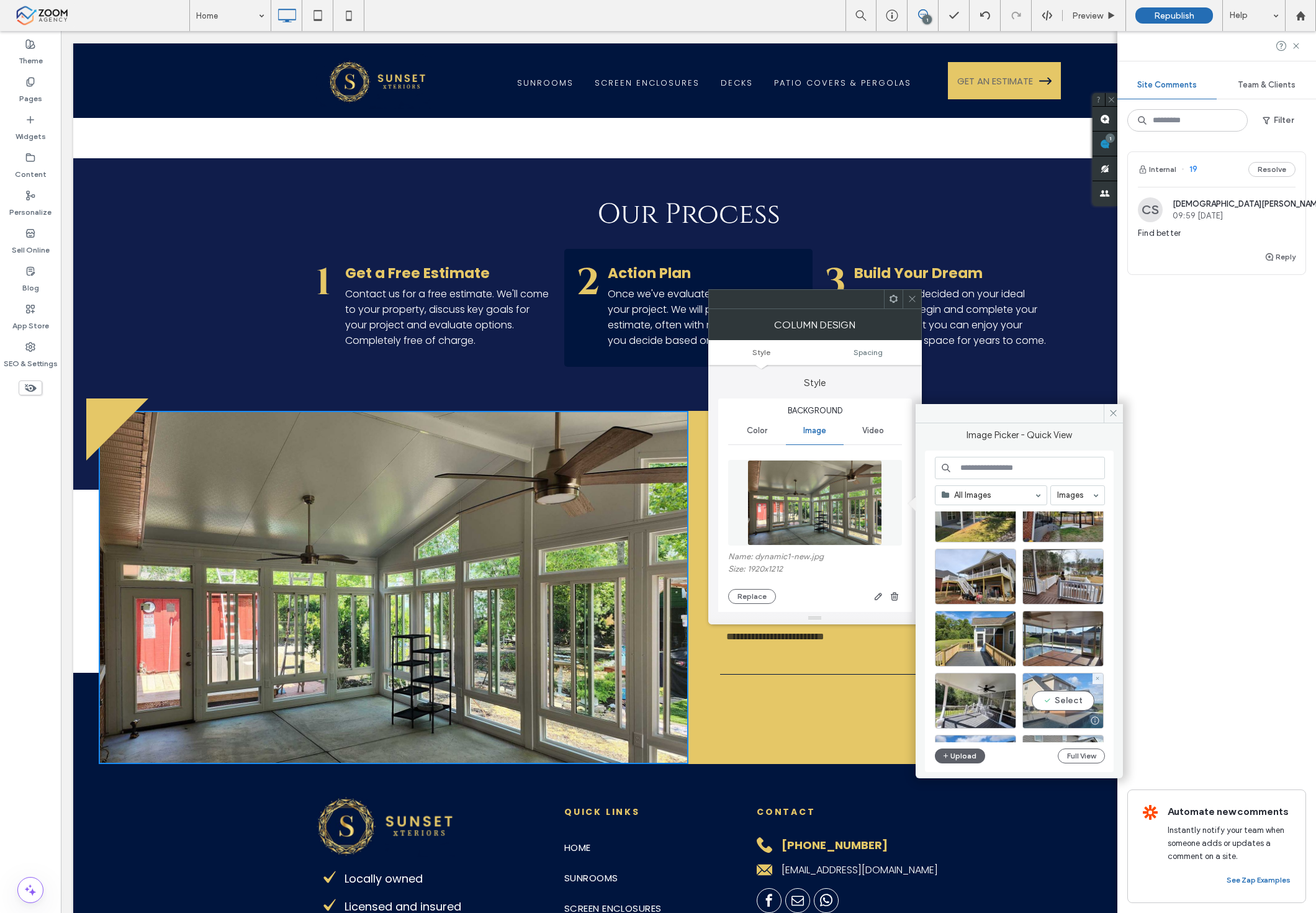
click at [1042, 704] on div "Select" at bounding box center [1063, 700] width 81 height 56
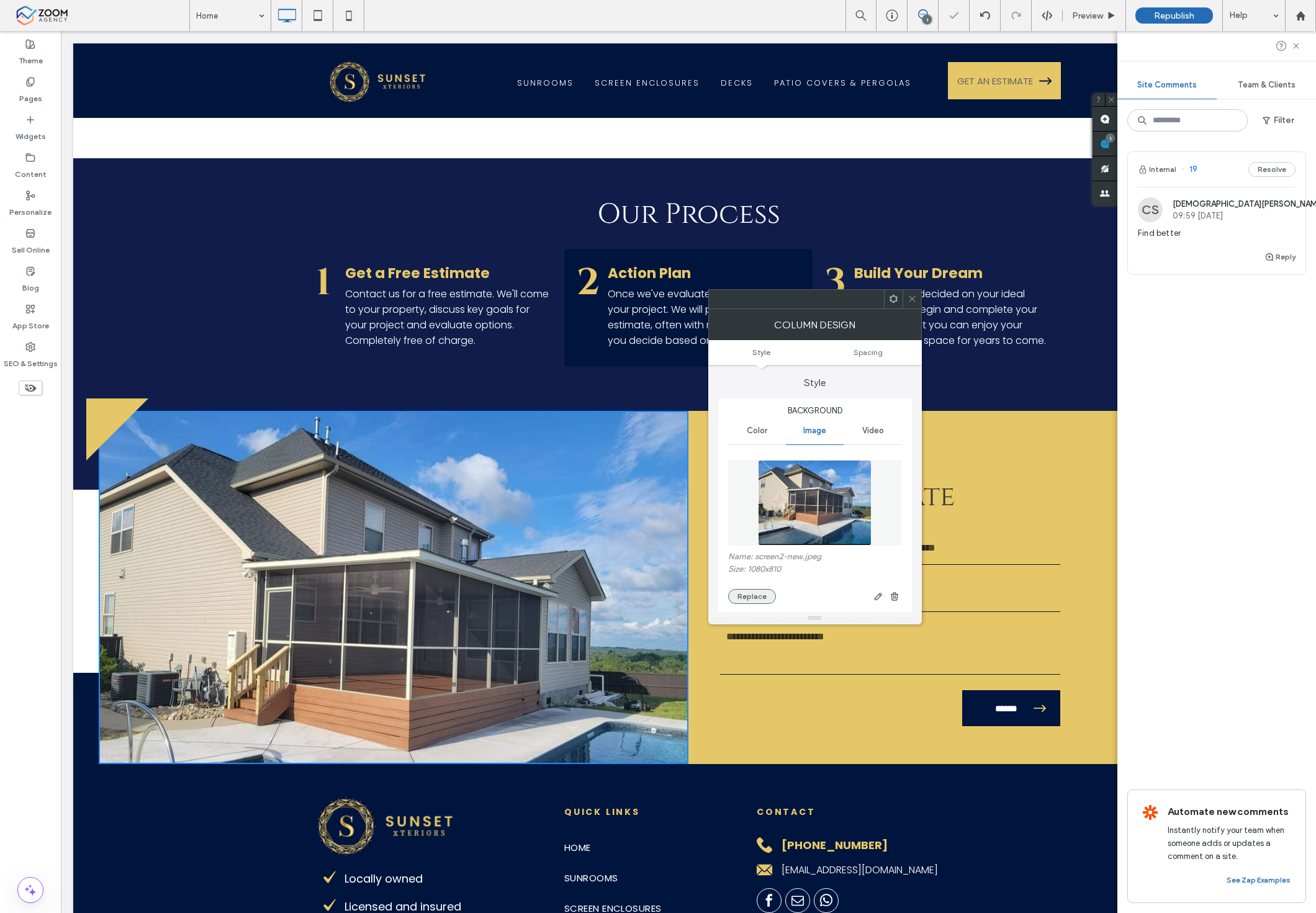
click at [743, 595] on button "Replace" at bounding box center [752, 597] width 47 height 15
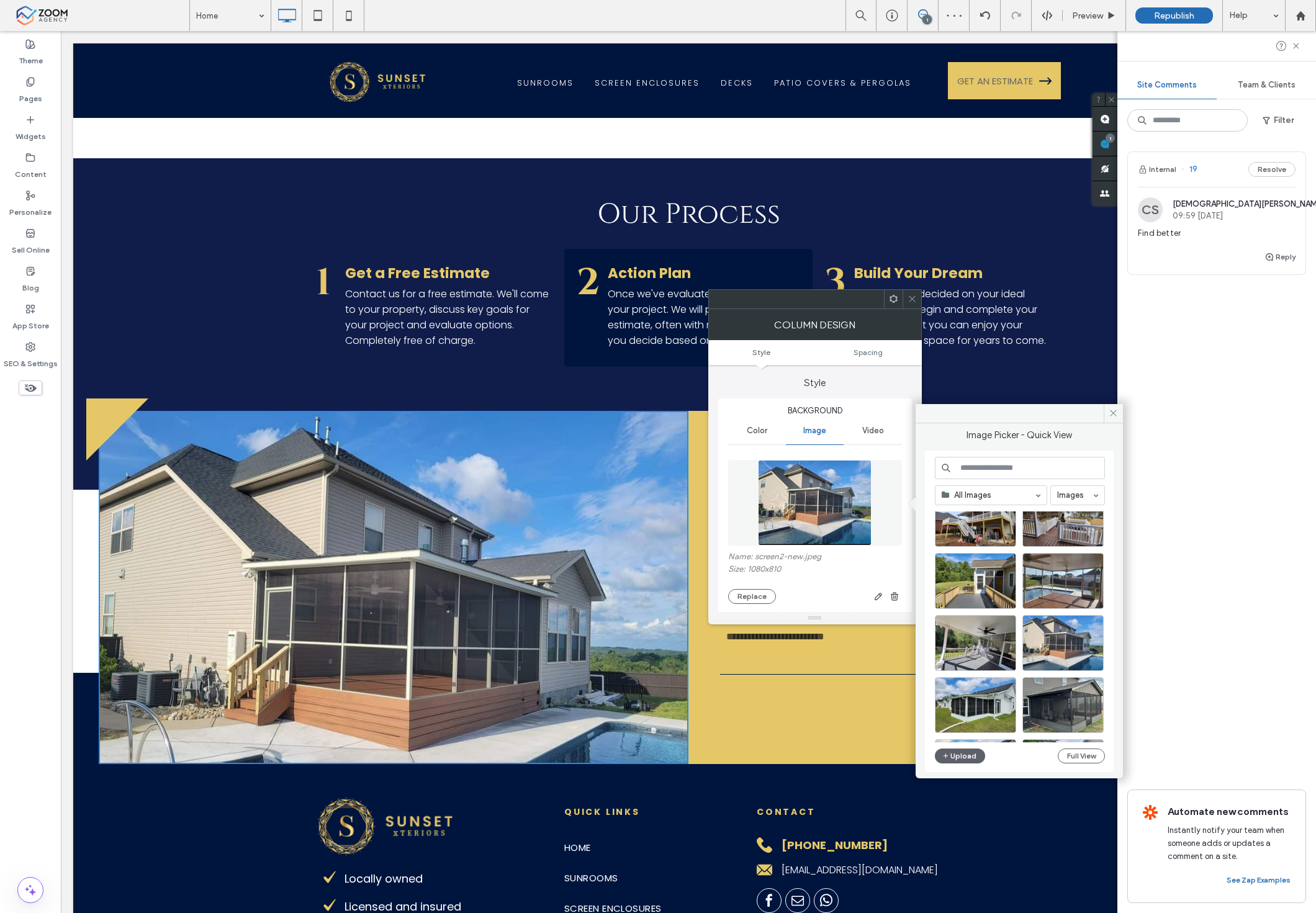
scroll to position [753, 0]
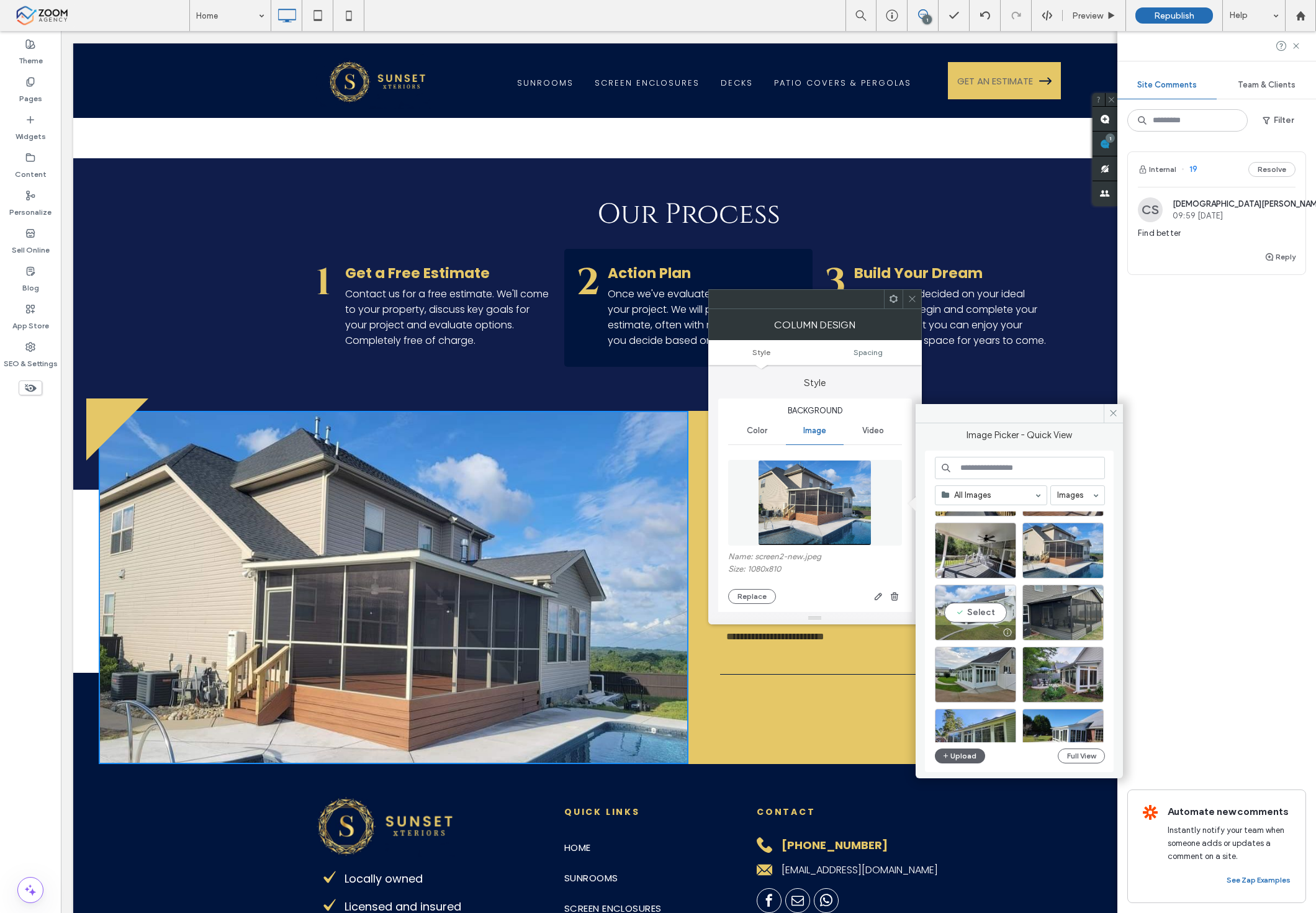
click at [988, 610] on div "Select" at bounding box center [975, 612] width 81 height 56
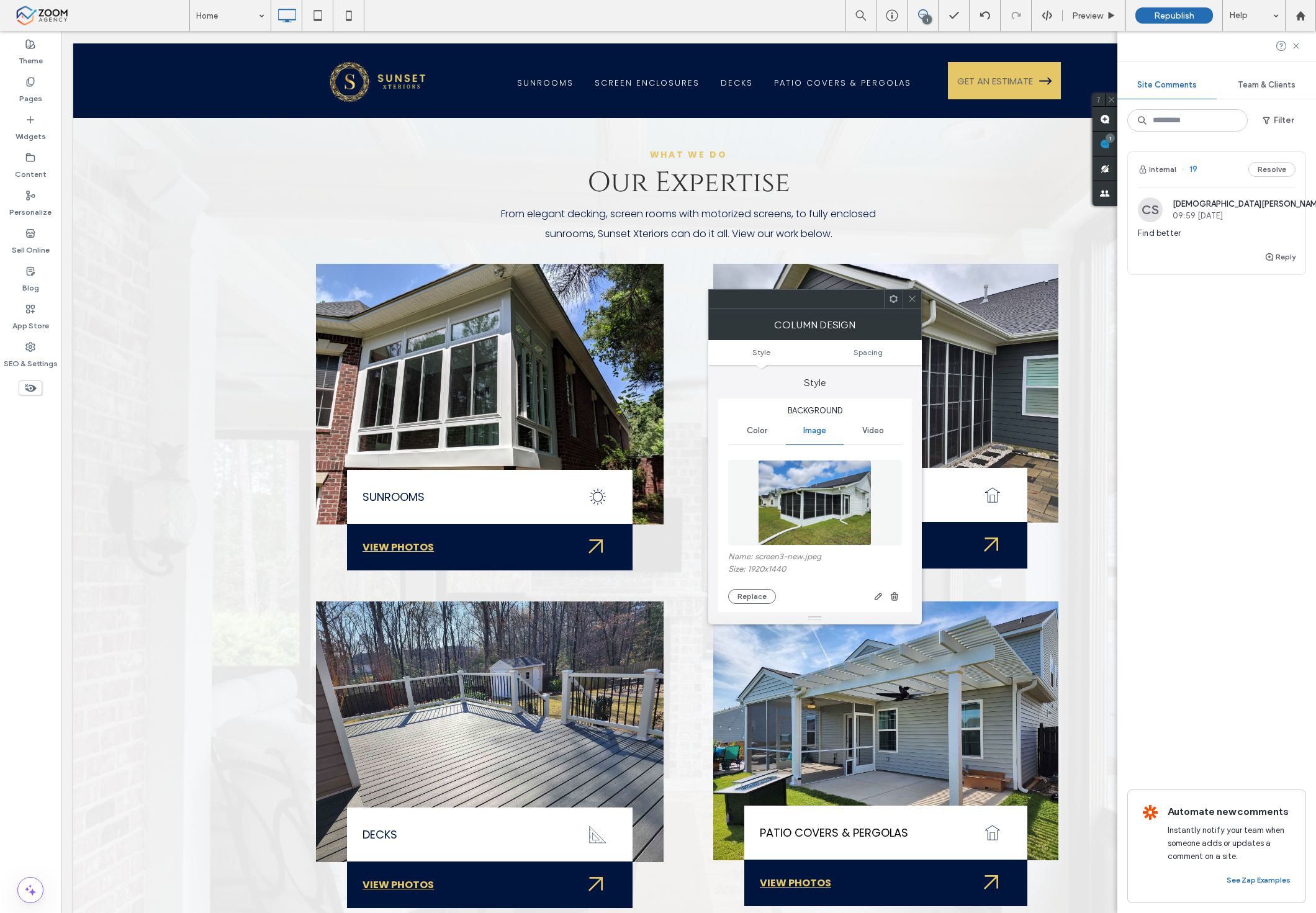
scroll to position [758, 0]
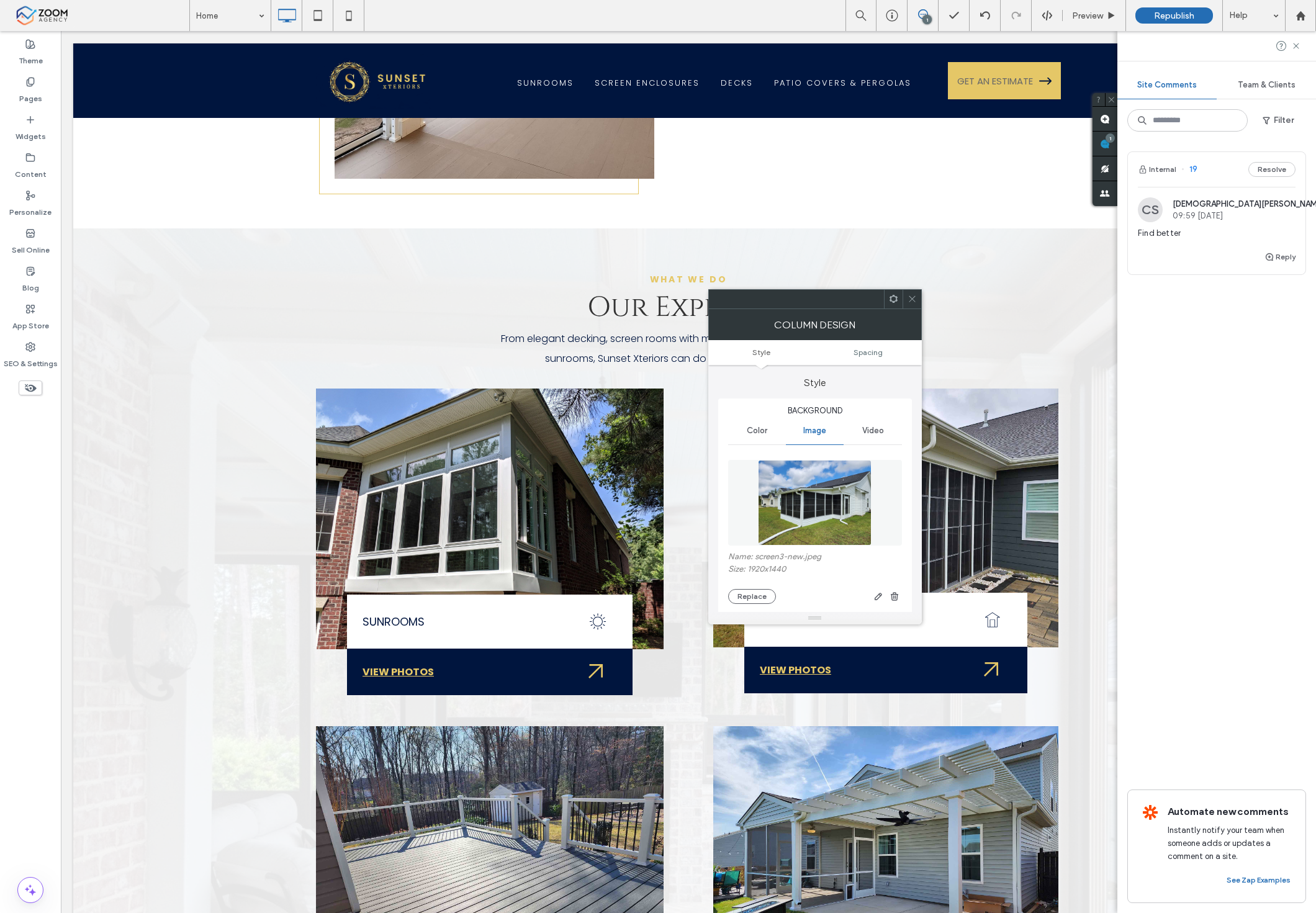
click at [911, 308] on span at bounding box center [912, 299] width 9 height 18
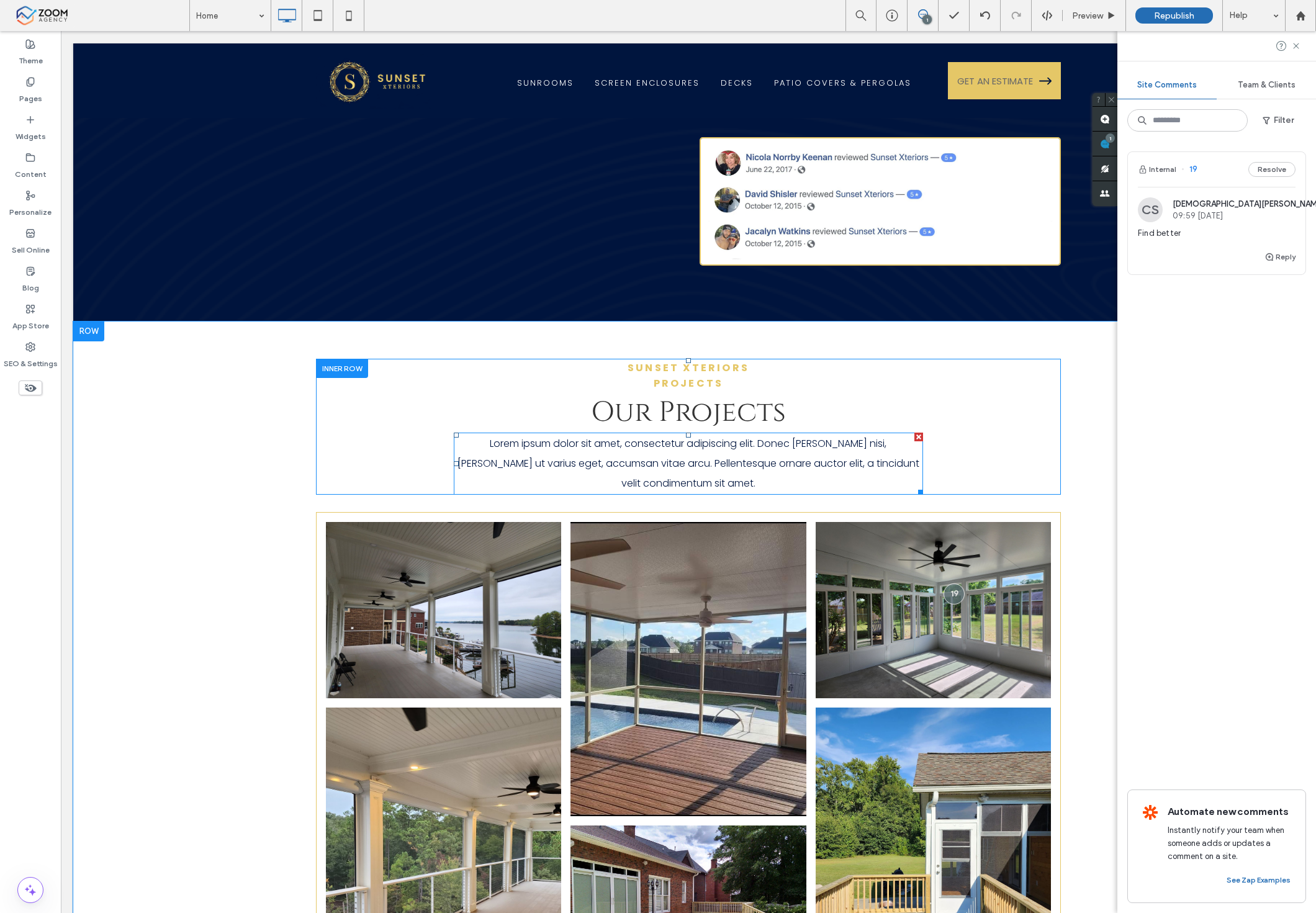
scroll to position [2345, 0]
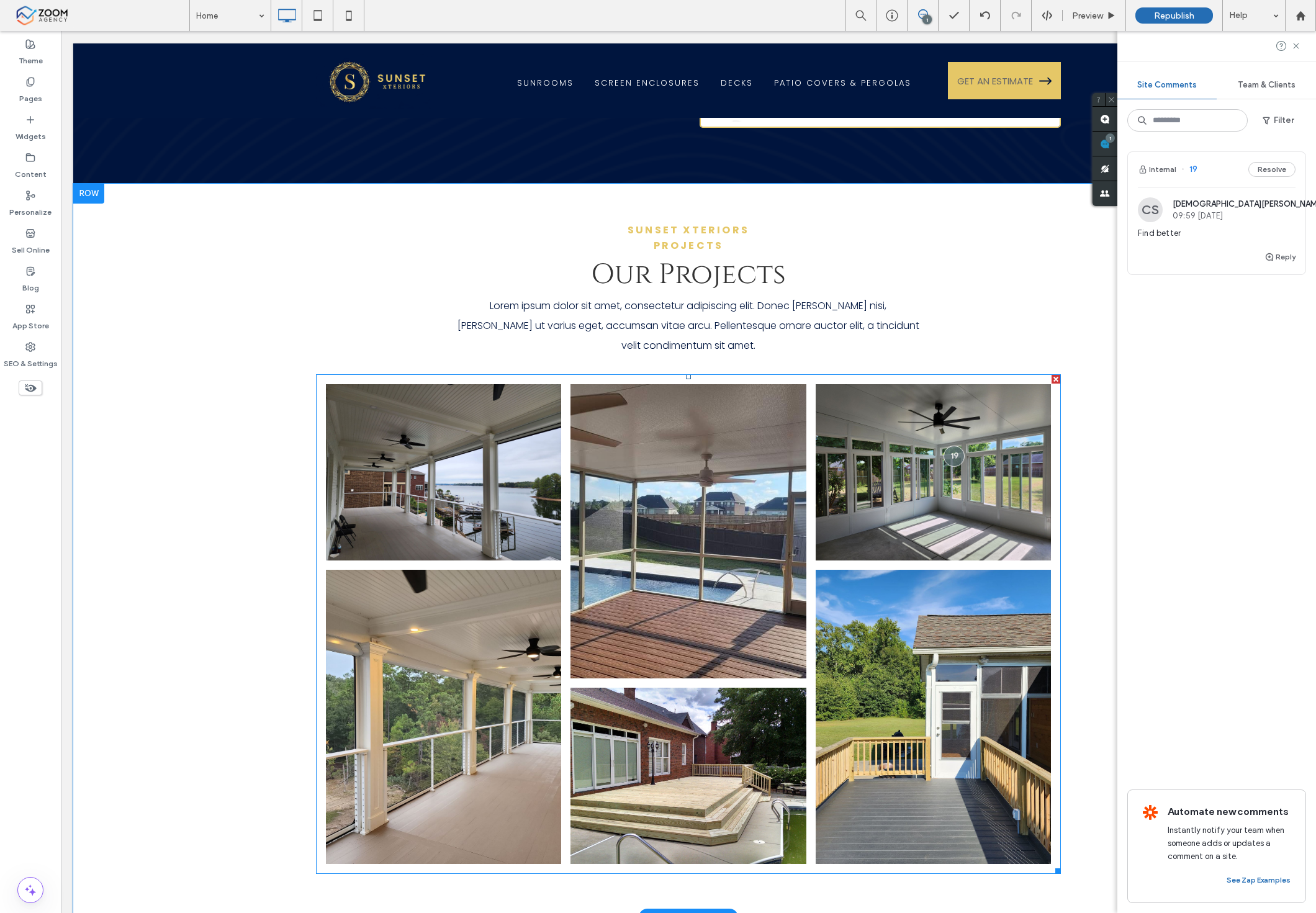
click at [566, 509] on li "Button" at bounding box center [688, 531] width 244 height 304
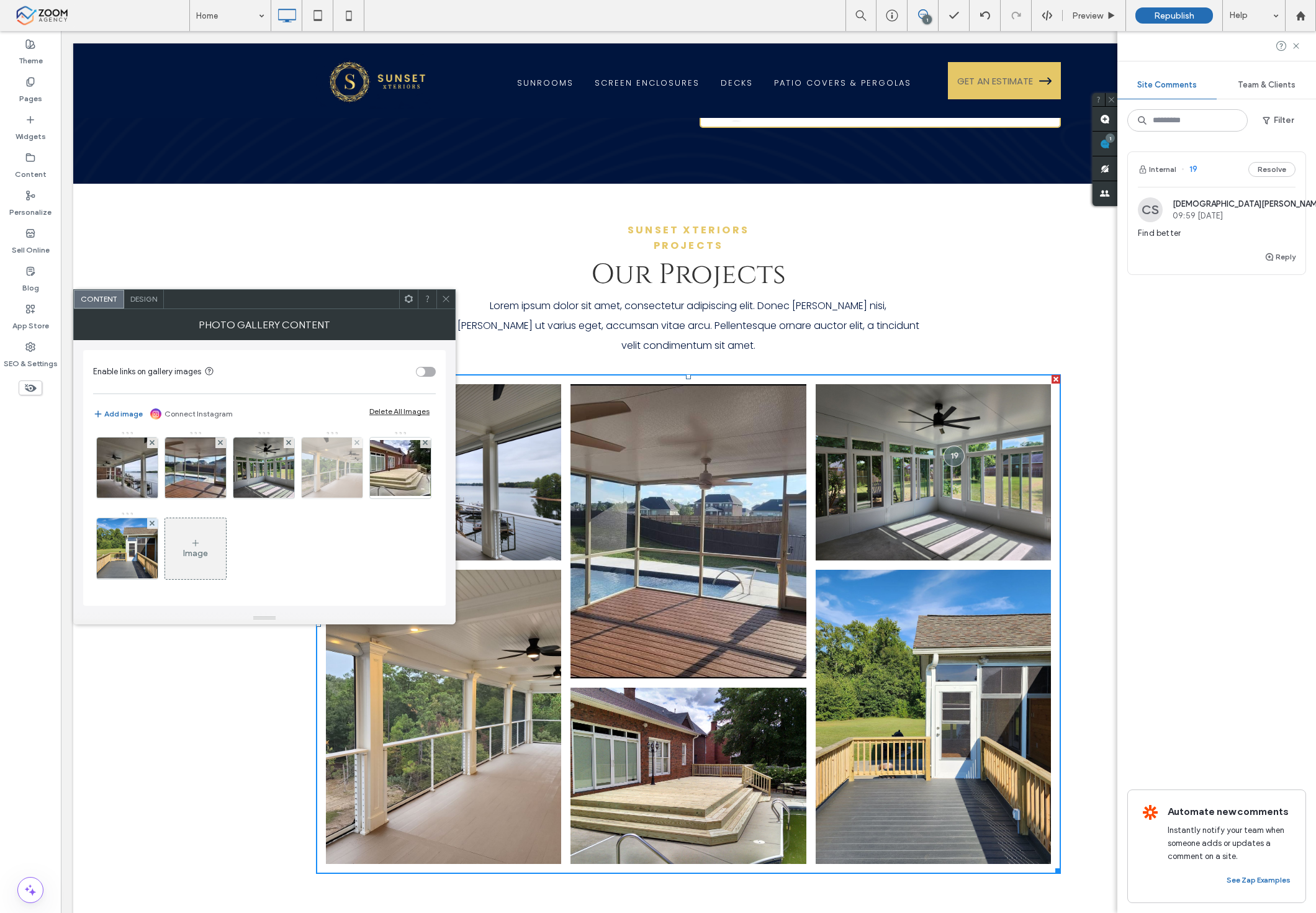
scroll to position [0, 0]
click at [327, 468] on img at bounding box center [333, 471] width 81 height 61
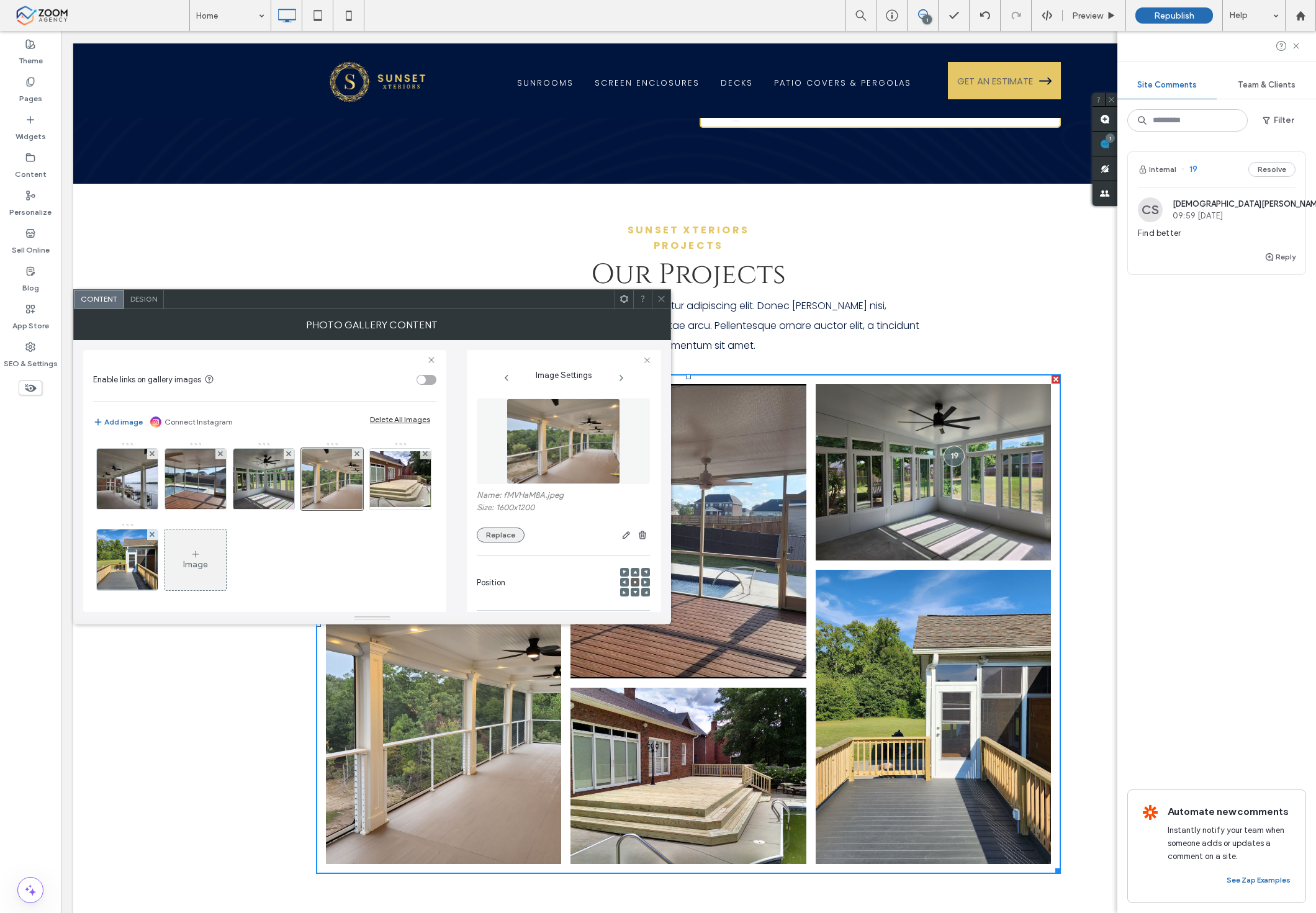
click at [490, 535] on button "Replace" at bounding box center [500, 535] width 47 height 15
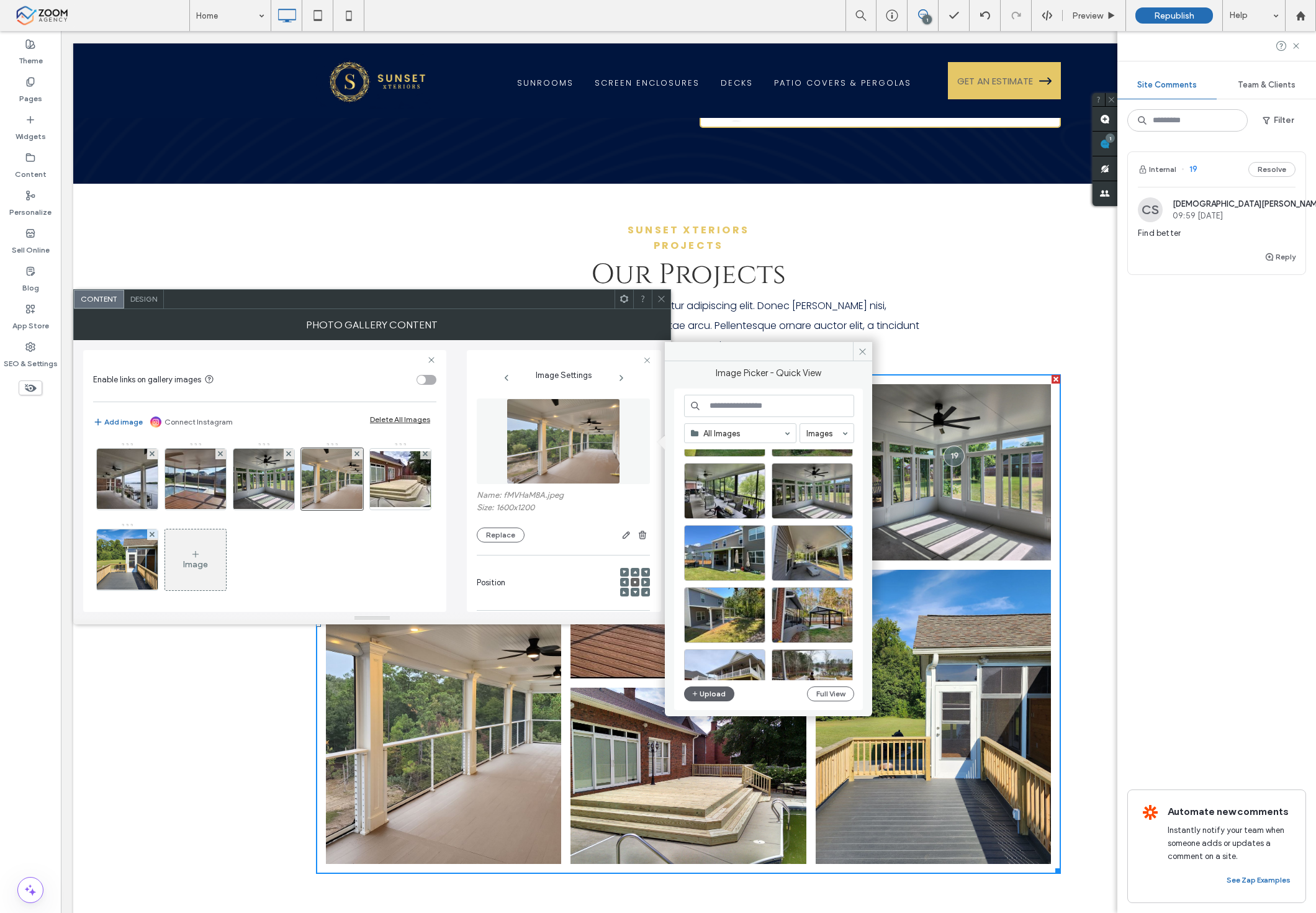
scroll to position [407, 0]
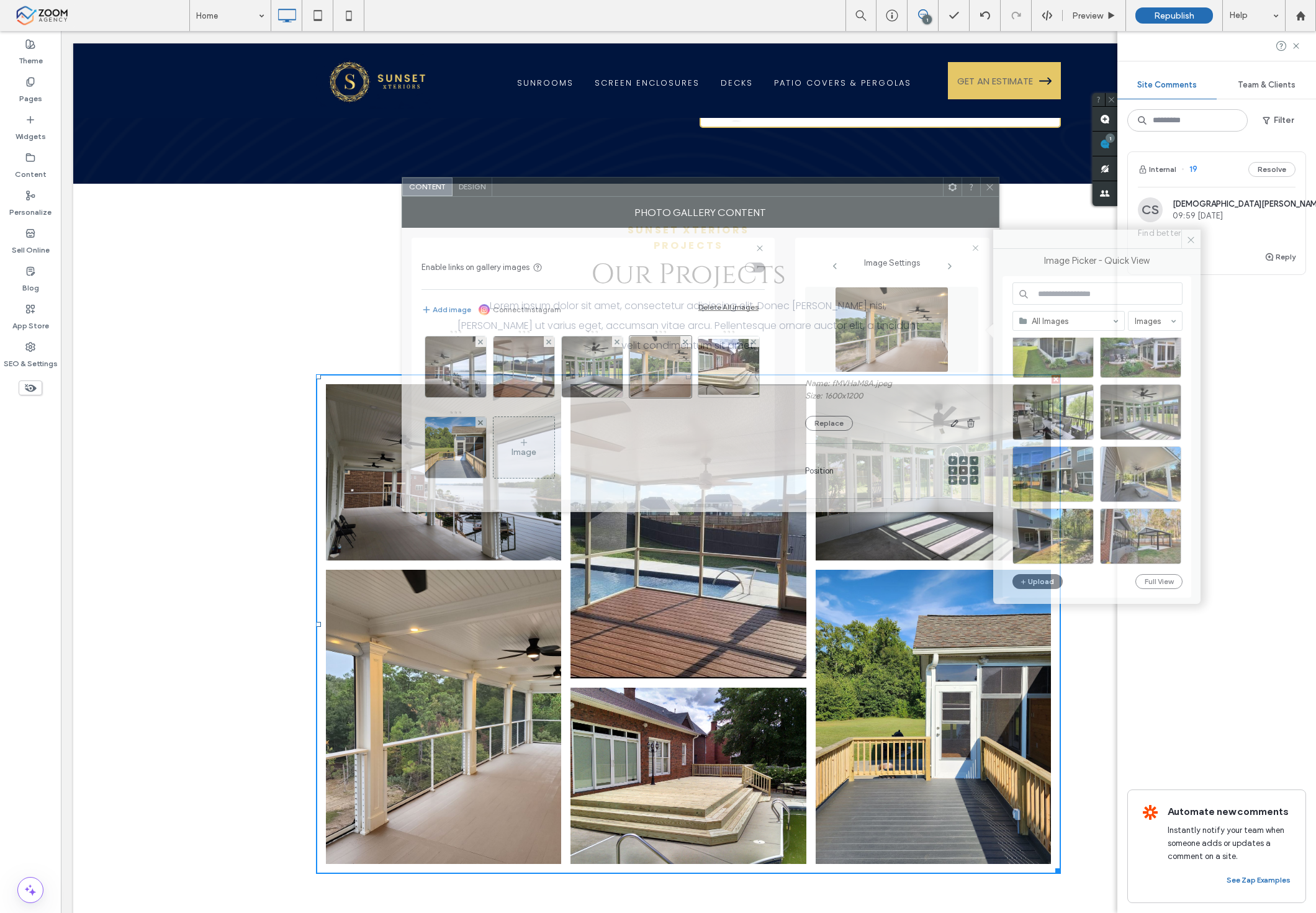
drag, startPoint x: 525, startPoint y: 290, endPoint x: 852, endPoint y: 179, distance: 345.3
click at [852, 179] on div at bounding box center [717, 187] width 451 height 18
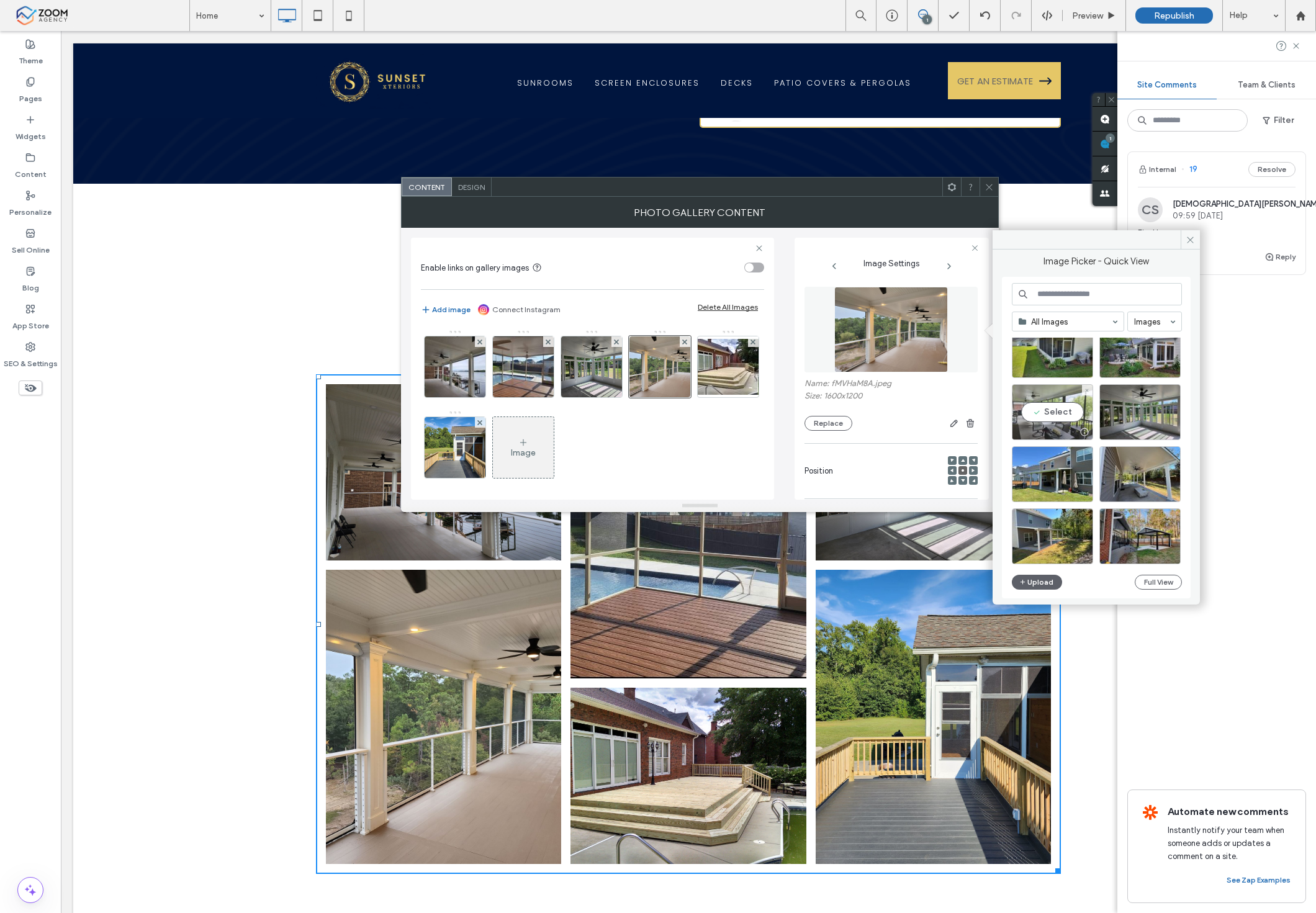
click at [1072, 419] on div "Select" at bounding box center [1052, 412] width 81 height 56
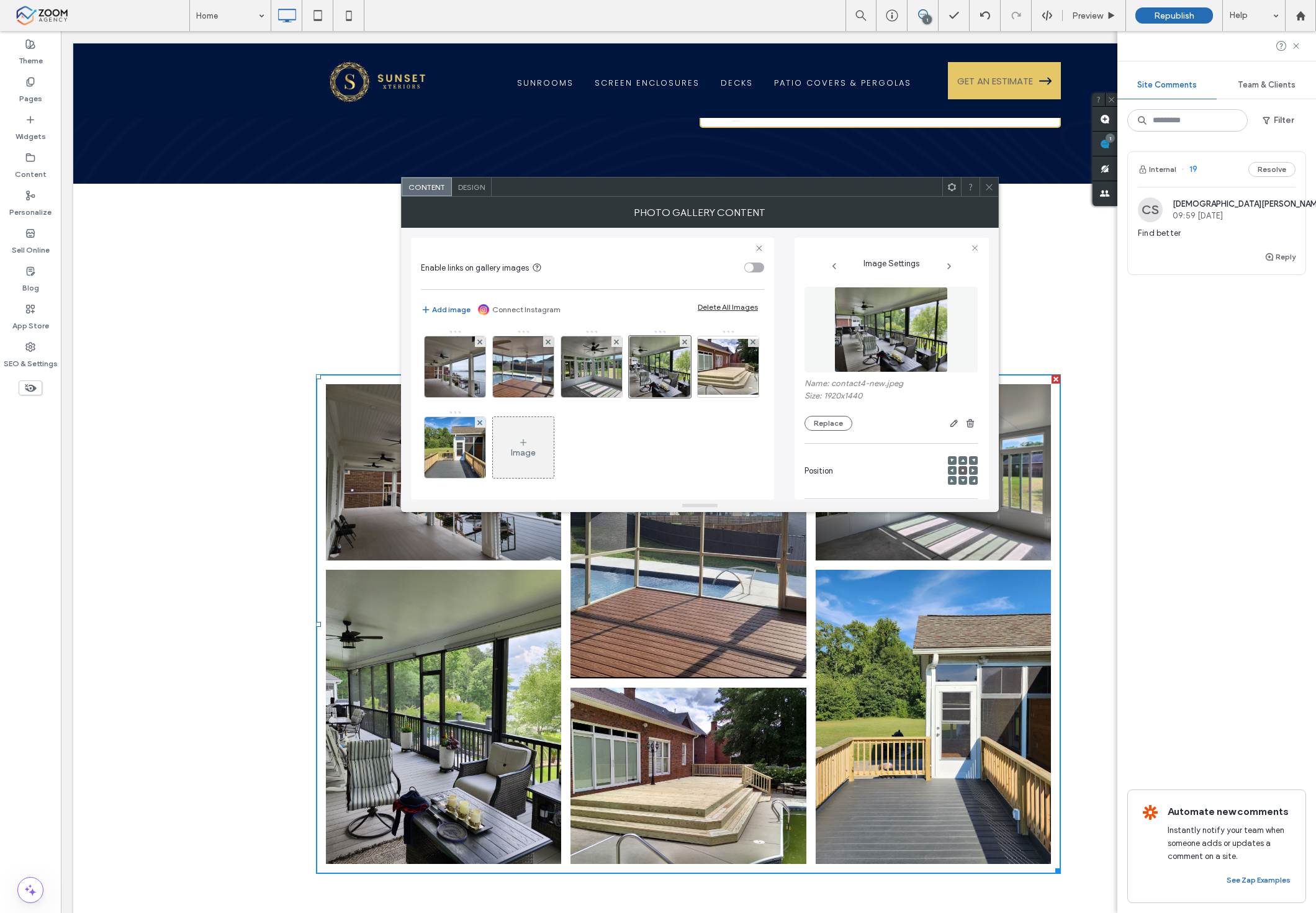
click at [988, 188] on icon at bounding box center [988, 187] width 9 height 9
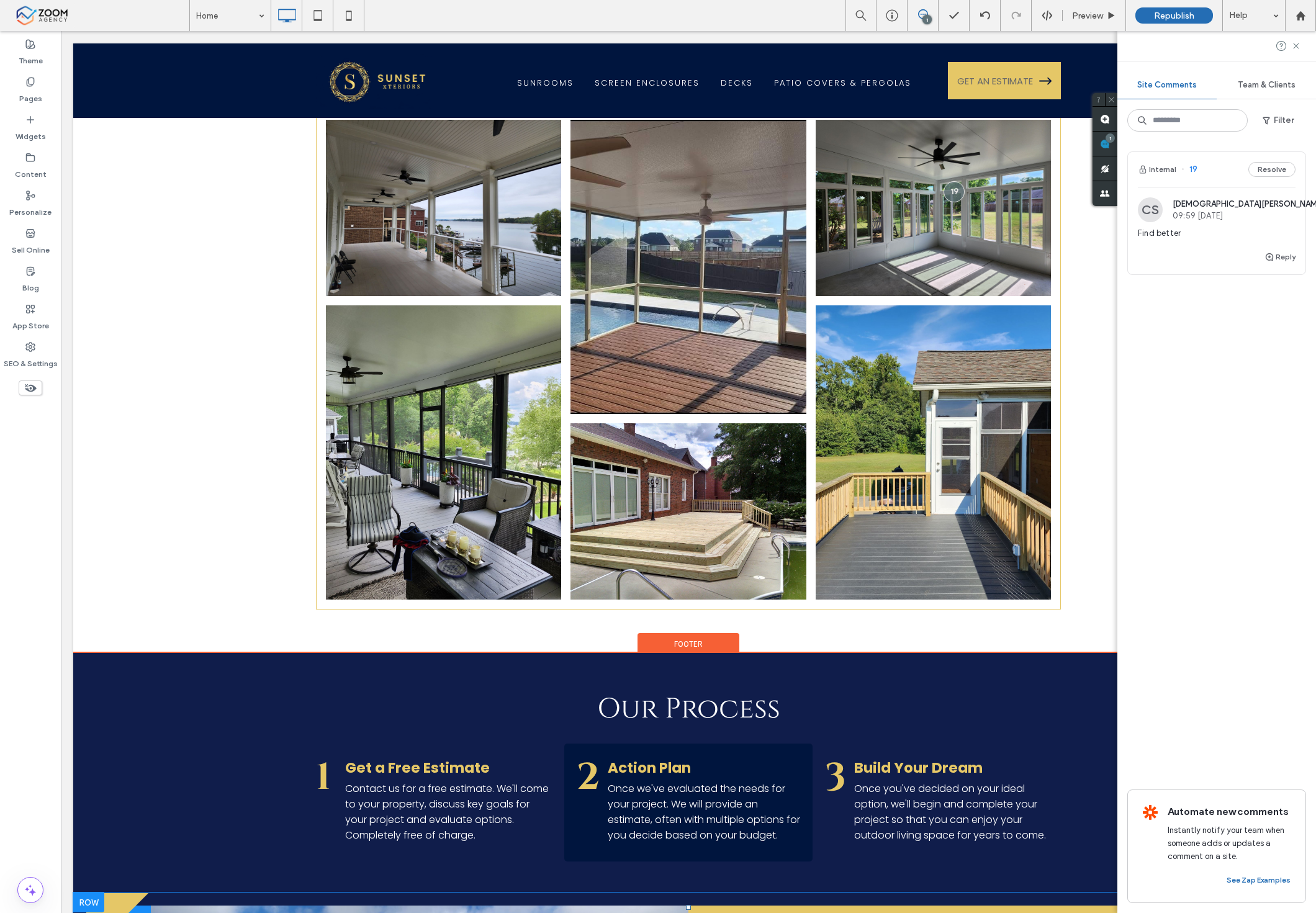
scroll to position [3297, 0]
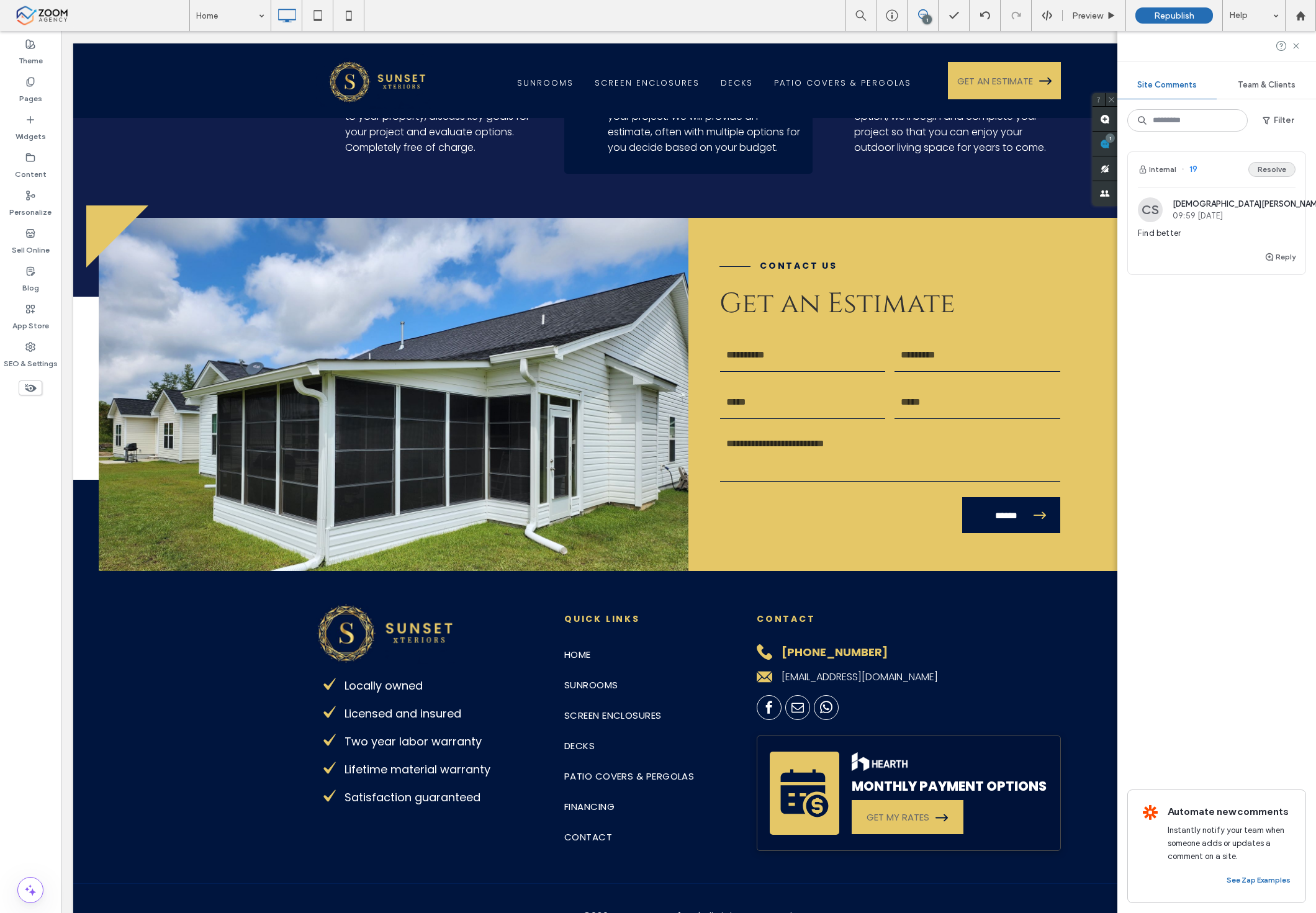
click at [1283, 174] on button "Resolve" at bounding box center [1271, 170] width 47 height 15
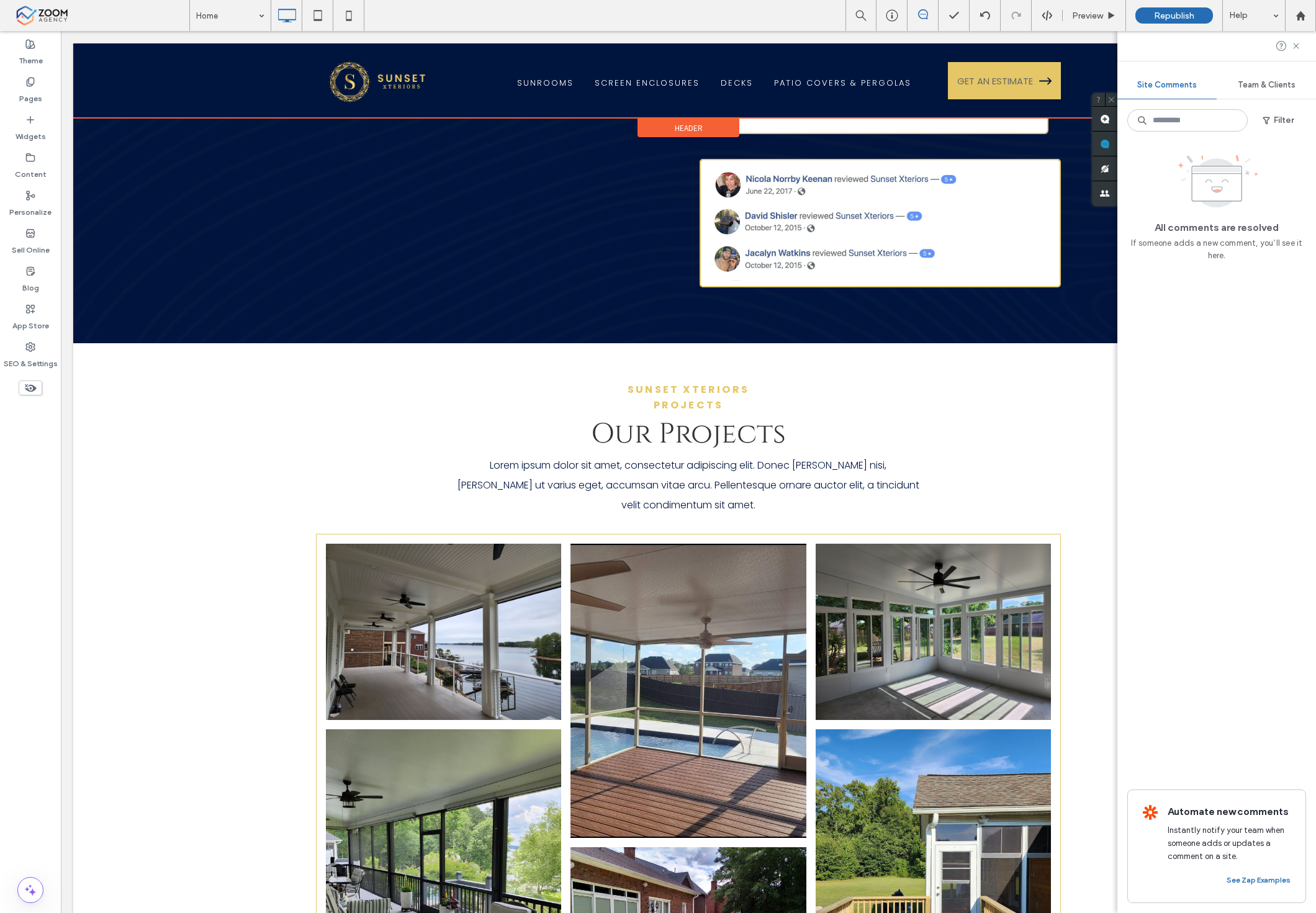
scroll to position [2207, 0]
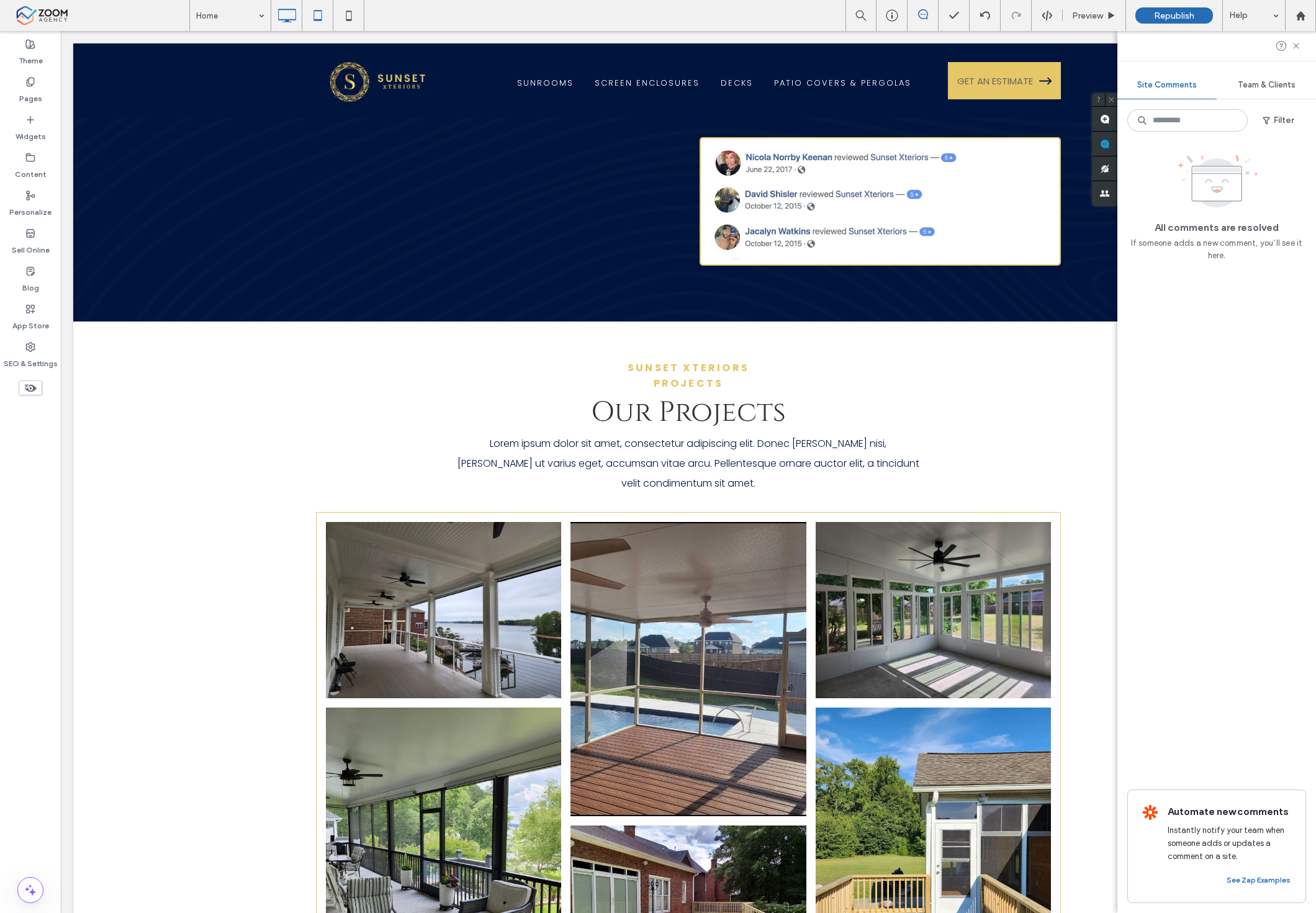
click at [318, 12] on icon at bounding box center [318, 16] width 25 height 25
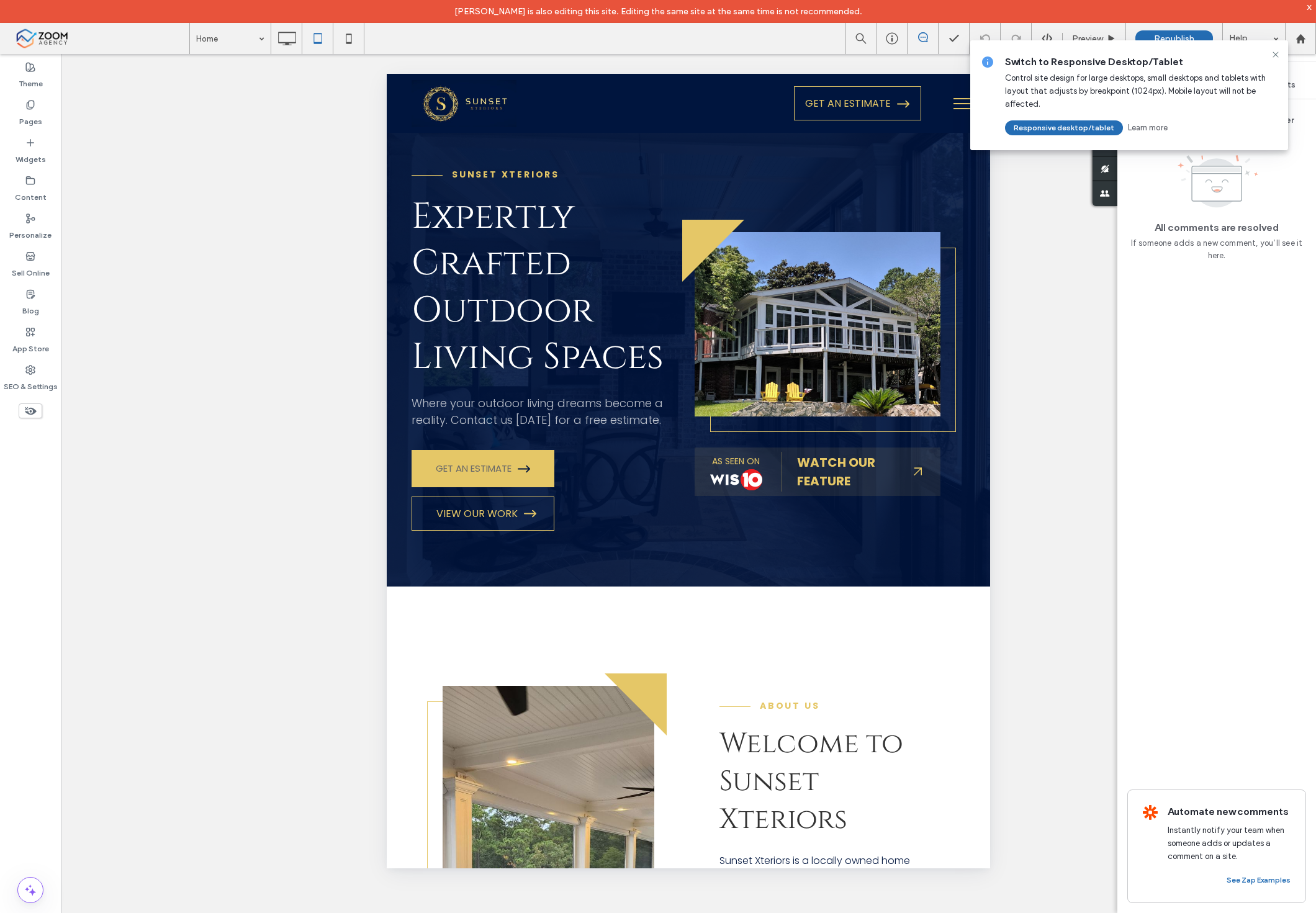
scroll to position [0, 0]
click at [1279, 57] on icon at bounding box center [1275, 55] width 10 height 10
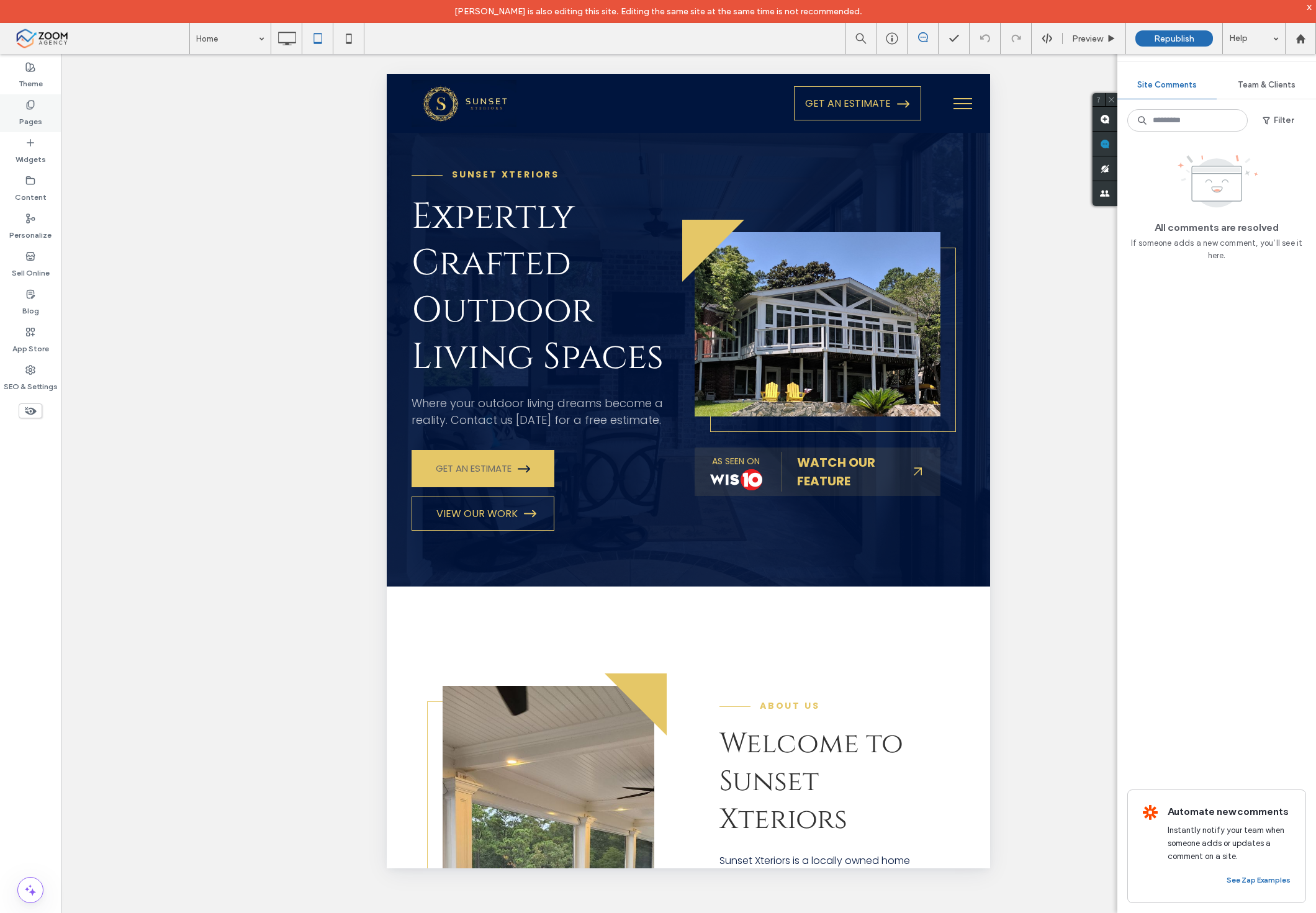
click at [36, 114] on label "Pages" at bounding box center [31, 118] width 23 height 17
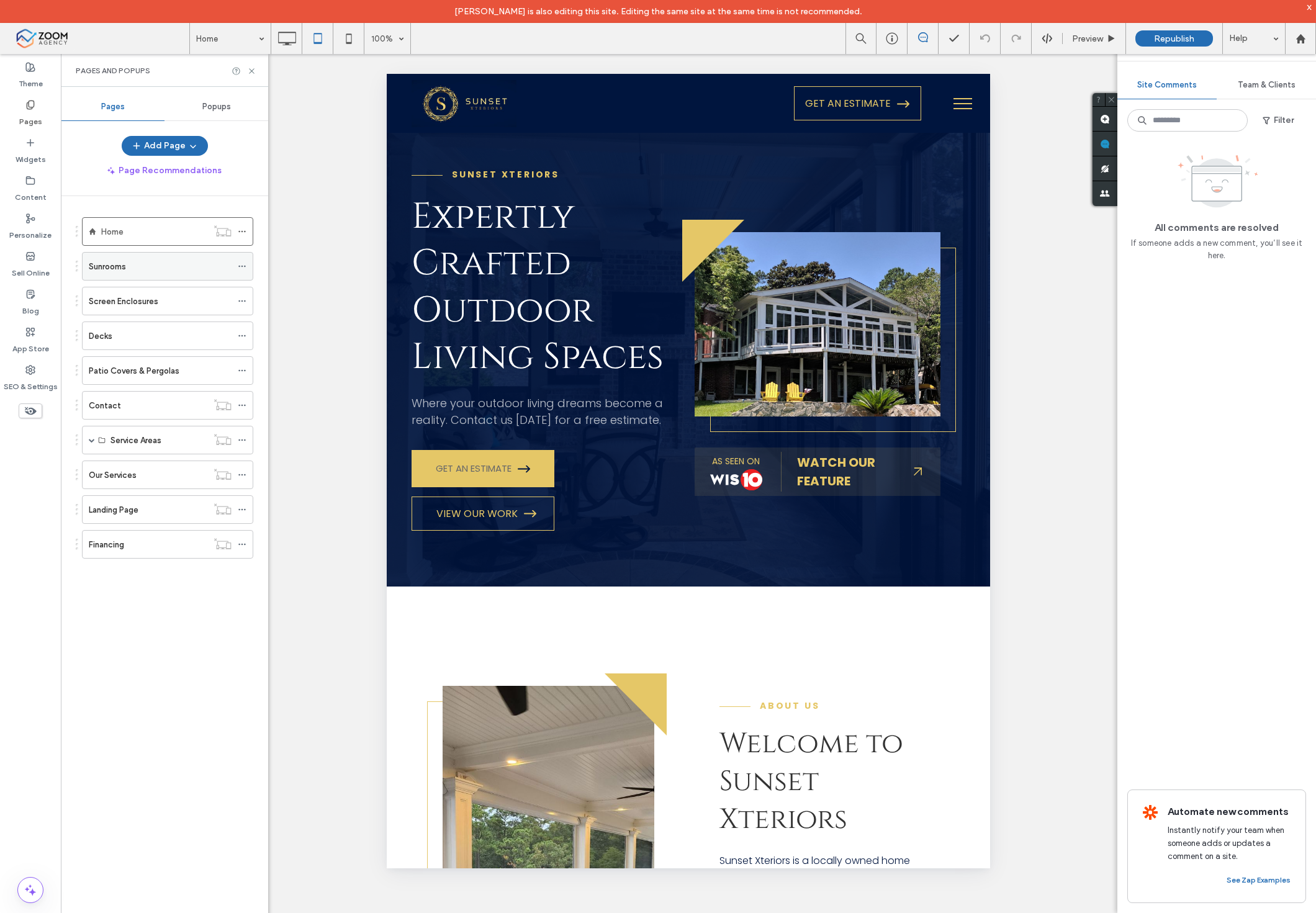
click at [150, 253] on div "Sunrooms" at bounding box center [160, 266] width 143 height 27
click at [150, 287] on div "Screen Enclosures" at bounding box center [168, 301] width 171 height 28
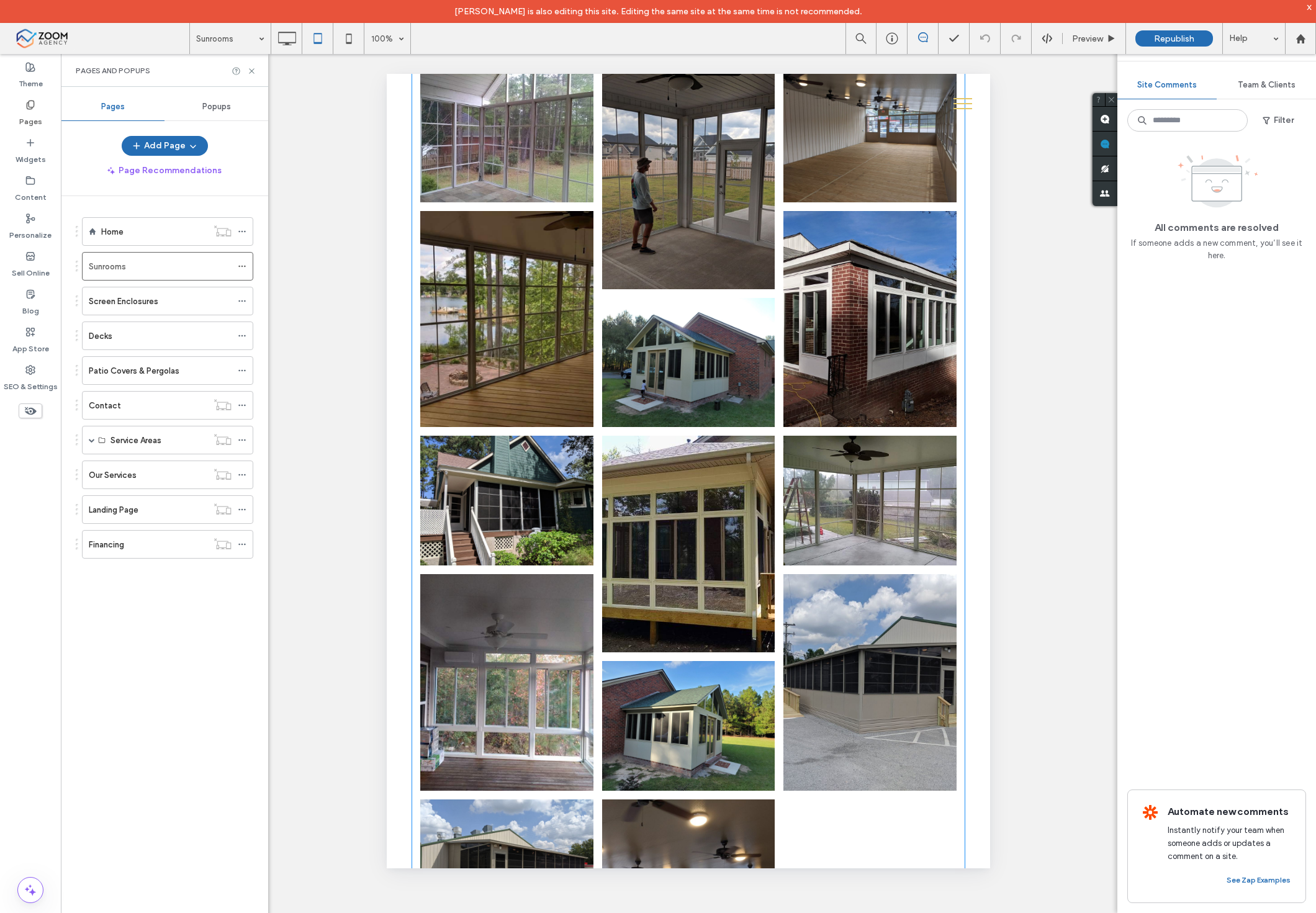
scroll to position [1172, 0]
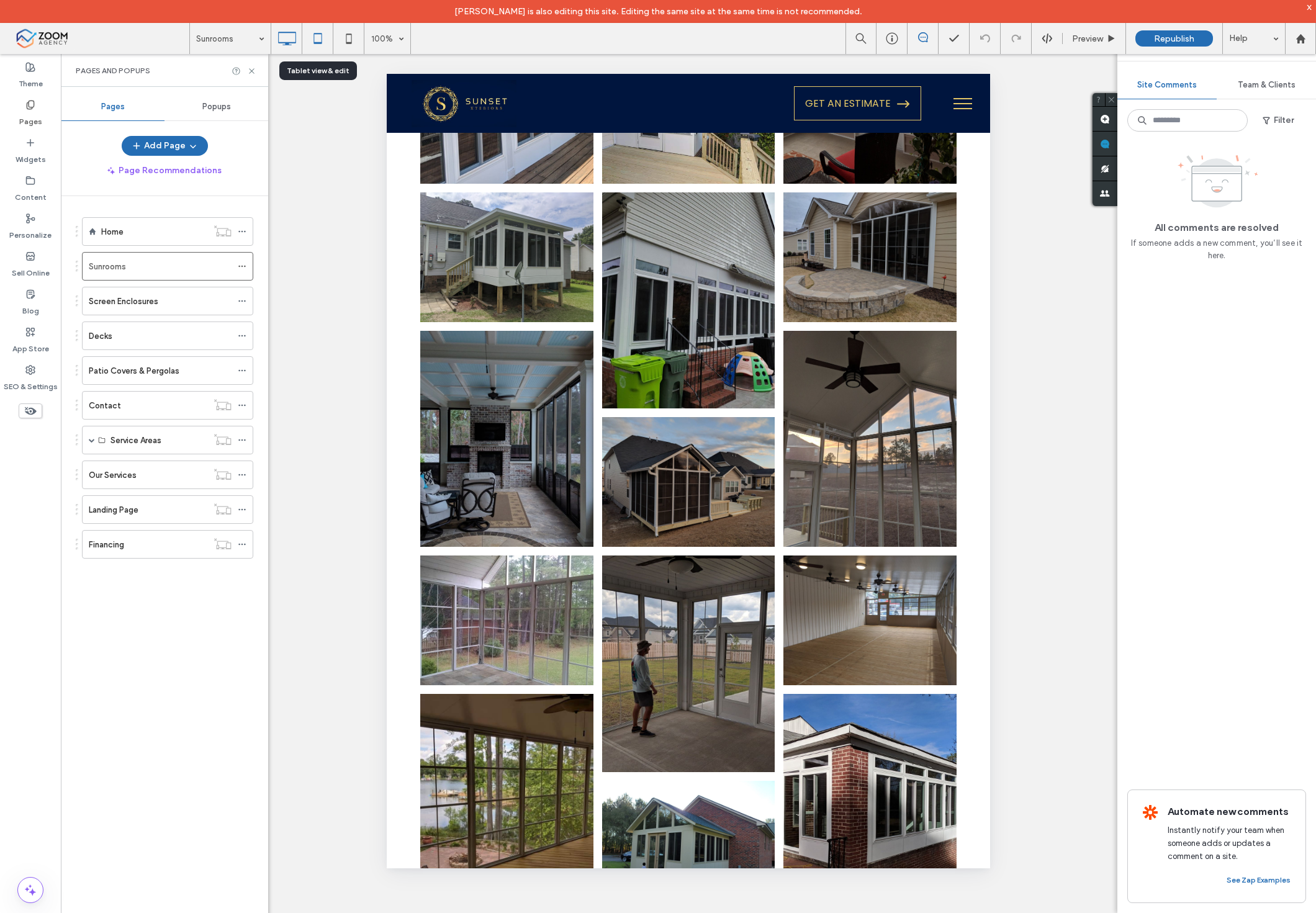
click at [295, 36] on use at bounding box center [287, 38] width 18 height 13
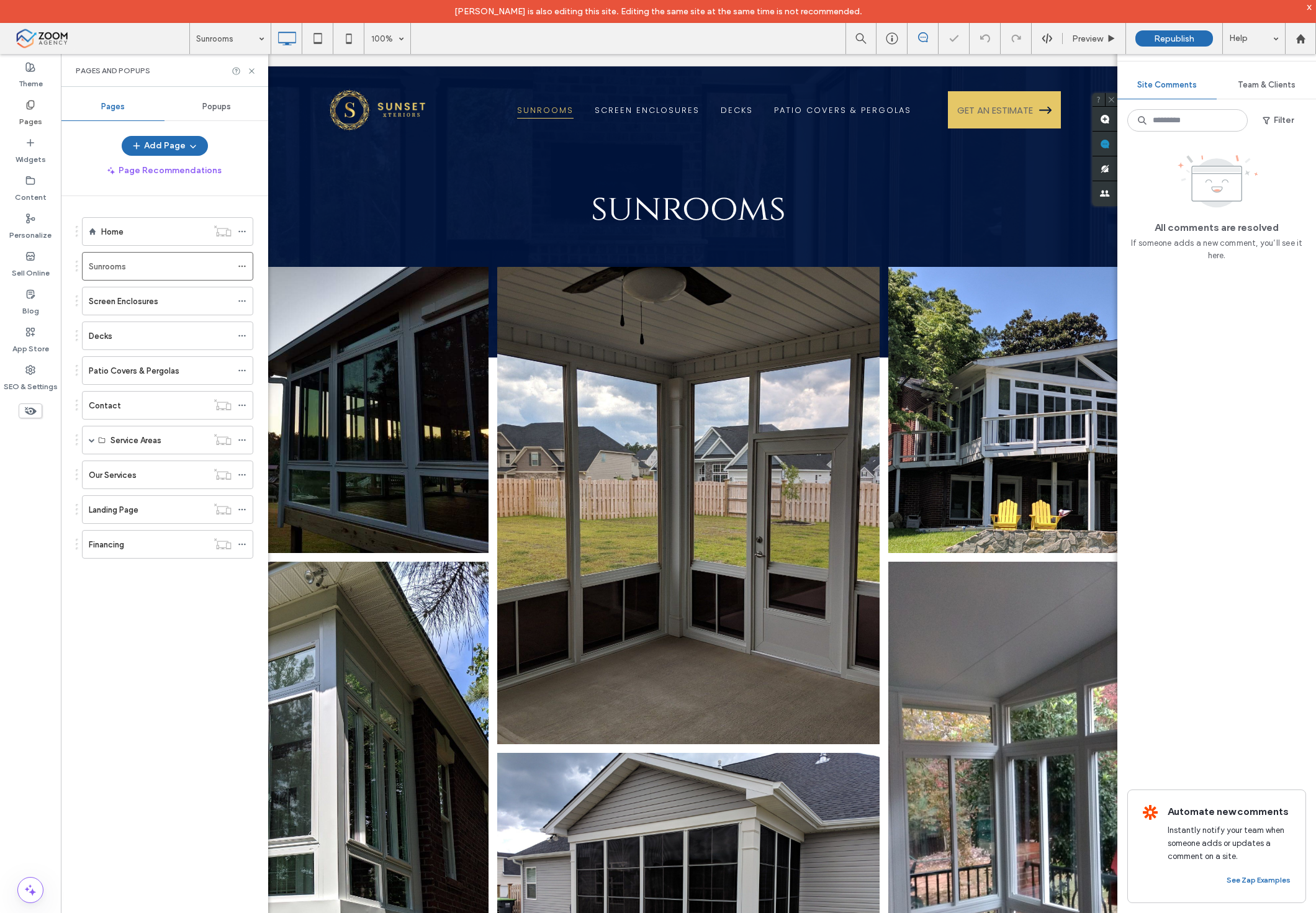
scroll to position [0, 0]
click at [153, 283] on ol "Home Sunrooms Screen Enclosures Decks Patio Covers & Pergolas Contact Service A…" at bounding box center [160, 387] width 187 height 342
click at [148, 318] on ol "Home Sunrooms Screen Enclosures Decks Patio Covers & Pergolas Contact Service A…" at bounding box center [160, 387] width 187 height 342
click at [181, 375] on div "Patio Covers & Pergolas" at bounding box center [160, 371] width 143 height 13
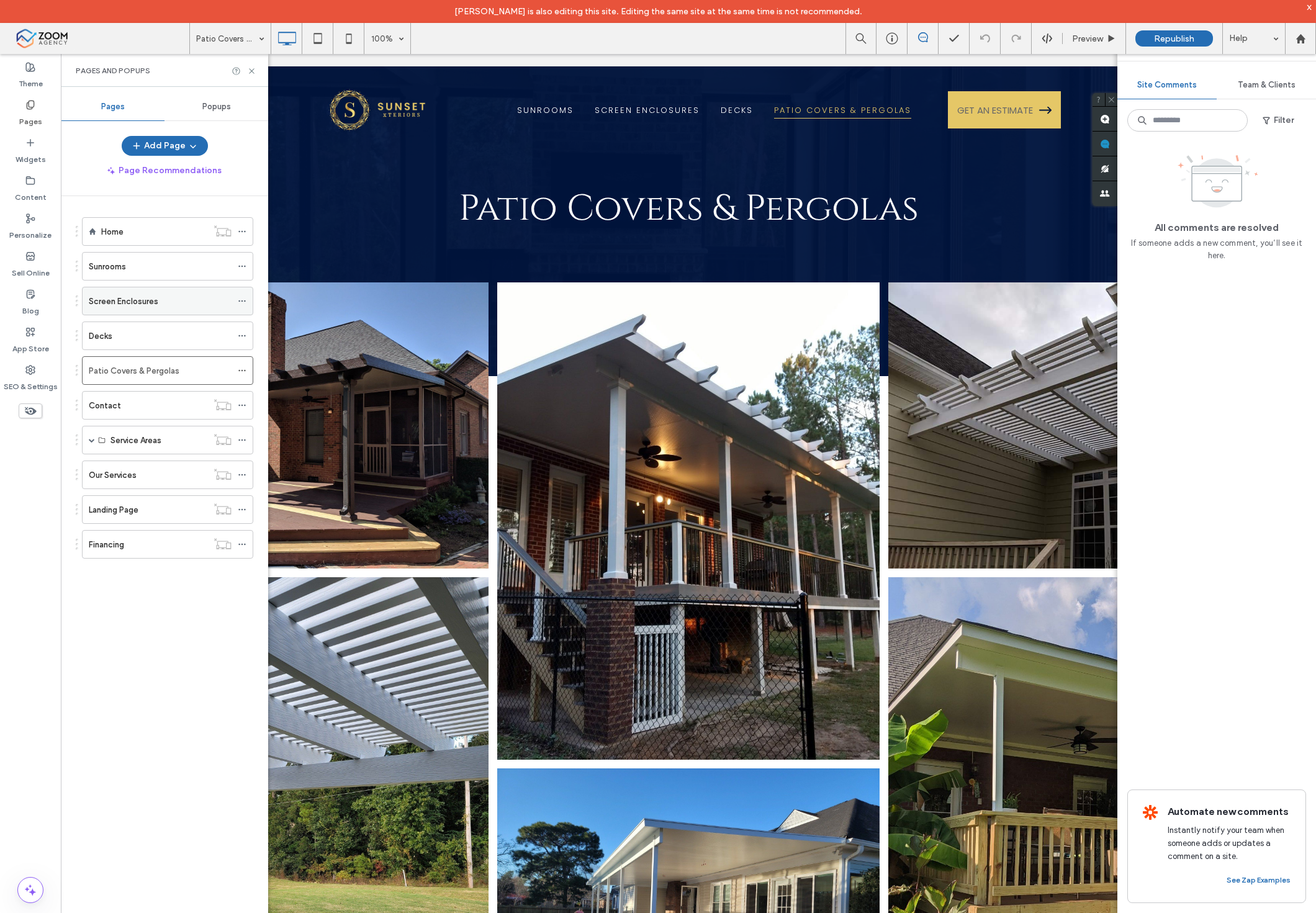
click at [121, 315] on div "Screen Enclosures" at bounding box center [168, 301] width 171 height 28
click at [156, 347] on div "Decks" at bounding box center [160, 336] width 143 height 27
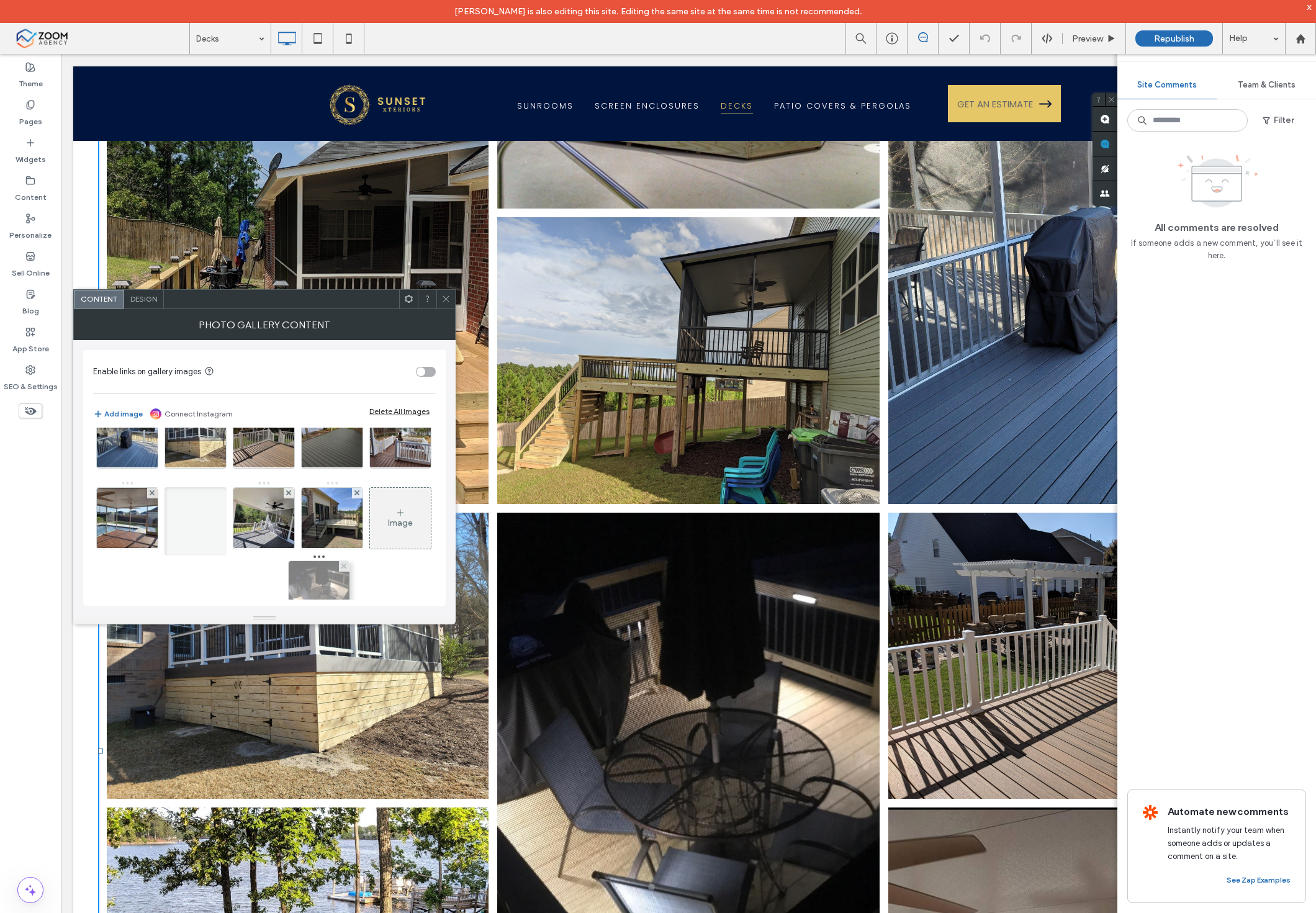
scroll to position [165, 0]
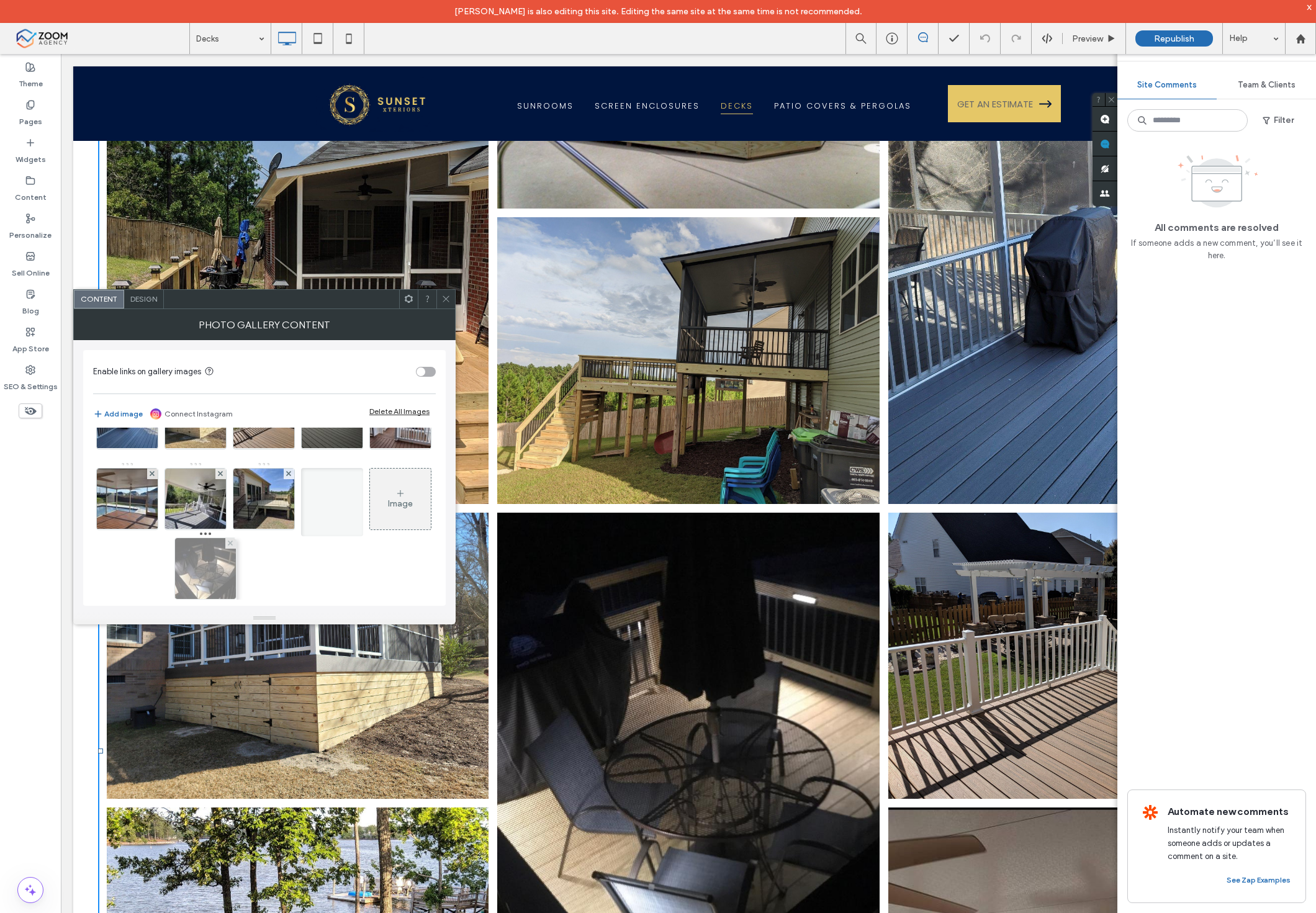
drag, startPoint x: 322, startPoint y: 536, endPoint x: 200, endPoint y: 537, distance: 122.0
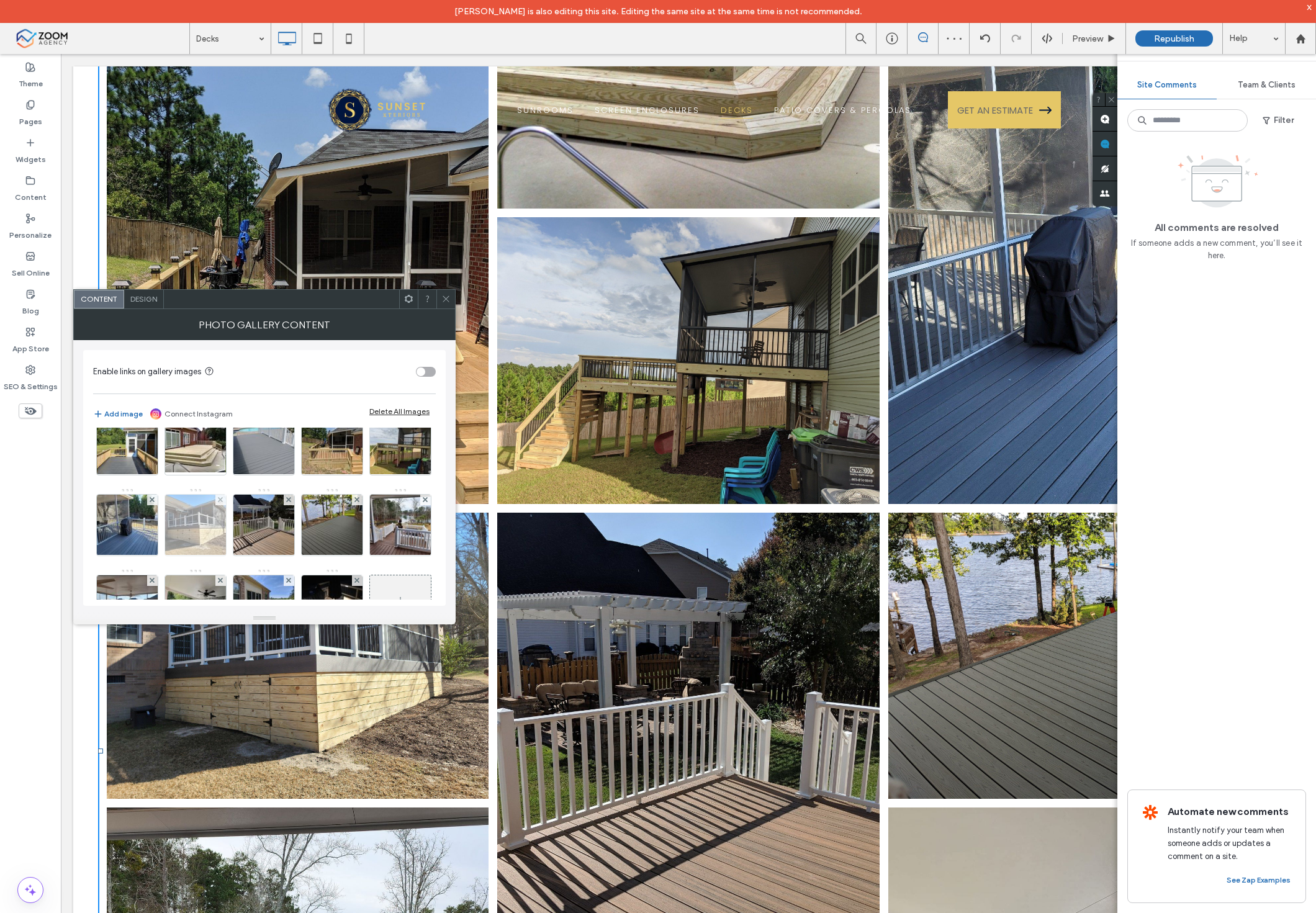
scroll to position [0, 0]
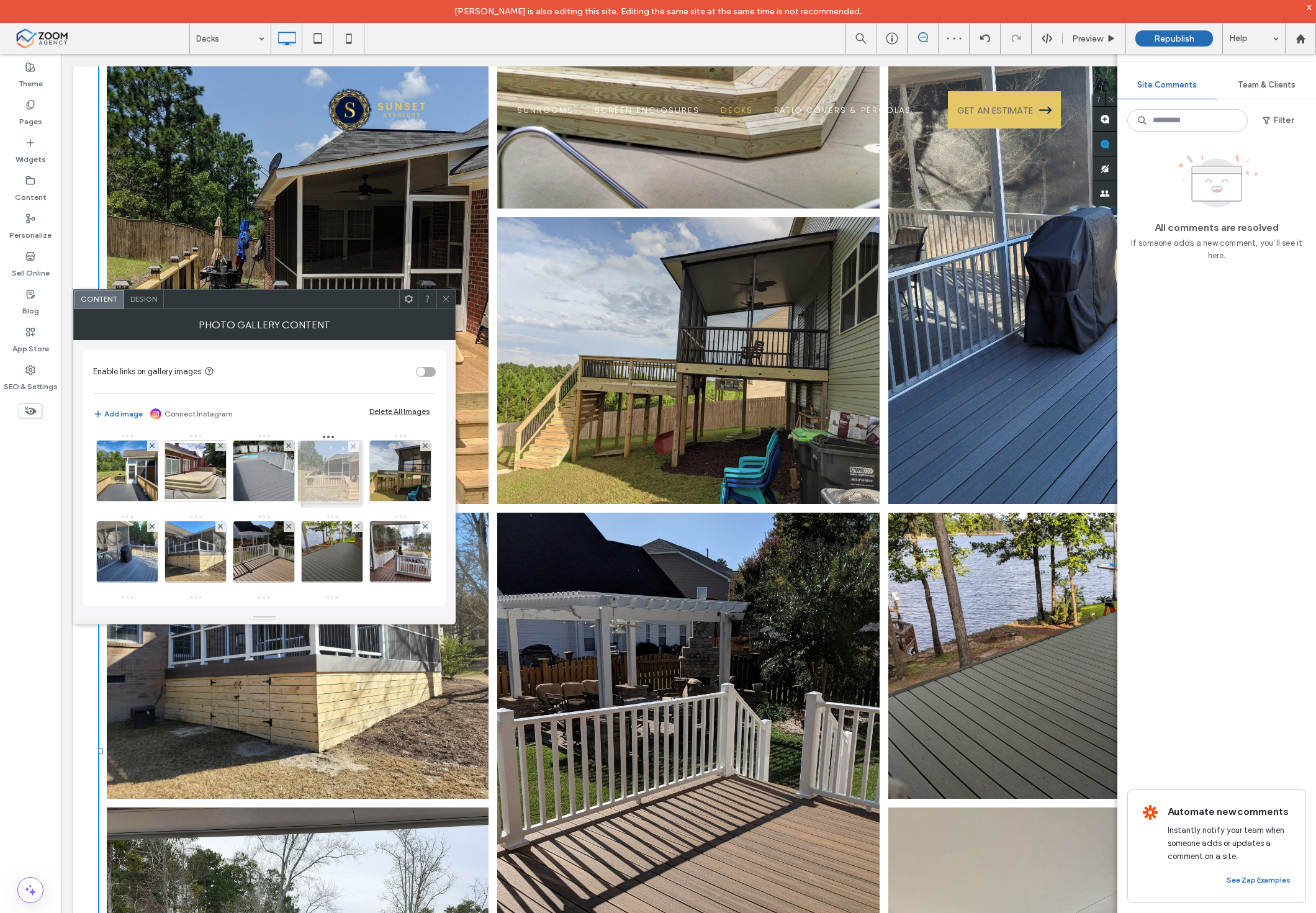
drag, startPoint x: 332, startPoint y: 472, endPoint x: 324, endPoint y: 473, distance: 8.1
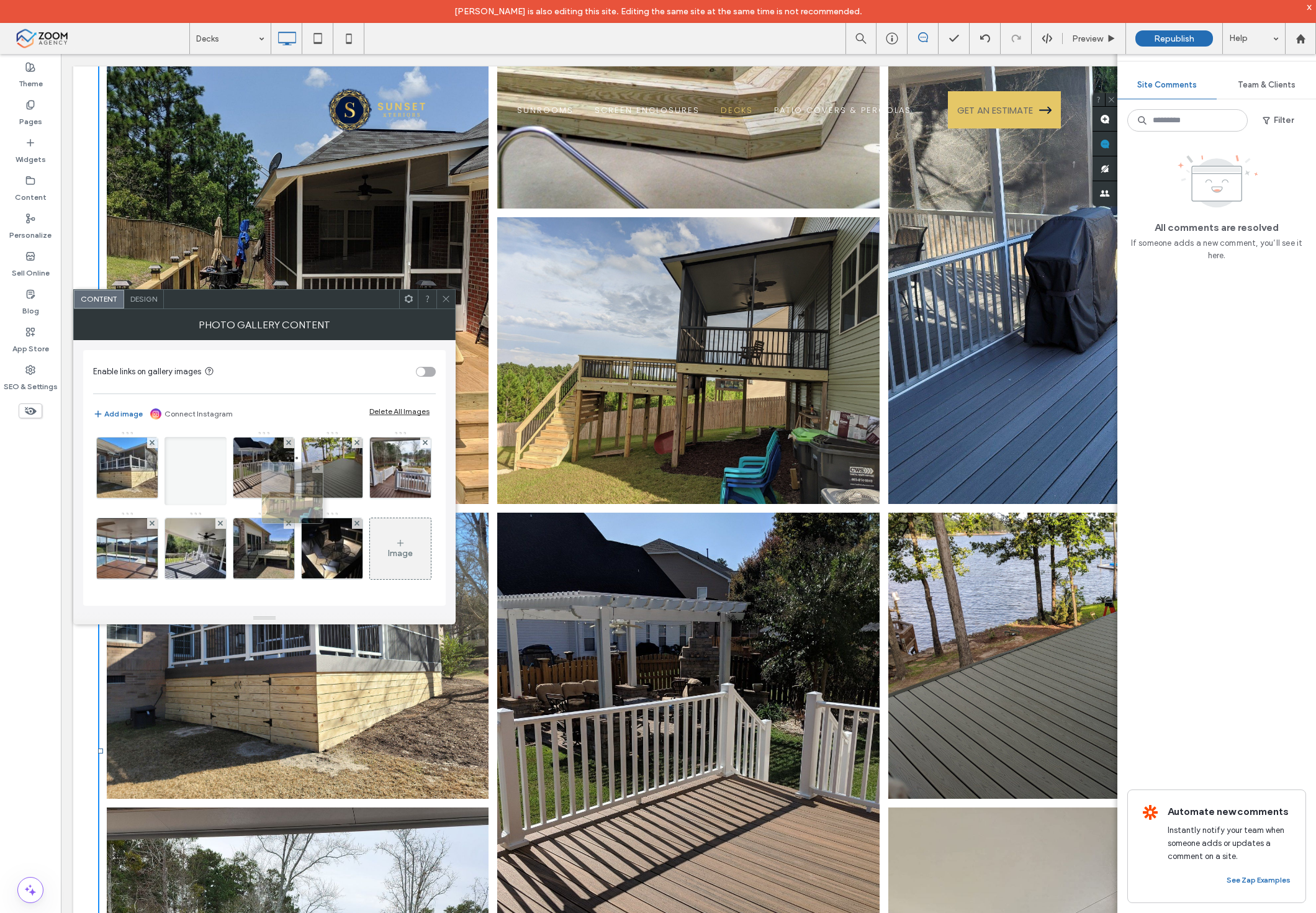
scroll to position [84, 0]
drag, startPoint x: 131, startPoint y: 551, endPoint x: 254, endPoint y: 485, distance: 139.6
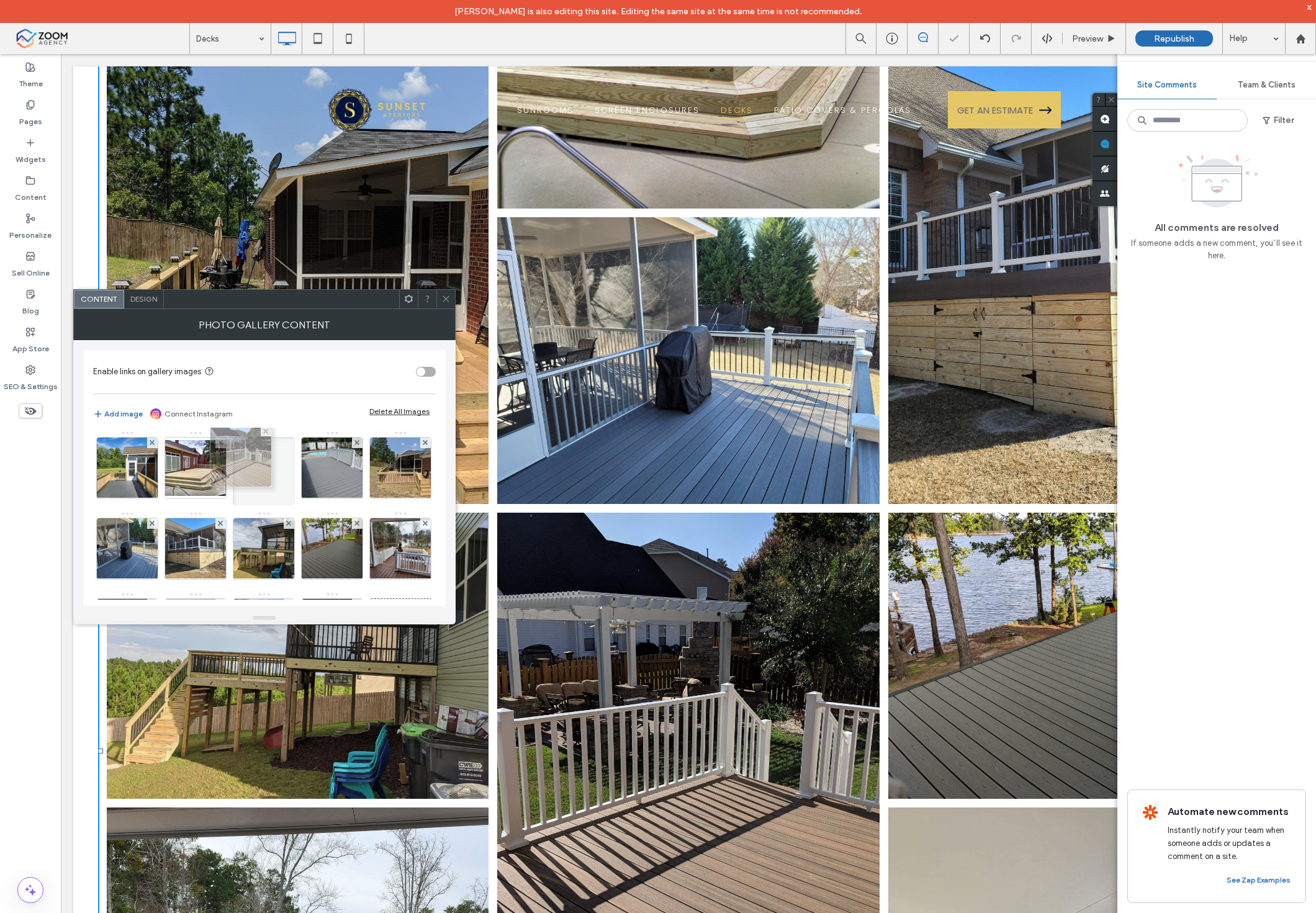
scroll to position [0, 0]
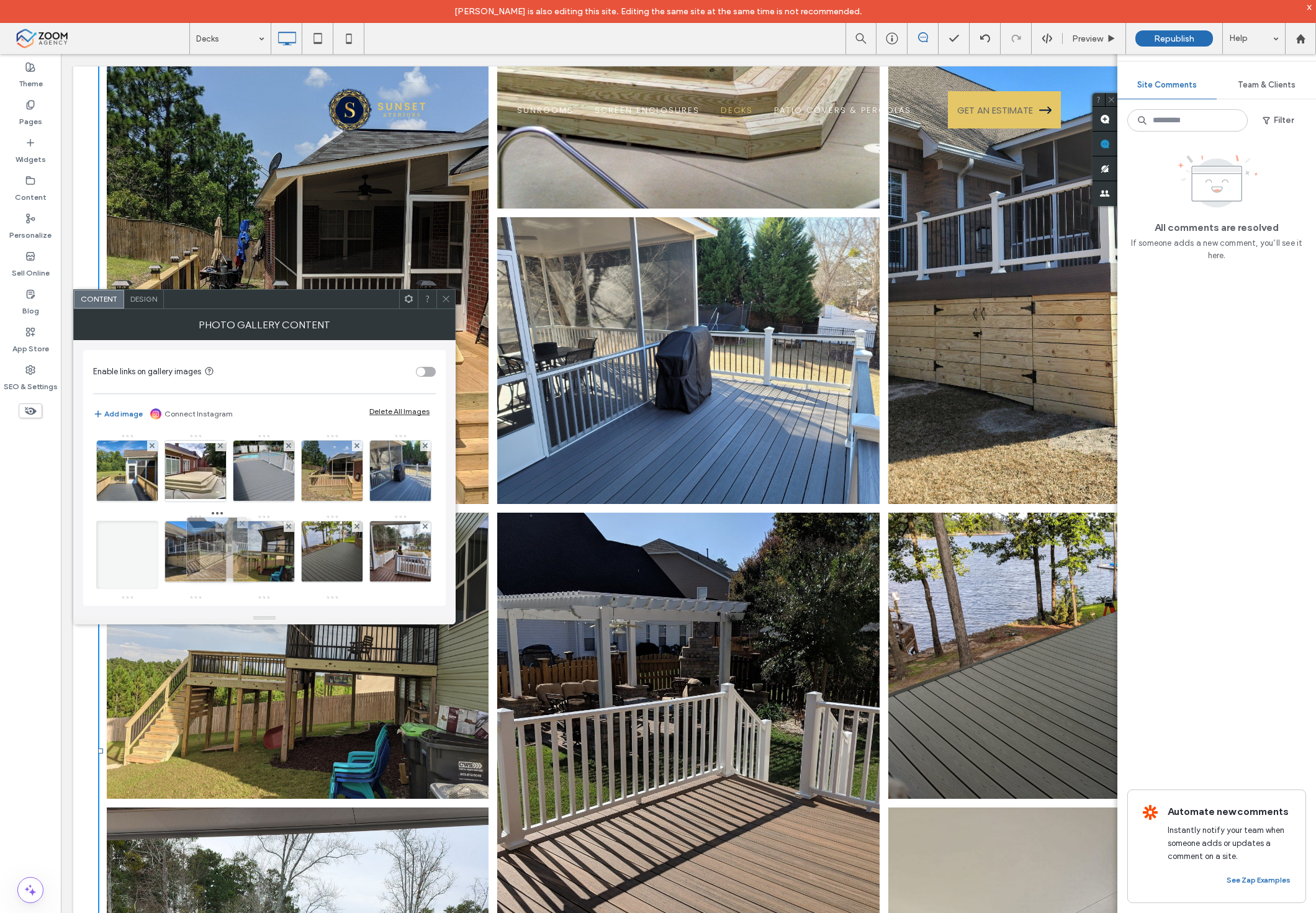
drag, startPoint x: 329, startPoint y: 540, endPoint x: 213, endPoint y: 557, distance: 117.2
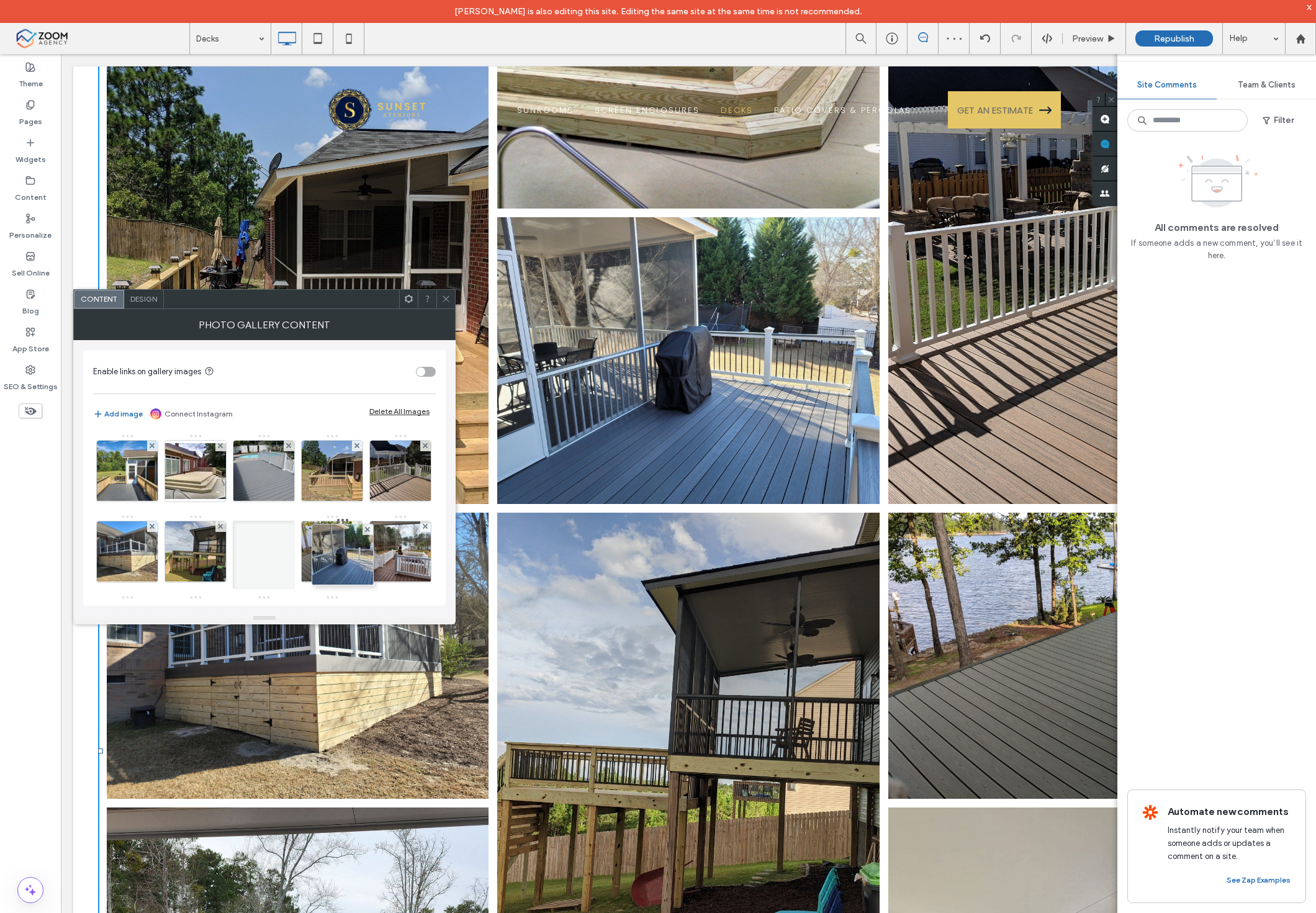
drag, startPoint x: 137, startPoint y: 550, endPoint x: 345, endPoint y: 554, distance: 208.0
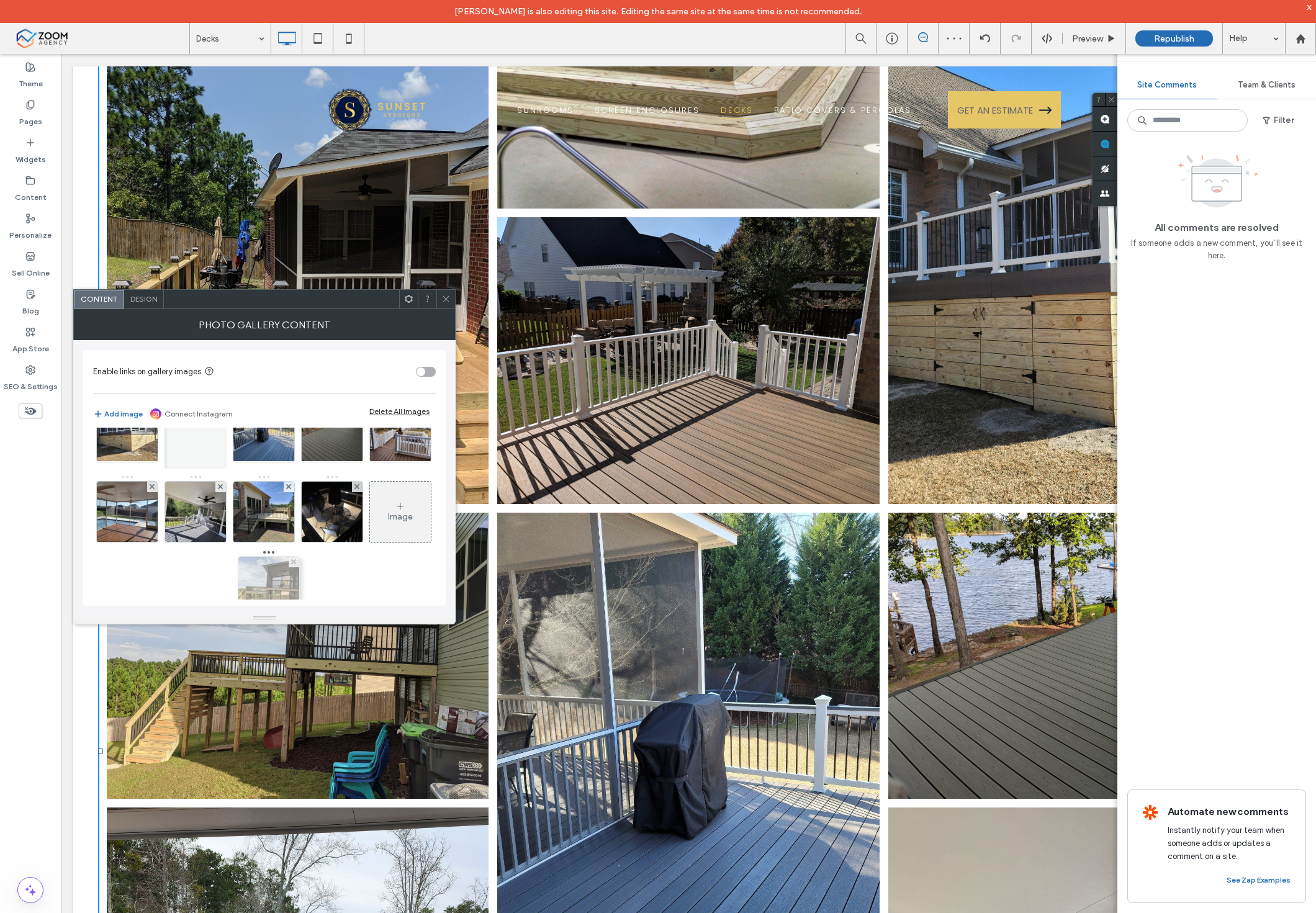
scroll to position [138, 0]
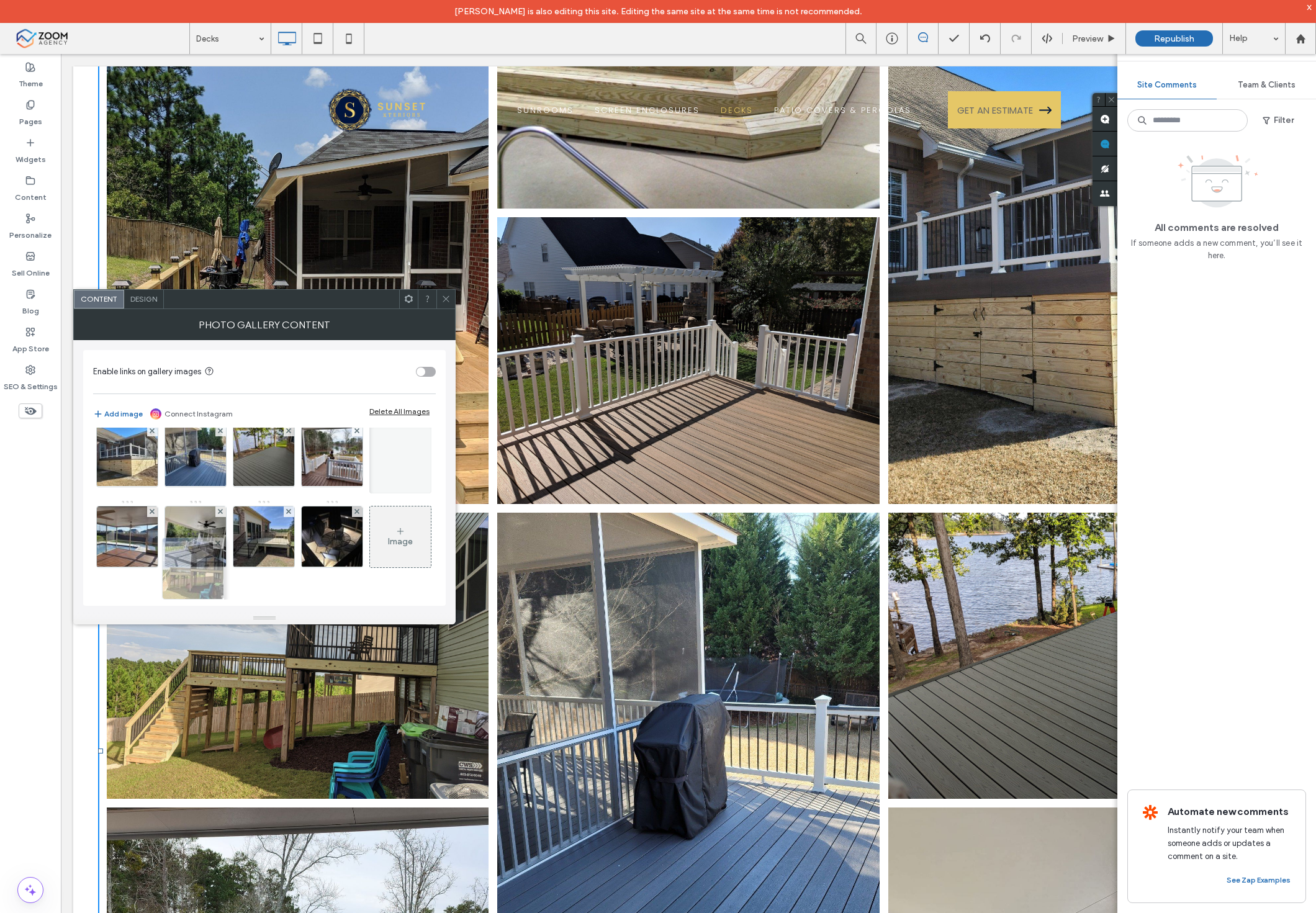
drag, startPoint x: 269, startPoint y: 553, endPoint x: 195, endPoint y: 522, distance: 80.2
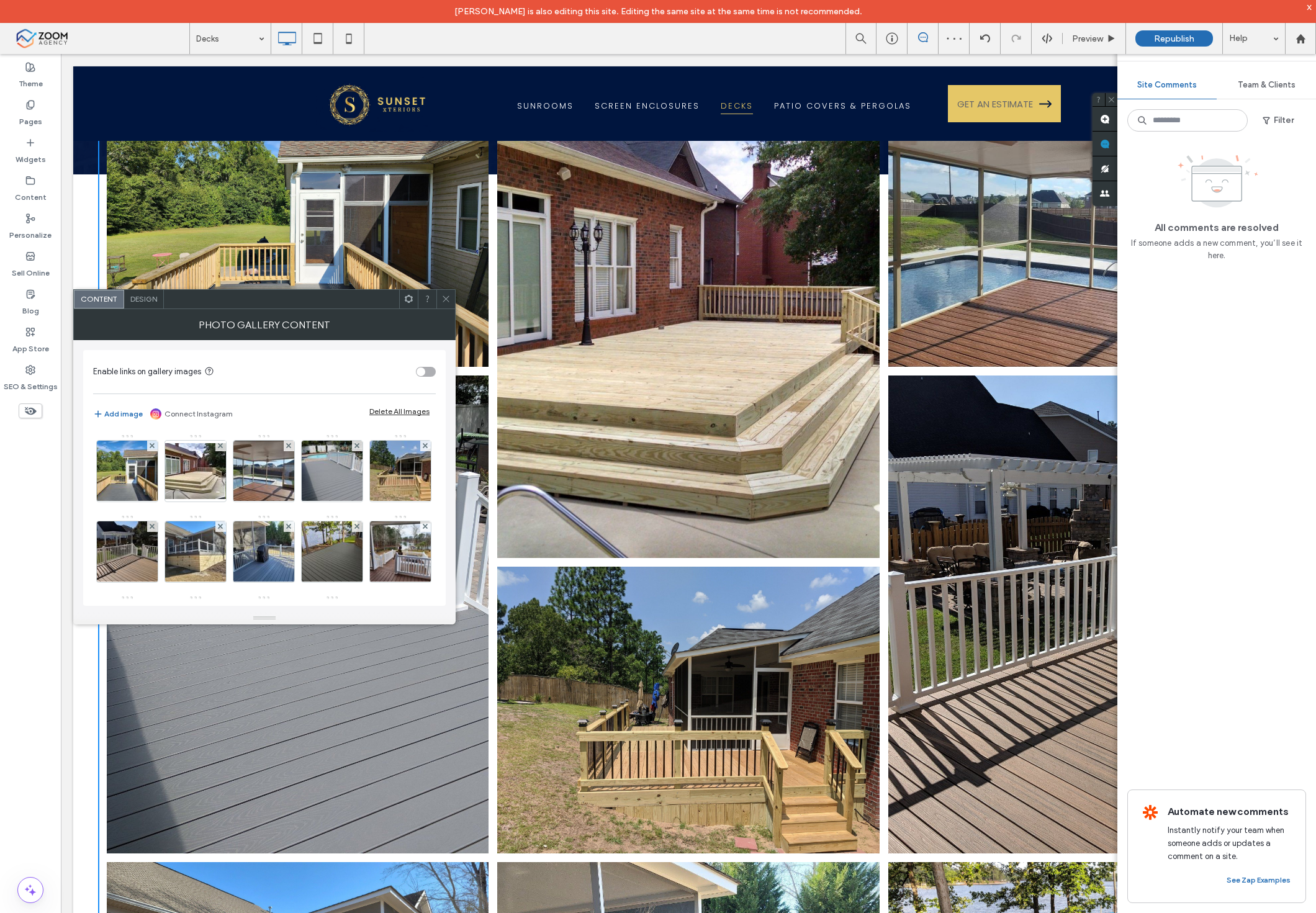
scroll to position [207, 0]
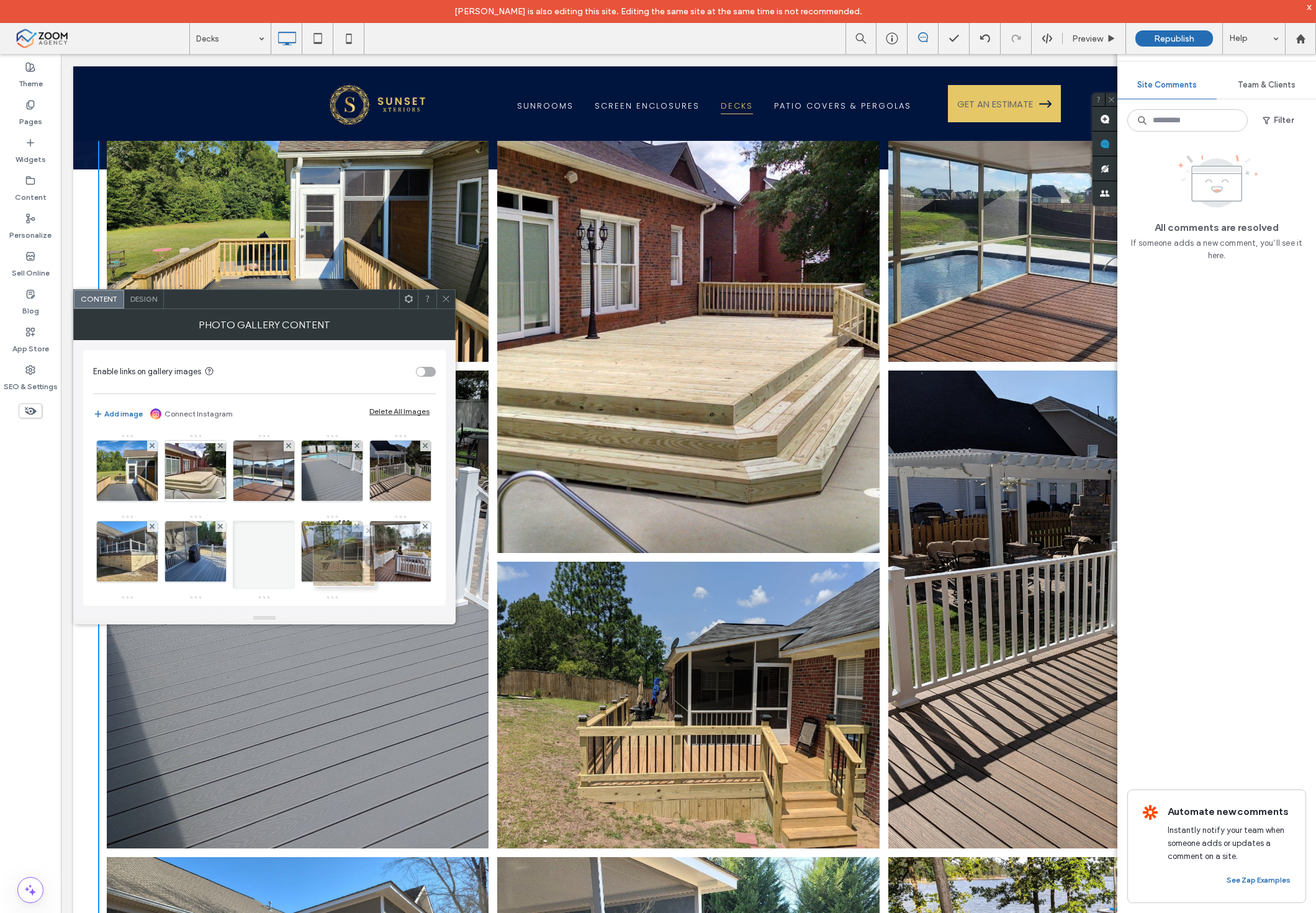
drag, startPoint x: 128, startPoint y: 555, endPoint x: 342, endPoint y: 559, distance: 214.0
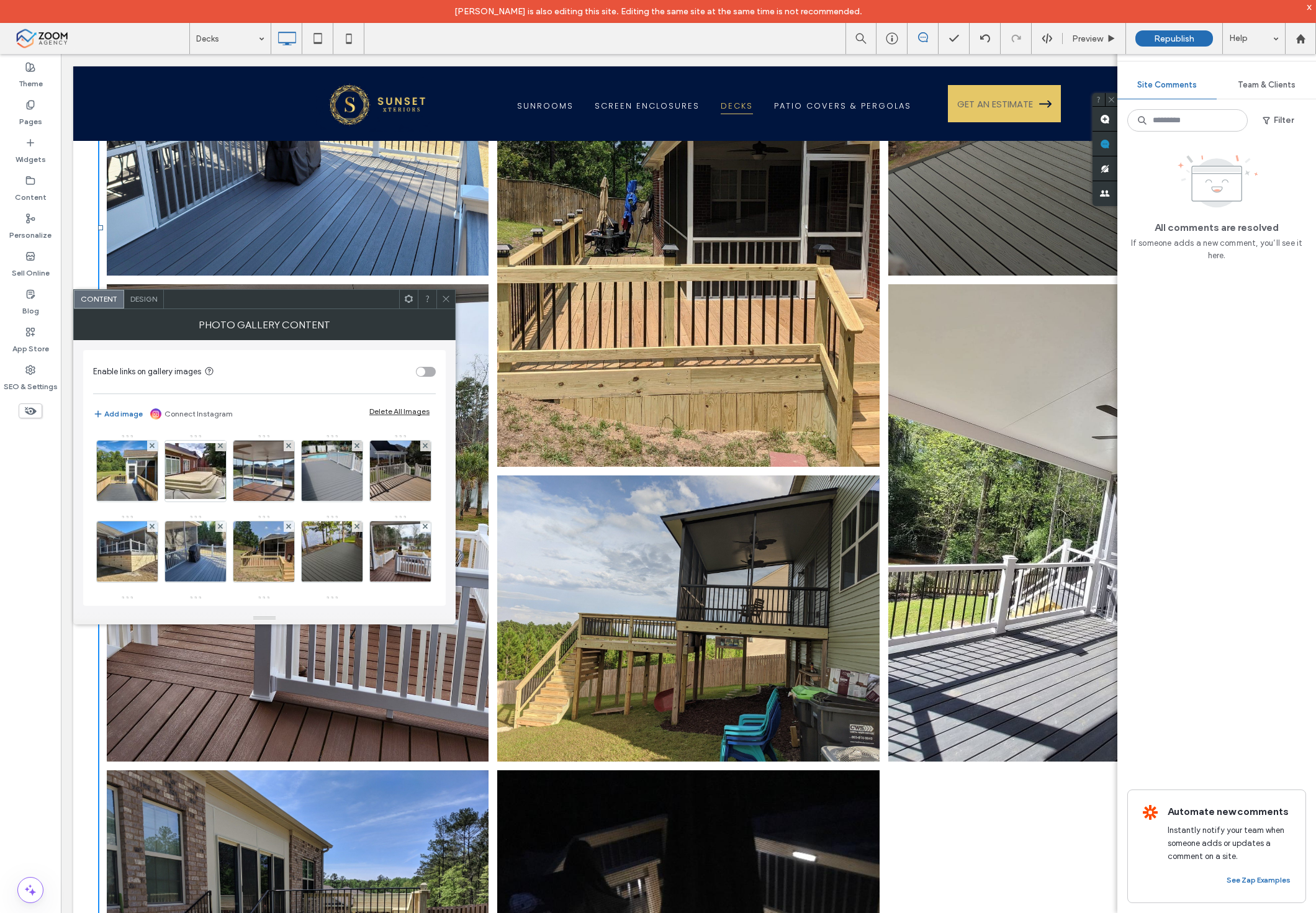
scroll to position [1103, 0]
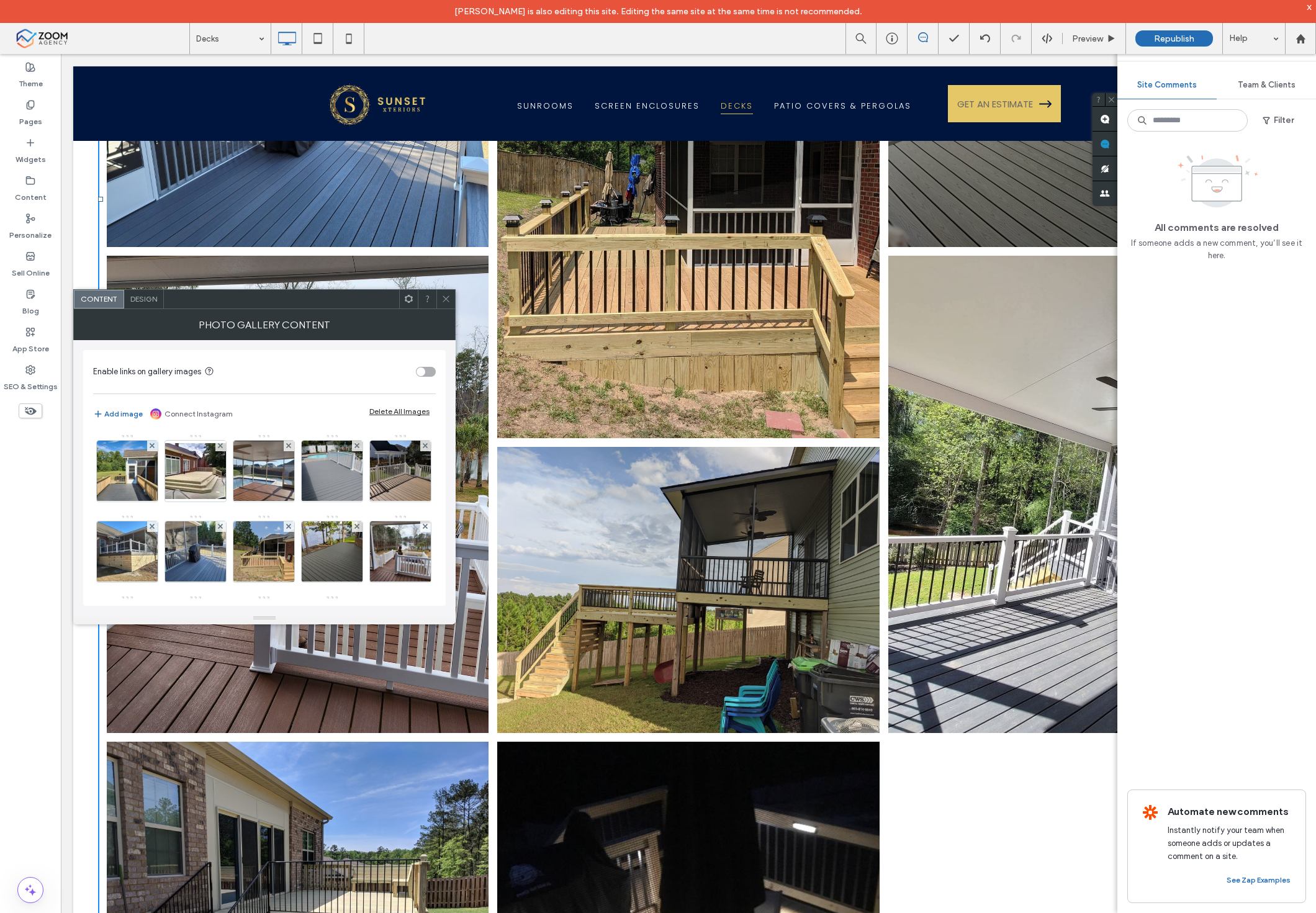
click at [450, 304] on span at bounding box center [446, 299] width 9 height 18
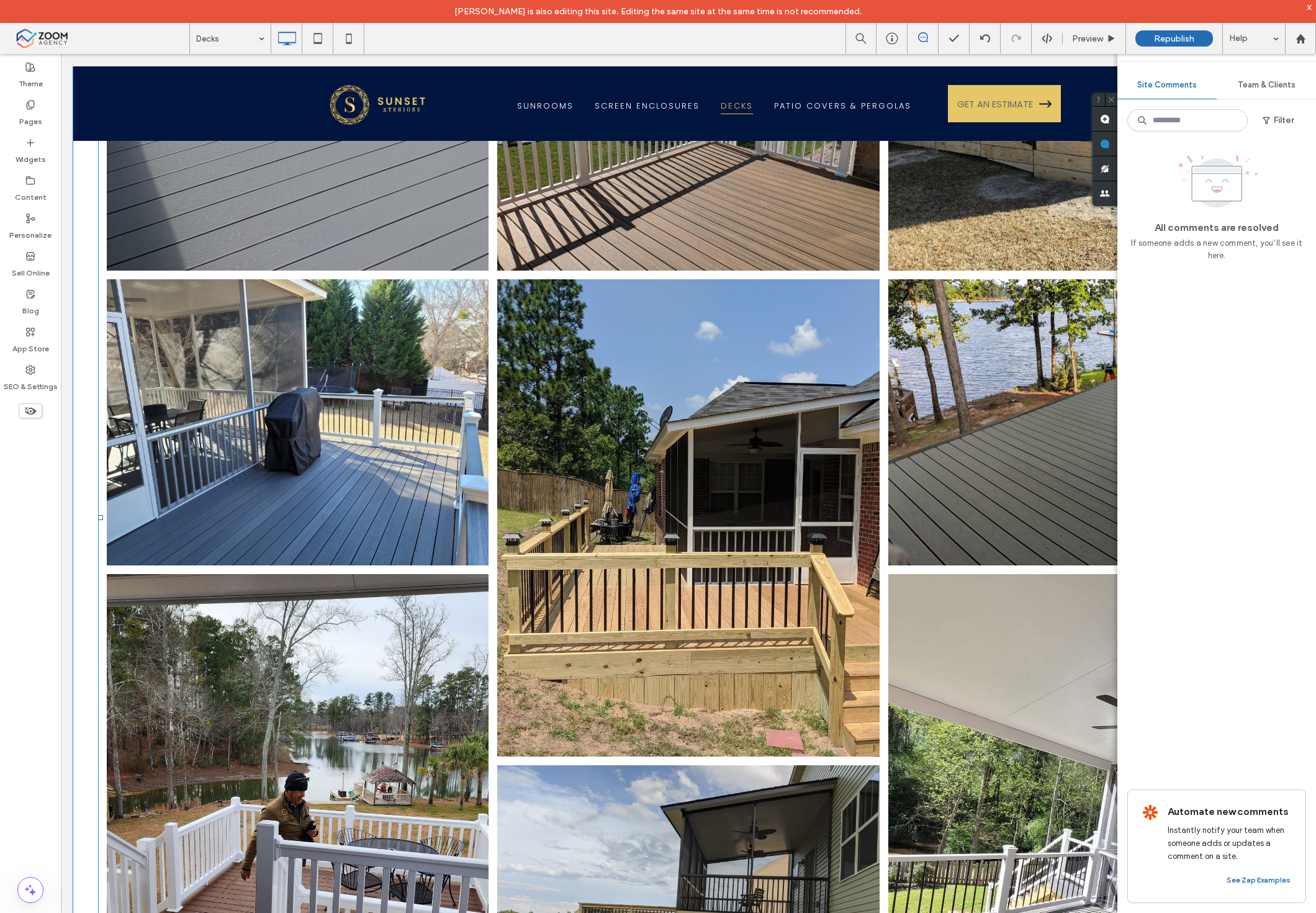
scroll to position [690, 0]
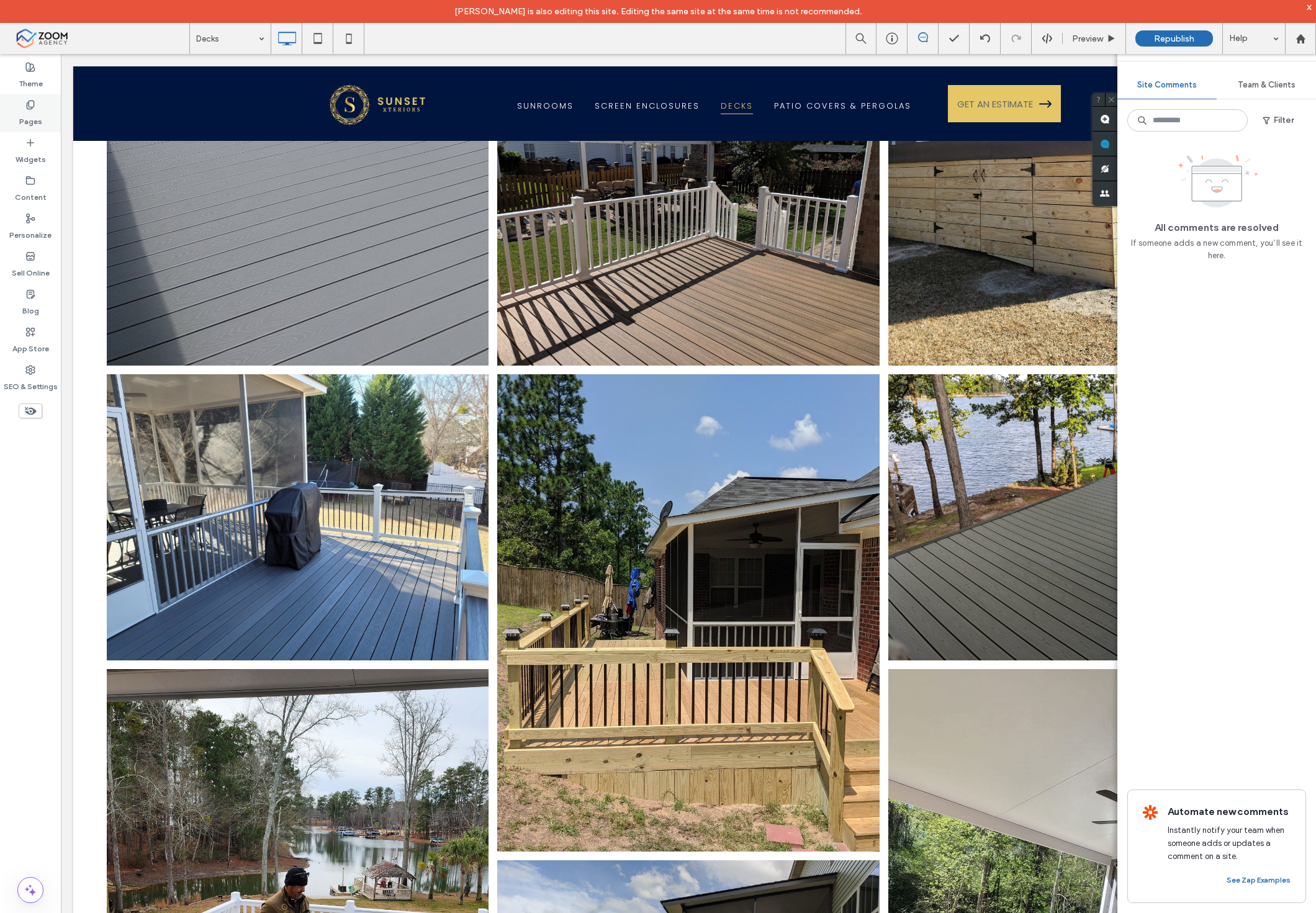
click at [50, 103] on div "Pages" at bounding box center [30, 113] width 61 height 38
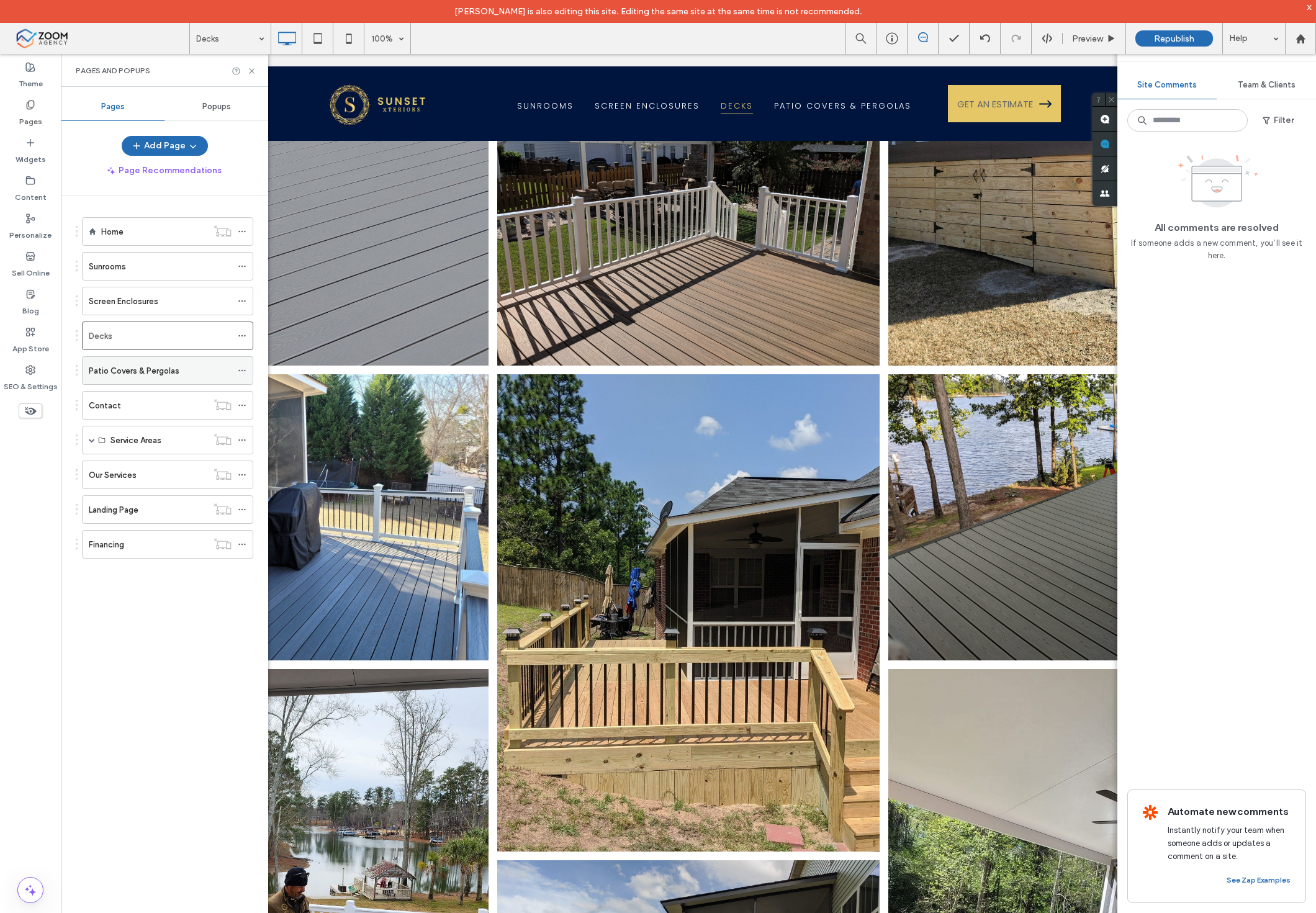
click at [161, 357] on div "Patio Covers & Pergolas" at bounding box center [160, 370] width 143 height 27
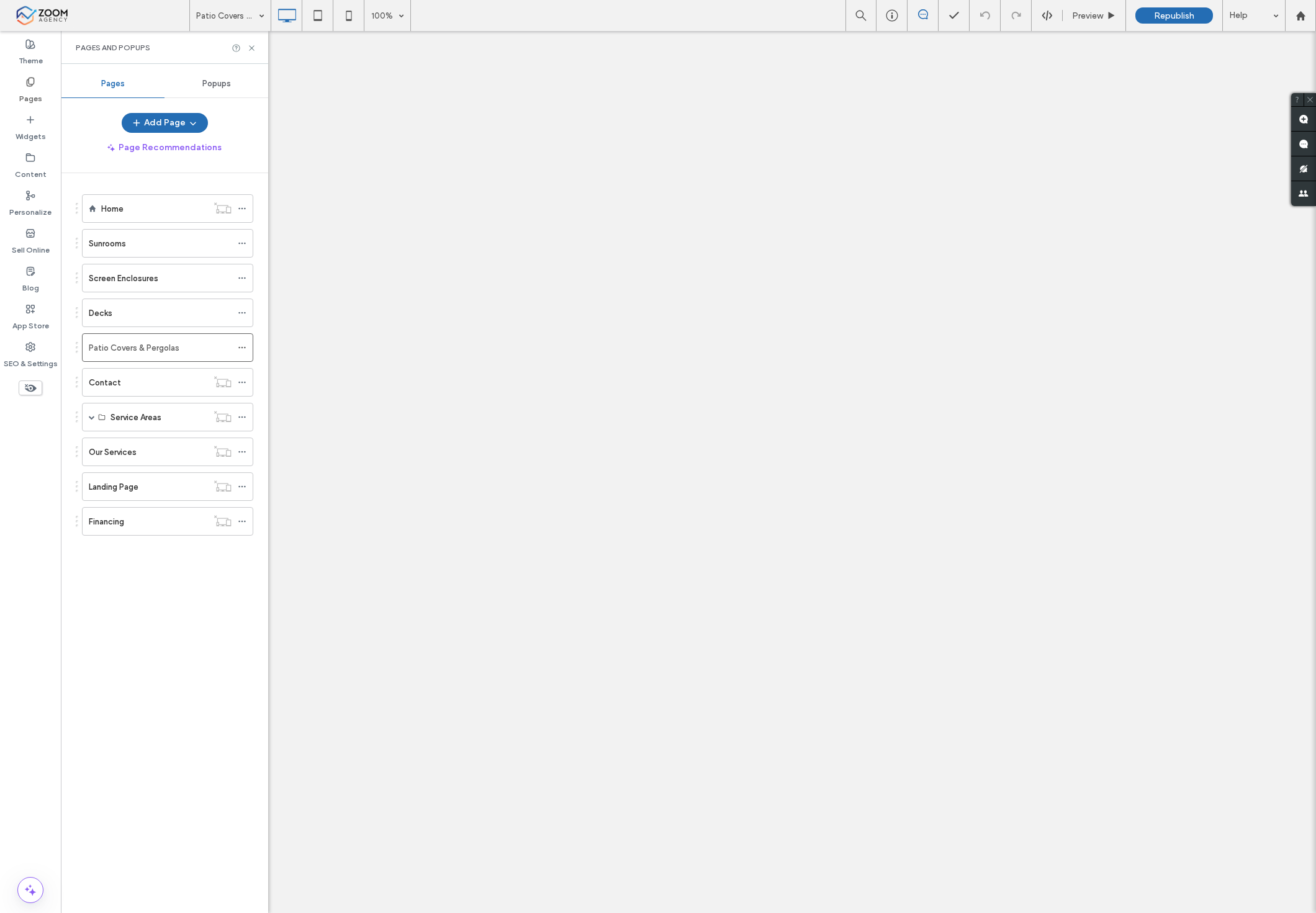
click at [160, 308] on div "Decks" at bounding box center [160, 313] width 143 height 13
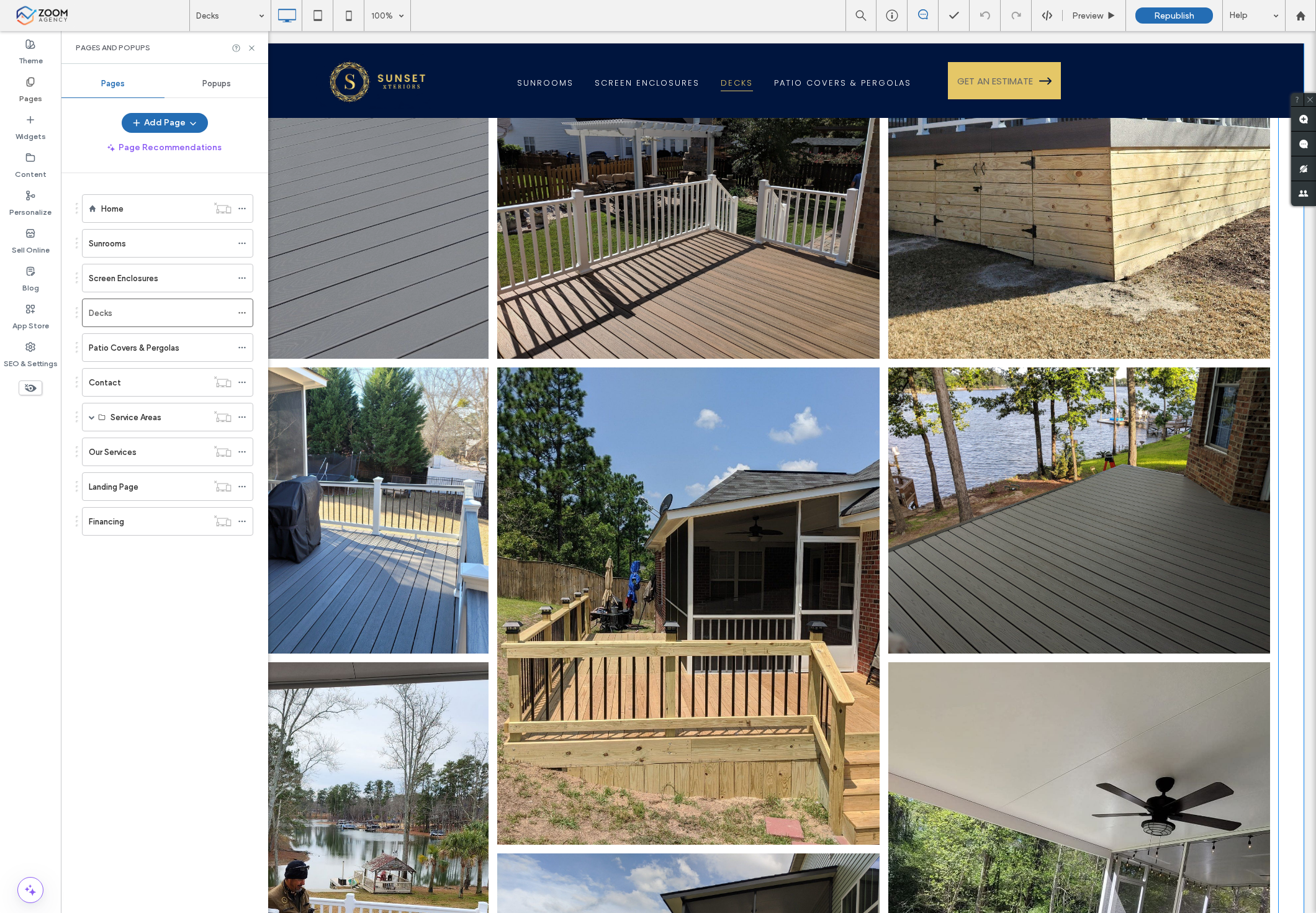
scroll to position [551, 0]
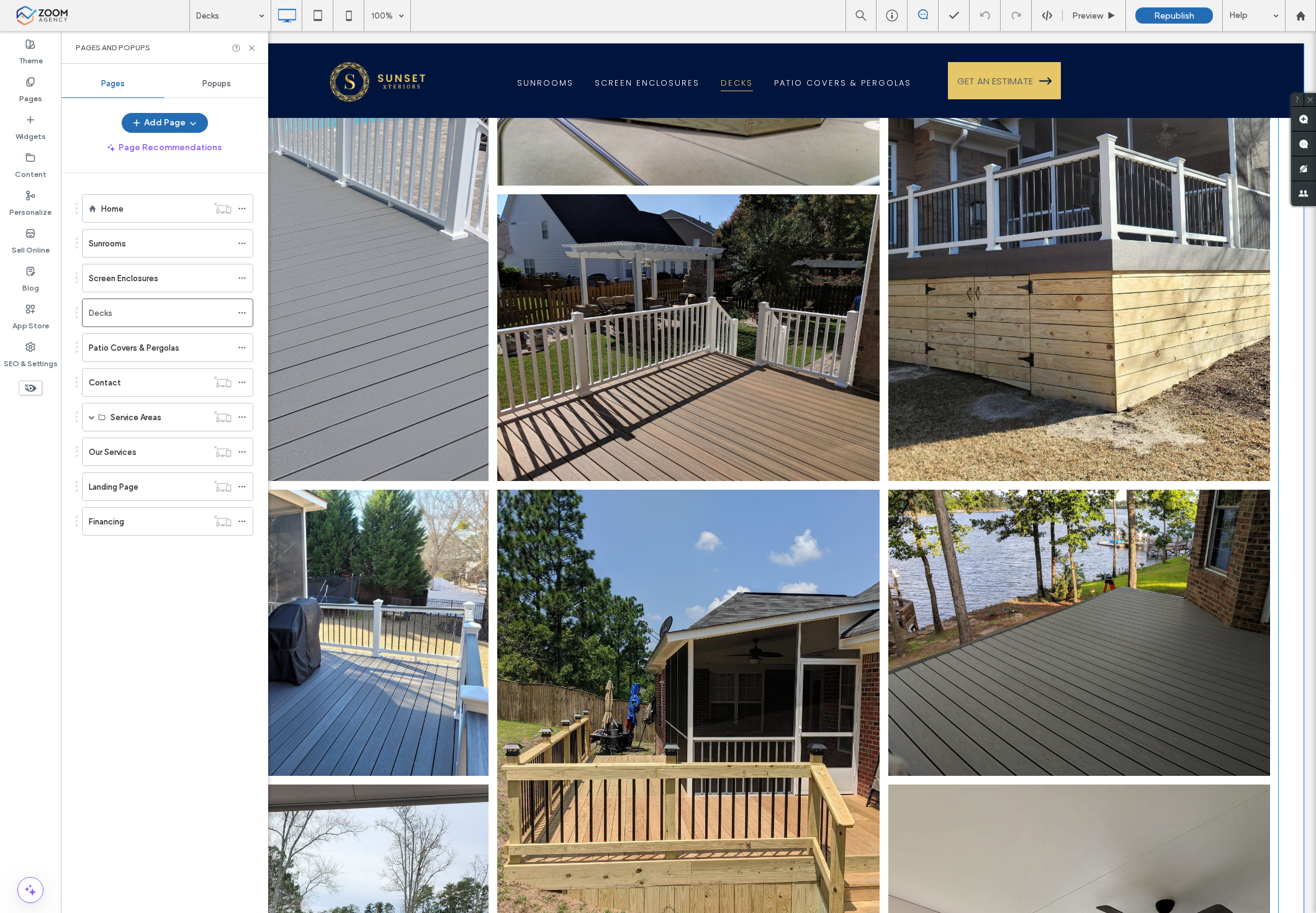
click at [954, 344] on link at bounding box center [1078, 242] width 405 height 506
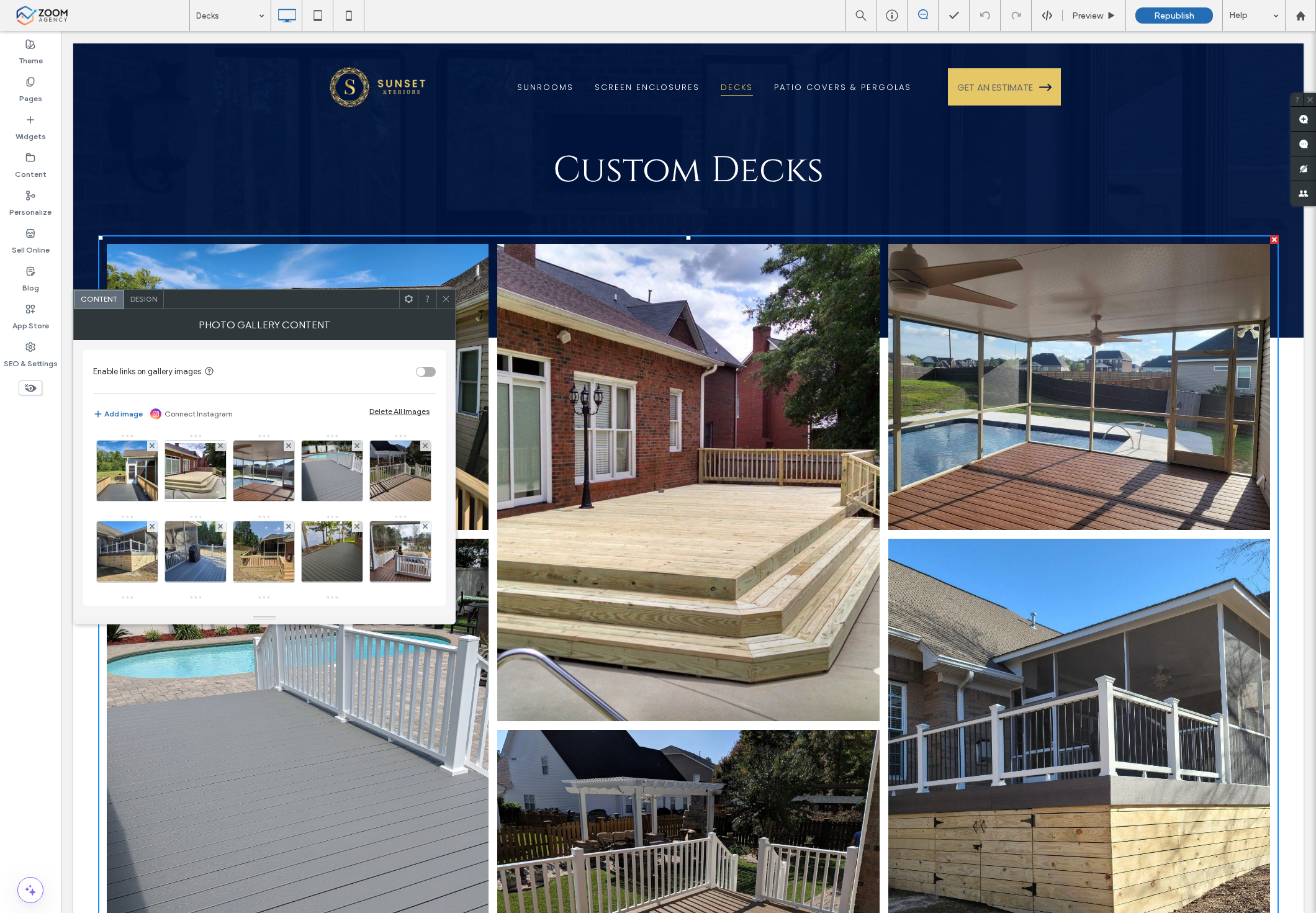
scroll to position [0, 0]
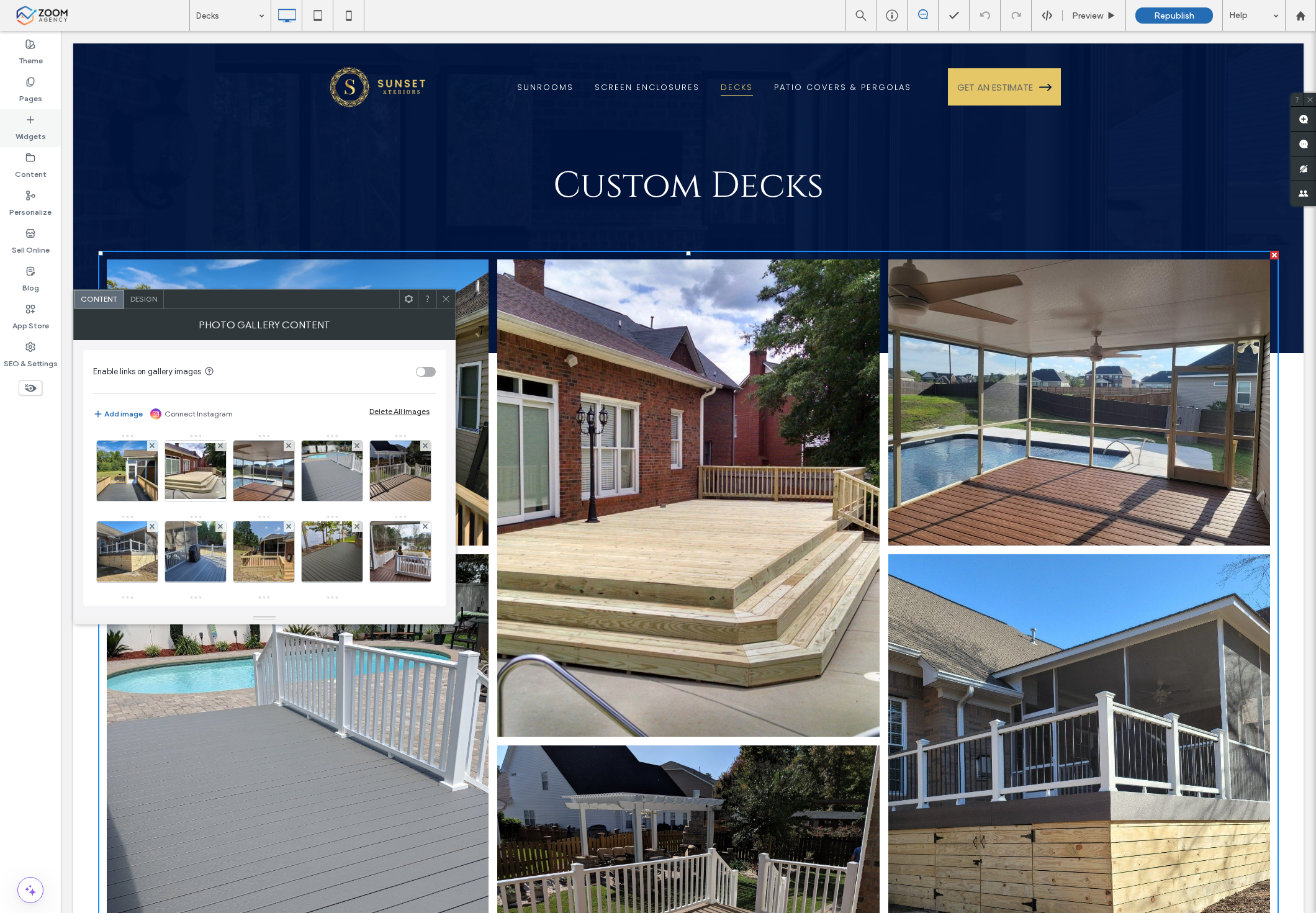
click at [31, 96] on label "Pages" at bounding box center [31, 96] width 23 height 17
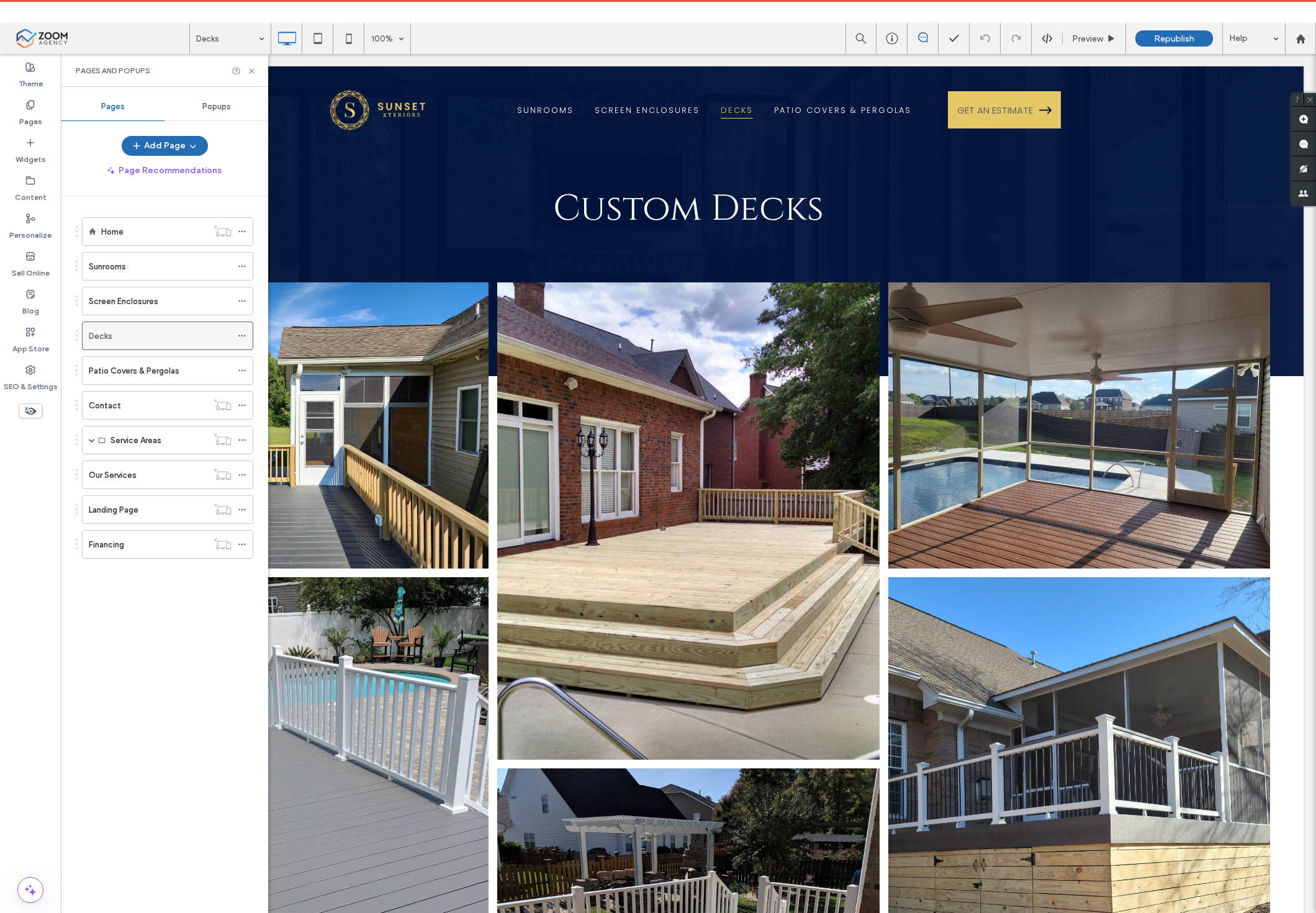
click at [155, 345] on div "Decks" at bounding box center [160, 336] width 143 height 27
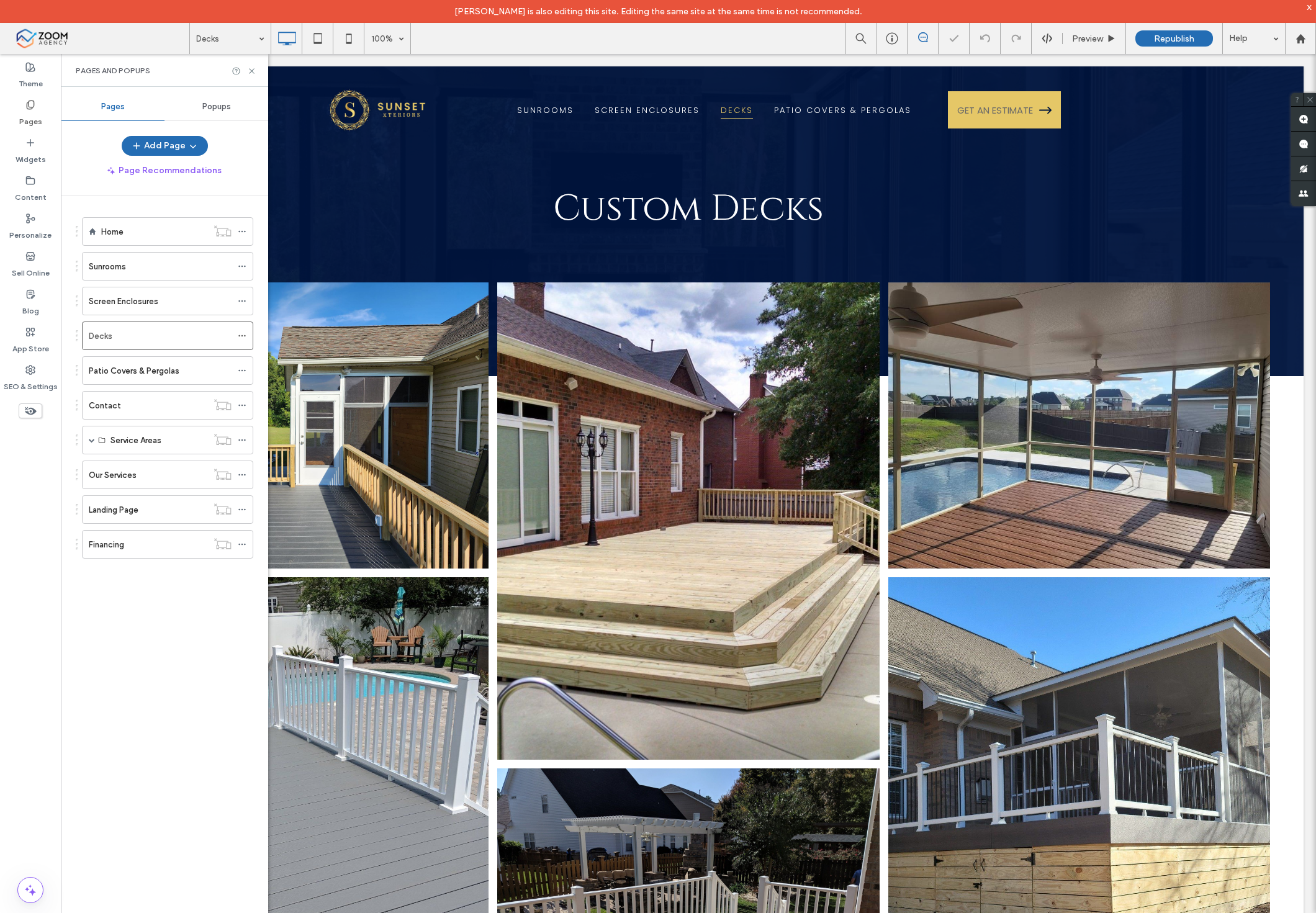
click at [150, 369] on label "Patio Covers & Pergolas" at bounding box center [134, 371] width 91 height 22
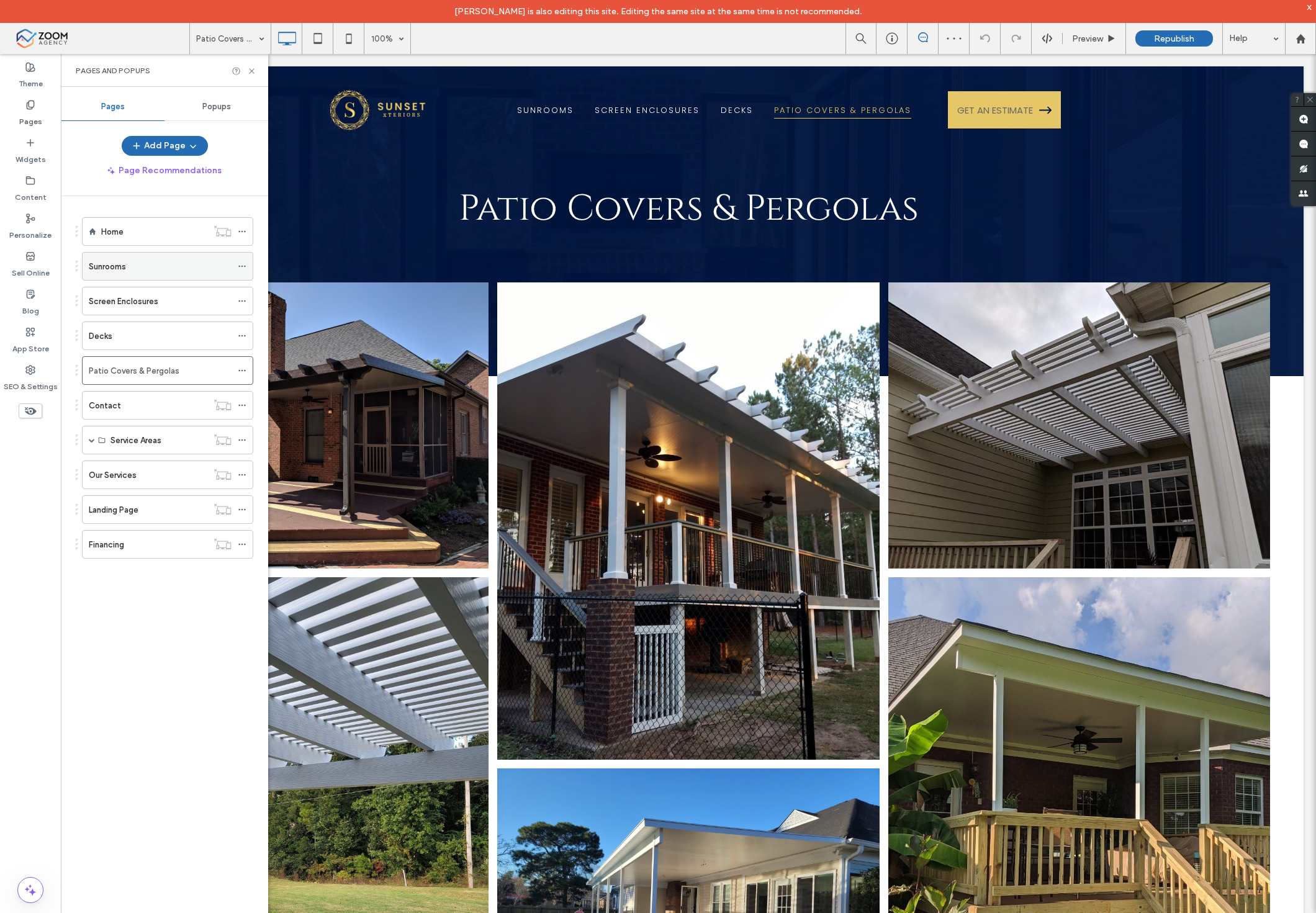
click at [159, 264] on div "Sunrooms" at bounding box center [160, 267] width 143 height 13
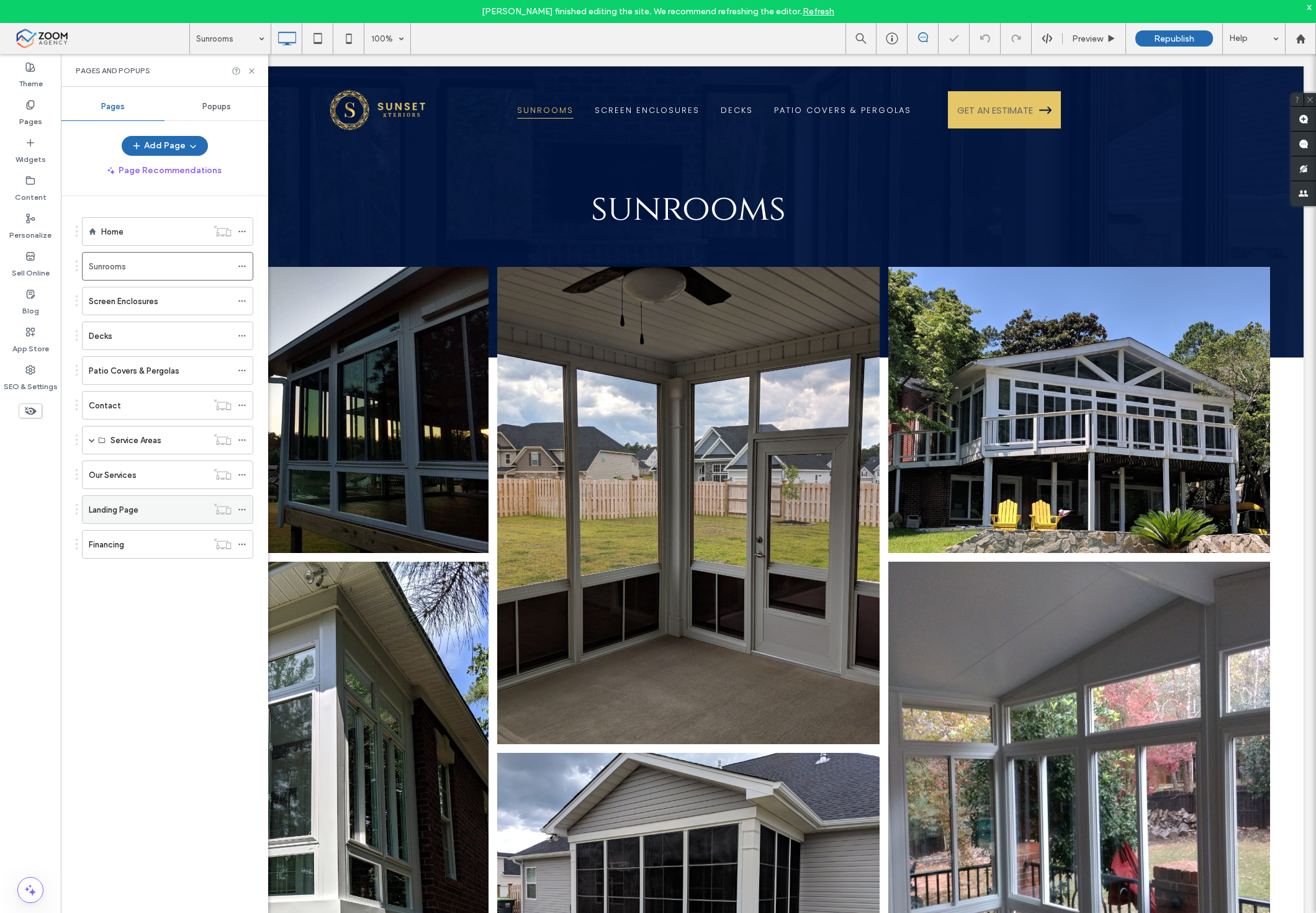
click at [155, 516] on div "Landing Page" at bounding box center [148, 511] width 119 height 13
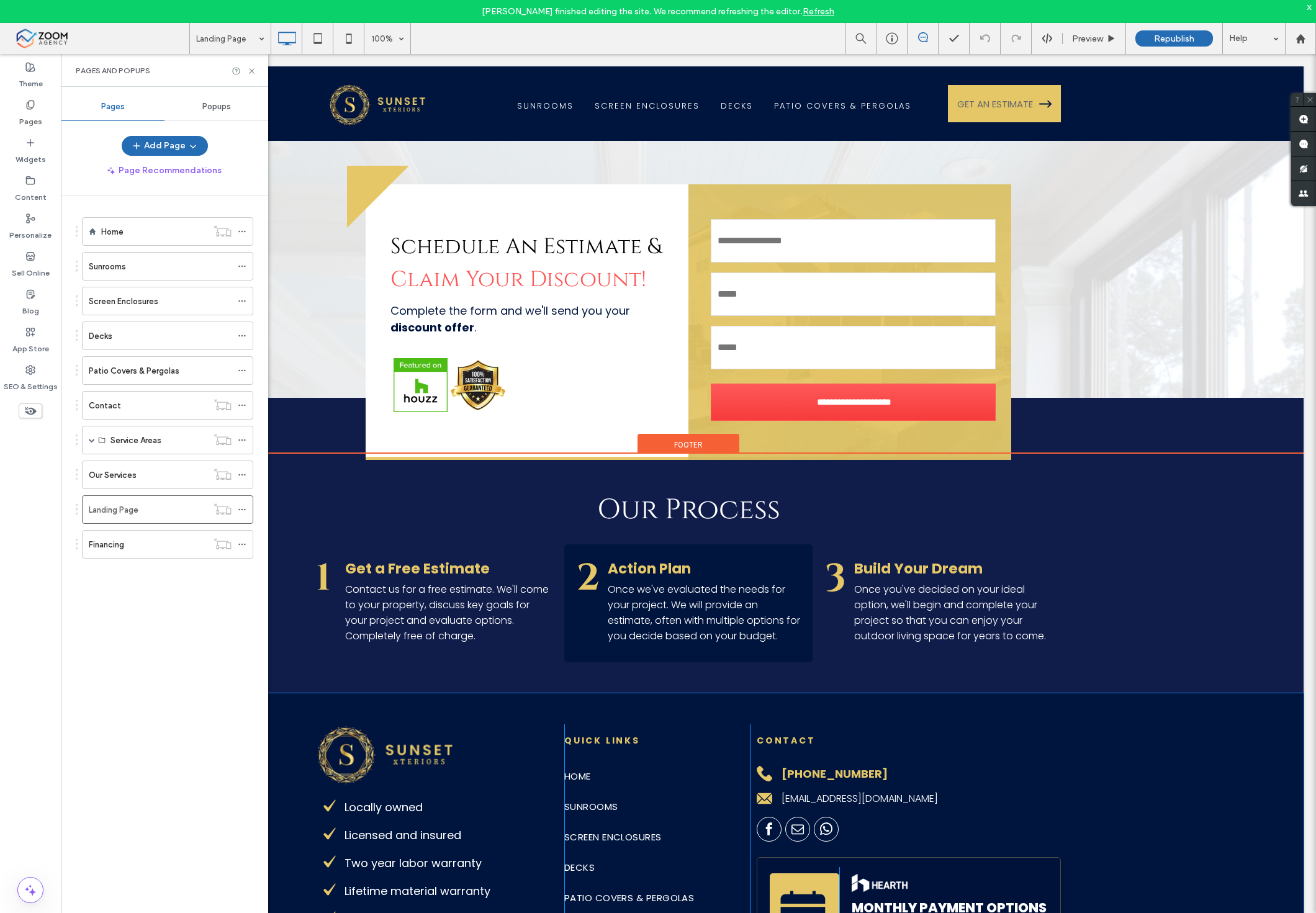
scroll to position [3103, 0]
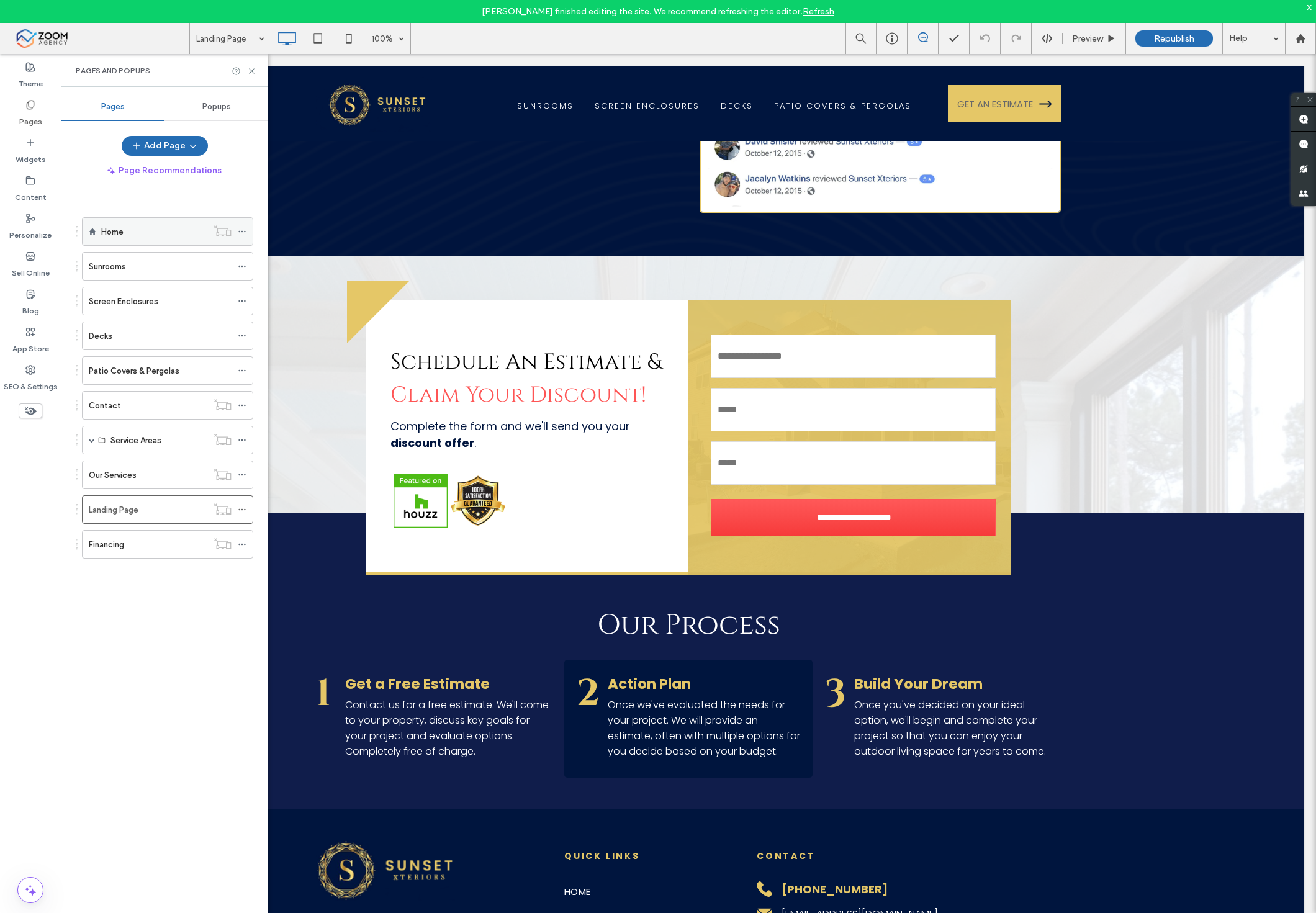
click at [141, 234] on div "Home" at bounding box center [155, 232] width 106 height 13
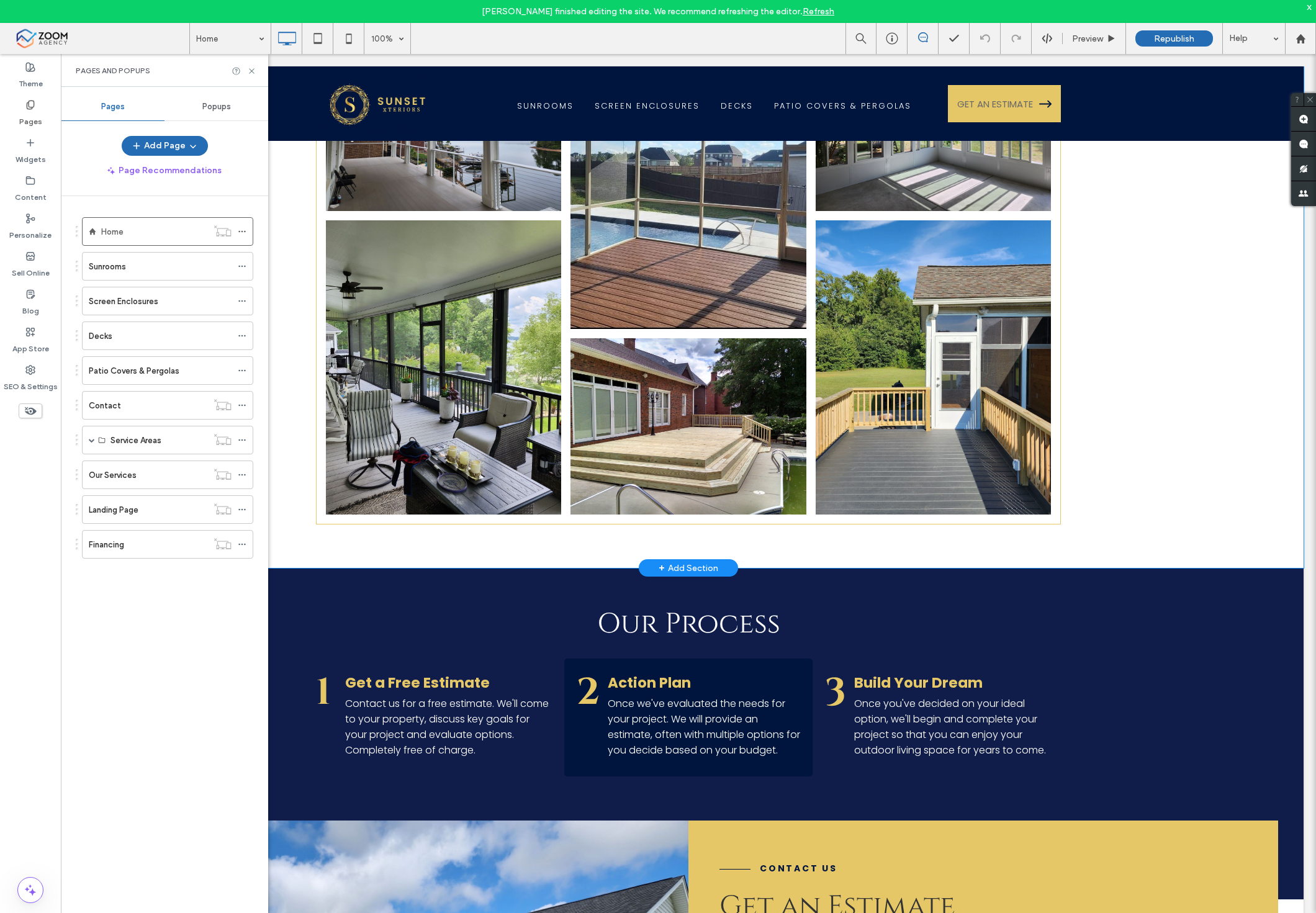
scroll to position [2966, 0]
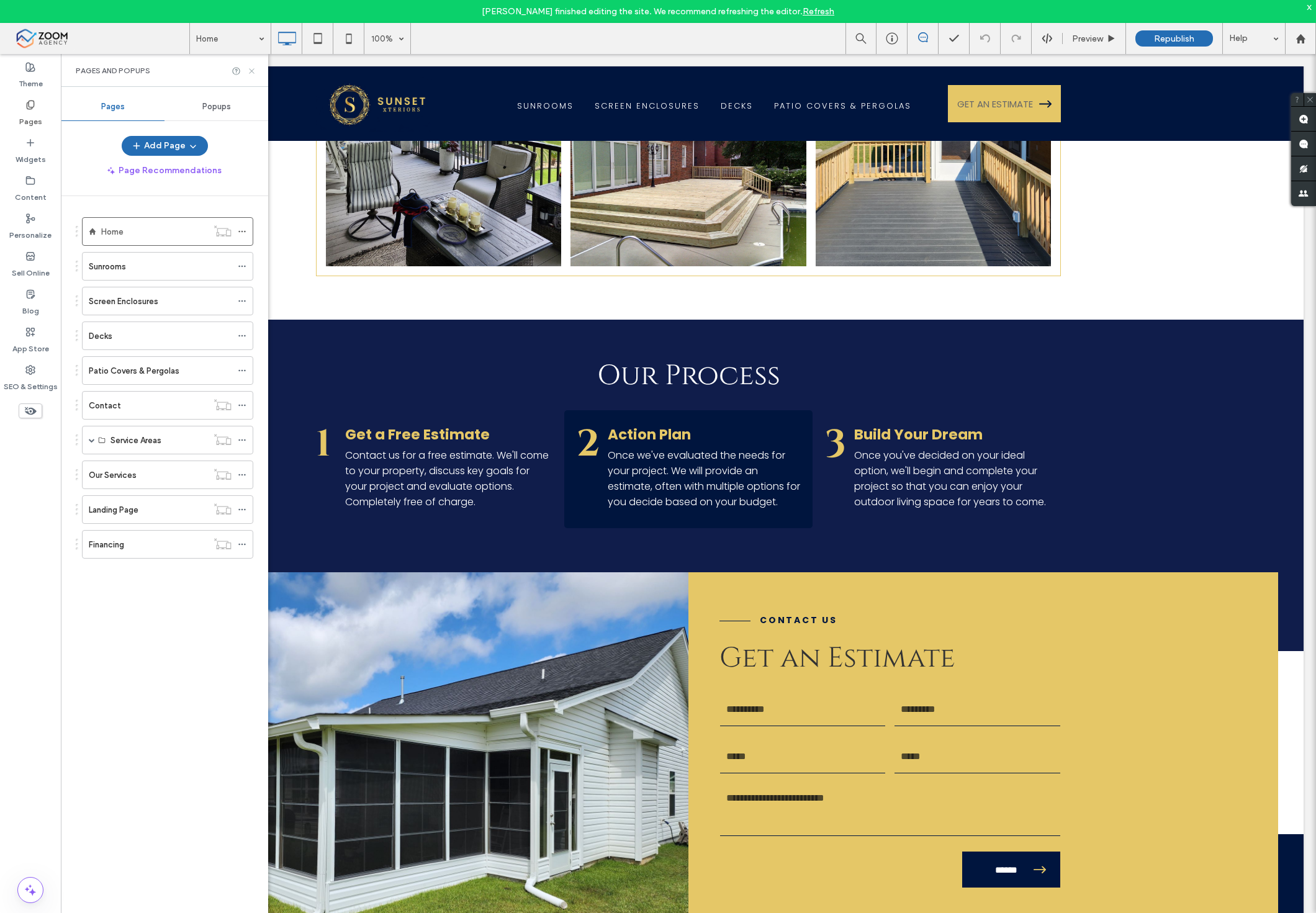
click at [250, 70] on icon at bounding box center [251, 71] width 9 height 9
